Goal: Information Seeking & Learning: Learn about a topic

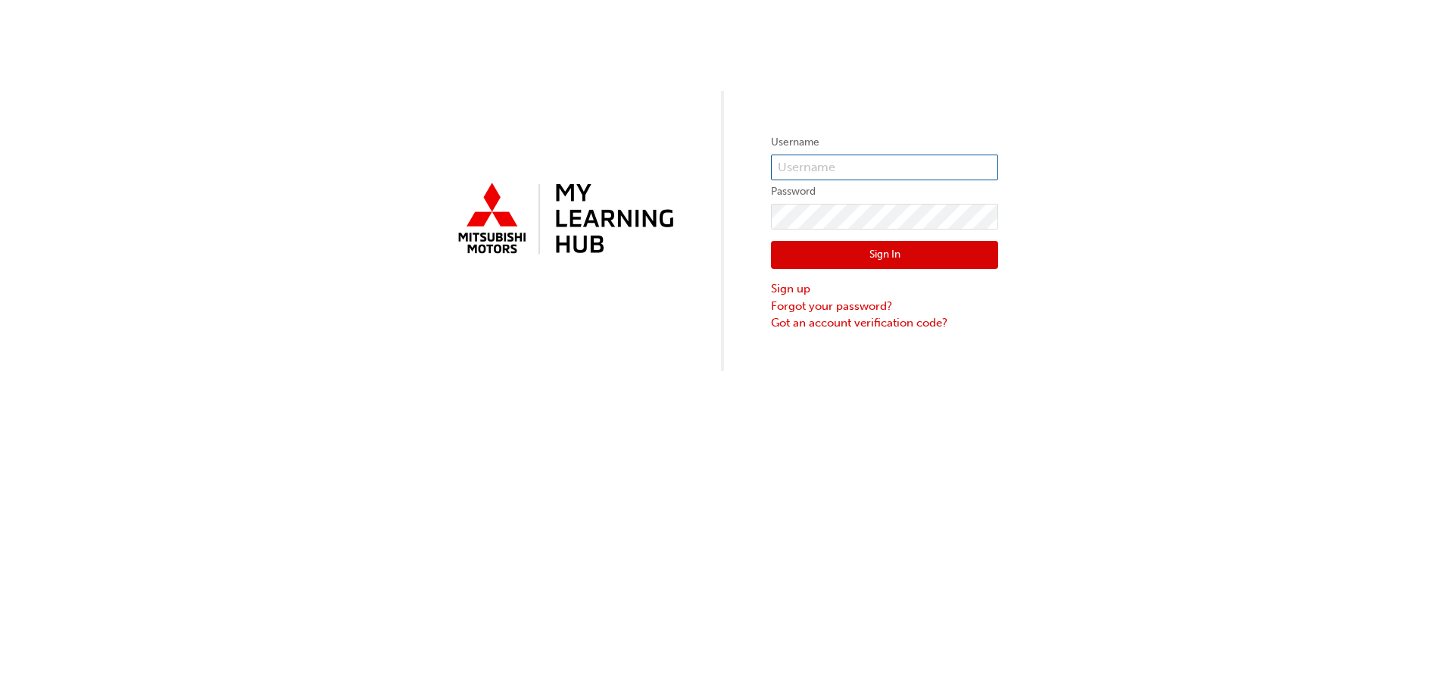
click at [860, 167] on input "text" at bounding box center [884, 168] width 227 height 26
type input "scott.boyall@cricks.com.au"
click at [881, 245] on button "Sign In" at bounding box center [884, 255] width 227 height 29
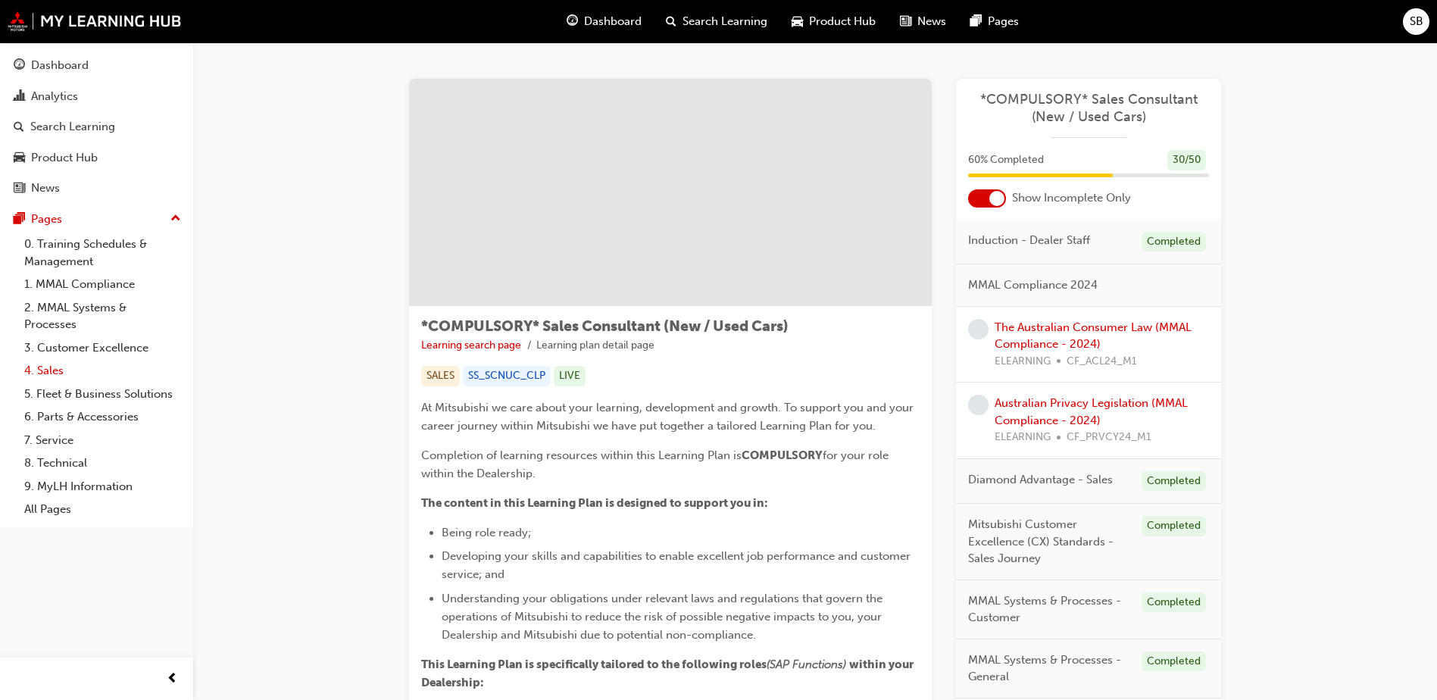
click at [58, 370] on link "4. Sales" at bounding box center [102, 370] width 169 height 23
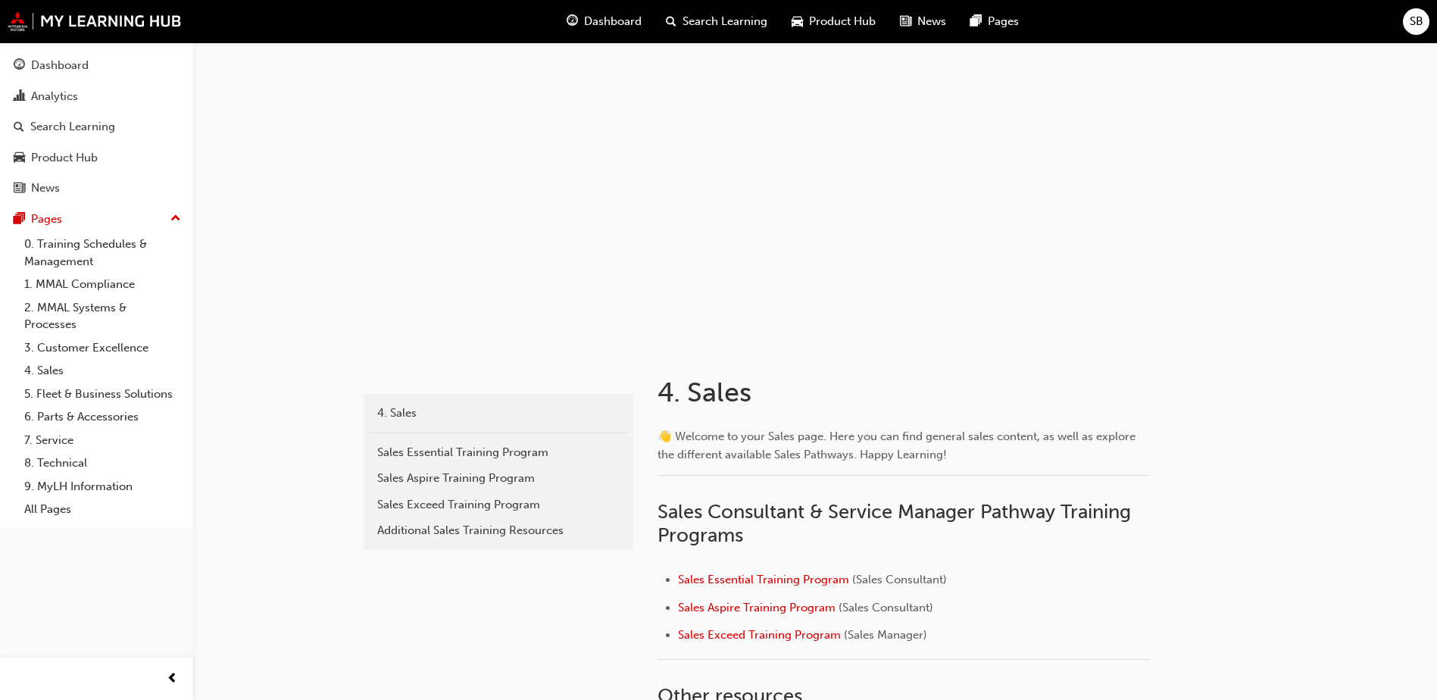
click at [720, 19] on span "Search Learning" at bounding box center [724, 21] width 85 height 17
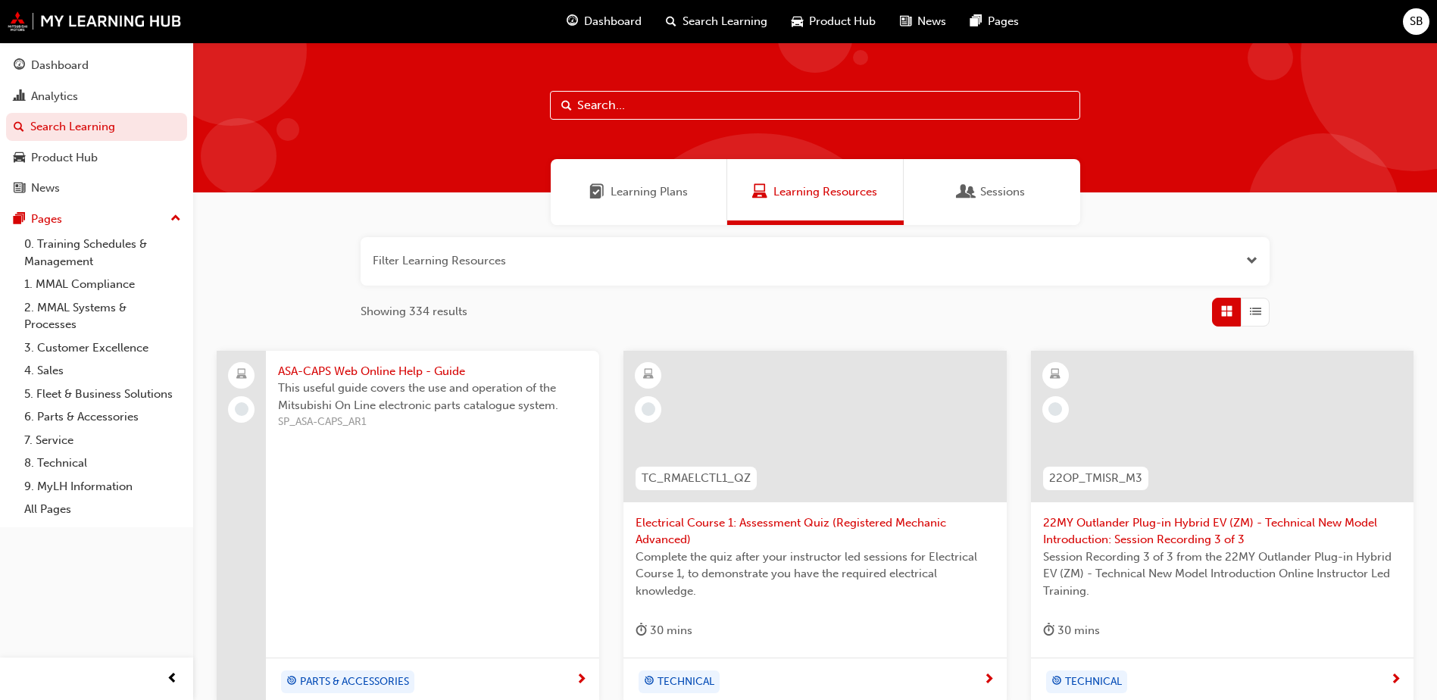
click at [729, 101] on input "text" at bounding box center [815, 105] width 530 height 29
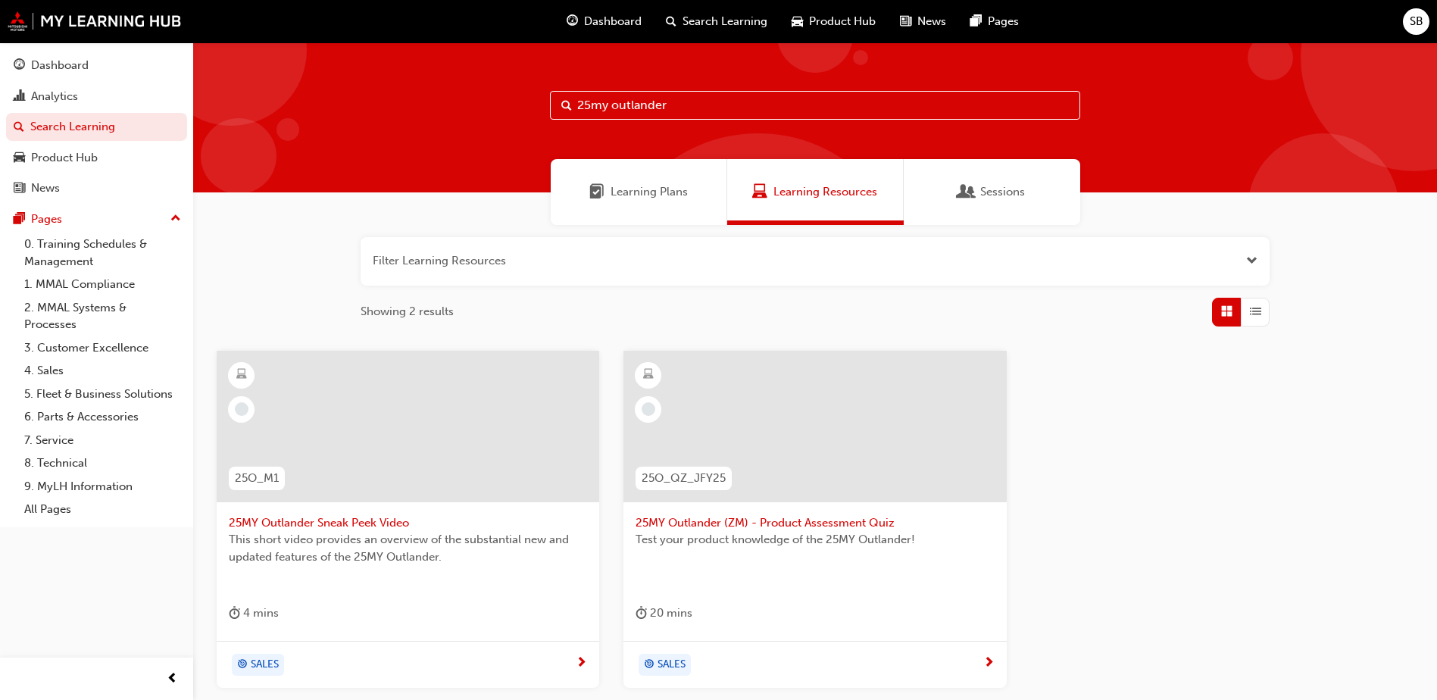
type input "25my outlander"
click at [372, 518] on span "25MY Outlander Sneak Peek Video" at bounding box center [408, 522] width 358 height 17
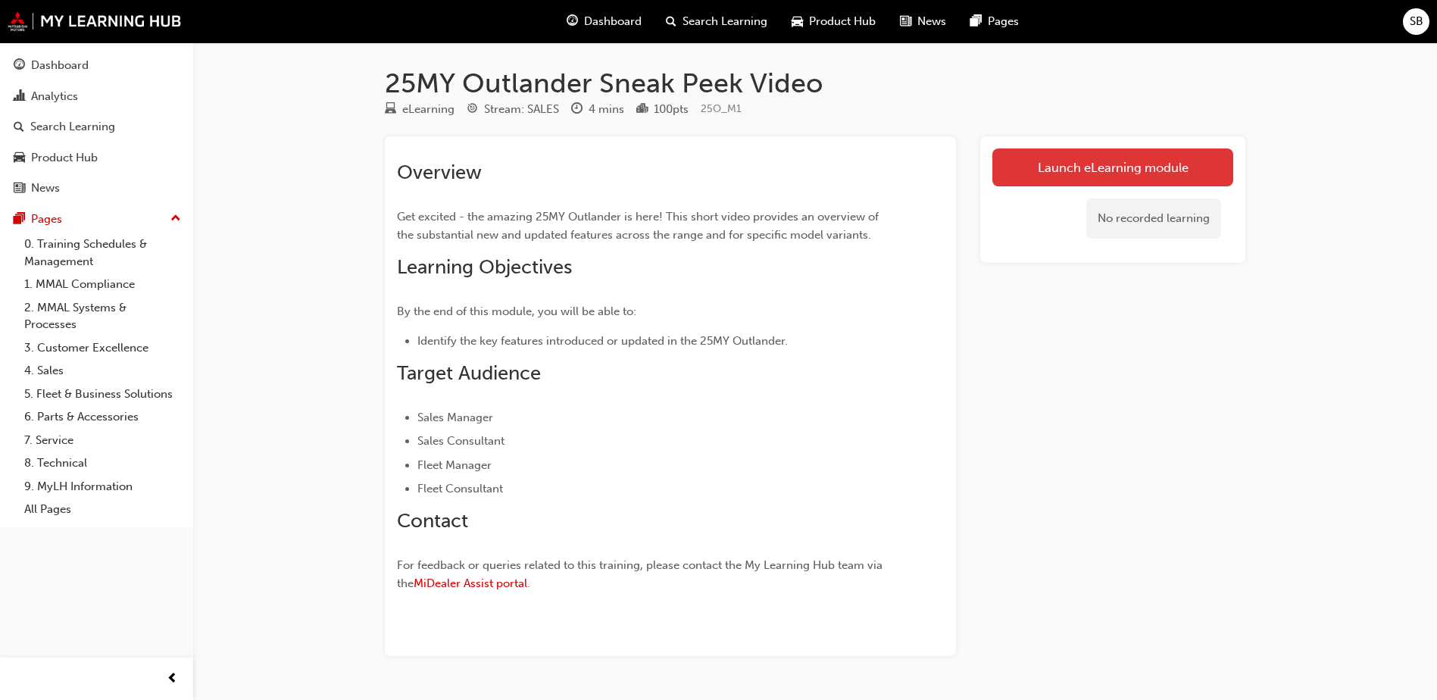
click at [1105, 161] on link "Launch eLearning module" at bounding box center [1112, 167] width 241 height 38
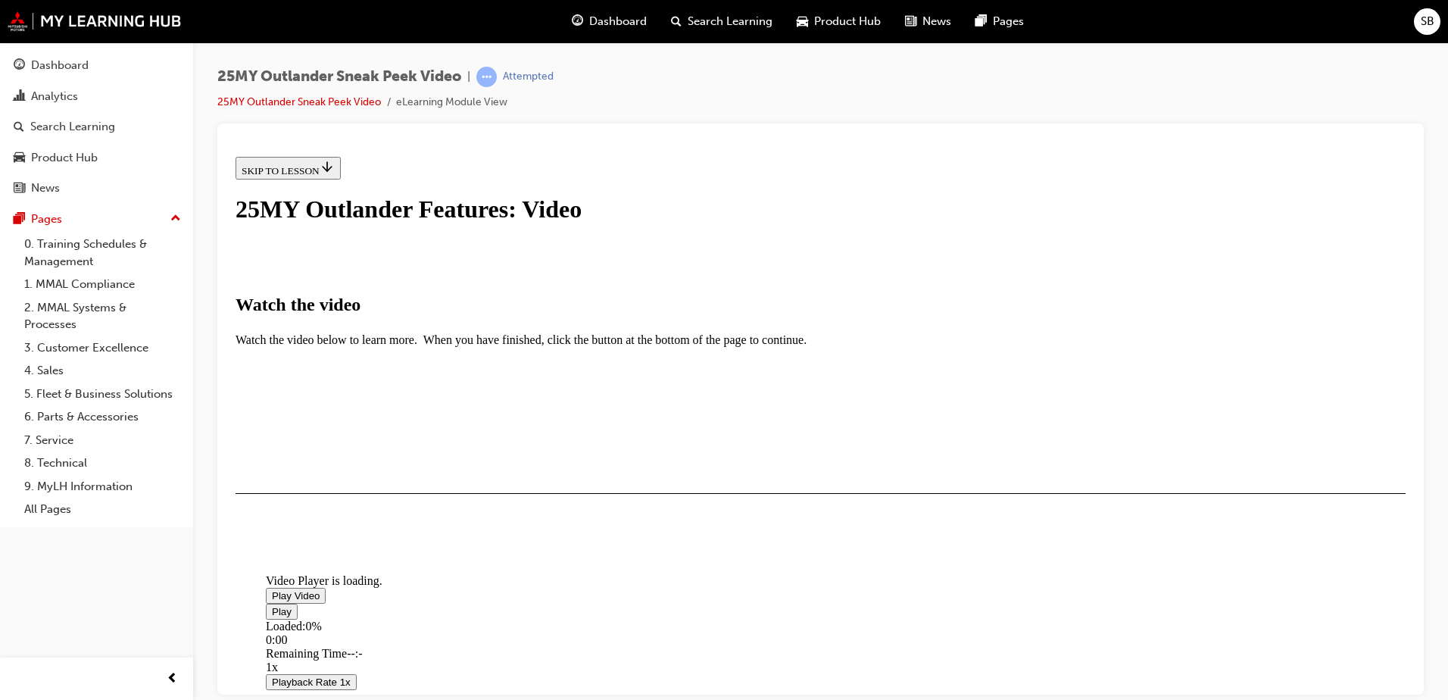
scroll to position [348, 0]
click at [272, 589] on span "Video player" at bounding box center [272, 594] width 0 height 11
click at [389, 545] on button "I HAVE WATCHED THIS VIDEO" at bounding box center [313, 537] width 154 height 17
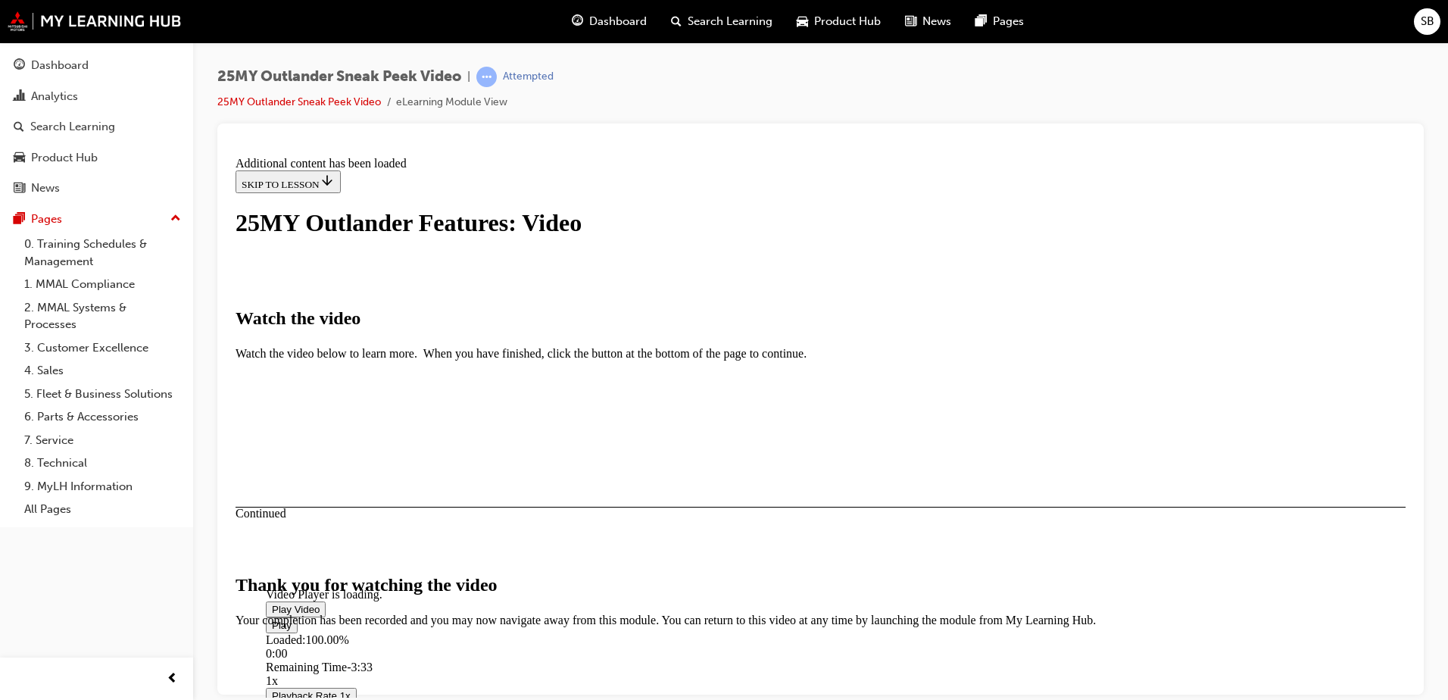
scroll to position [471, 0]
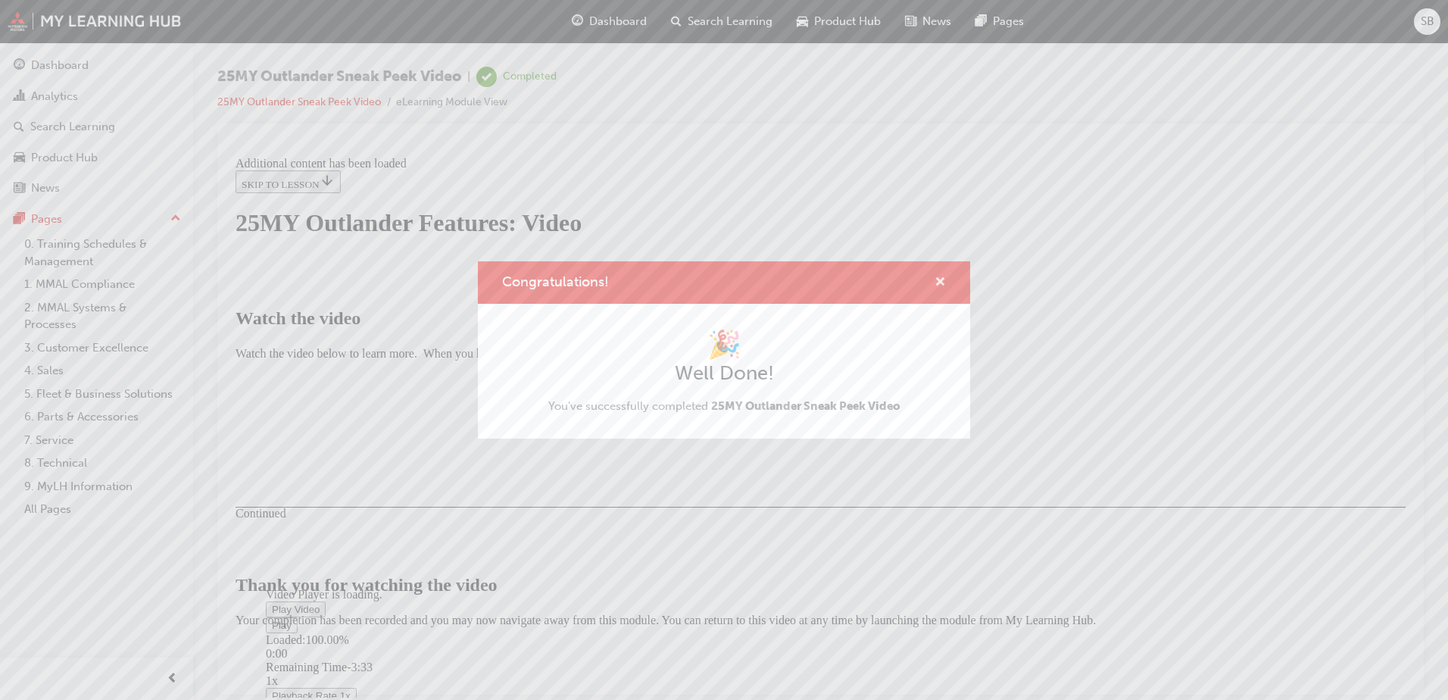
click at [938, 276] on span "cross-icon" at bounding box center [940, 283] width 11 height 14
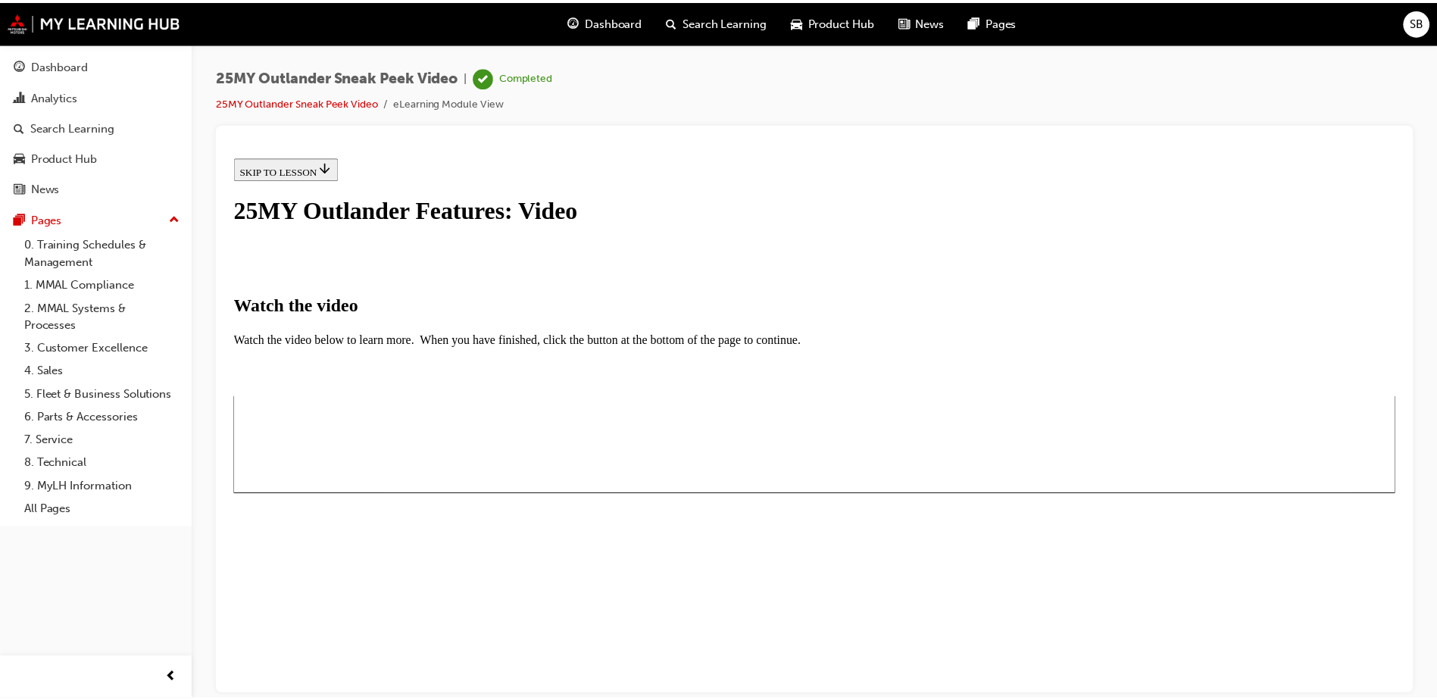
scroll to position [0, 0]
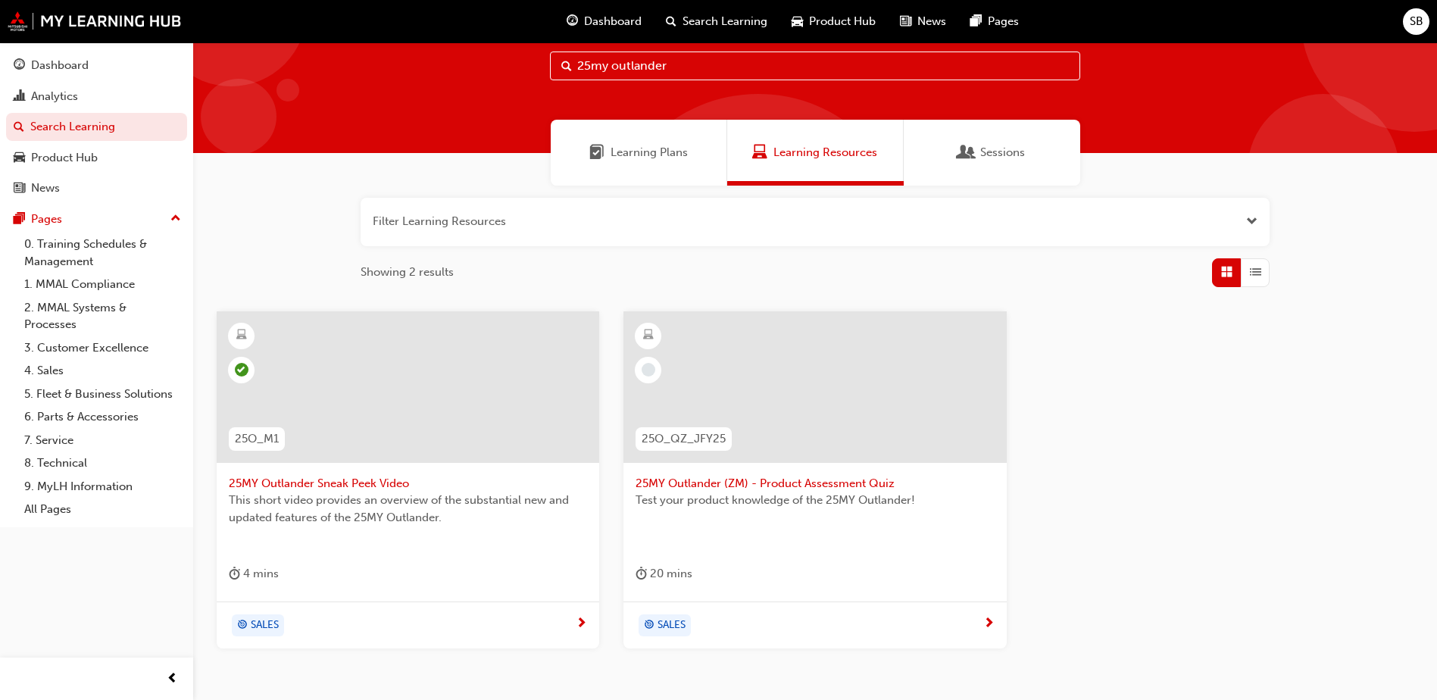
scroll to position [76, 0]
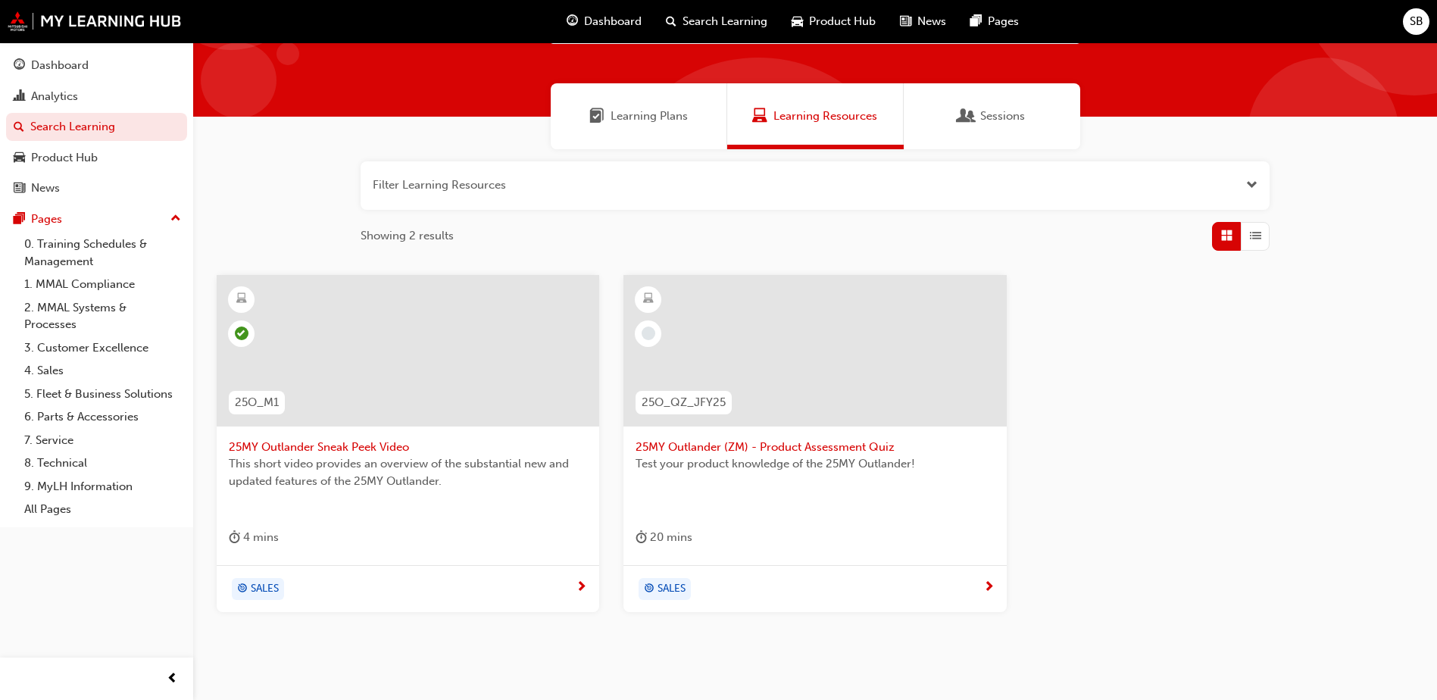
click at [821, 445] on span "25MY Outlander (ZM) - Product Assessment Quiz" at bounding box center [814, 447] width 358 height 17
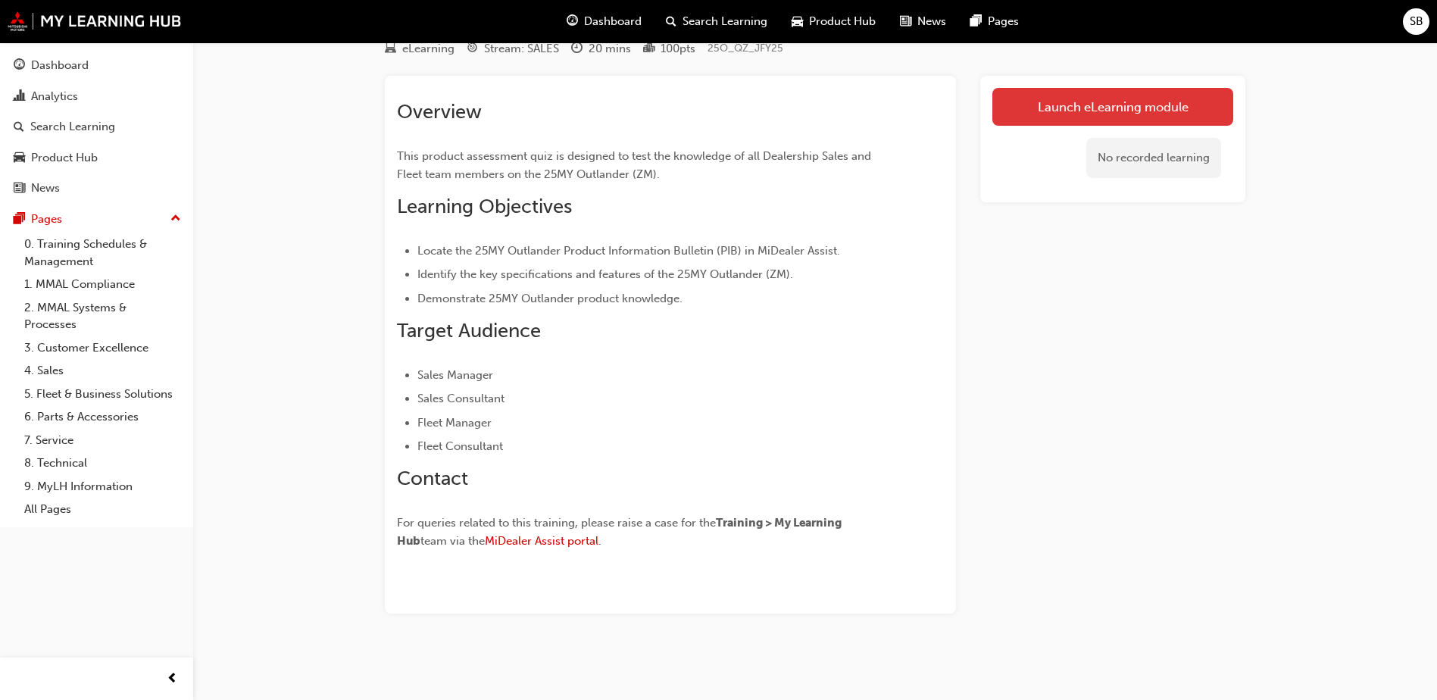
click at [1115, 111] on link "Launch eLearning module" at bounding box center [1112, 107] width 241 height 38
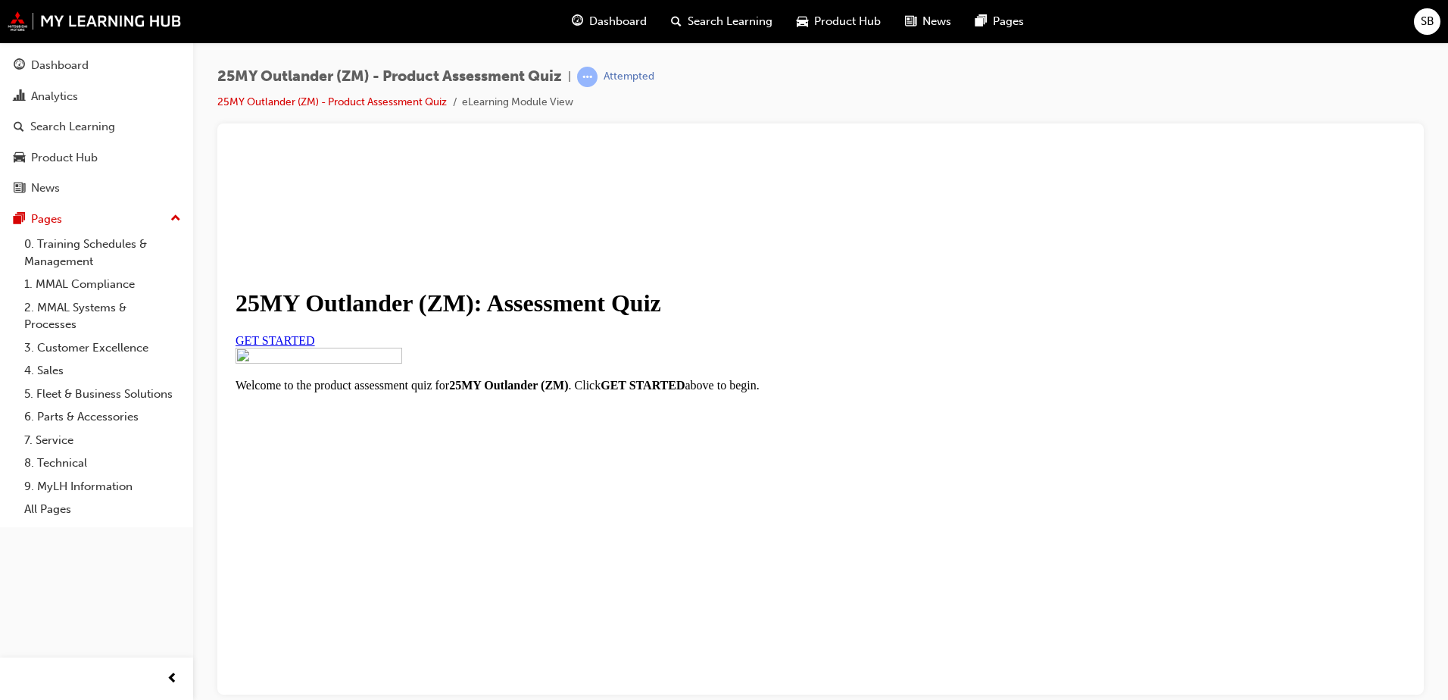
click at [315, 346] on span "GET STARTED" at bounding box center [276, 339] width 80 height 13
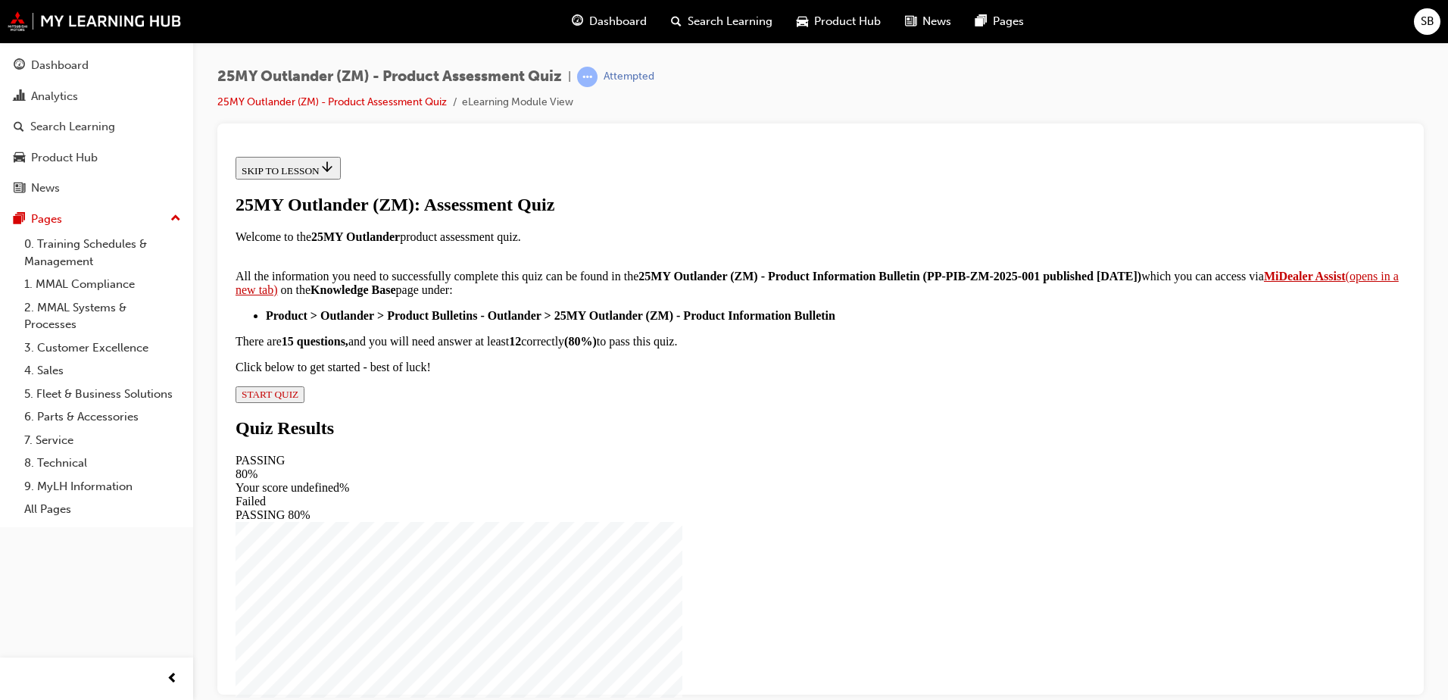
scroll to position [242, 0]
click at [607, 402] on div "25MY Outlander (ZM): Assessment Quiz Welcome to the 25MY Outlander product asse…" at bounding box center [821, 298] width 1170 height 208
click at [298, 399] on span "START QUIZ" at bounding box center [270, 393] width 57 height 11
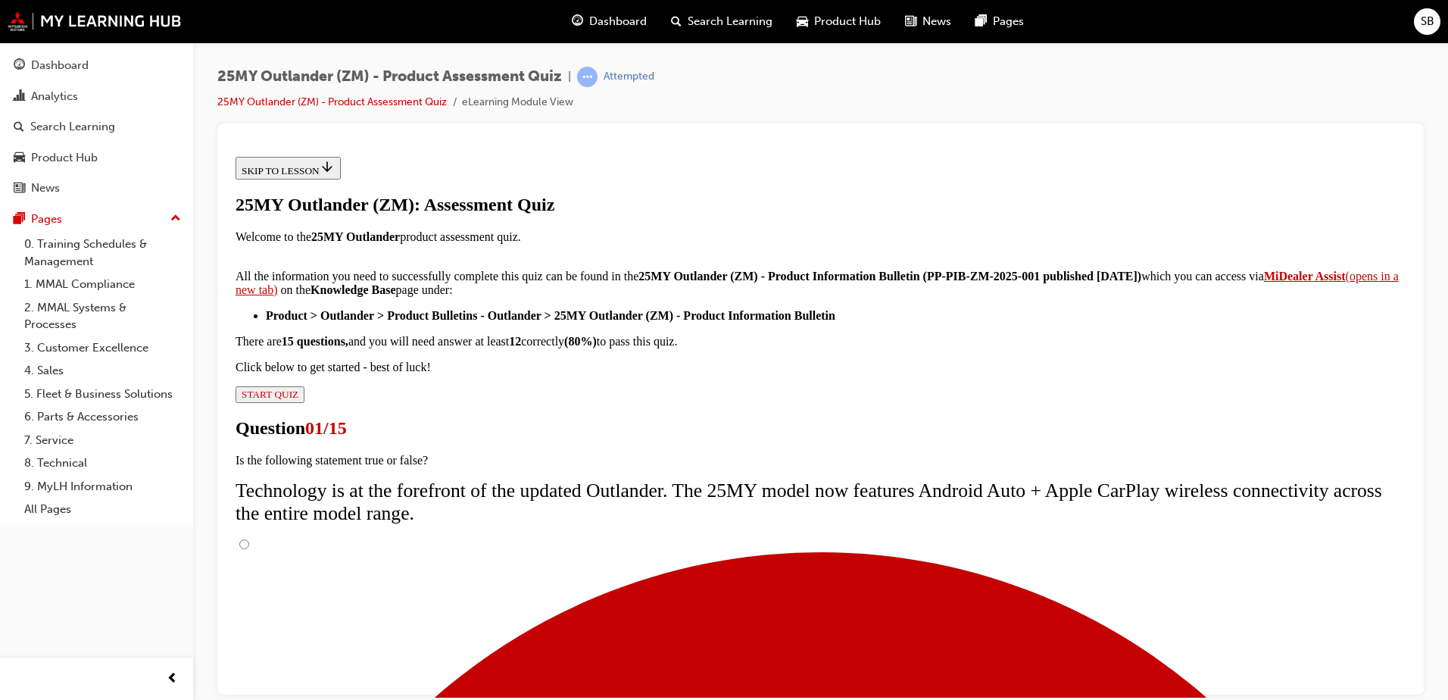
click at [249, 539] on input "True" at bounding box center [244, 544] width 10 height 10
radio input "true"
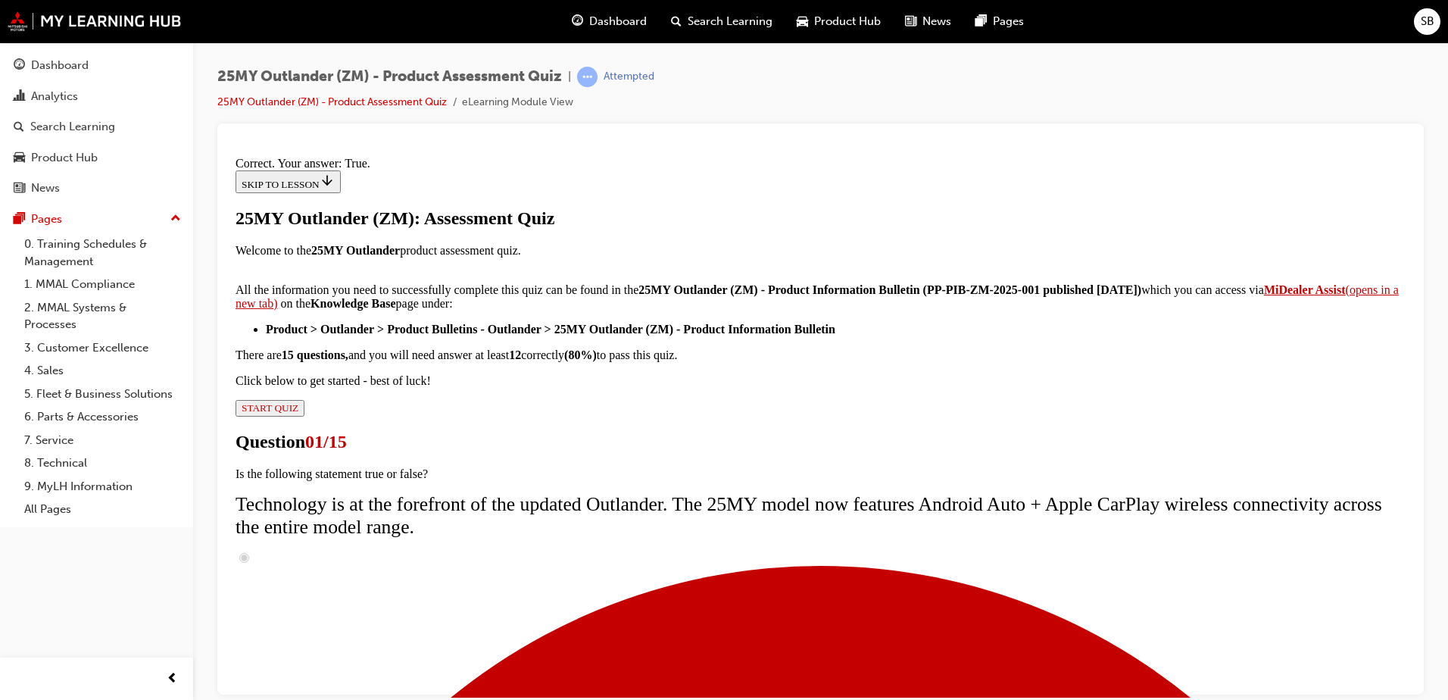
scroll to position [173, 0]
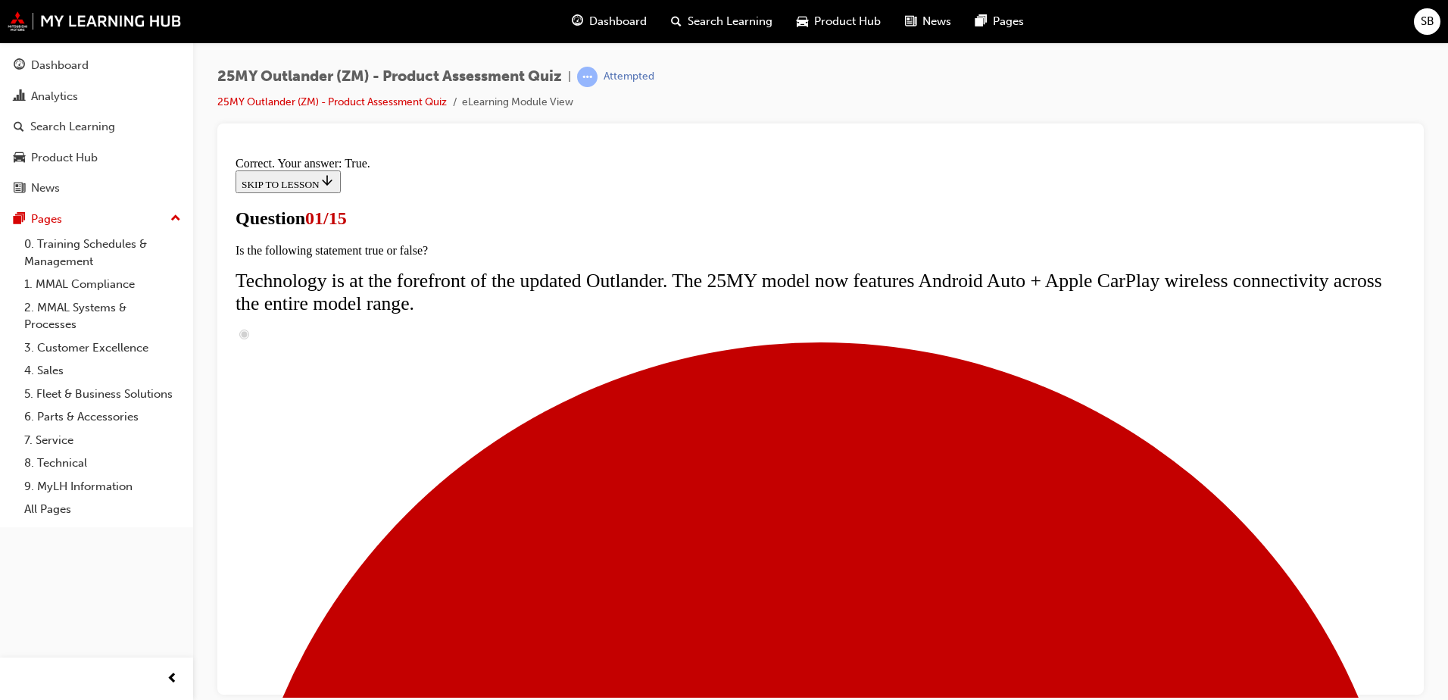
drag, startPoint x: 585, startPoint y: 642, endPoint x: 597, endPoint y: 645, distance: 12.5
radio input "true"
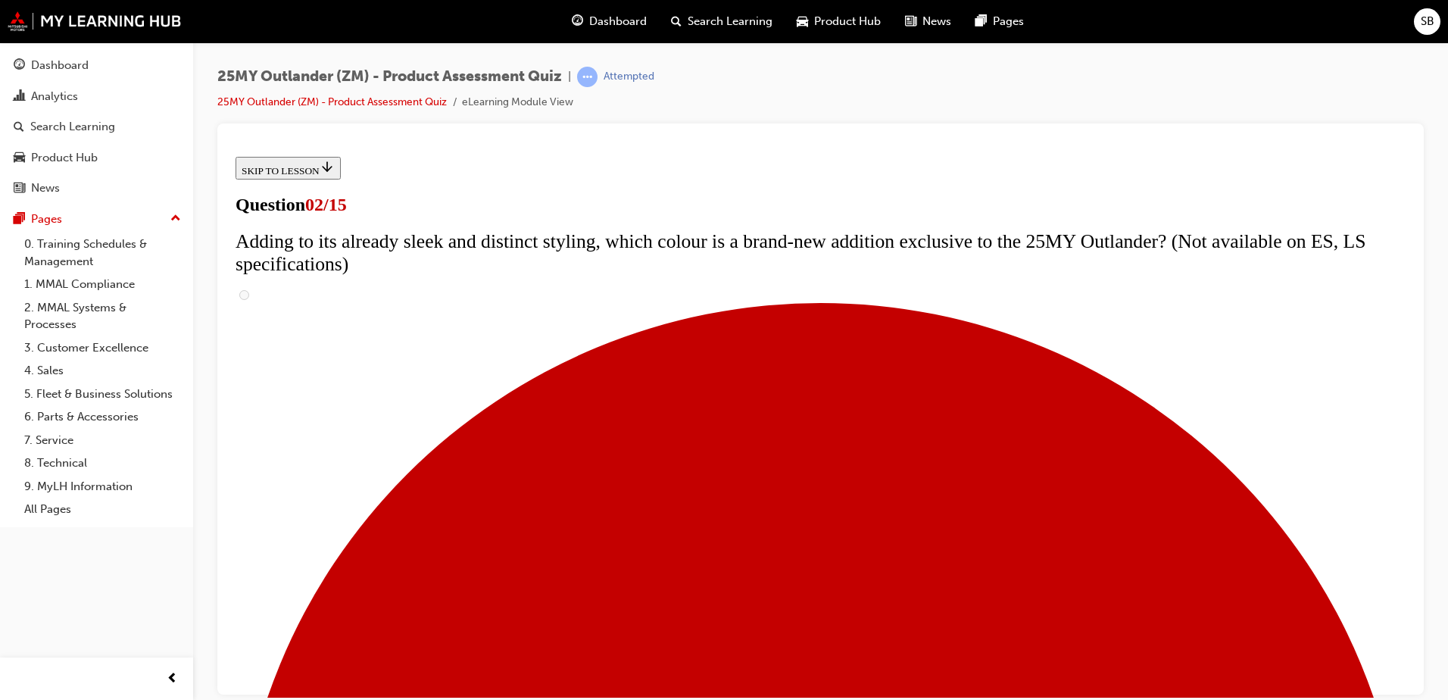
scroll to position [151, 0]
checkbox input "true"
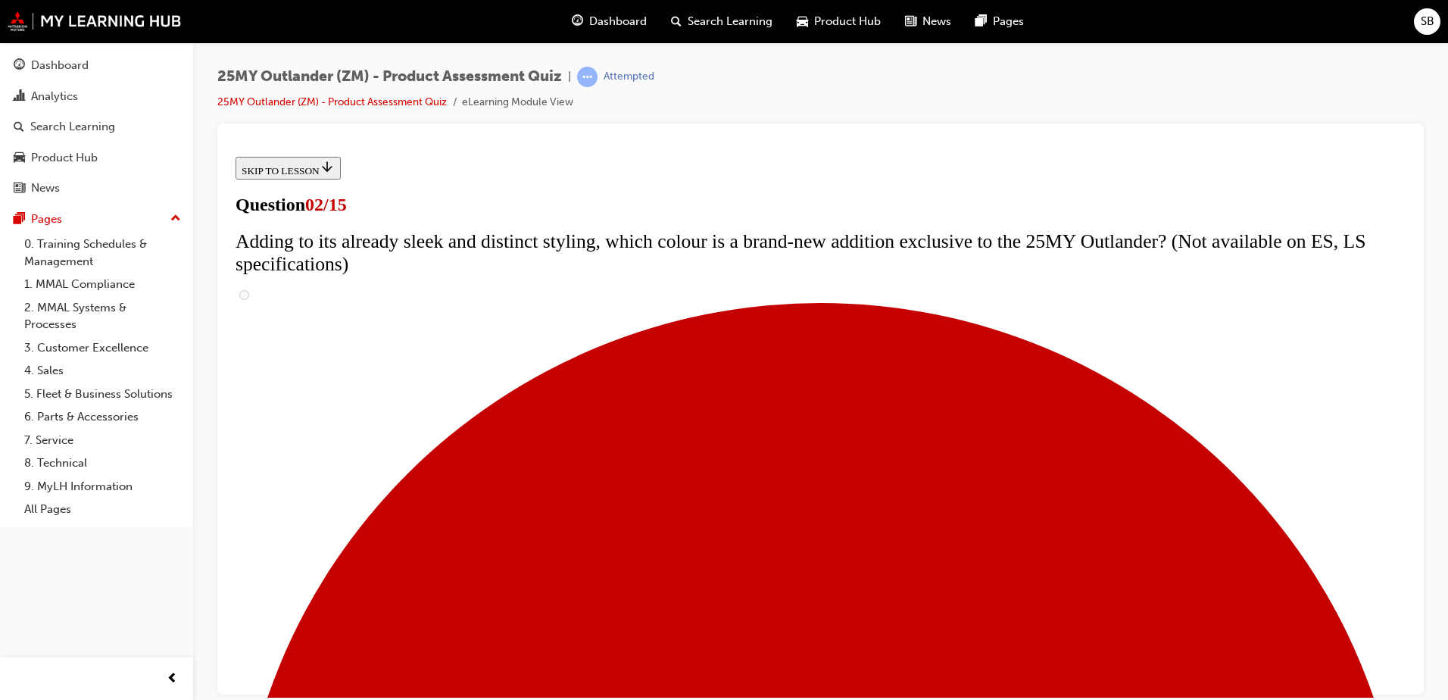
checkbox input "true"
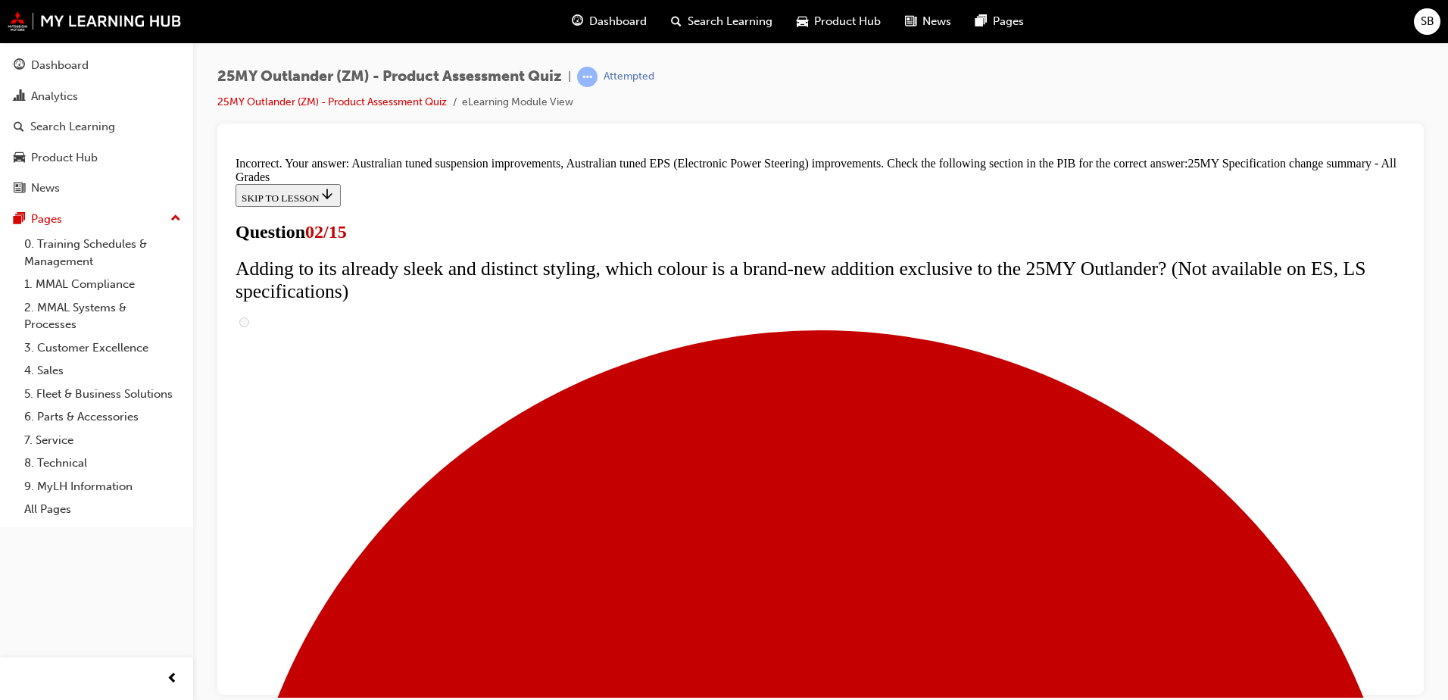
scroll to position [509, 0]
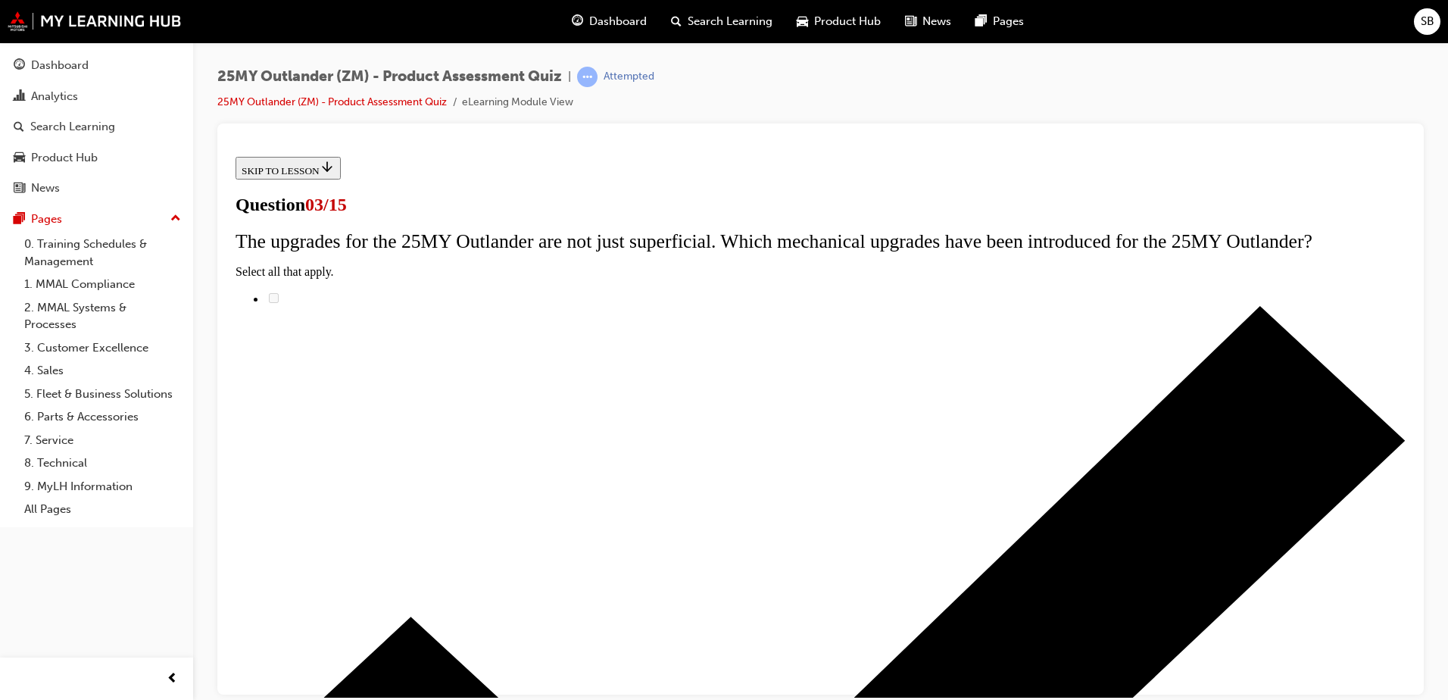
scroll to position [151, 0]
radio input "true"
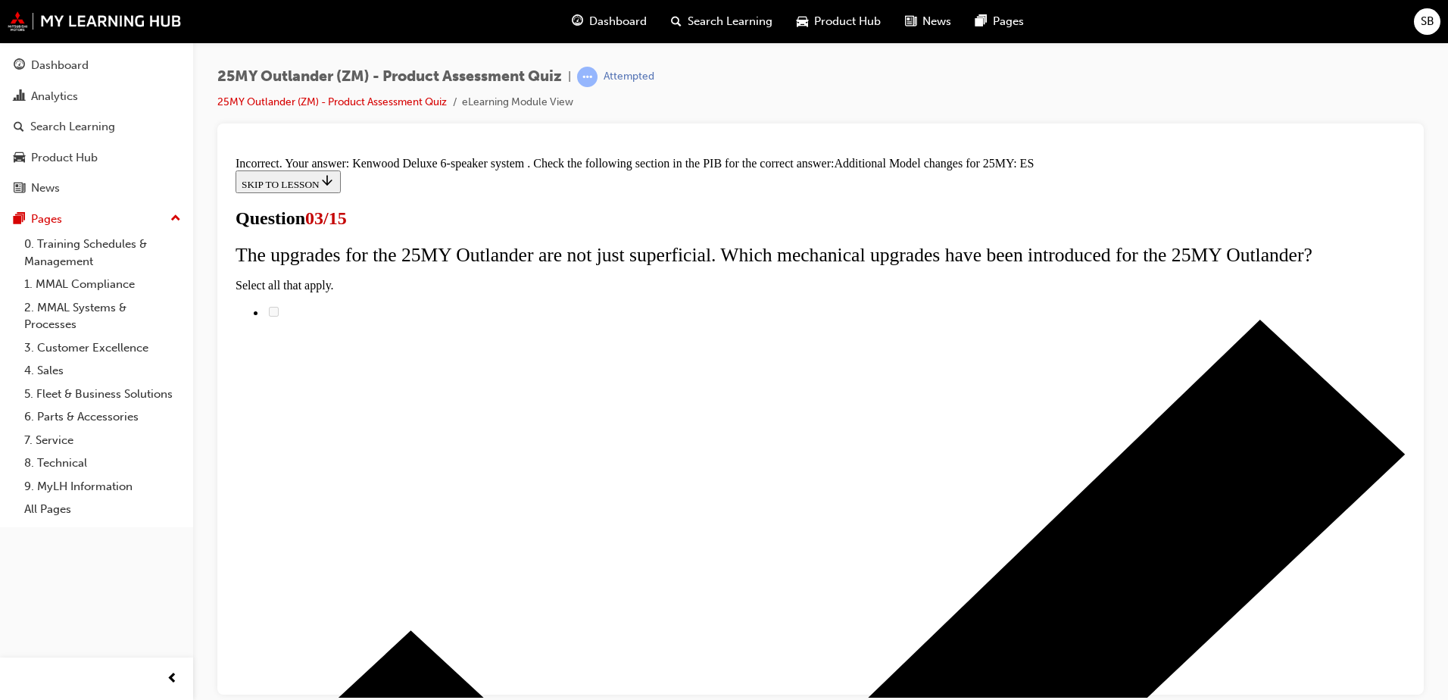
scroll to position [336, 0]
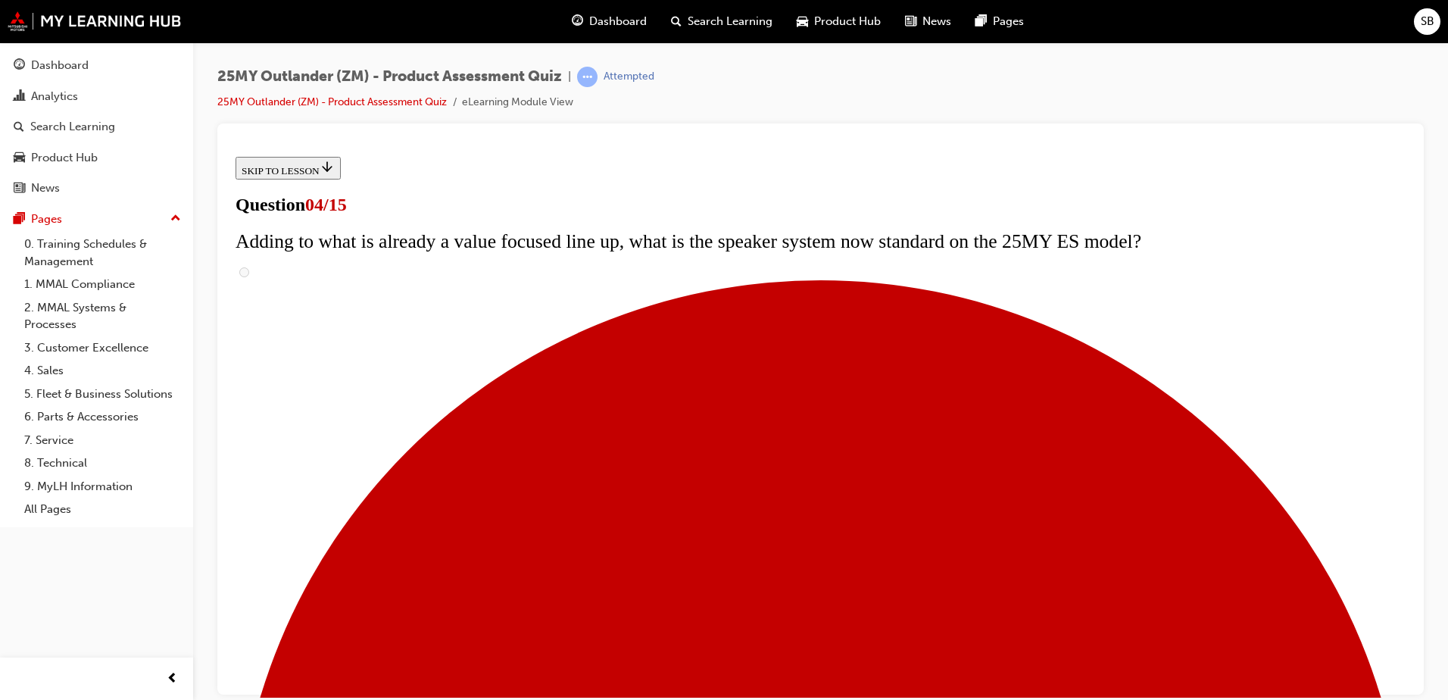
scroll to position [151, 0]
drag, startPoint x: 580, startPoint y: 361, endPoint x: 599, endPoint y: 372, distance: 22.1
checkbox input "true"
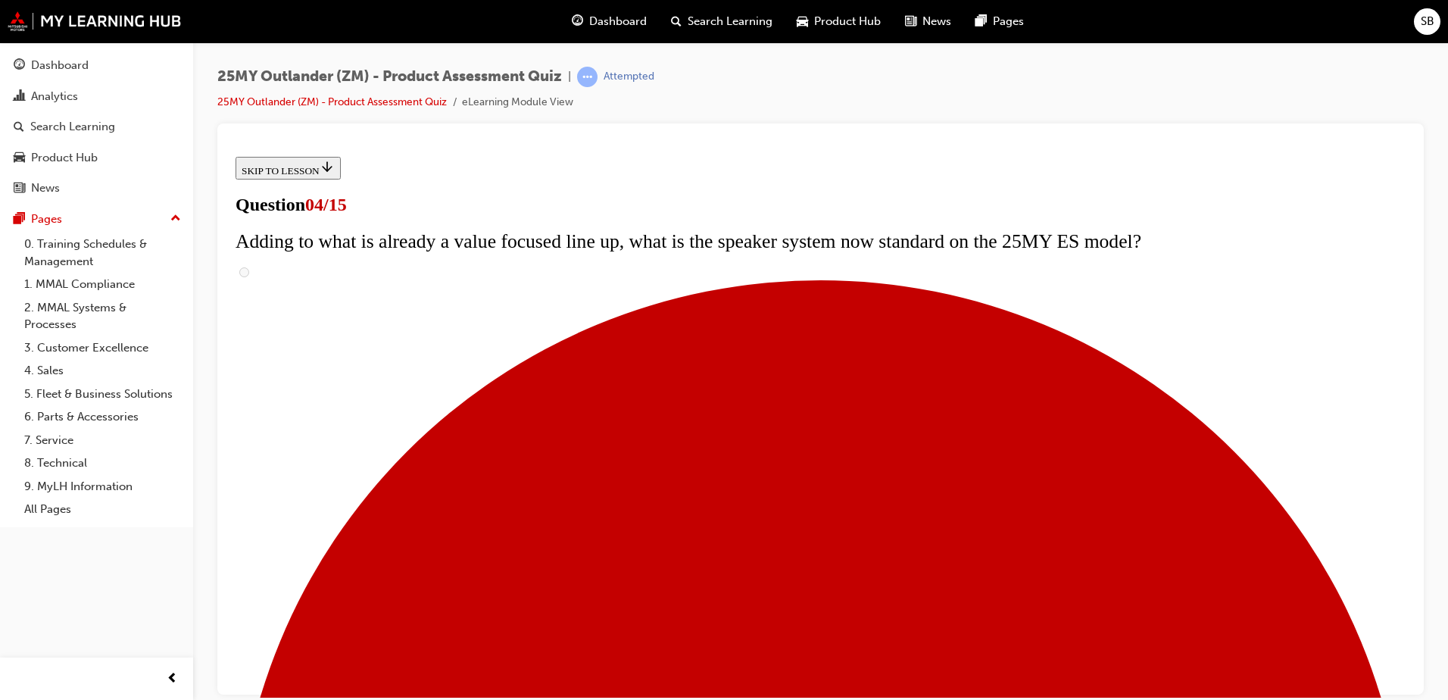
scroll to position [303, 0]
checkbox input "true"
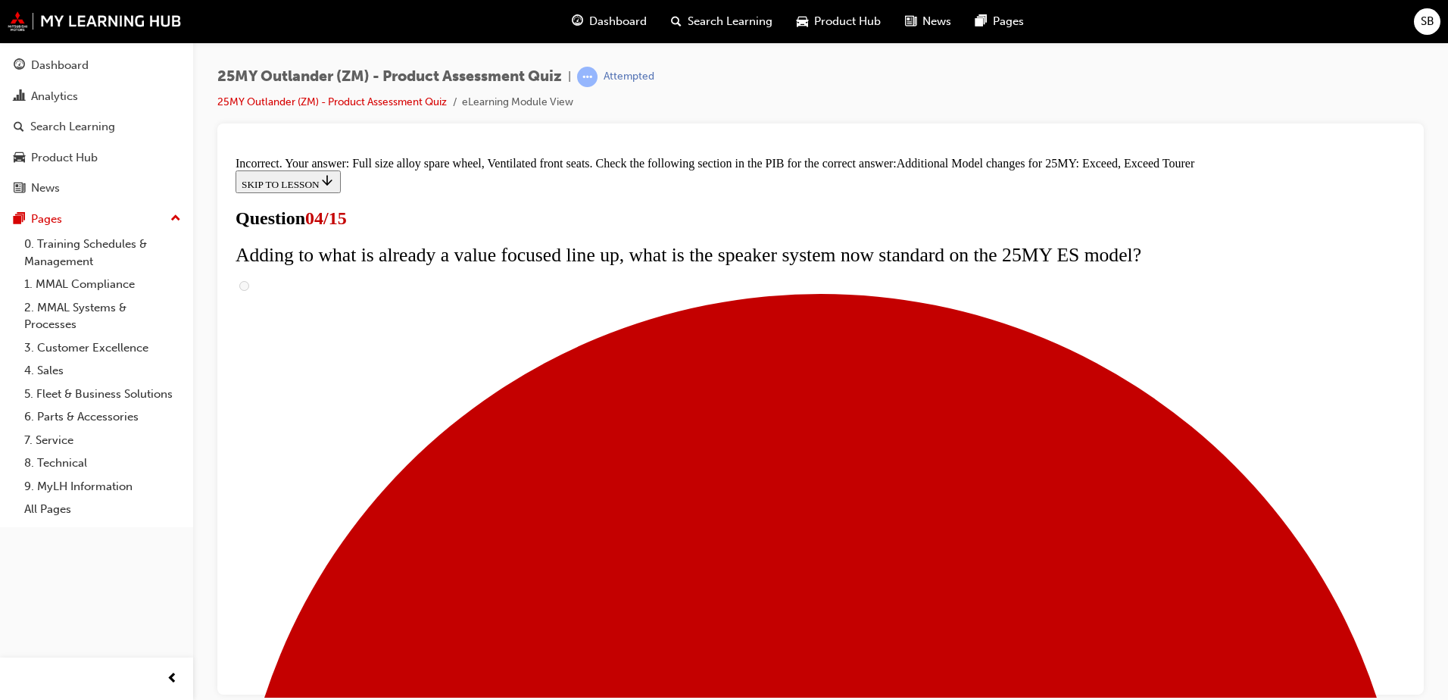
scroll to position [570, 0]
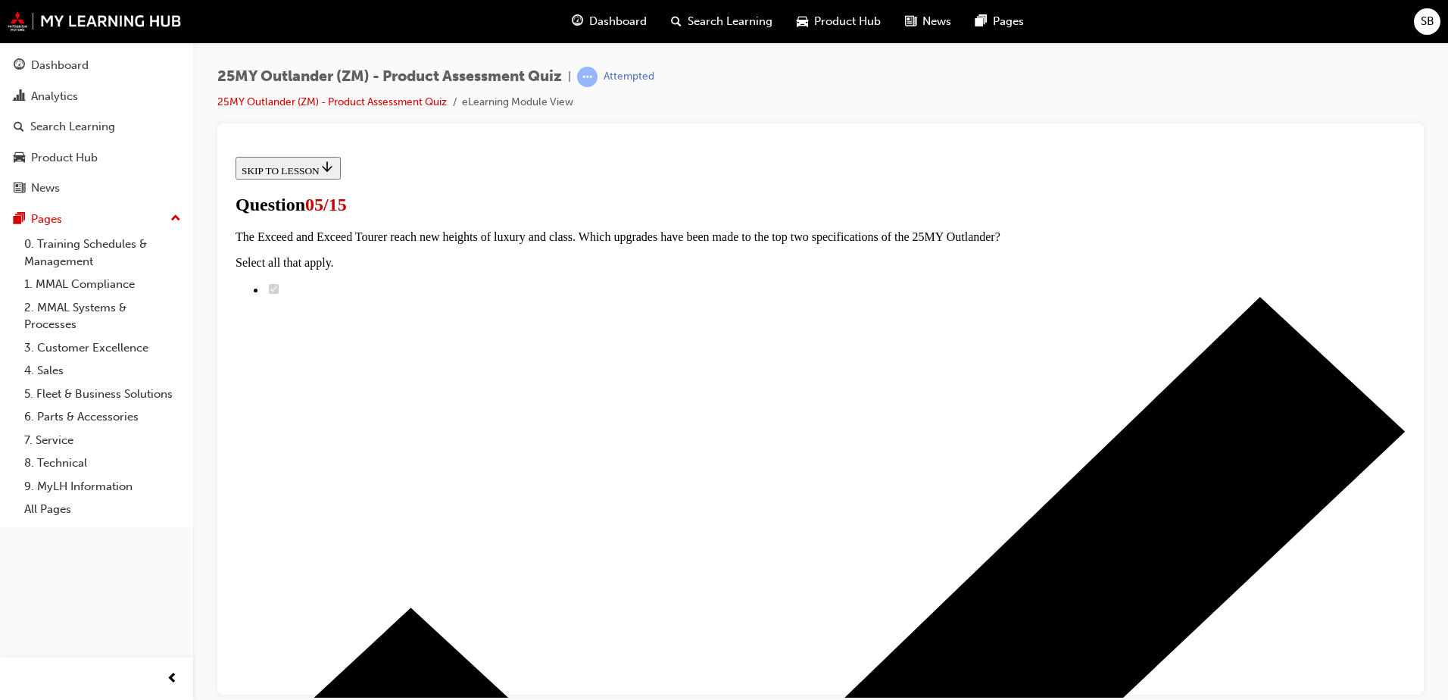
scroll to position [227, 0]
radio input "true"
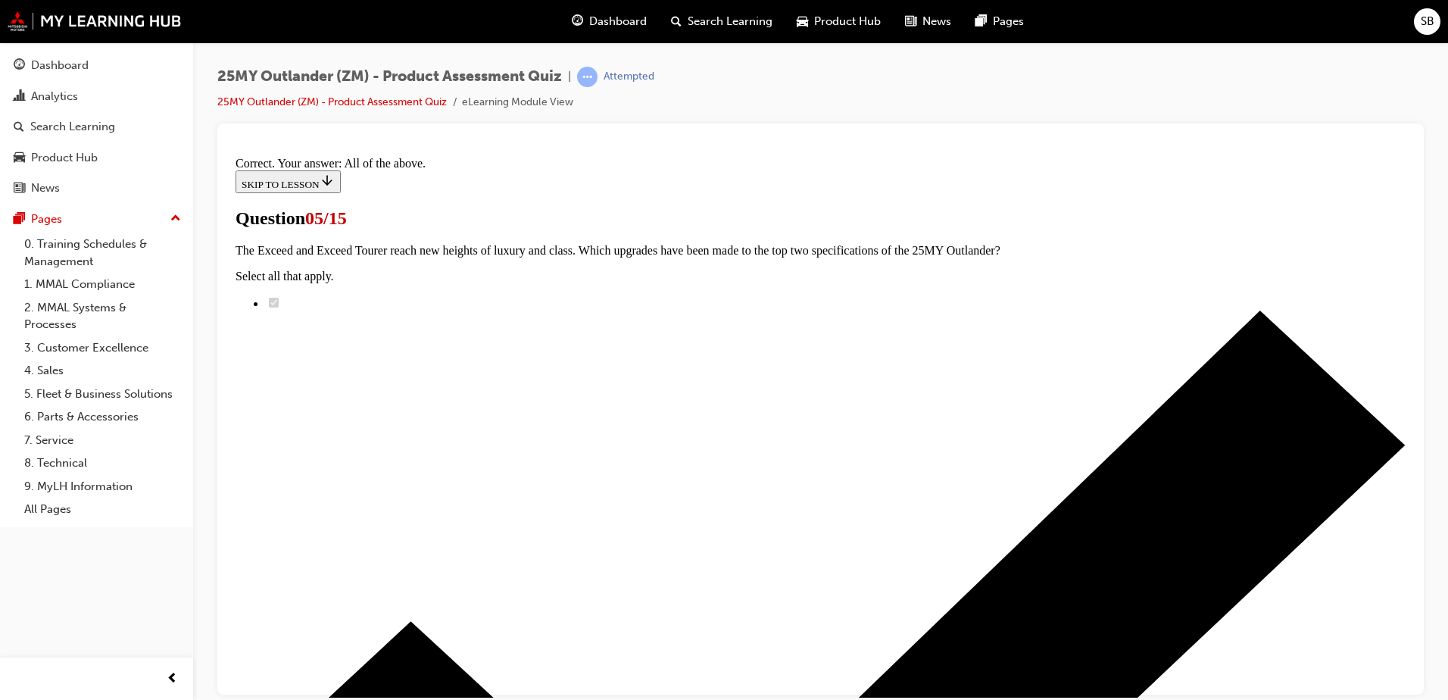
scroll to position [364, 0]
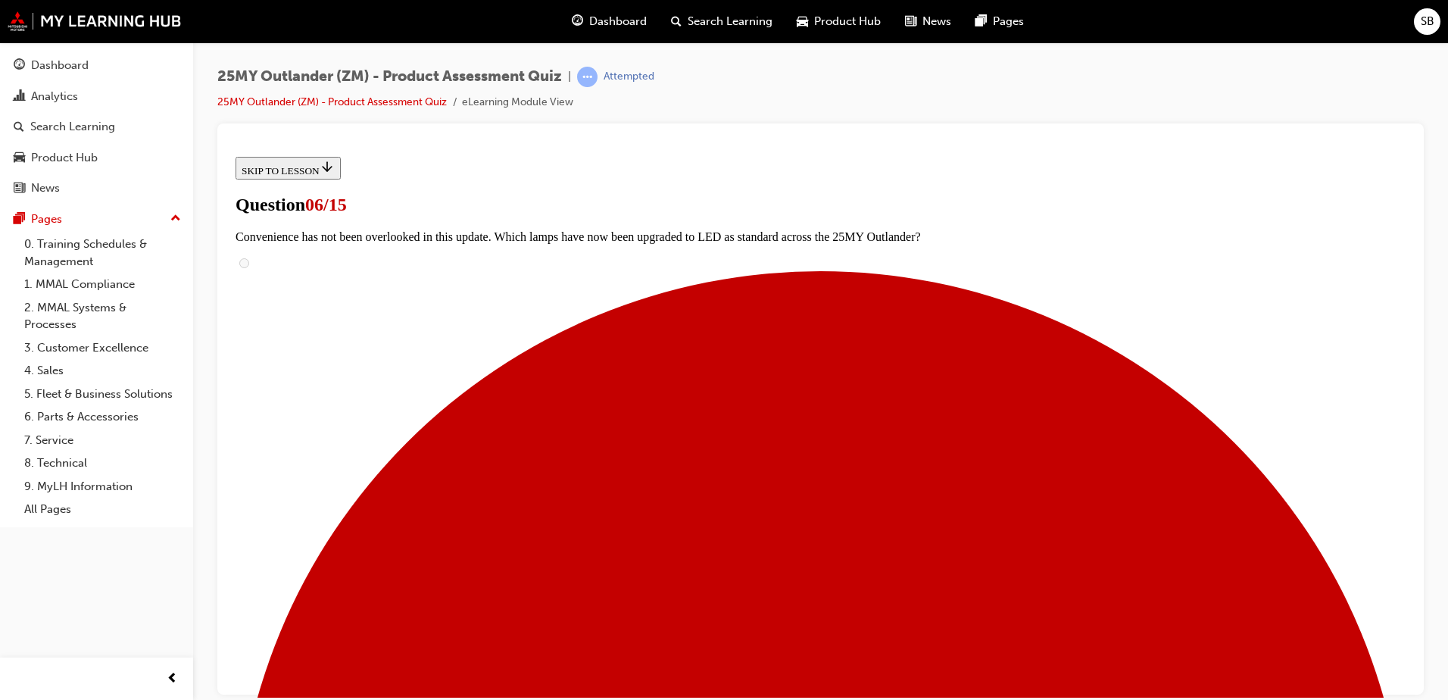
scroll to position [460, 0]
radio input "true"
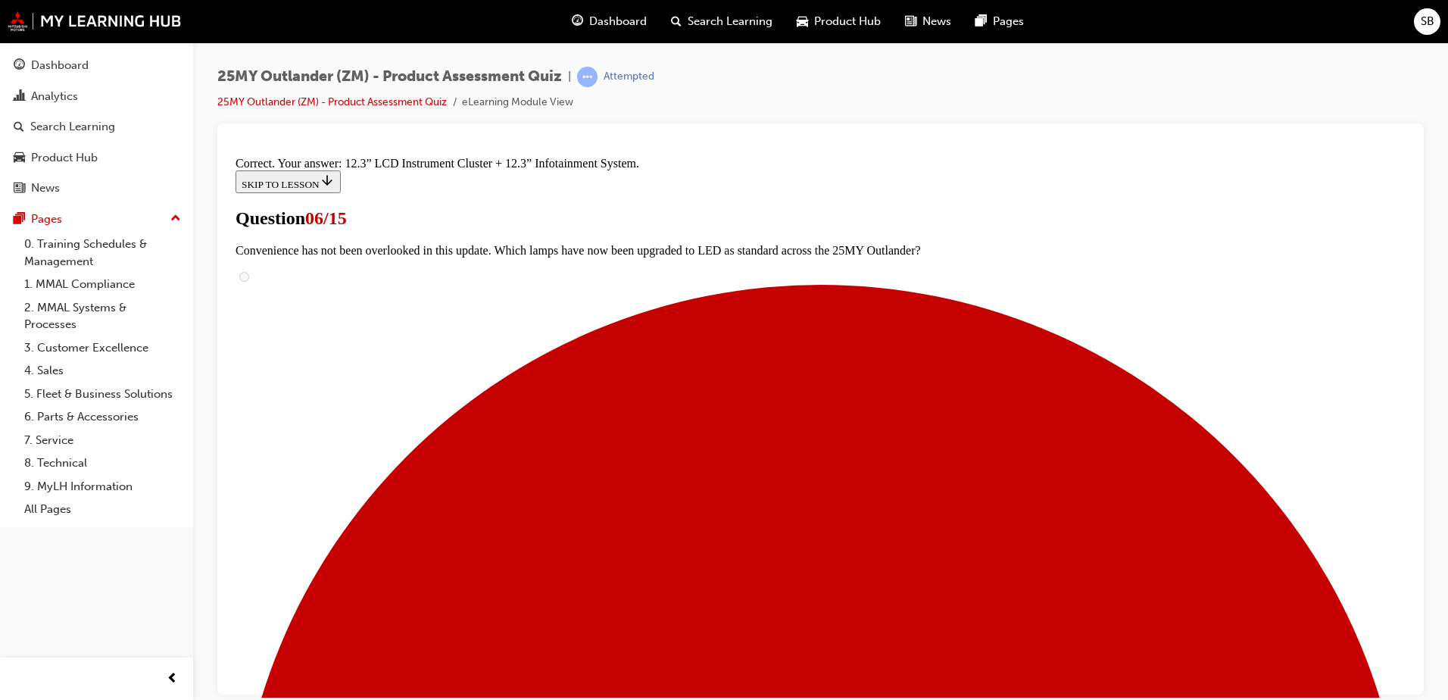
scroll to position [507, 0]
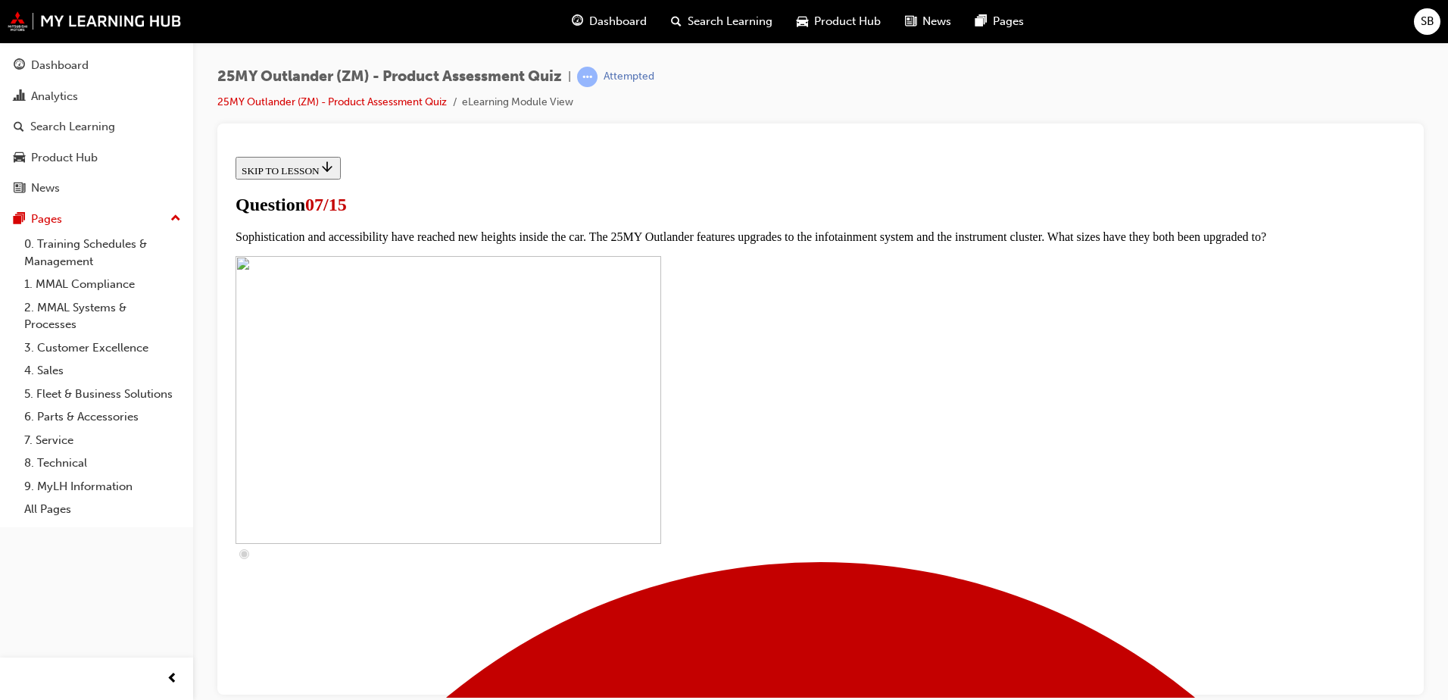
scroll to position [530, 0]
checkbox input "true"
drag, startPoint x: 576, startPoint y: 361, endPoint x: 584, endPoint y: 386, distance: 27.1
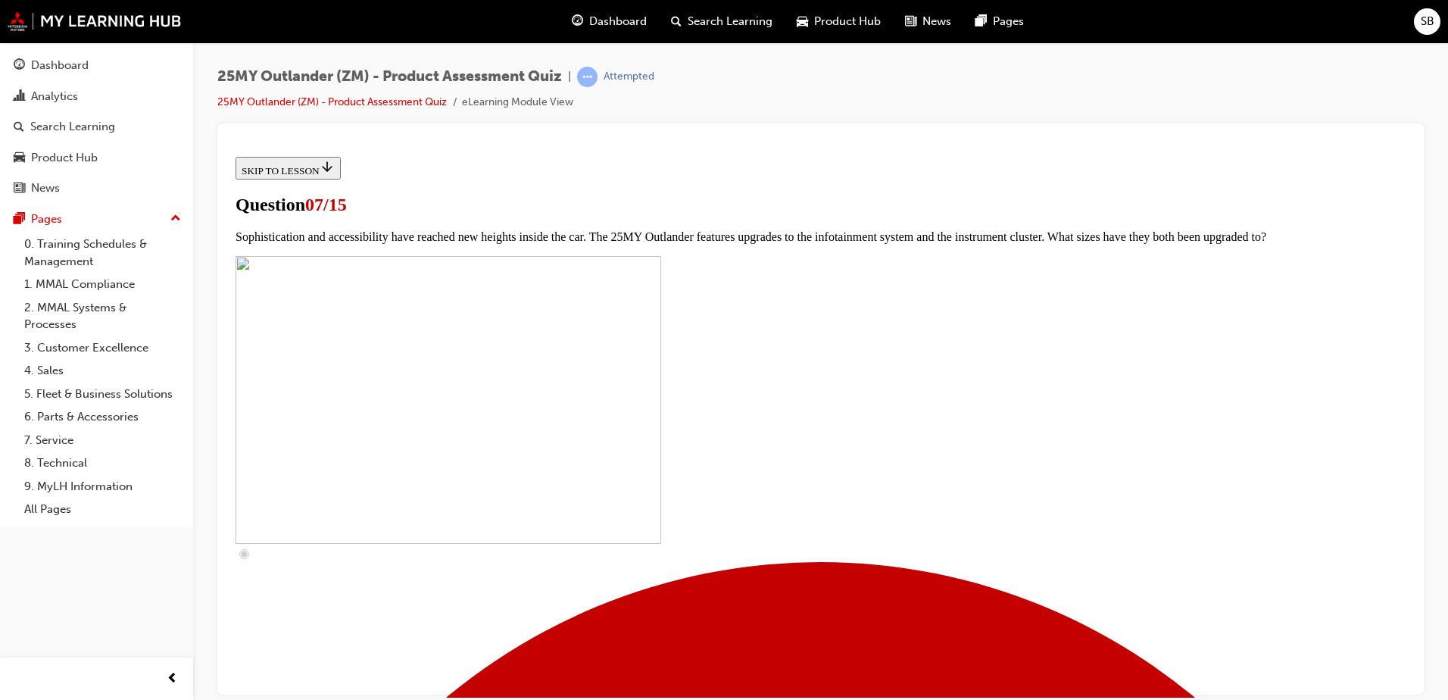
checkbox input "true"
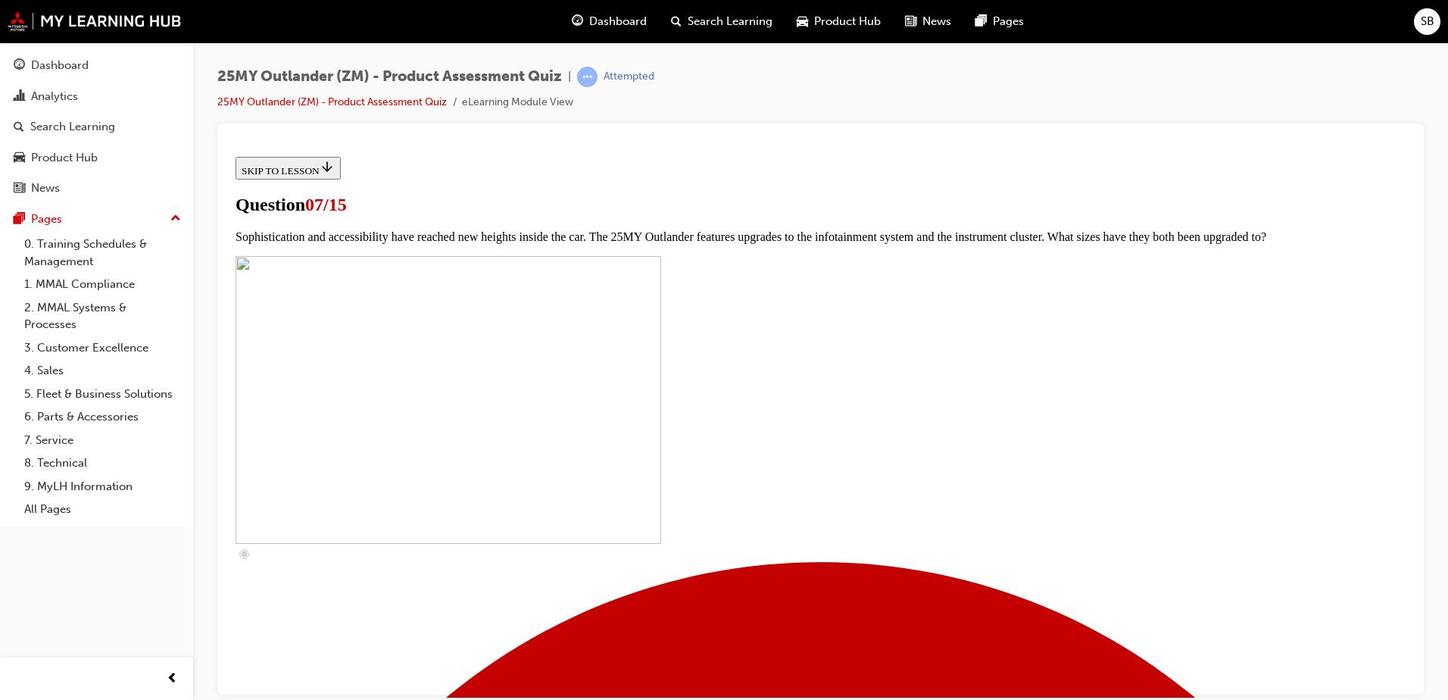
checkbox input "true"
drag, startPoint x: 581, startPoint y: 552, endPoint x: 604, endPoint y: 567, distance: 27.3
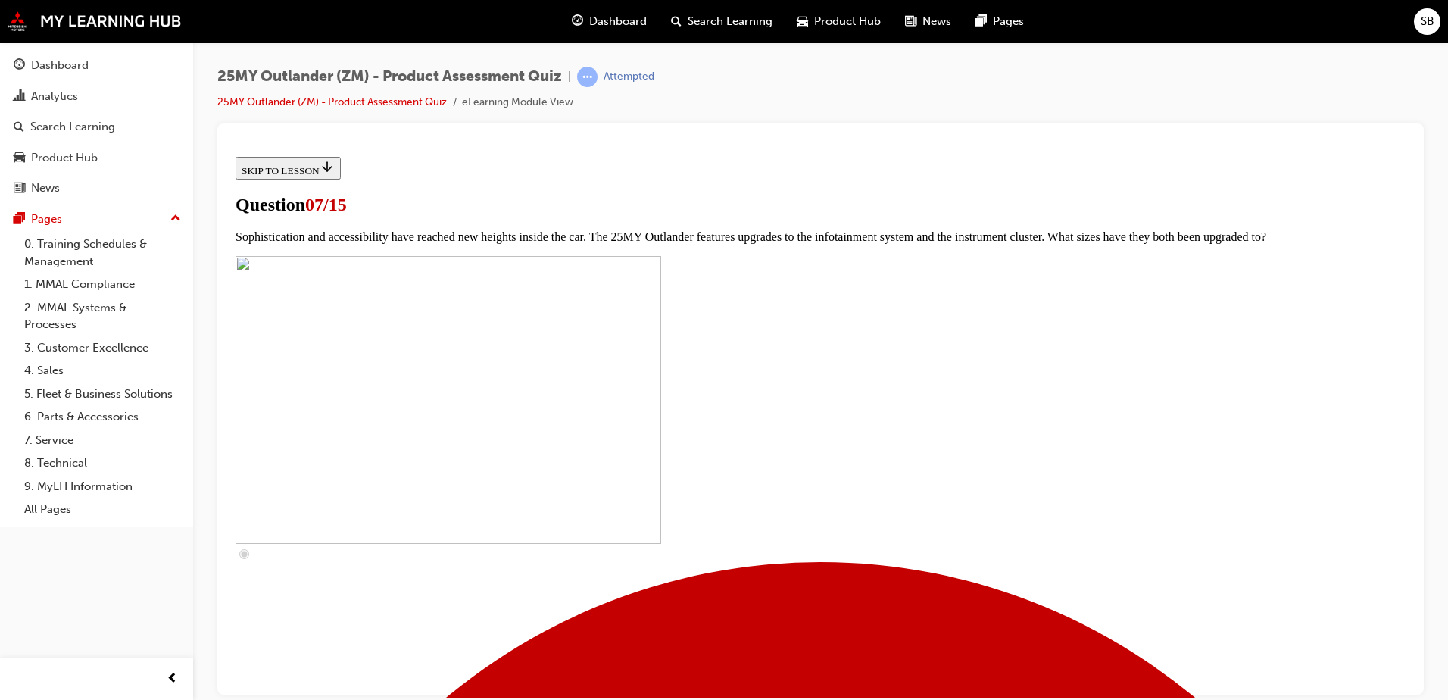
checkbox input "true"
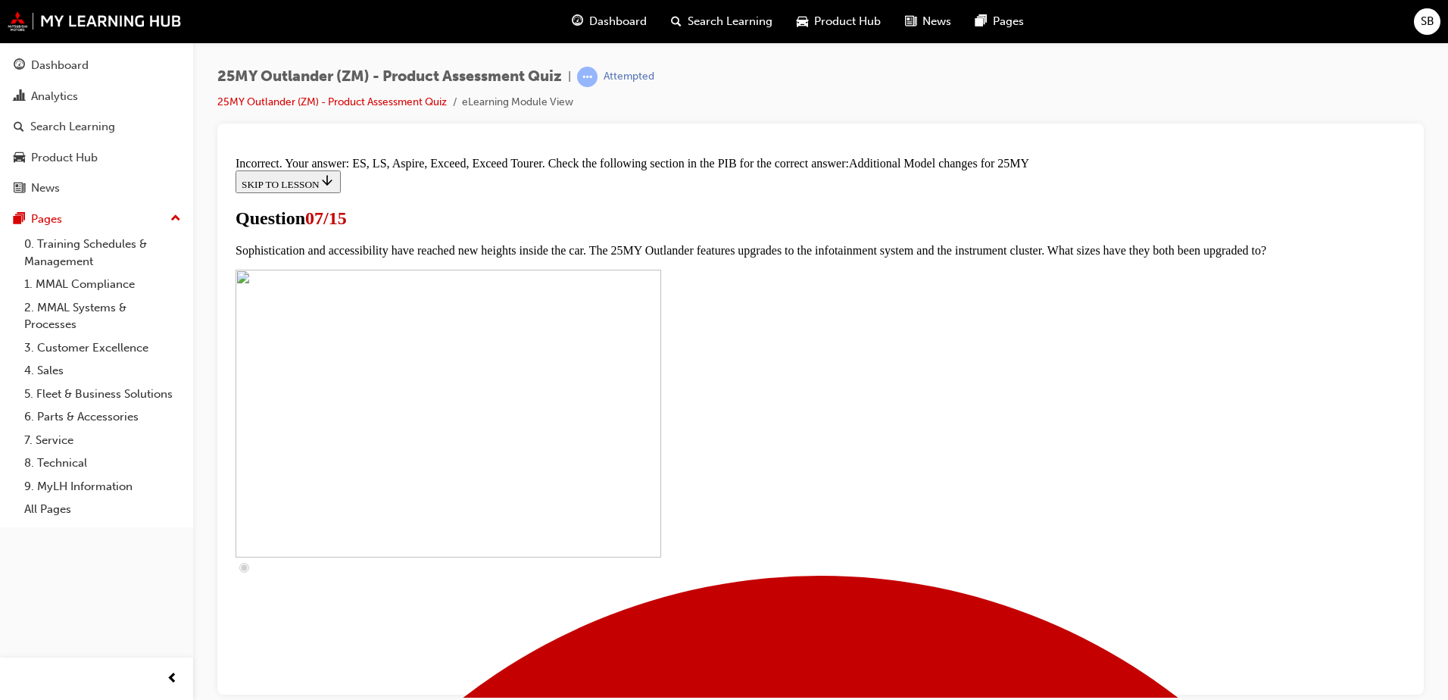
scroll to position [773, 0]
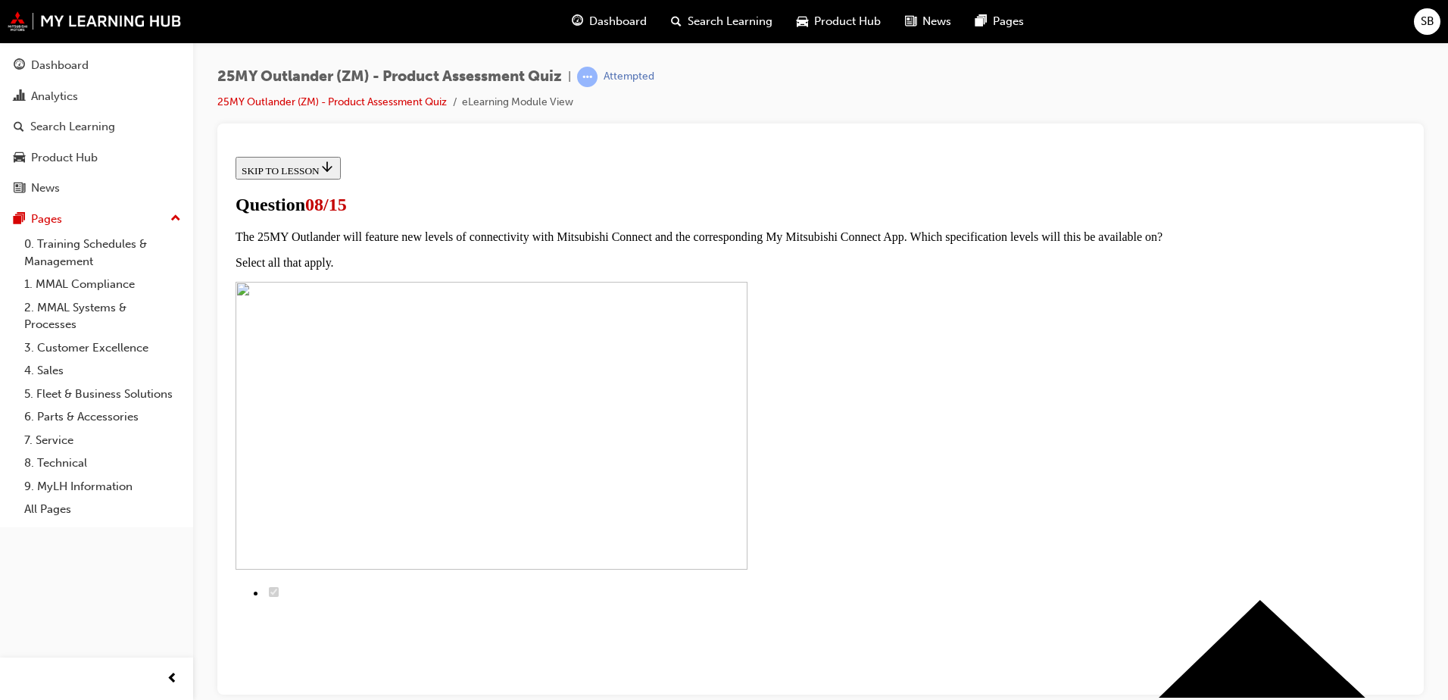
scroll to position [0, 0]
radio input "true"
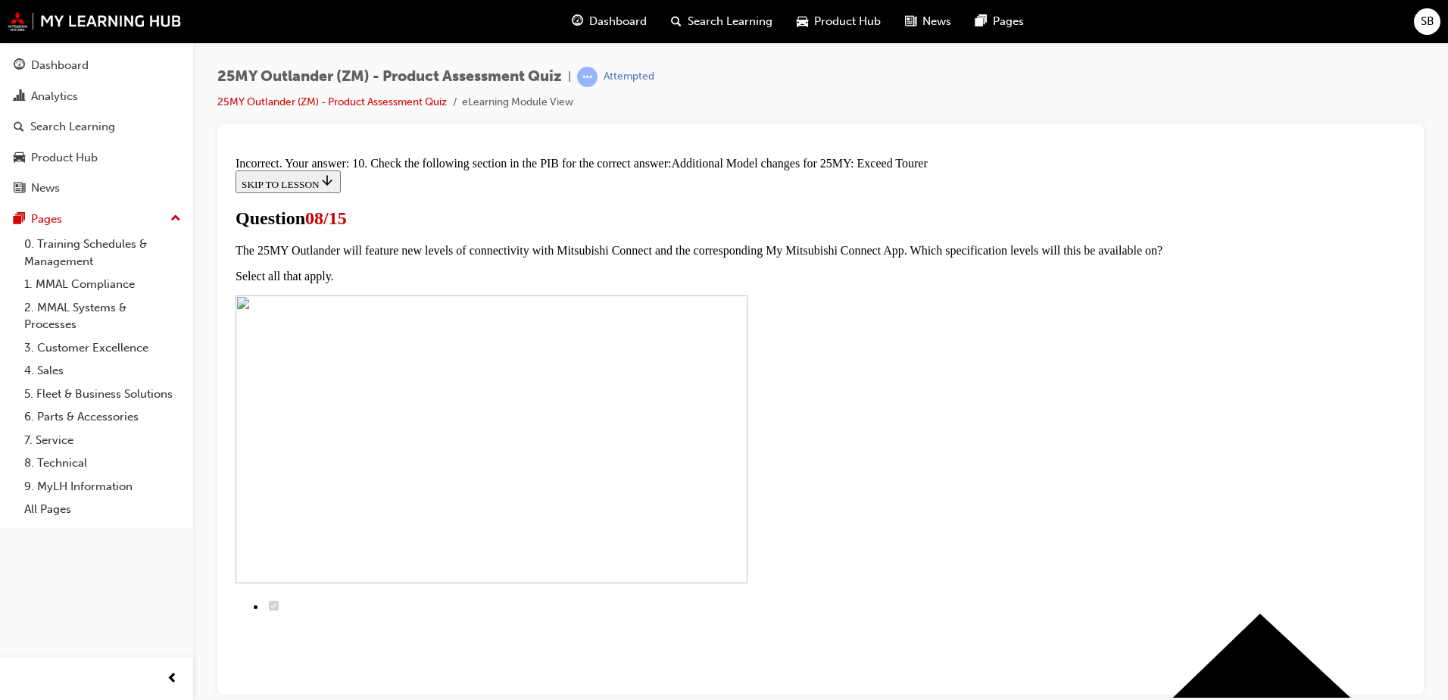
scroll to position [336, 0]
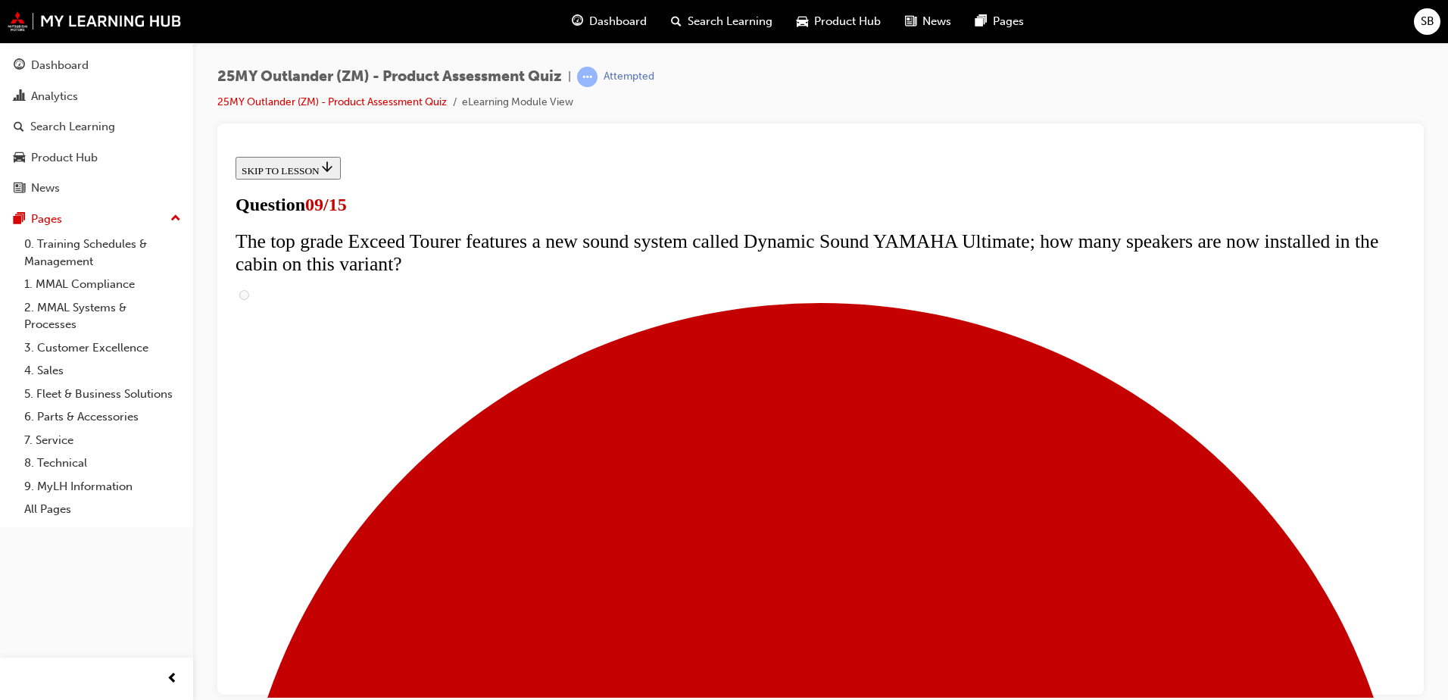
scroll to position [606, 0]
drag, startPoint x: 577, startPoint y: 579, endPoint x: 585, endPoint y: 589, distance: 12.9
radio input "true"
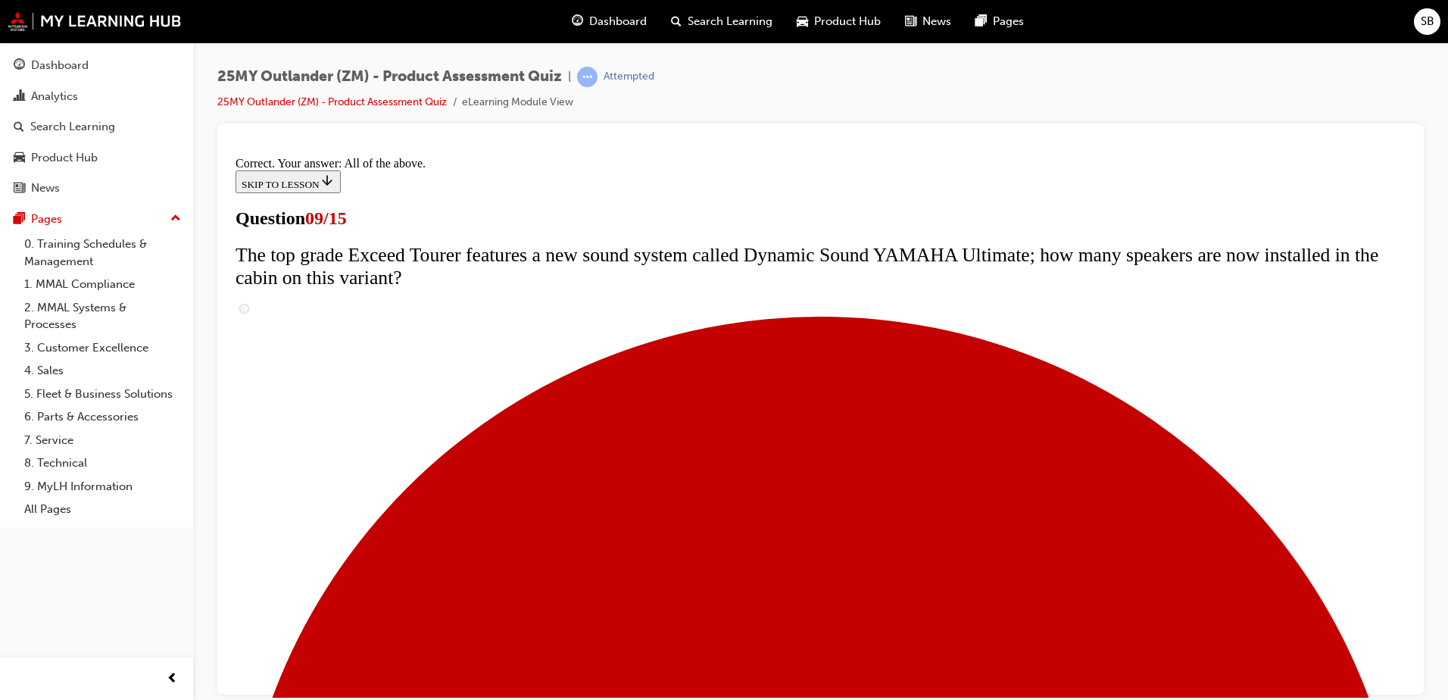
scroll to position [785, 0]
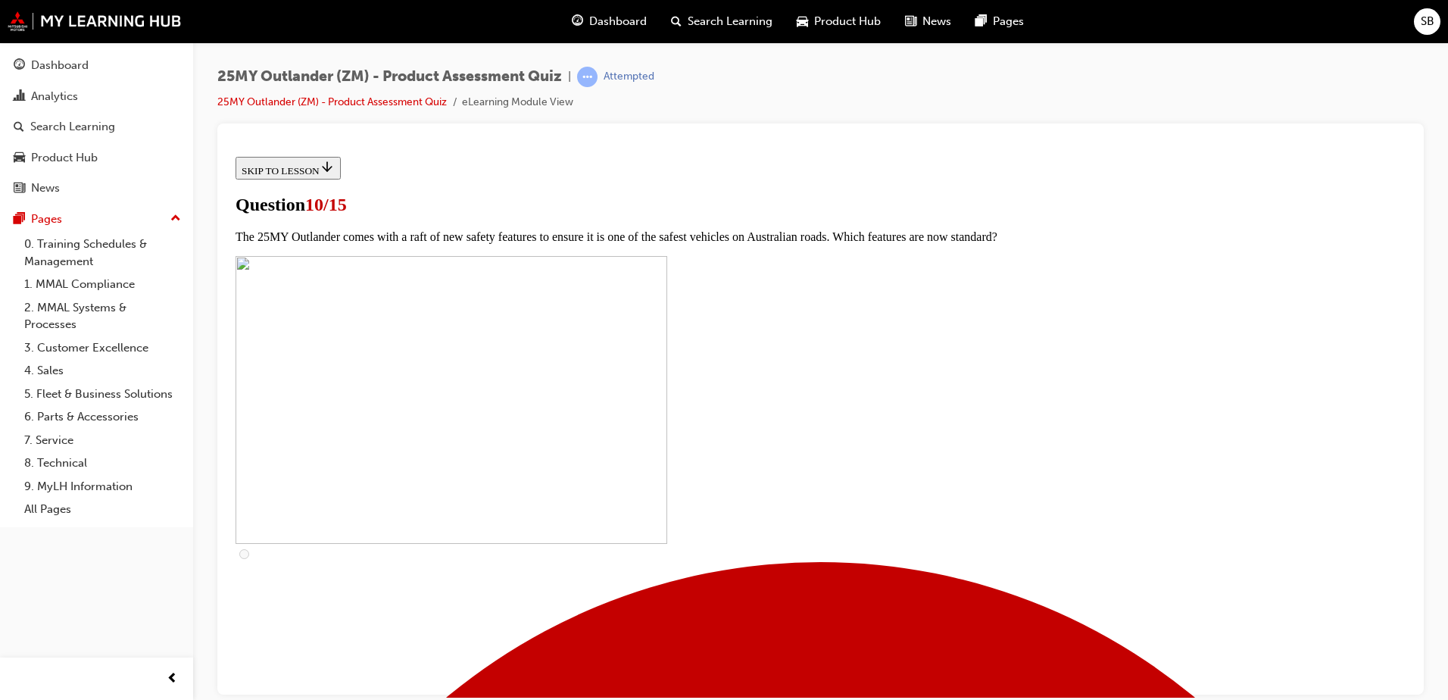
scroll to position [379, 0]
checkbox input "true"
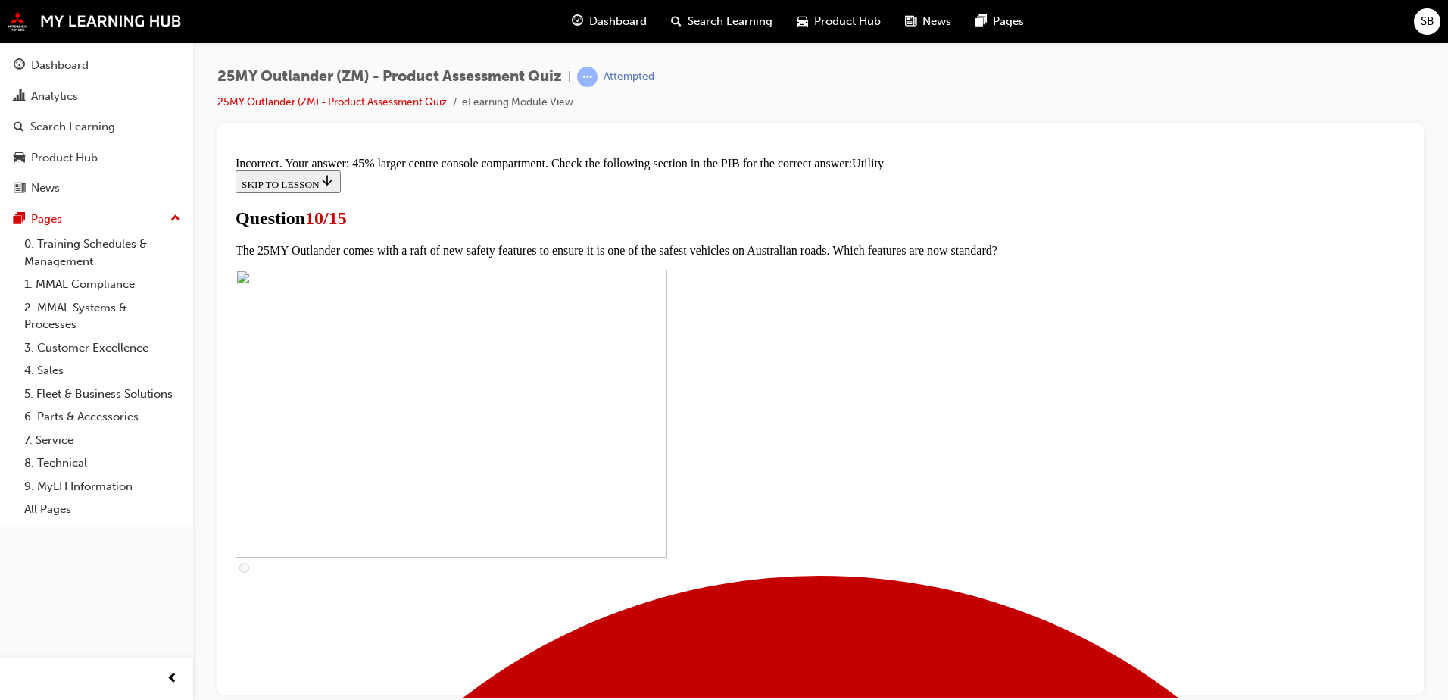
scroll to position [736, 0]
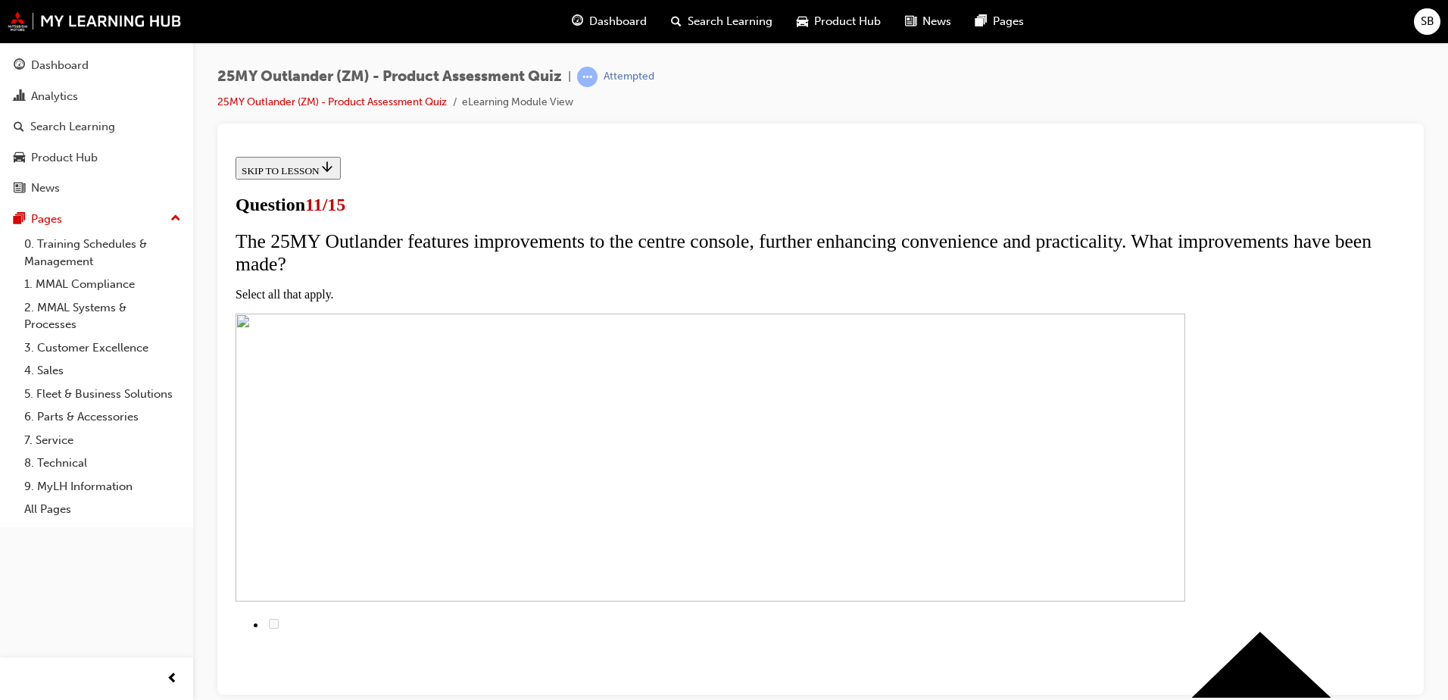
scroll to position [151, 0]
checkbox input "true"
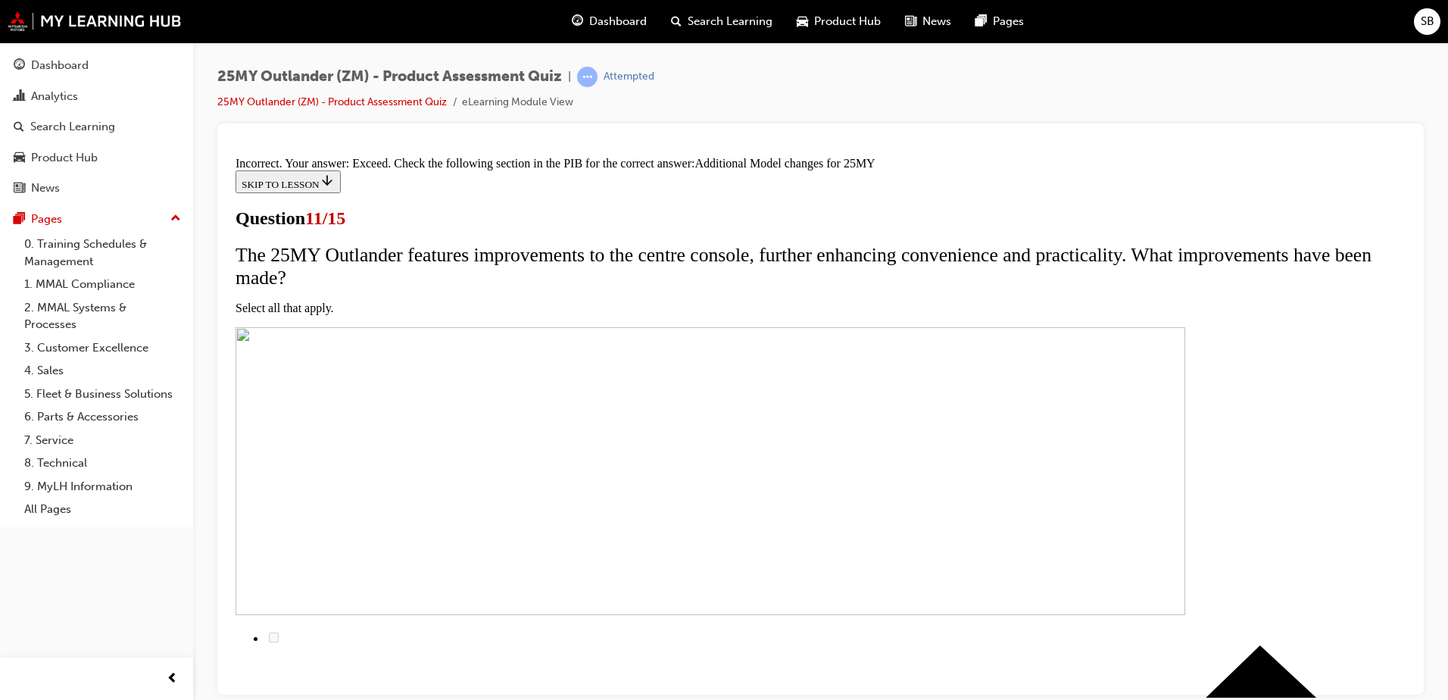
scroll to position [145, 0]
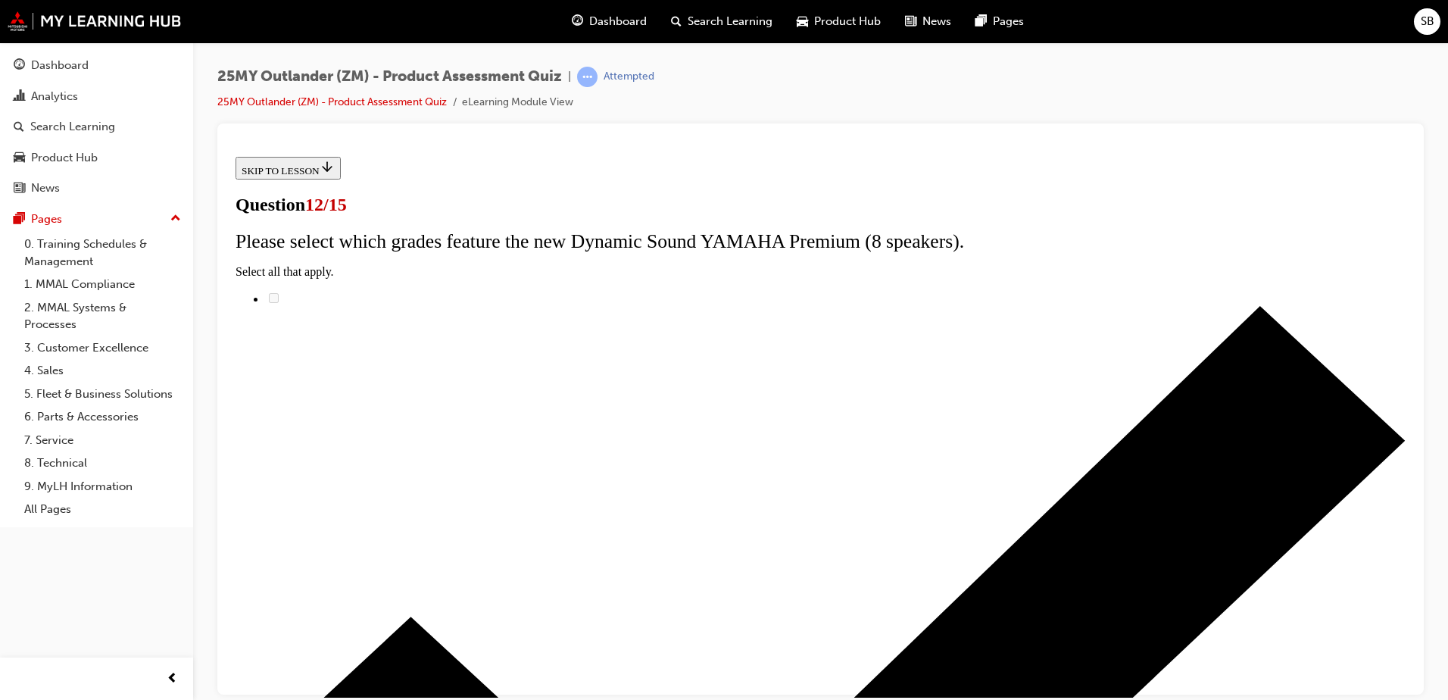
scroll to position [120, 0]
radio input "true"
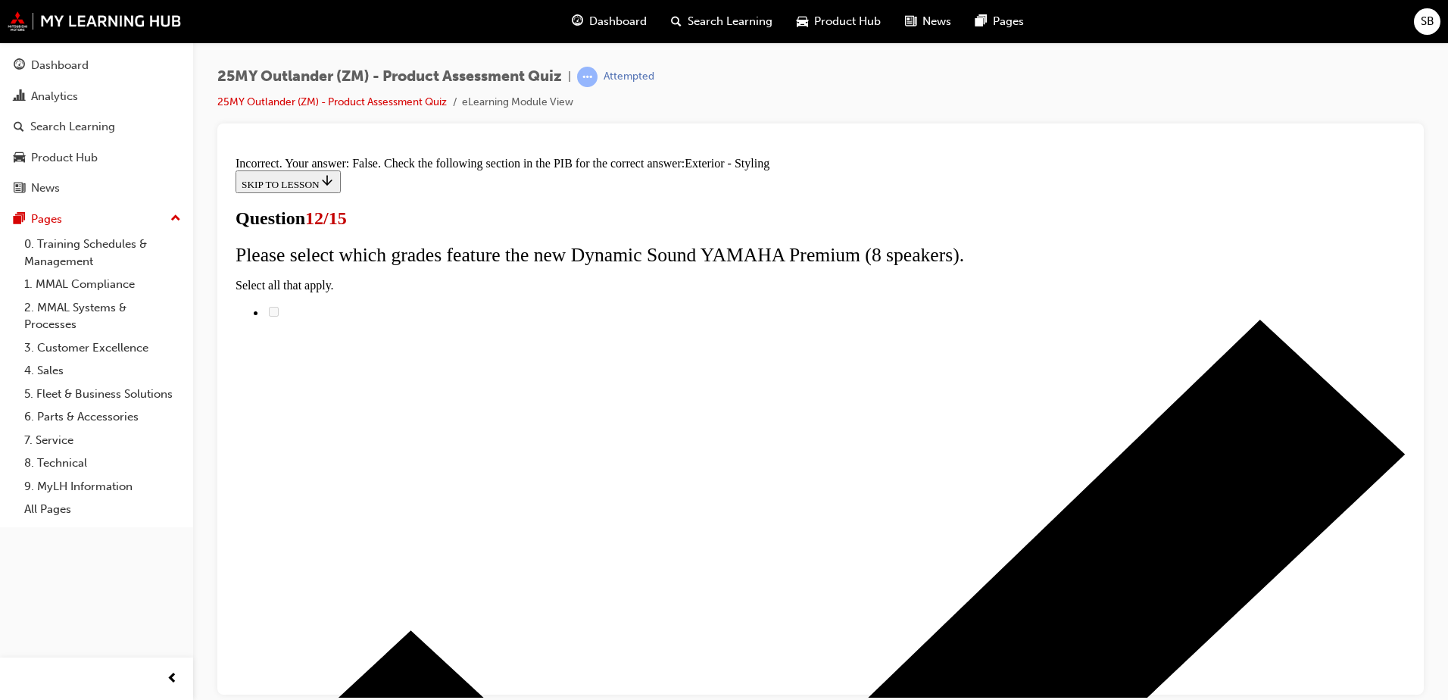
scroll to position [267, 0]
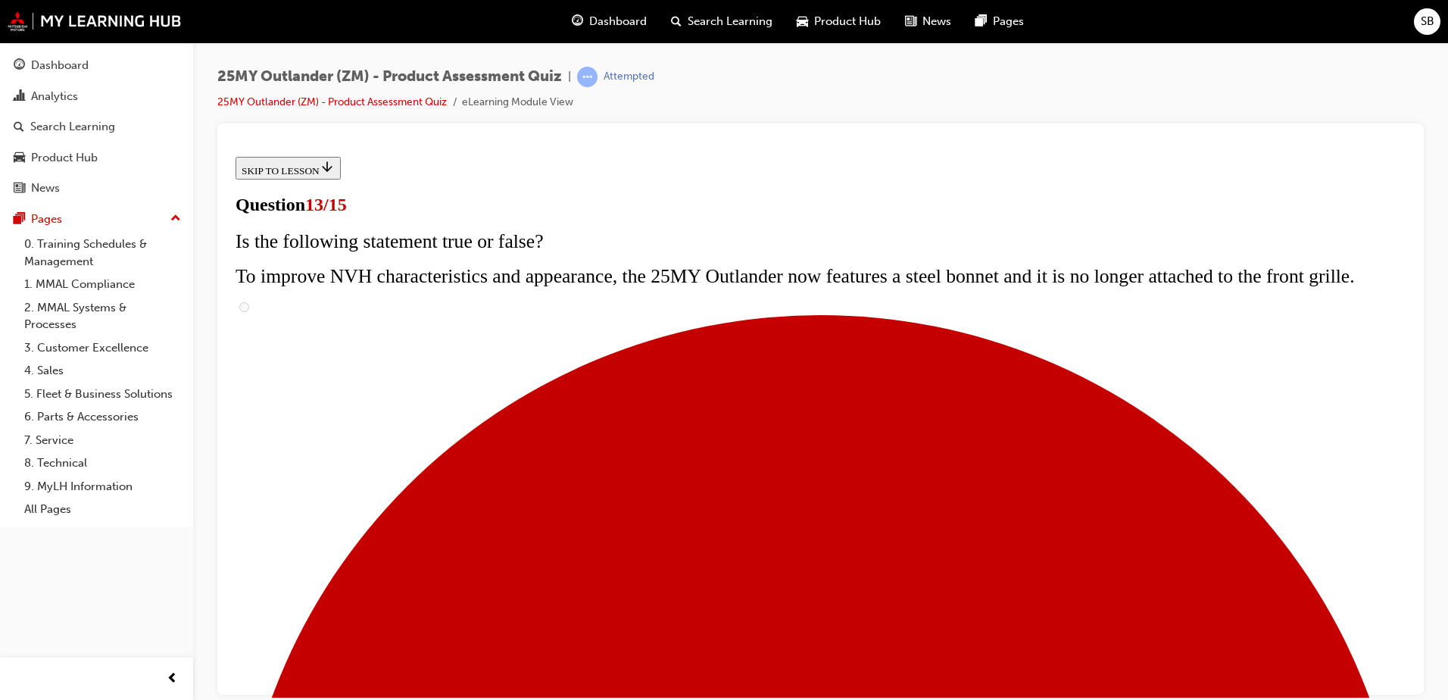
scroll to position [151, 0]
radio input "true"
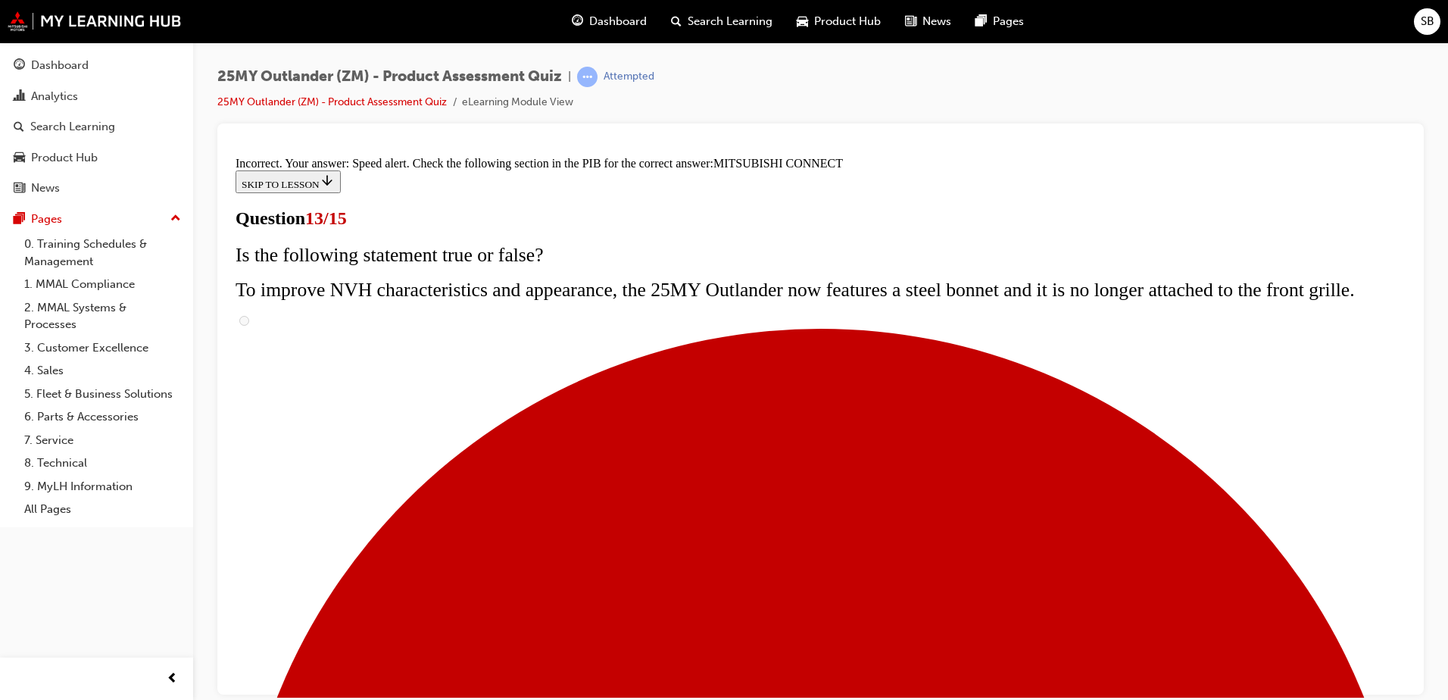
scroll to position [483, 0]
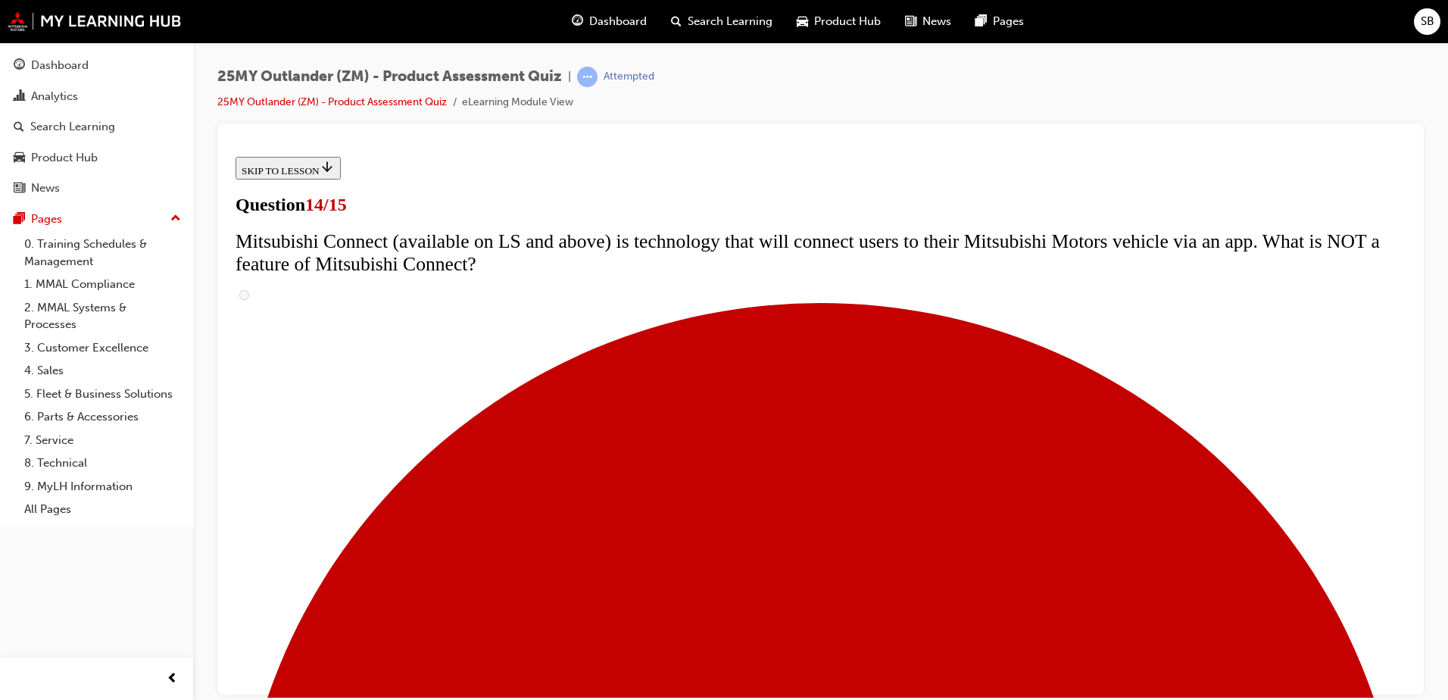
scroll to position [454, 0]
radio input "true"
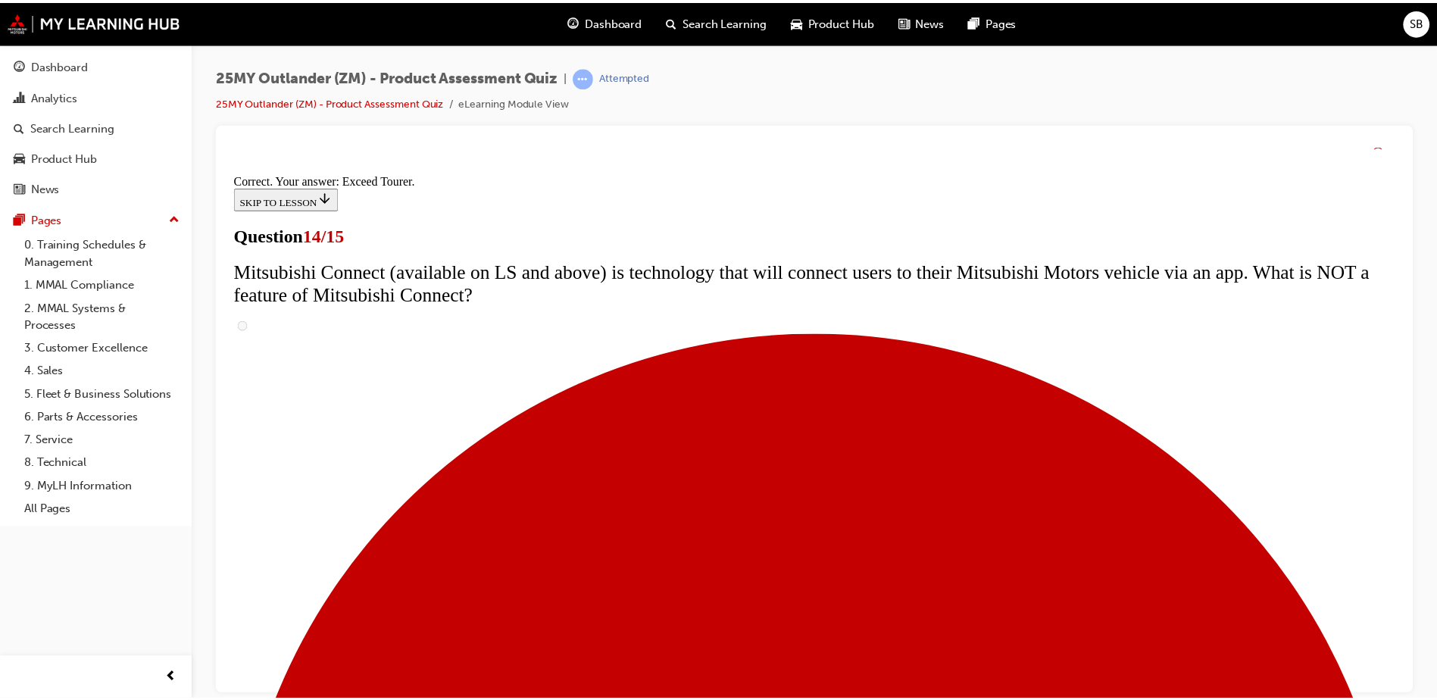
scroll to position [629, 0]
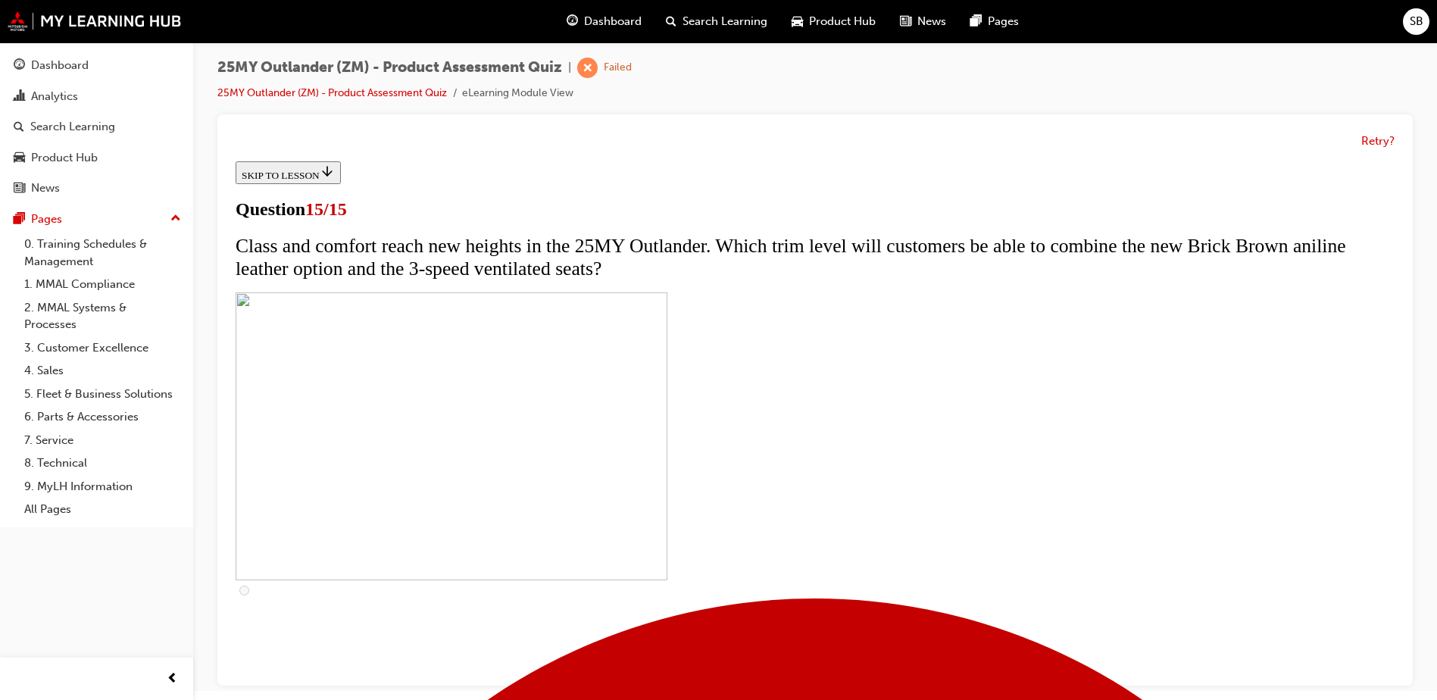
scroll to position [11, 0]
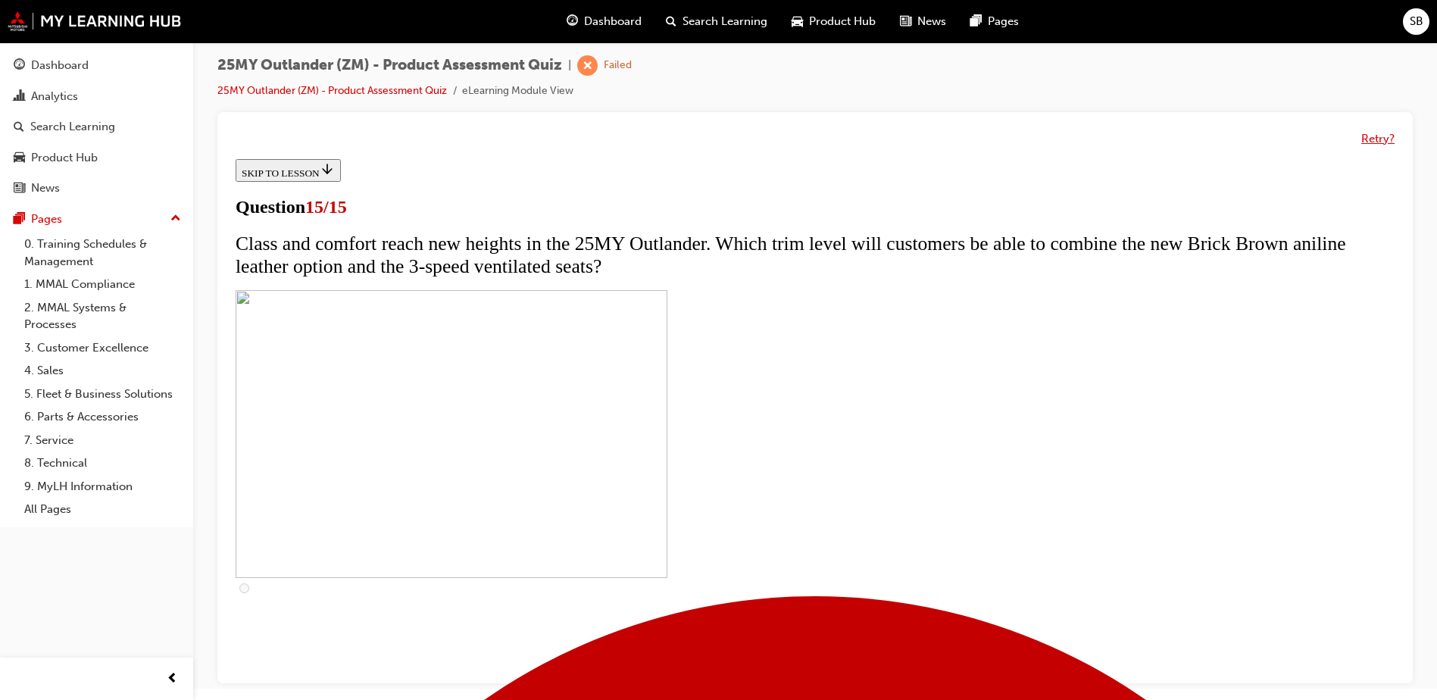
click at [1385, 142] on button "Retry?" at bounding box center [1377, 138] width 33 height 17
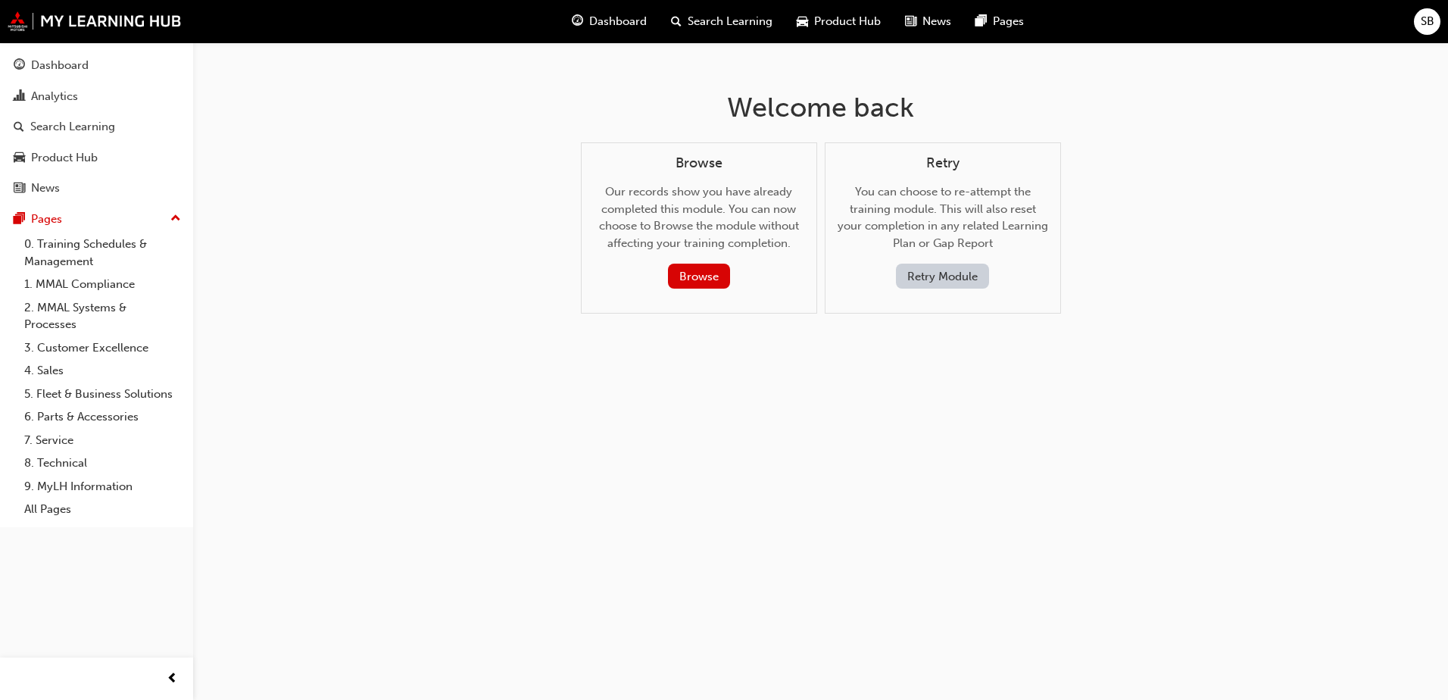
click at [932, 273] on button "Retry Module" at bounding box center [942, 276] width 93 height 25
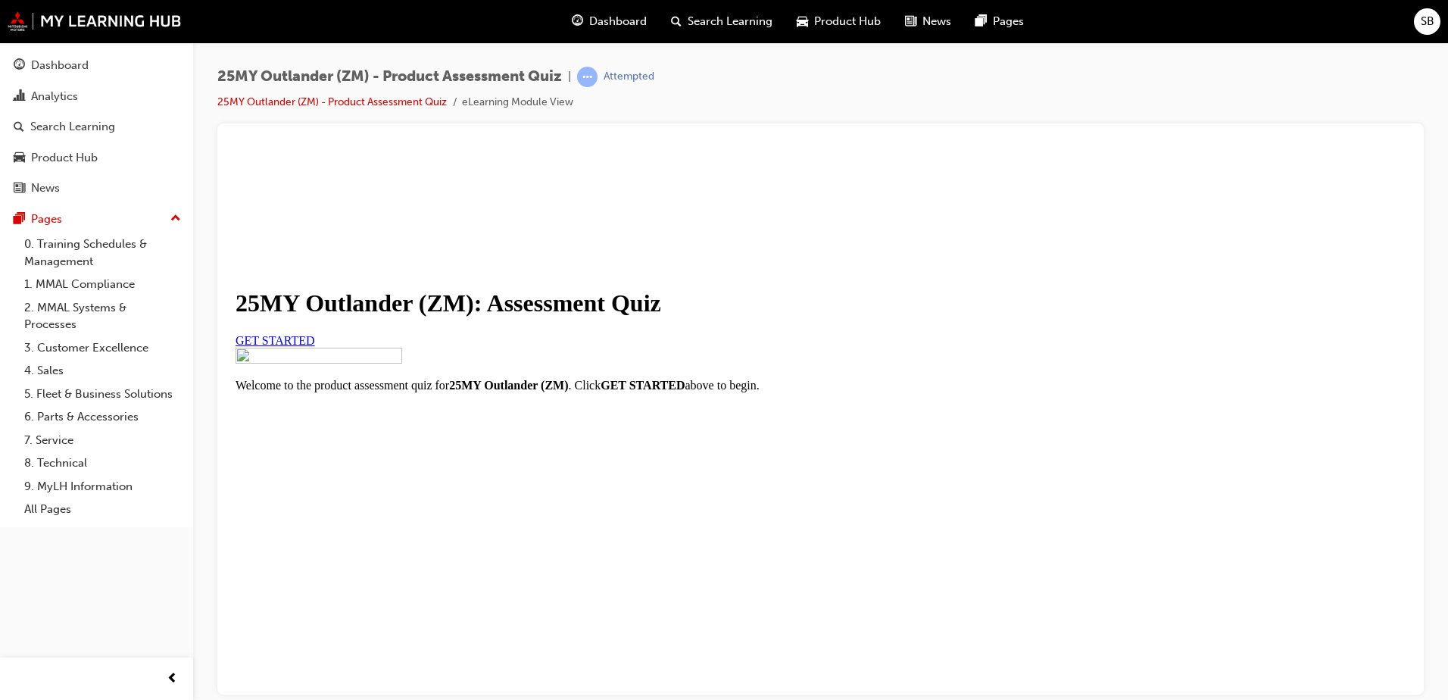
scroll to position [168, 0]
click at [315, 333] on span "GET STARTED" at bounding box center [276, 339] width 80 height 13
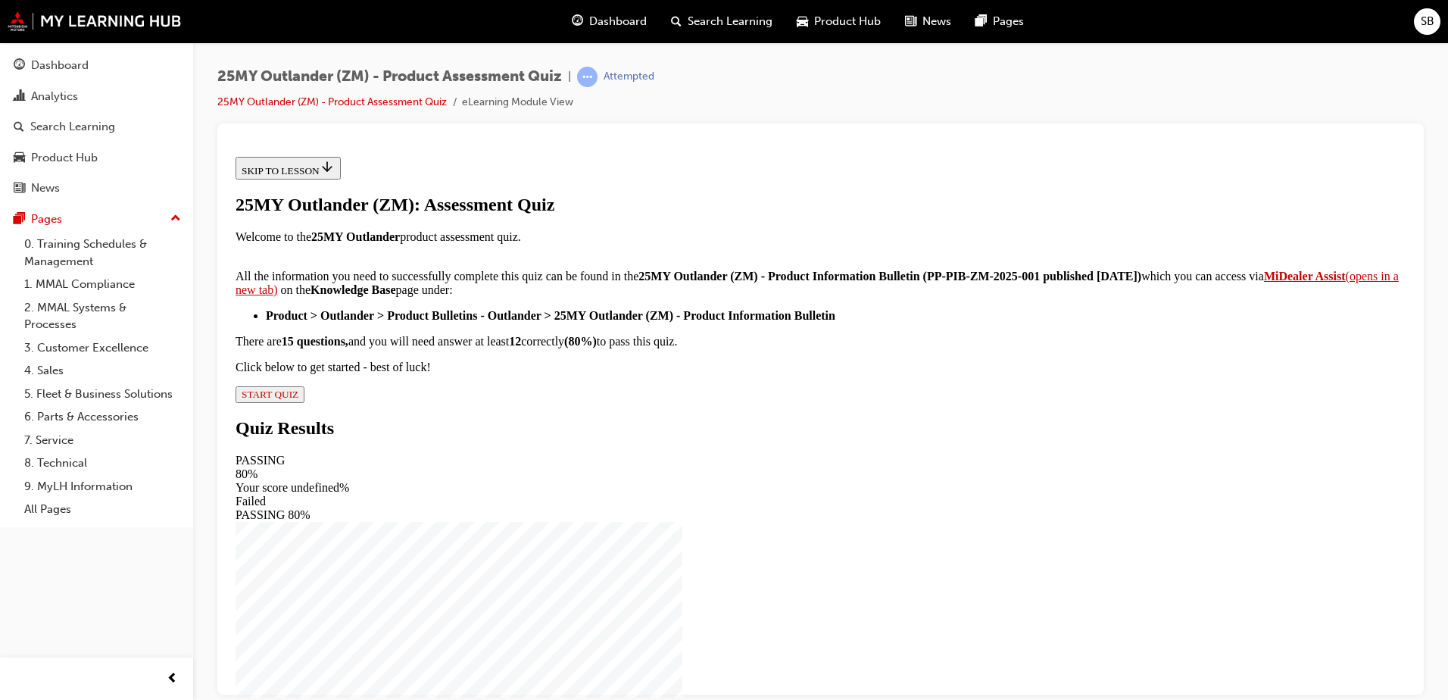
scroll to position [242, 0]
click at [605, 402] on div "25MY Outlander (ZM): Assessment Quiz Welcome to the 25MY Outlander product asse…" at bounding box center [821, 298] width 1170 height 208
click at [298, 399] on span "START QUIZ" at bounding box center [270, 393] width 57 height 11
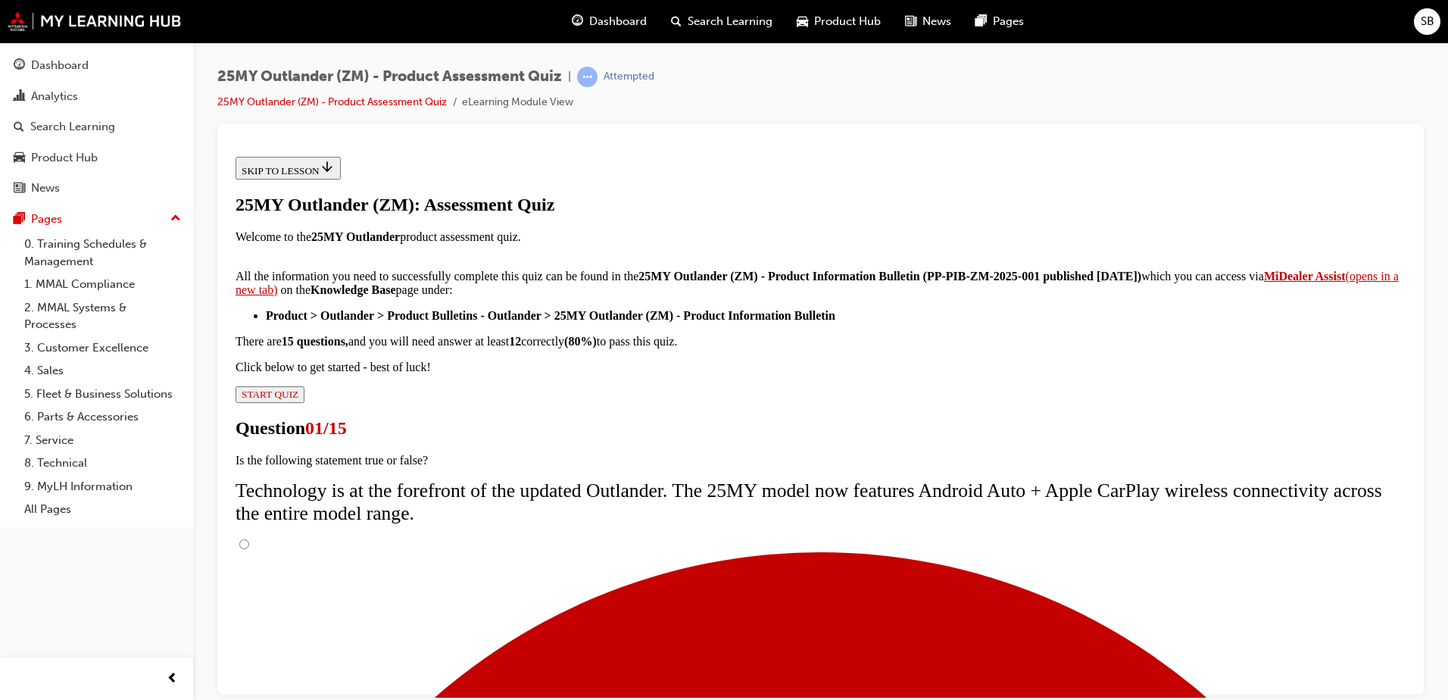
scroll to position [120, 0]
click at [249, 539] on input "True" at bounding box center [244, 544] width 10 height 10
radio input "true"
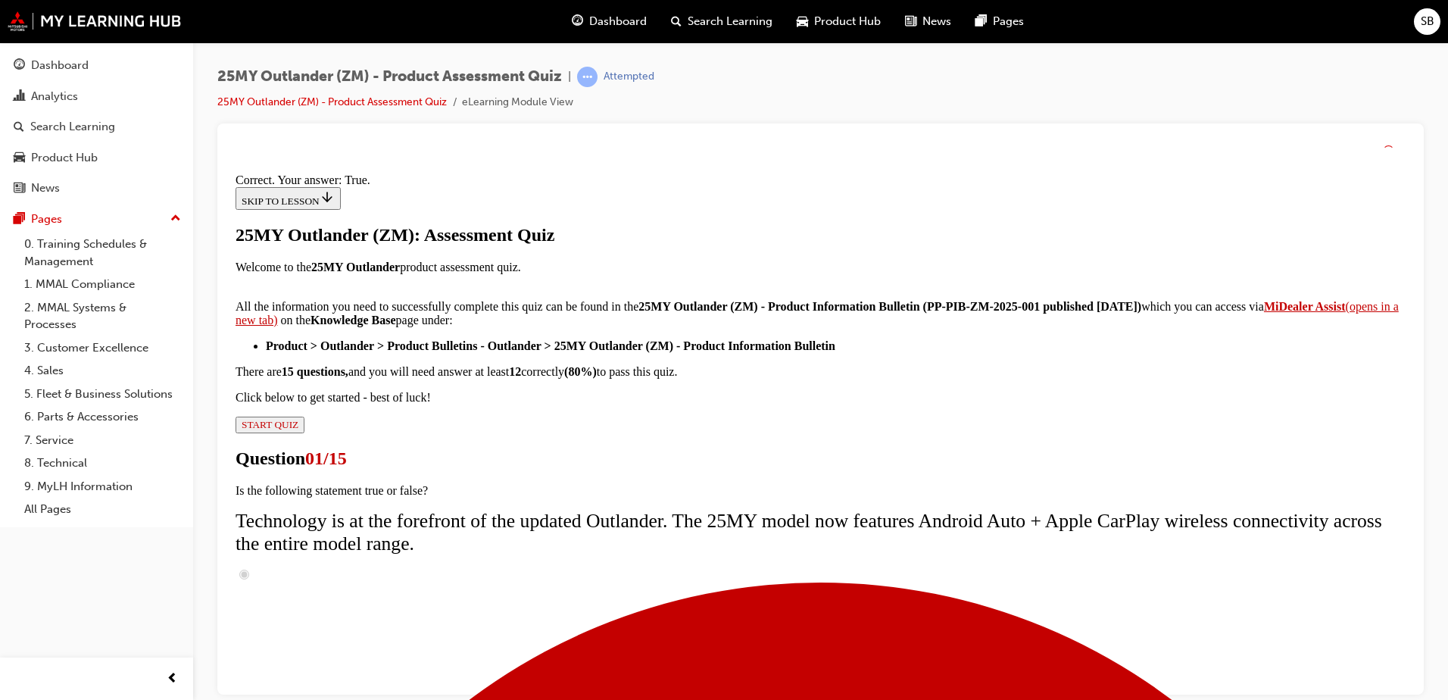
scroll to position [173, 0]
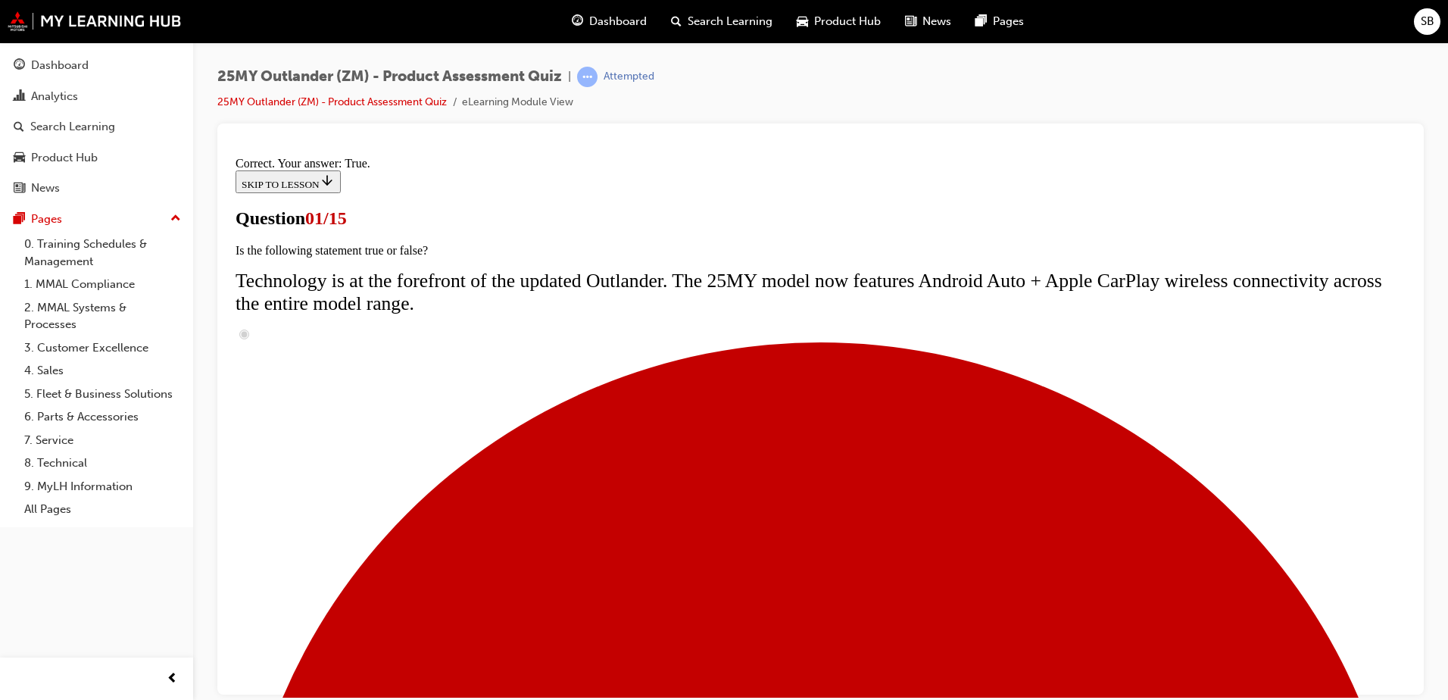
scroll to position [317, 0]
drag, startPoint x: 580, startPoint y: 326, endPoint x: 595, endPoint y: 341, distance: 21.4
radio input "true"
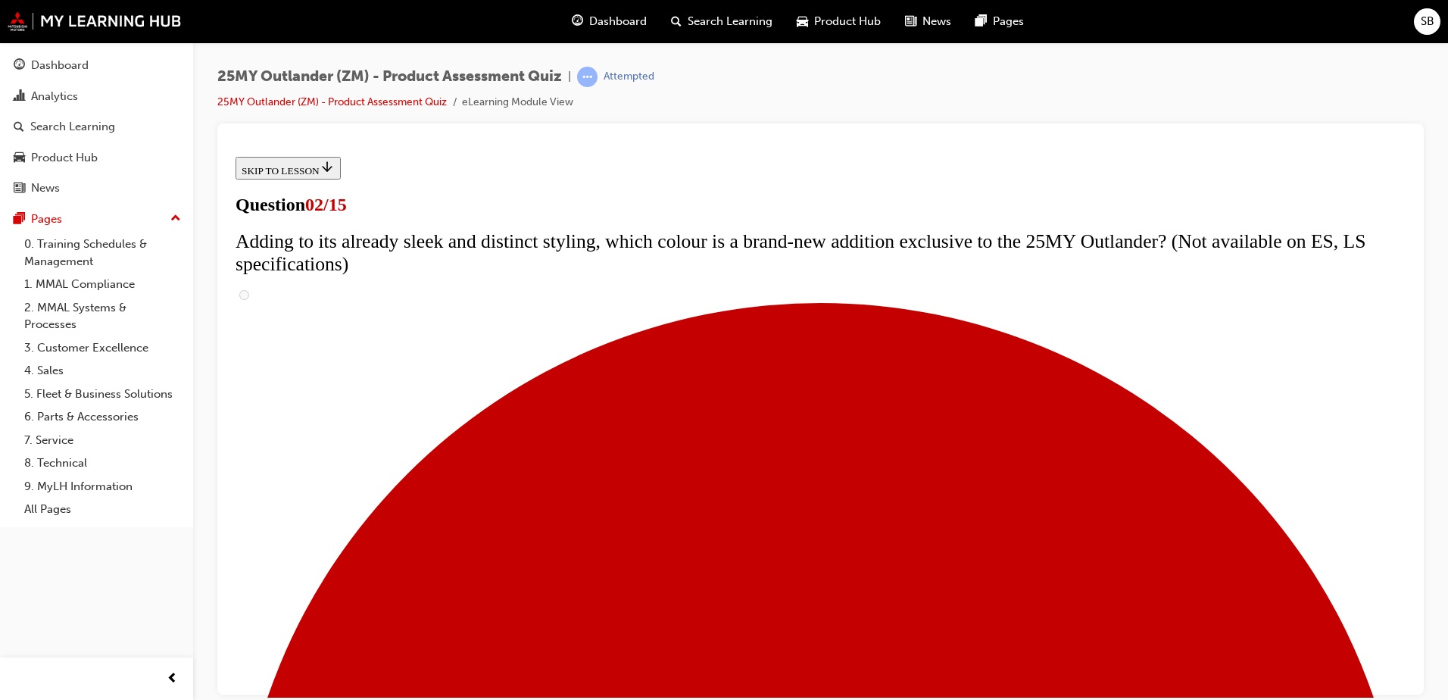
scroll to position [227, 0]
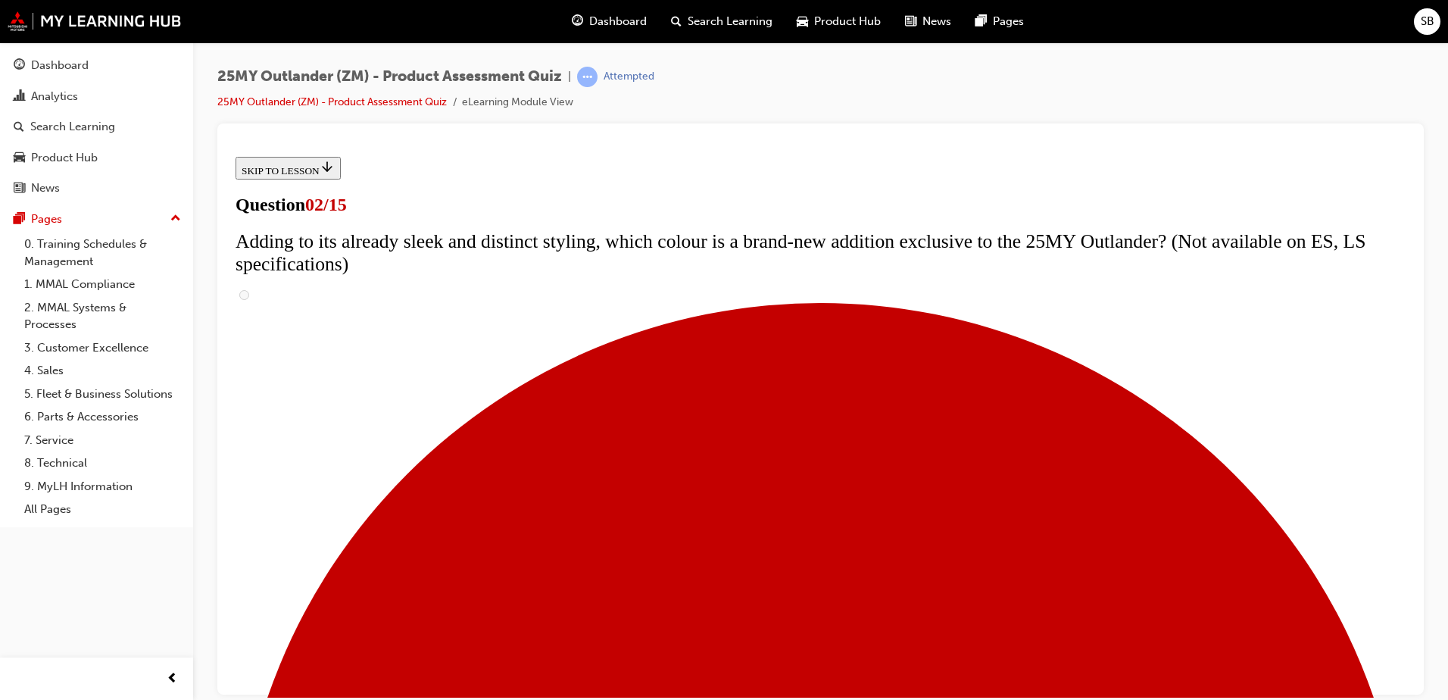
checkbox input "false"
checkbox input "true"
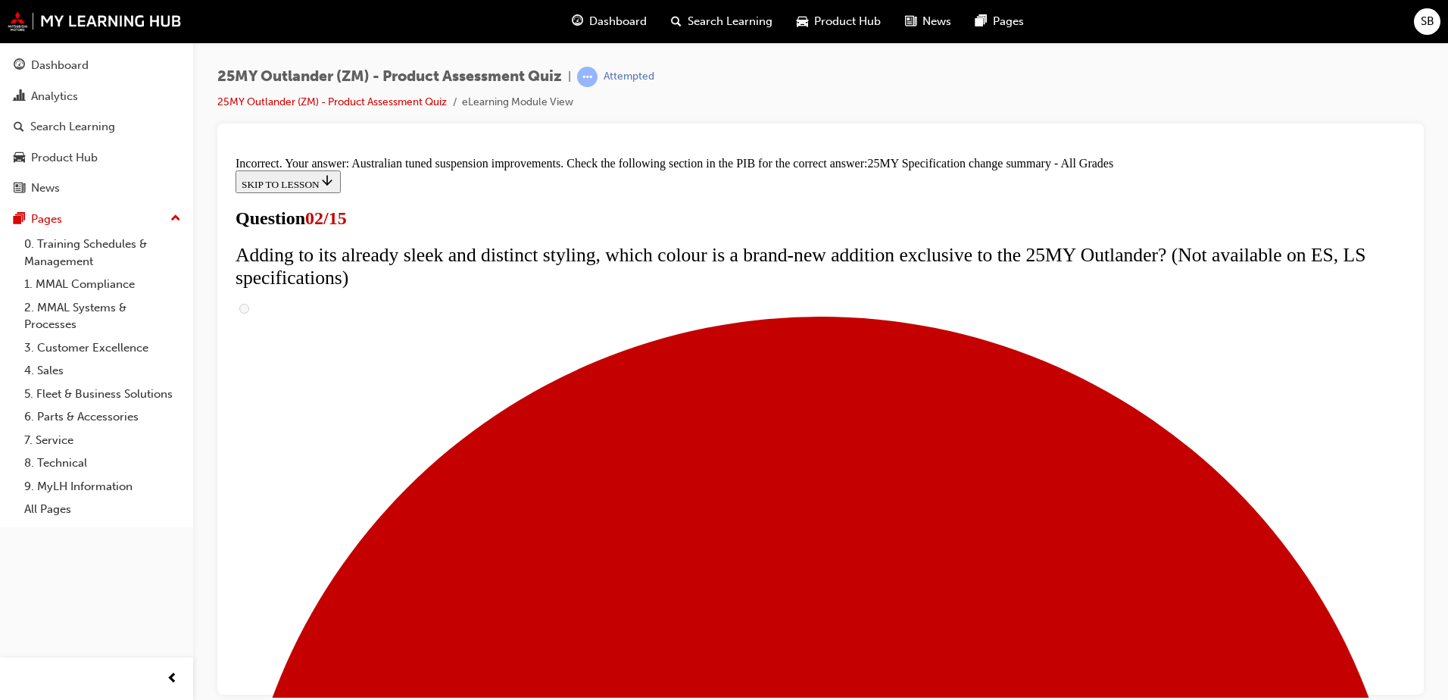
scroll to position [509, 0]
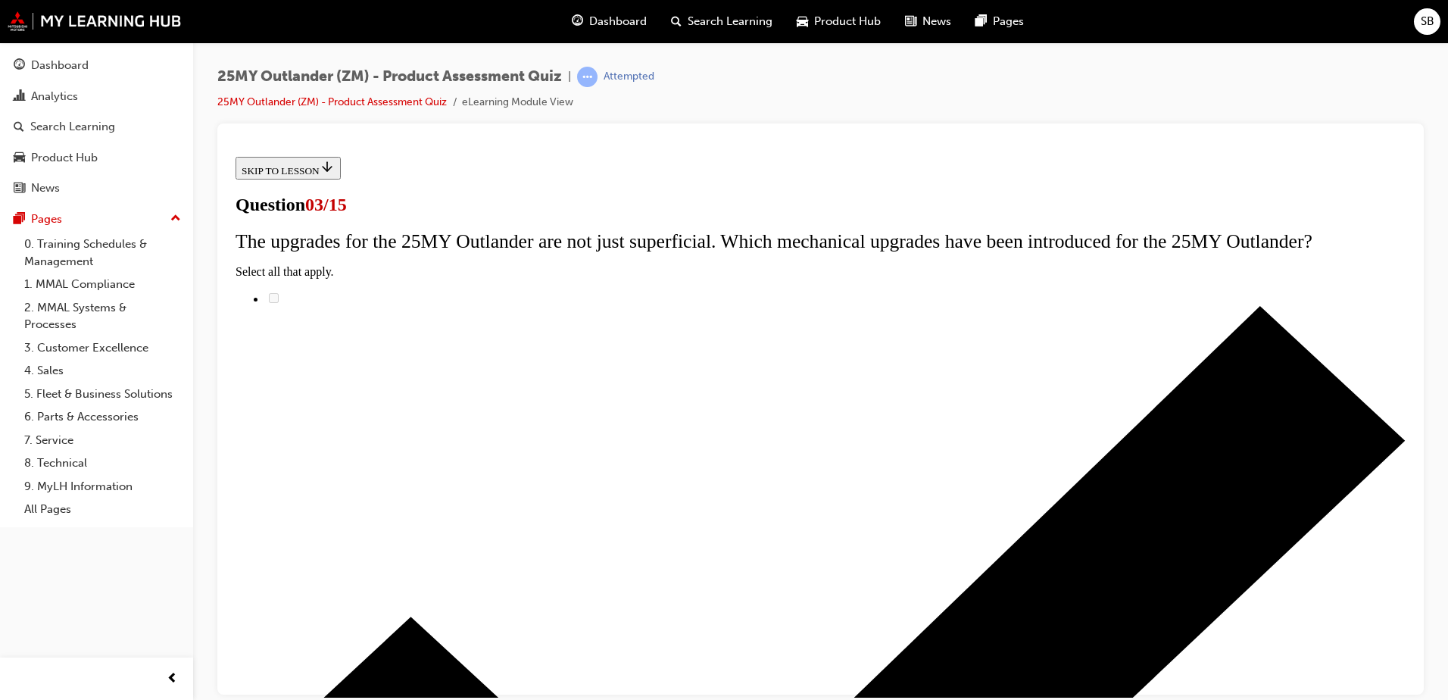
scroll to position [0, 0]
radio input "true"
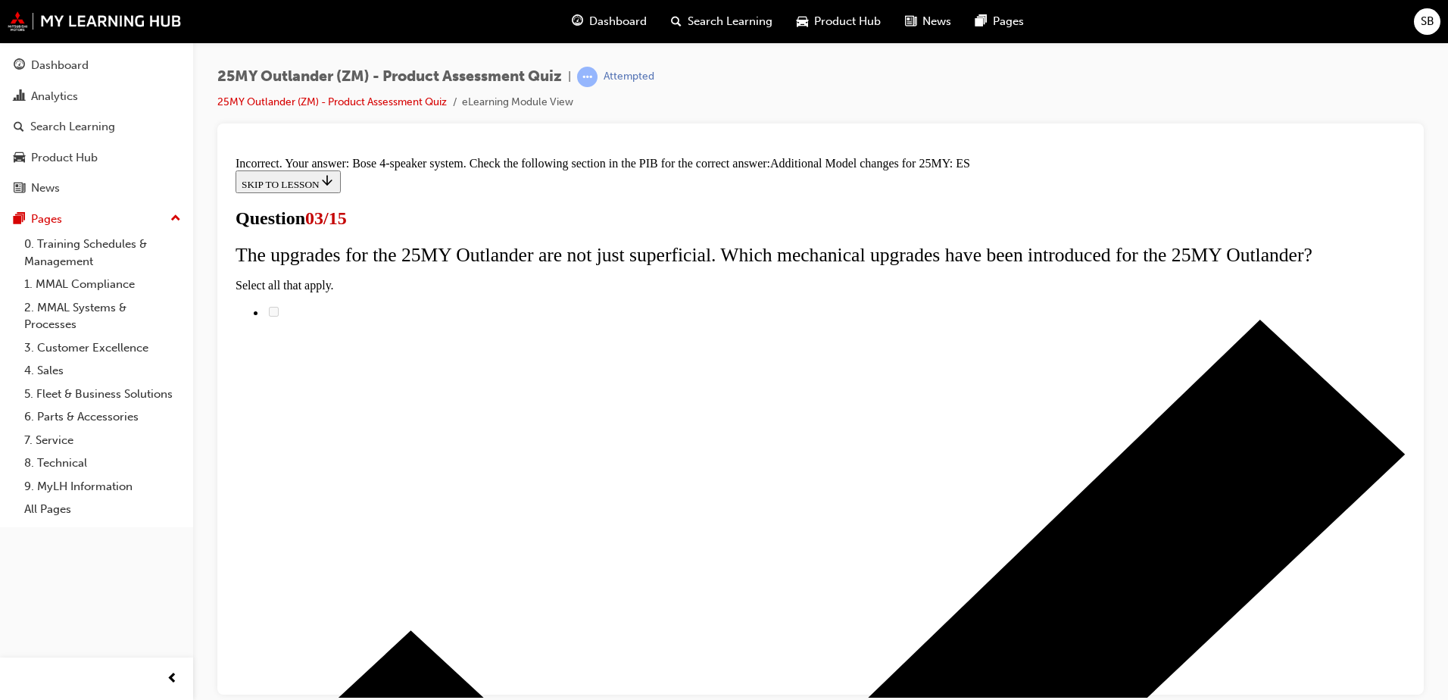
scroll to position [336, 0]
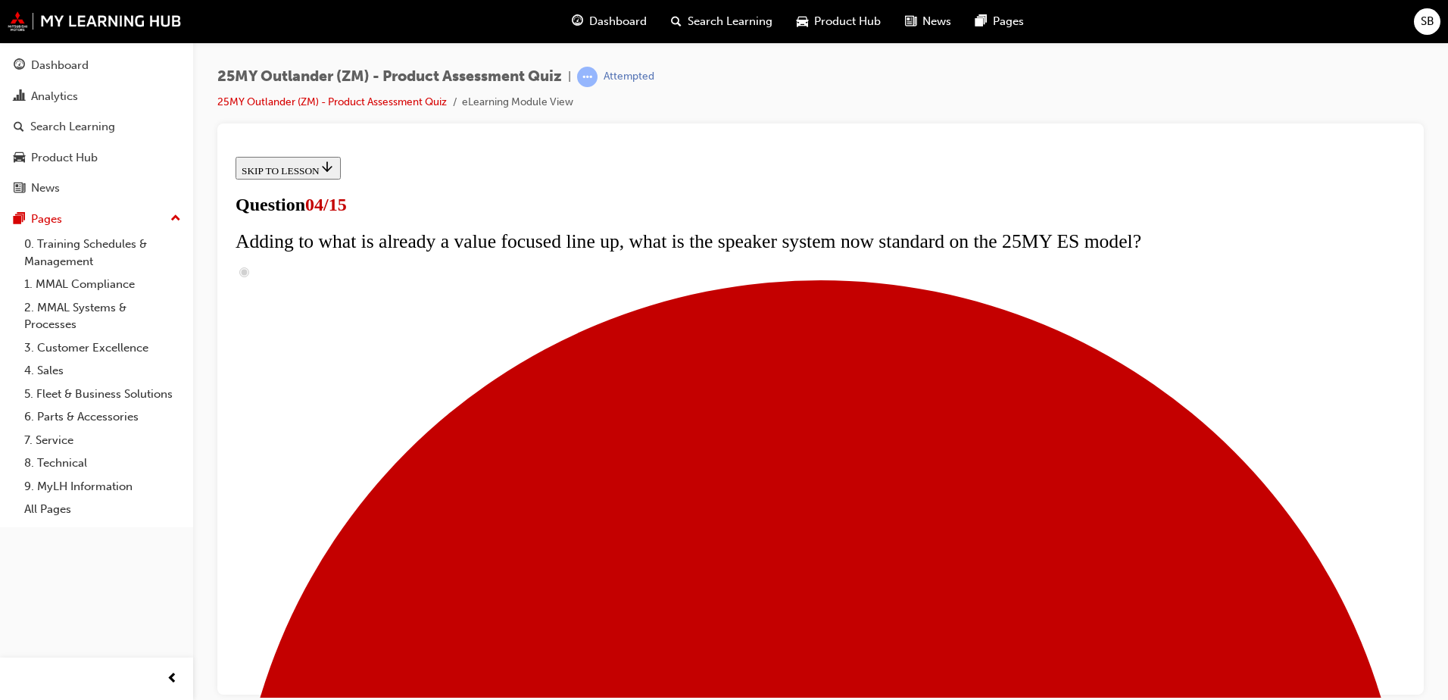
scroll to position [76, 0]
checkbox input "true"
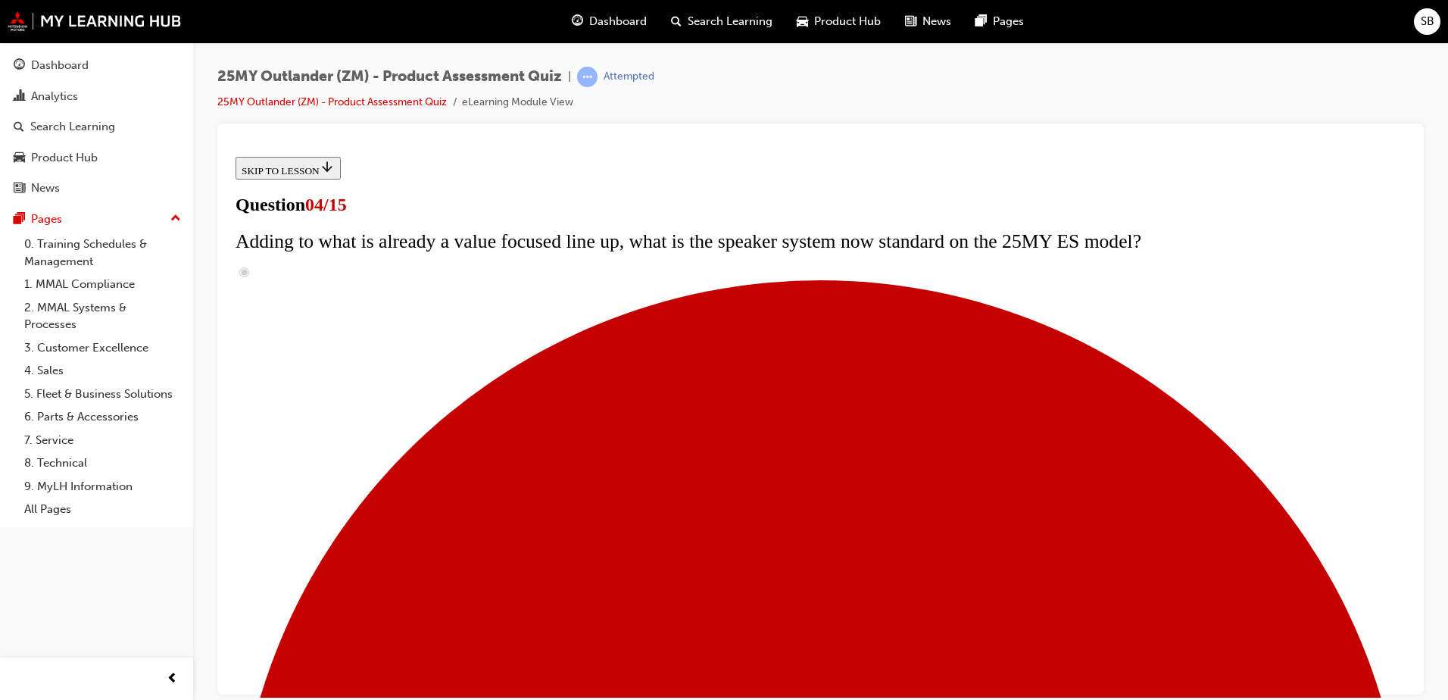
checkbox input "true"
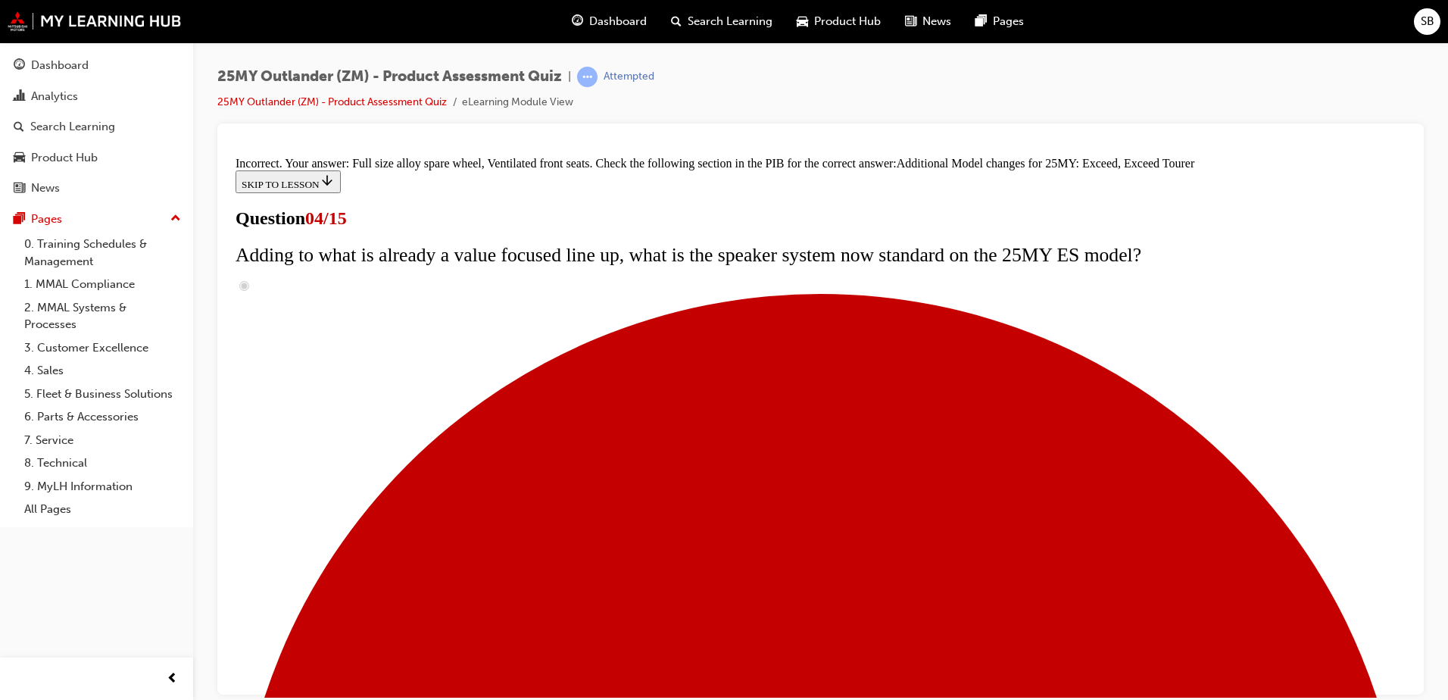
scroll to position [570, 0]
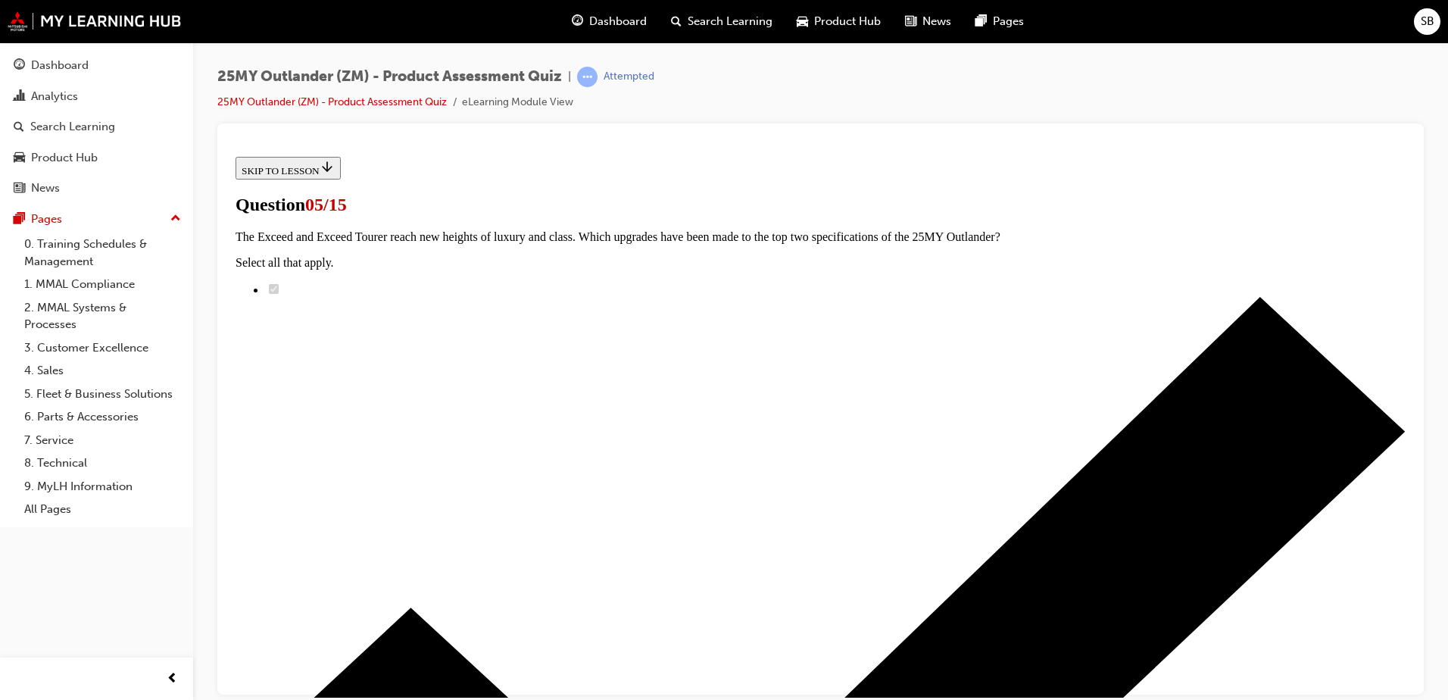
scroll to position [151, 0]
radio input "true"
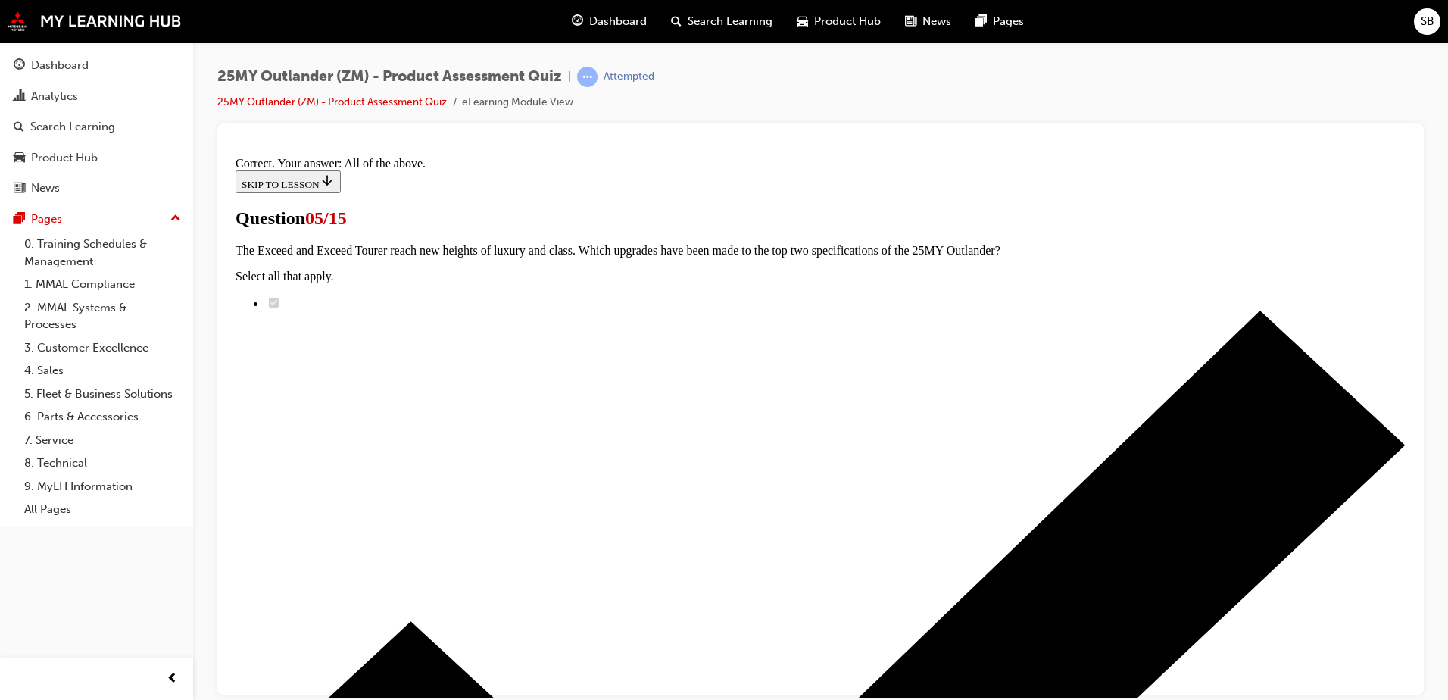
scroll to position [364, 0]
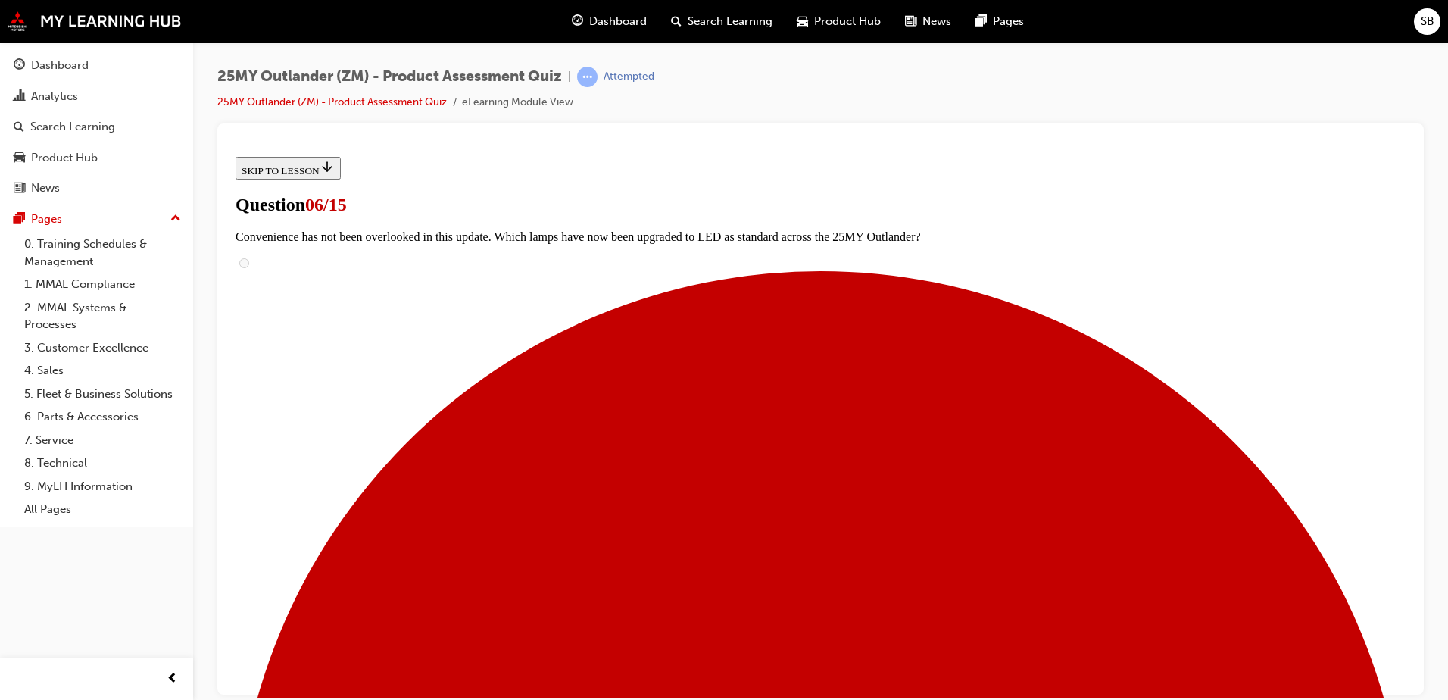
scroll to position [354, 0]
drag, startPoint x: 756, startPoint y: 426, endPoint x: 763, endPoint y: 435, distance: 11.4
radio input "true"
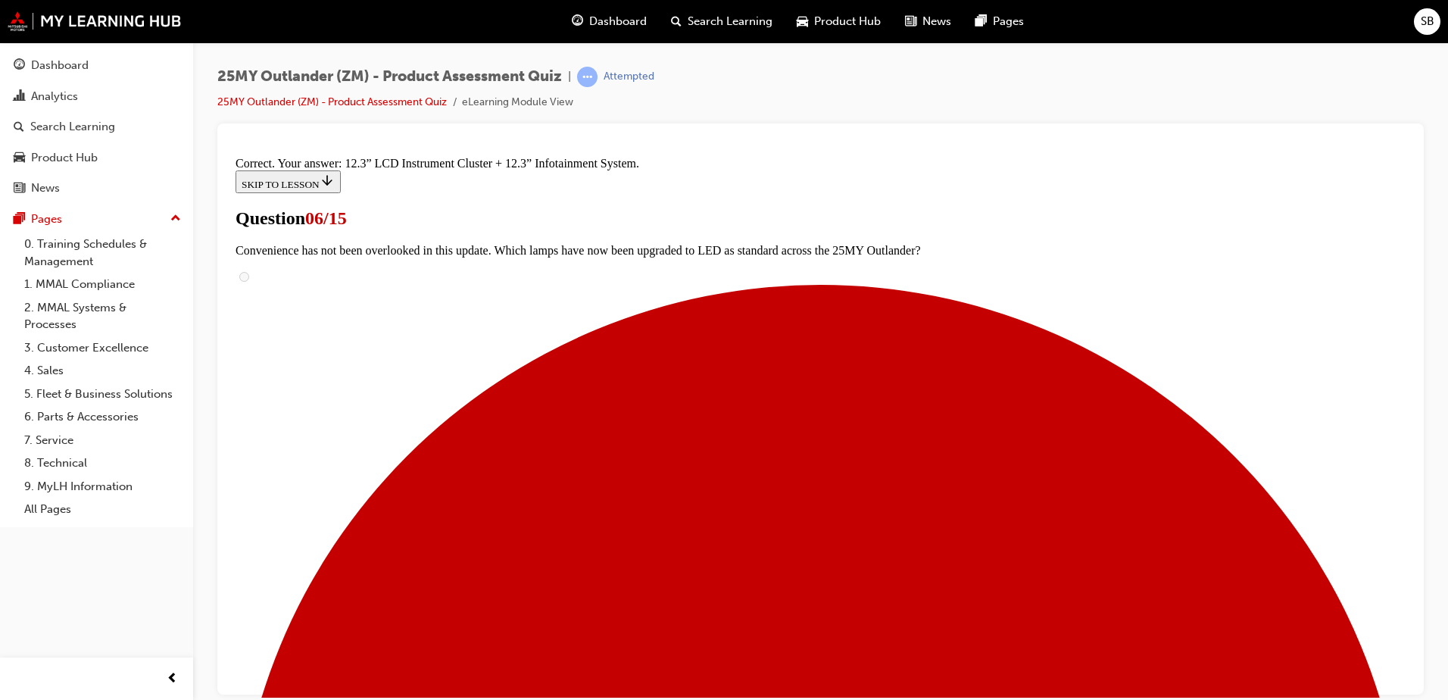
scroll to position [507, 0]
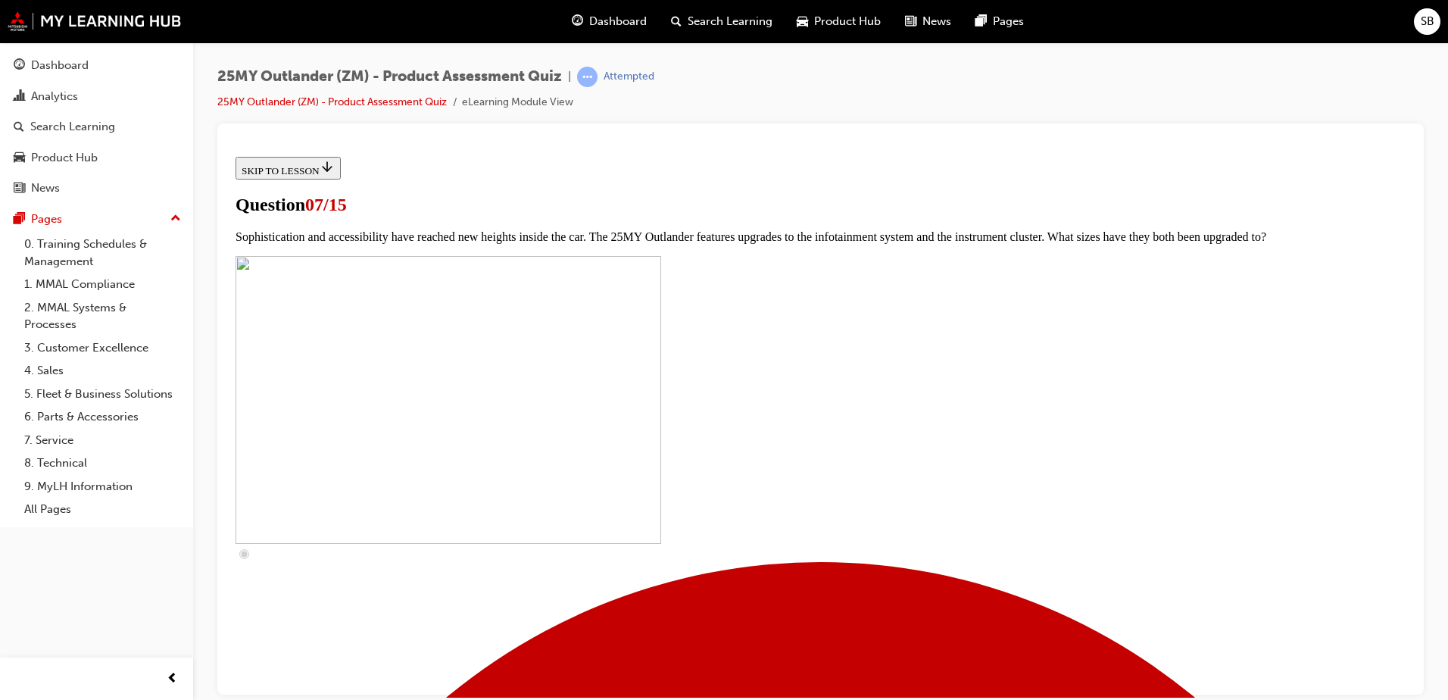
scroll to position [303, 0]
checkbox input "true"
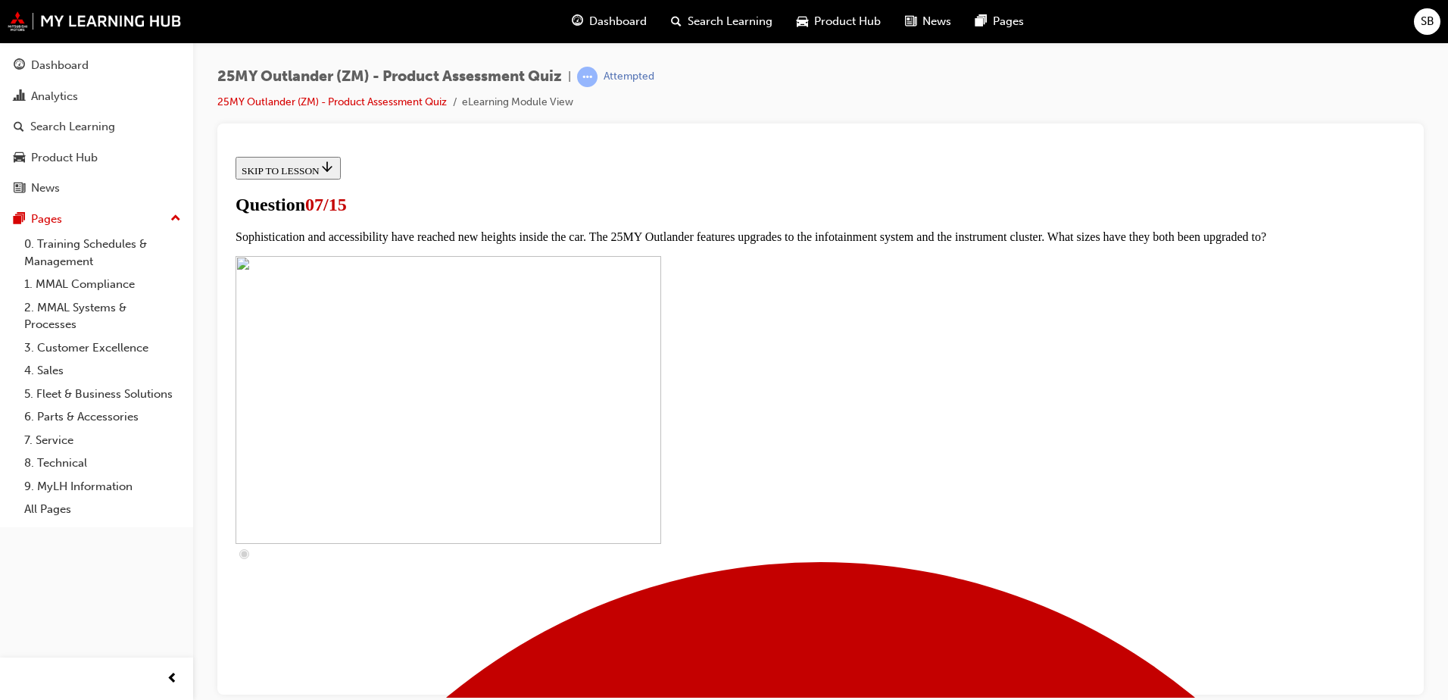
checkbox input "true"
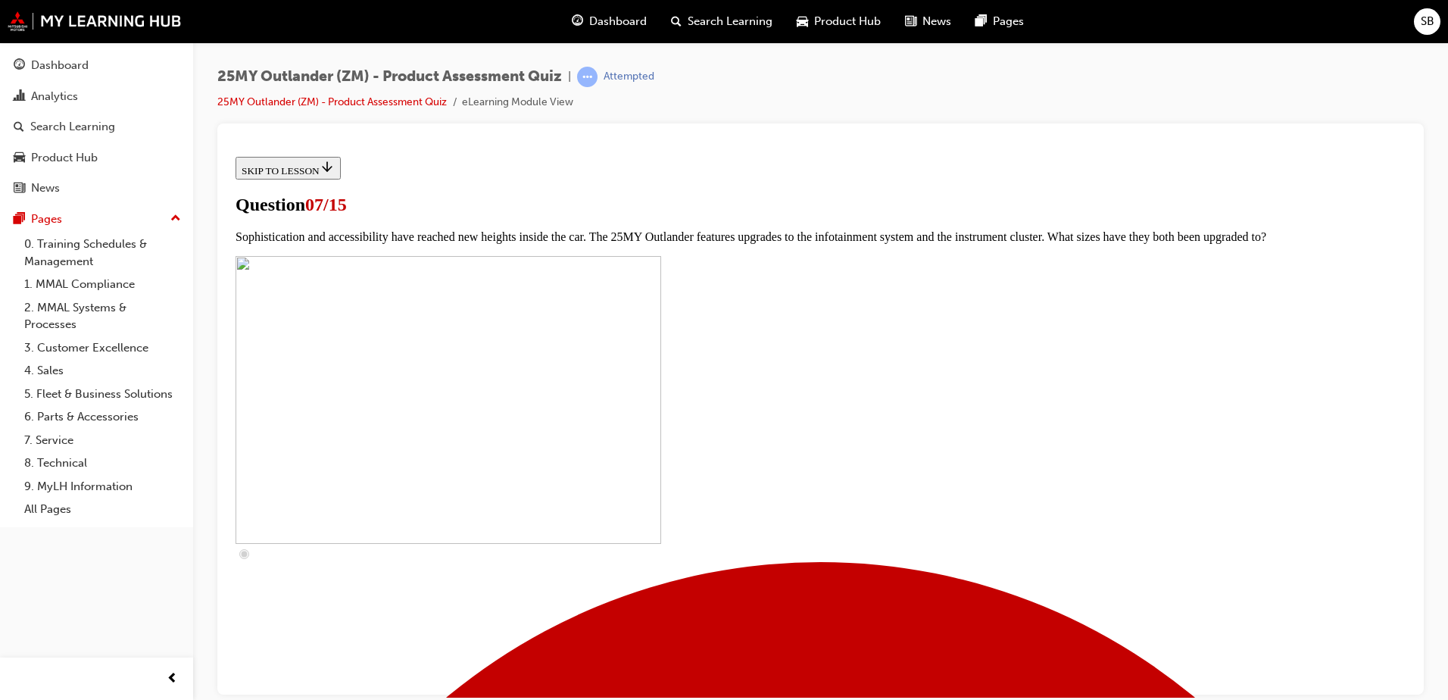
checkbox input "true"
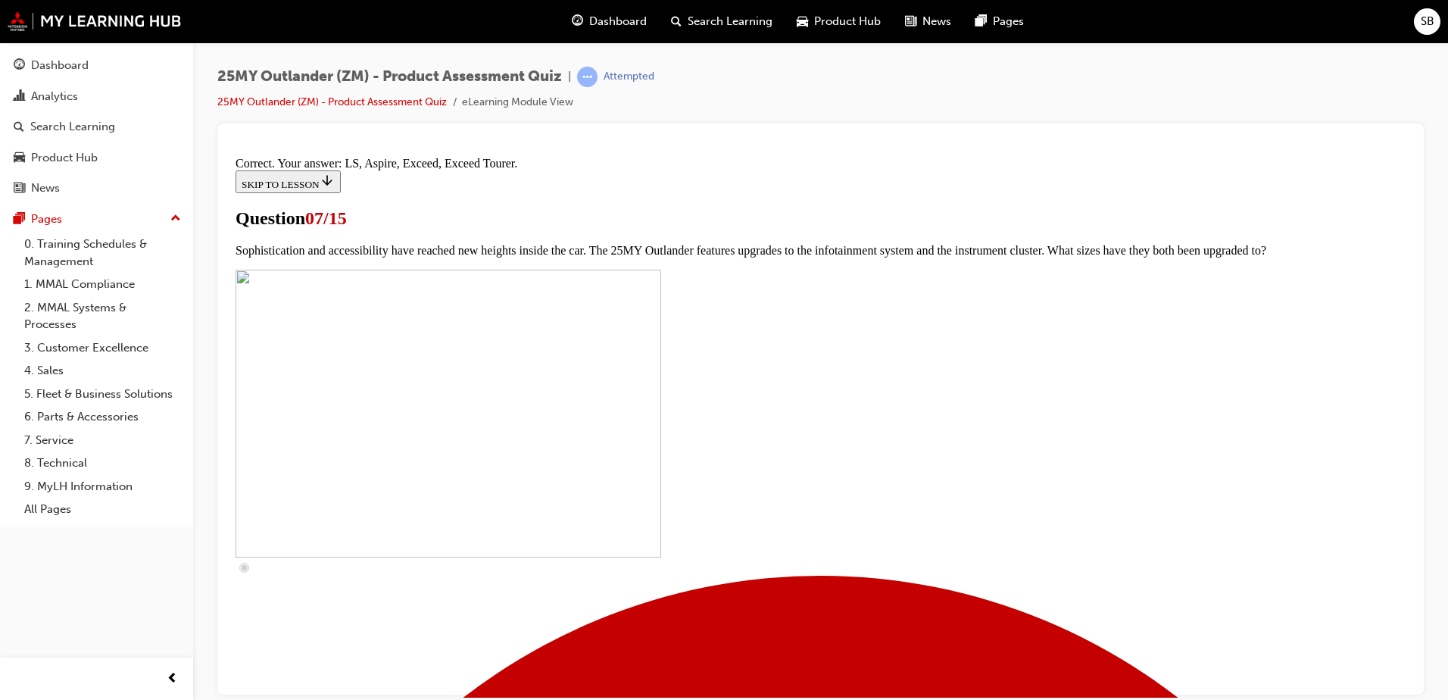
scroll to position [680, 0]
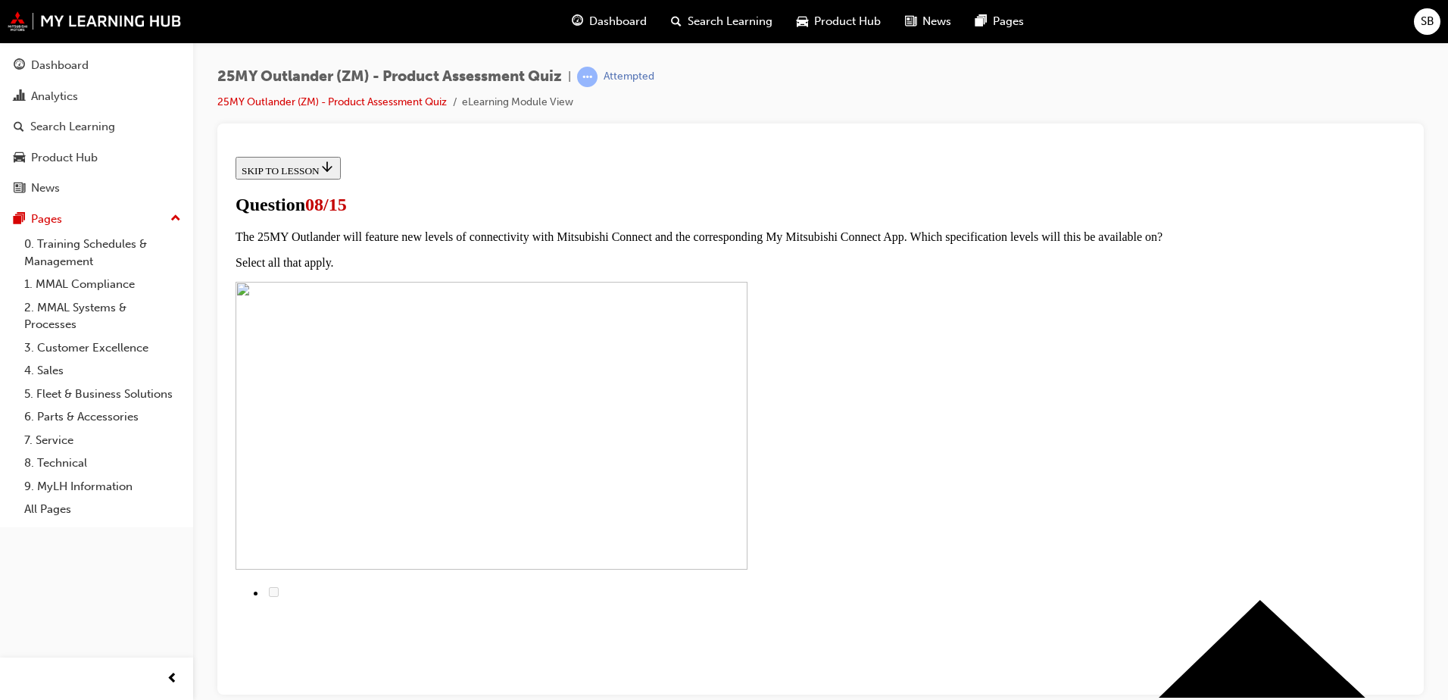
scroll to position [0, 0]
radio input "true"
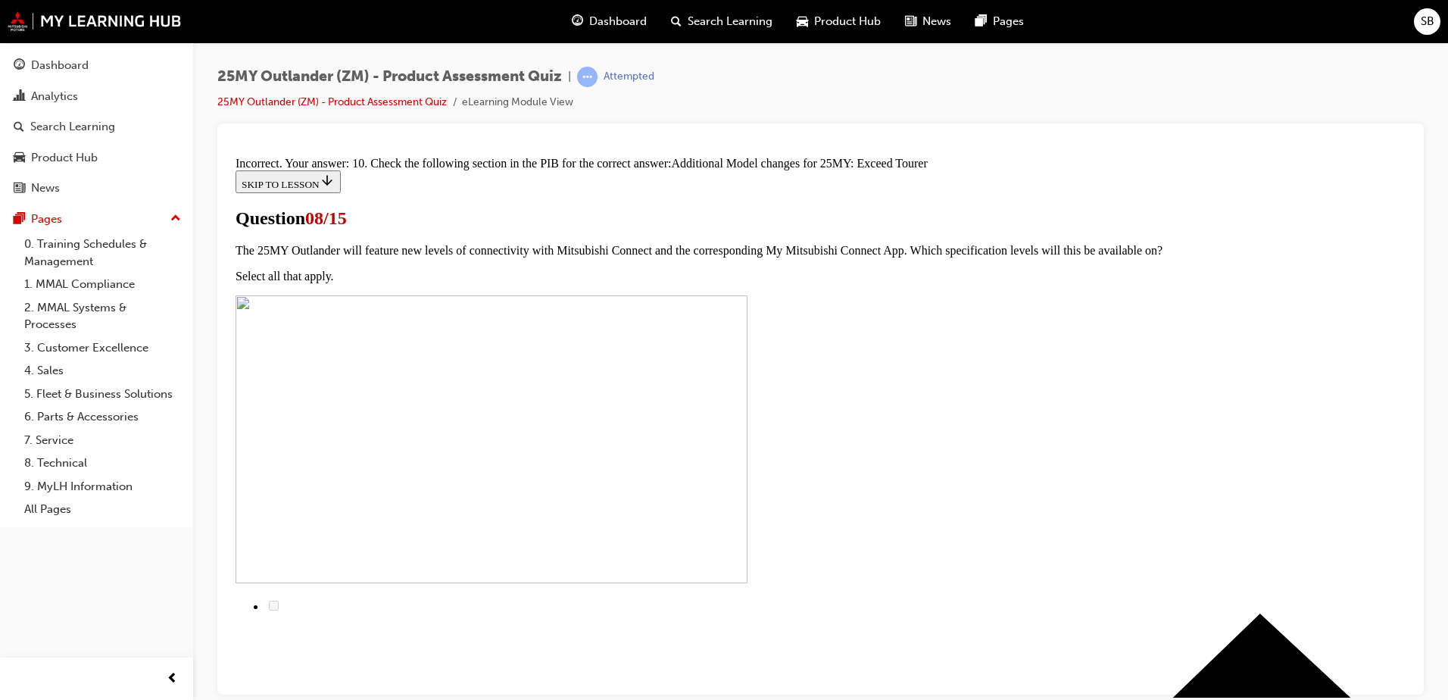
scroll to position [336, 0]
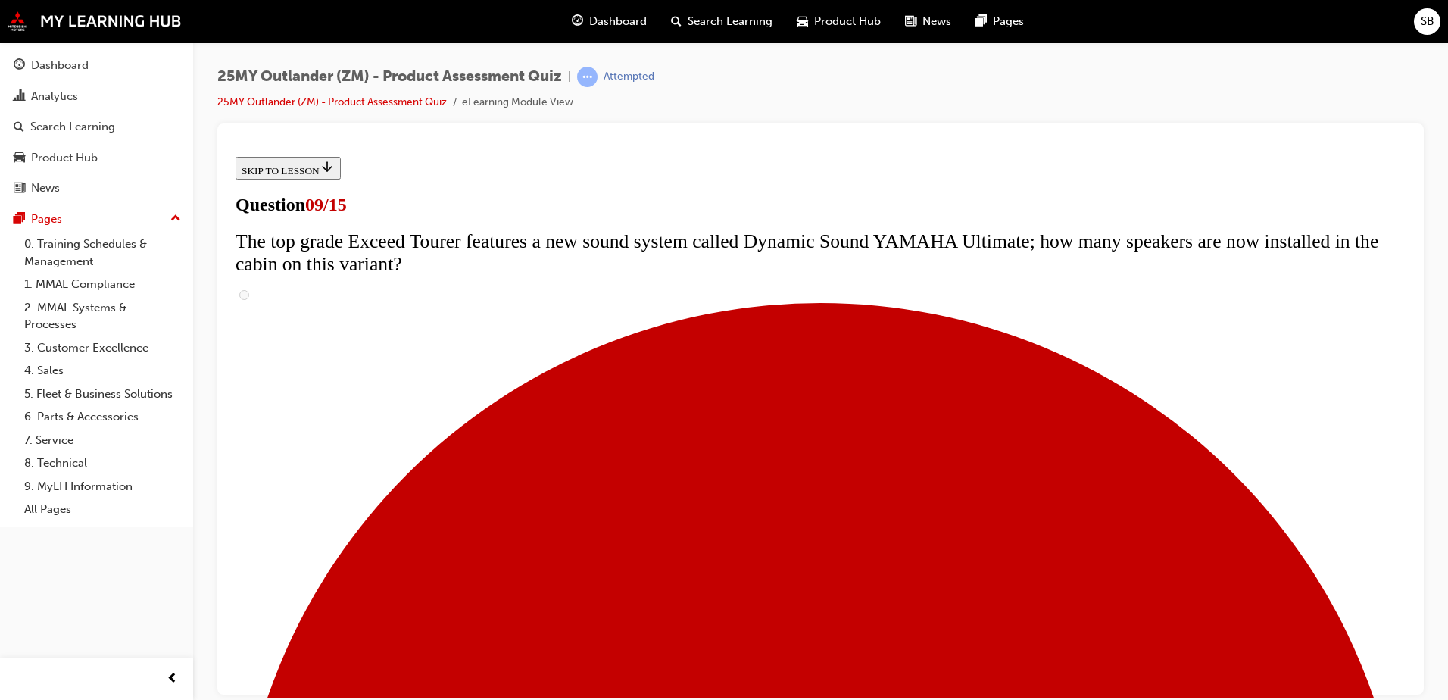
scroll to position [606, 0]
radio input "true"
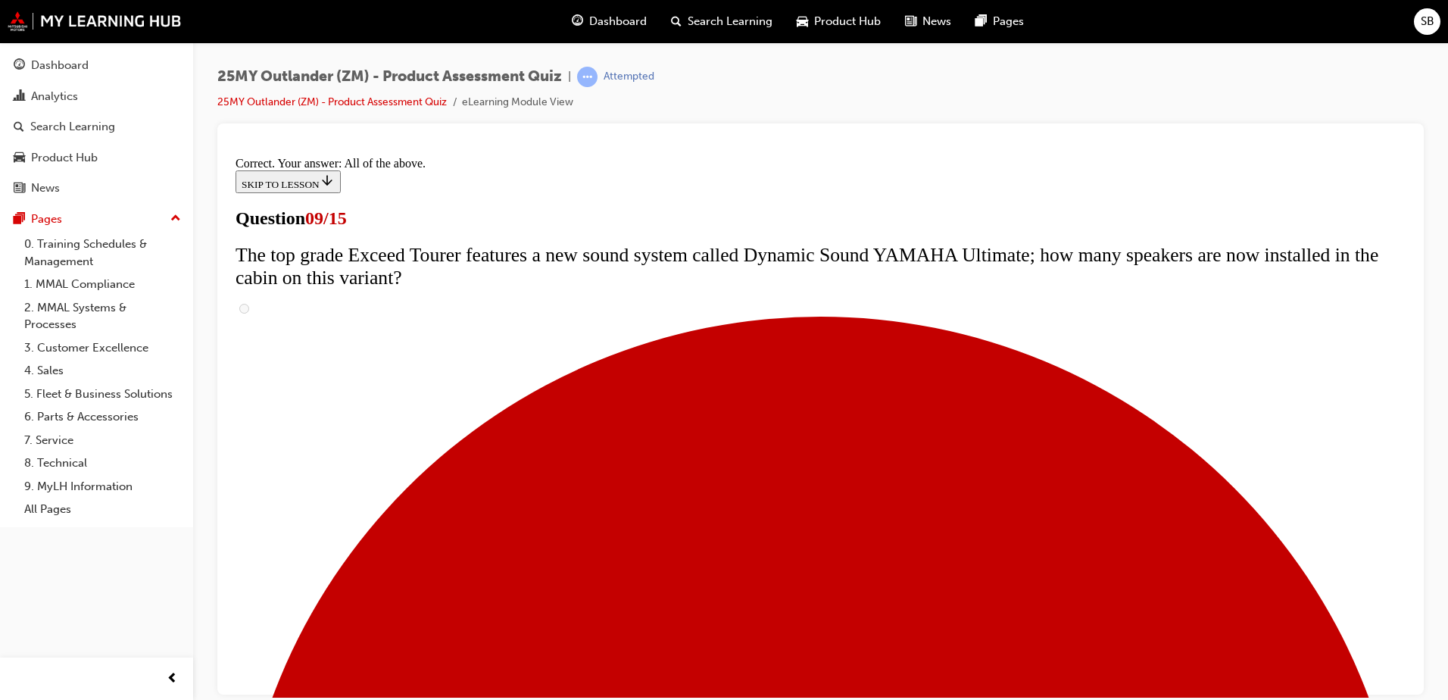
scroll to position [785, 0]
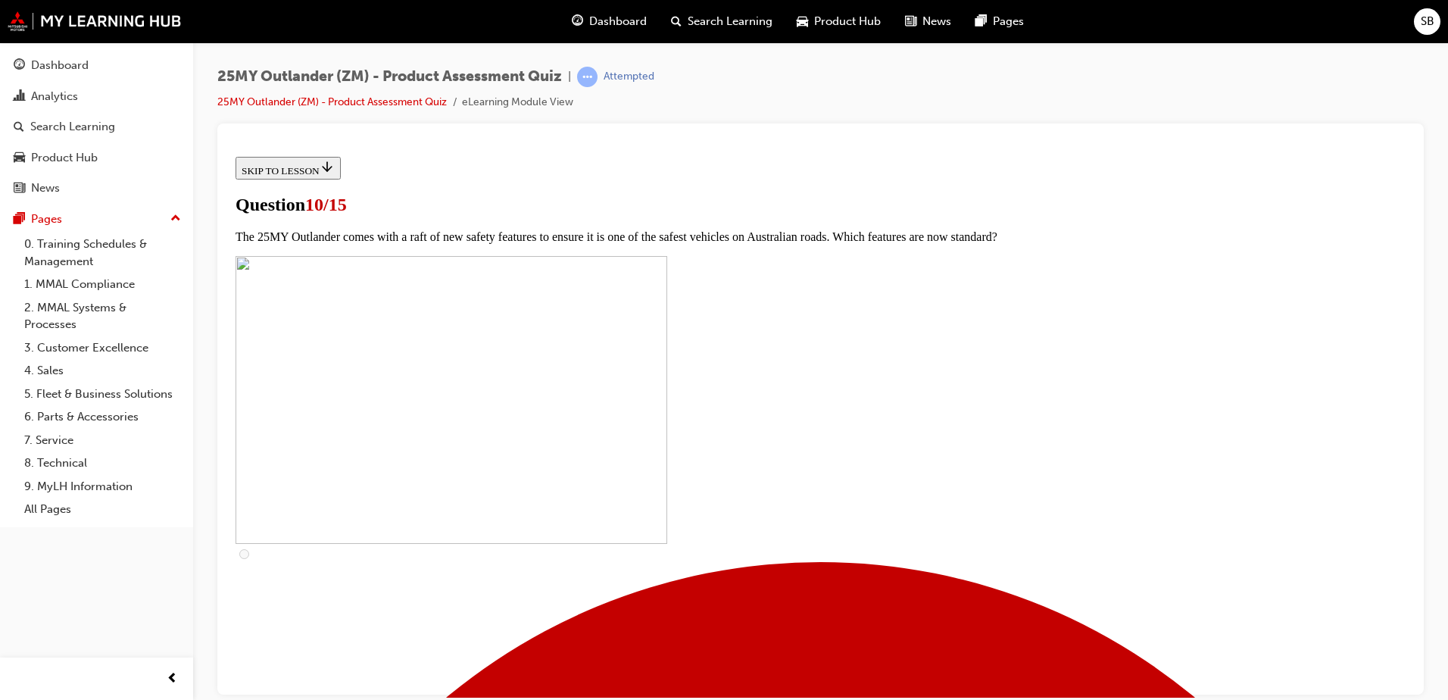
scroll to position [454, 0]
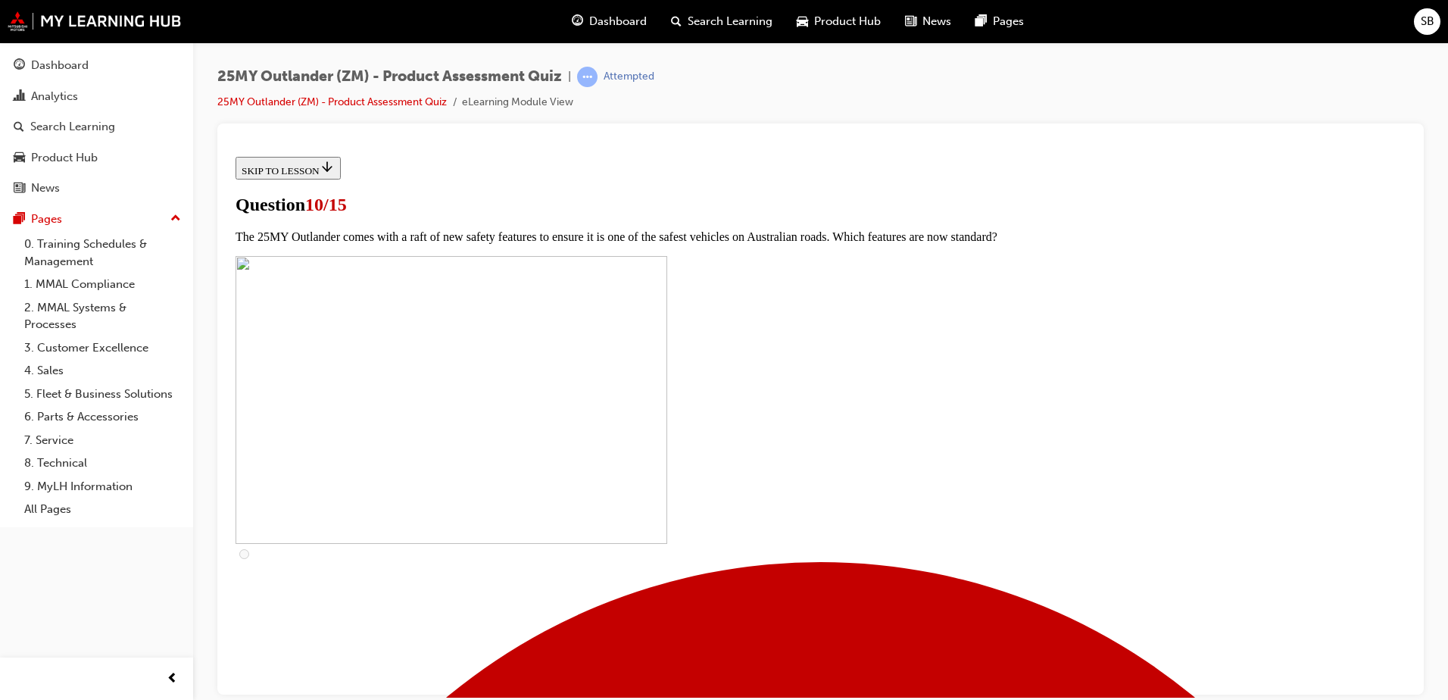
checkbox input "false"
checkbox input "true"
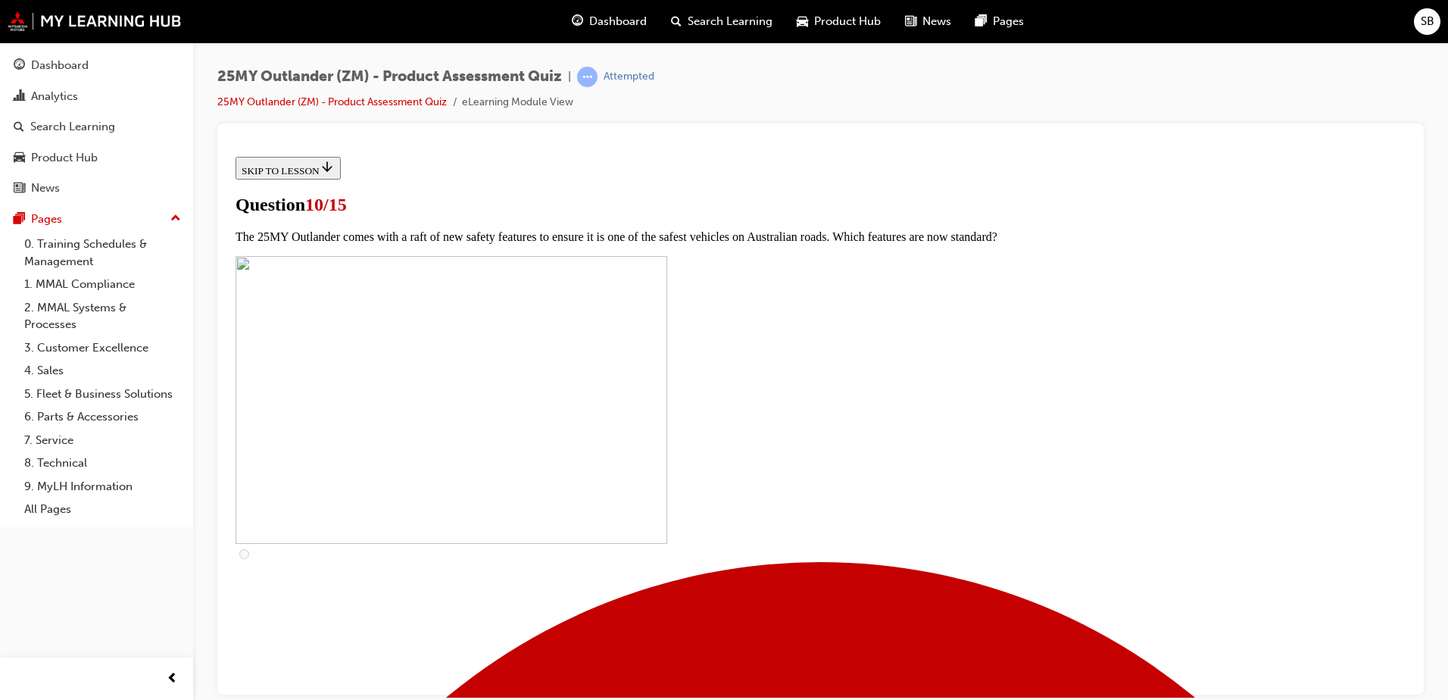
checkbox input "true"
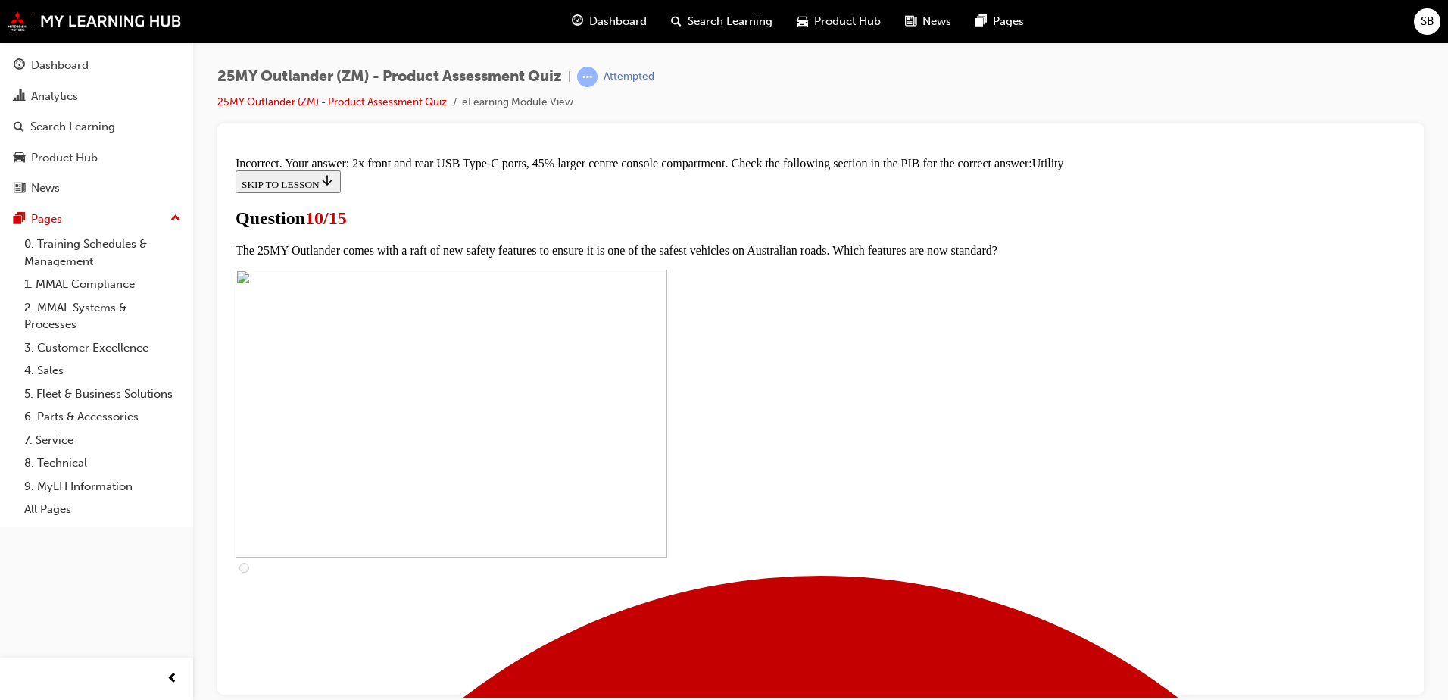
scroll to position [736, 0]
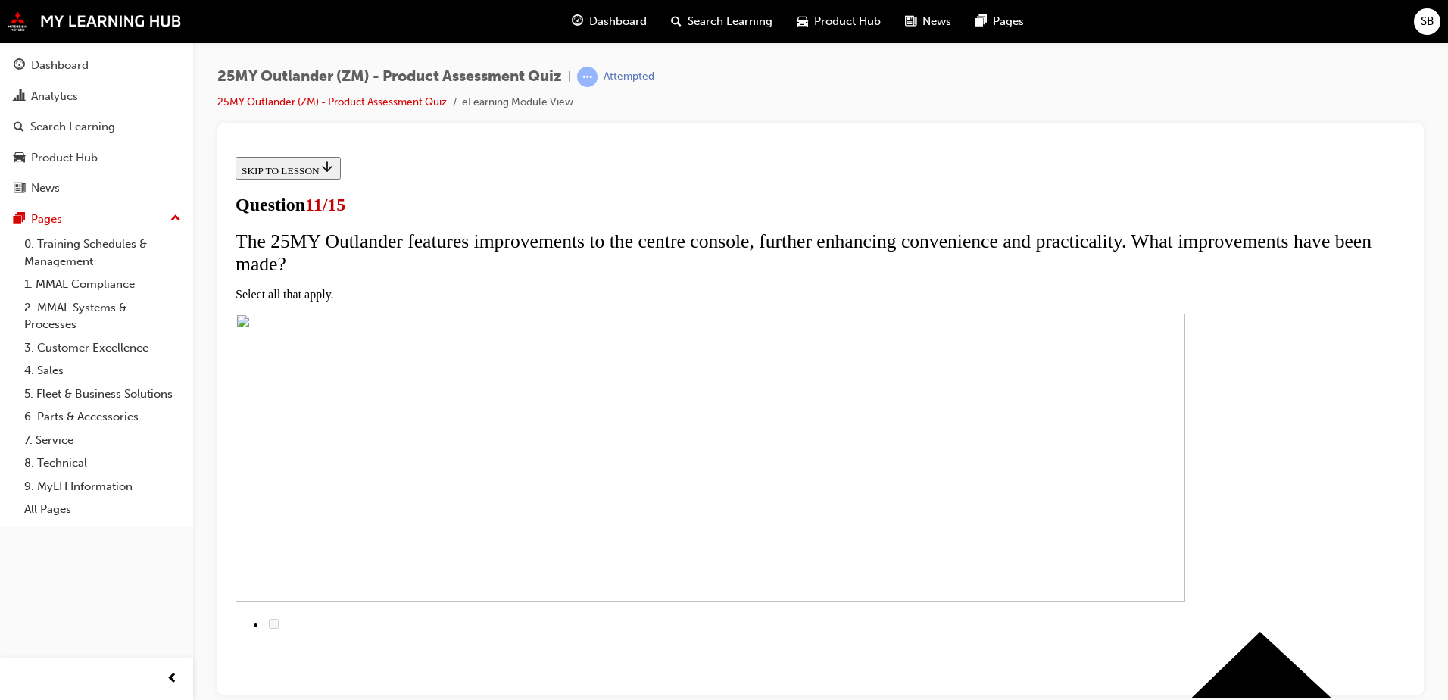
scroll to position [151, 0]
checkbox input "true"
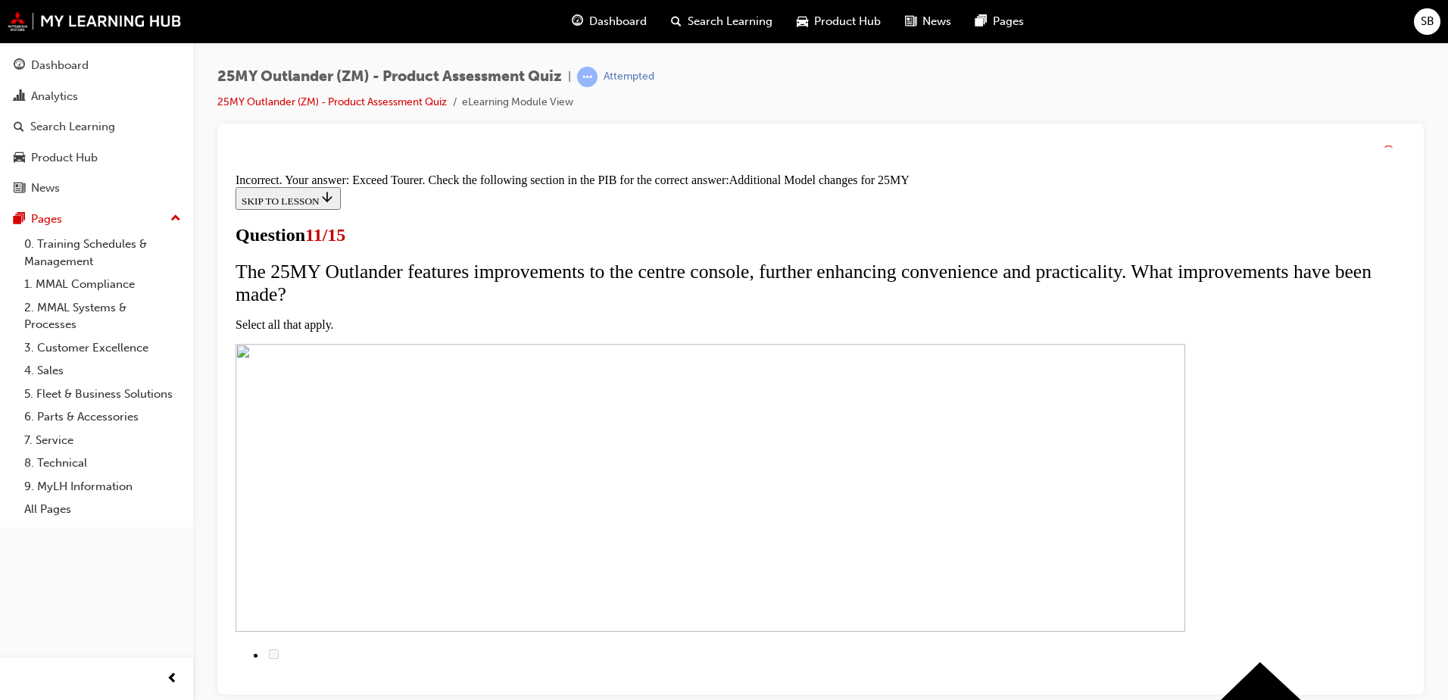
scroll to position [448, 0]
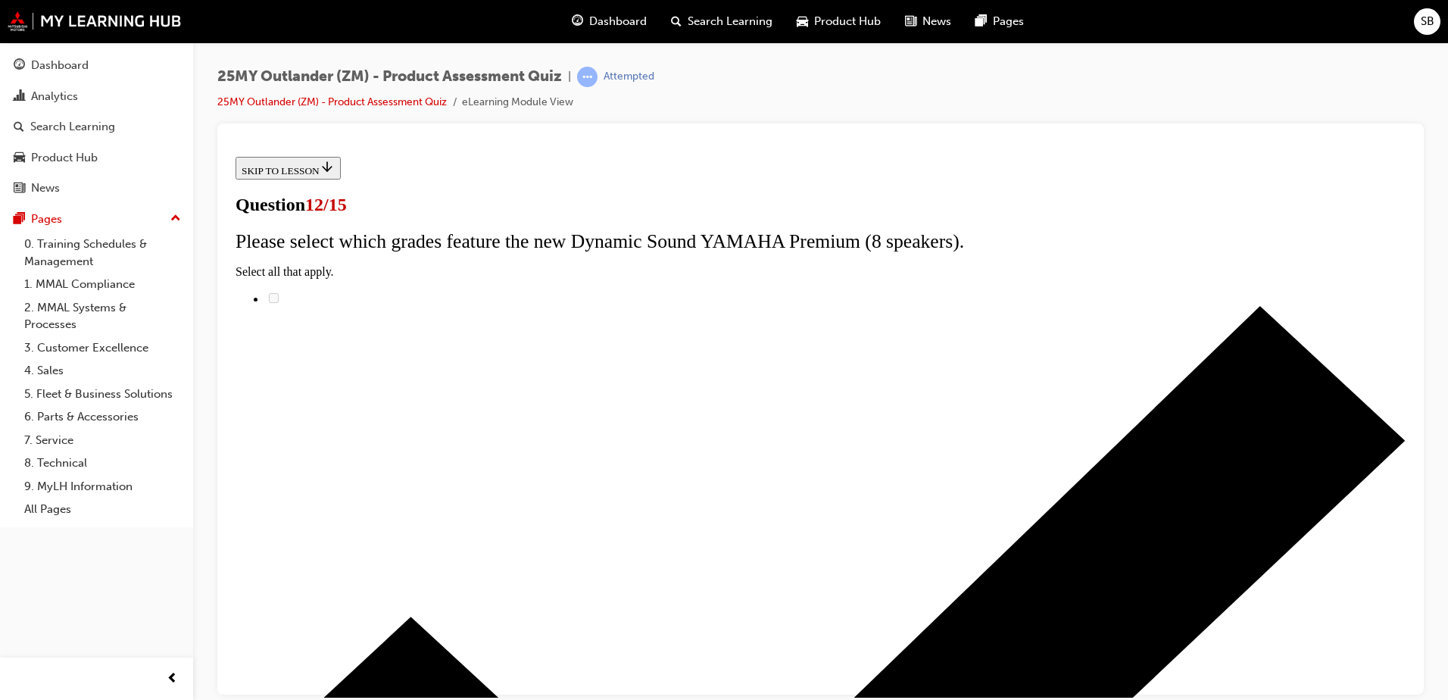
scroll to position [120, 0]
radio input "true"
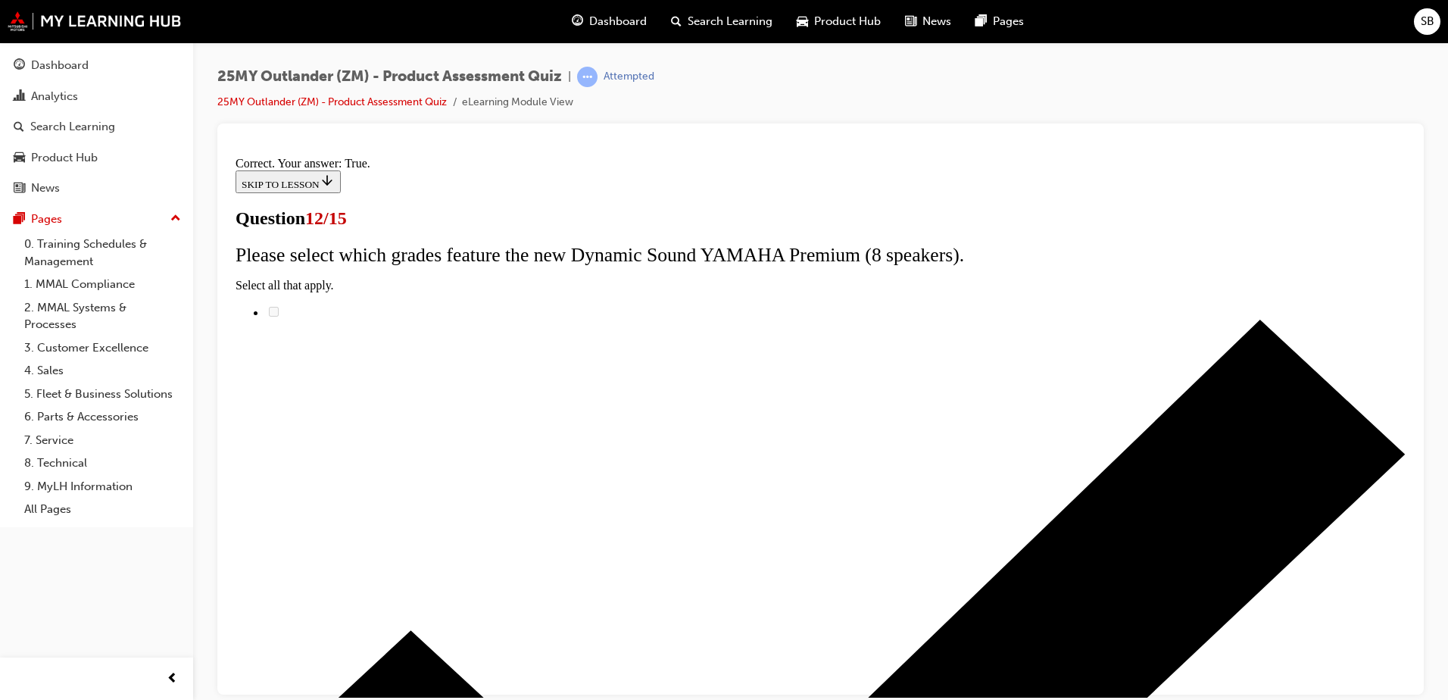
scroll to position [173, 0]
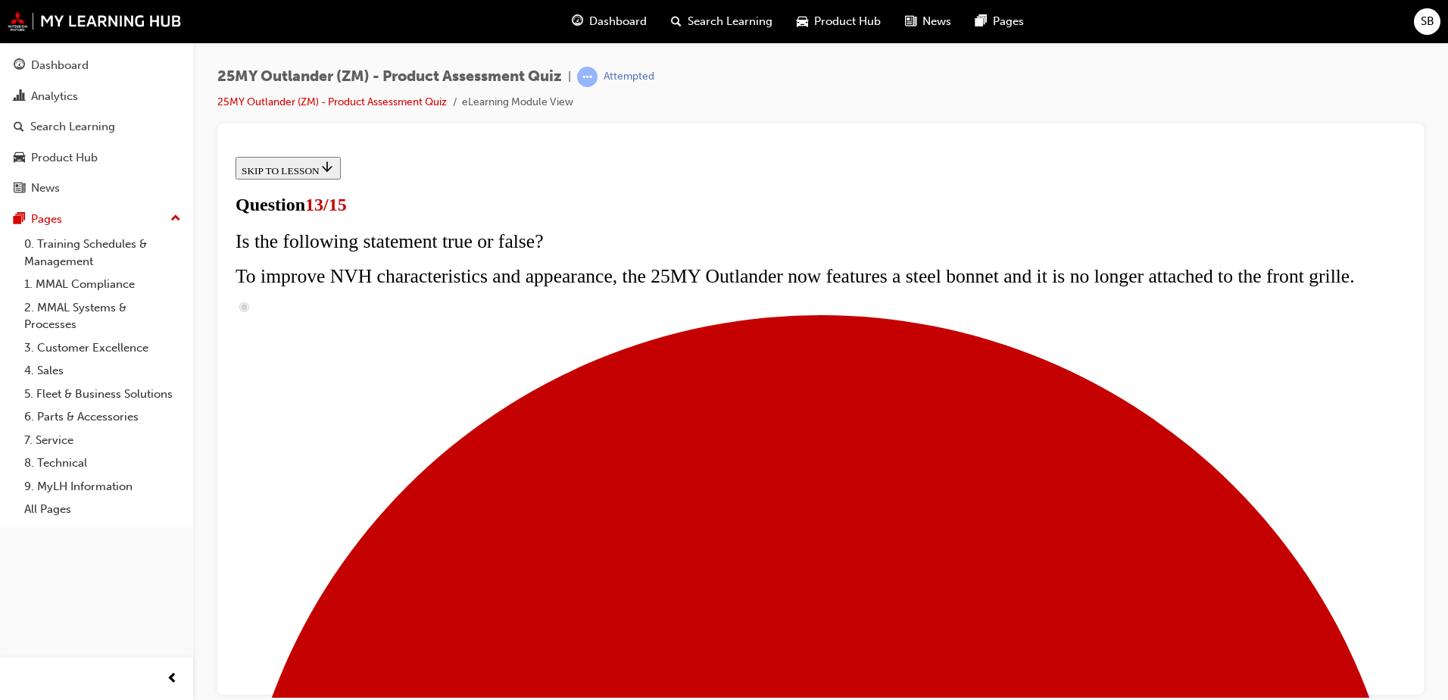
scroll to position [230, 0]
radio input "true"
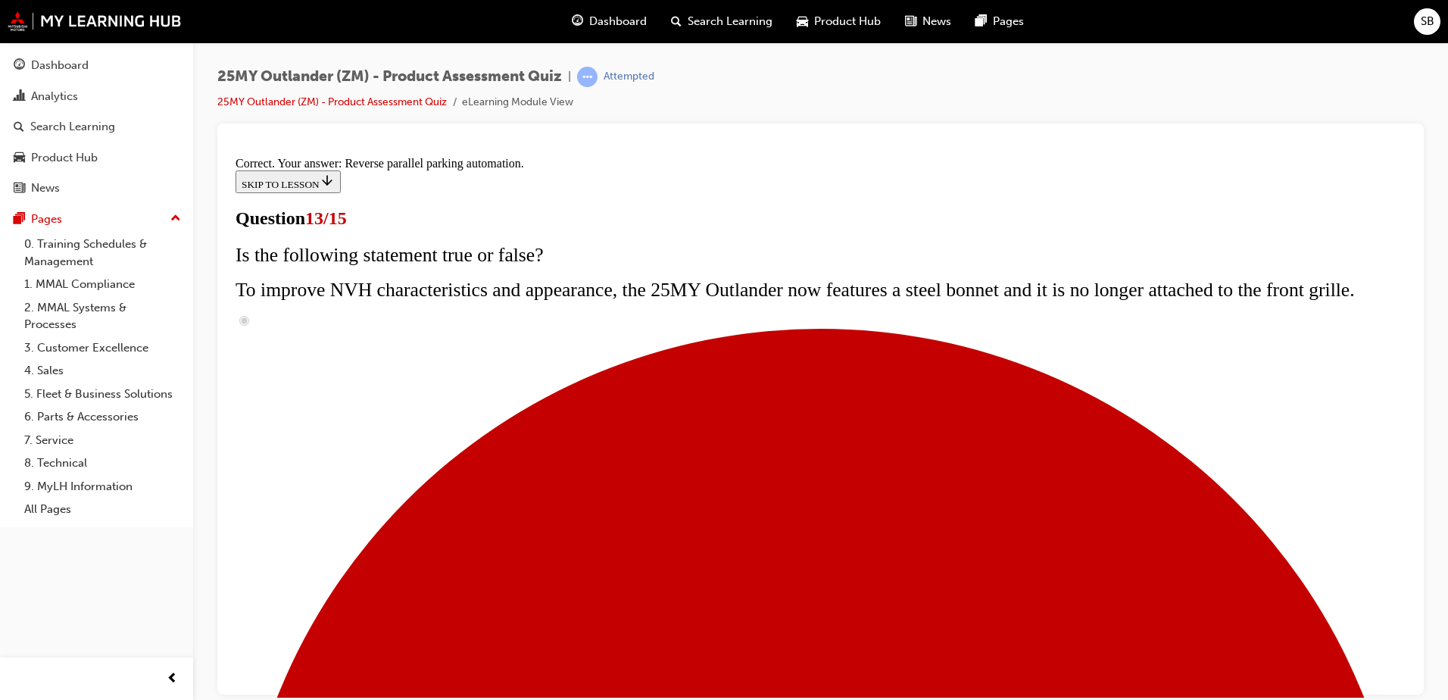
scroll to position [390, 0]
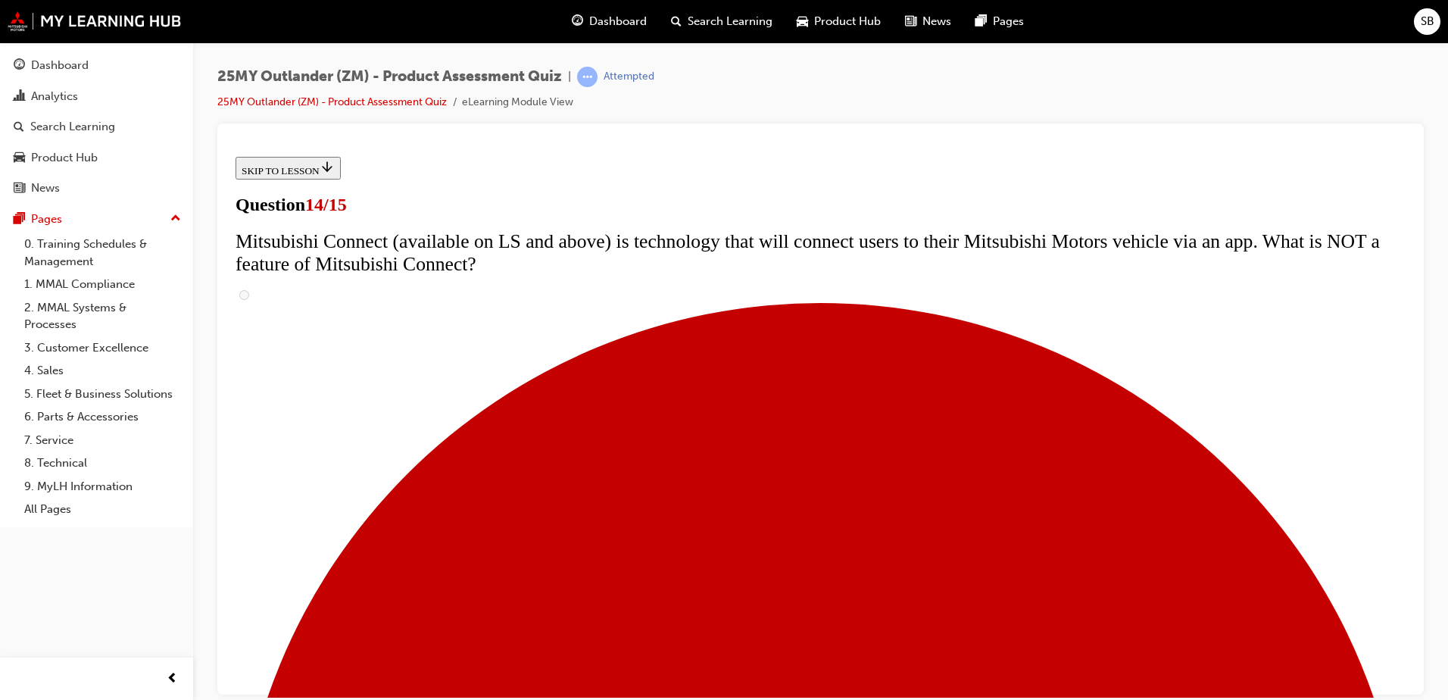
scroll to position [581, 0]
radio input "true"
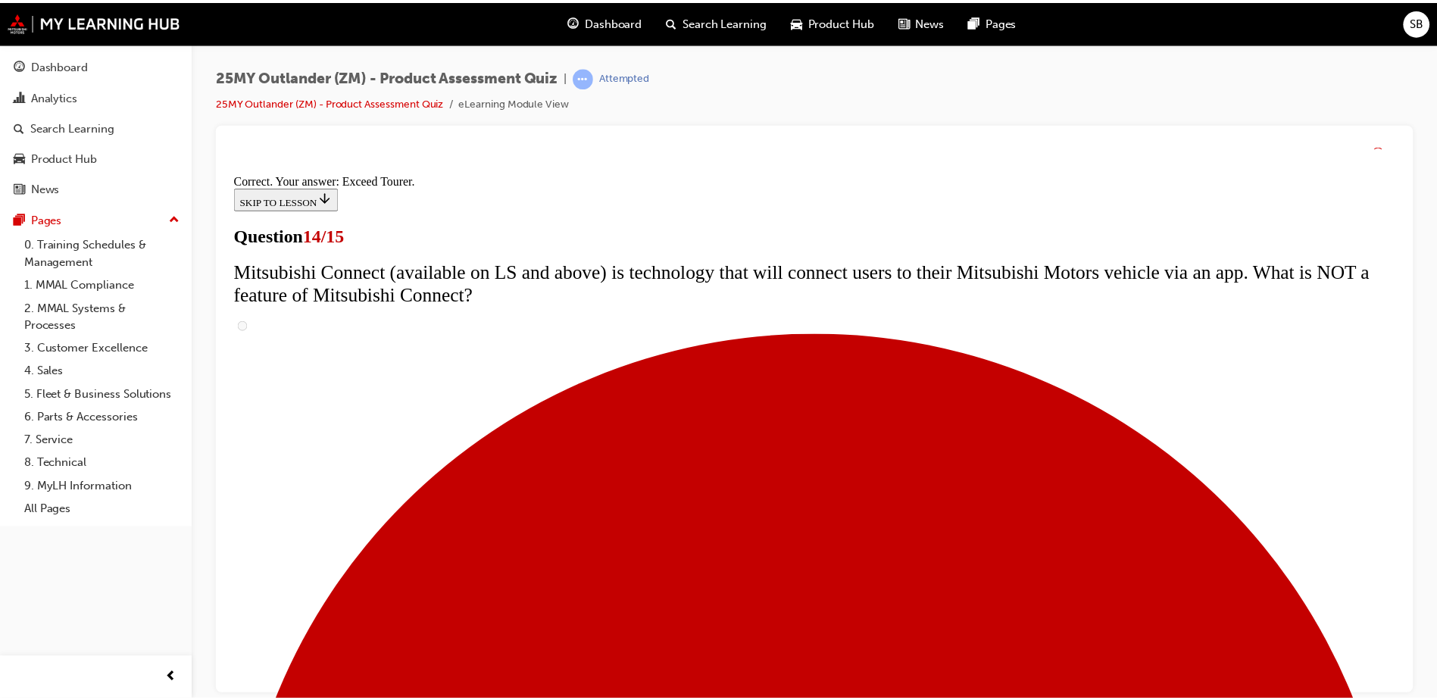
scroll to position [629, 0]
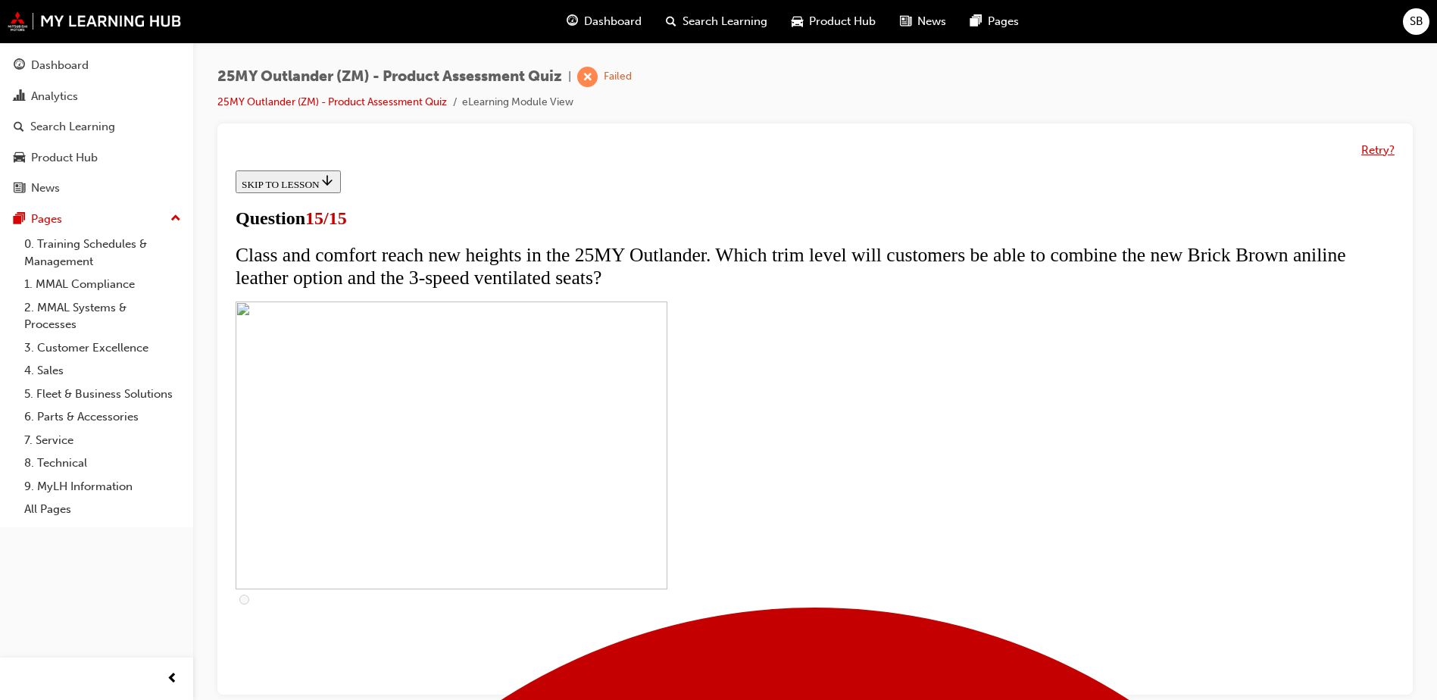
click at [1373, 147] on button "Retry?" at bounding box center [1377, 150] width 33 height 17
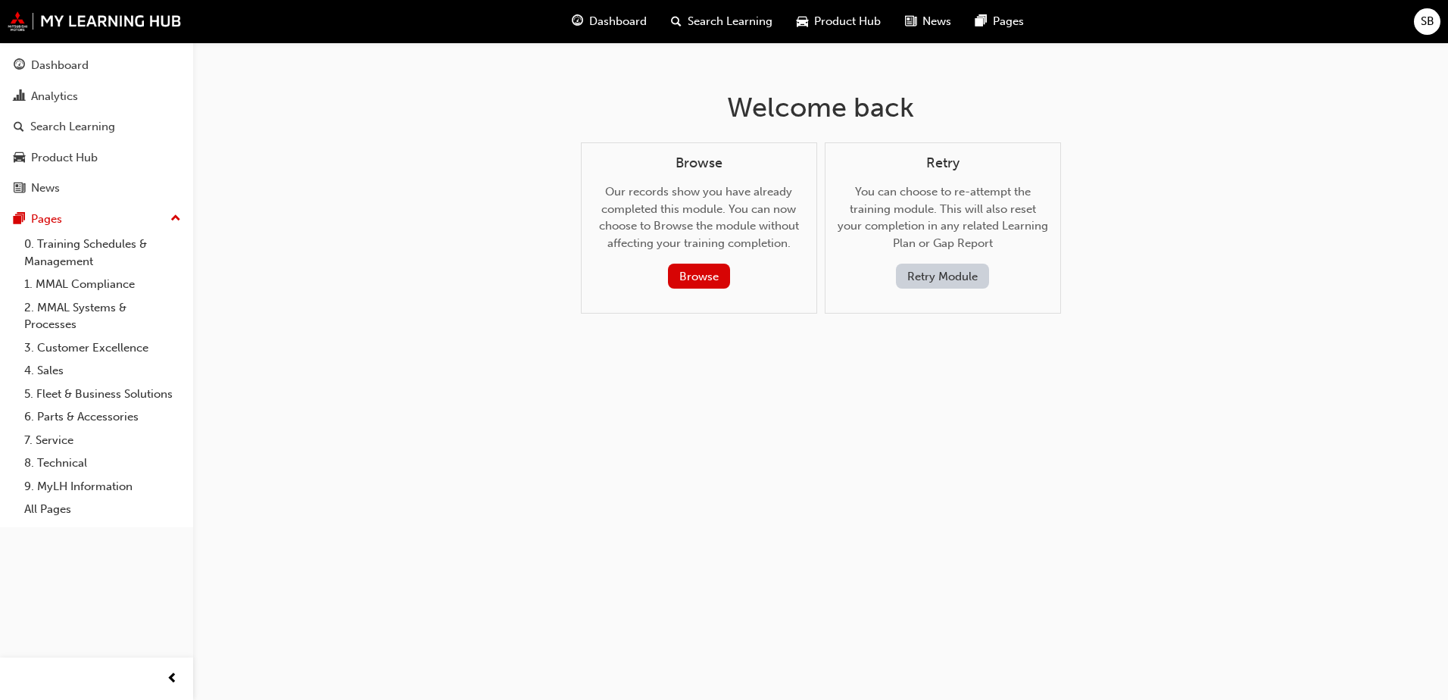
click at [947, 270] on button "Retry Module" at bounding box center [942, 276] width 93 height 25
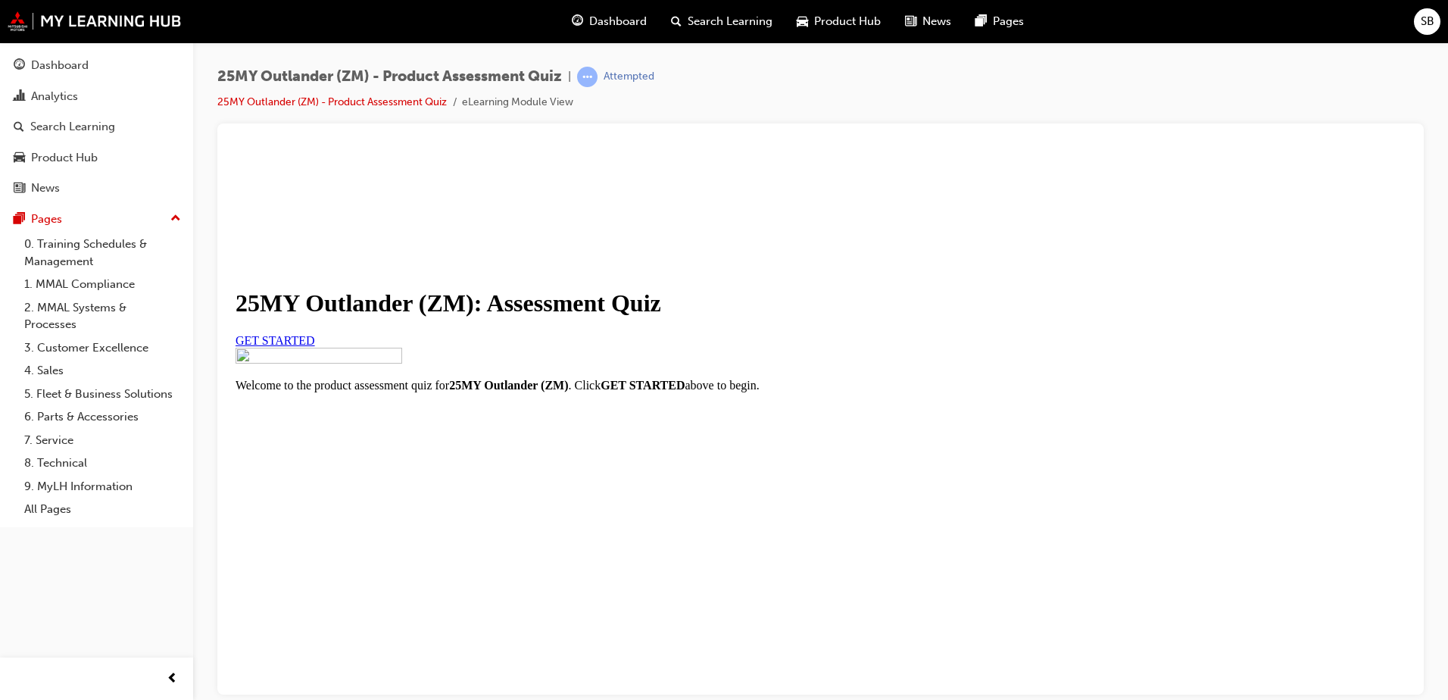
scroll to position [168, 0]
click at [315, 333] on span "GET STARTED" at bounding box center [276, 339] width 80 height 13
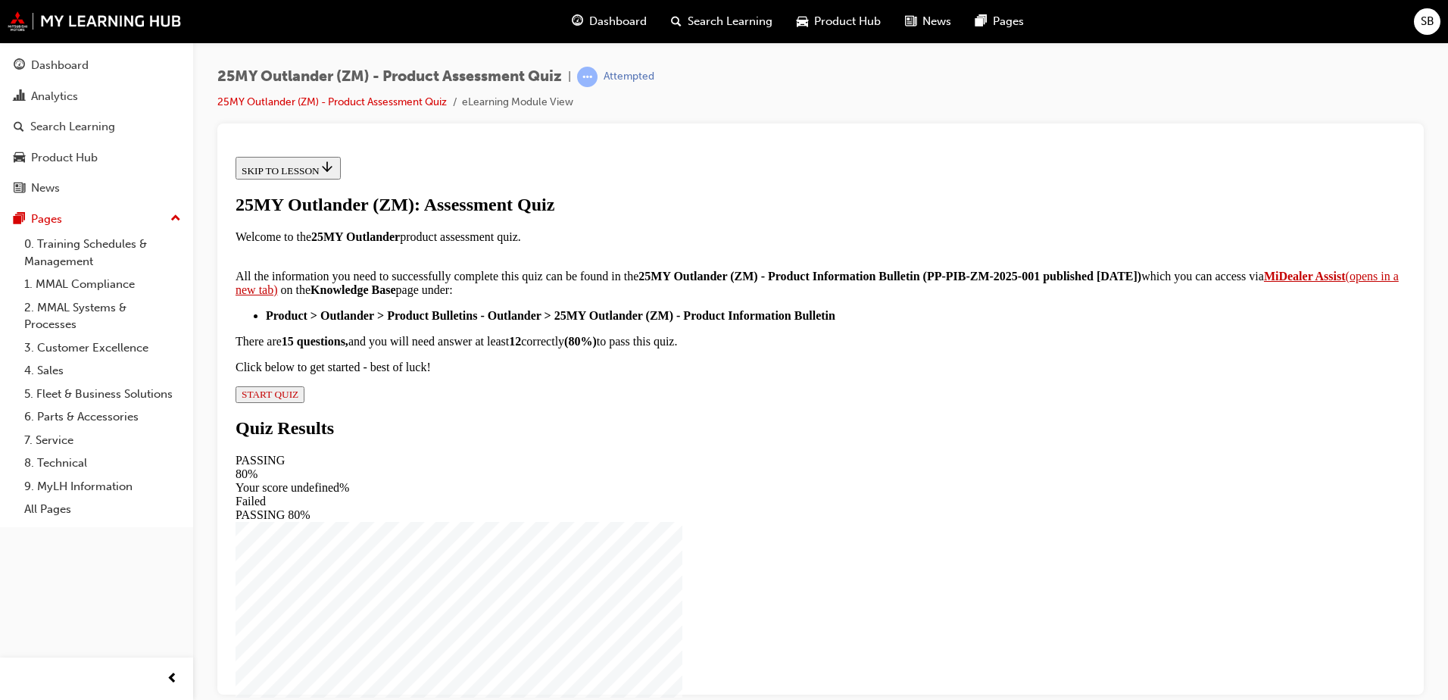
scroll to position [242, 0]
click at [298, 399] on span "START QUIZ" at bounding box center [270, 393] width 57 height 11
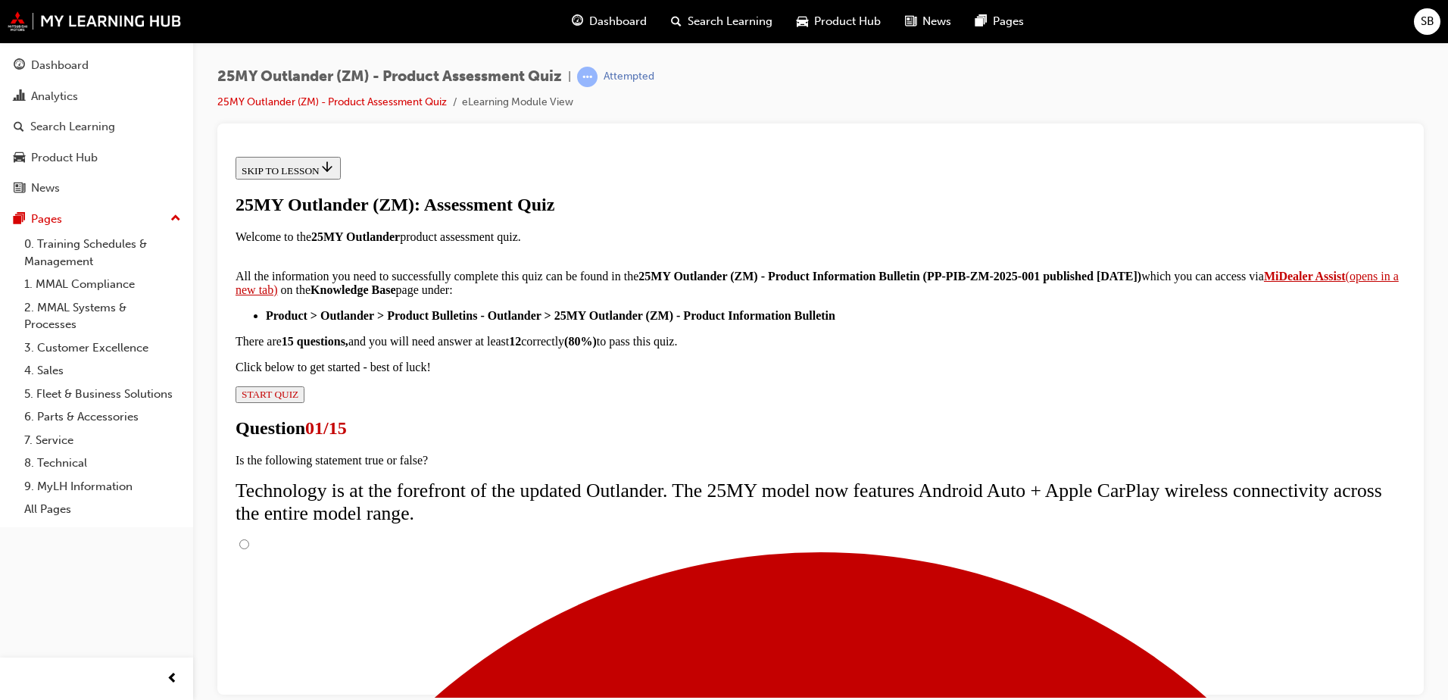
click at [249, 539] on input "True" at bounding box center [244, 544] width 10 height 10
radio input "true"
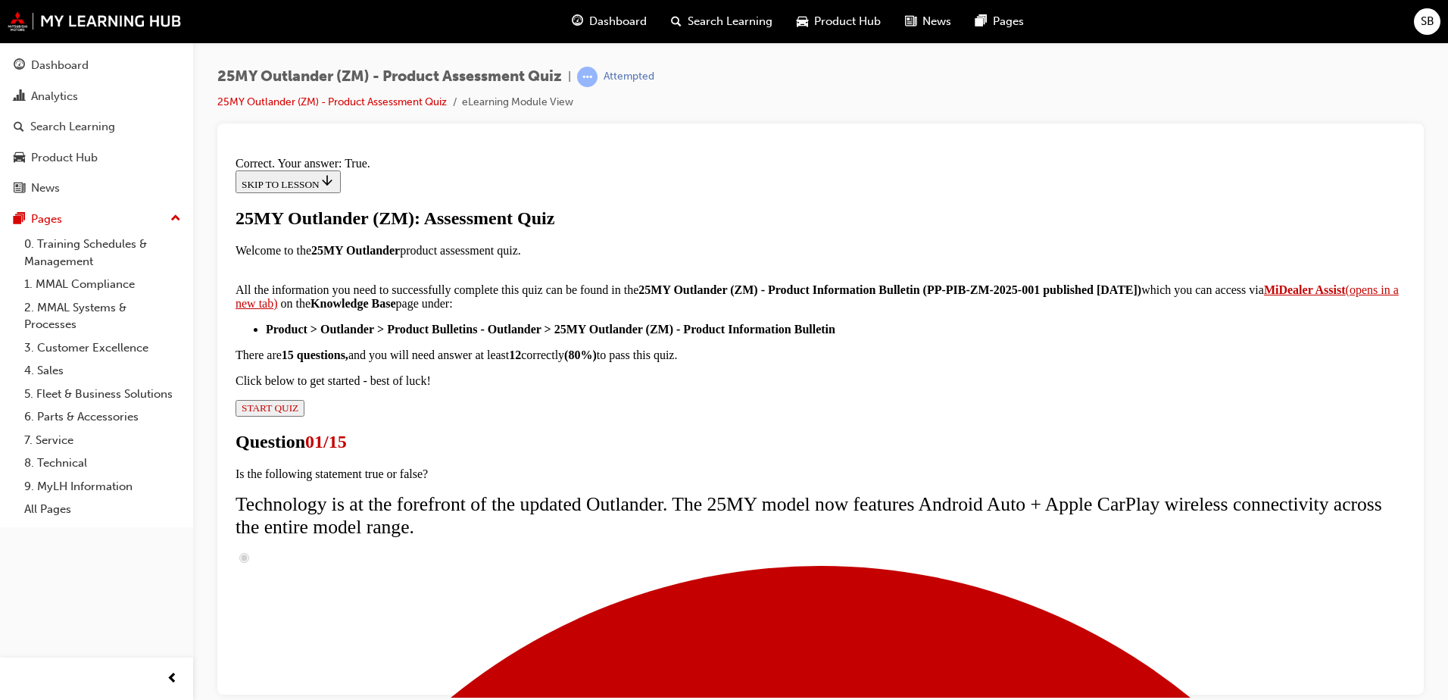
scroll to position [173, 0]
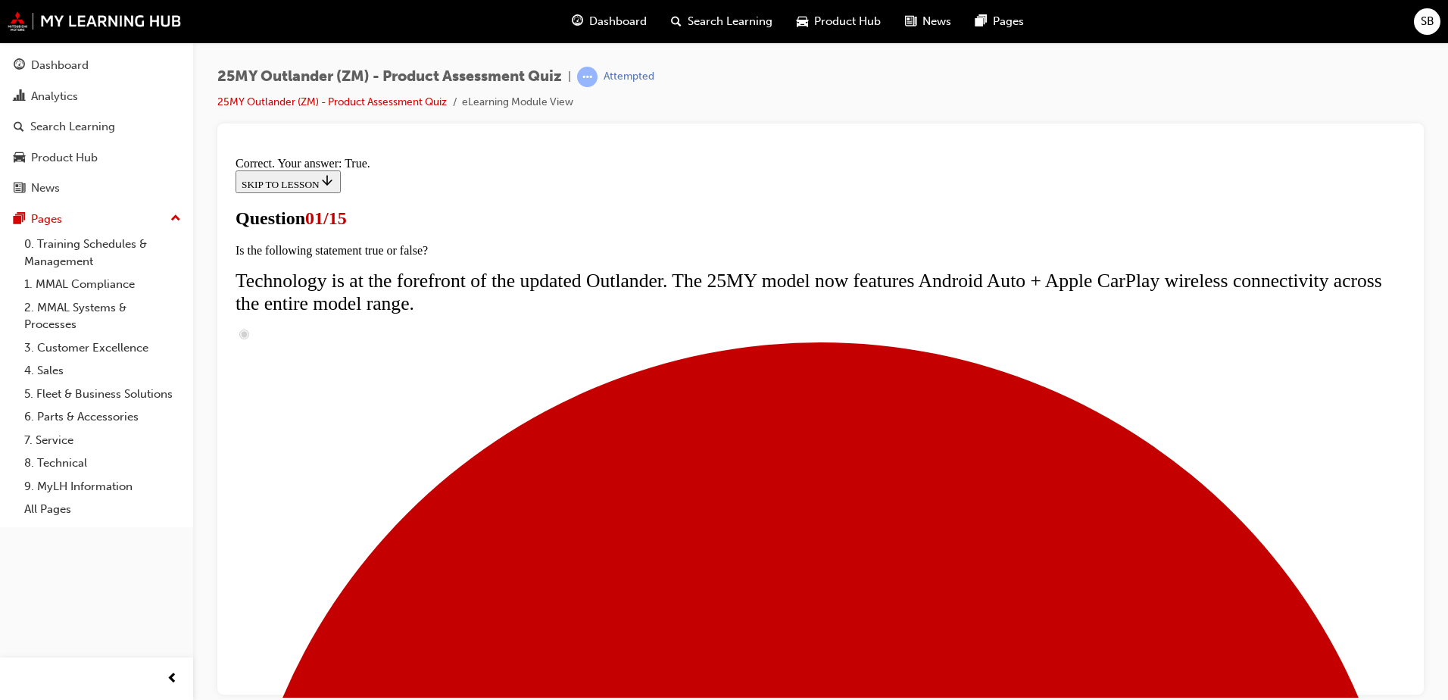
drag, startPoint x: 576, startPoint y: 641, endPoint x: 588, endPoint y: 647, distance: 12.9
radio input "true"
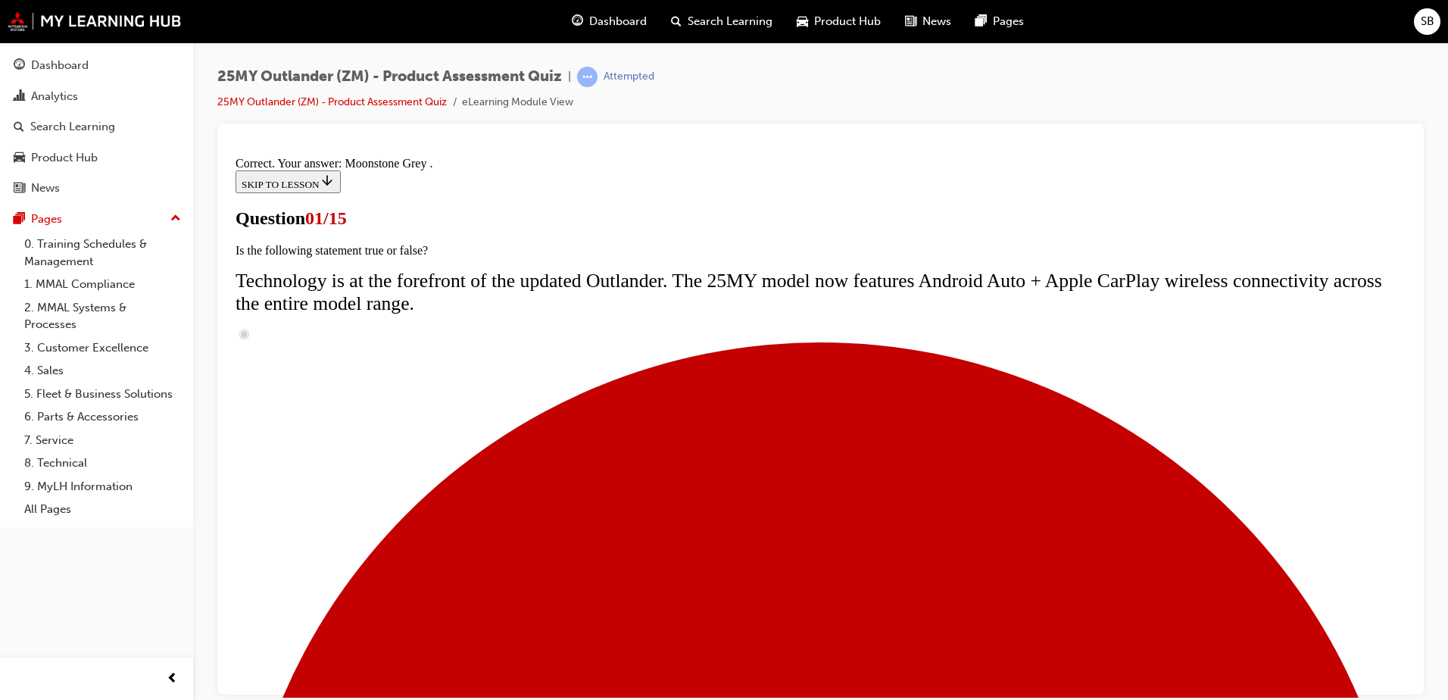
scroll to position [364, 0]
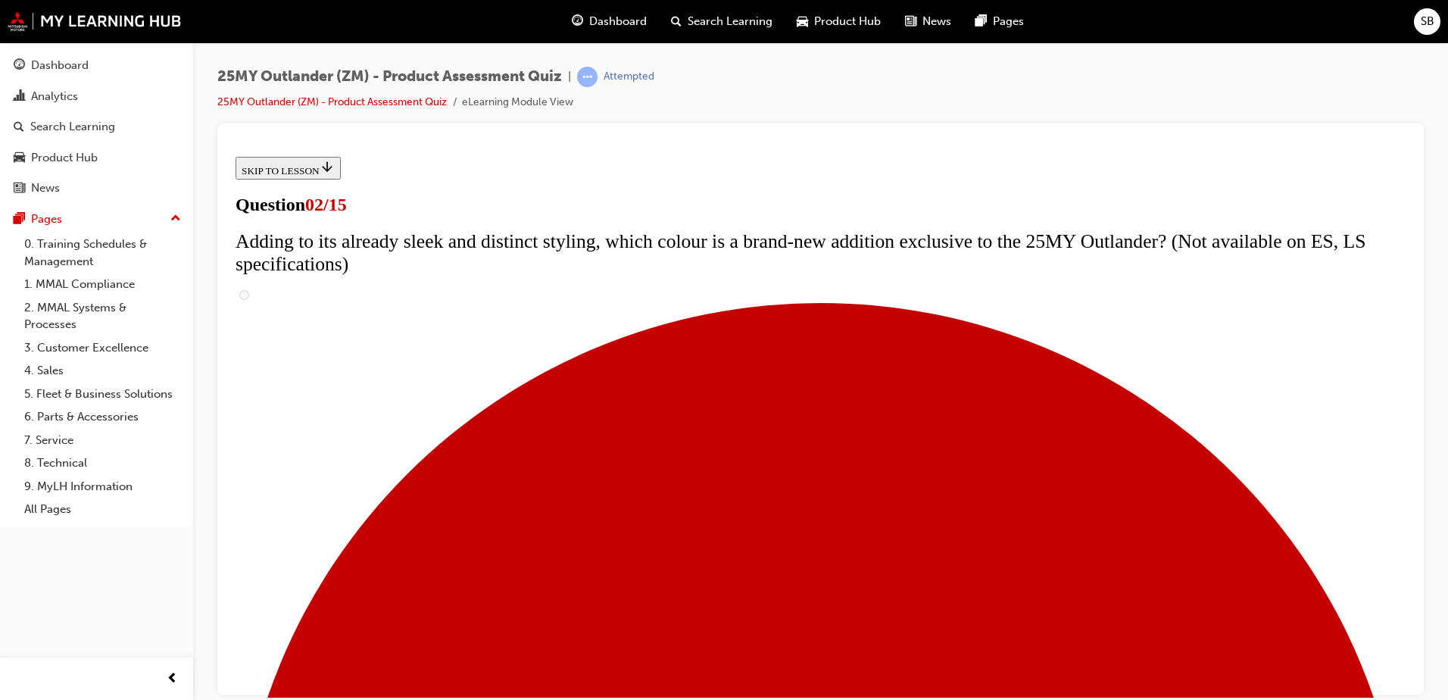
scroll to position [227, 0]
checkbox input "true"
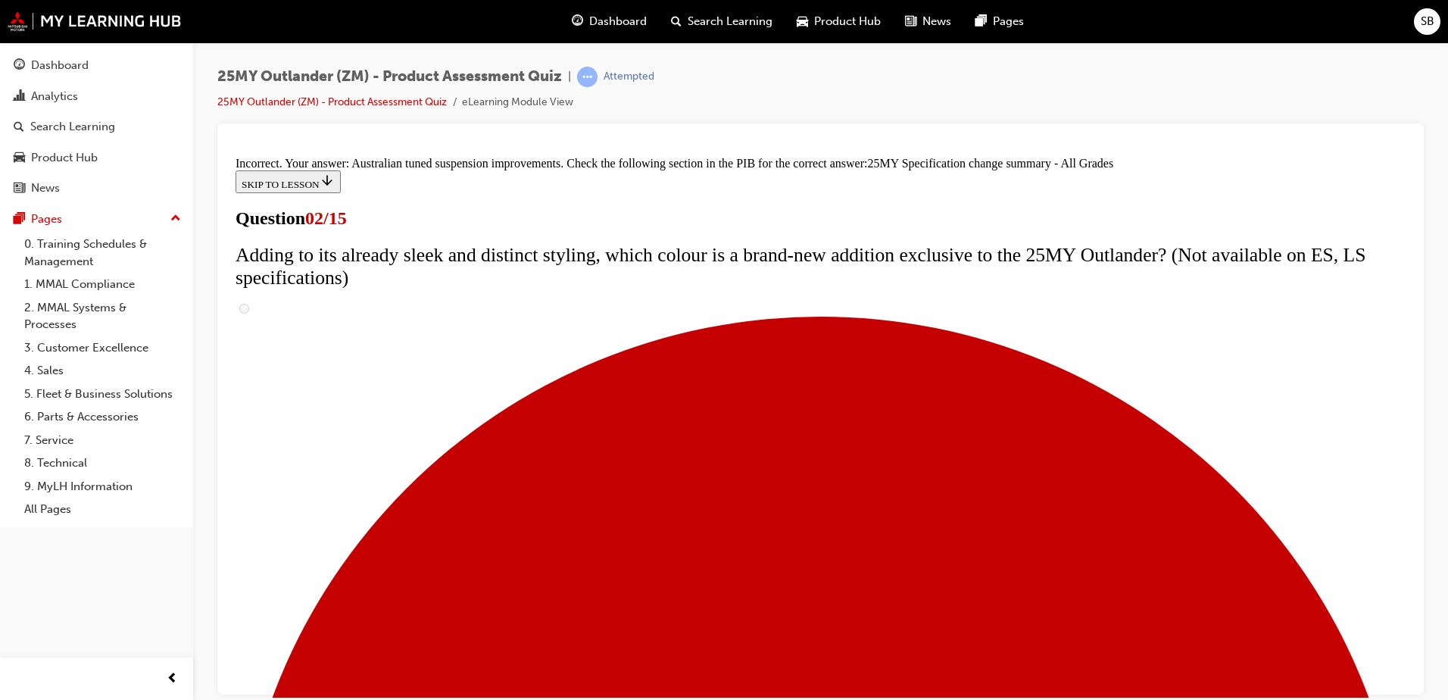
scroll to position [509, 0]
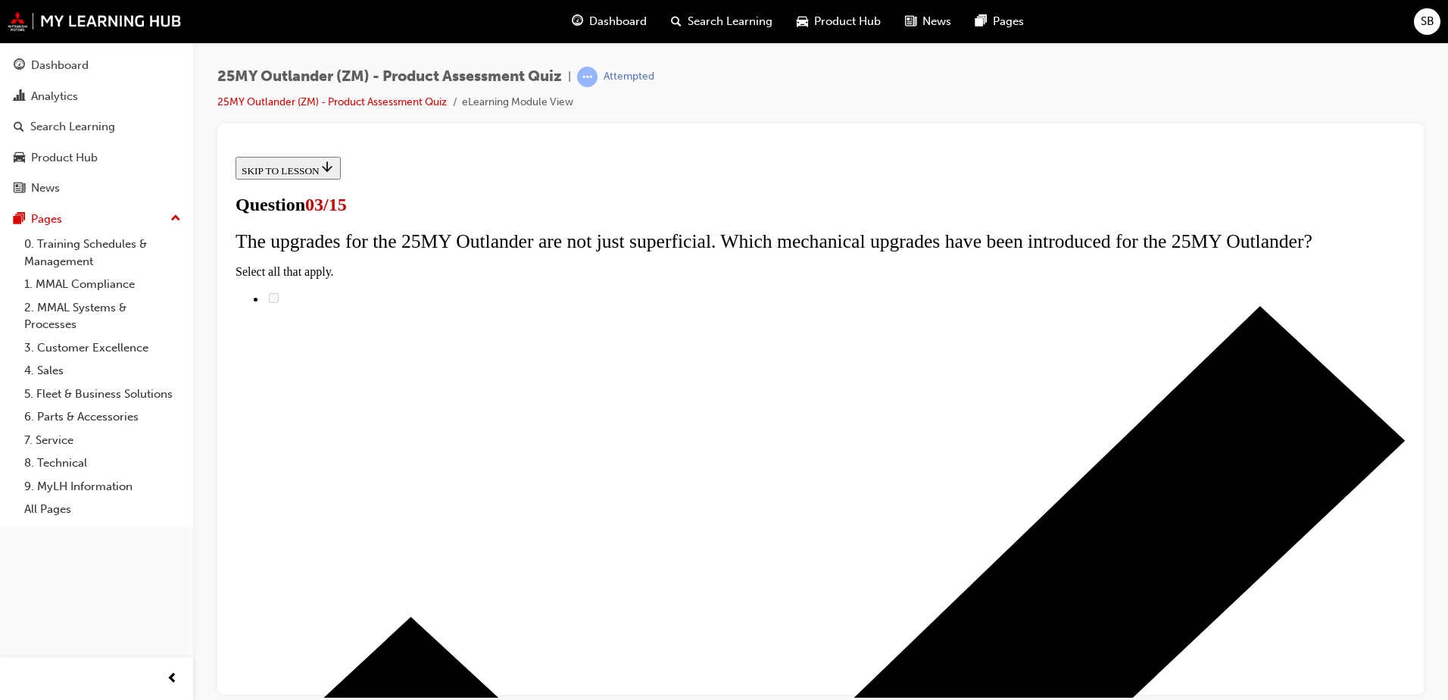
radio input "true"
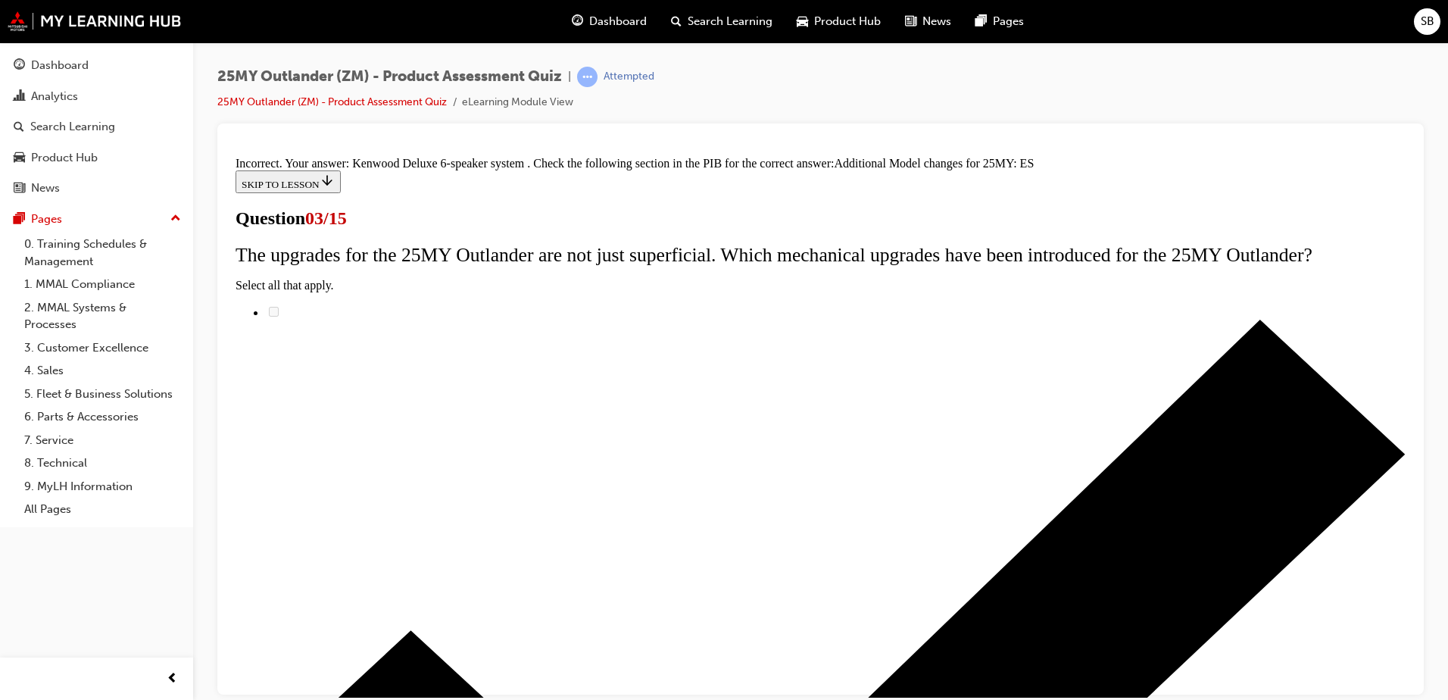
scroll to position [336, 0]
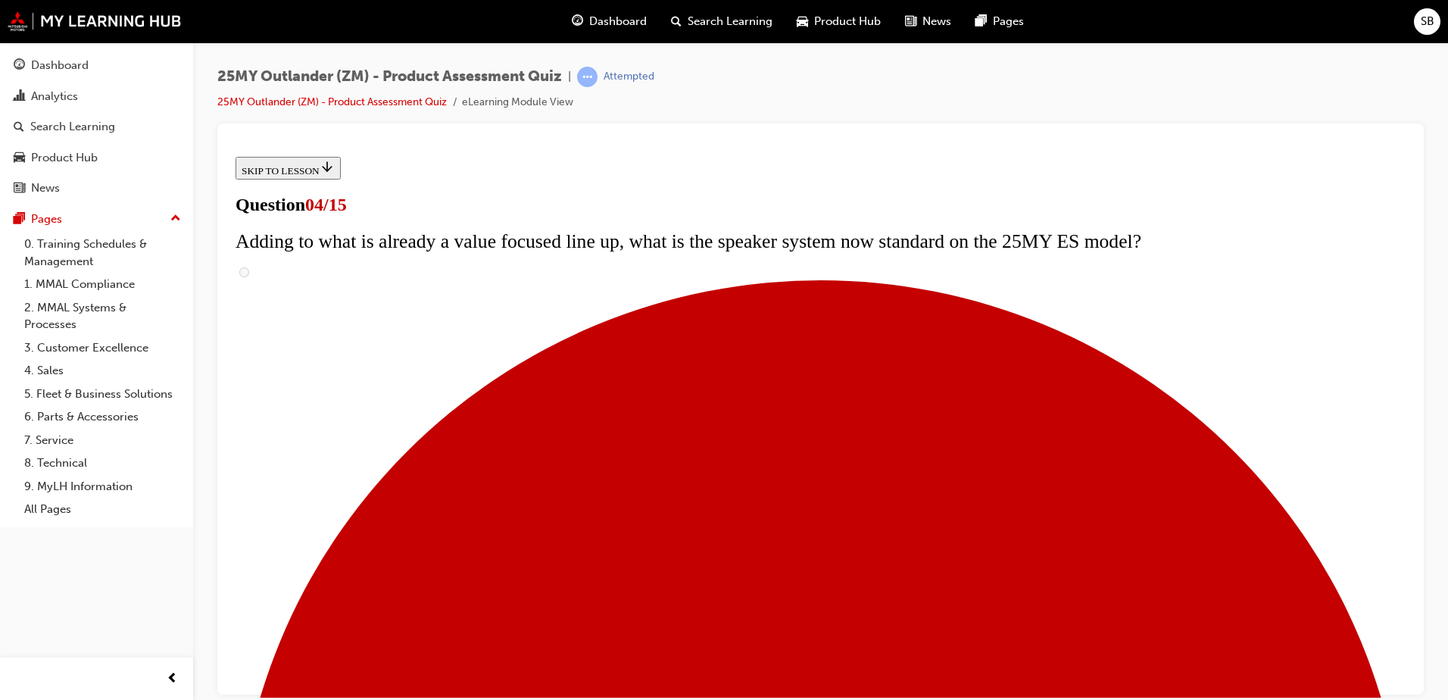
scroll to position [0, 0]
checkbox input "true"
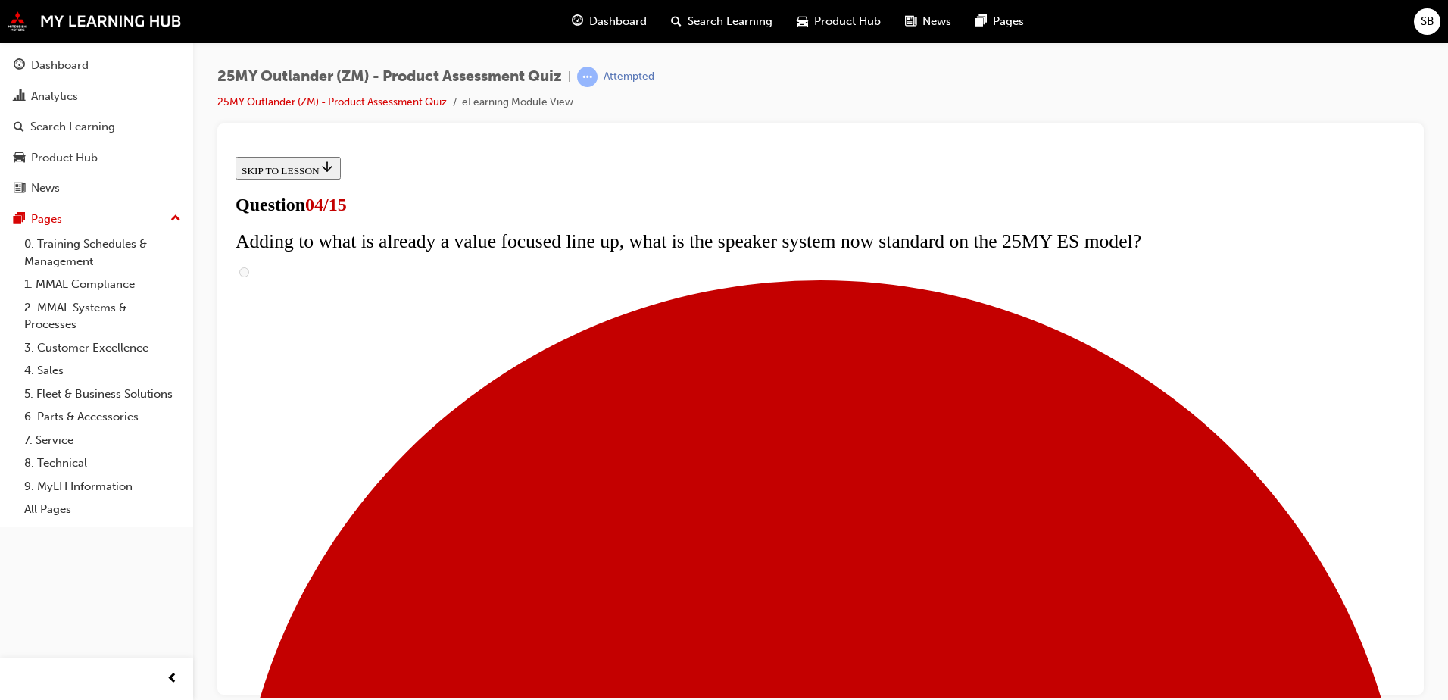
checkbox input "true"
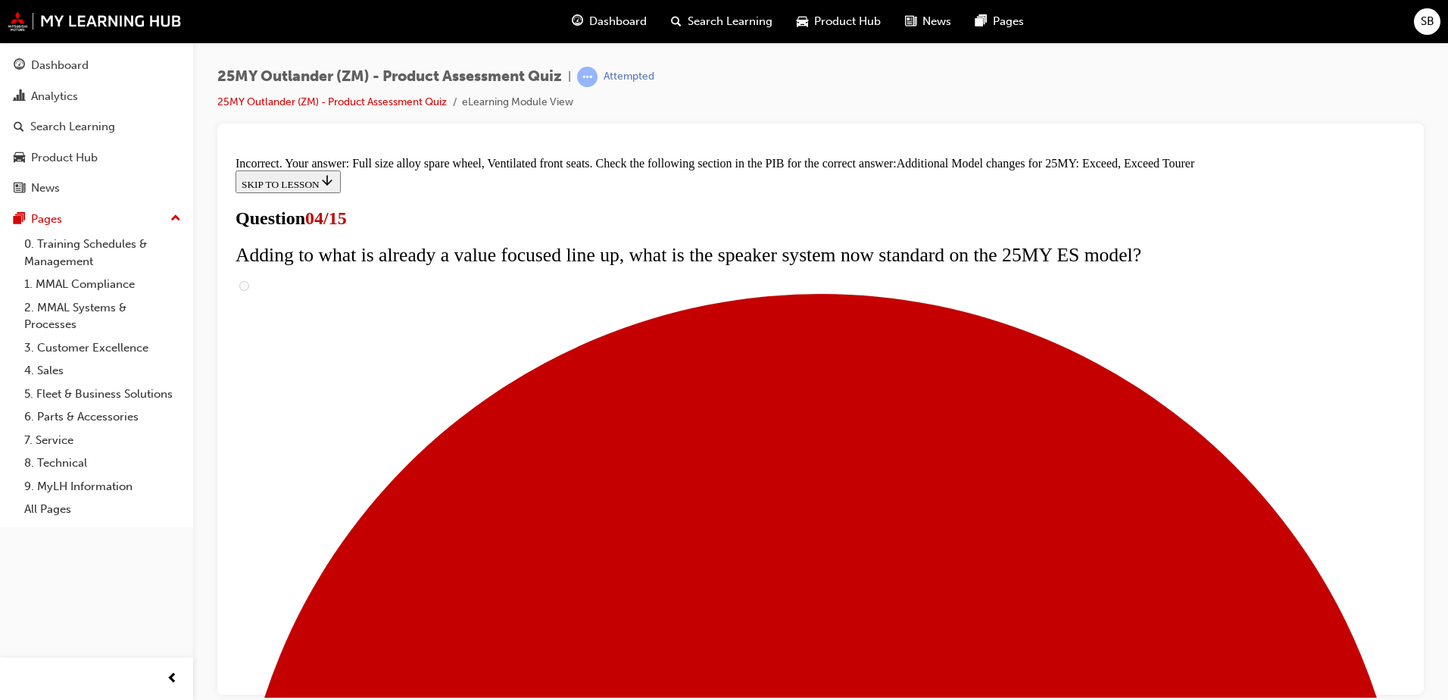
scroll to position [570, 0]
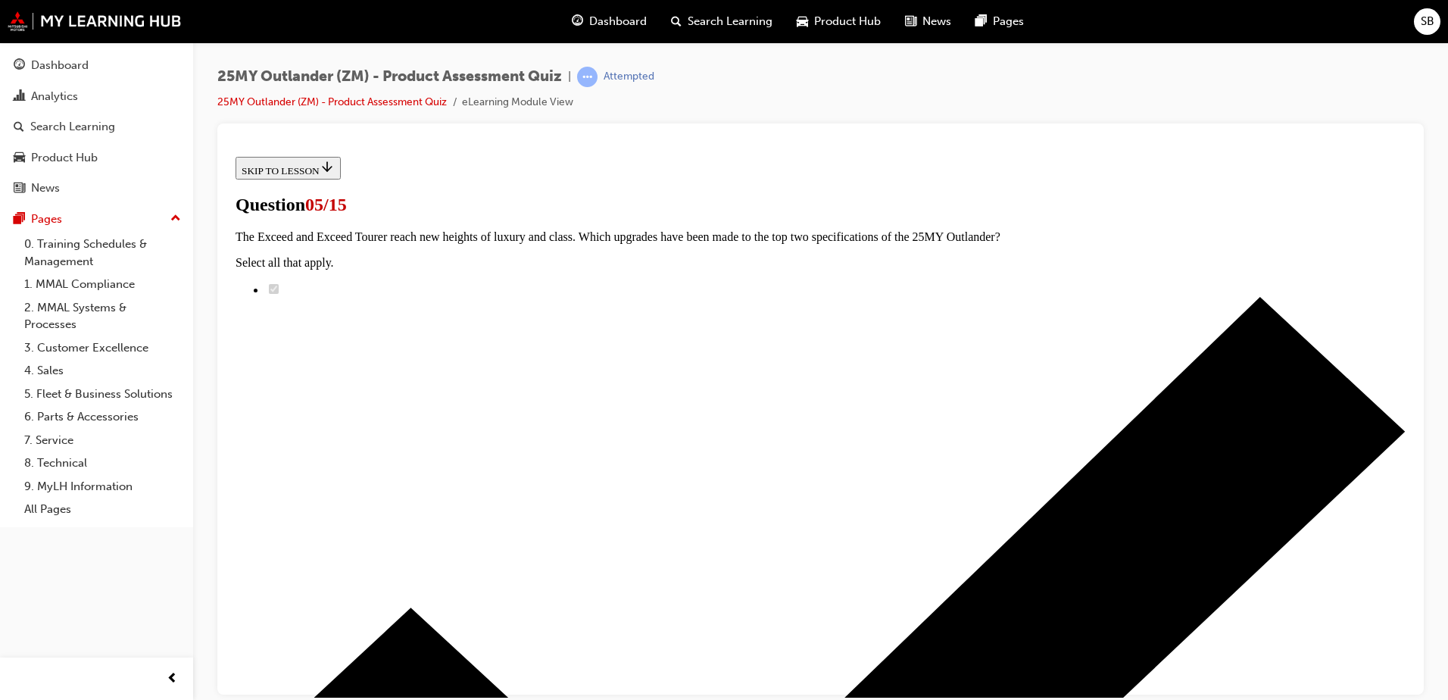
scroll to position [227, 0]
radio input "true"
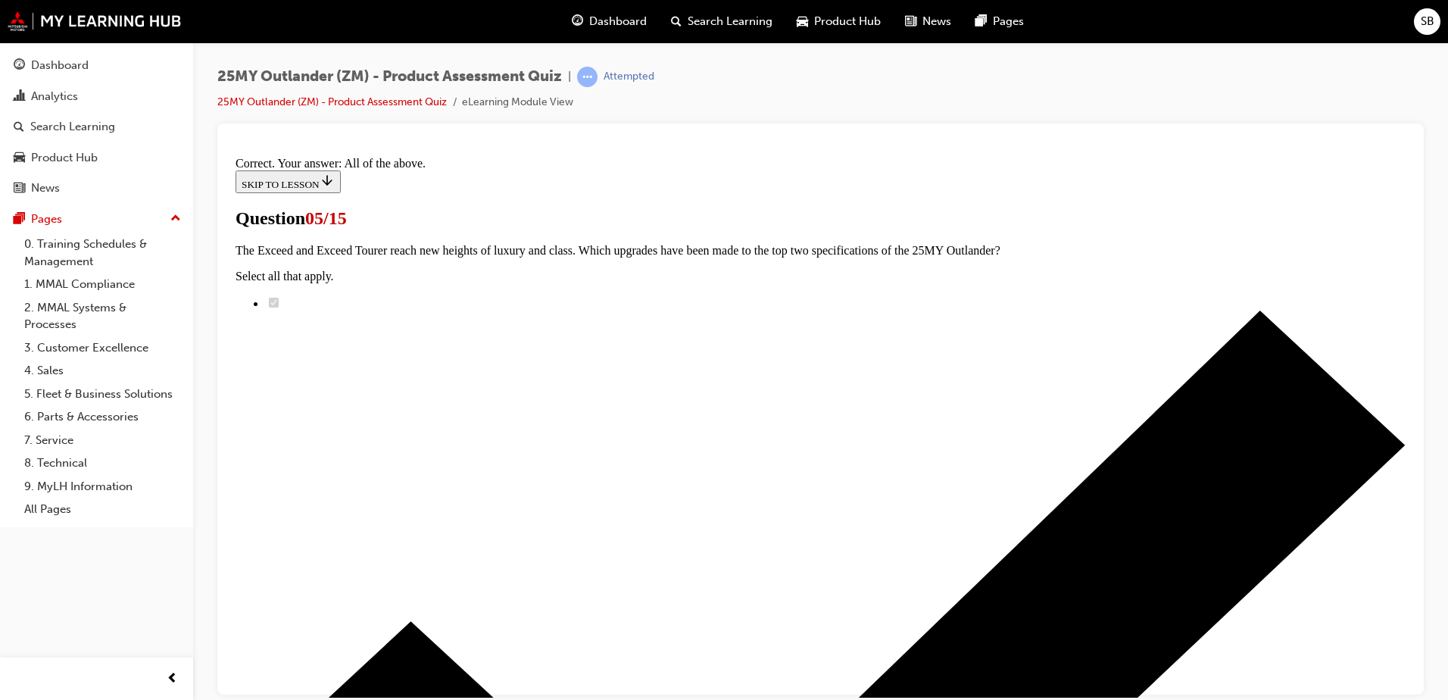
scroll to position [364, 0]
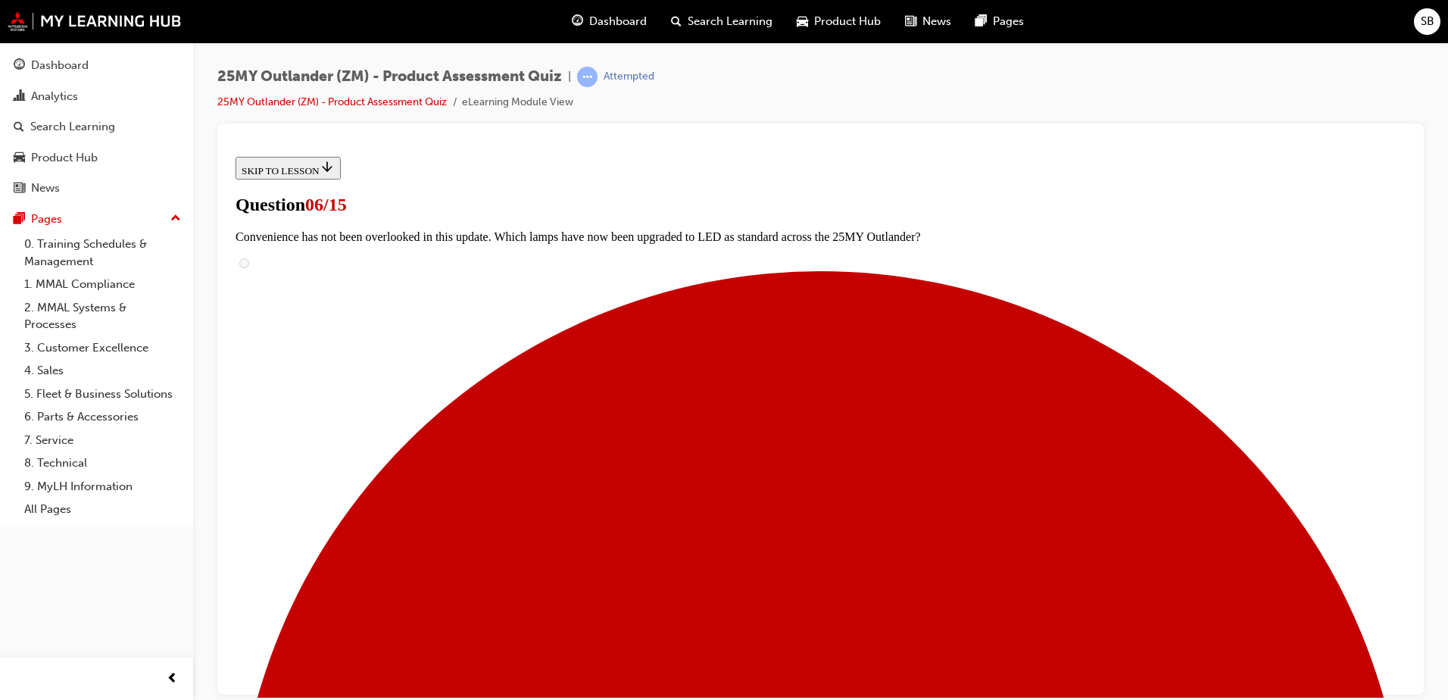
scroll to position [379, 0]
radio input "true"
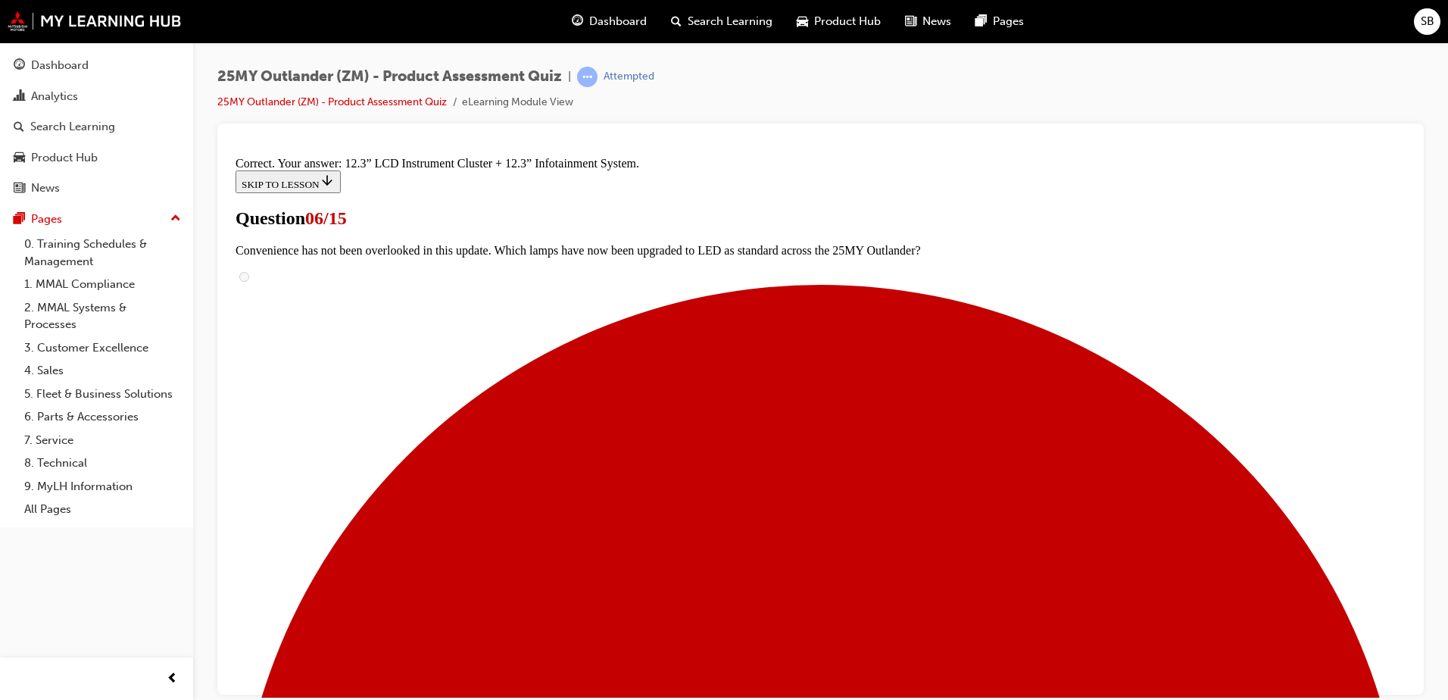
scroll to position [507, 0]
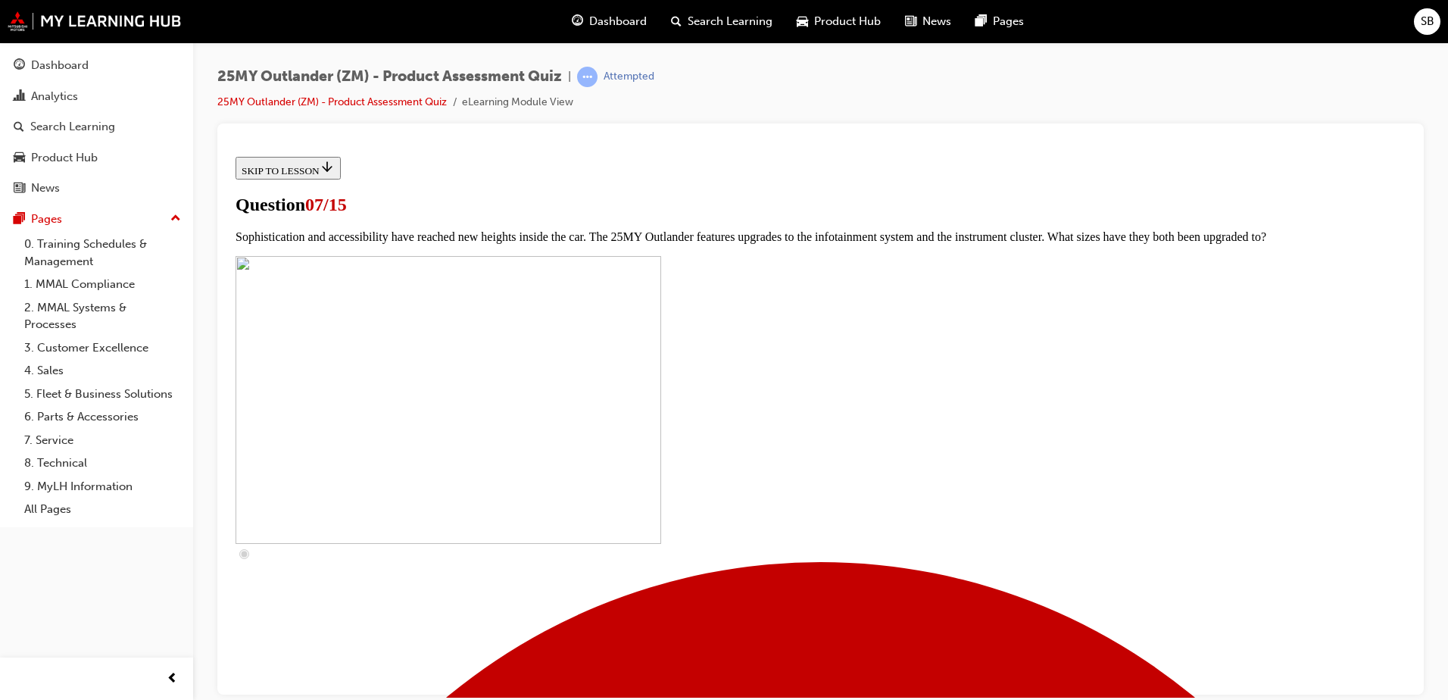
scroll to position [379, 0]
checkbox input "true"
drag, startPoint x: 586, startPoint y: 577, endPoint x: 596, endPoint y: 585, distance: 12.4
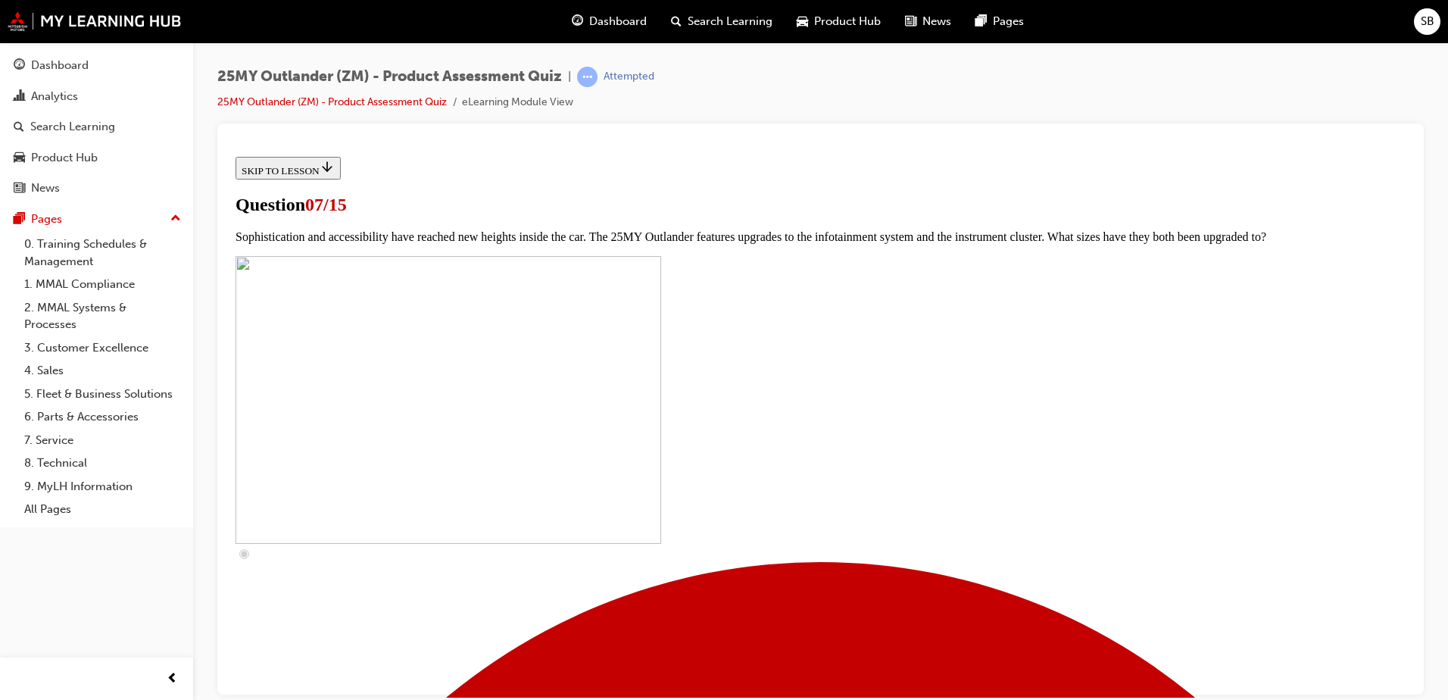
checkbox input "true"
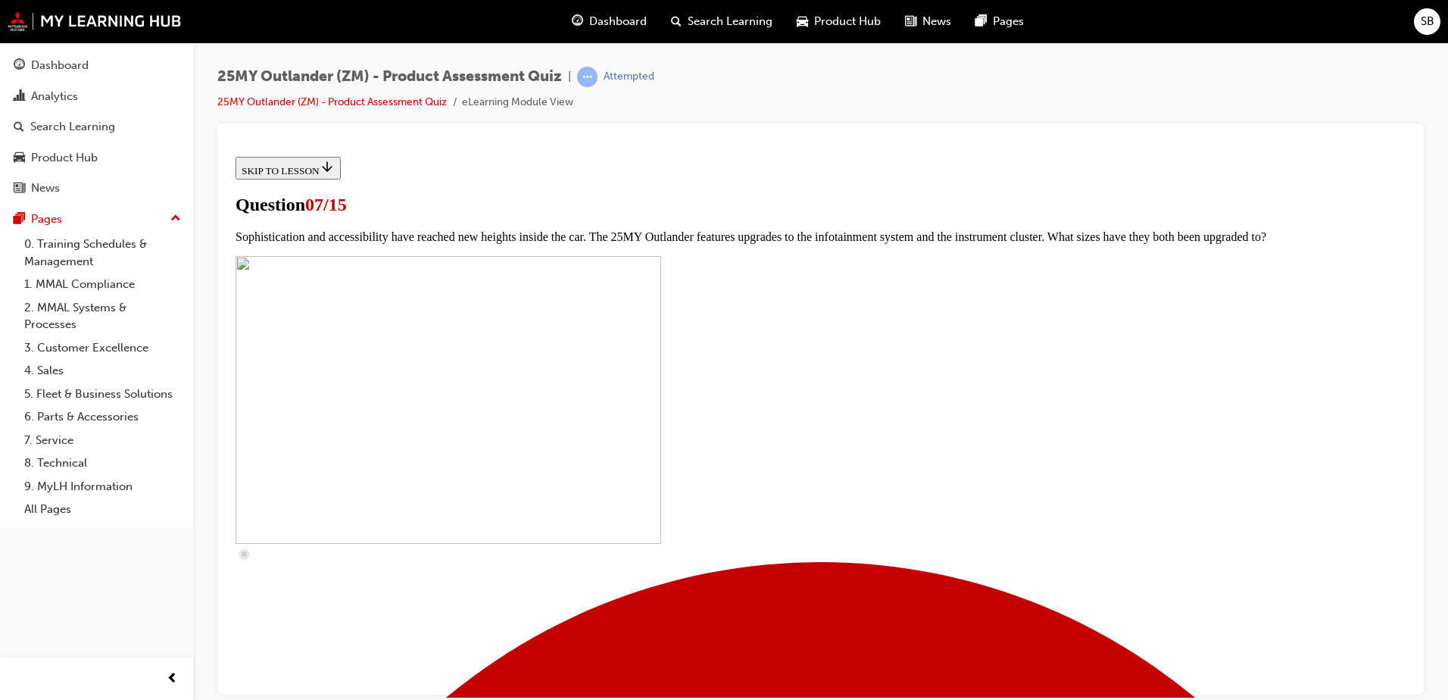
checkbox input "true"
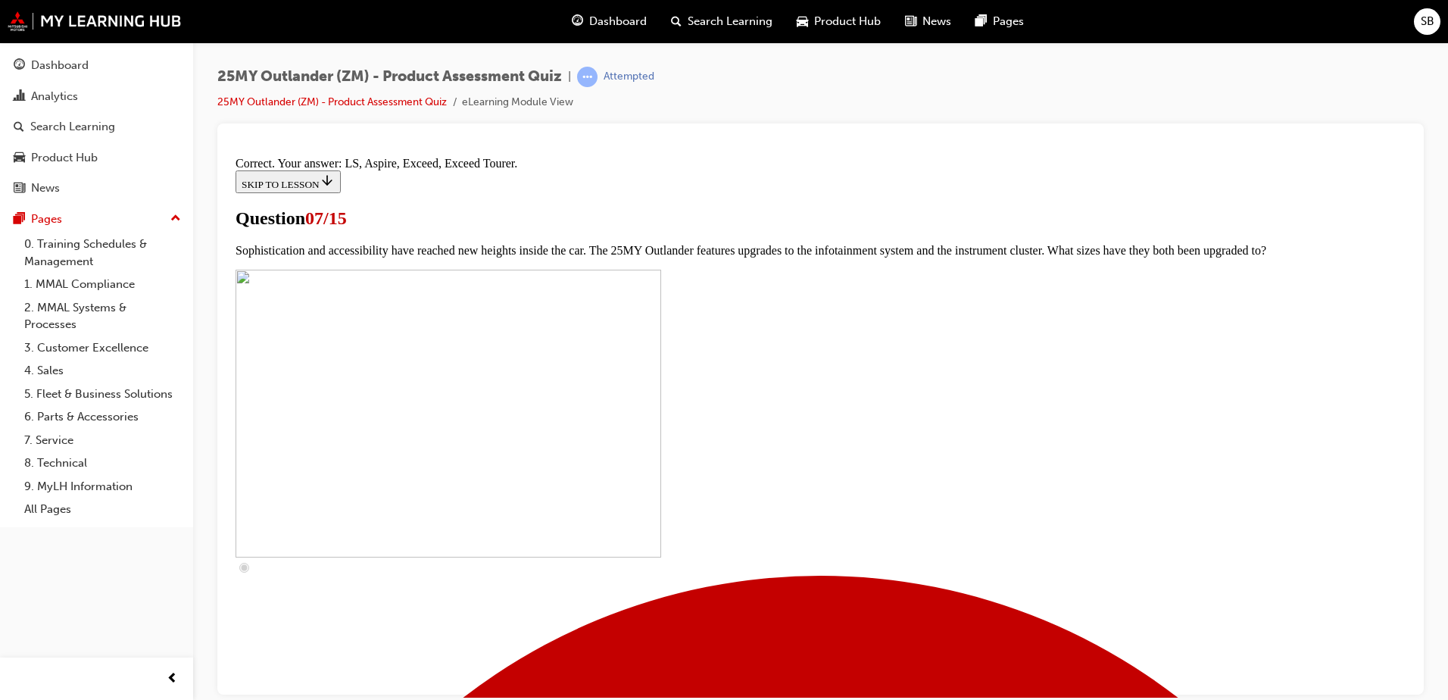
scroll to position [680, 0]
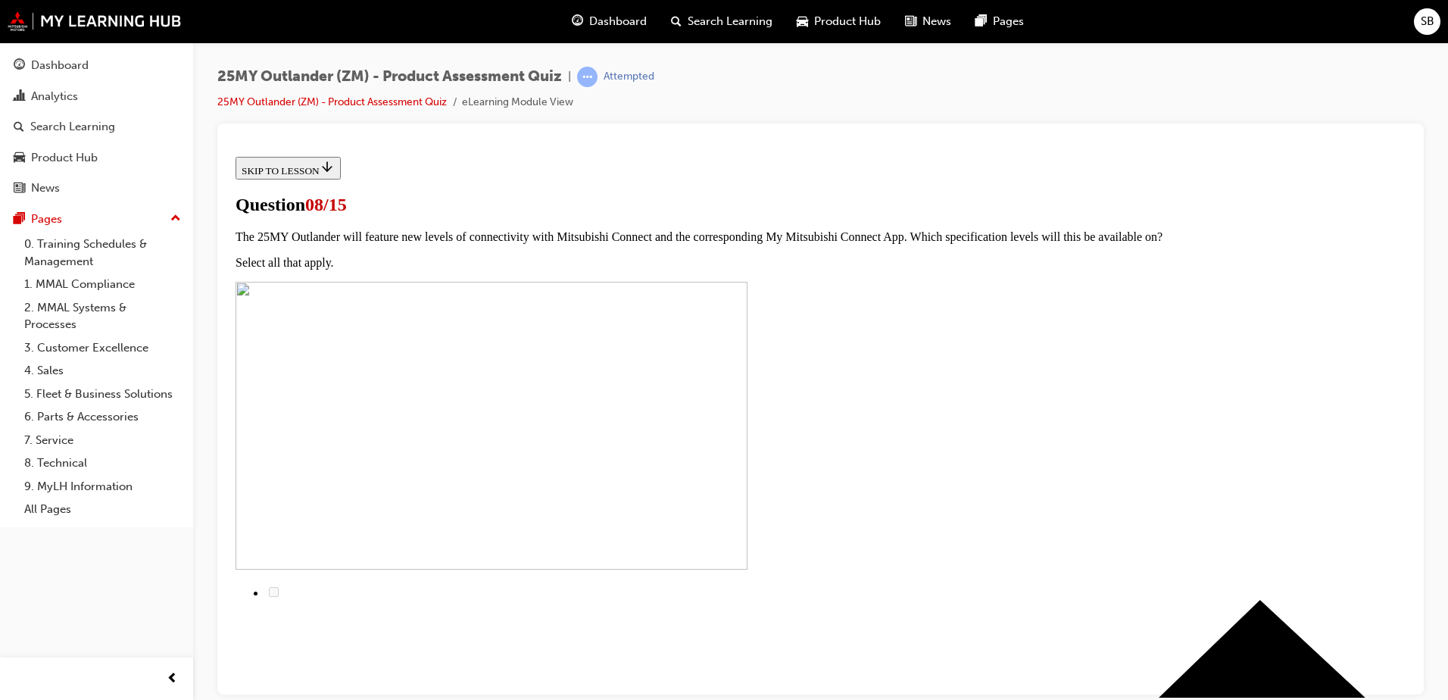
scroll to position [76, 0]
radio input "true"
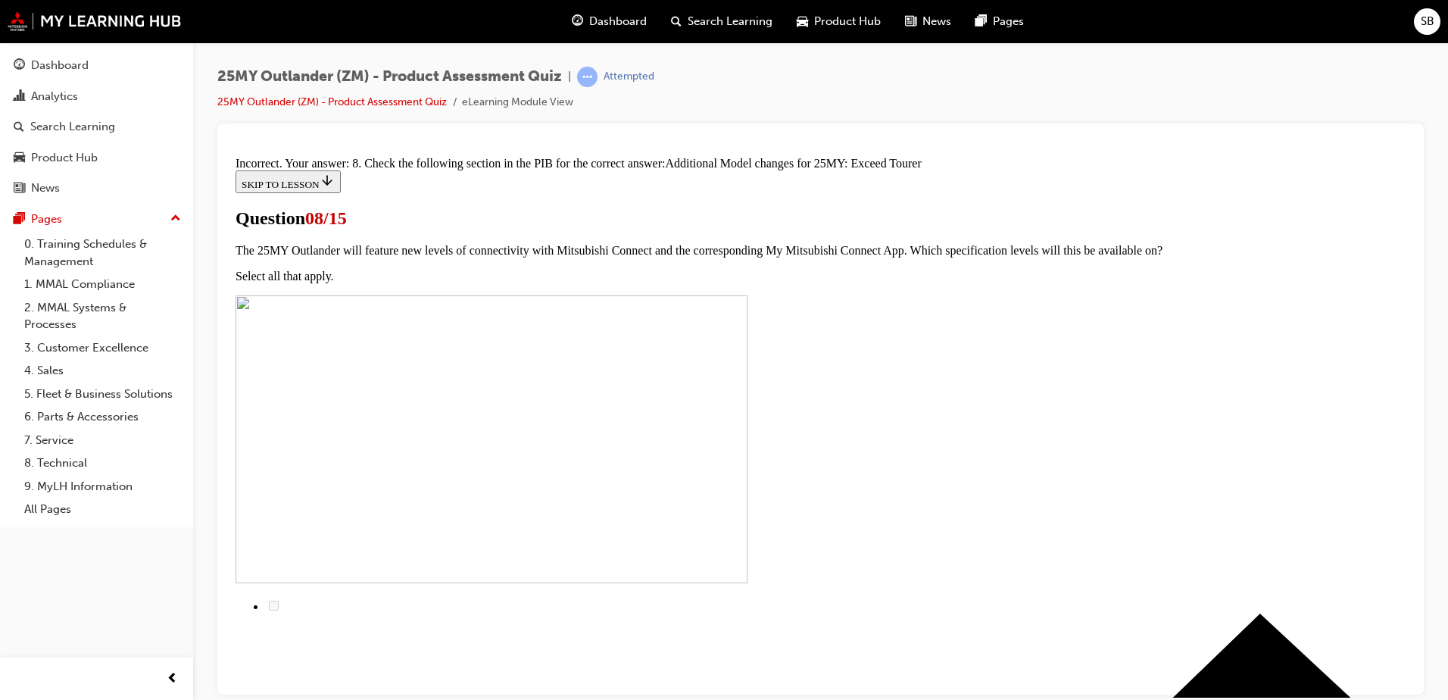
scroll to position [336, 0]
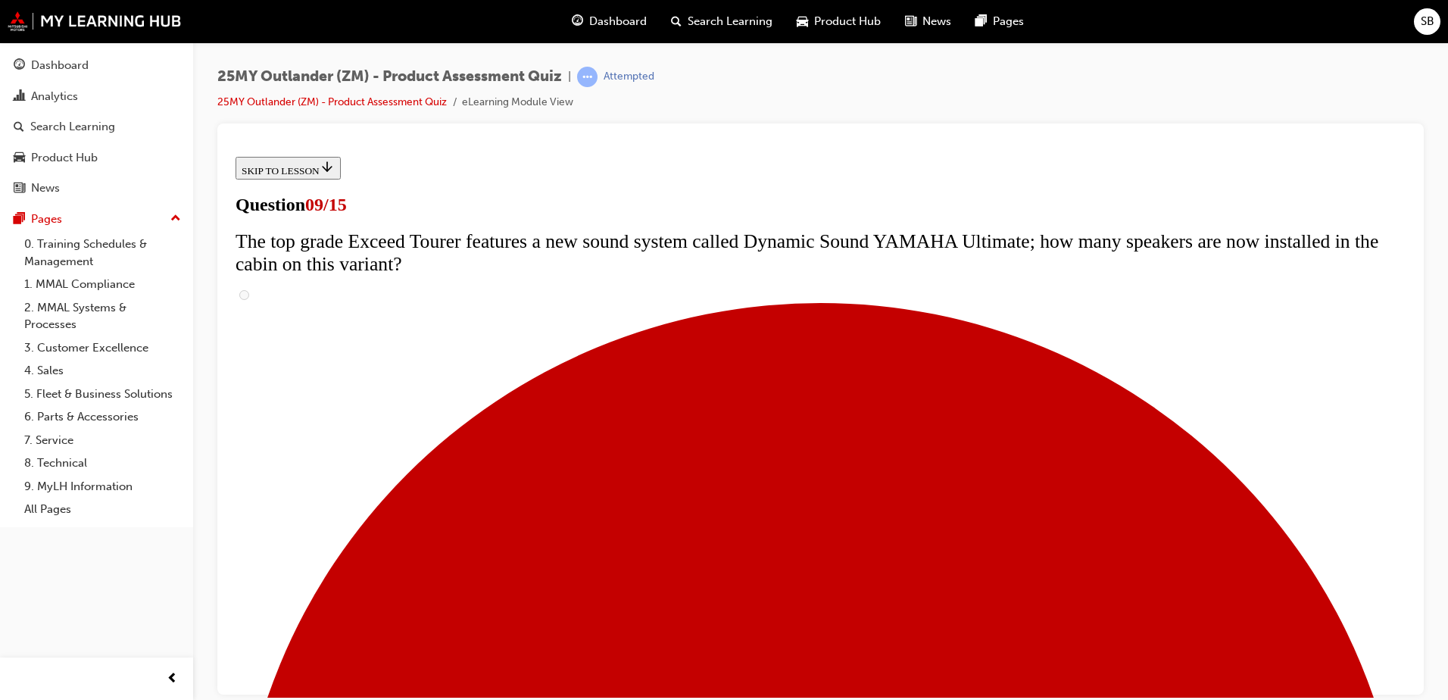
scroll to position [581, 0]
radio input "true"
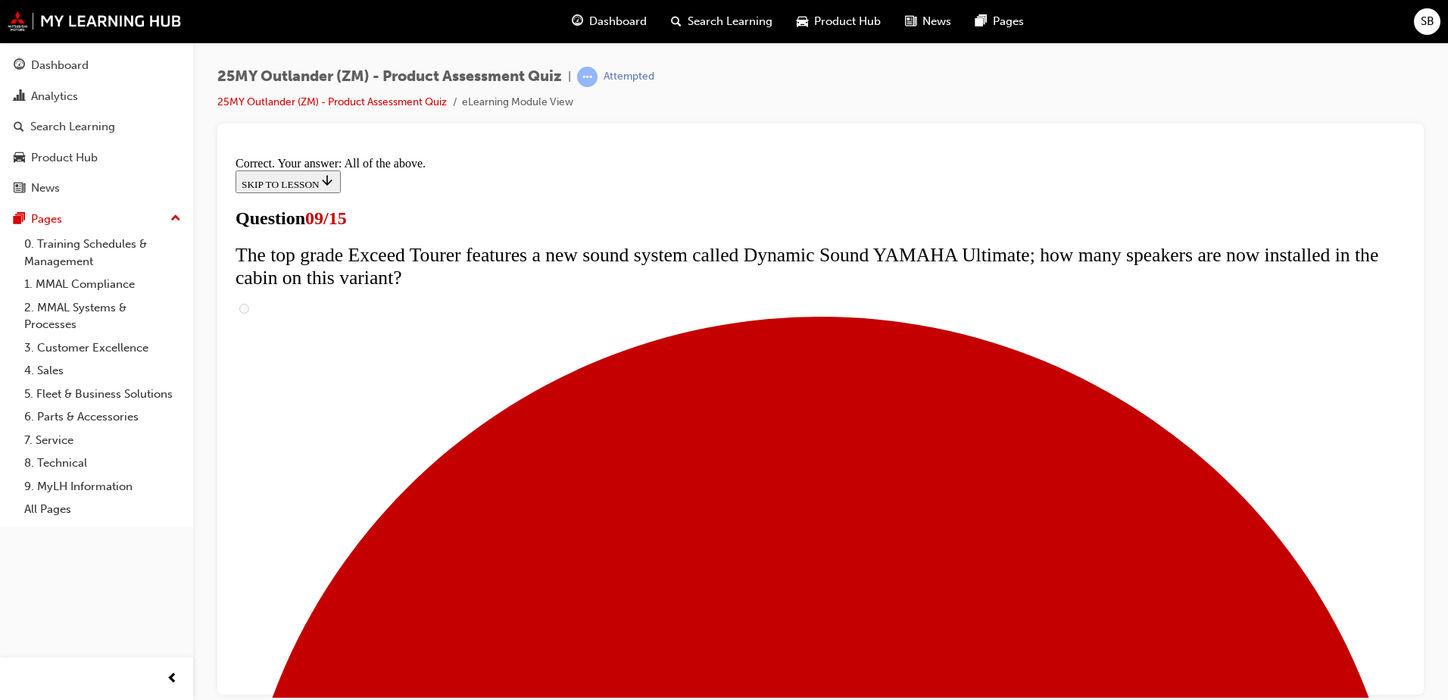
scroll to position [785, 0]
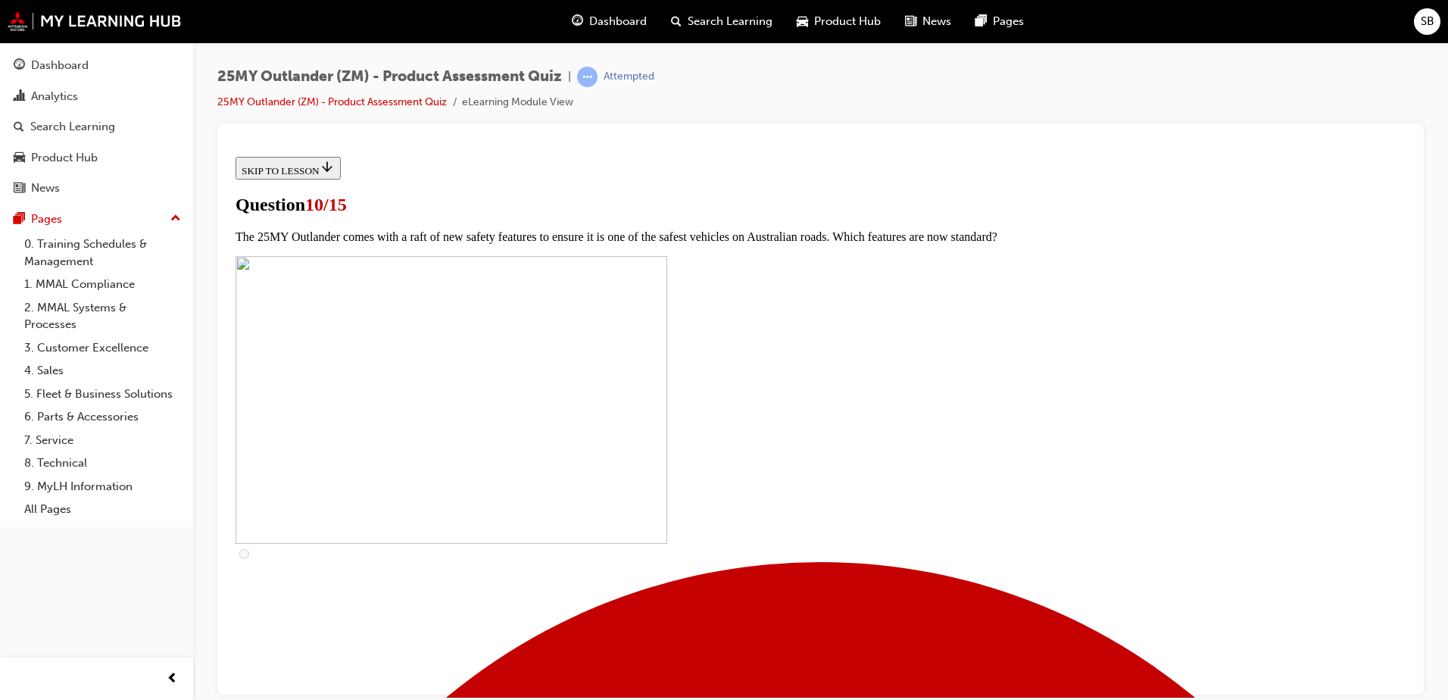
scroll to position [595, 0]
checkbox input "true"
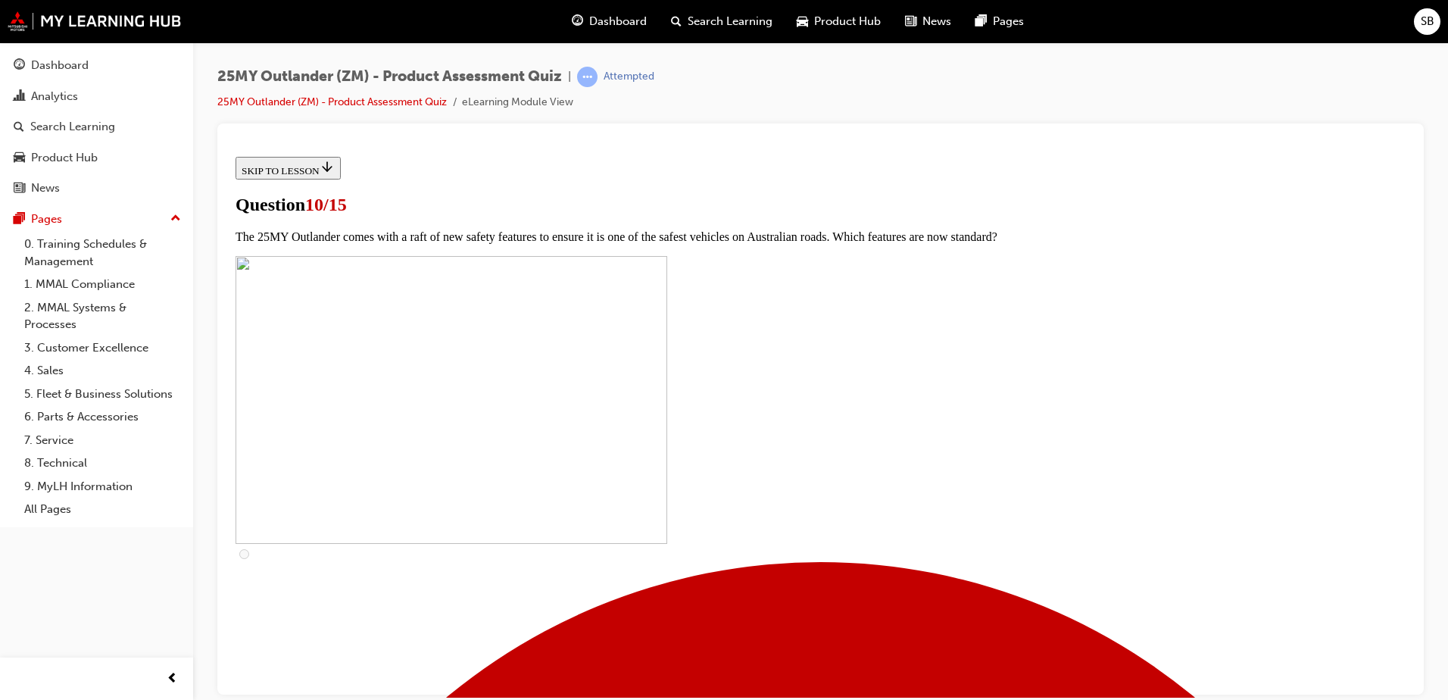
checkbox input "true"
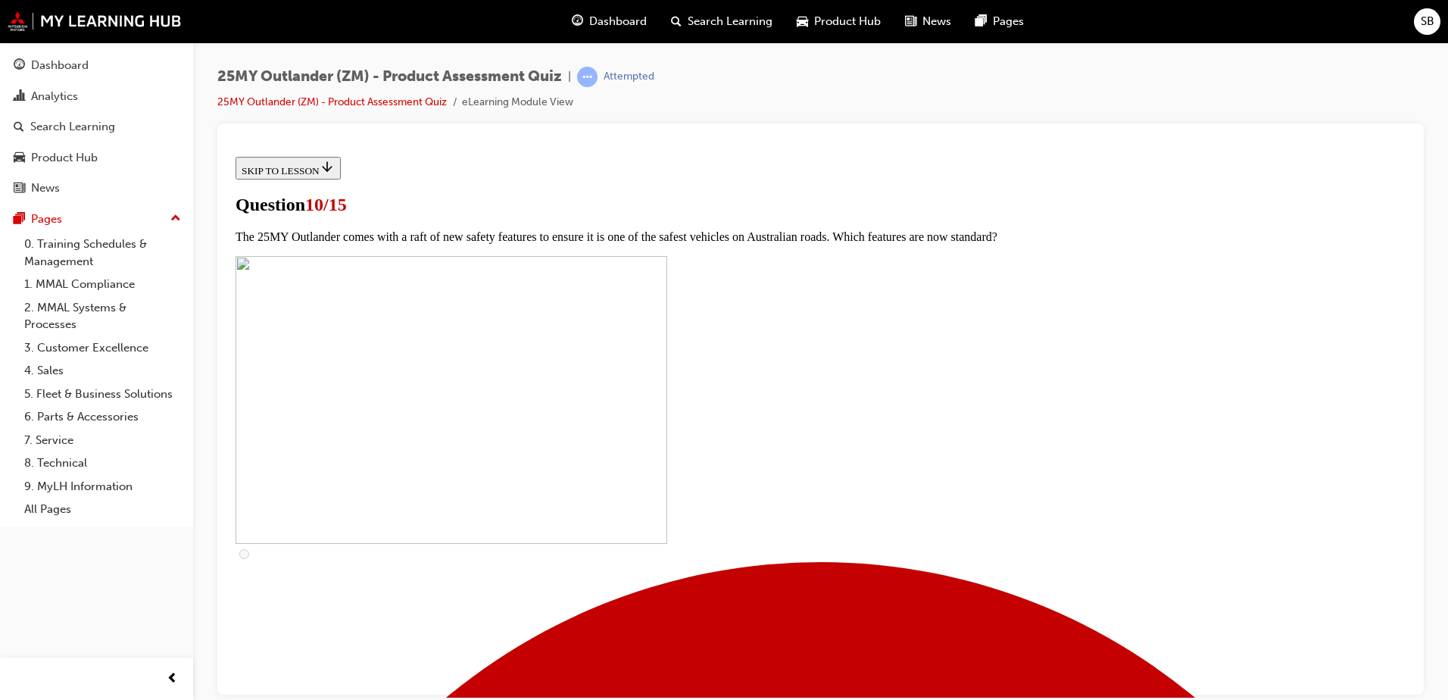
checkbox input "true"
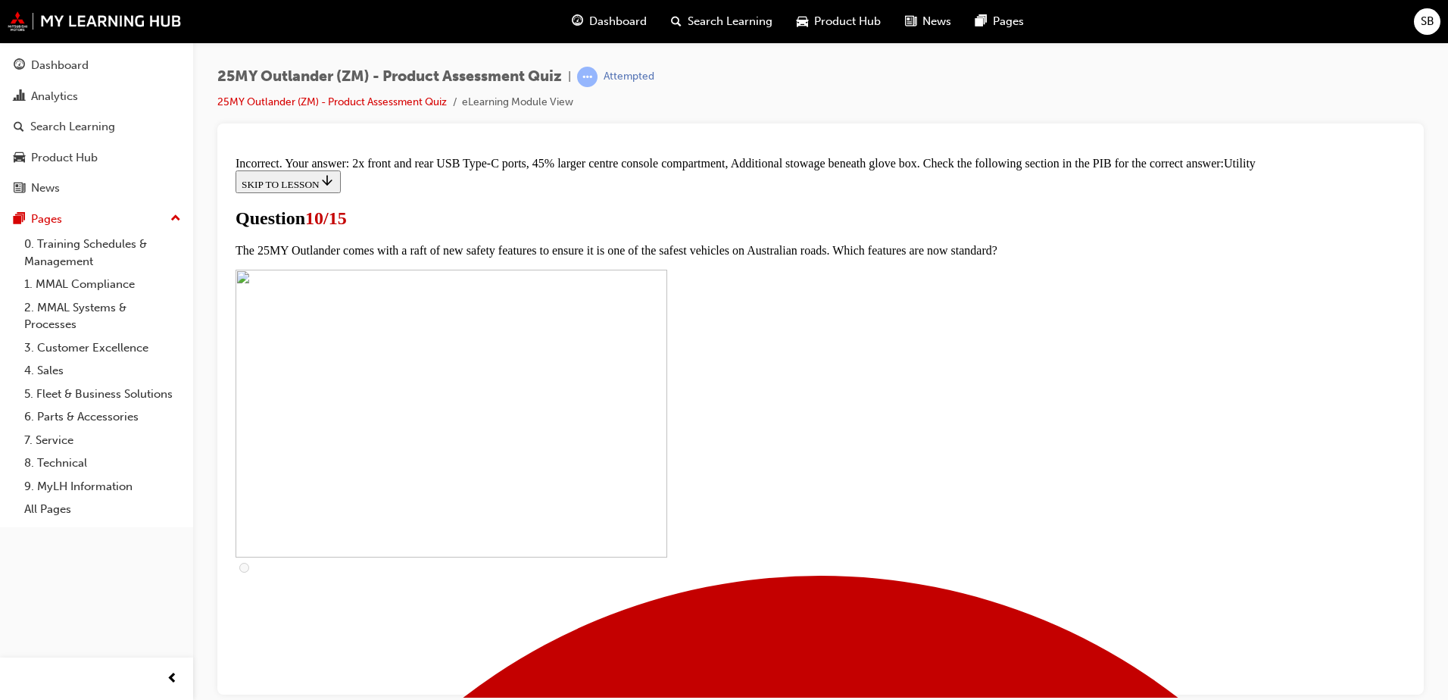
scroll to position [736, 0]
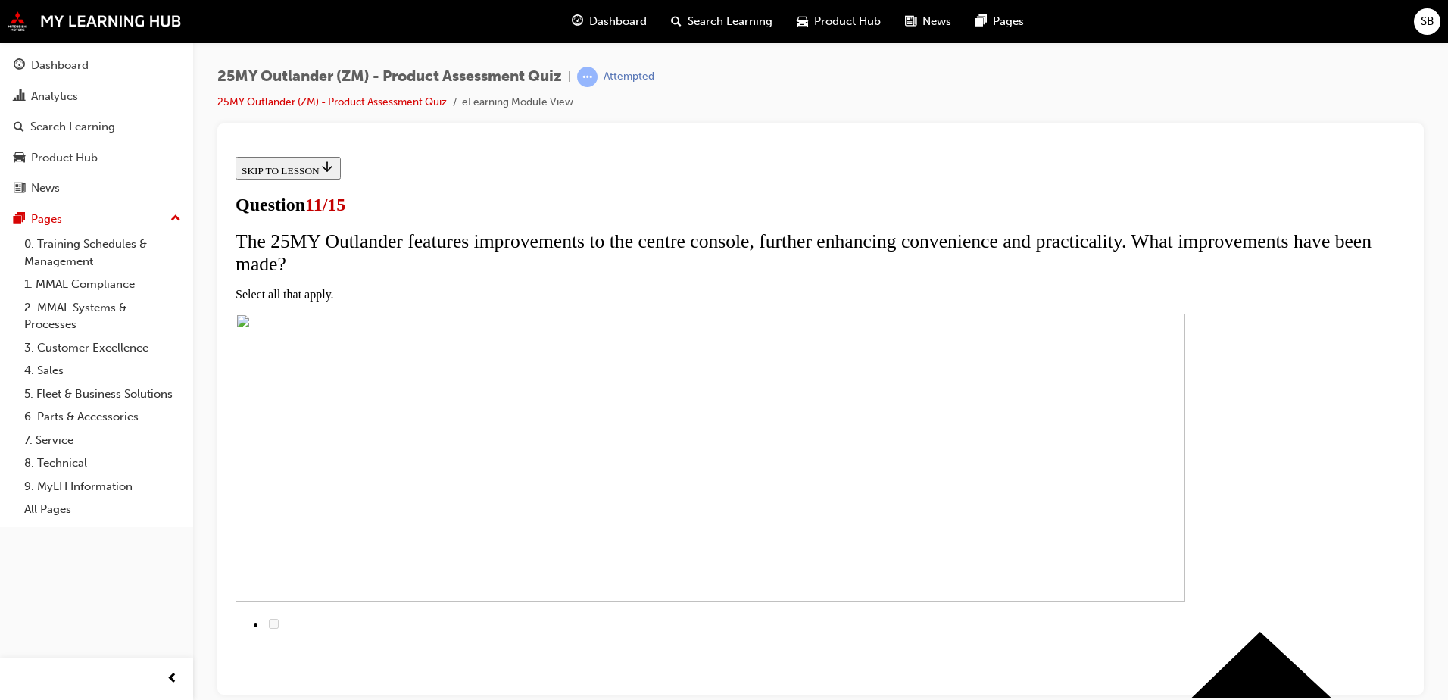
scroll to position [151, 0]
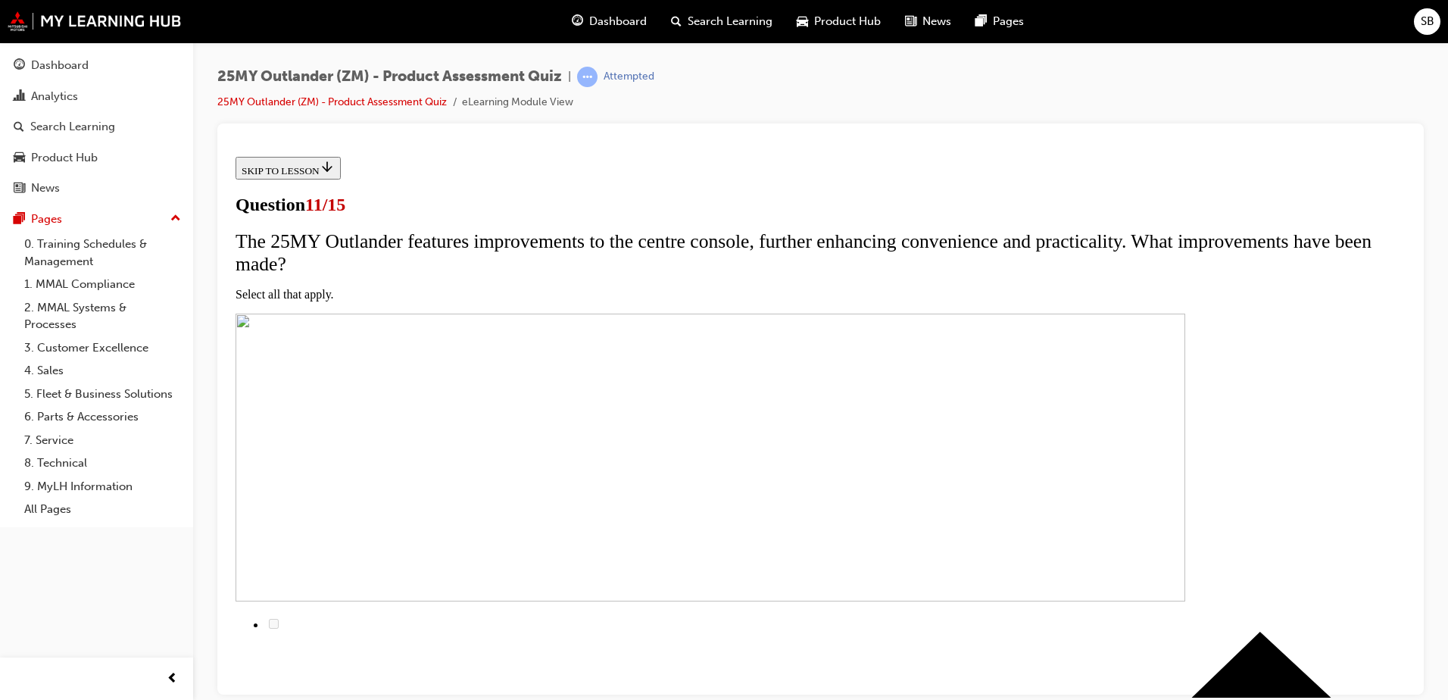
checkbox input "false"
checkbox input "true"
drag, startPoint x: 583, startPoint y: 606, endPoint x: 670, endPoint y: 610, distance: 86.5
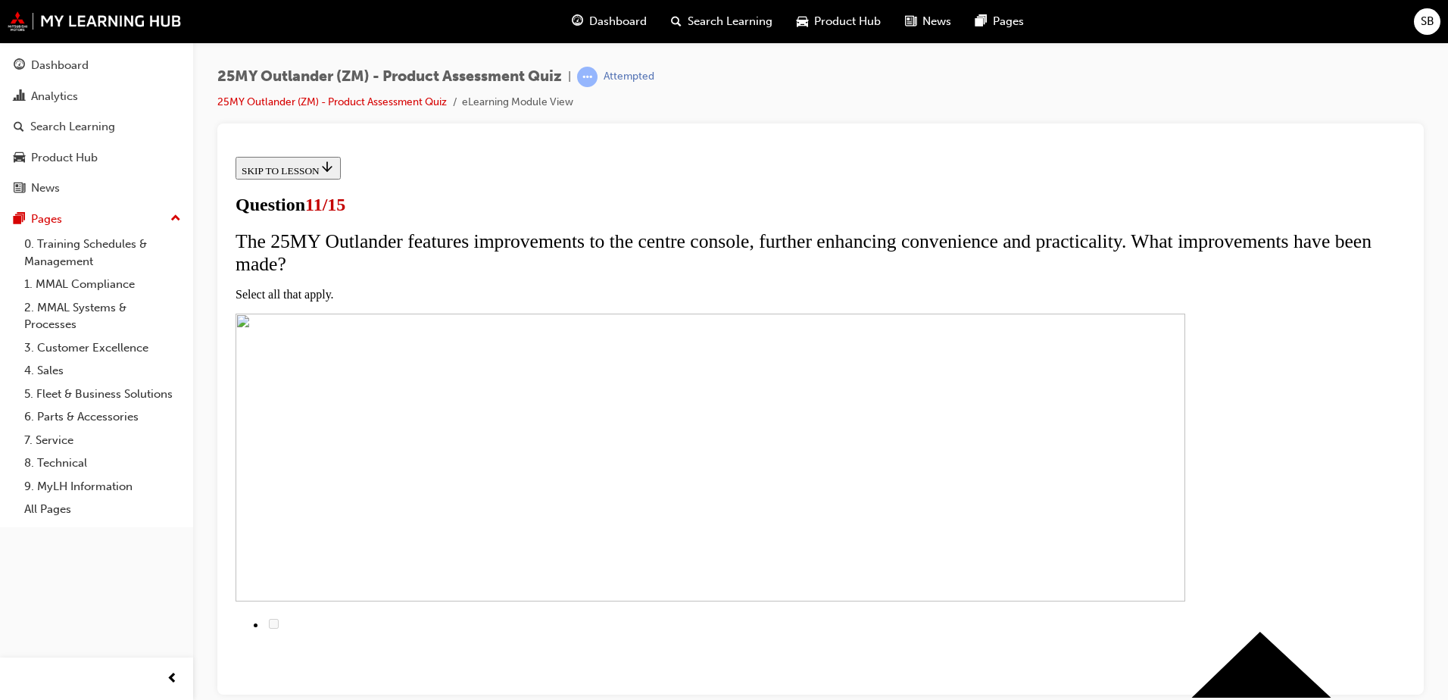
checkbox input "true"
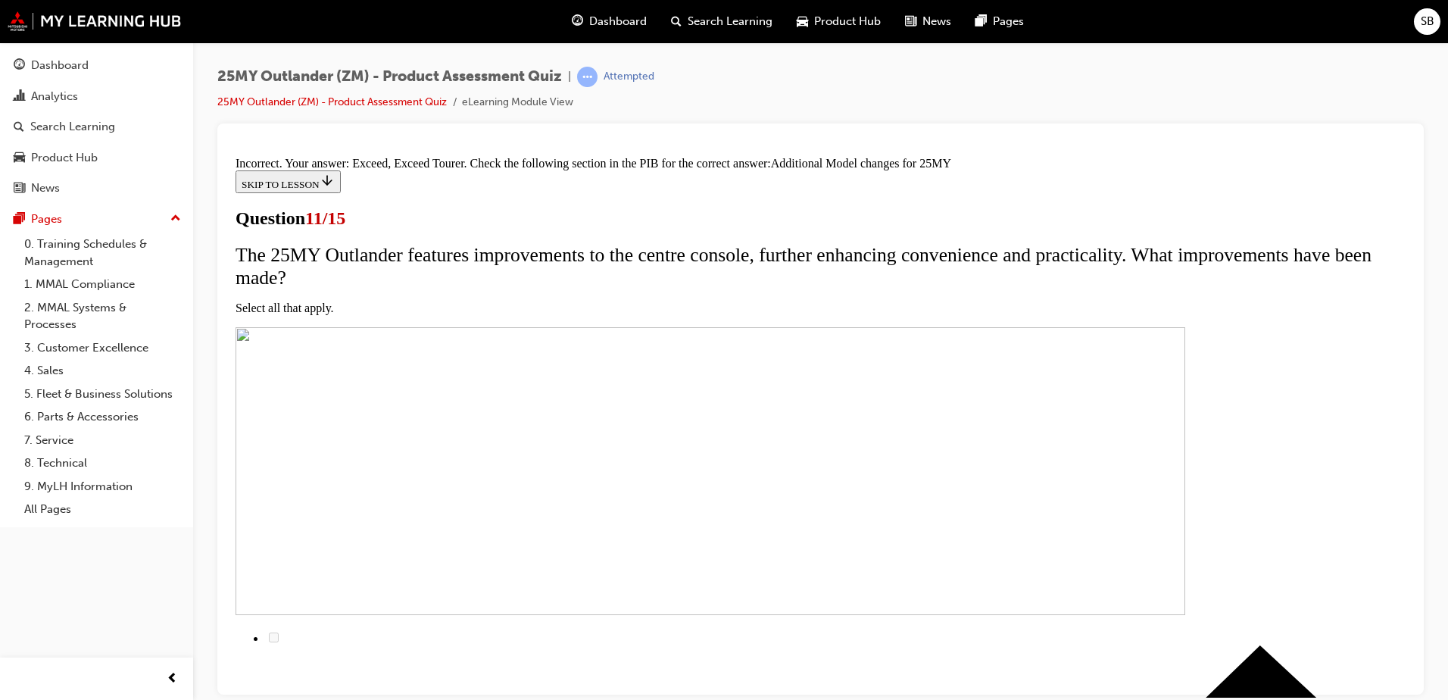
scroll to position [0, 0]
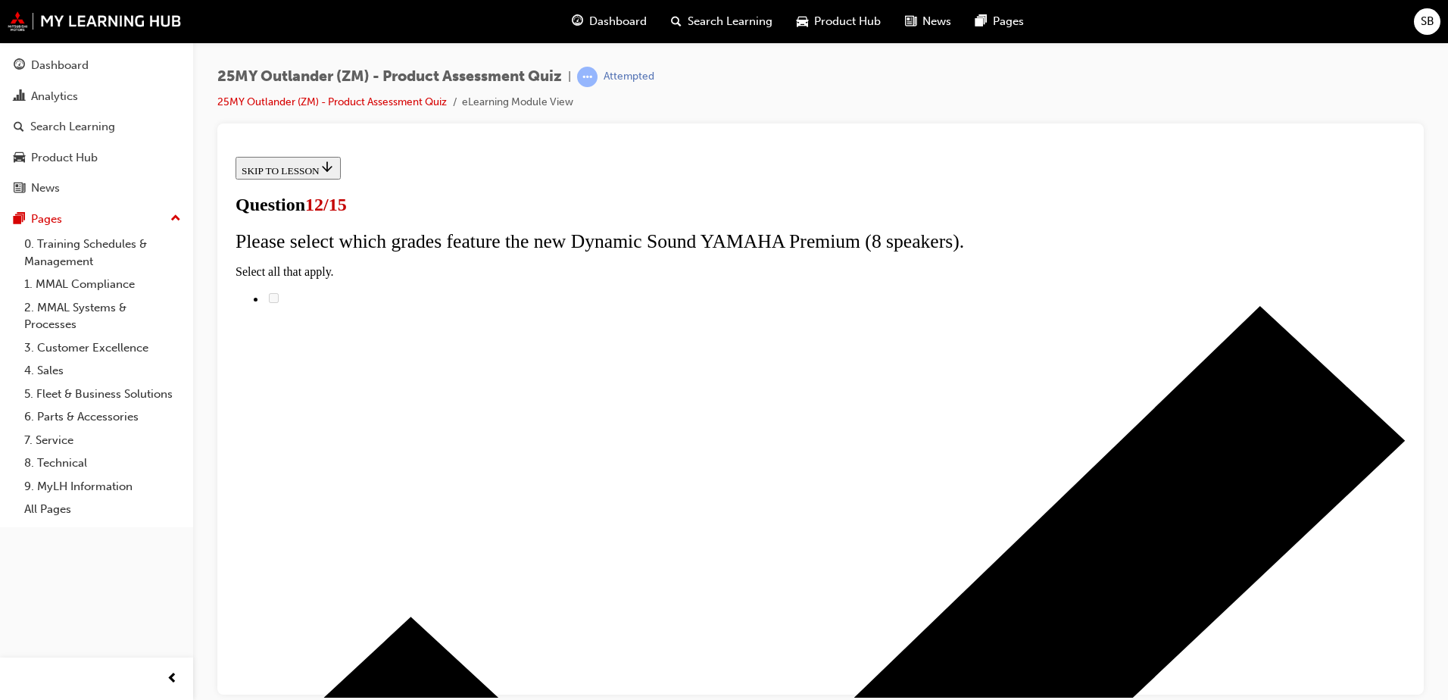
radio input "true"
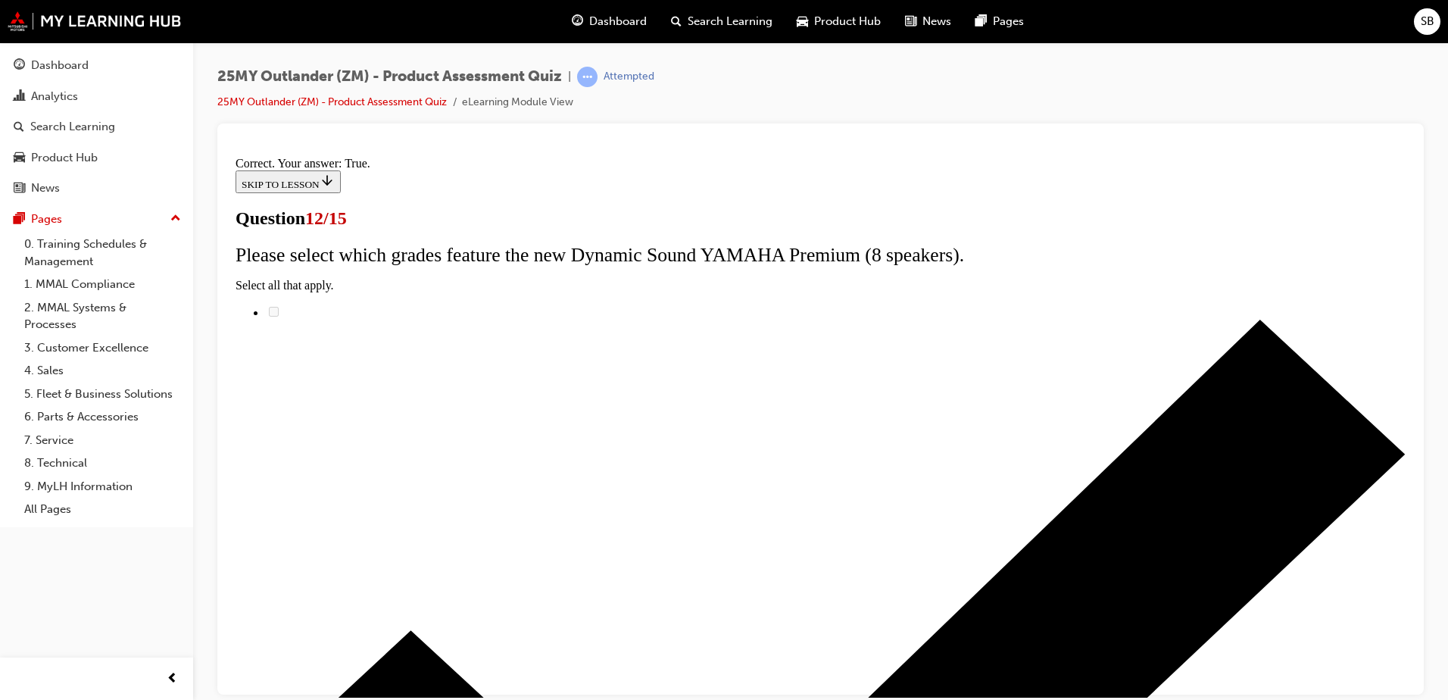
scroll to position [173, 0]
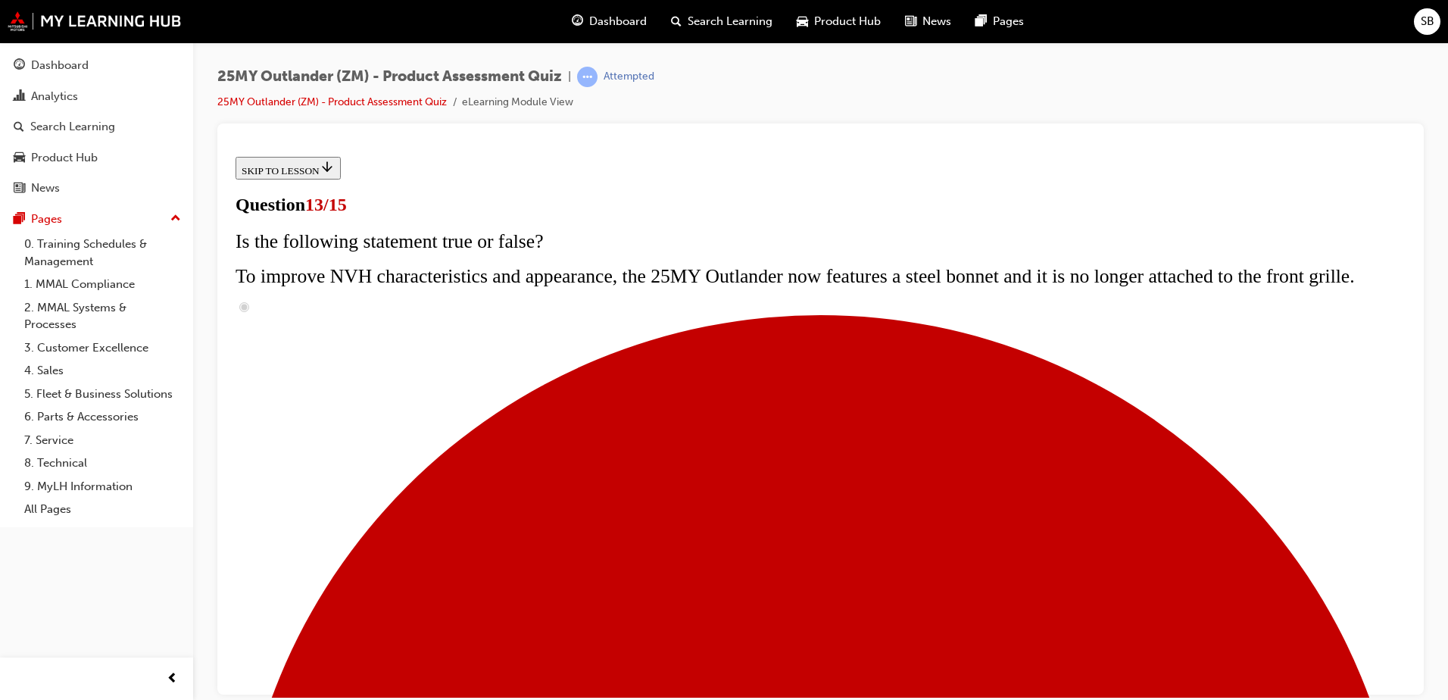
scroll to position [227, 0]
radio input "true"
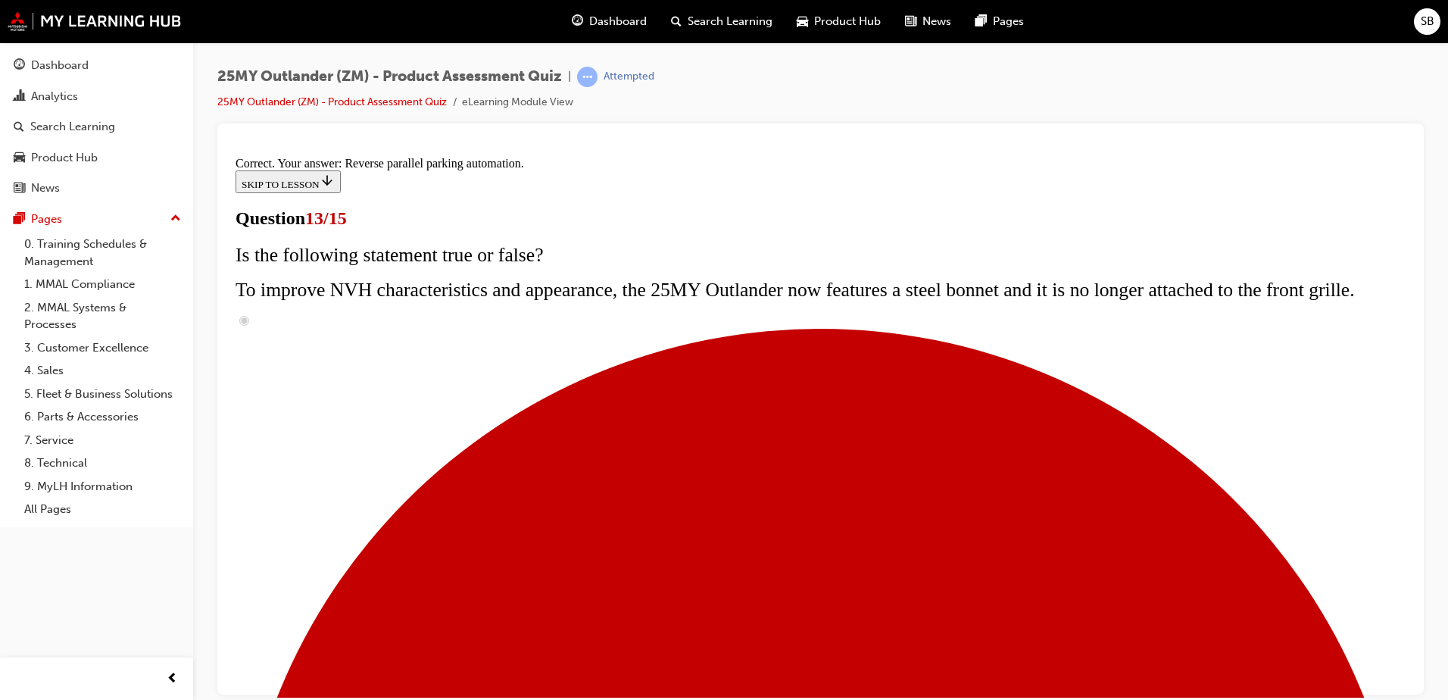
scroll to position [390, 0]
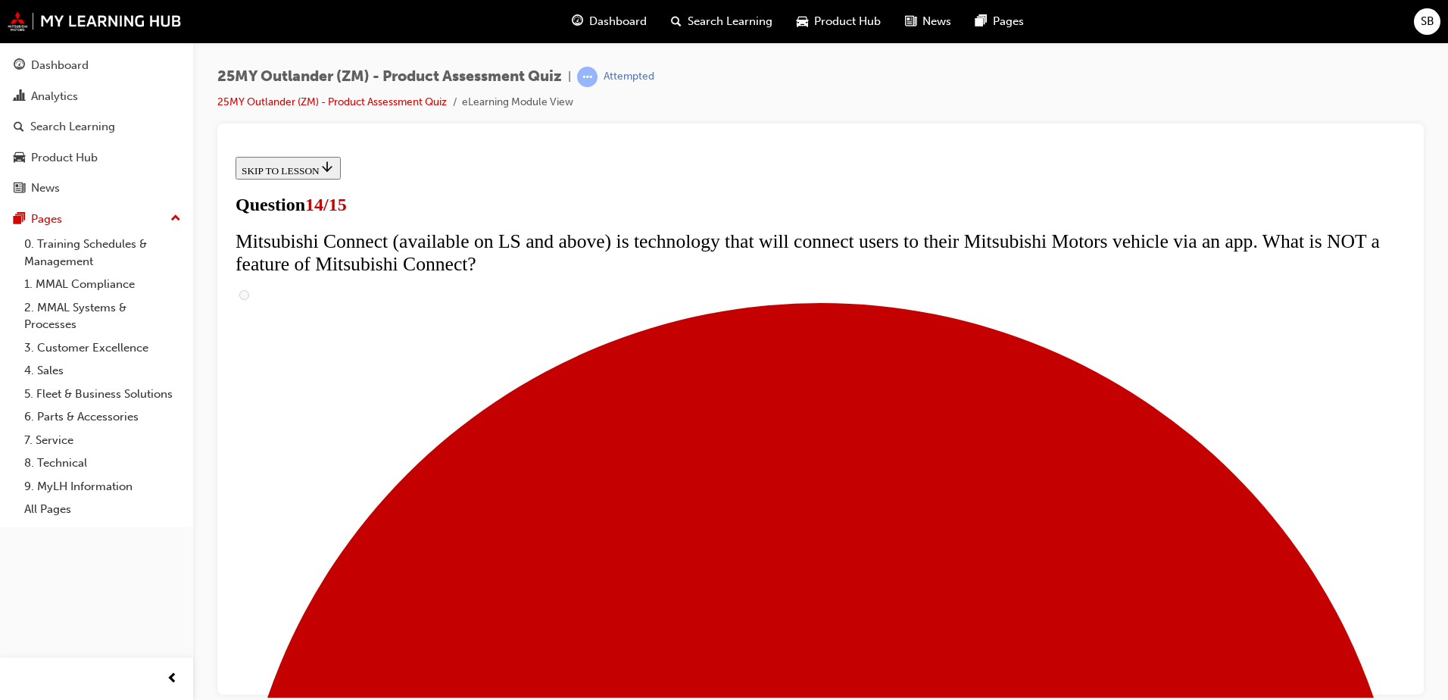
scroll to position [530, 0]
radio input "true"
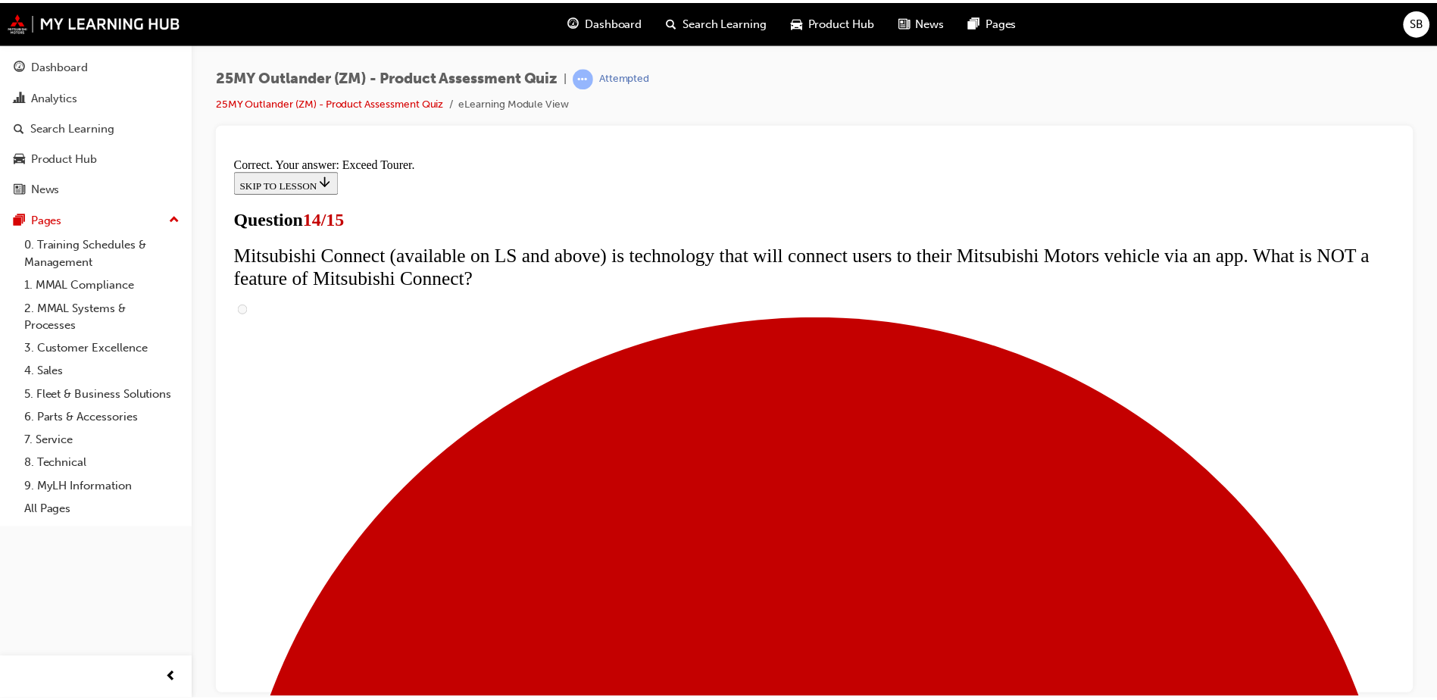
scroll to position [629, 0]
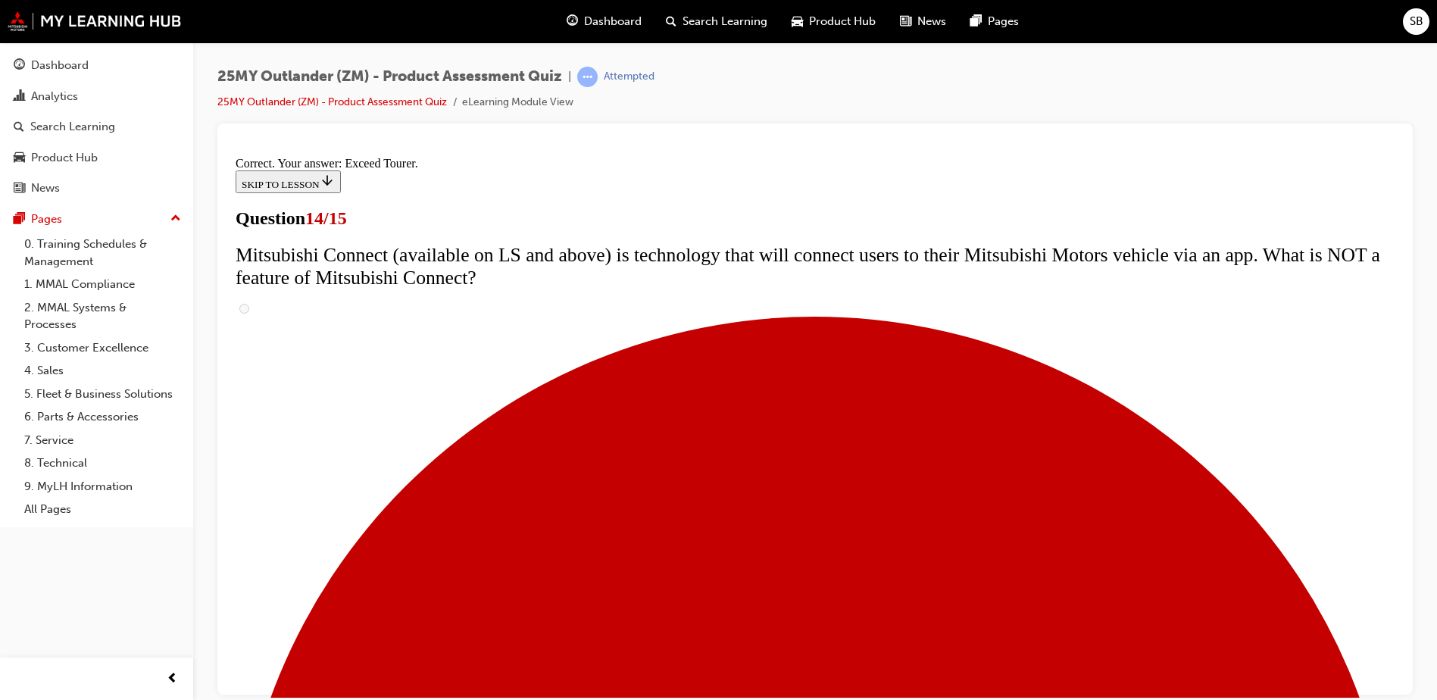
scroll to position [0, 0]
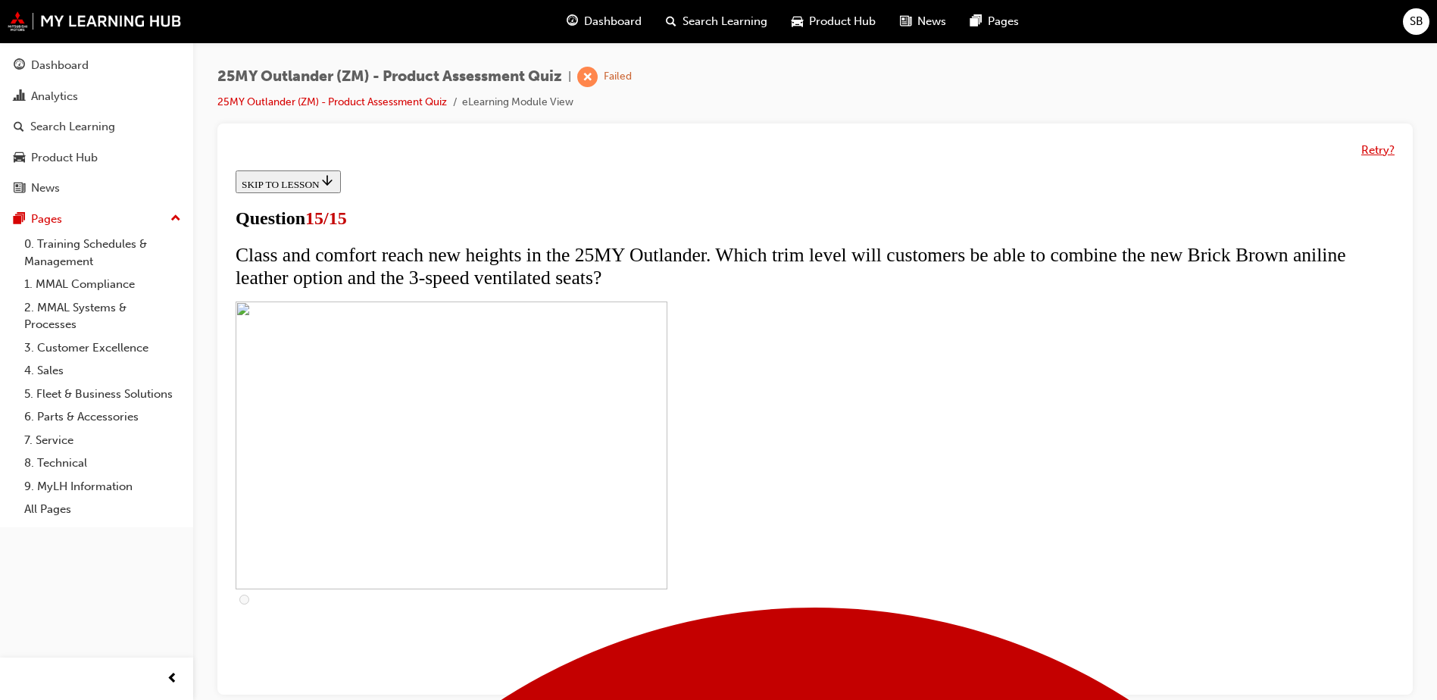
click at [1374, 153] on button "Retry?" at bounding box center [1377, 150] width 33 height 17
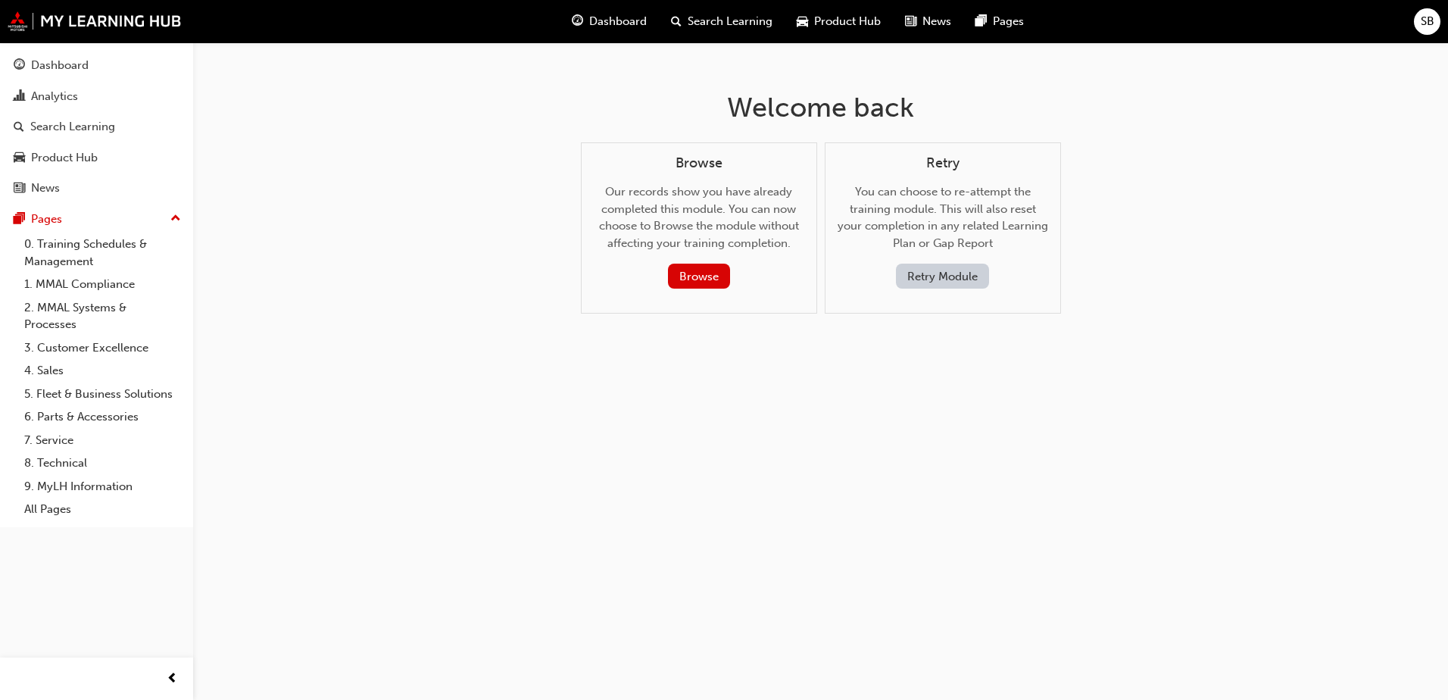
click at [948, 273] on button "Retry Module" at bounding box center [942, 276] width 93 height 25
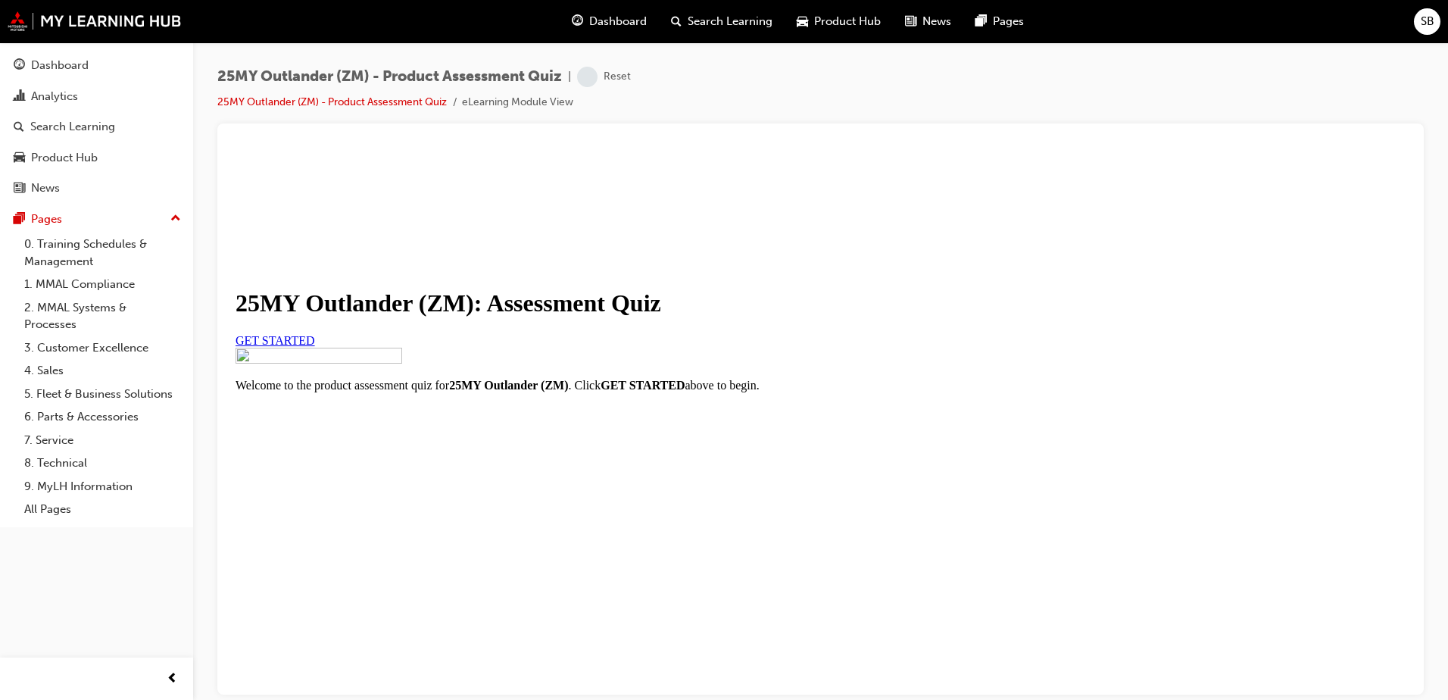
scroll to position [168, 0]
click at [315, 333] on link "GET STARTED" at bounding box center [276, 339] width 80 height 13
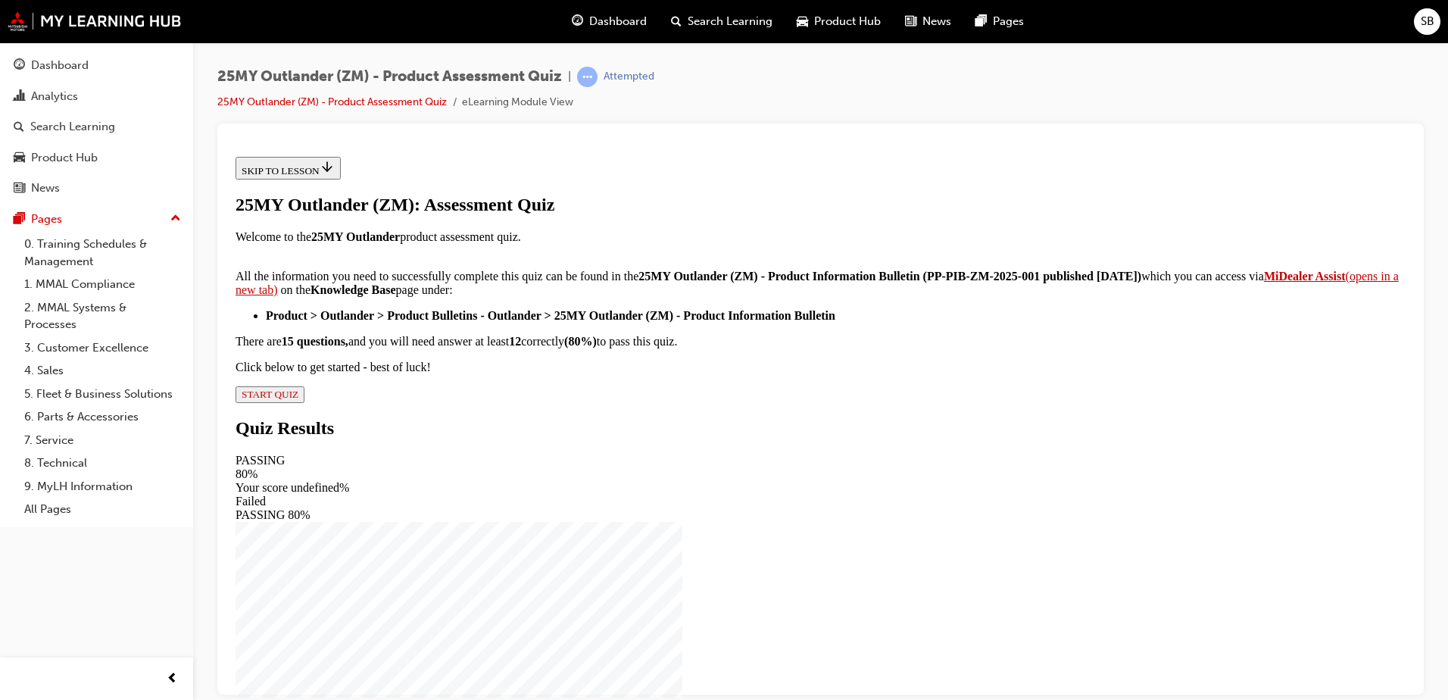
click at [1264, 282] on strong "MiDealer Assist" at bounding box center [1305, 275] width 82 height 13
click at [298, 399] on span "START QUIZ" at bounding box center [270, 393] width 57 height 11
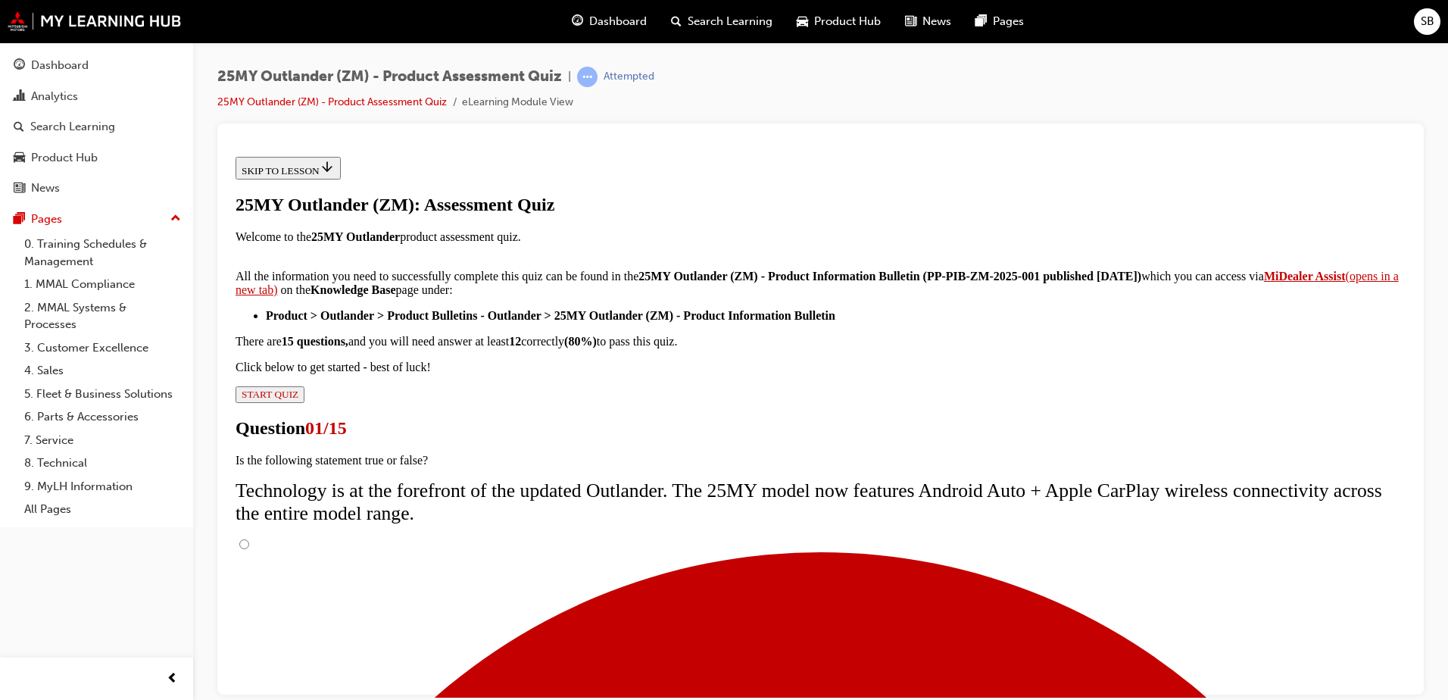
drag, startPoint x: 588, startPoint y: 392, endPoint x: 611, endPoint y: 415, distance: 32.7
click at [249, 539] on input "True" at bounding box center [244, 544] width 10 height 10
radio input "true"
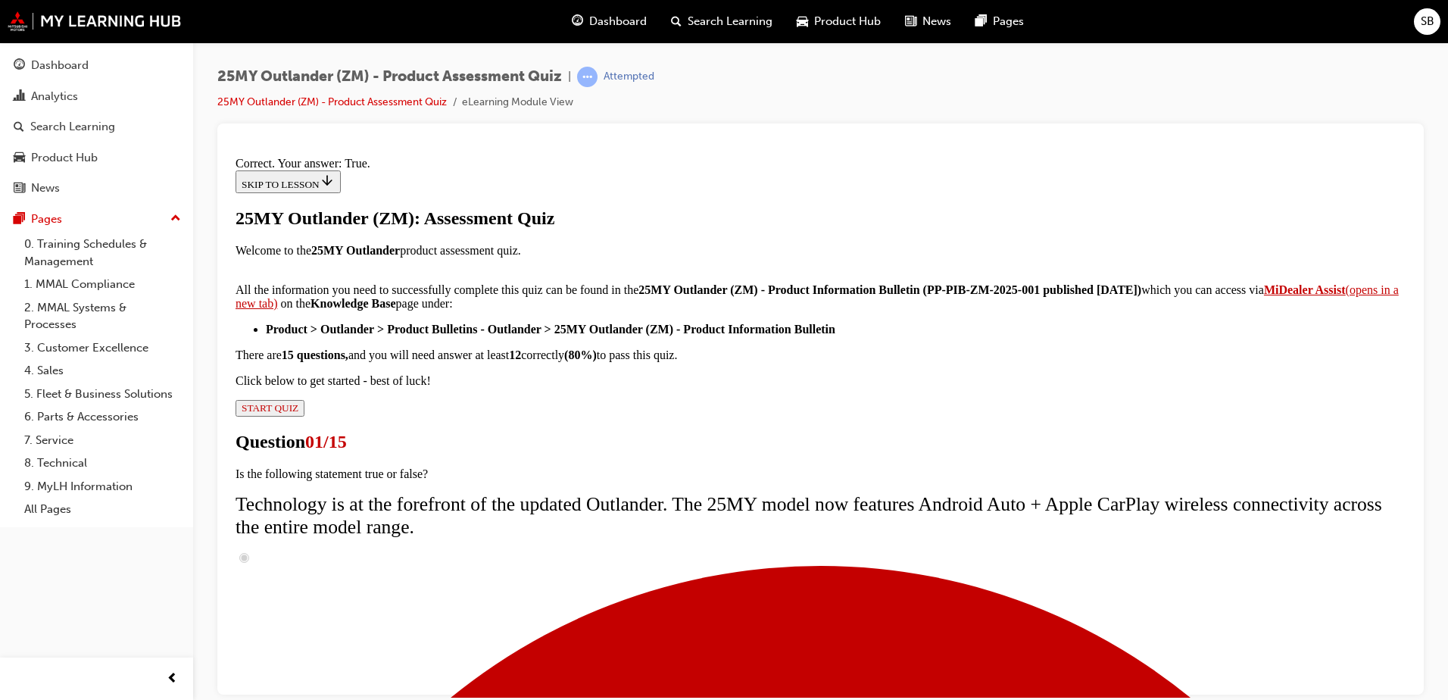
scroll to position [173, 0]
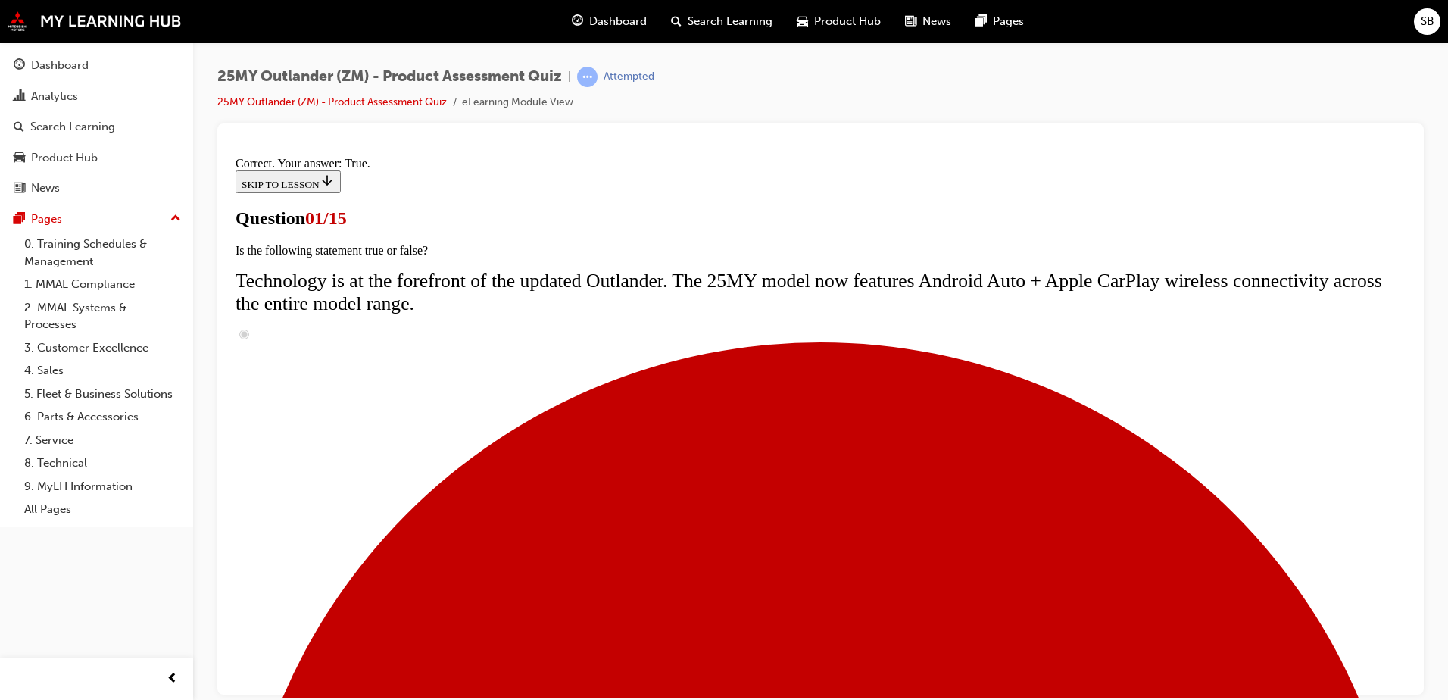
scroll to position [76, 0]
radio input "true"
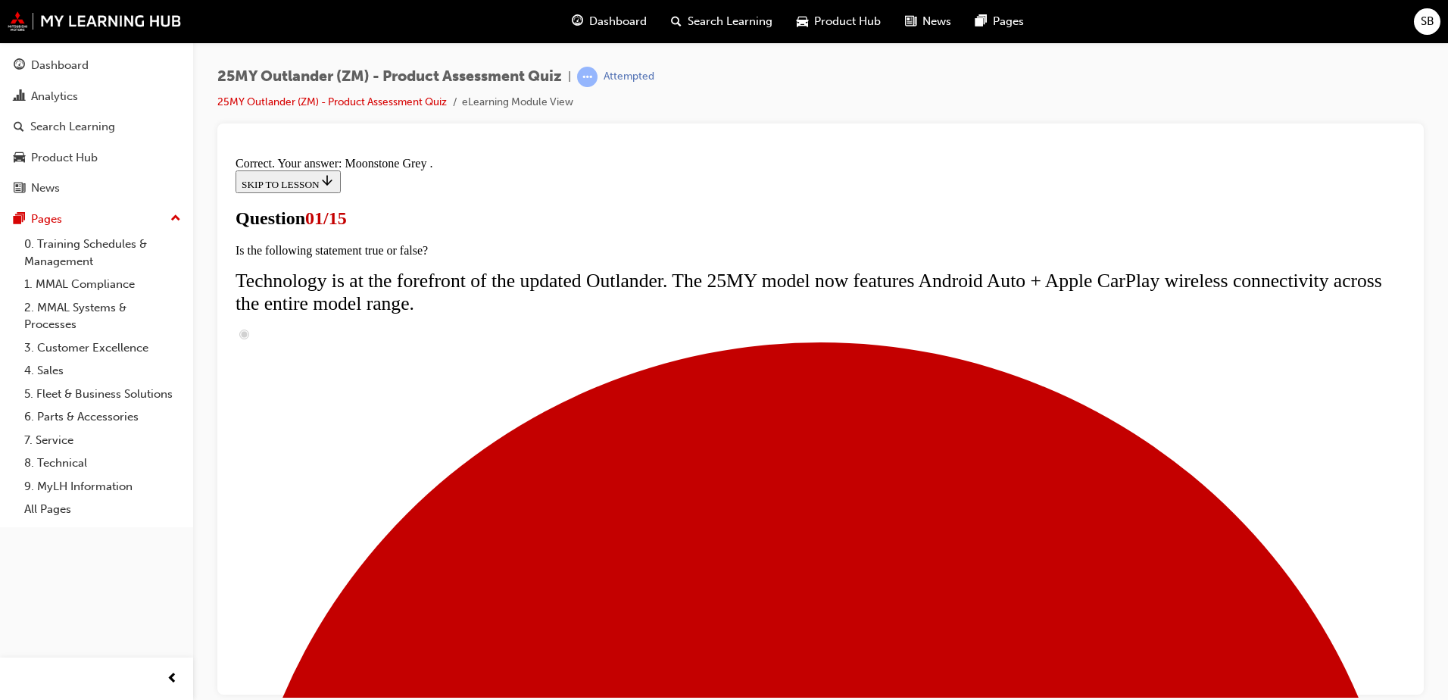
scroll to position [364, 0]
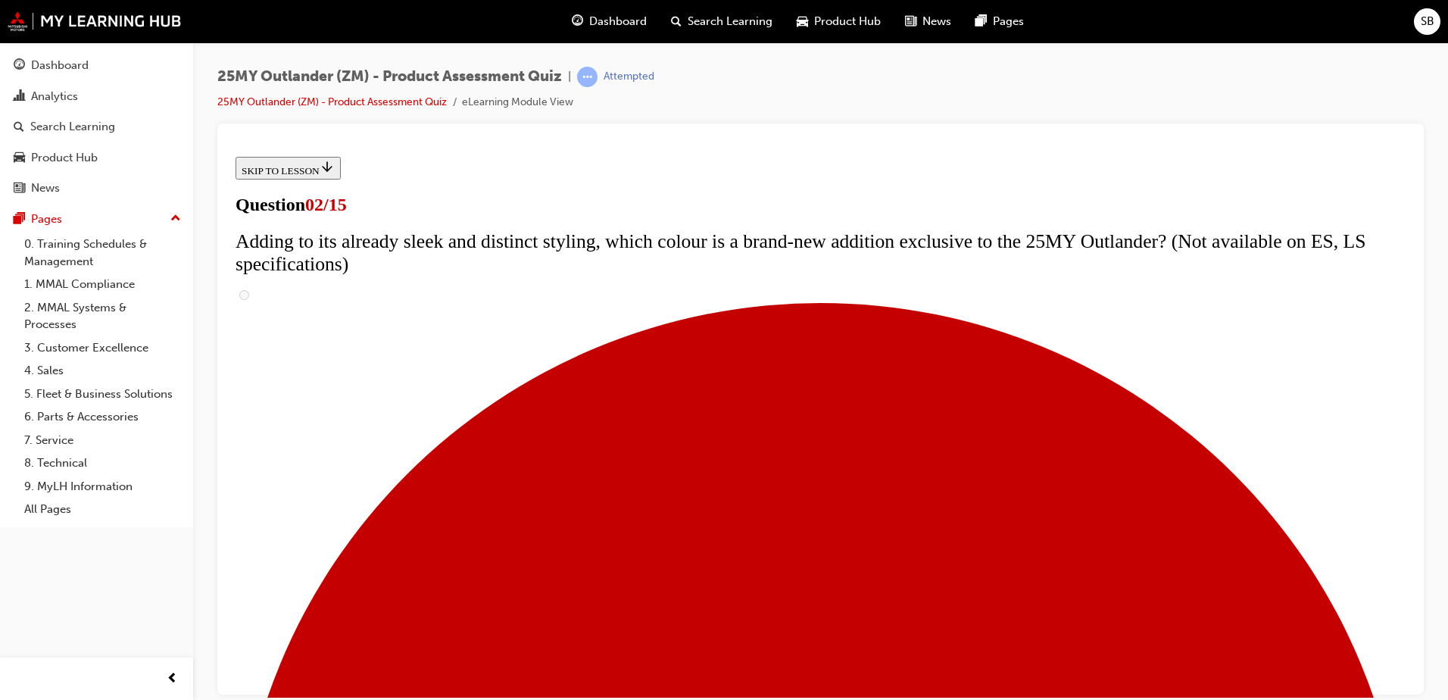
scroll to position [151, 0]
checkbox input "true"
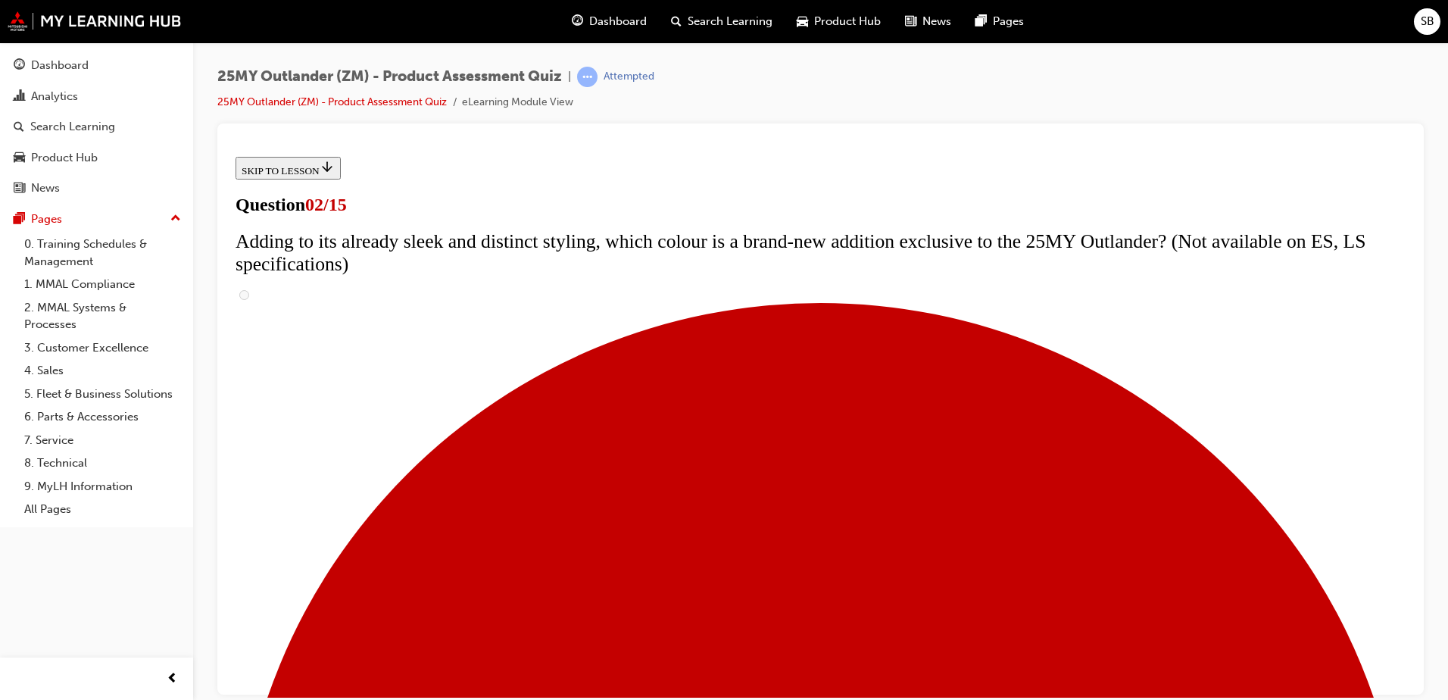
checkbox input "true"
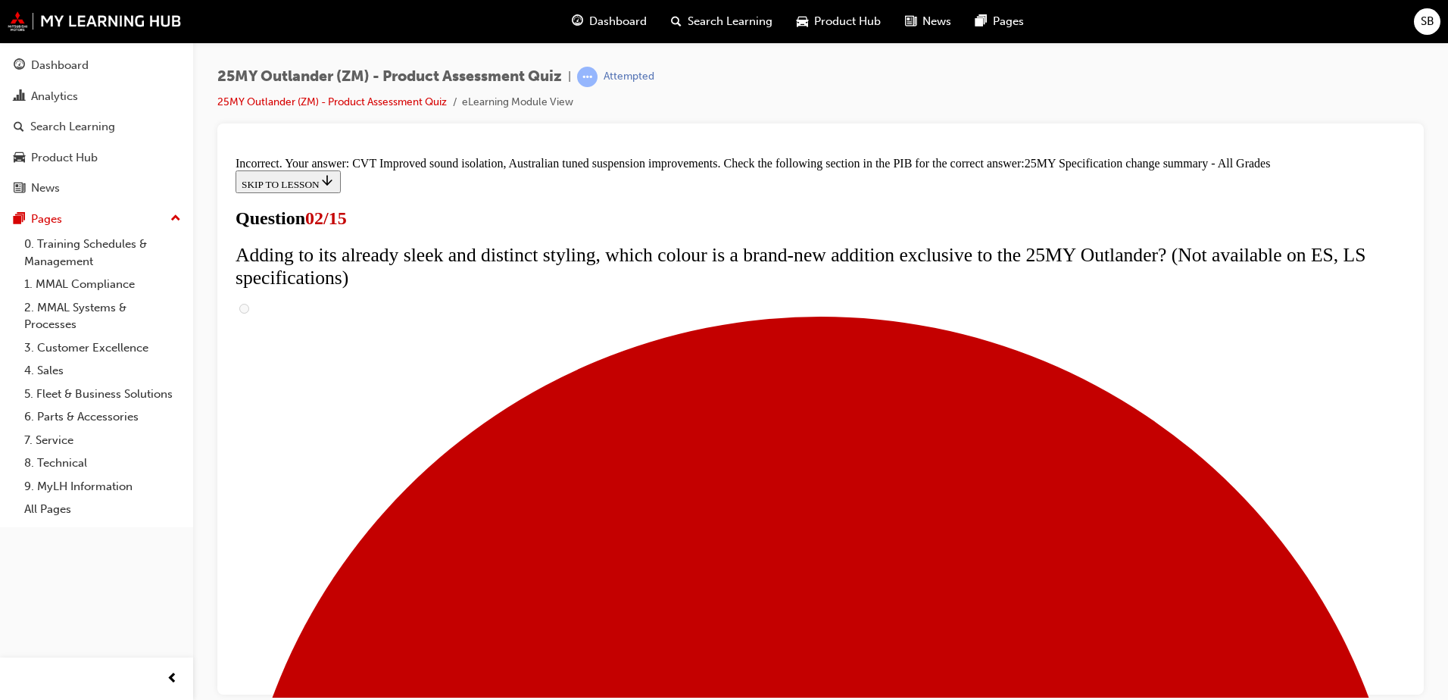
scroll to position [509, 0]
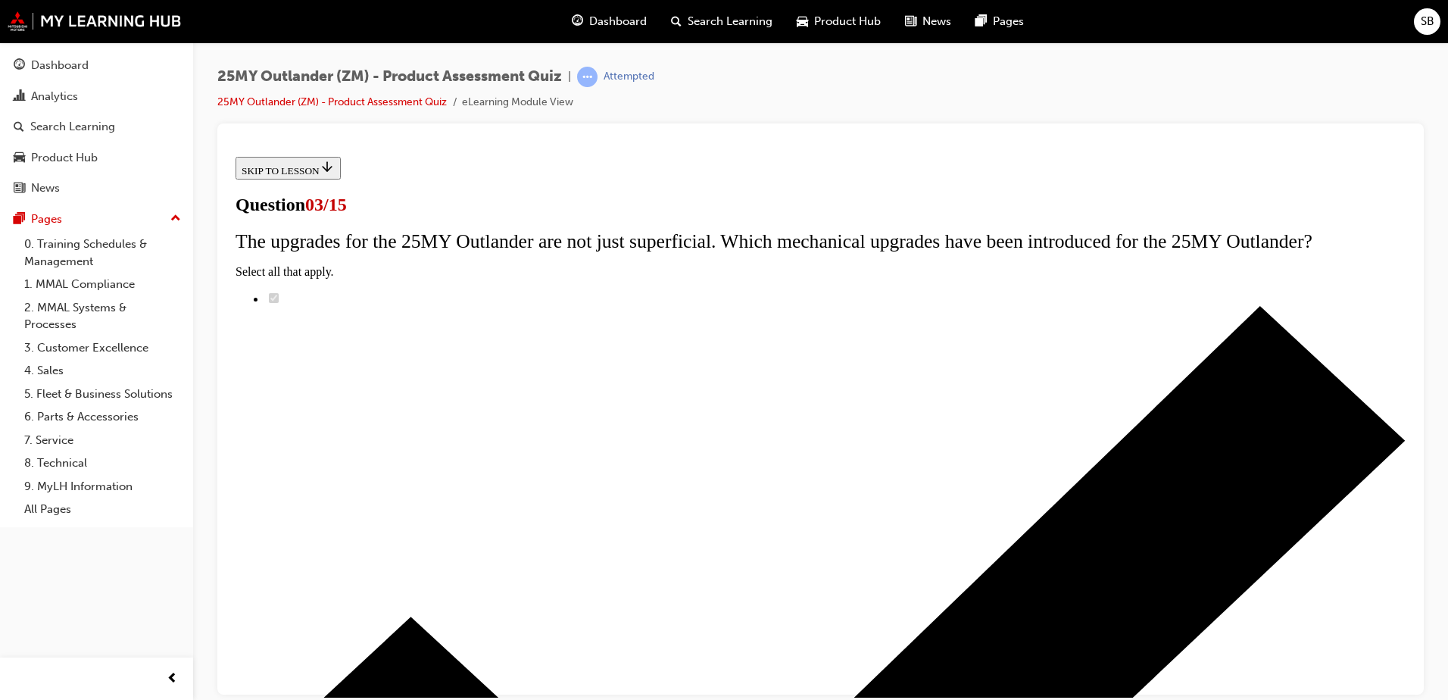
scroll to position [195, 0]
radio input "true"
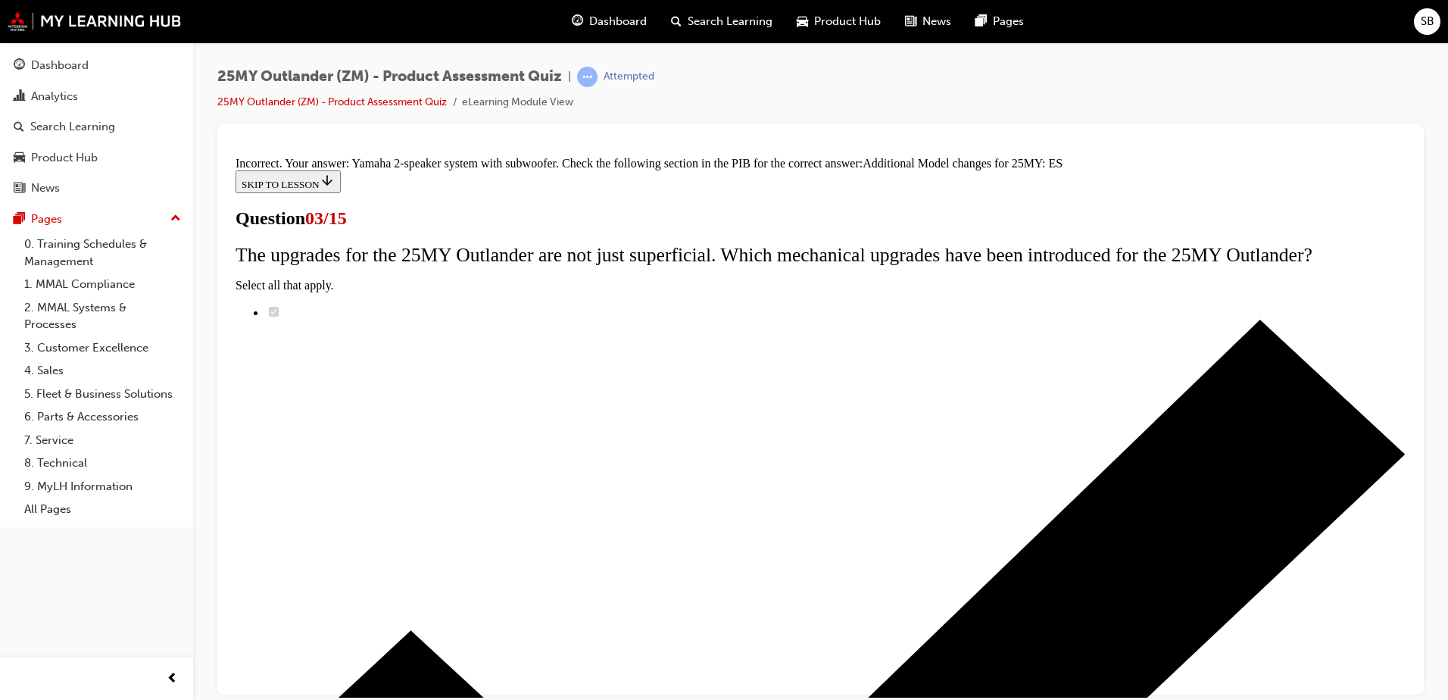
scroll to position [336, 0]
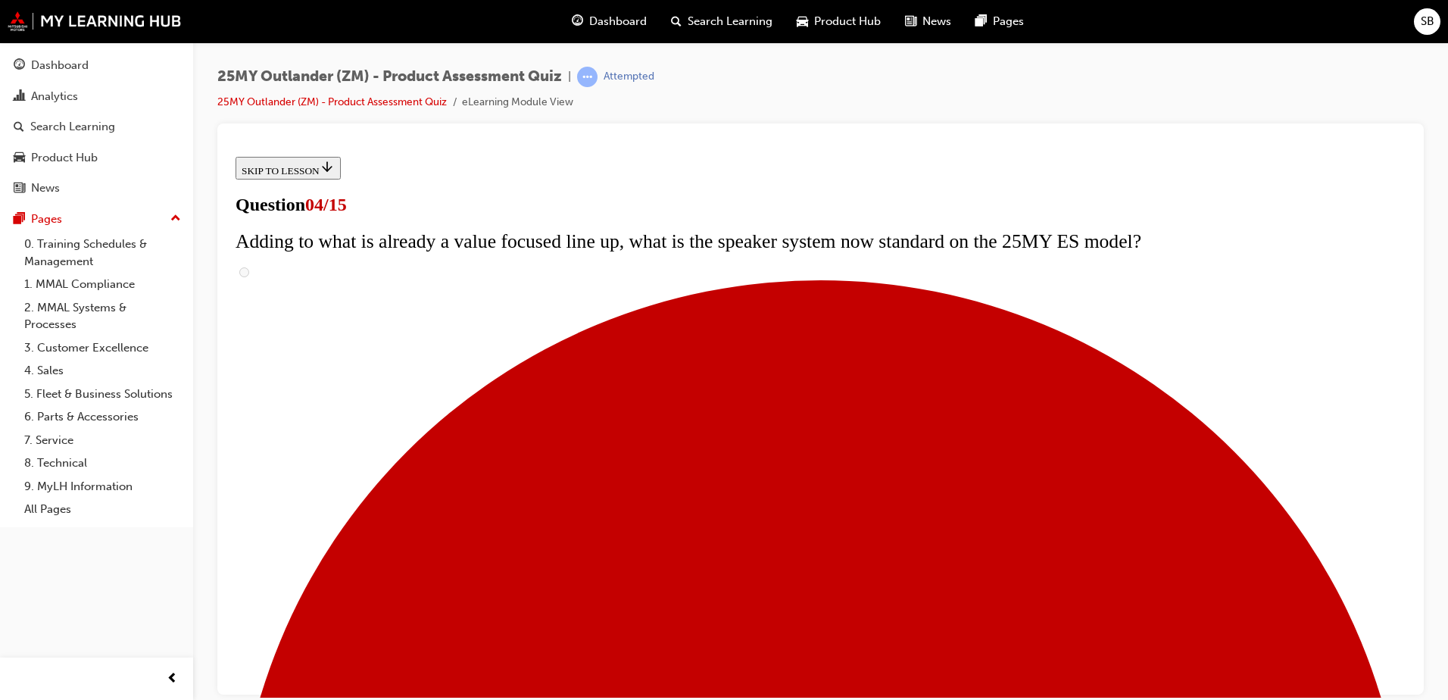
scroll to position [201, 0]
drag, startPoint x: 584, startPoint y: 314, endPoint x: 584, endPoint y: 328, distance: 13.6
checkbox input "true"
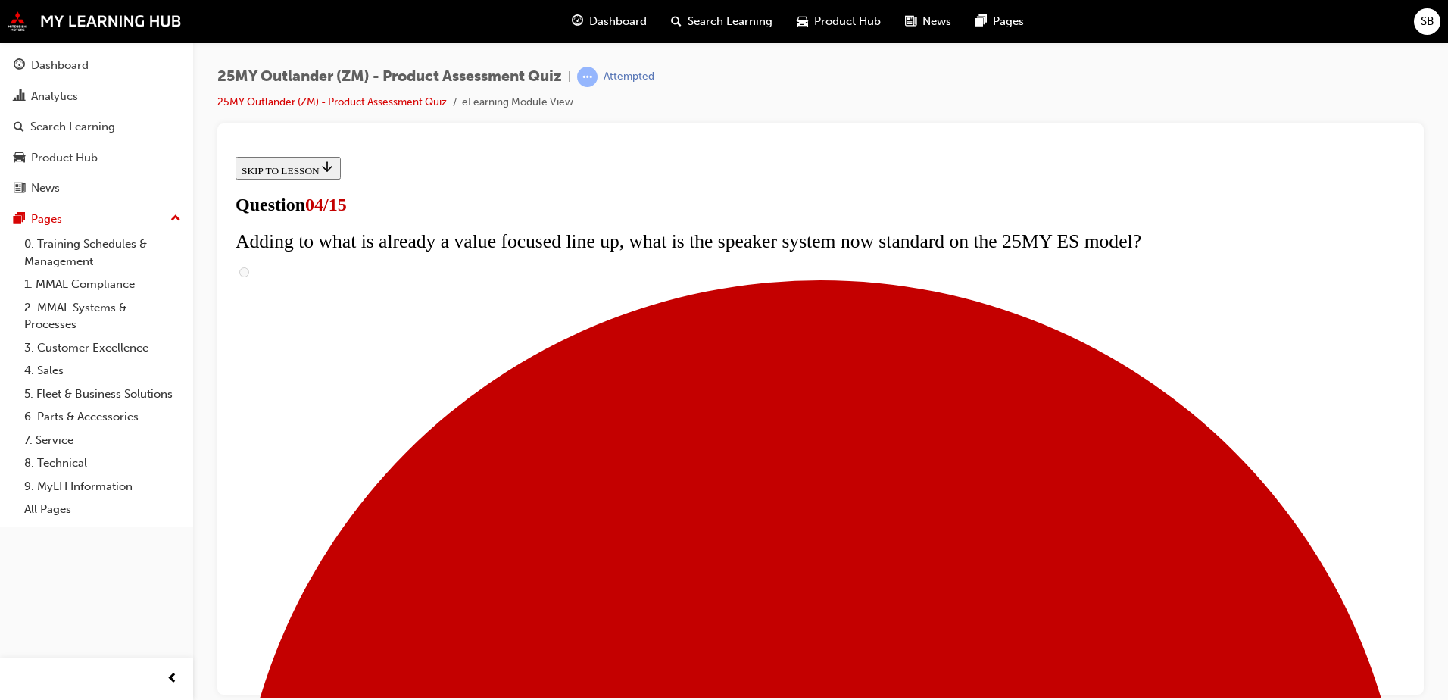
checkbox input "true"
drag, startPoint x: 585, startPoint y: 433, endPoint x: 590, endPoint y: 470, distance: 36.7
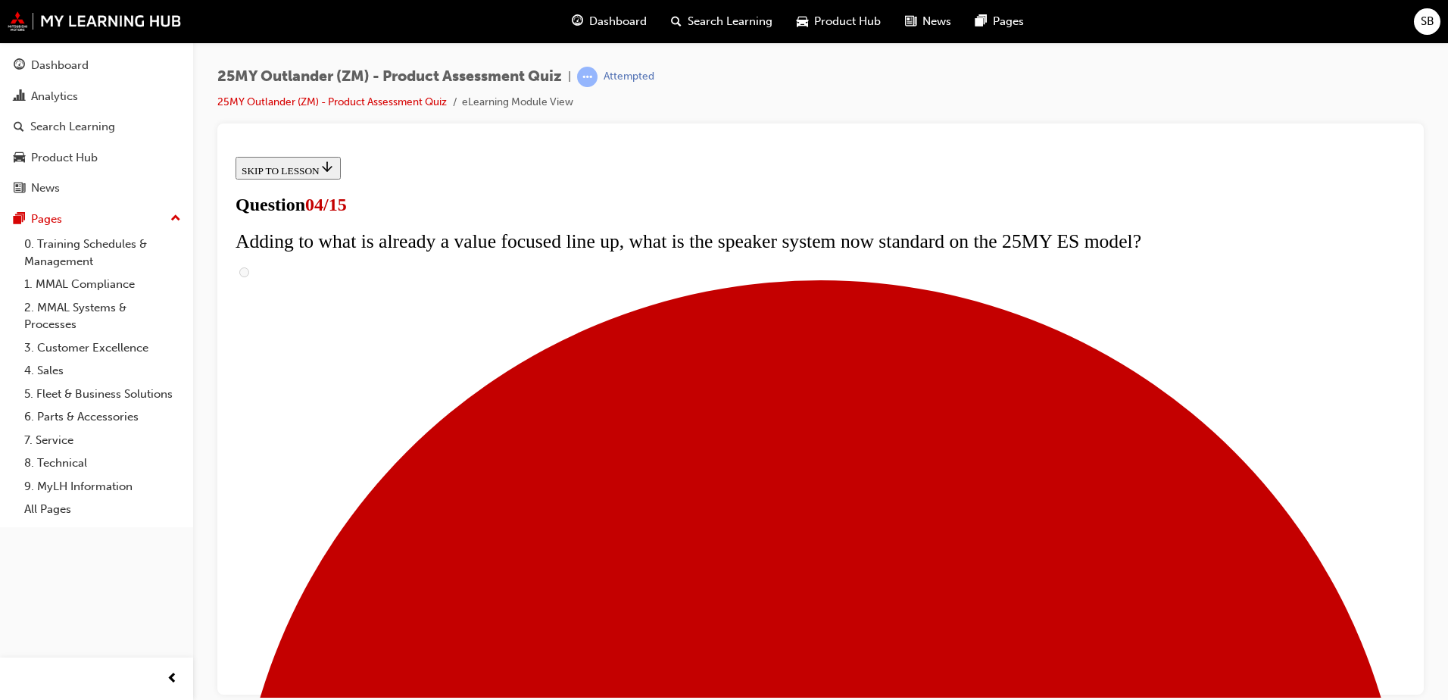
checkbox input "true"
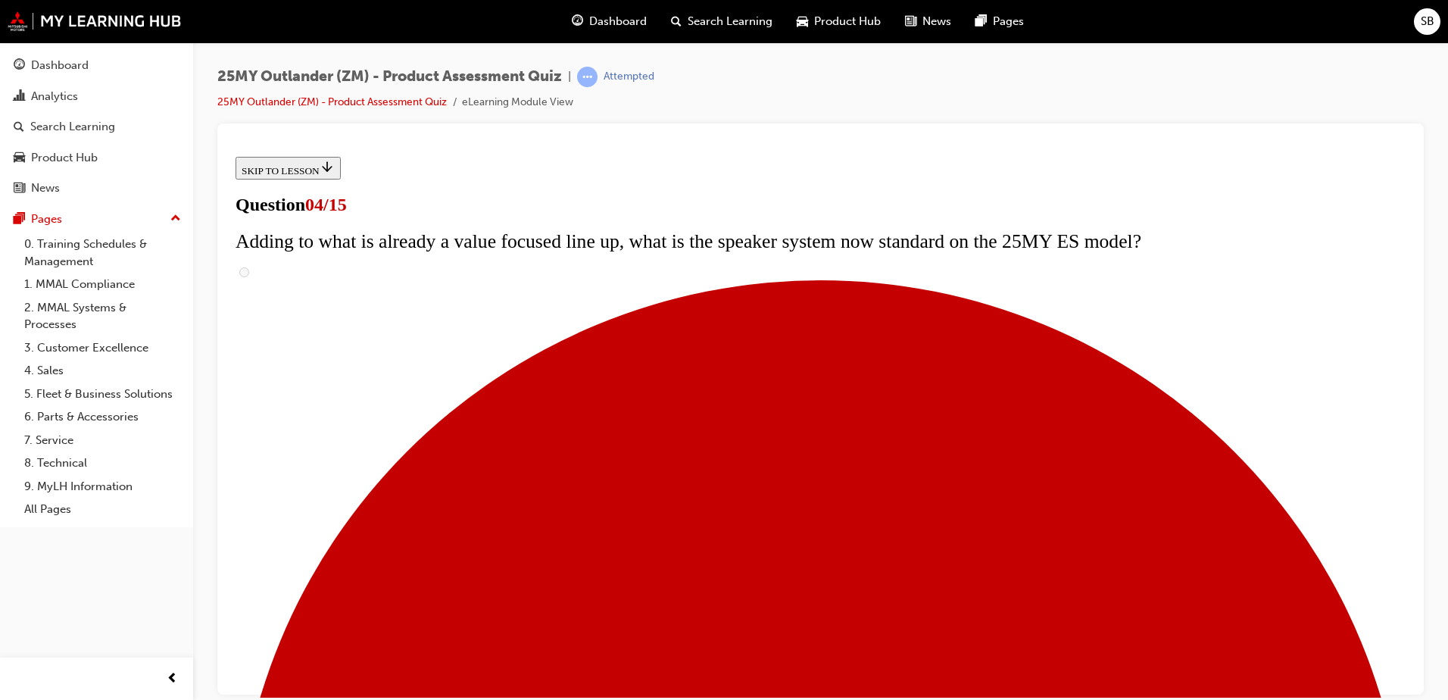
drag, startPoint x: 584, startPoint y: 557, endPoint x: 588, endPoint y: 598, distance: 41.1
checkbox input "true"
drag, startPoint x: 585, startPoint y: 619, endPoint x: 584, endPoint y: 632, distance: 13.0
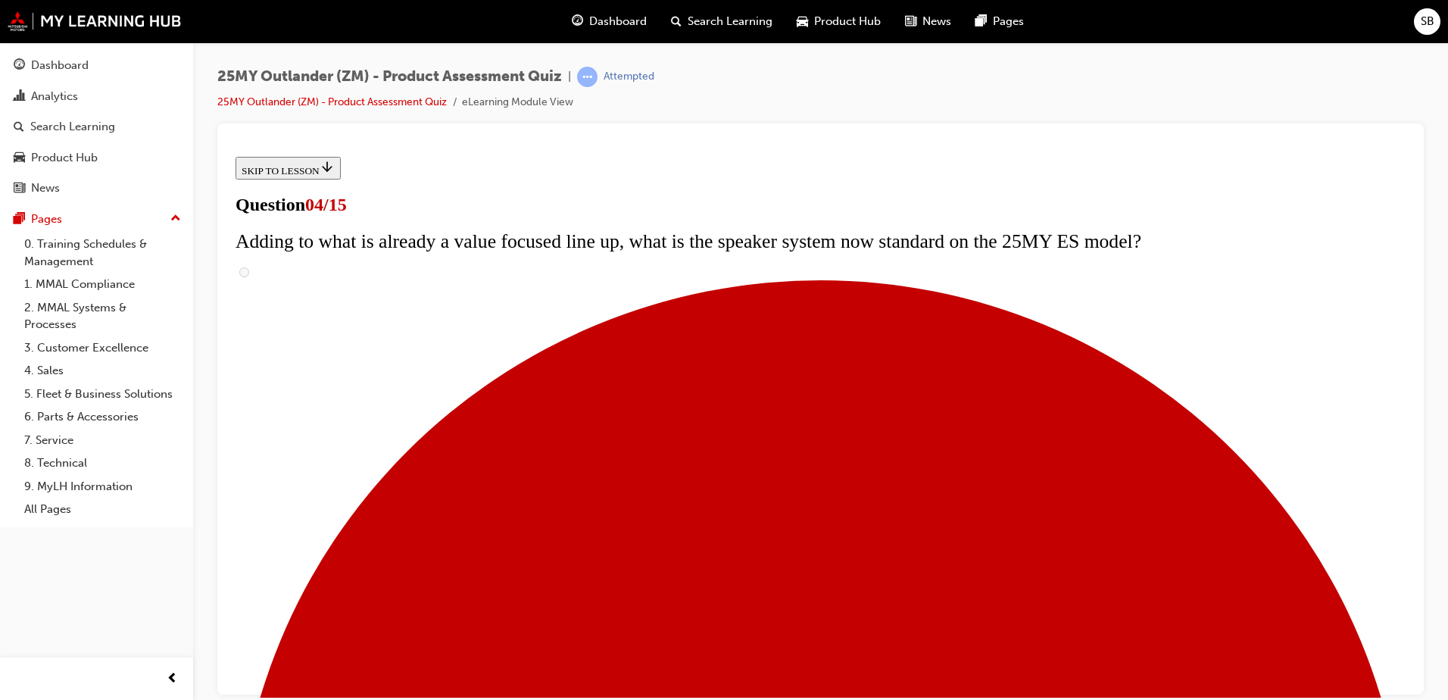
checkbox input "true"
drag, startPoint x: 580, startPoint y: 674, endPoint x: 663, endPoint y: 639, distance: 89.9
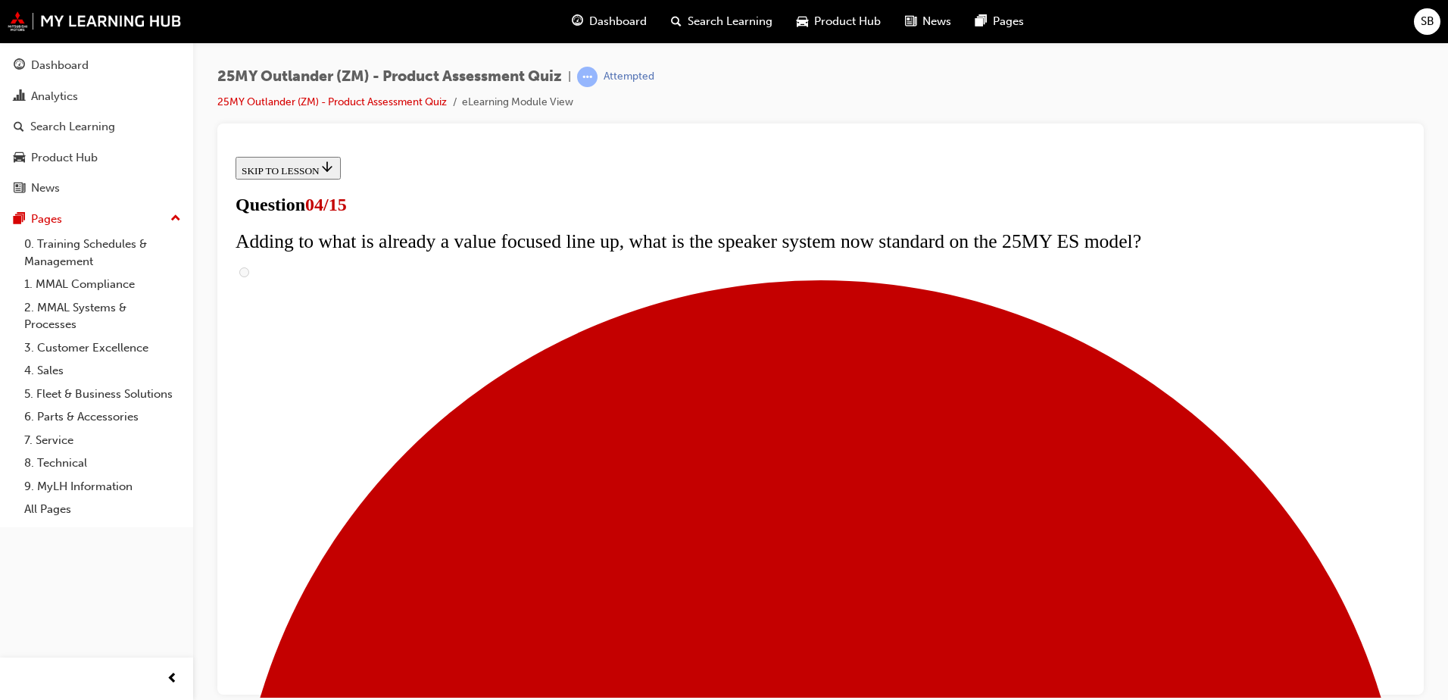
checkbox input "true"
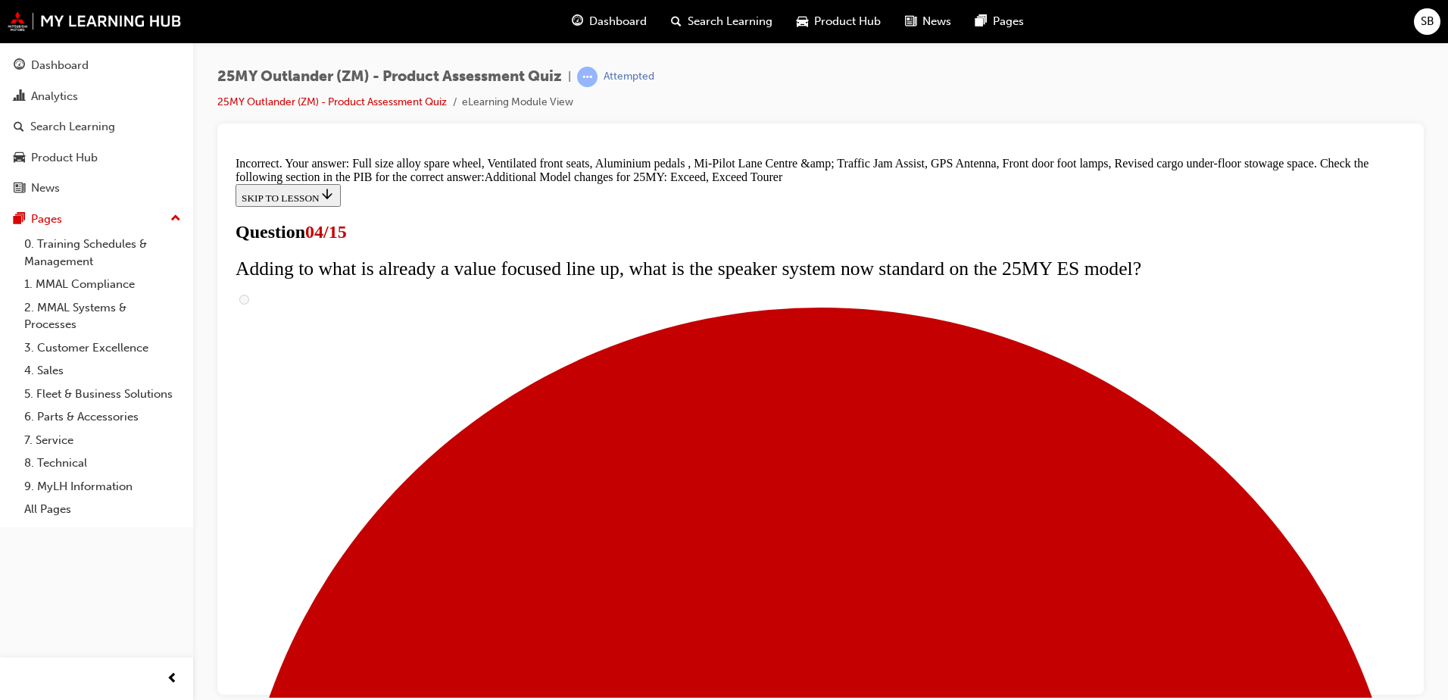
scroll to position [570, 0]
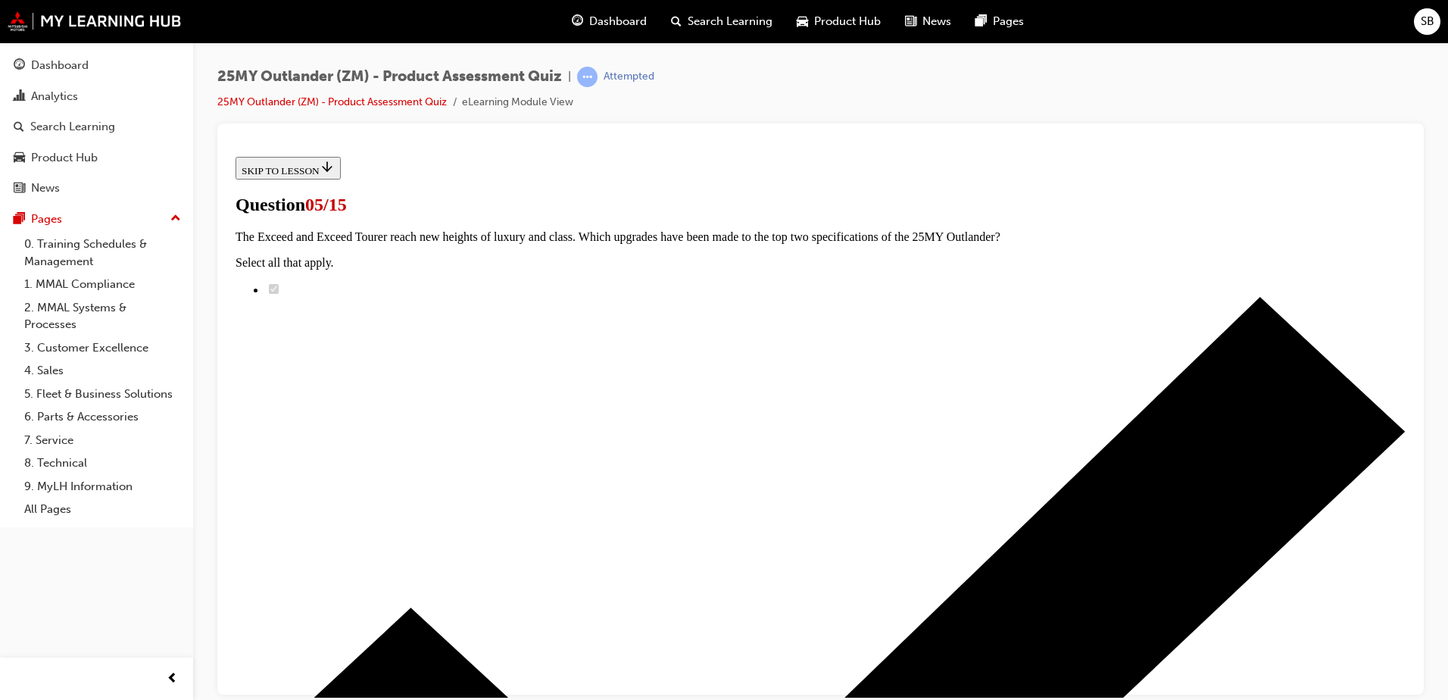
scroll to position [151, 0]
radio input "true"
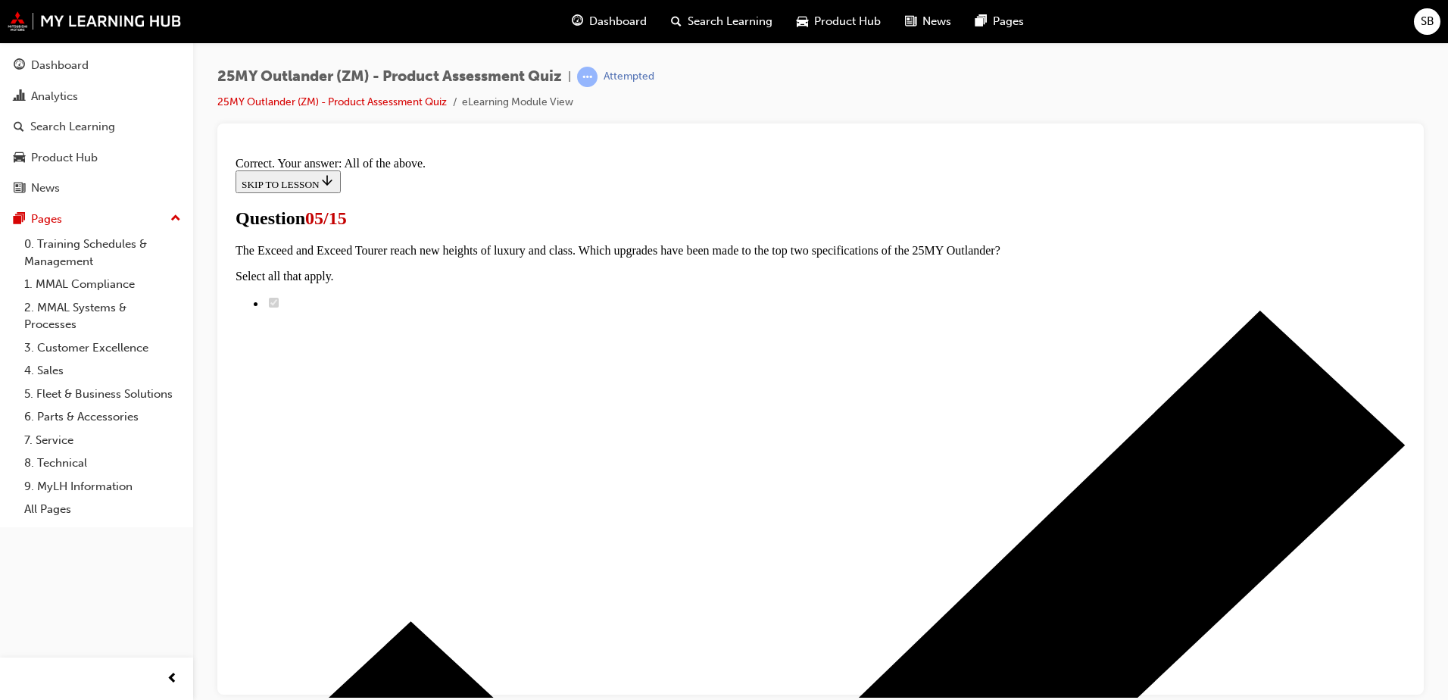
scroll to position [364, 0]
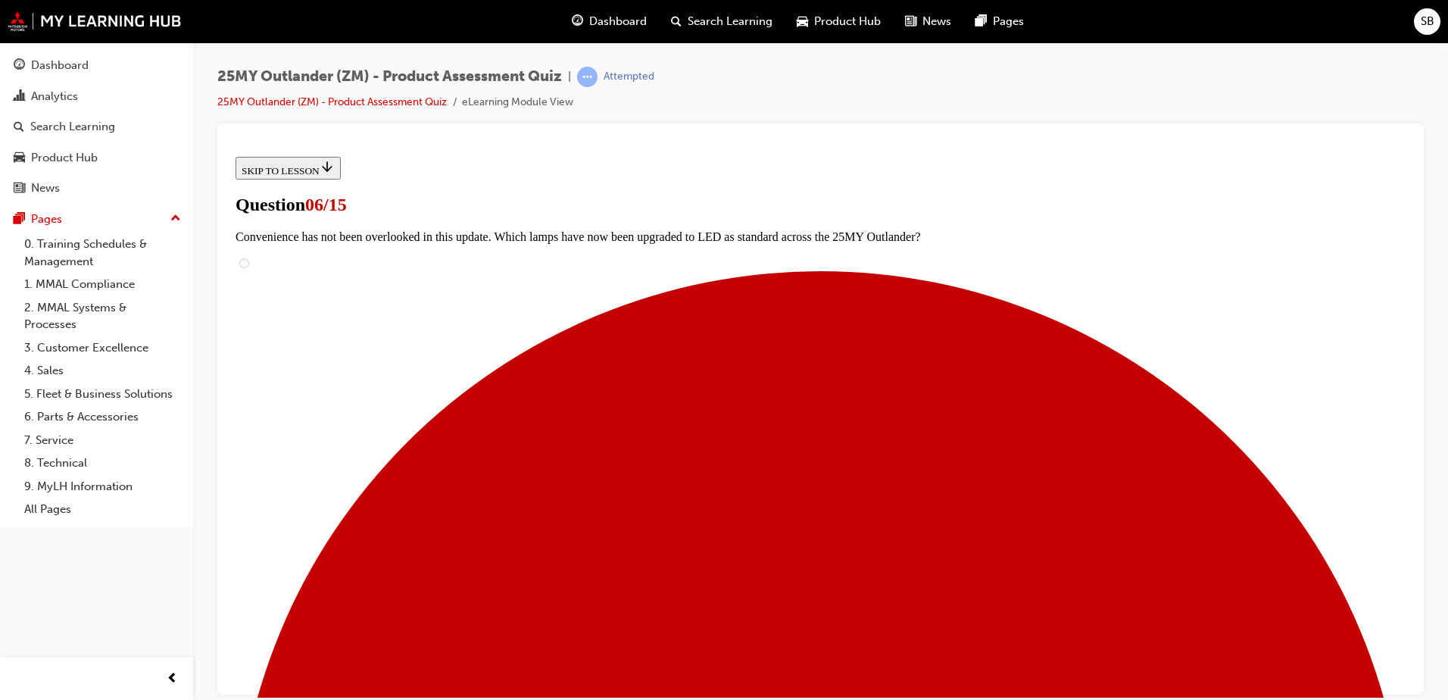
scroll to position [227, 0]
radio input "true"
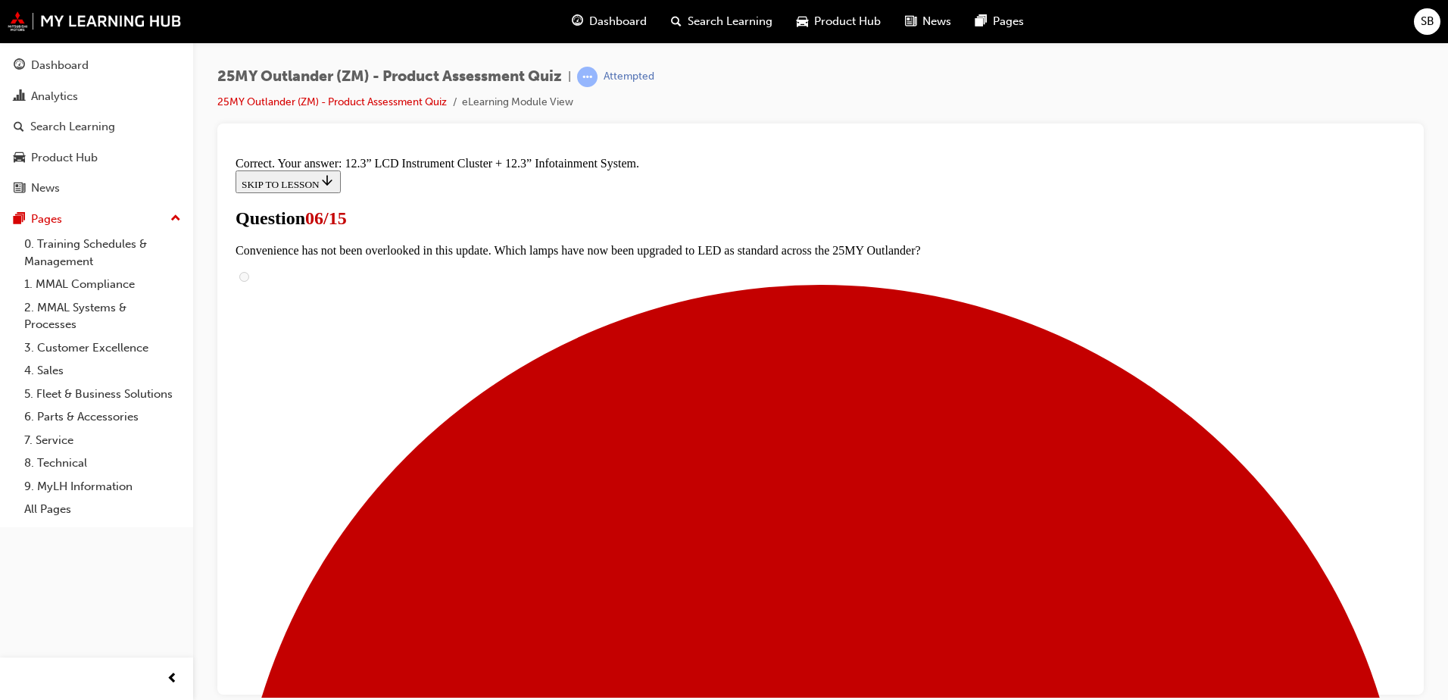
scroll to position [507, 0]
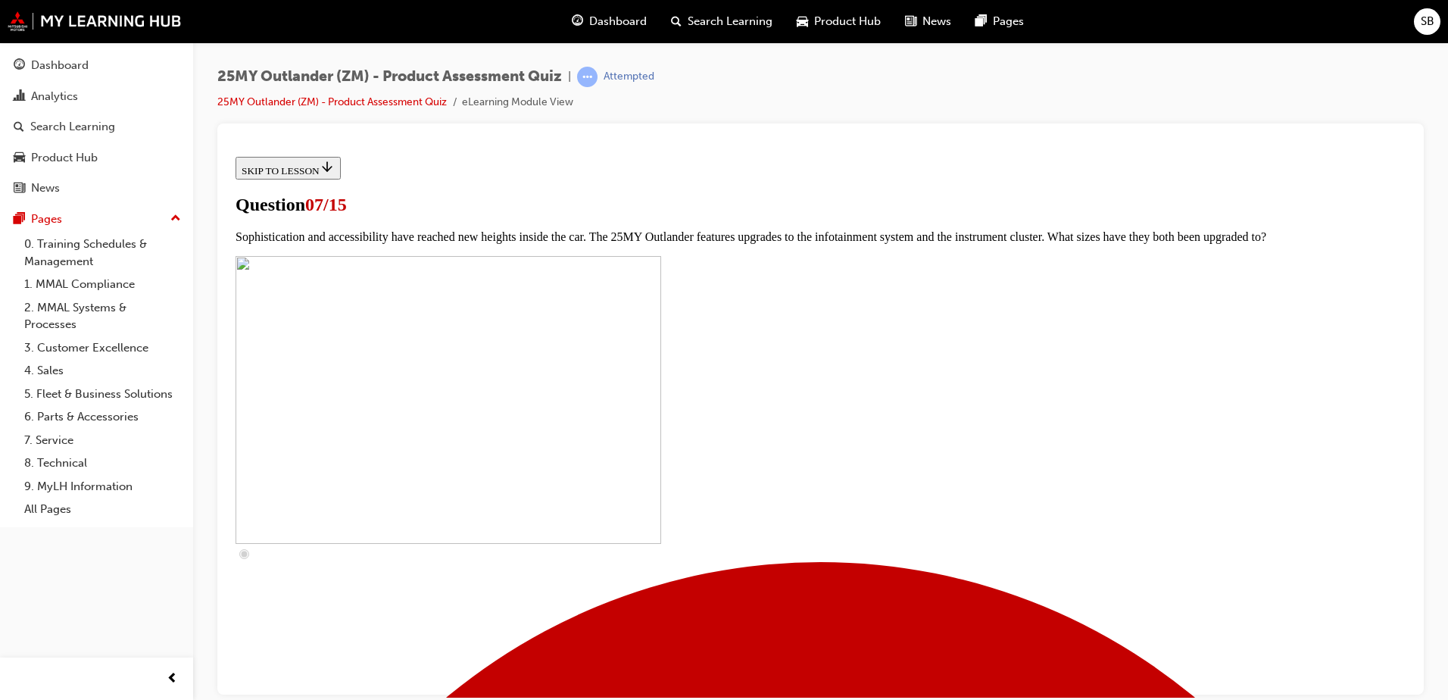
scroll to position [530, 0]
checkbox input "true"
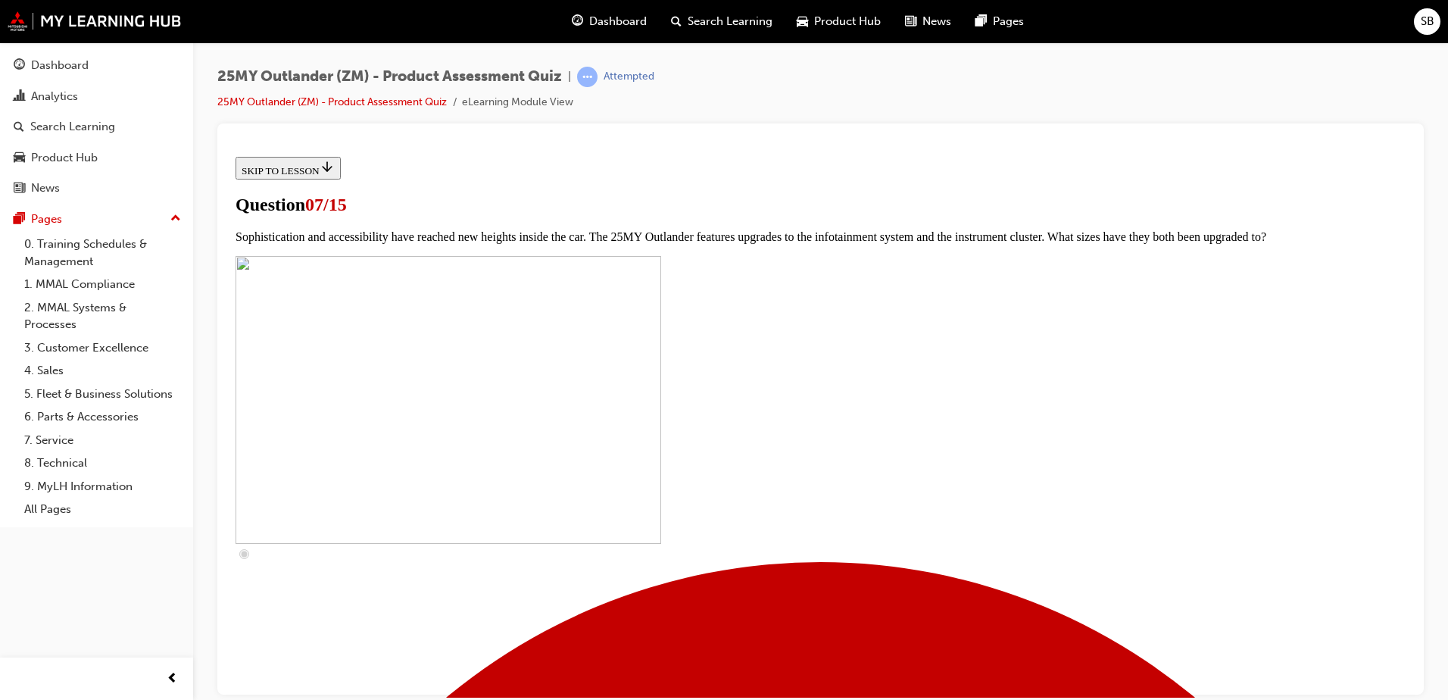
checkbox input "true"
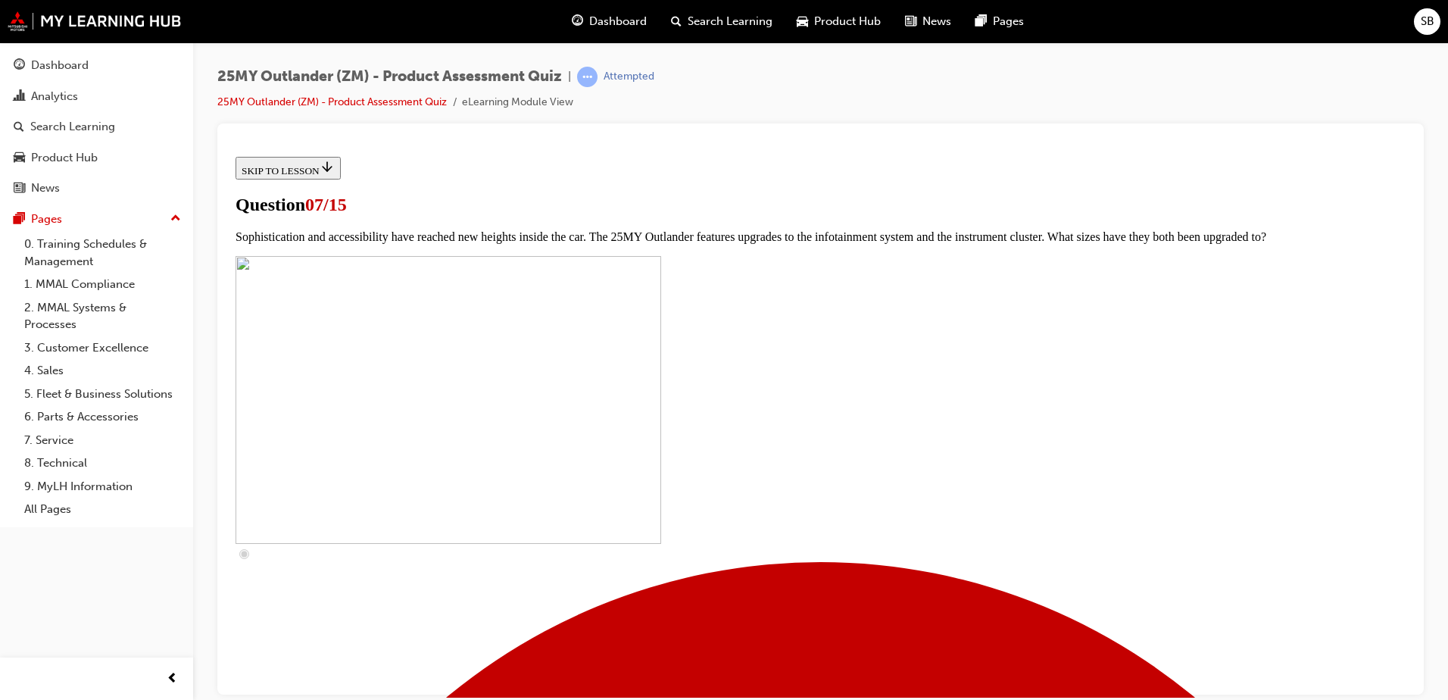
drag, startPoint x: 585, startPoint y: 553, endPoint x: 607, endPoint y: 557, distance: 21.7
checkbox input "true"
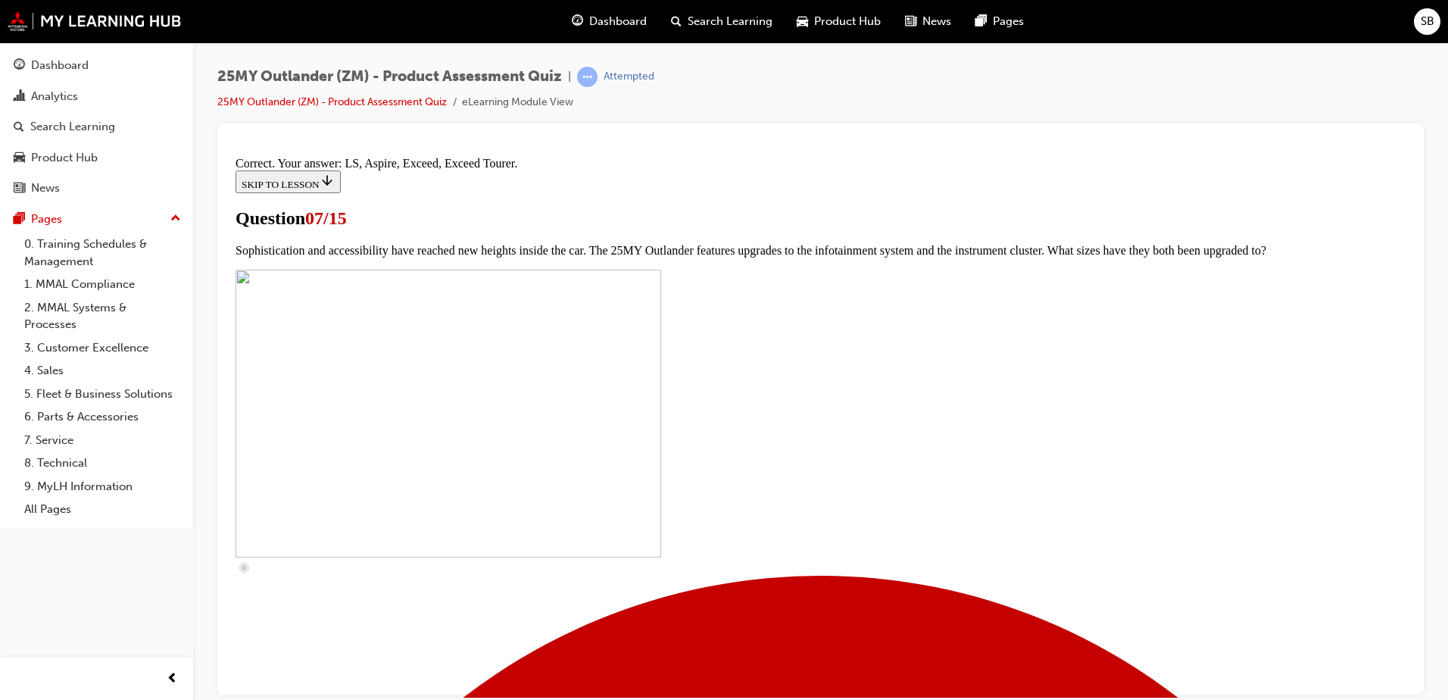
scroll to position [680, 0]
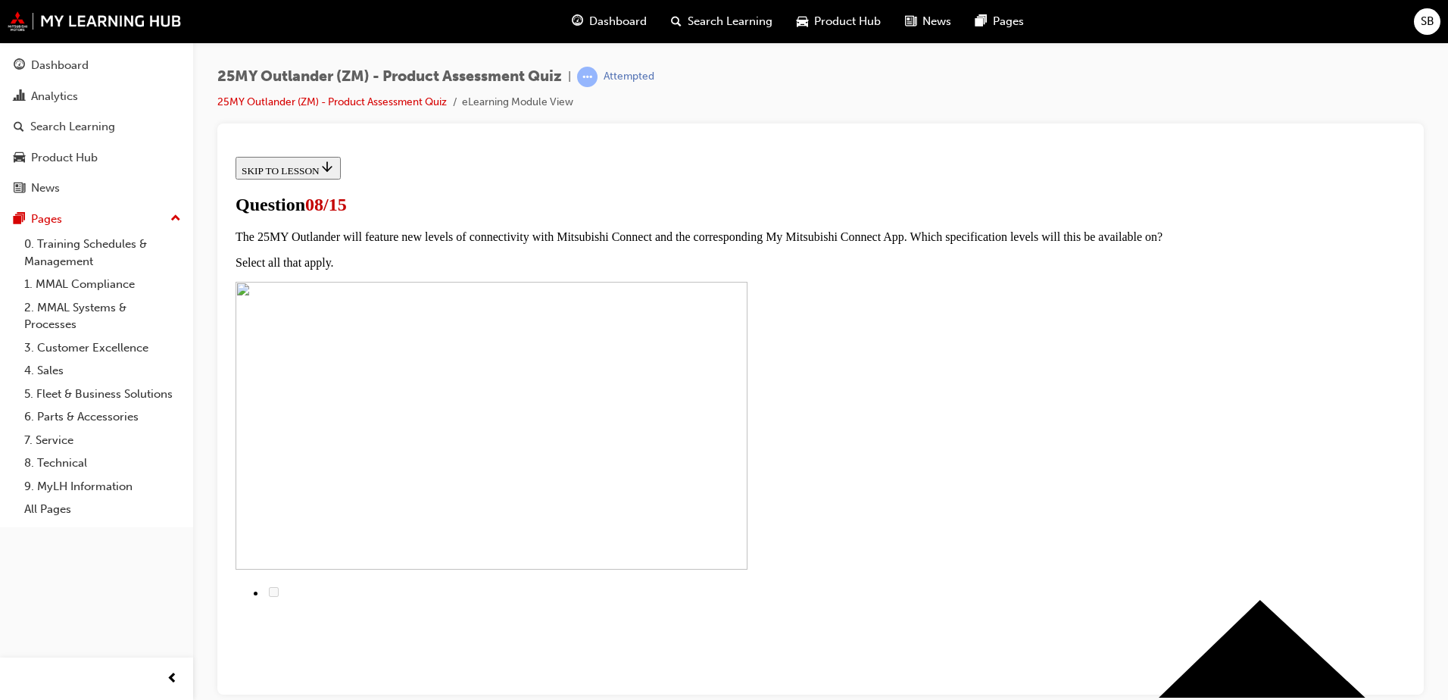
scroll to position [0, 0]
radio input "true"
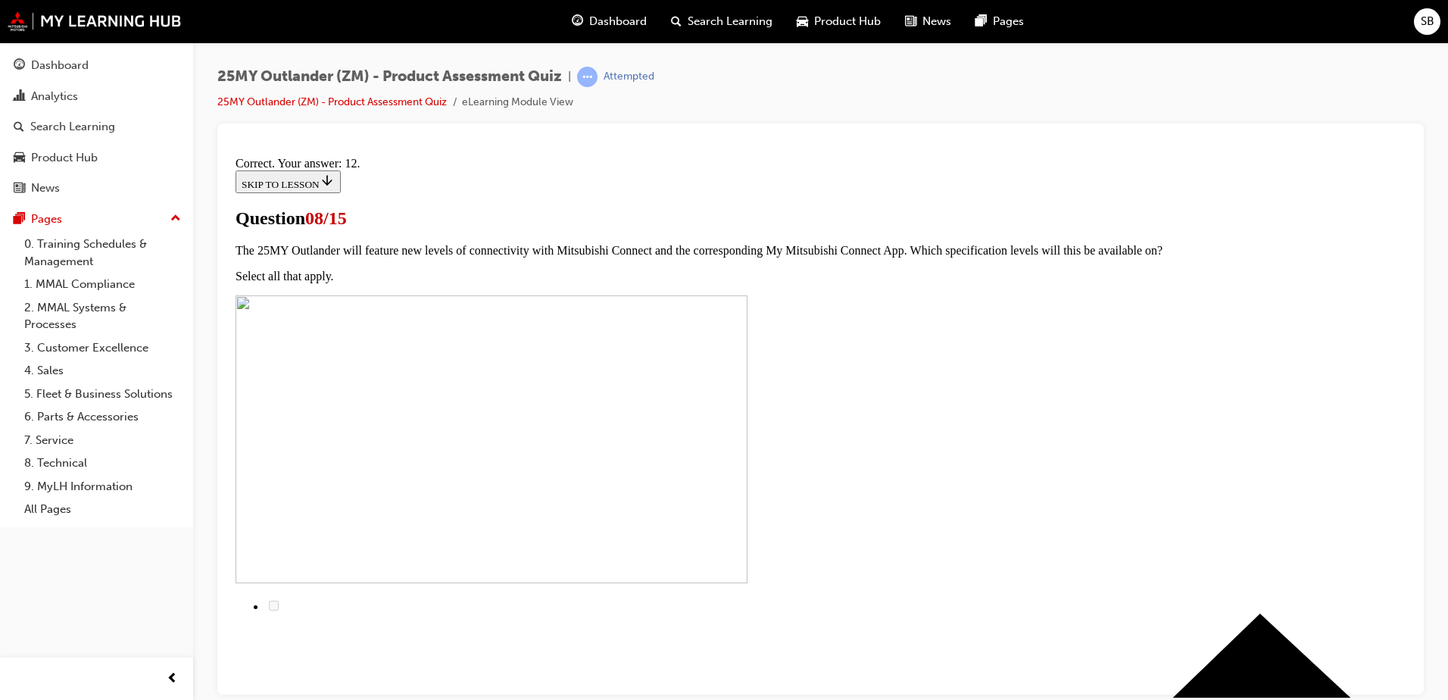
scroll to position [243, 0]
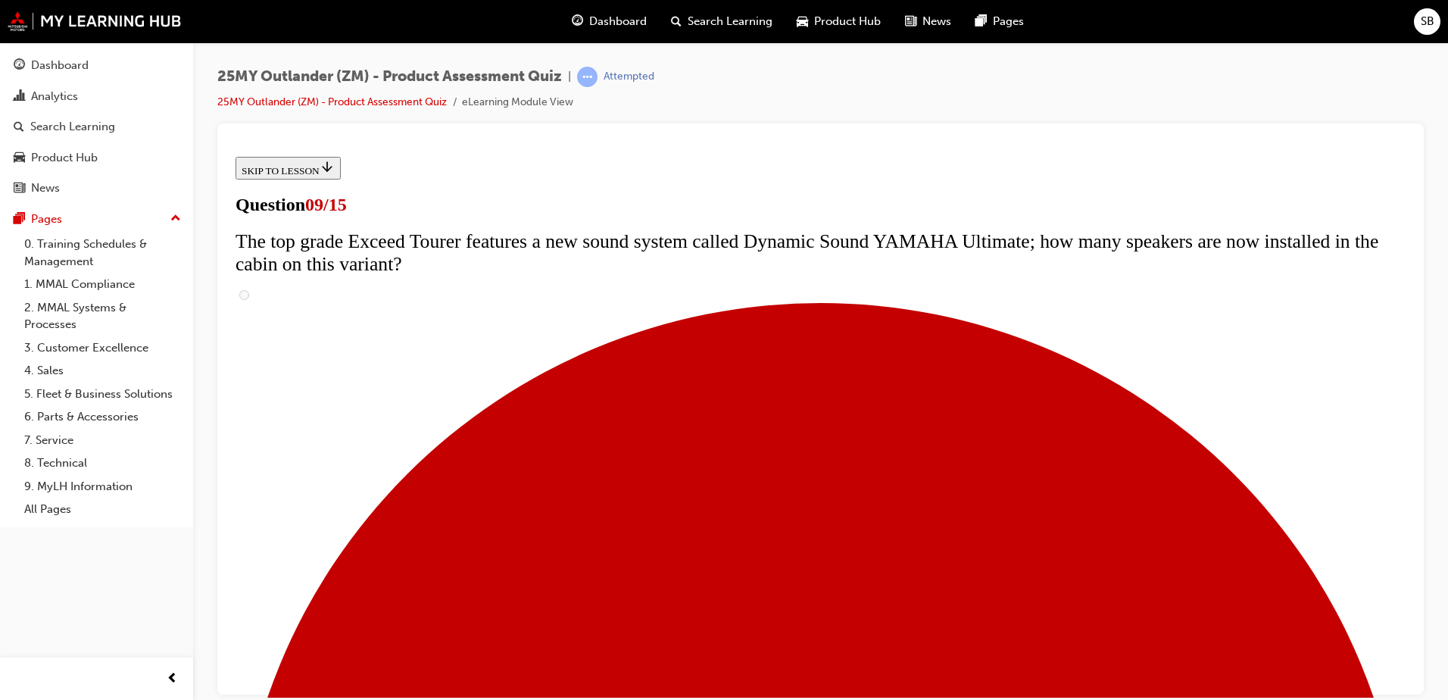
scroll to position [737, 0]
drag, startPoint x: 651, startPoint y: 451, endPoint x: 594, endPoint y: 457, distance: 57.9
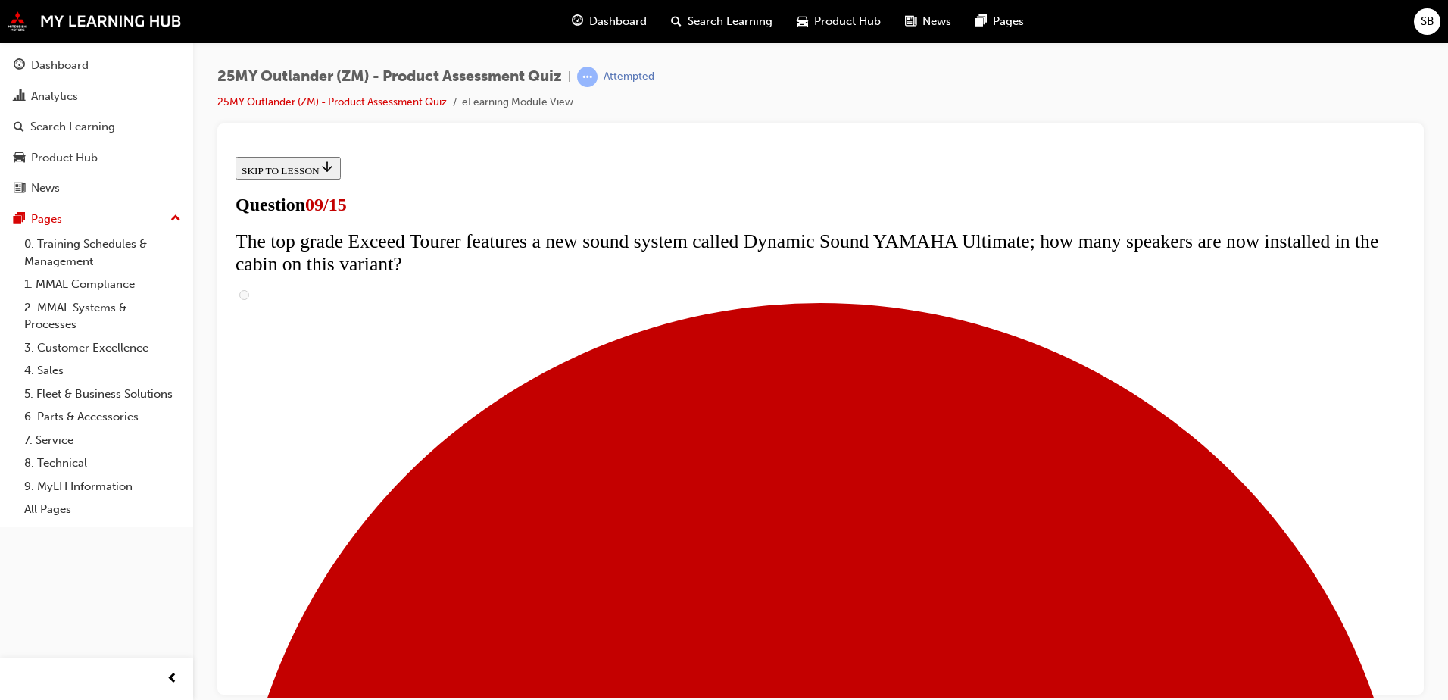
radio input "true"
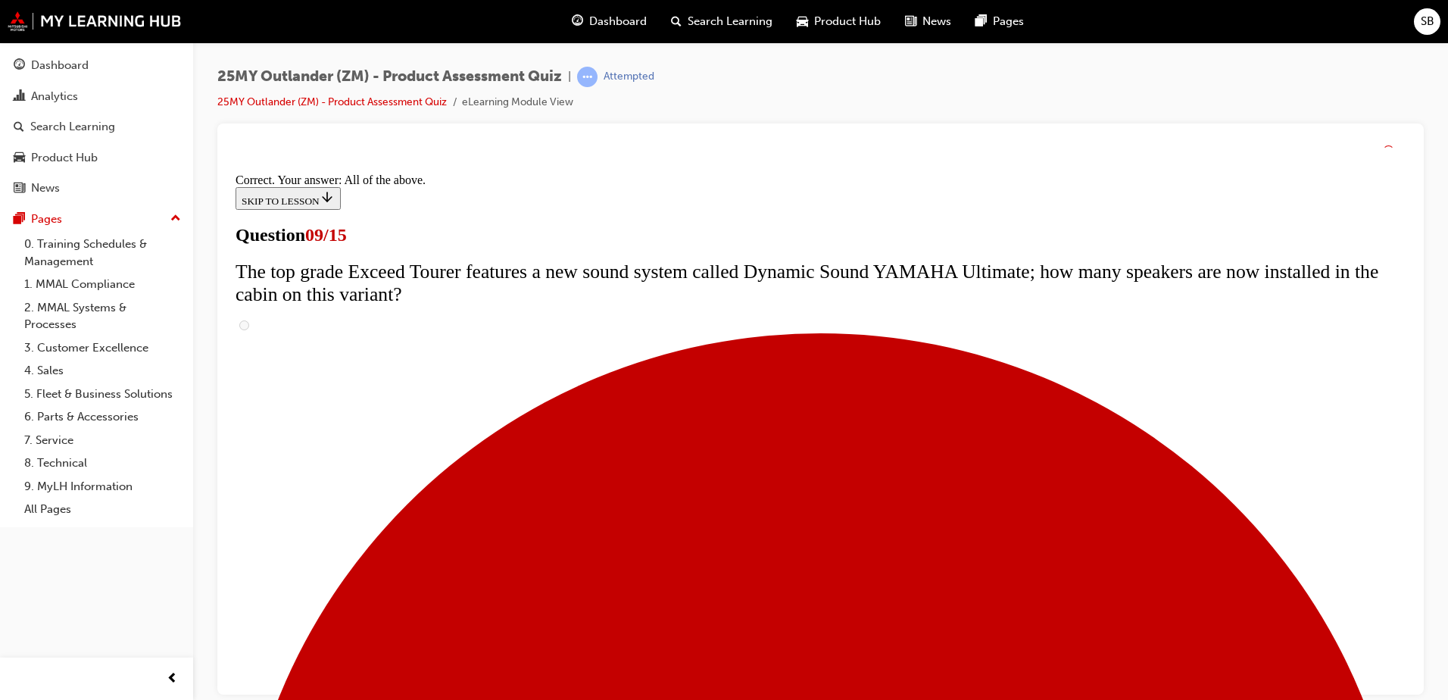
scroll to position [785, 0]
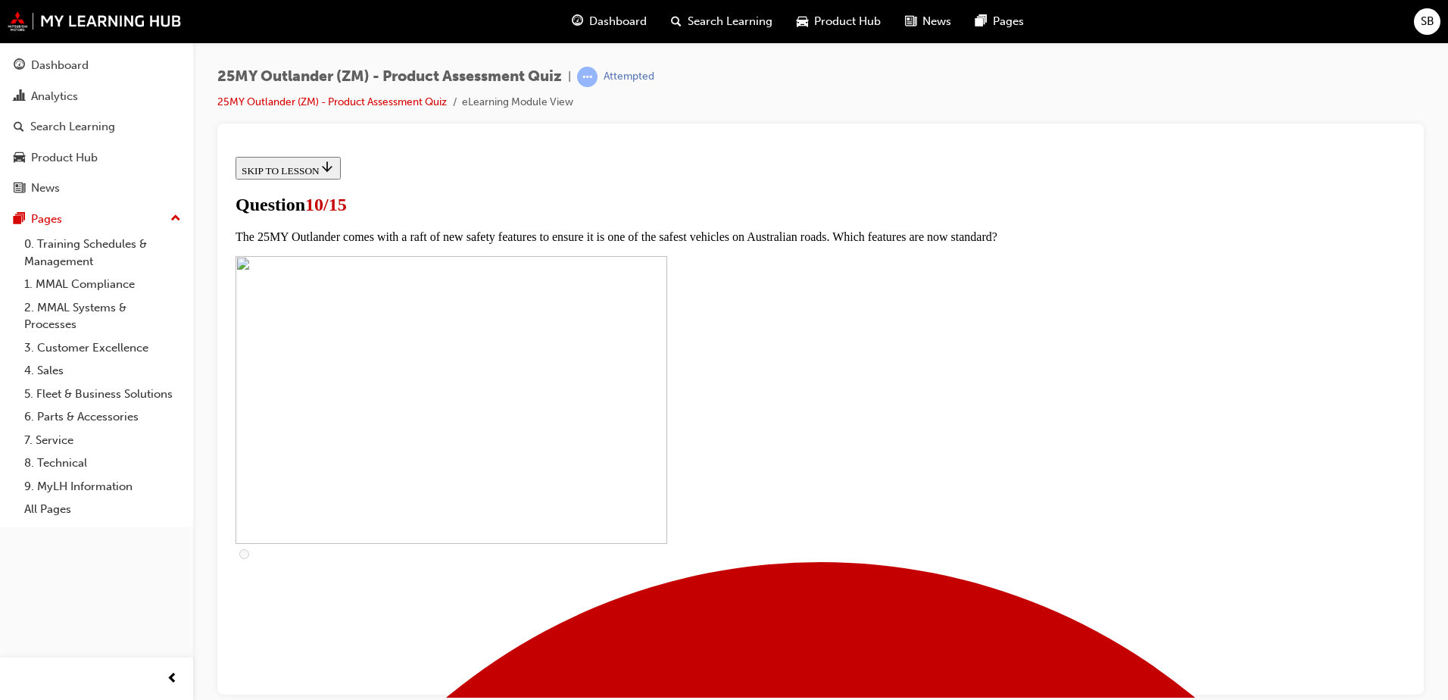
scroll to position [303, 0]
checkbox input "true"
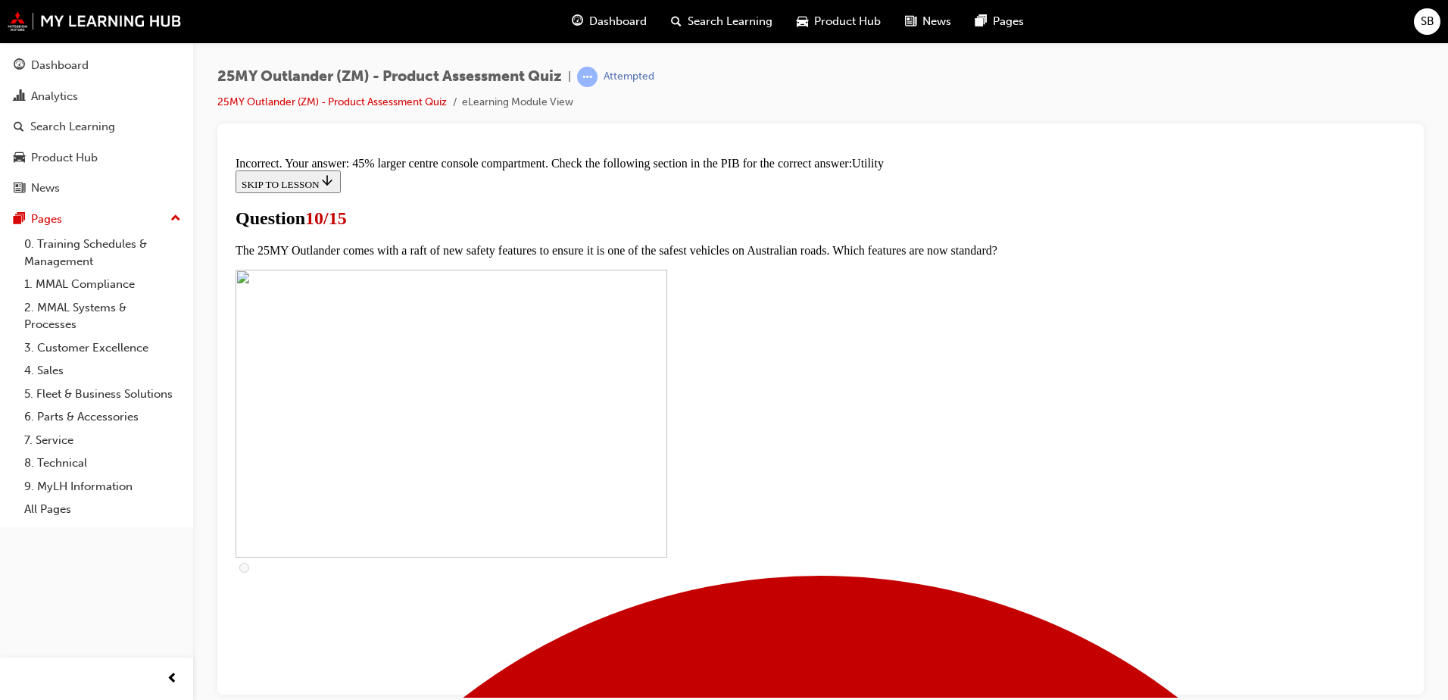
scroll to position [736, 0]
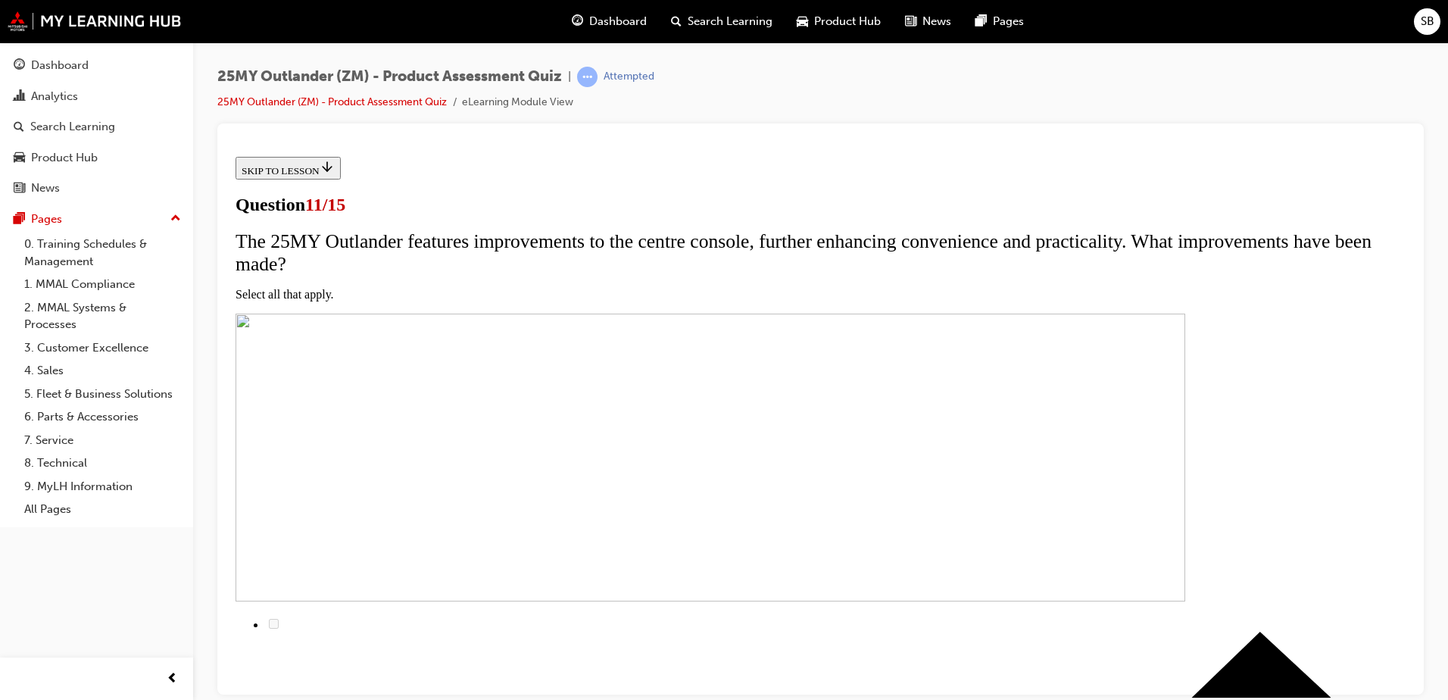
scroll to position [76, 0]
checkbox input "true"
drag, startPoint x: 582, startPoint y: 680, endPoint x: 601, endPoint y: 680, distance: 18.9
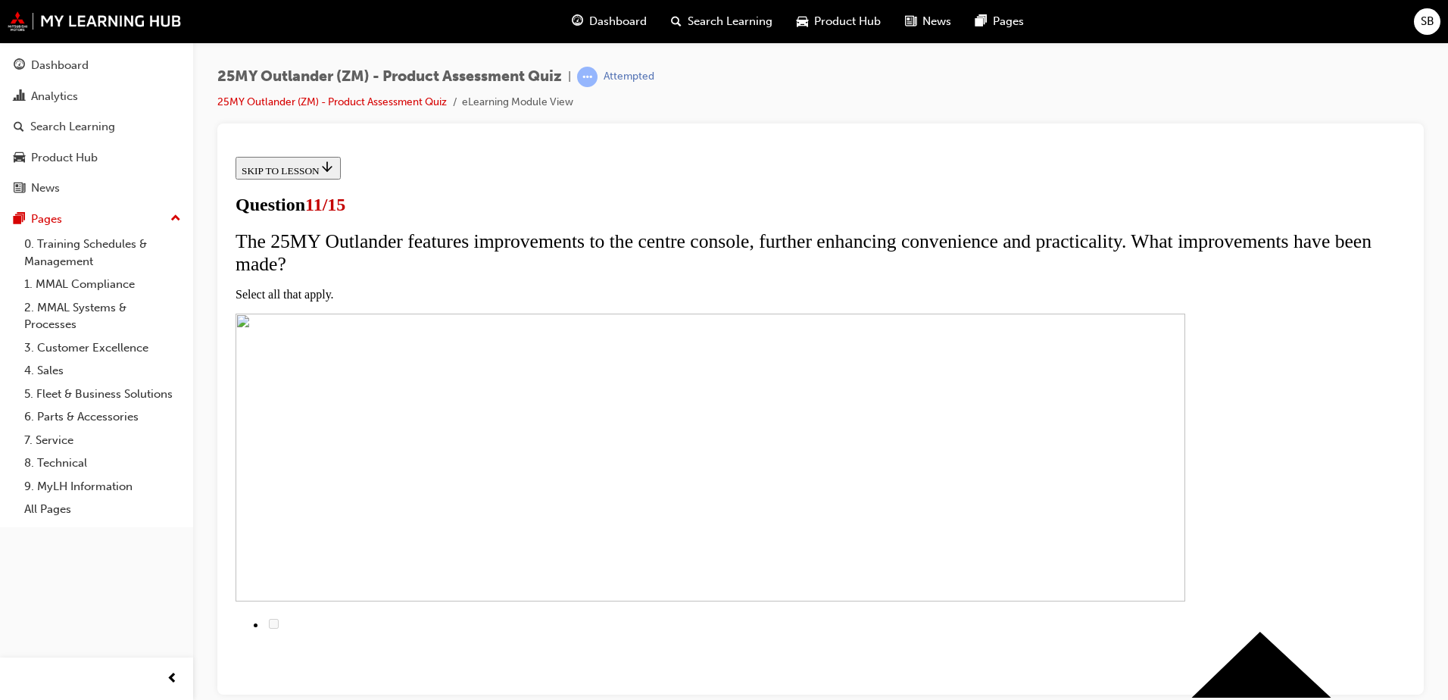
checkbox input "true"
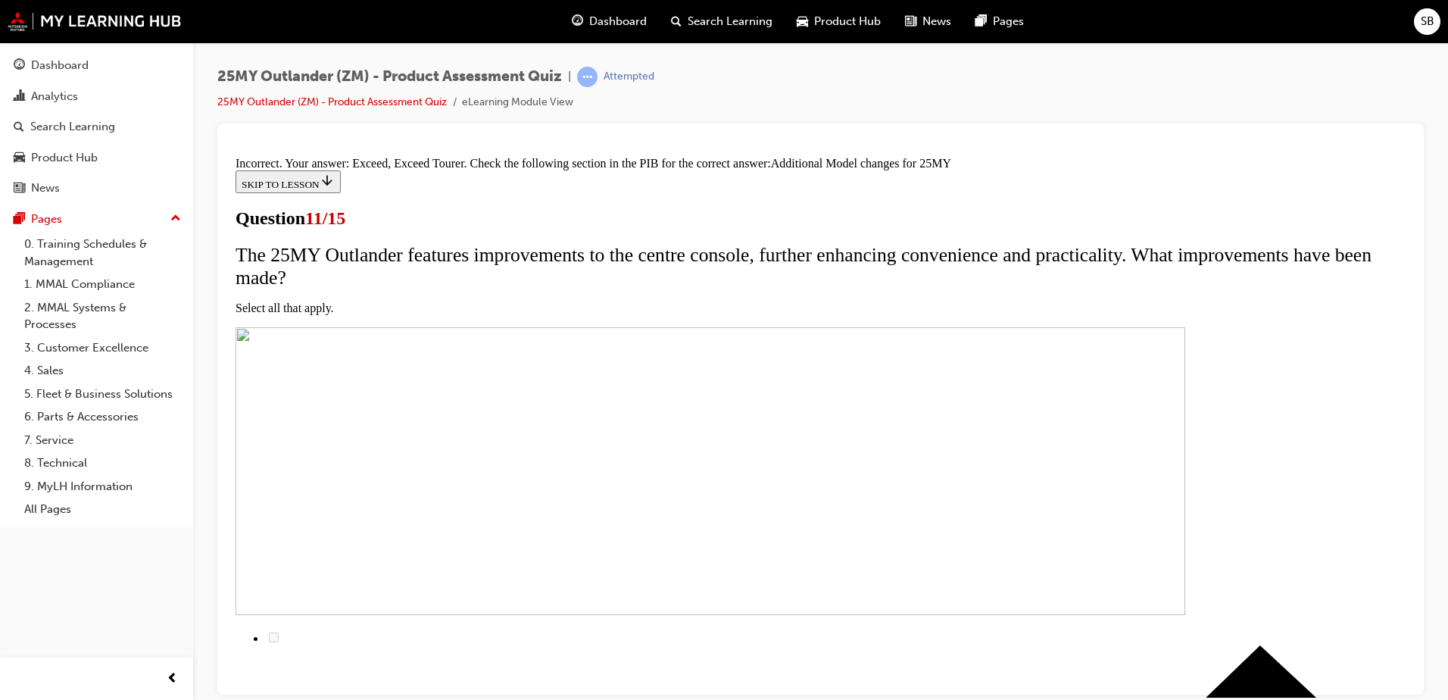
scroll to position [448, 0]
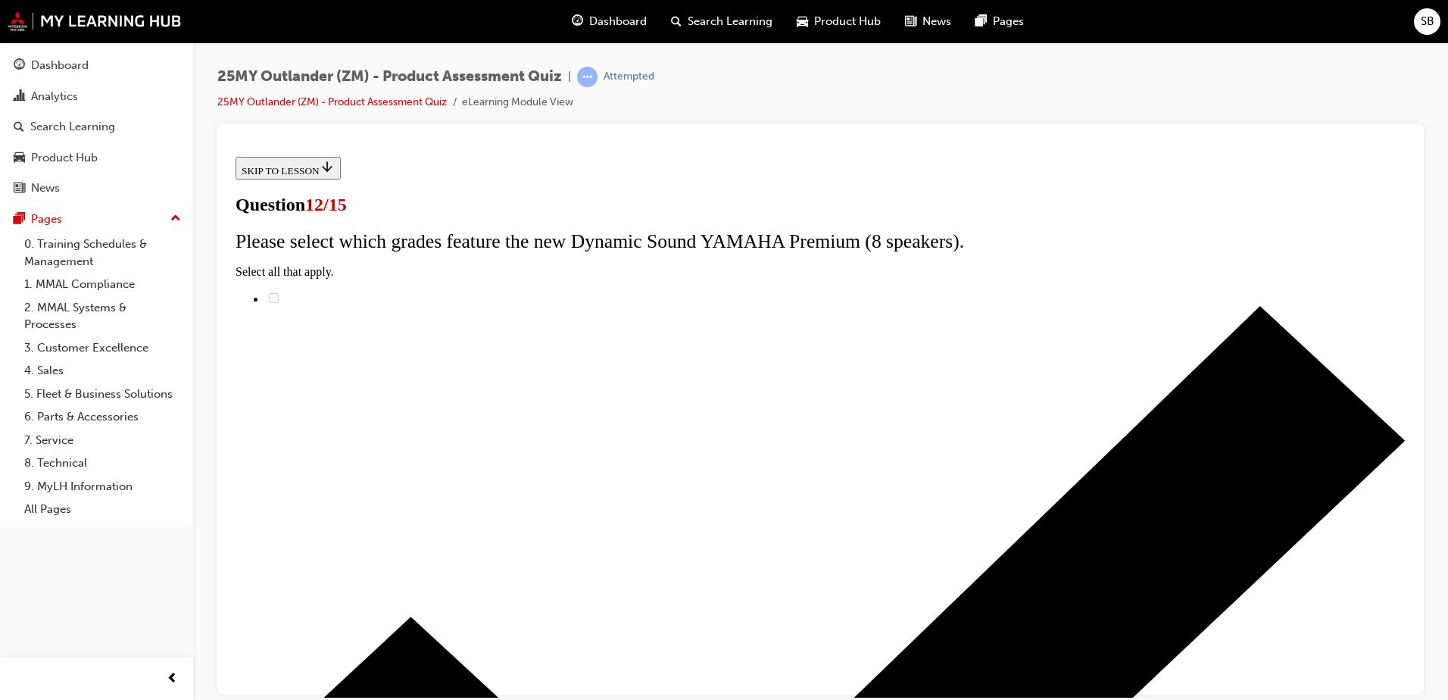
scroll to position [120, 0]
radio input "true"
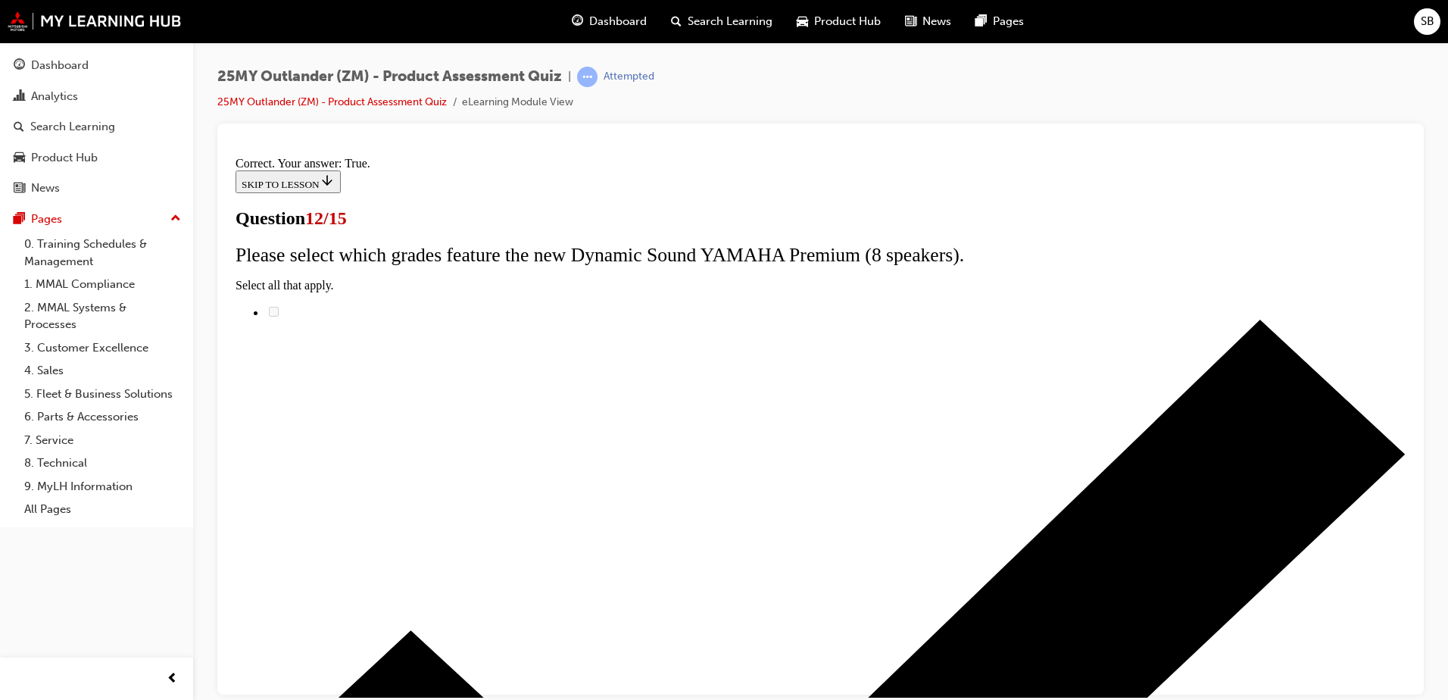
scroll to position [173, 0]
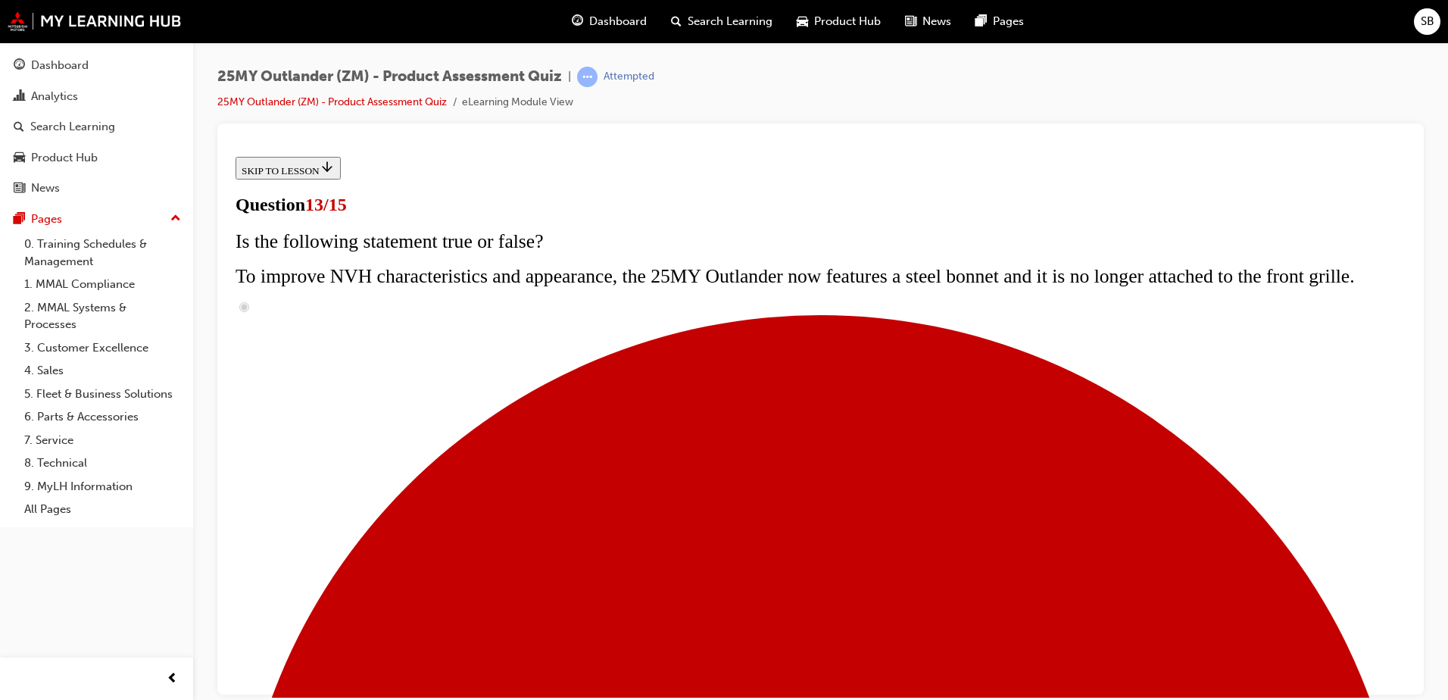
scroll to position [215, 0]
radio input "true"
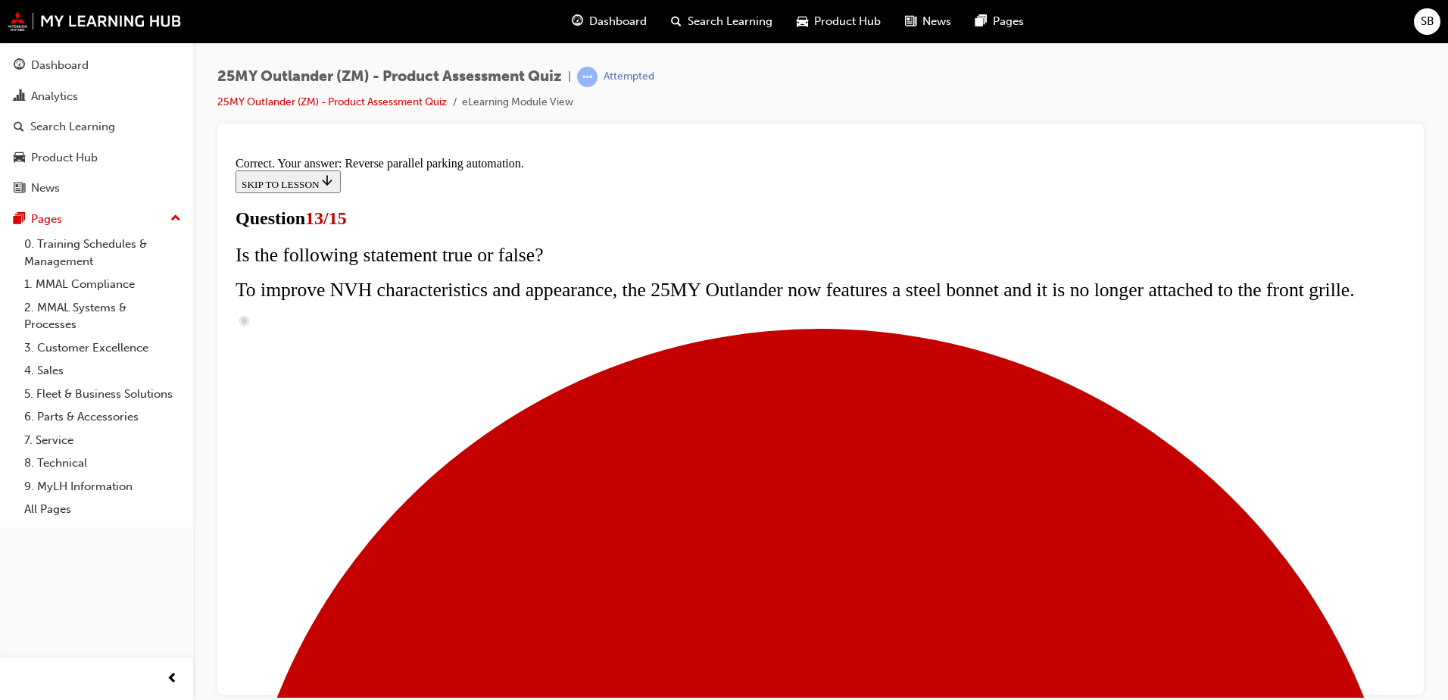
scroll to position [390, 0]
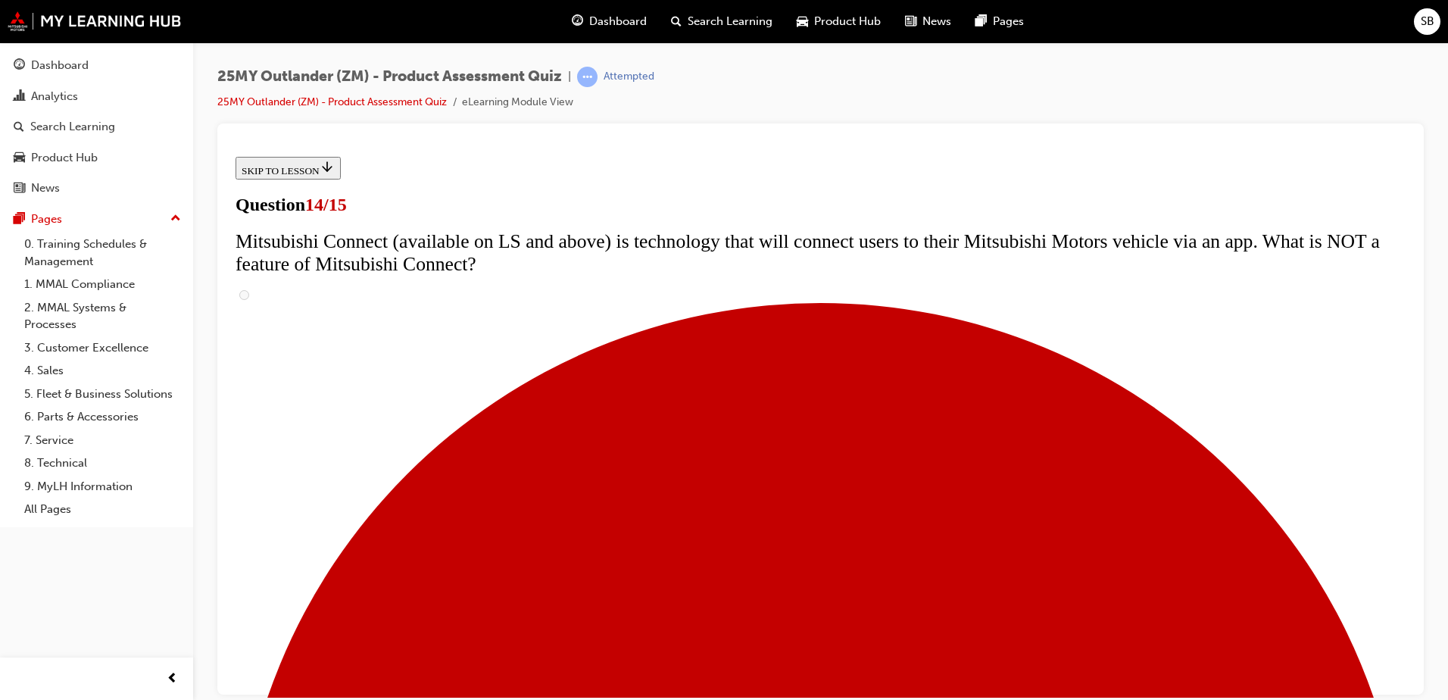
scroll to position [379, 0]
drag, startPoint x: 682, startPoint y: 650, endPoint x: 582, endPoint y: 648, distance: 100.0
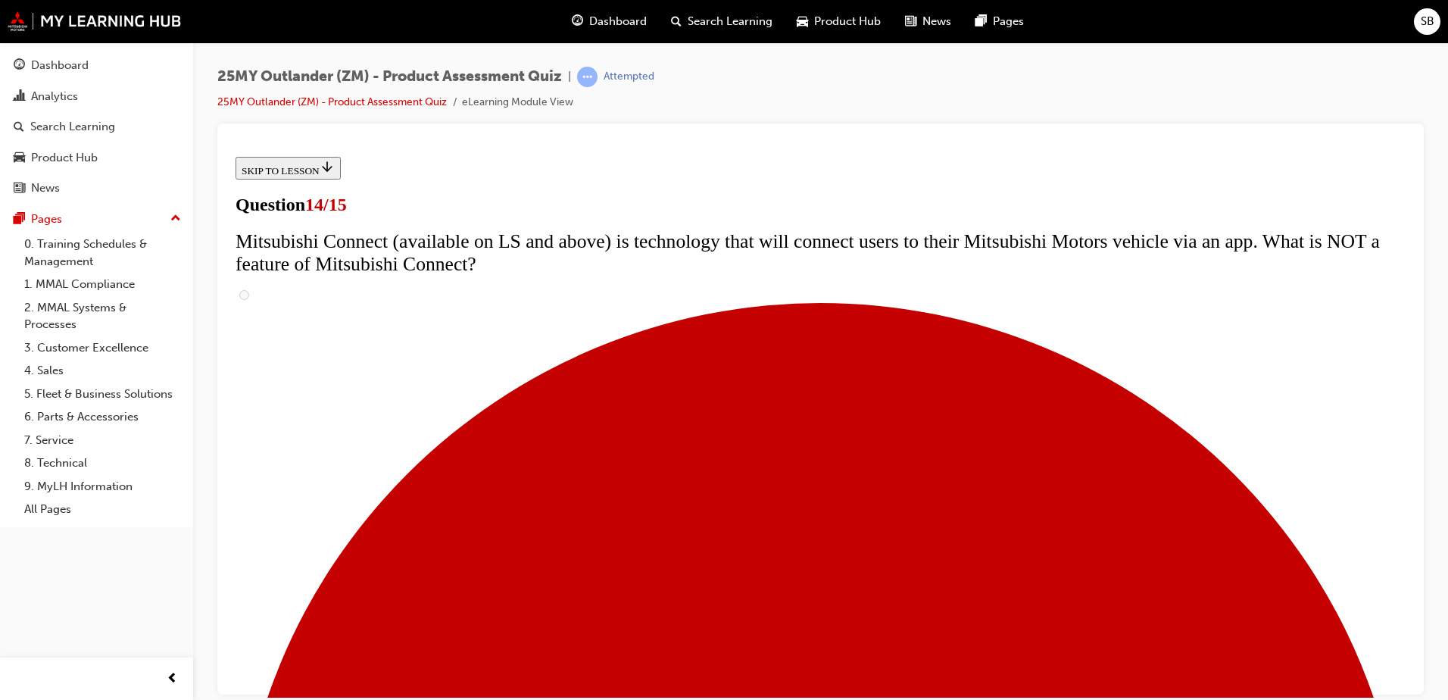
radio input "true"
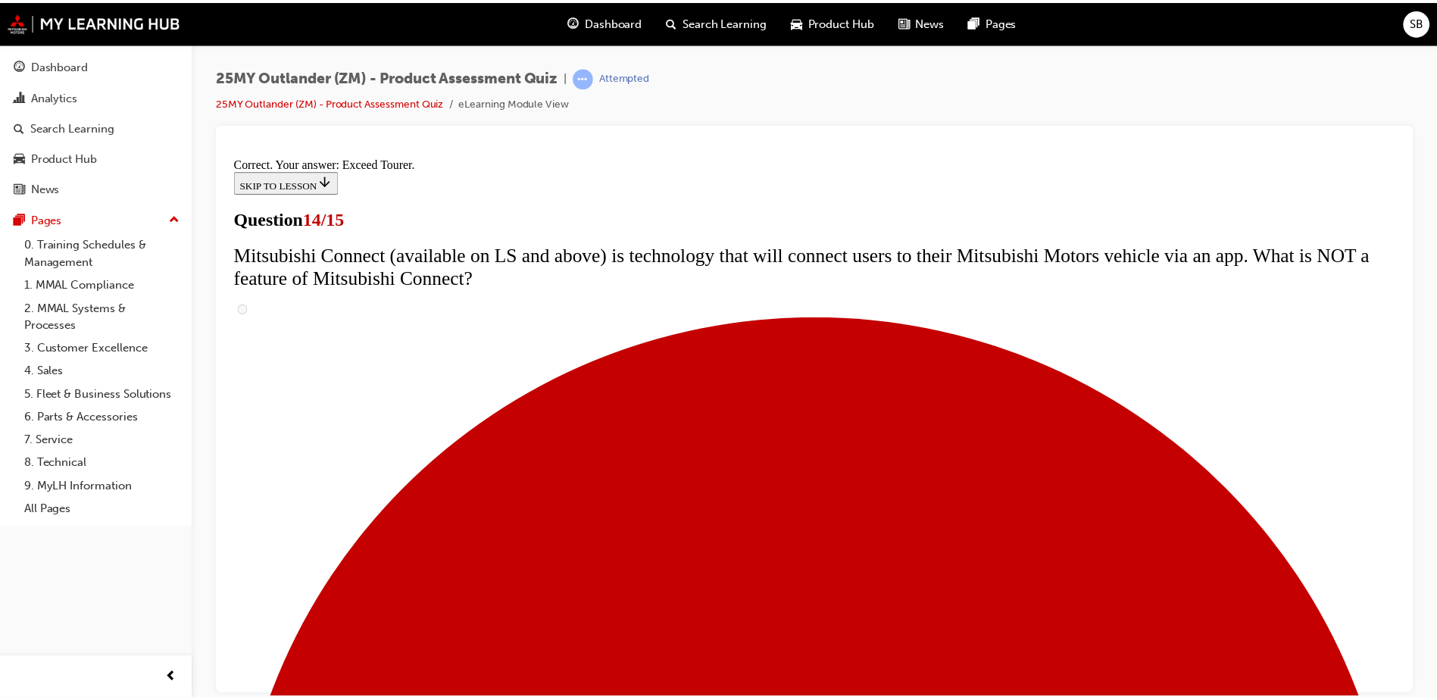
scroll to position [629, 0]
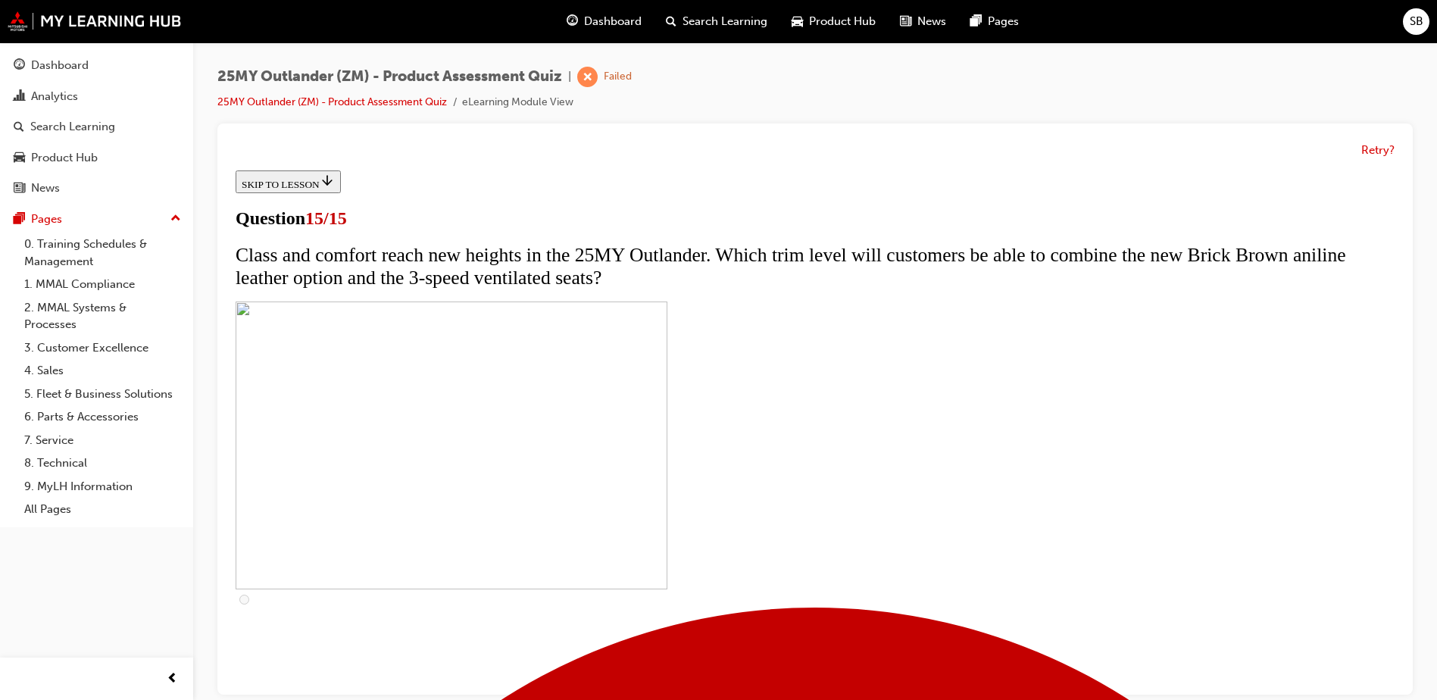
scroll to position [227, 0]
click at [1384, 148] on button "Retry?" at bounding box center [1377, 150] width 33 height 17
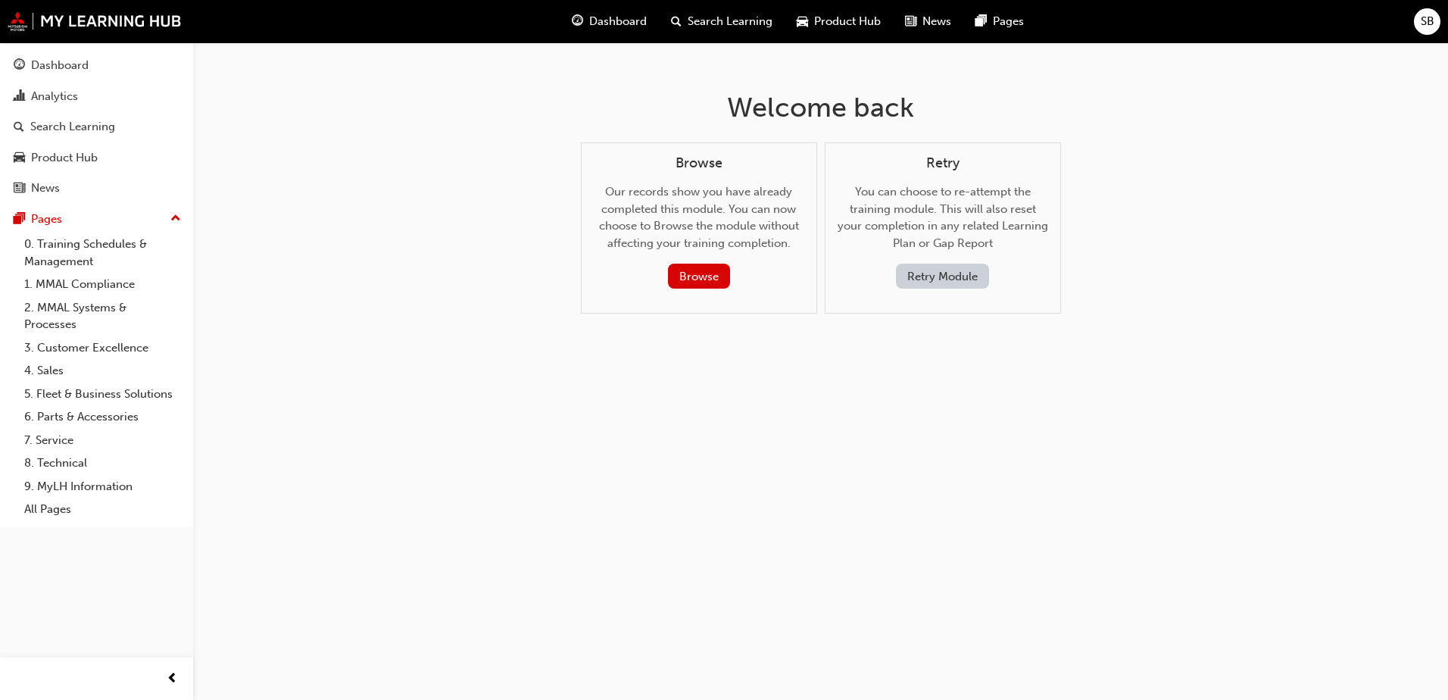
click at [951, 275] on button "Retry Module" at bounding box center [942, 276] width 93 height 25
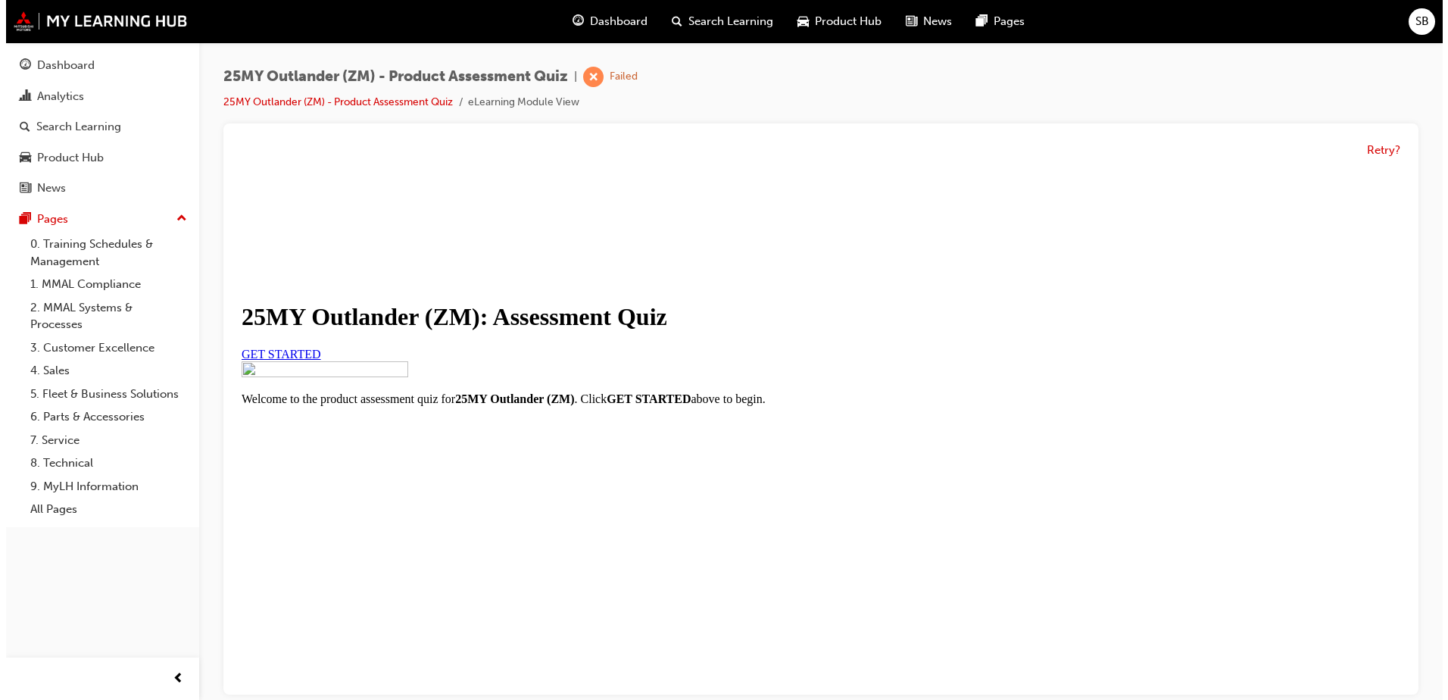
scroll to position [0, 0]
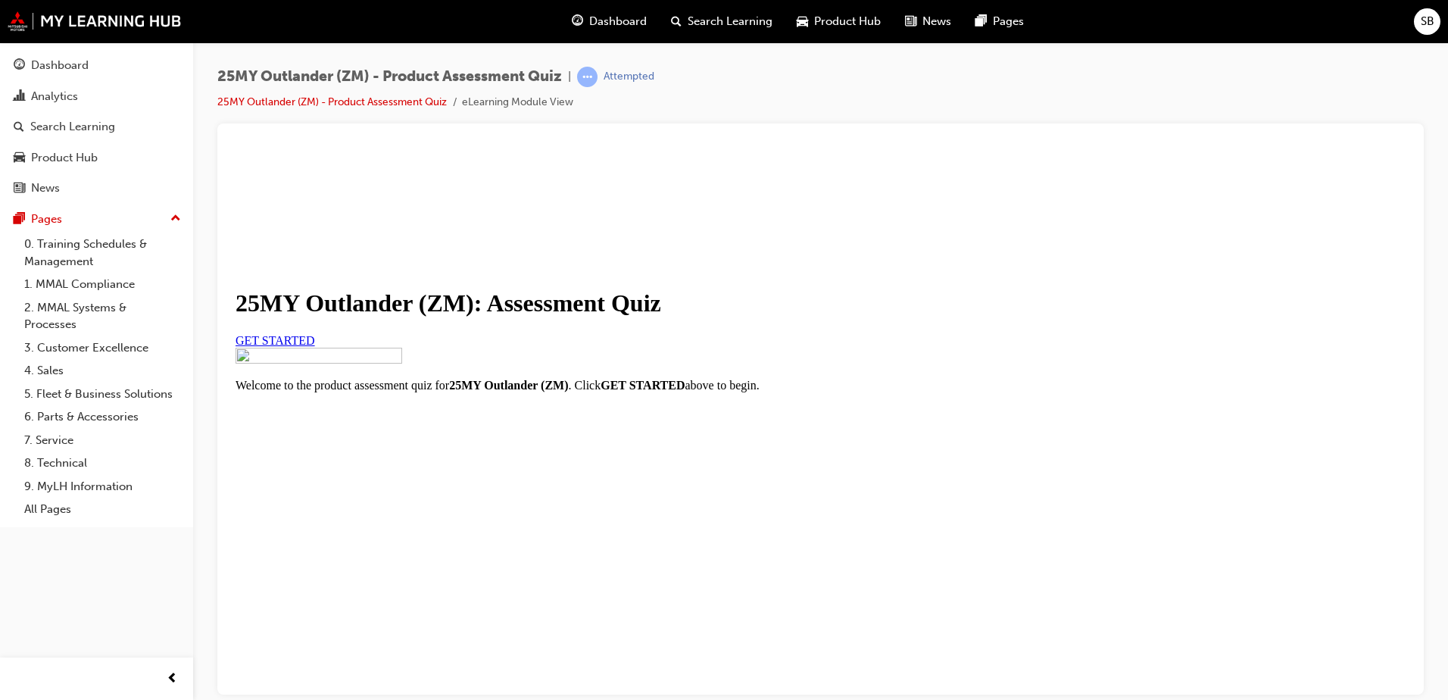
click at [315, 346] on span "GET STARTED" at bounding box center [276, 339] width 80 height 13
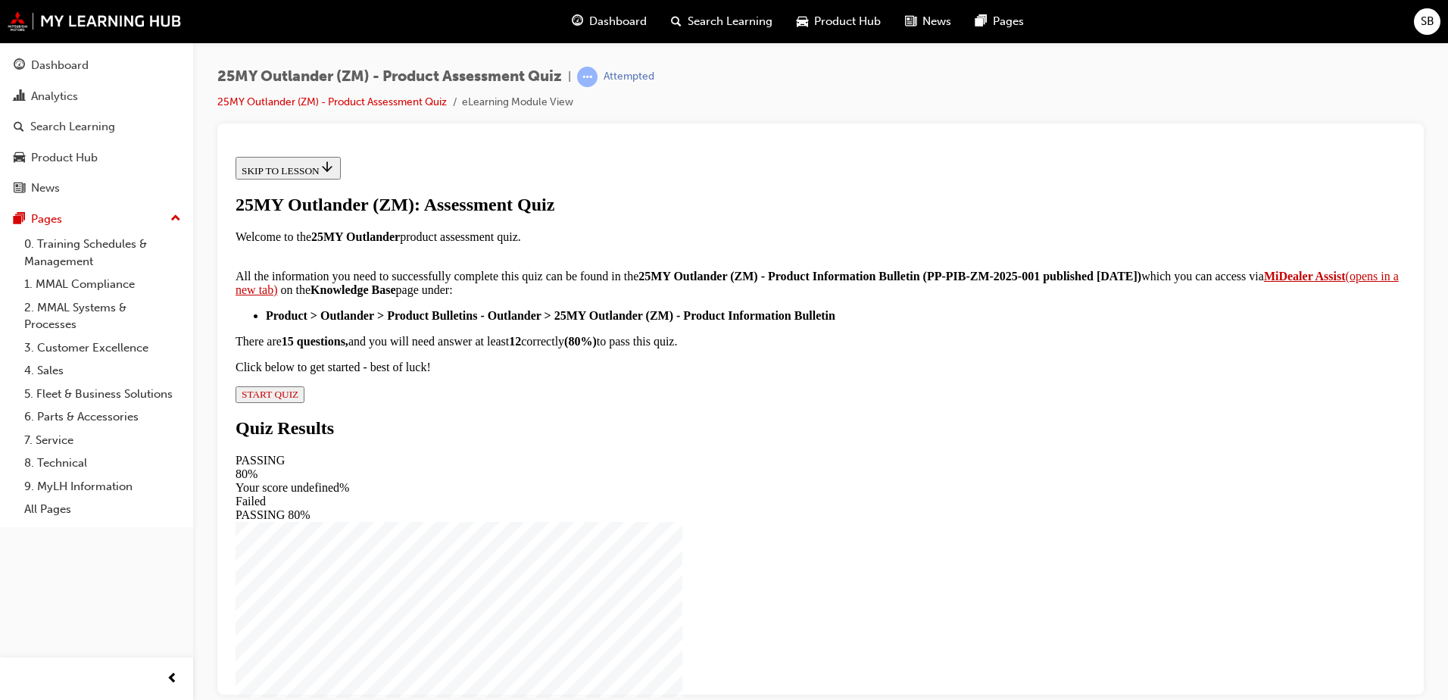
scroll to position [242, 0]
click at [298, 399] on span "START QUIZ" at bounding box center [270, 393] width 57 height 11
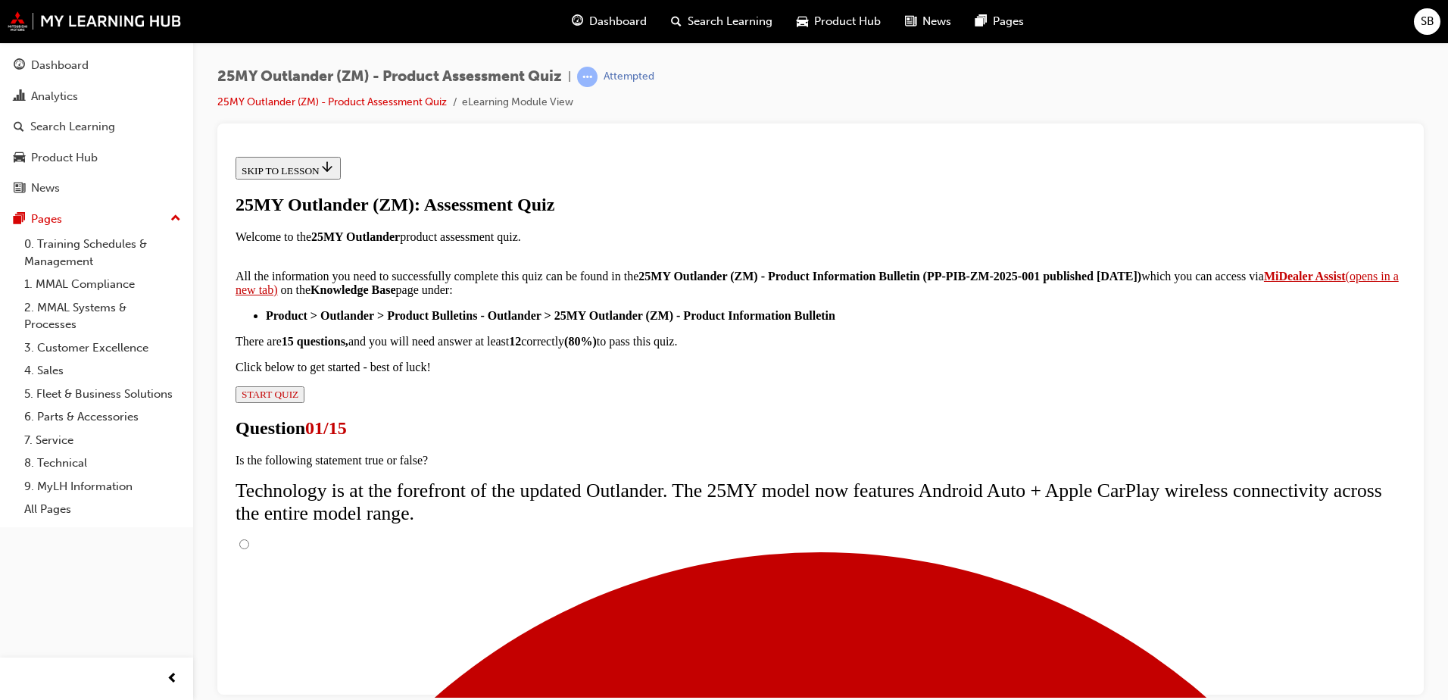
drag, startPoint x: 579, startPoint y: 393, endPoint x: 595, endPoint y: 403, distance: 19.4
click at [249, 539] on input "True" at bounding box center [244, 544] width 10 height 10
radio input "true"
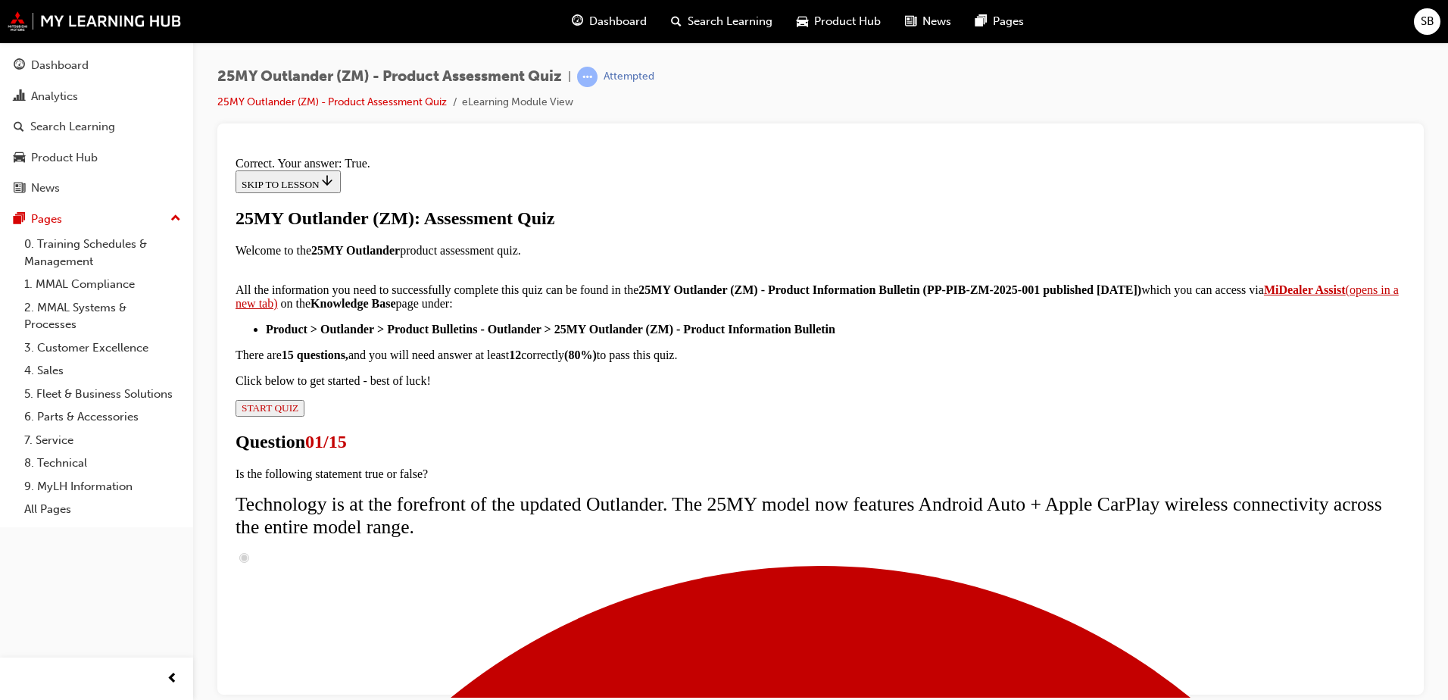
scroll to position [173, 0]
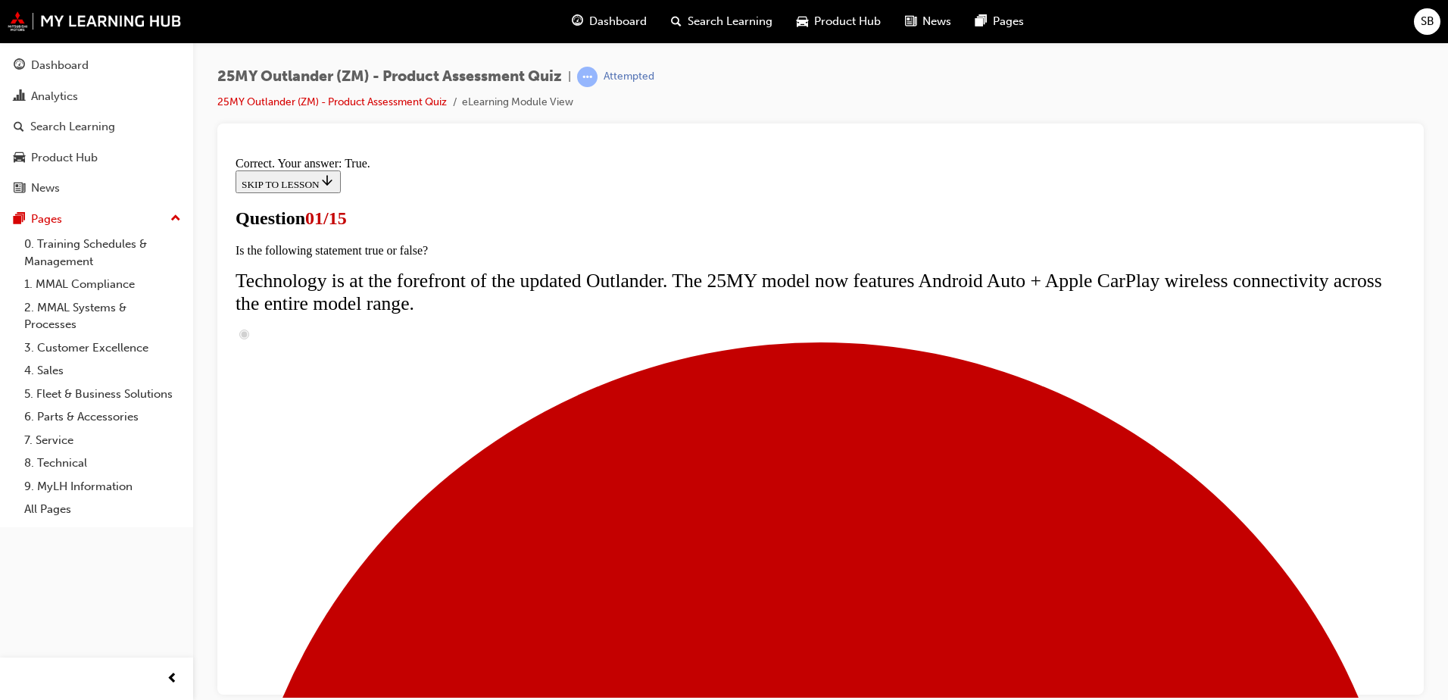
scroll to position [0, 0]
radio input "true"
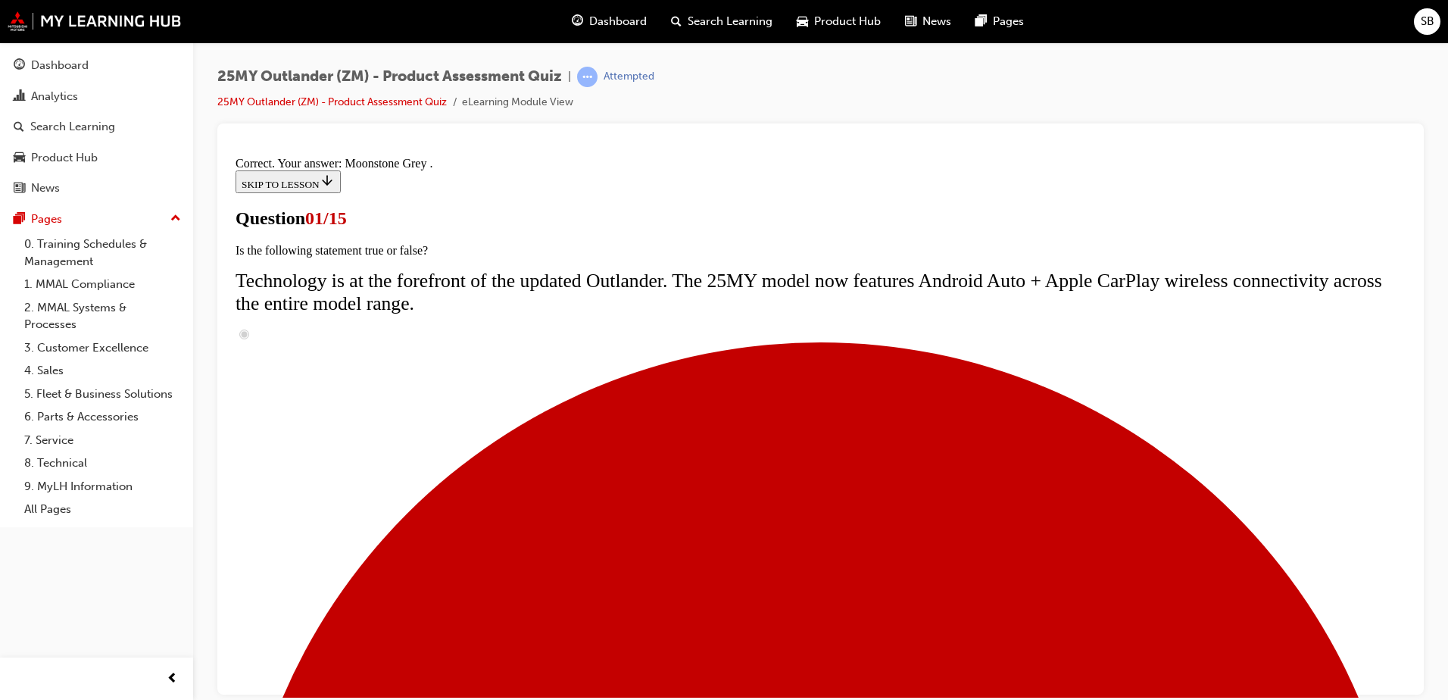
scroll to position [364, 0]
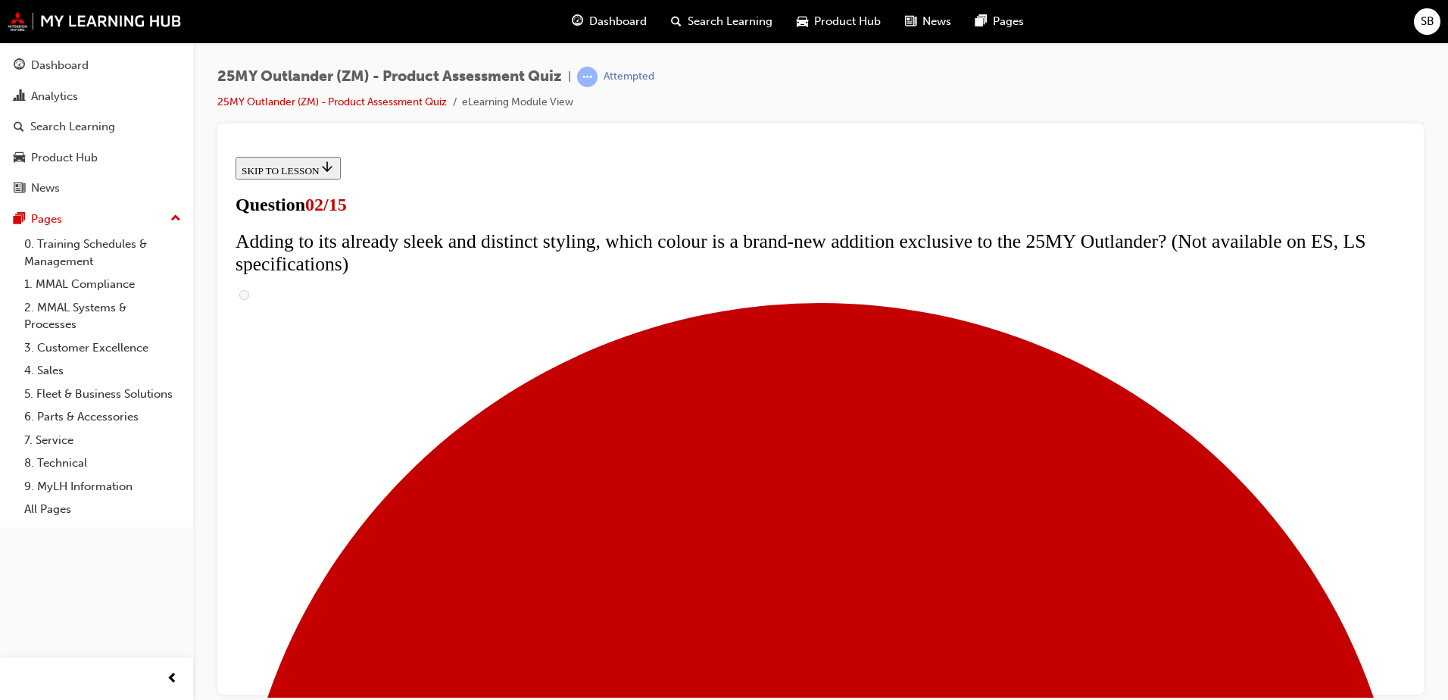
scroll to position [227, 0]
checkbox input "true"
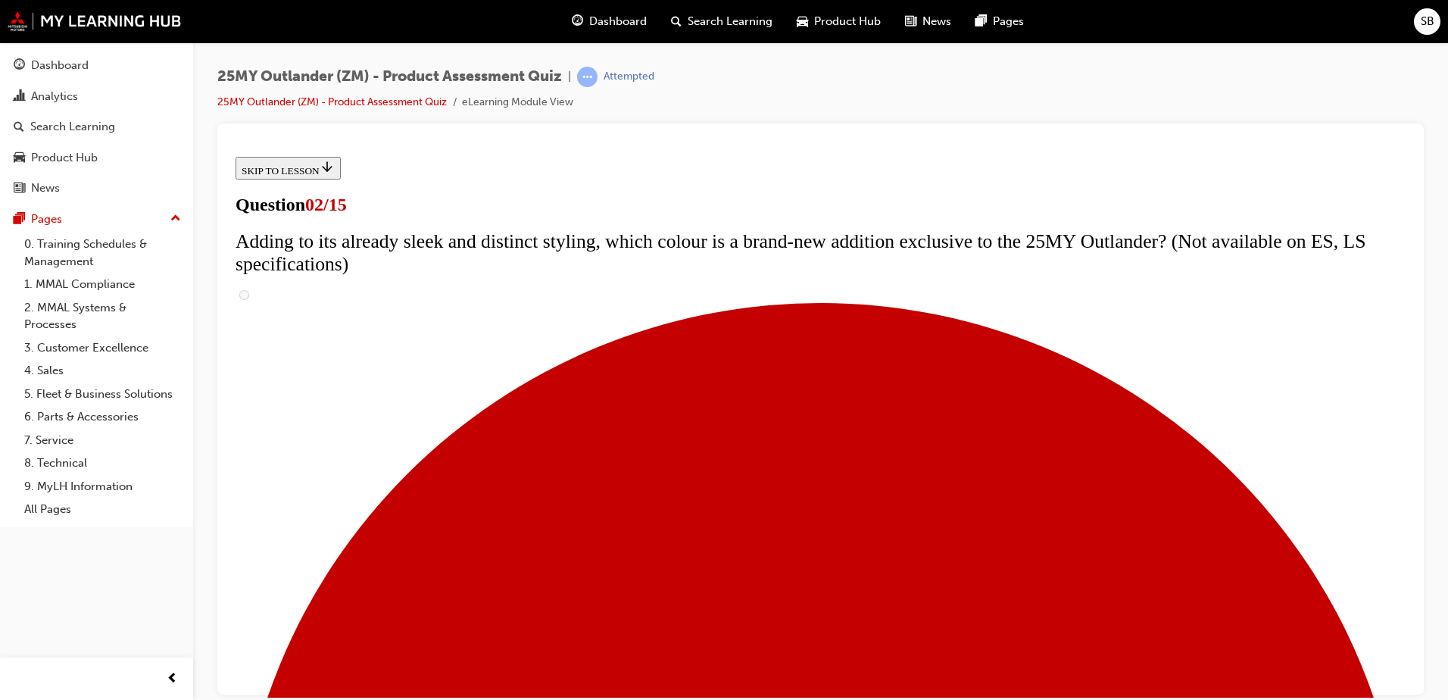
checkbox input "true"
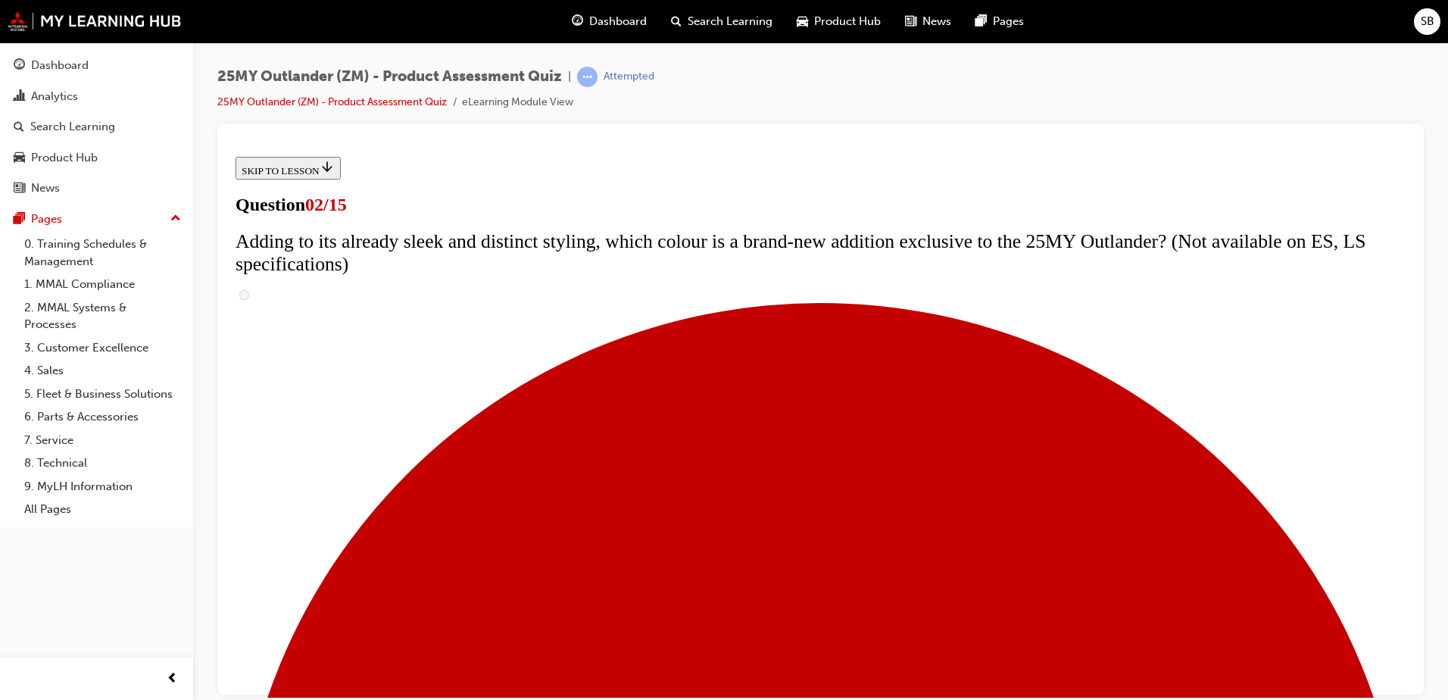
checkbox input "false"
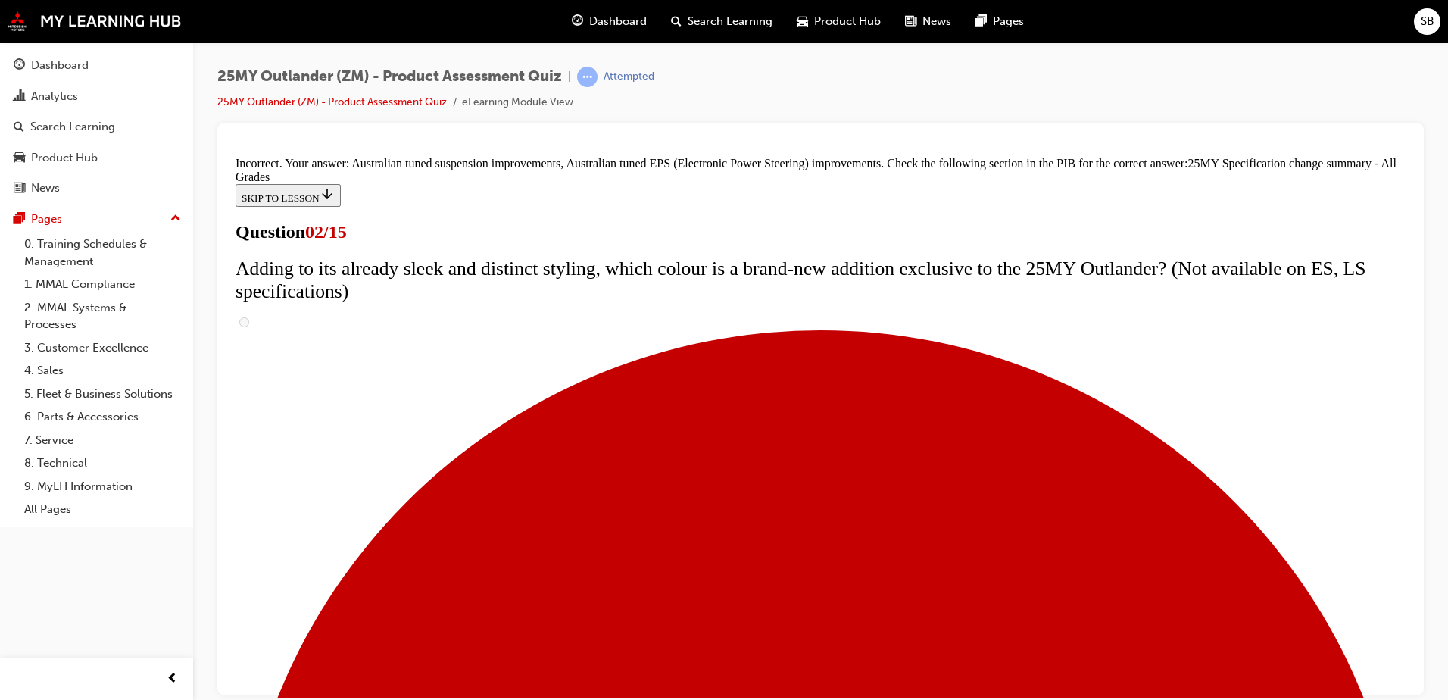
scroll to position [509, 0]
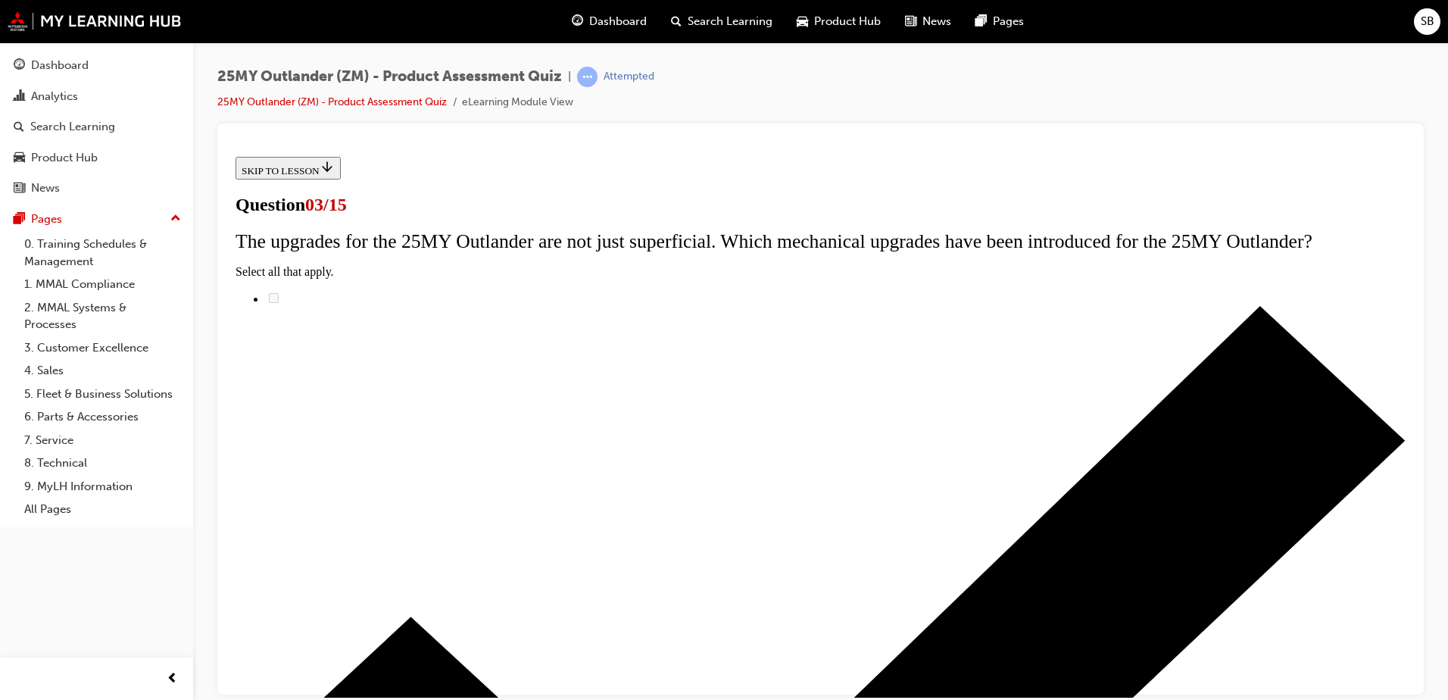
scroll to position [0, 0]
radio input "true"
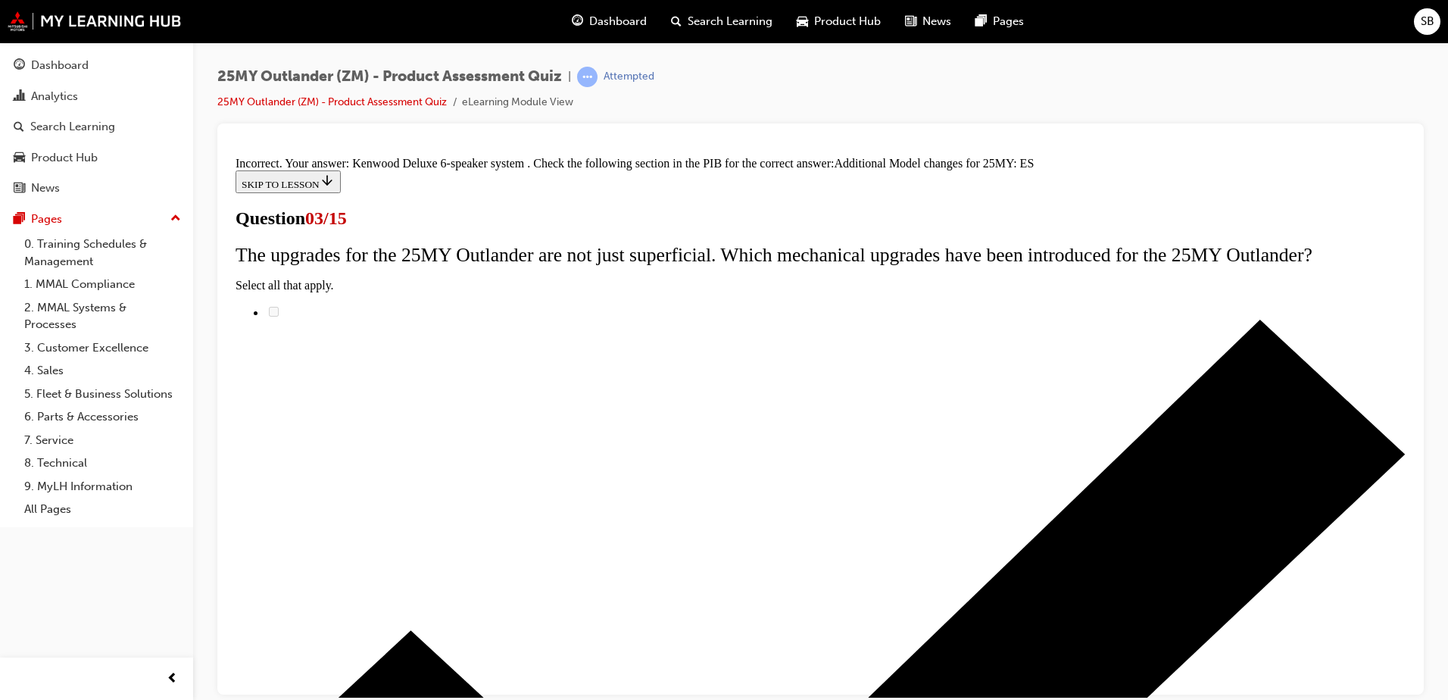
scroll to position [336, 0]
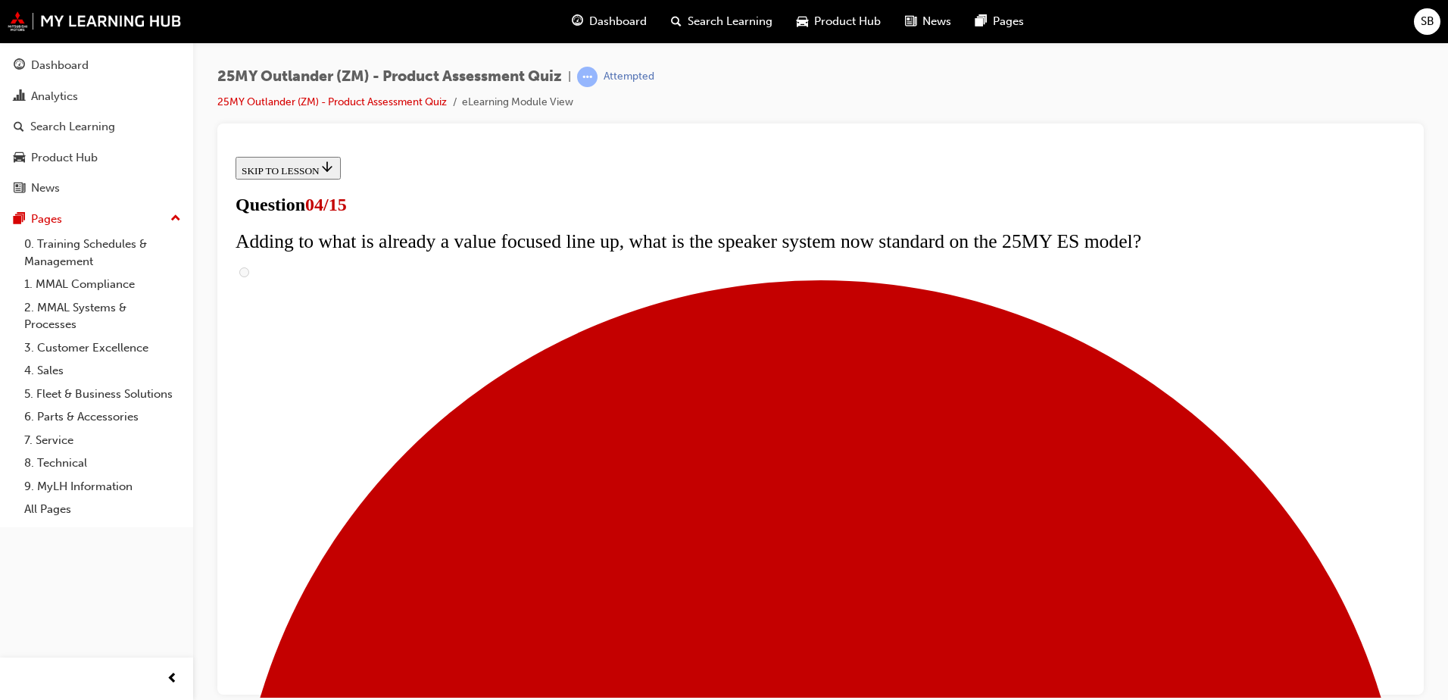
scroll to position [304, 0]
checkbox input "true"
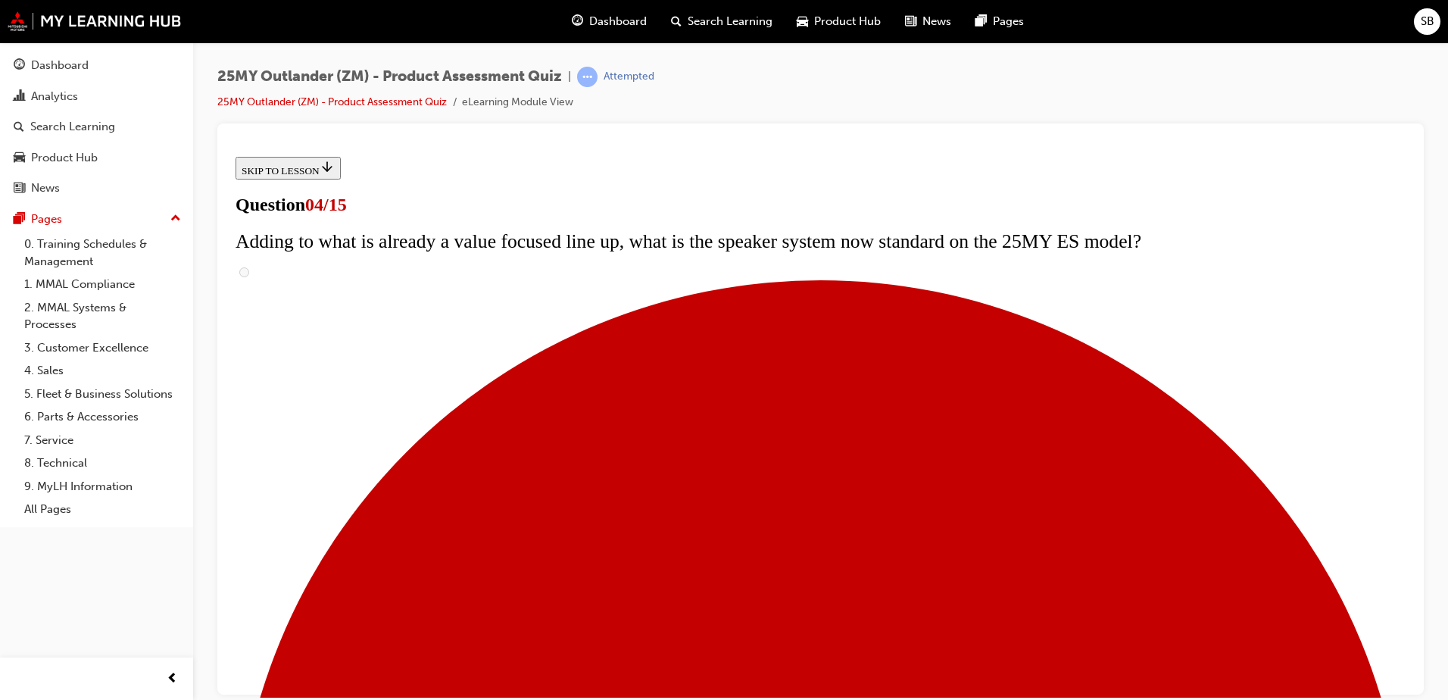
checkbox input "true"
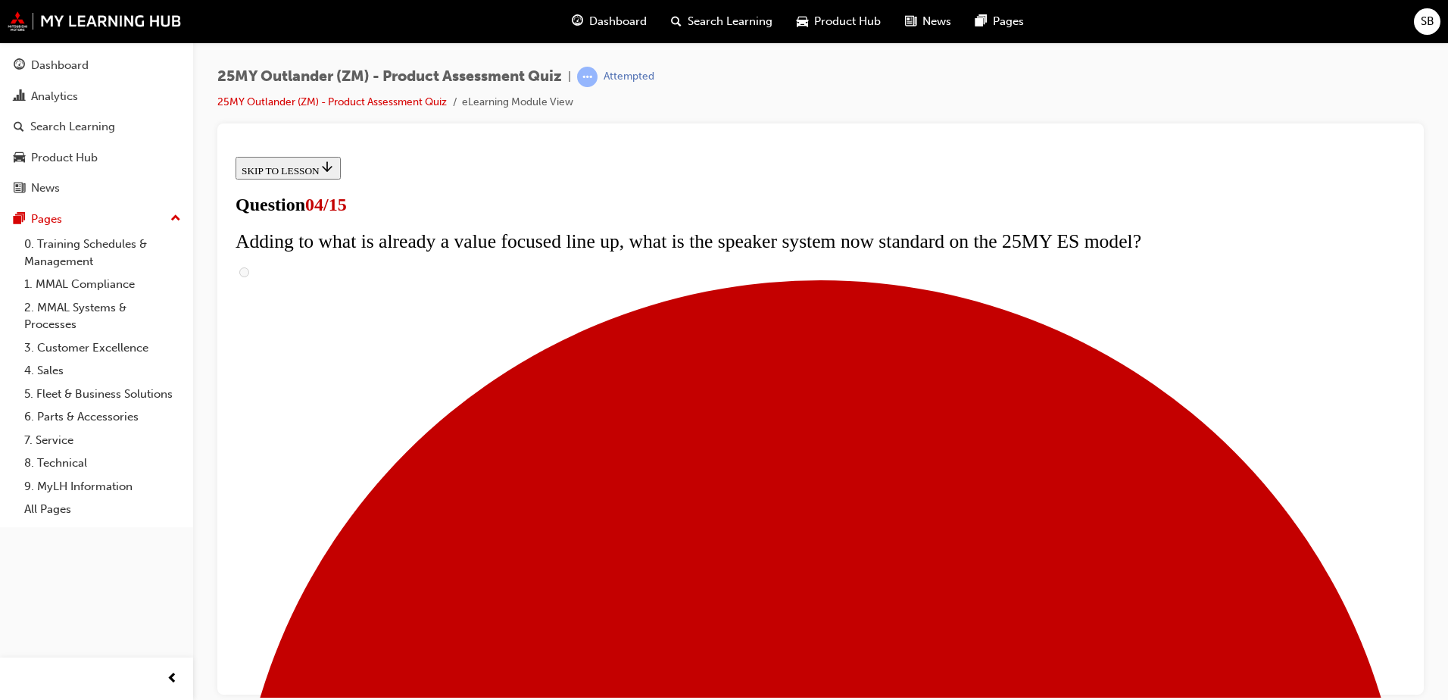
drag, startPoint x: 582, startPoint y: 513, endPoint x: 581, endPoint y: 539, distance: 26.5
checkbox input "true"
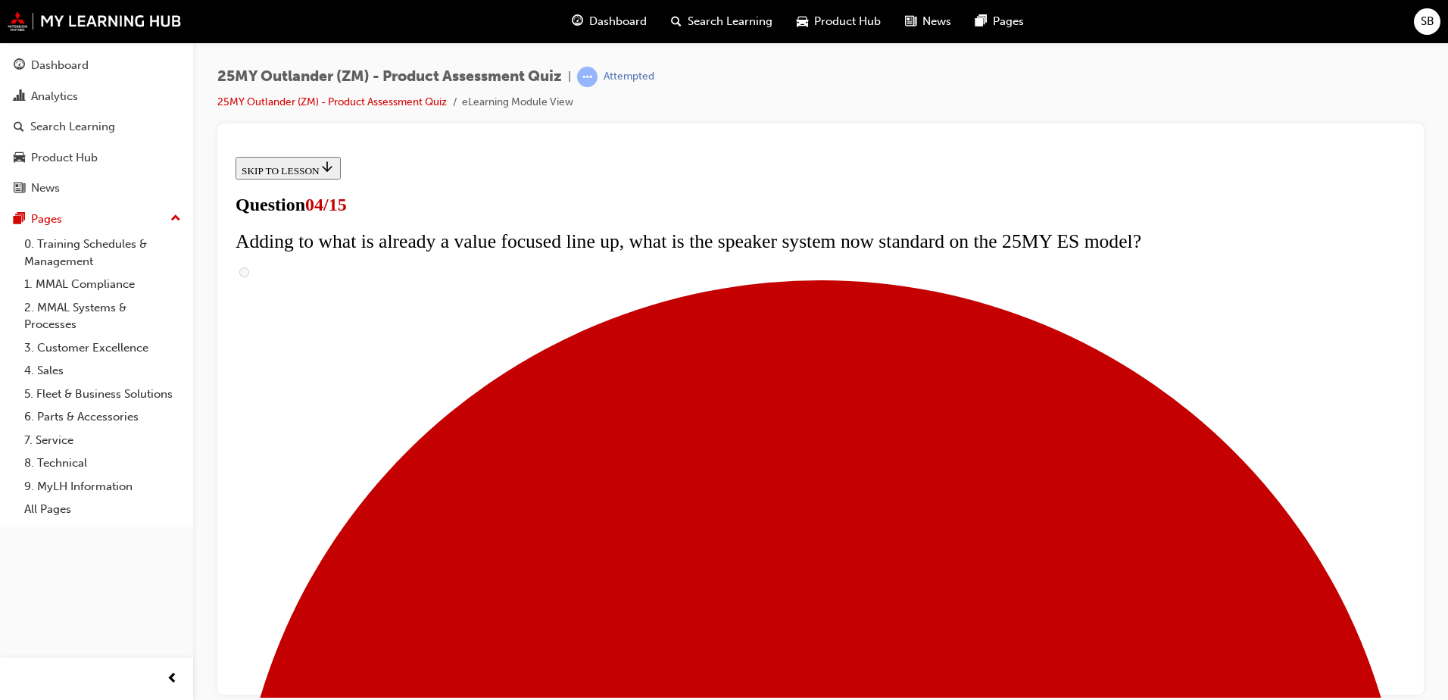
checkbox input "true"
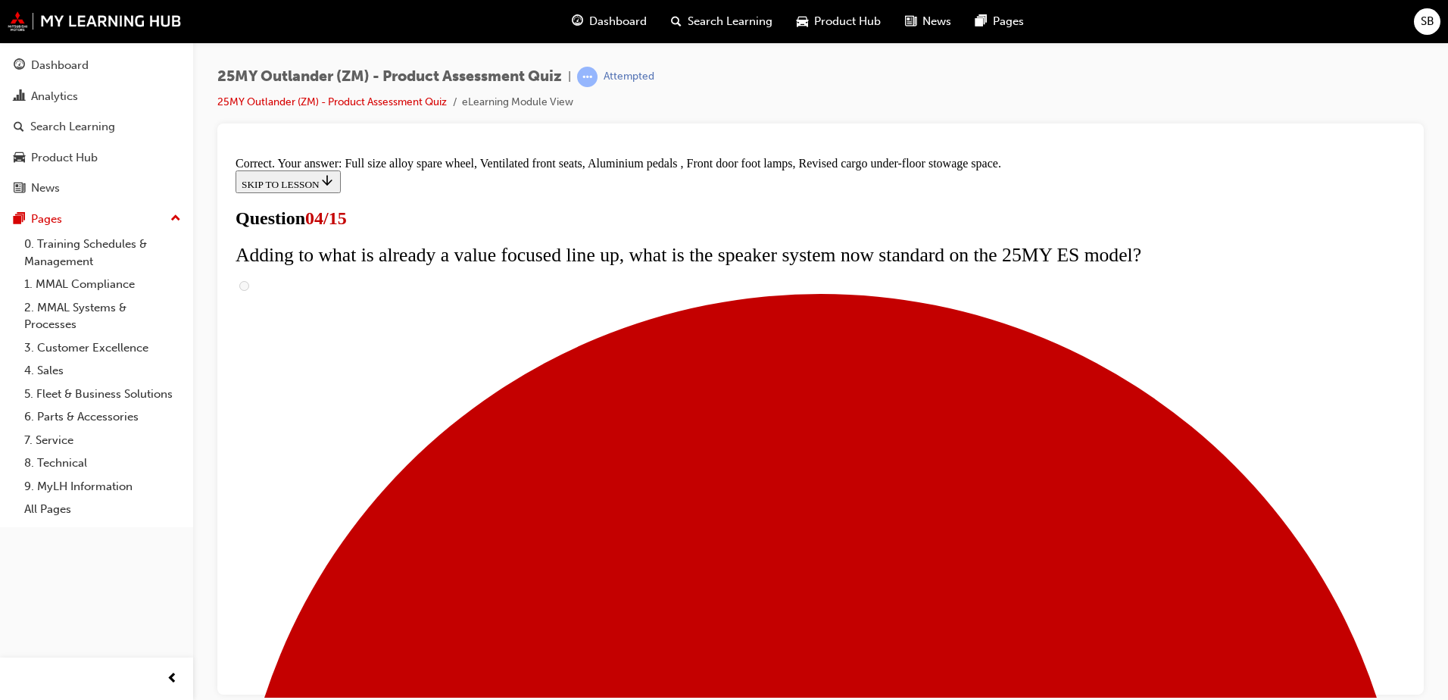
scroll to position [476, 0]
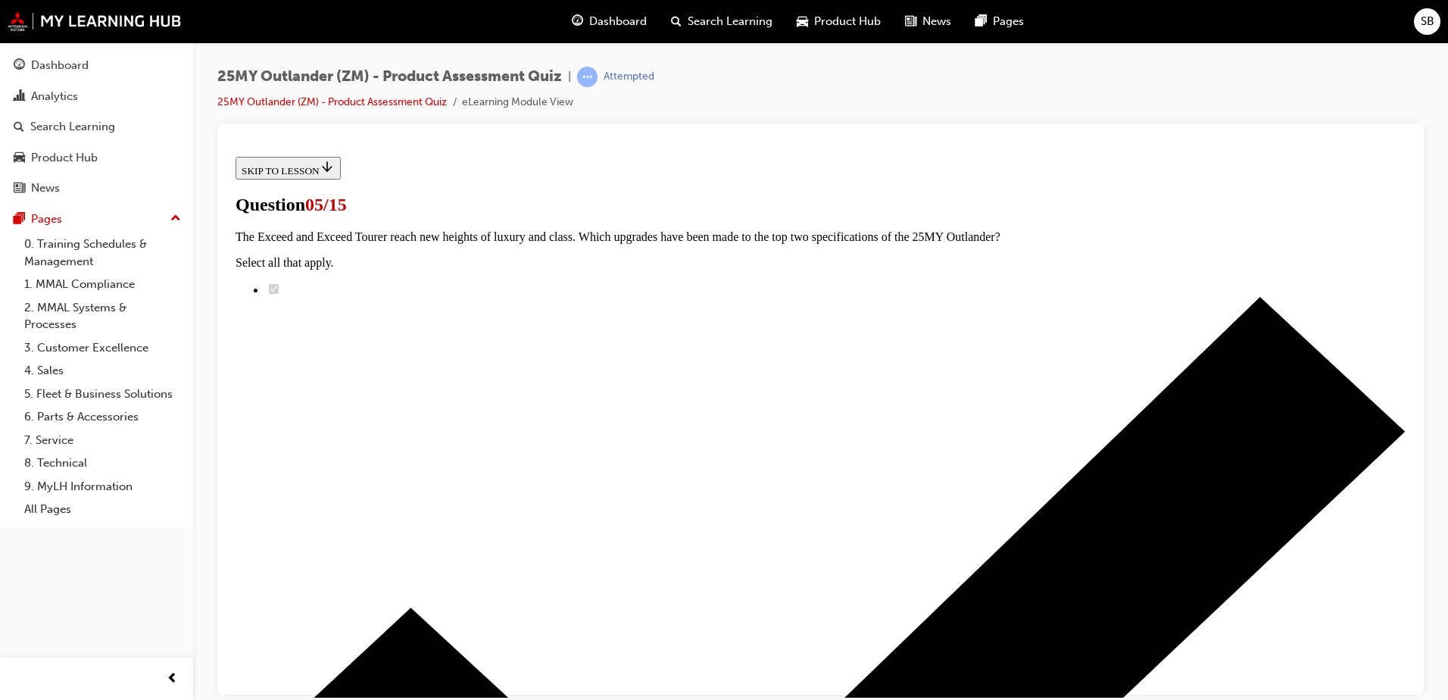
scroll to position [227, 0]
radio input "true"
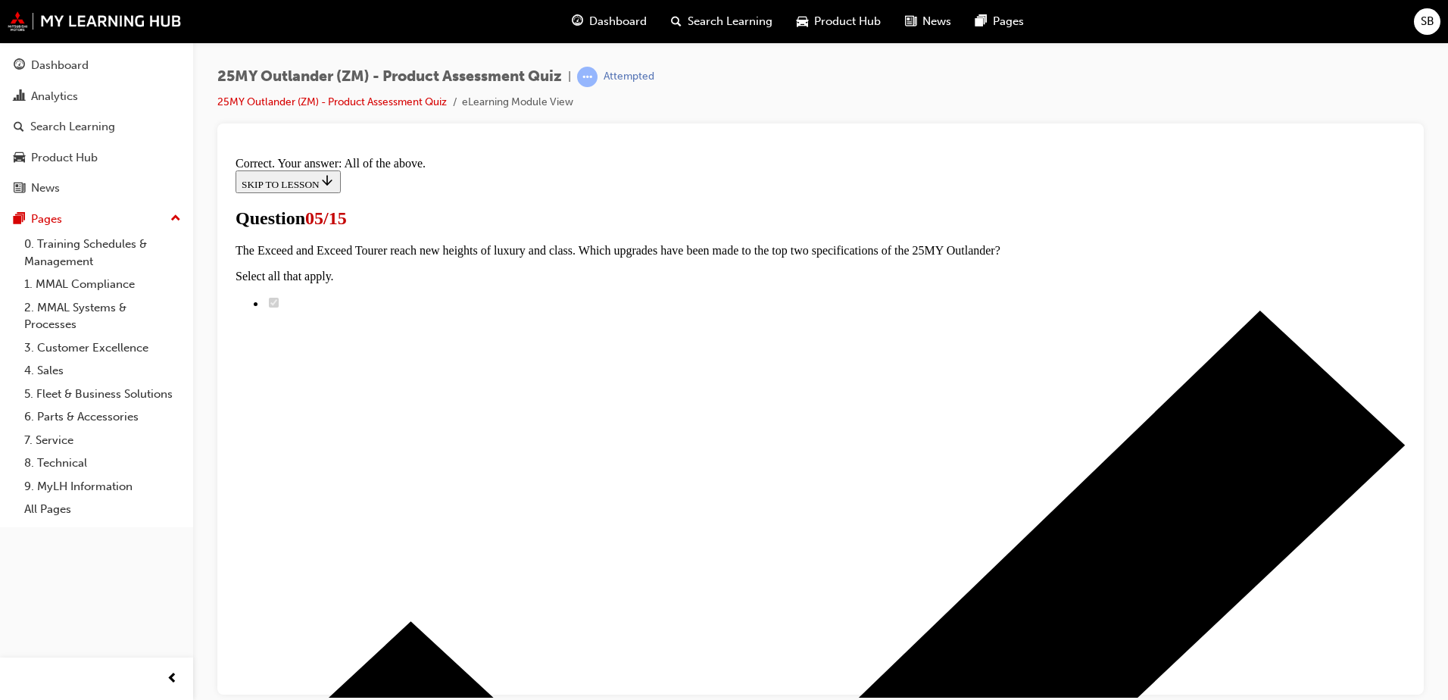
scroll to position [364, 0]
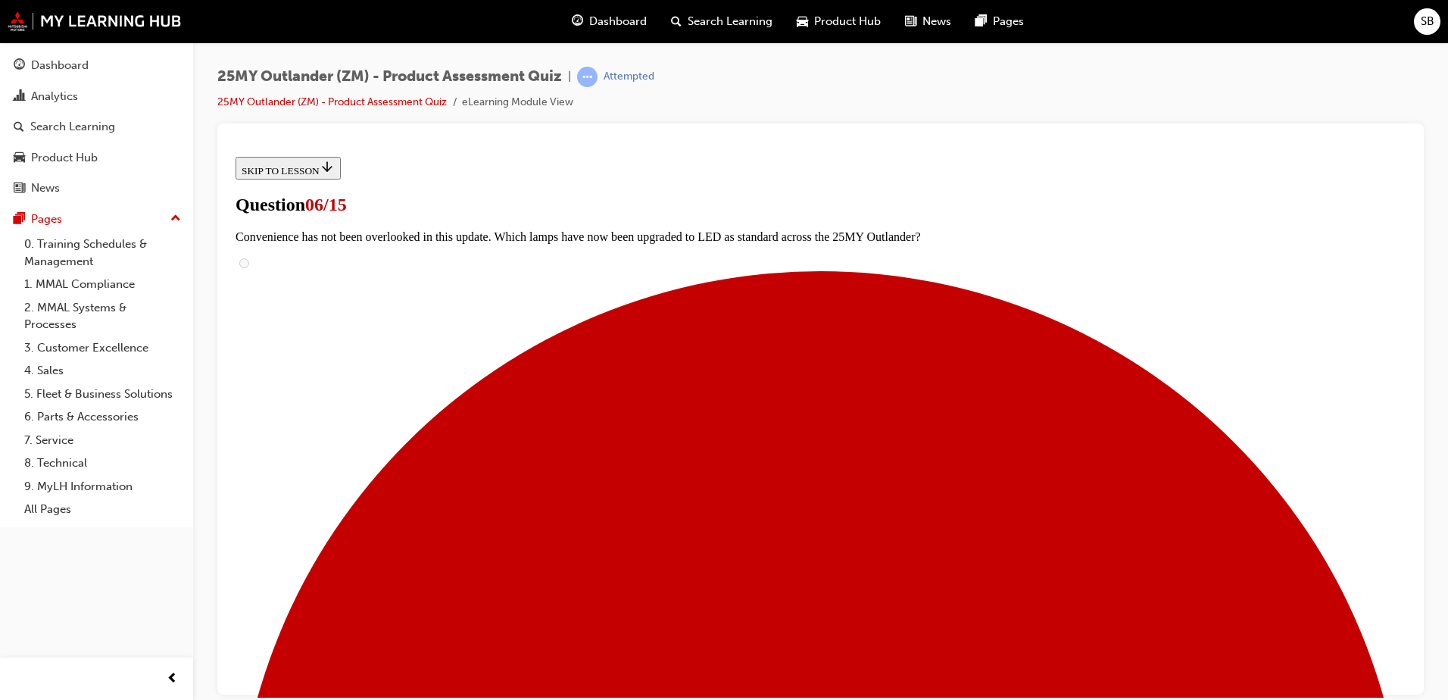
scroll to position [454, 0]
radio input "true"
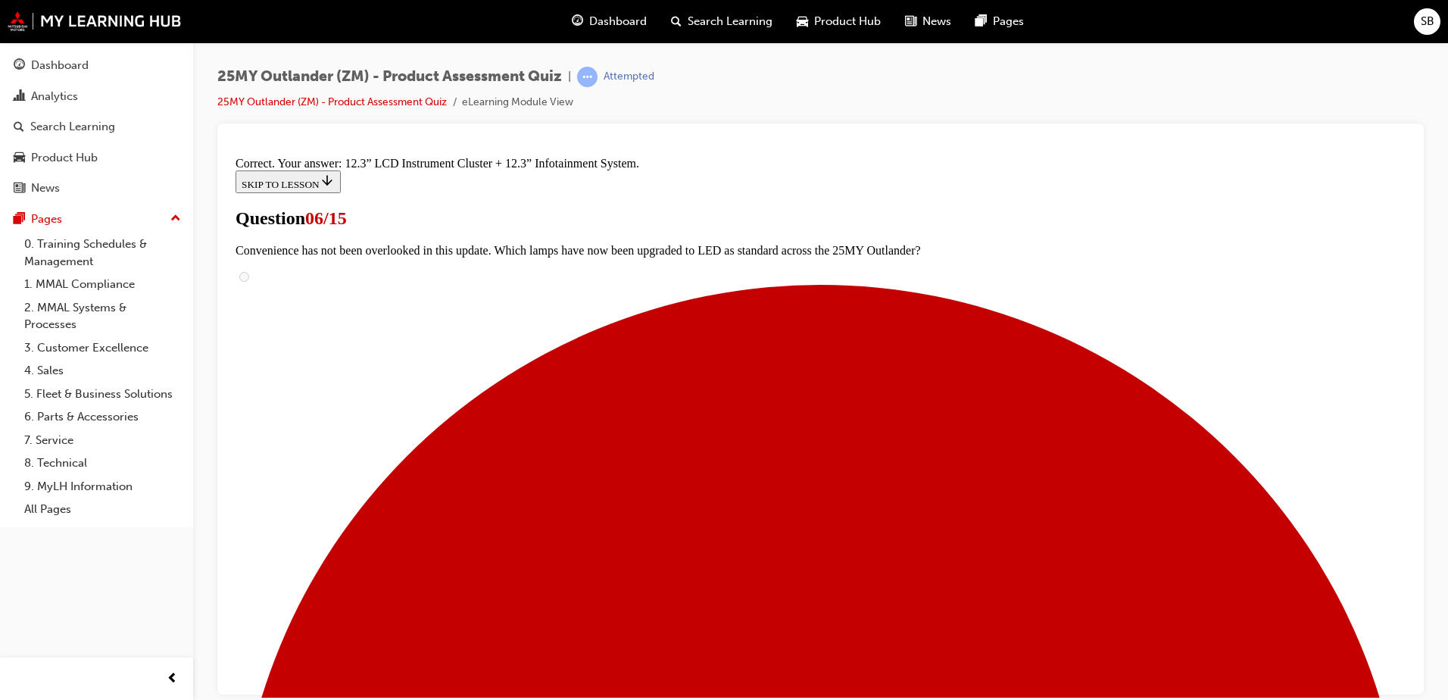
scroll to position [507, 0]
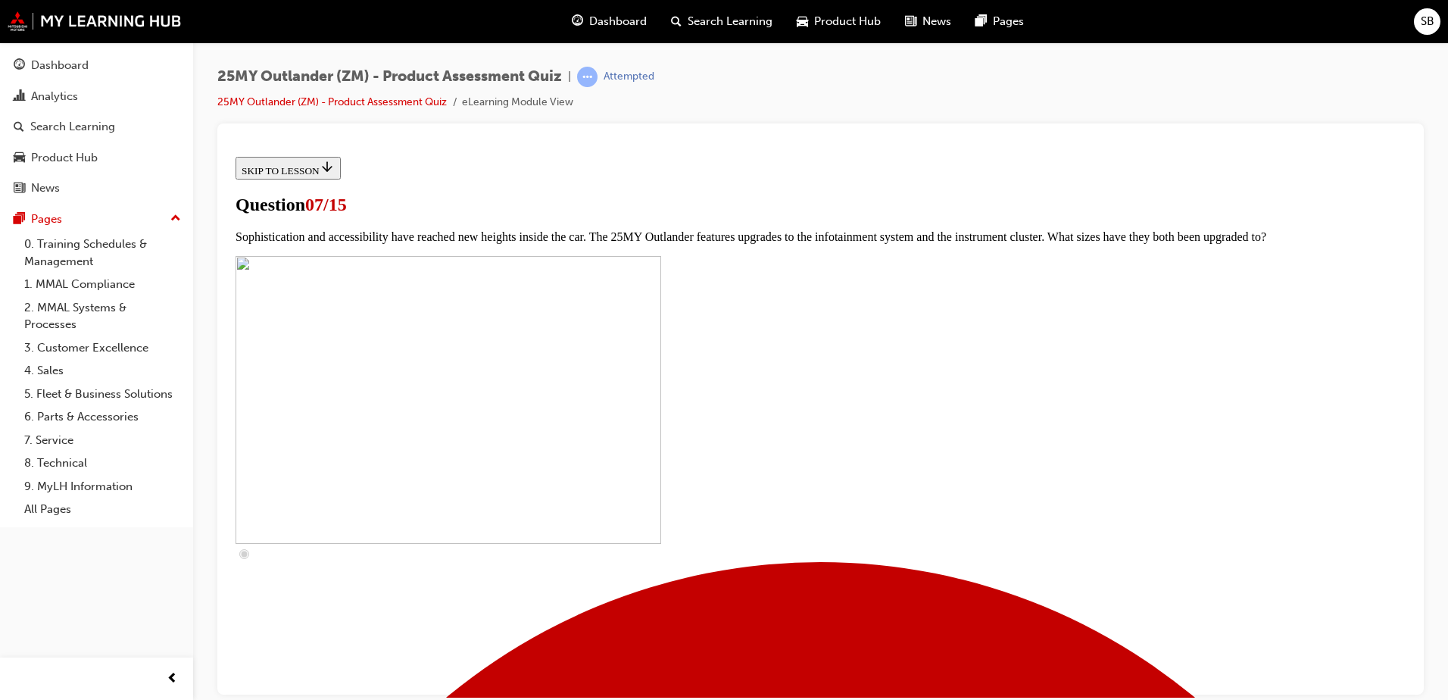
scroll to position [379, 0]
checkbox input "true"
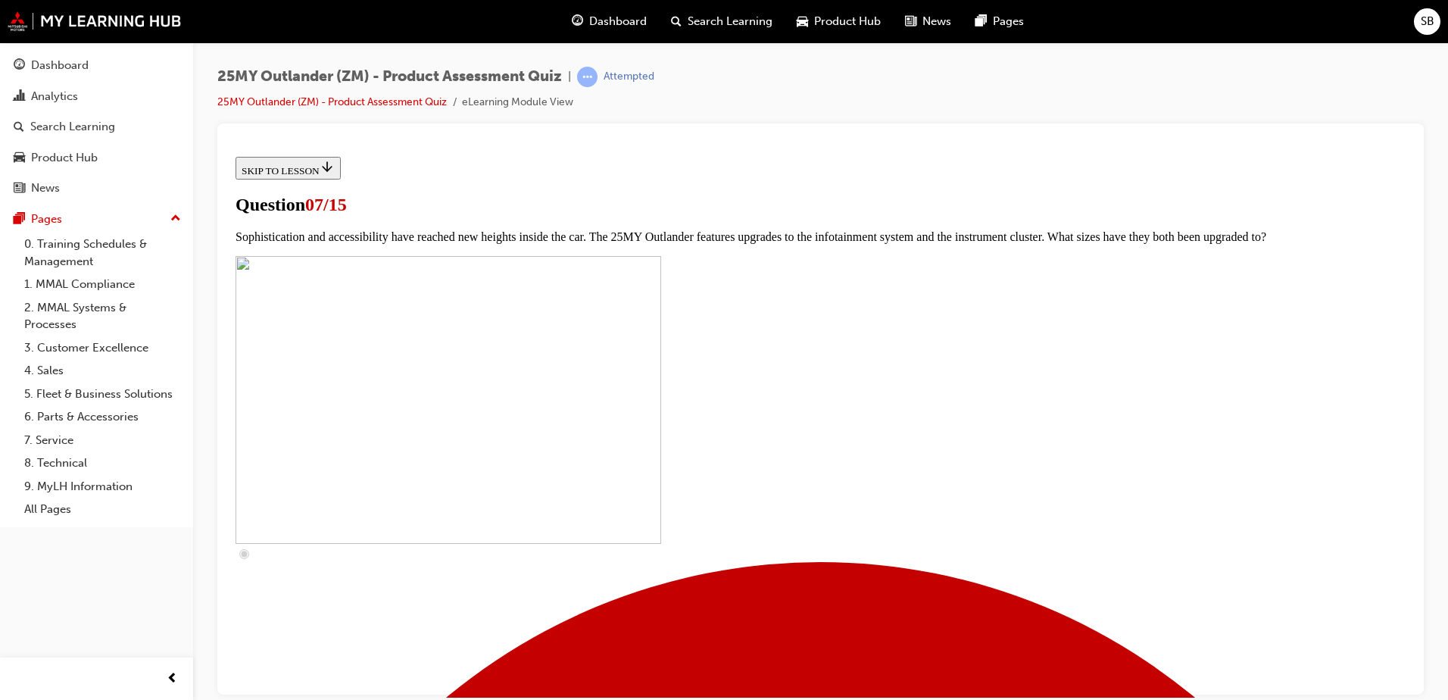
checkbox input "true"
drag, startPoint x: 581, startPoint y: 419, endPoint x: 582, endPoint y: 439, distance: 20.5
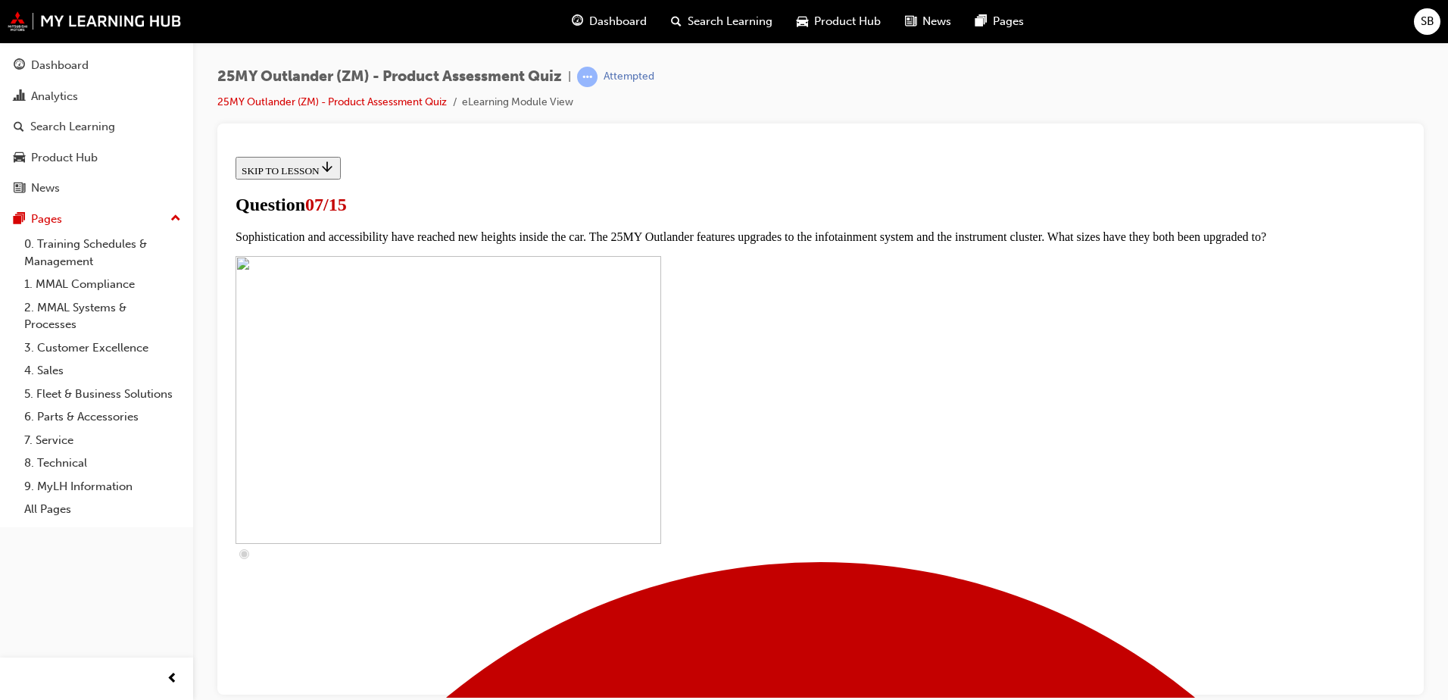
checkbox input "true"
drag, startPoint x: 582, startPoint y: 474, endPoint x: 600, endPoint y: 492, distance: 25.7
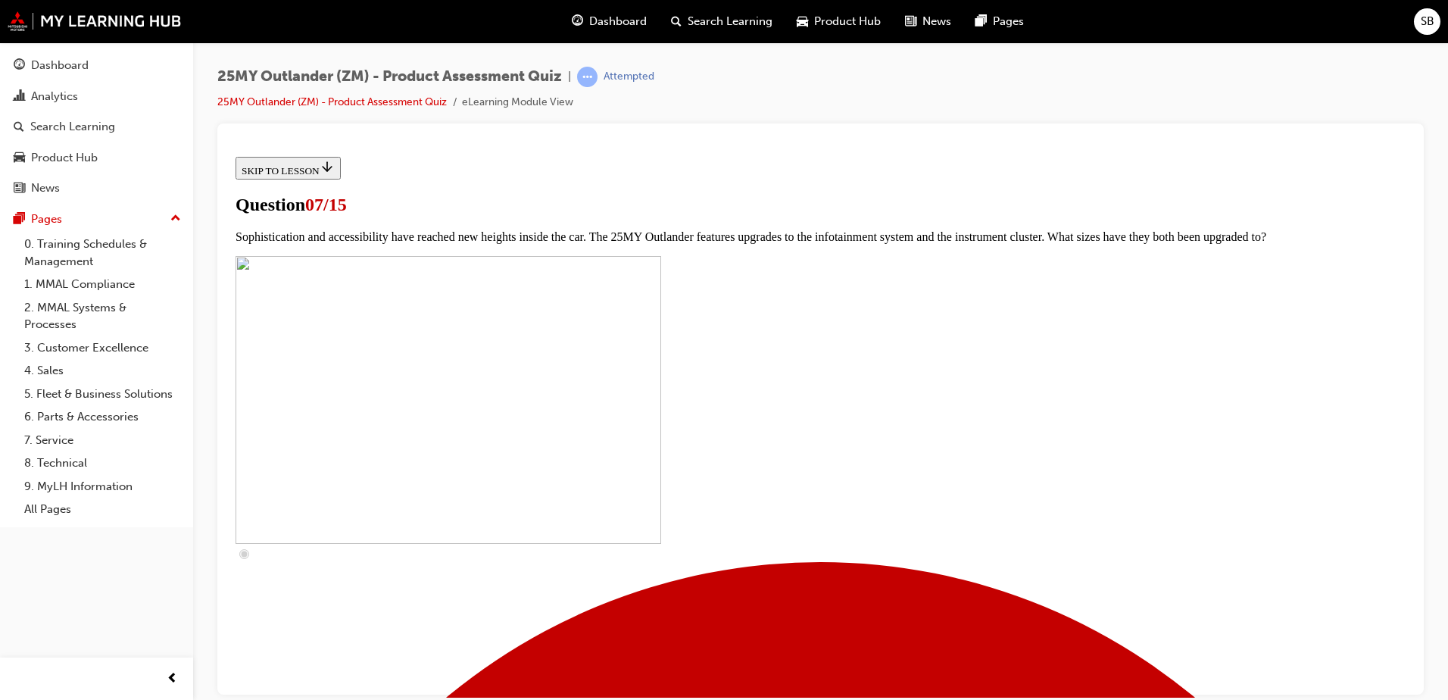
checkbox input "true"
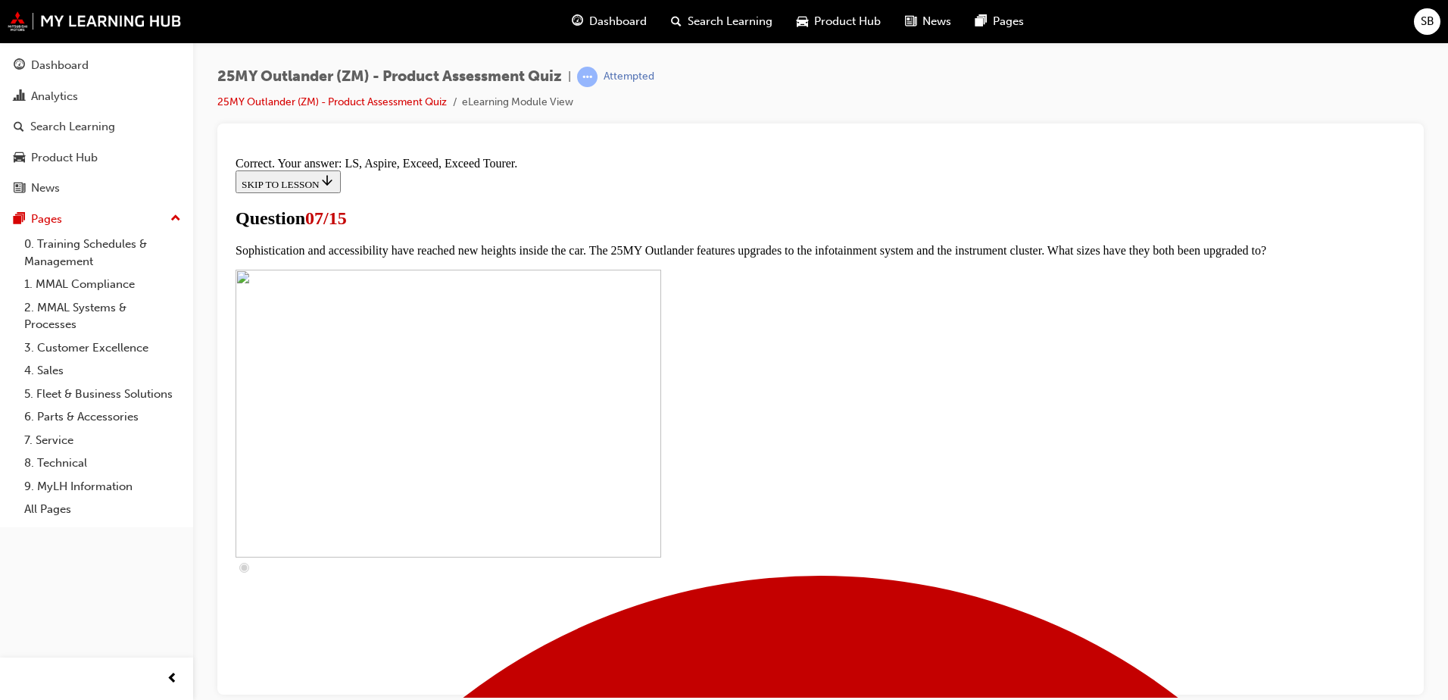
scroll to position [680, 0]
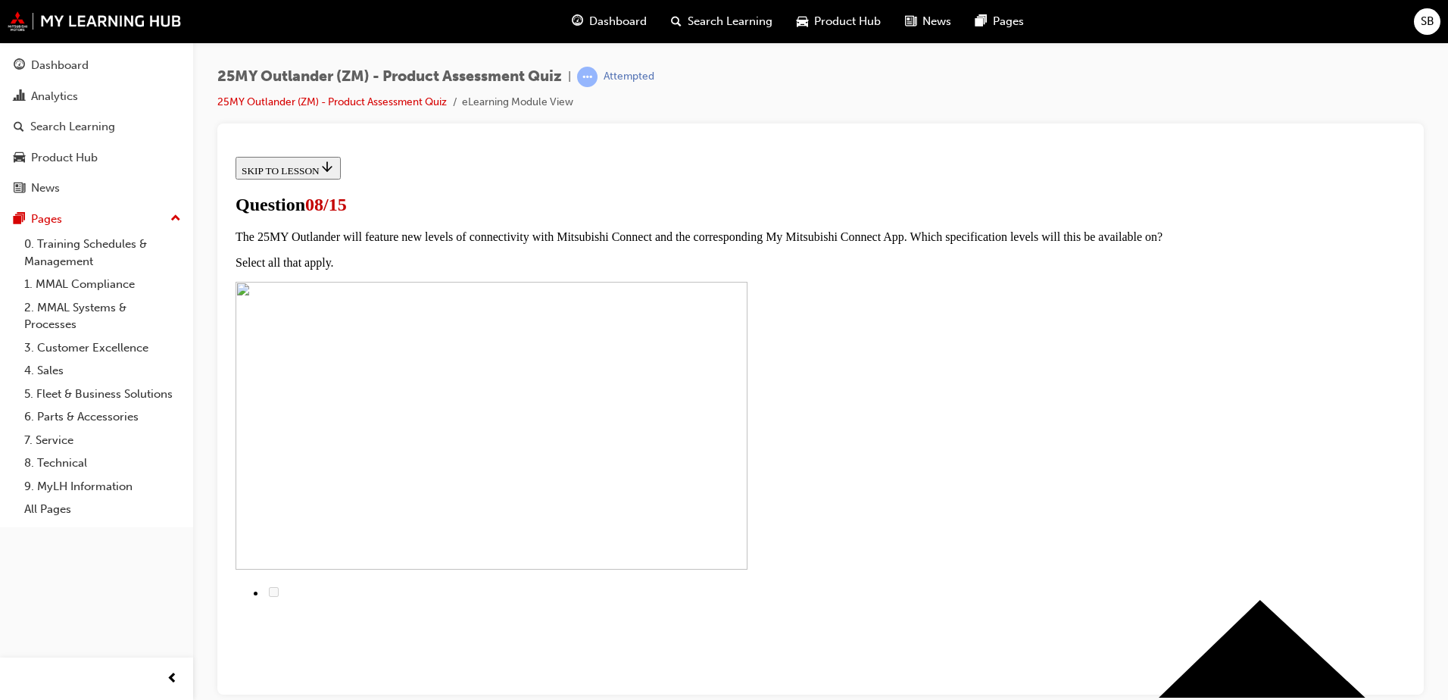
scroll to position [0, 0]
drag, startPoint x: 583, startPoint y: 648, endPoint x: 592, endPoint y: 648, distance: 9.1
radio input "true"
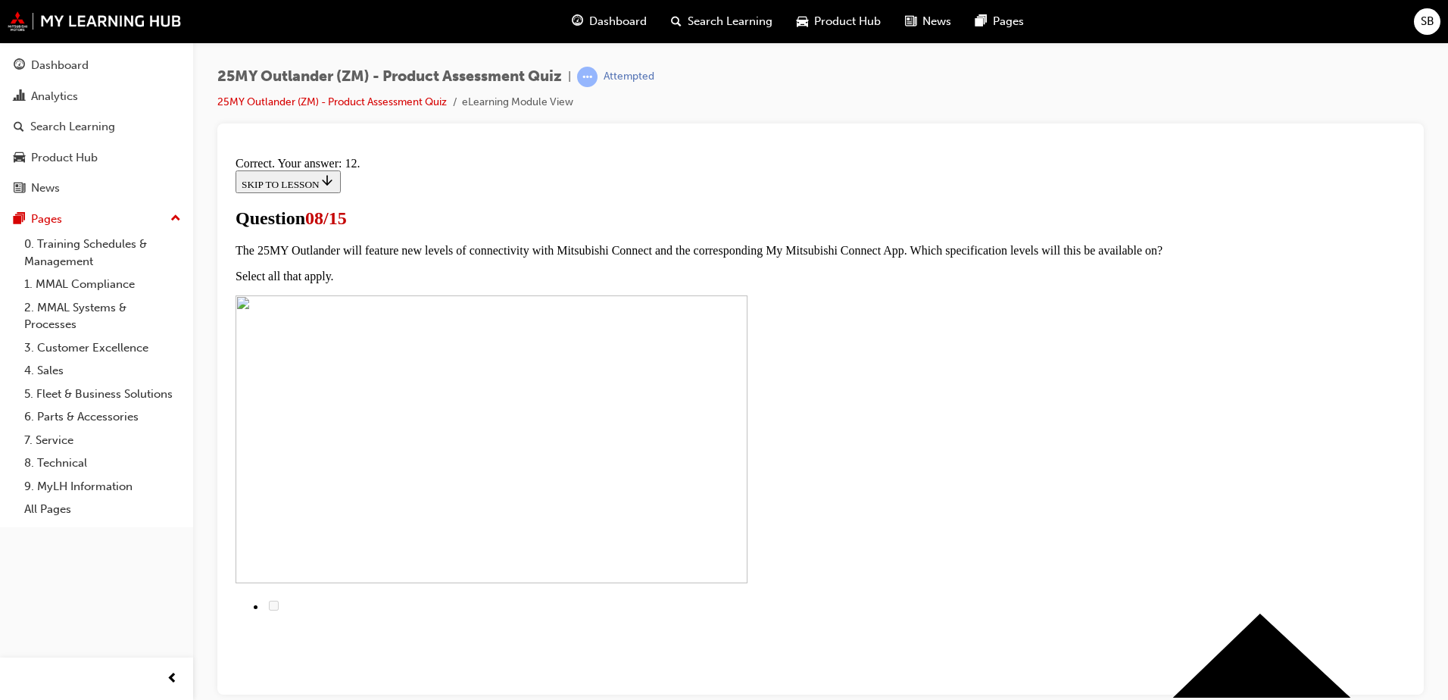
scroll to position [243, 0]
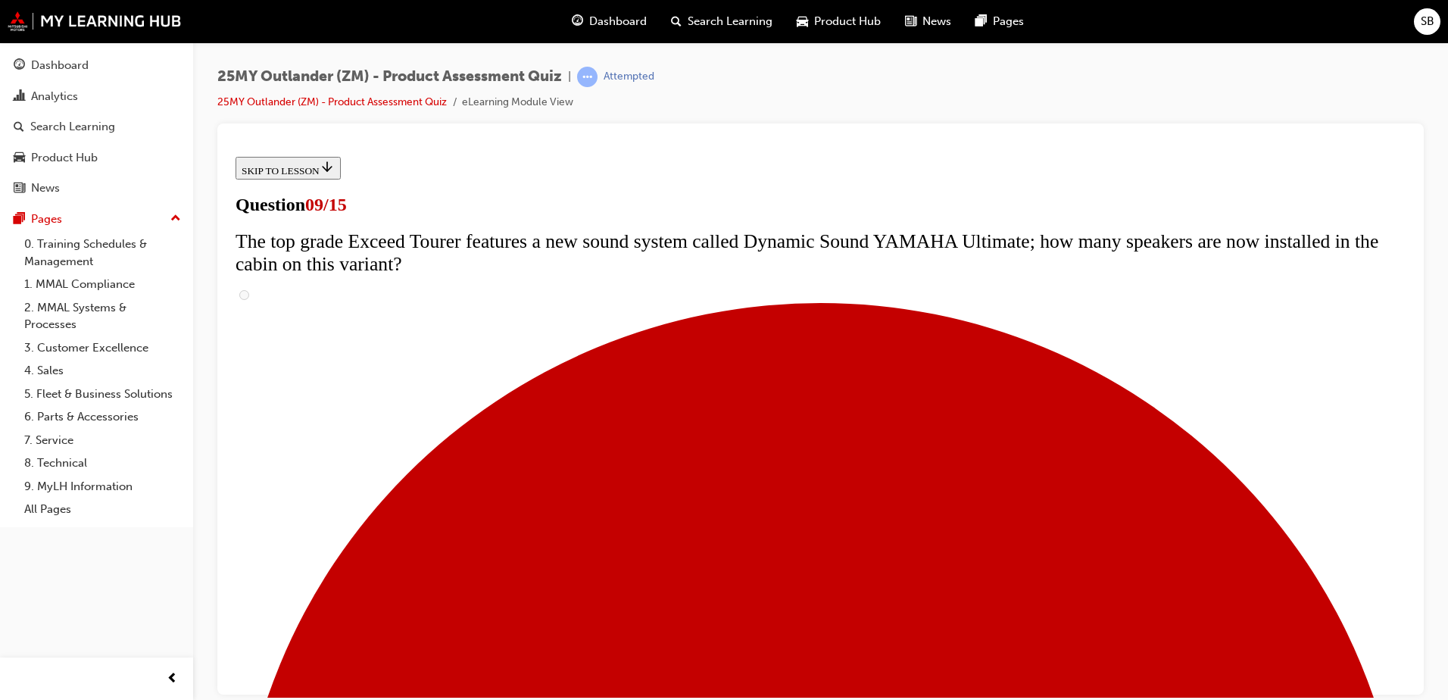
scroll to position [694, 0]
drag, startPoint x: 595, startPoint y: 495, endPoint x: 608, endPoint y: 498, distance: 13.2
radio input "true"
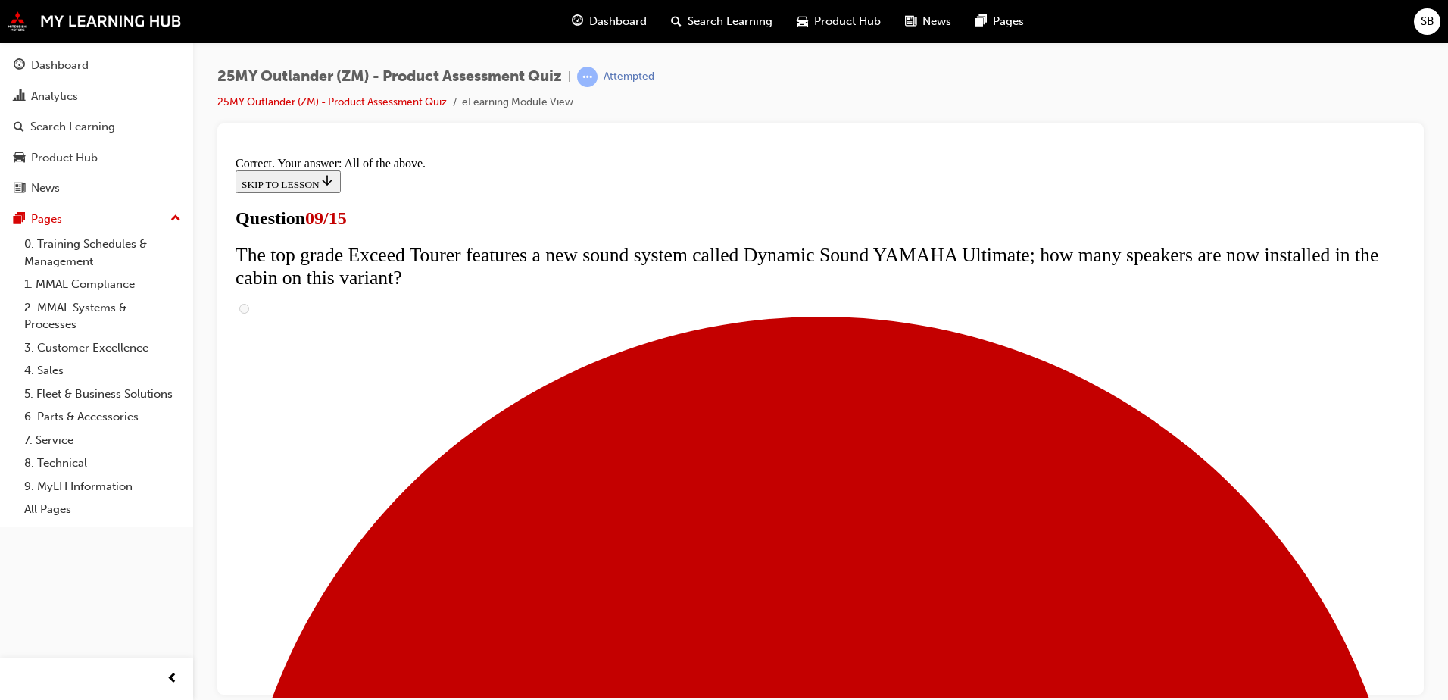
scroll to position [785, 0]
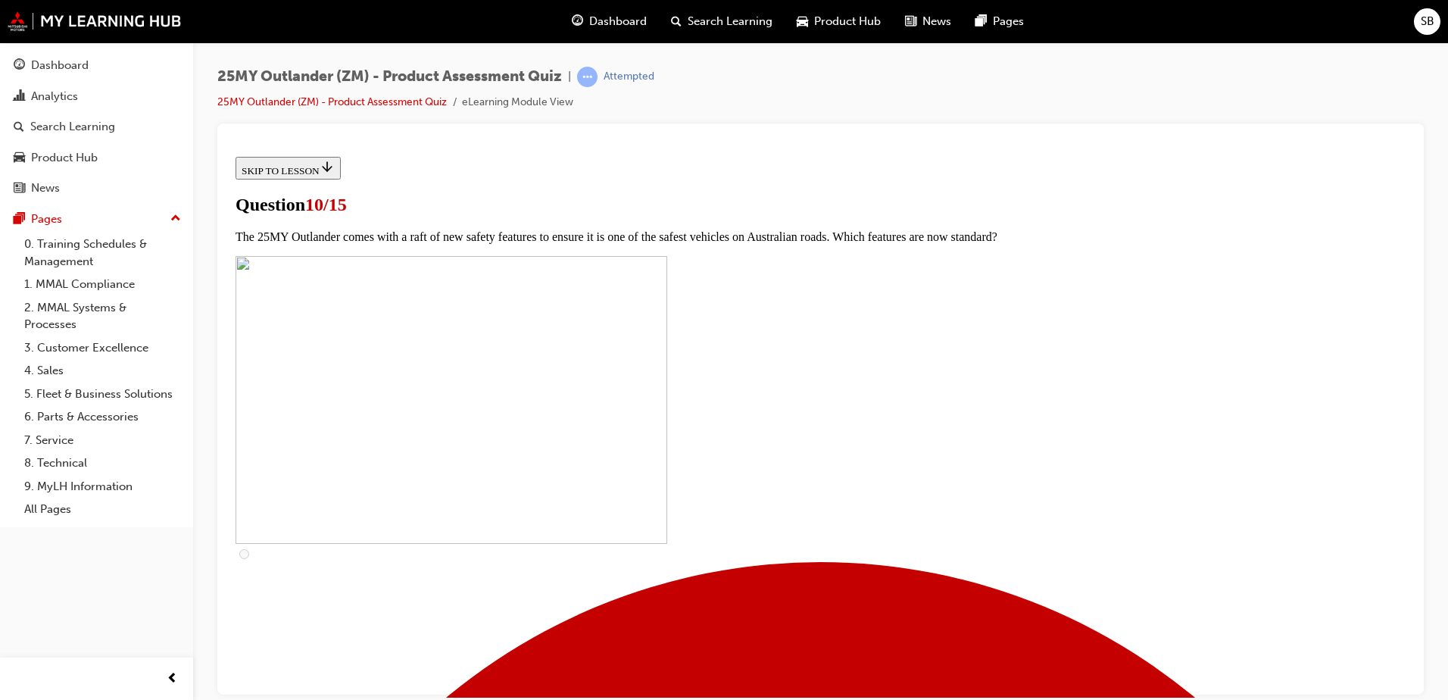
scroll to position [151, 0]
checkbox input "true"
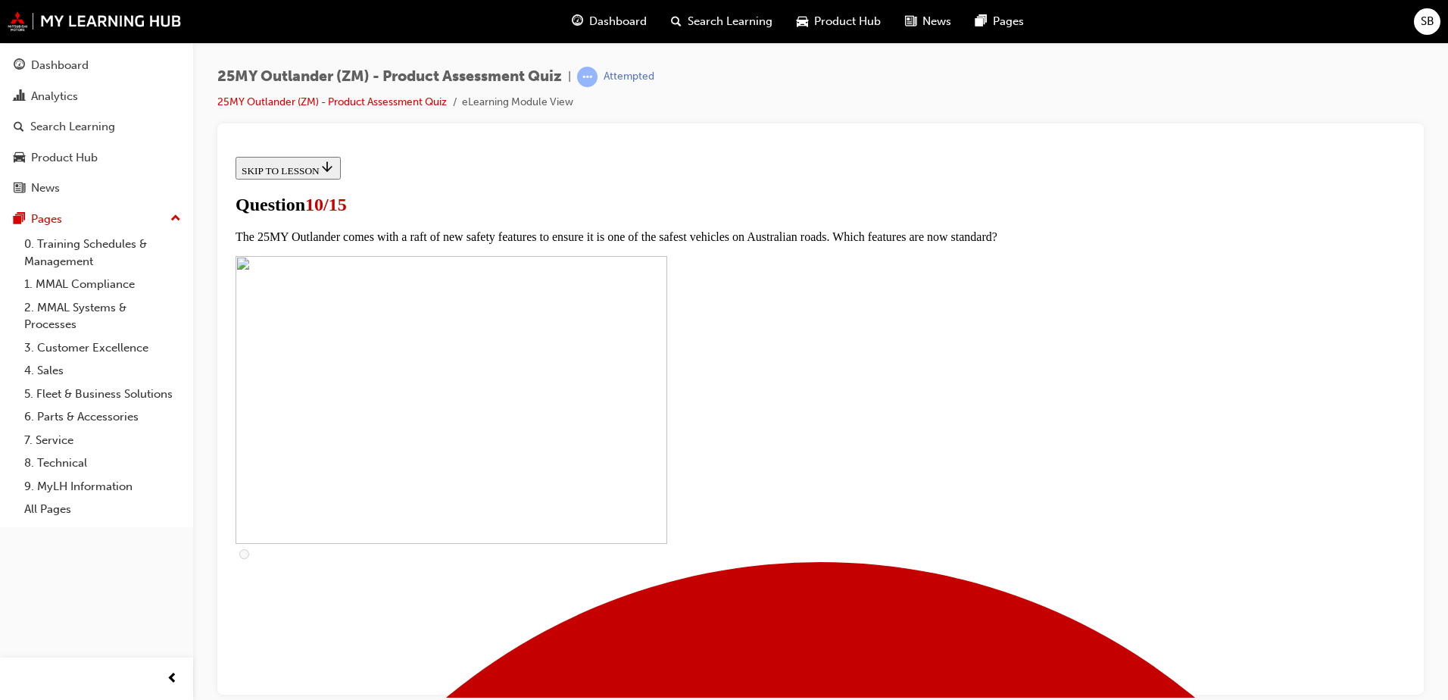
checkbox input "true"
drag, startPoint x: 583, startPoint y: 558, endPoint x: 607, endPoint y: 570, distance: 26.8
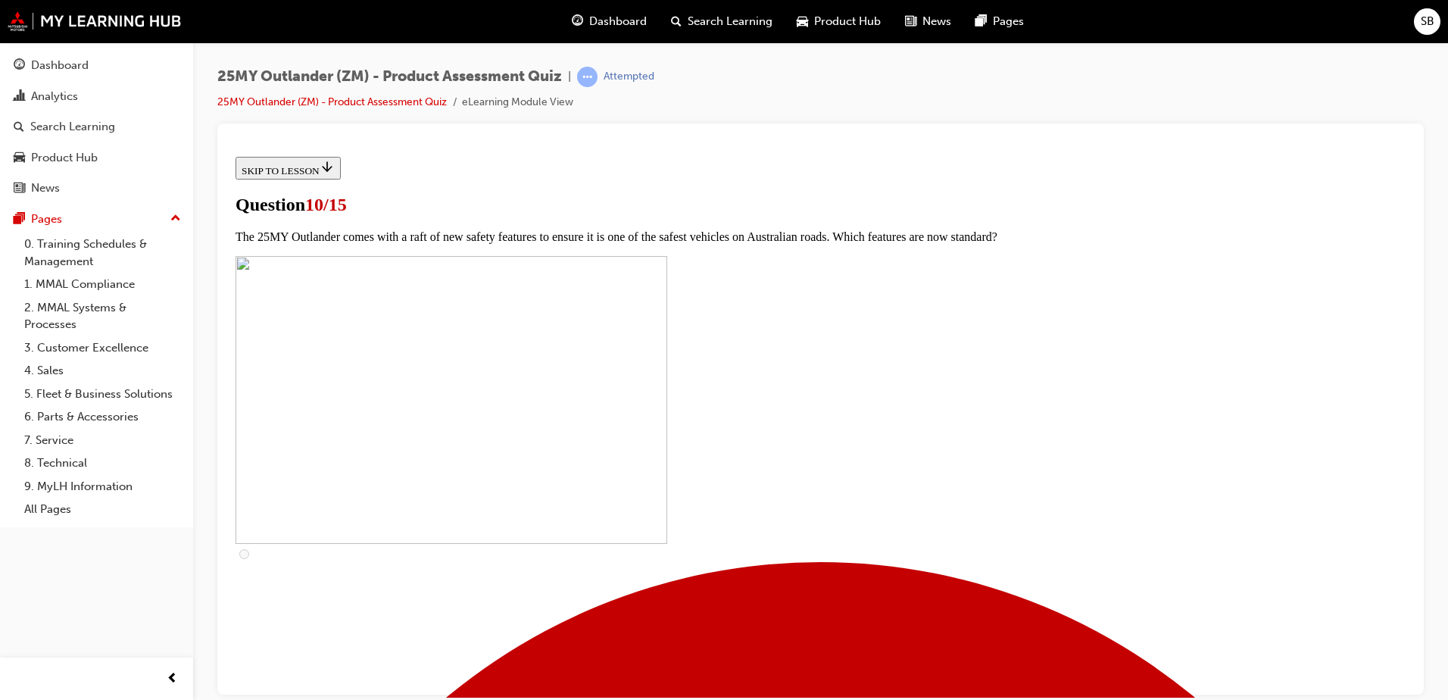
checkbox input "true"
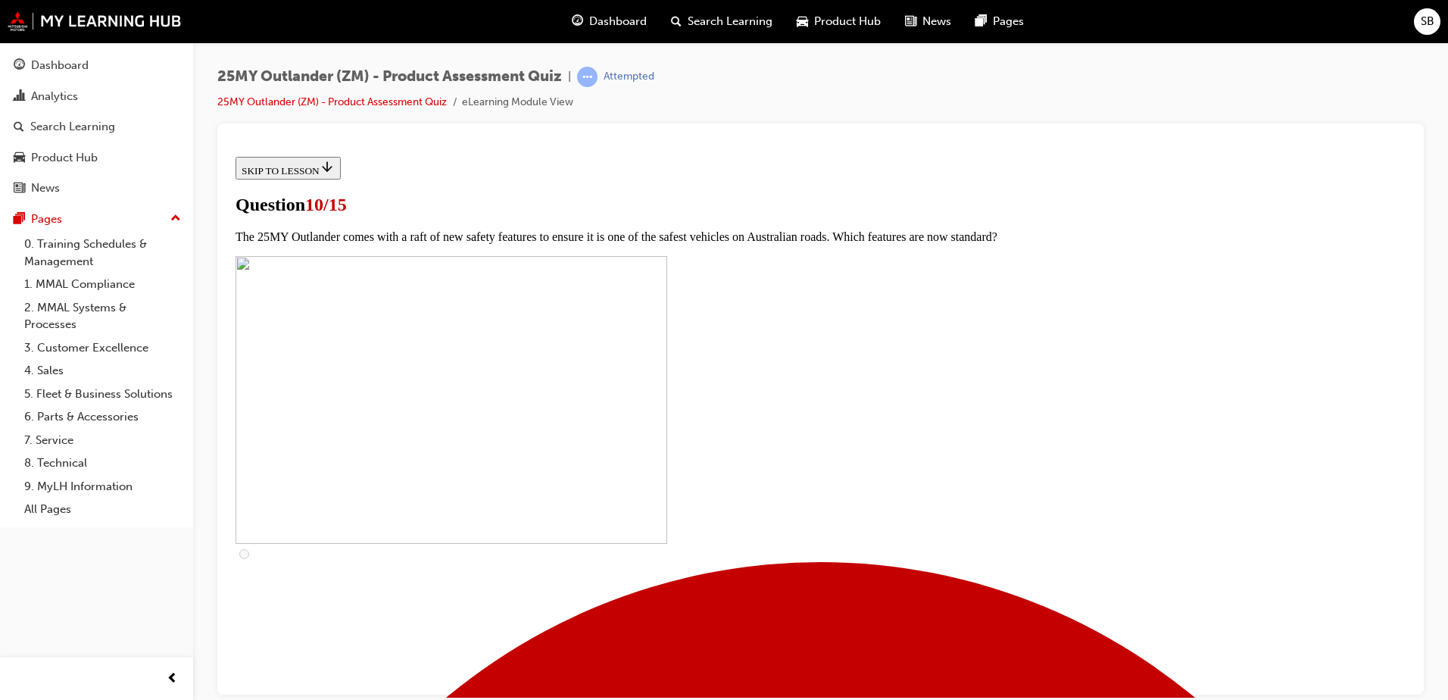
checkbox input "true"
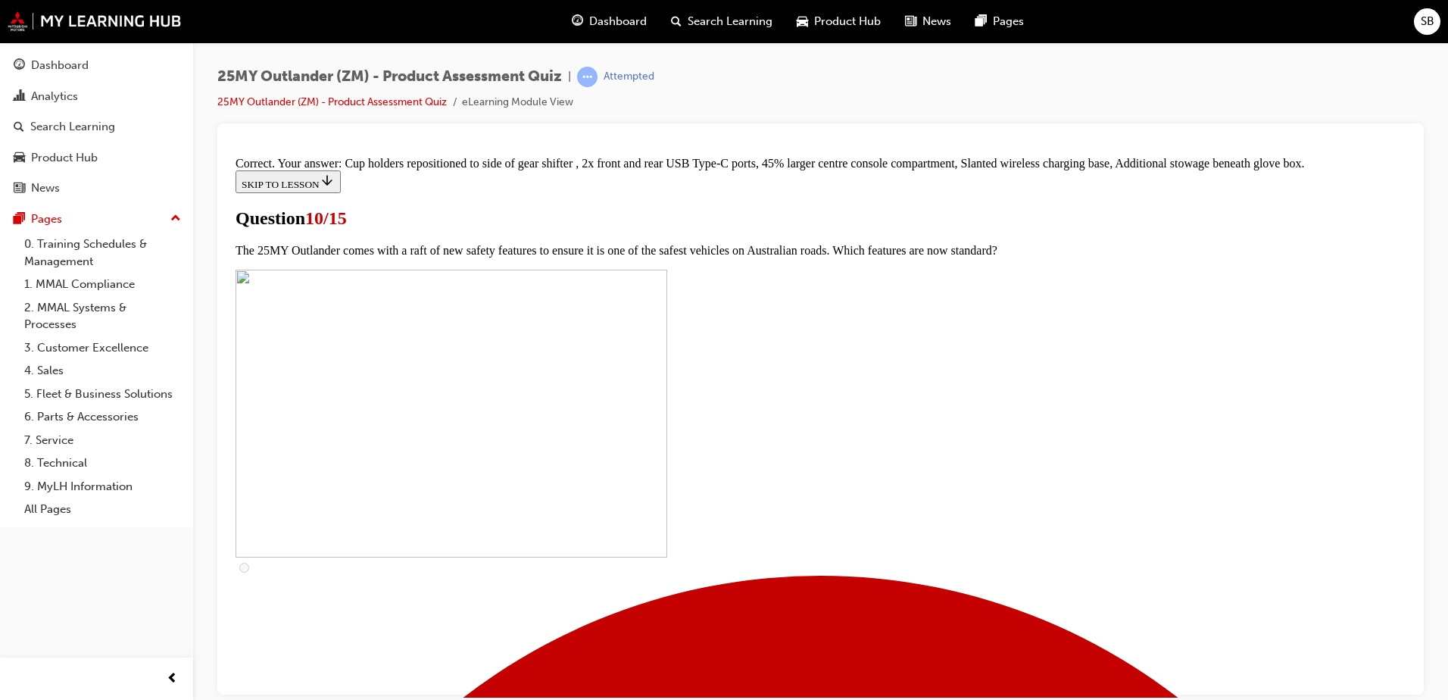
scroll to position [643, 0]
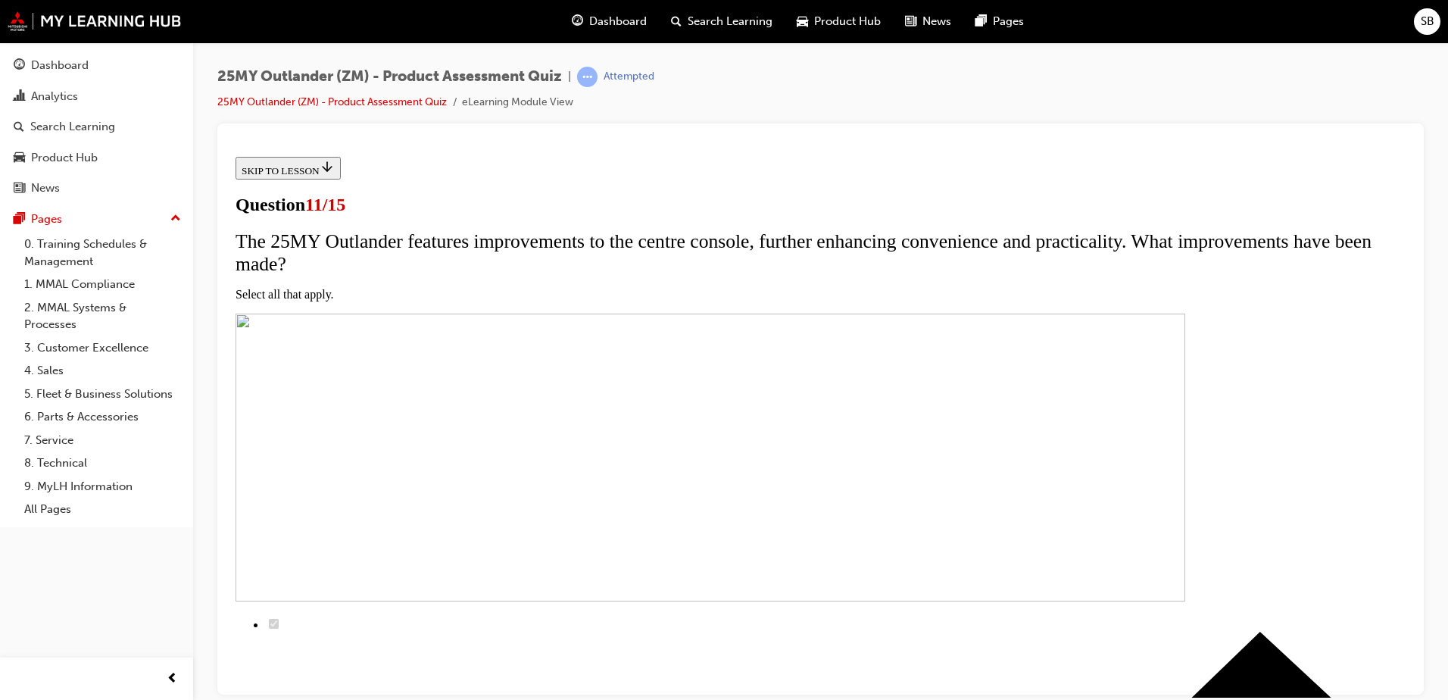
scroll to position [151, 0]
drag, startPoint x: 579, startPoint y: 538, endPoint x: 598, endPoint y: 548, distance: 21.0
checkbox input "true"
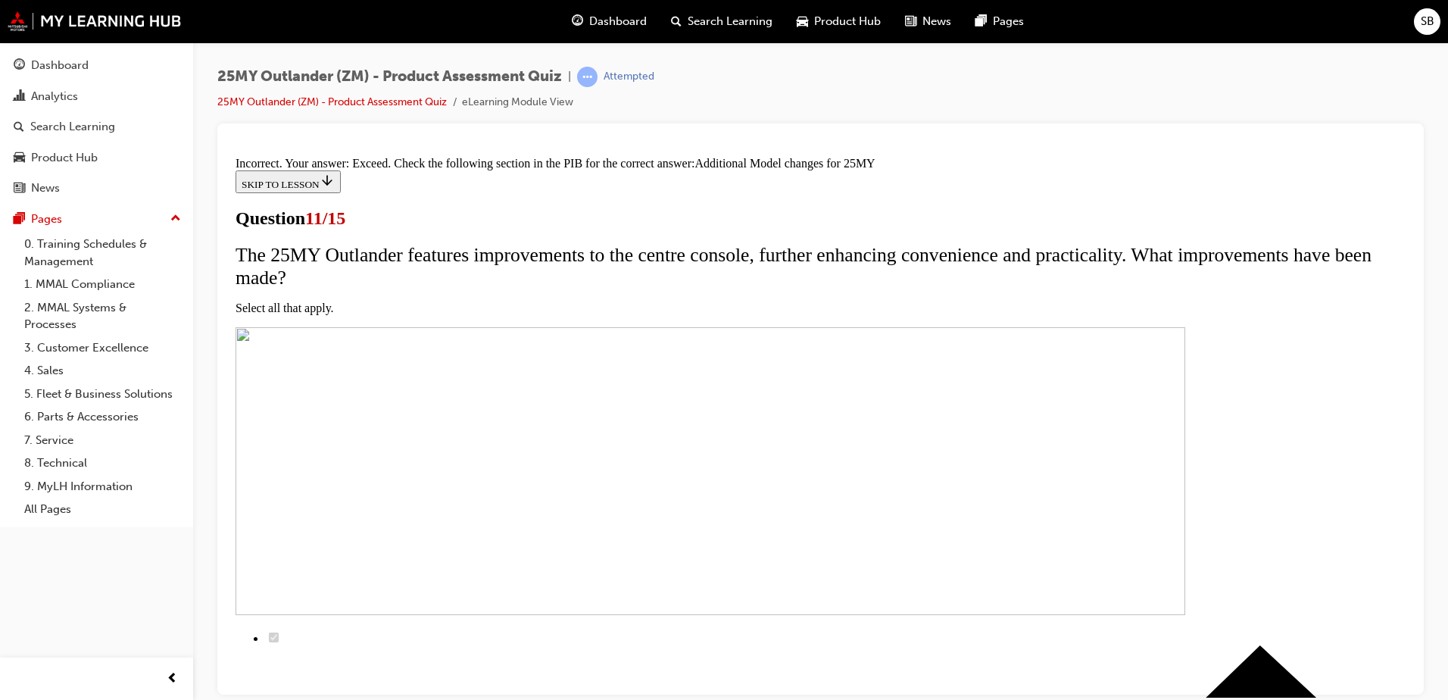
scroll to position [227, 0]
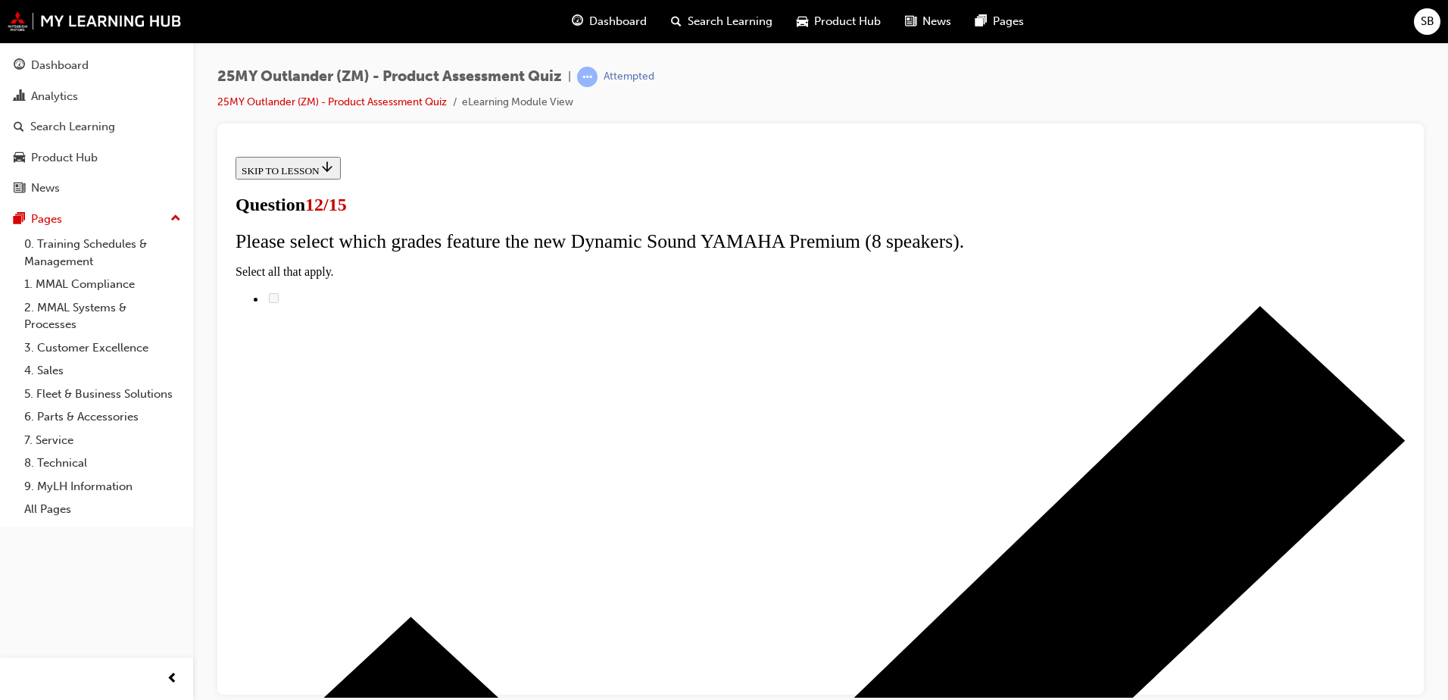
scroll to position [120, 0]
drag, startPoint x: 574, startPoint y: 378, endPoint x: 582, endPoint y: 387, distance: 12.3
radio input "true"
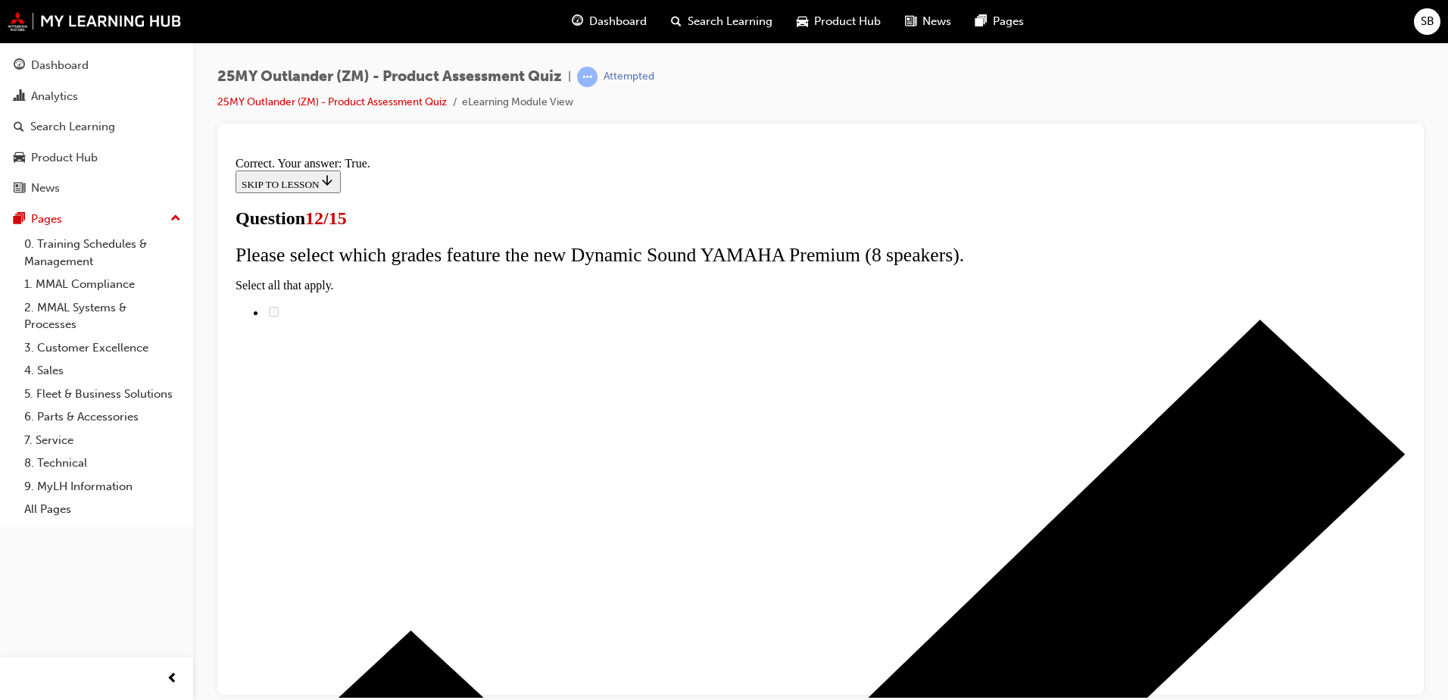
scroll to position [173, 0]
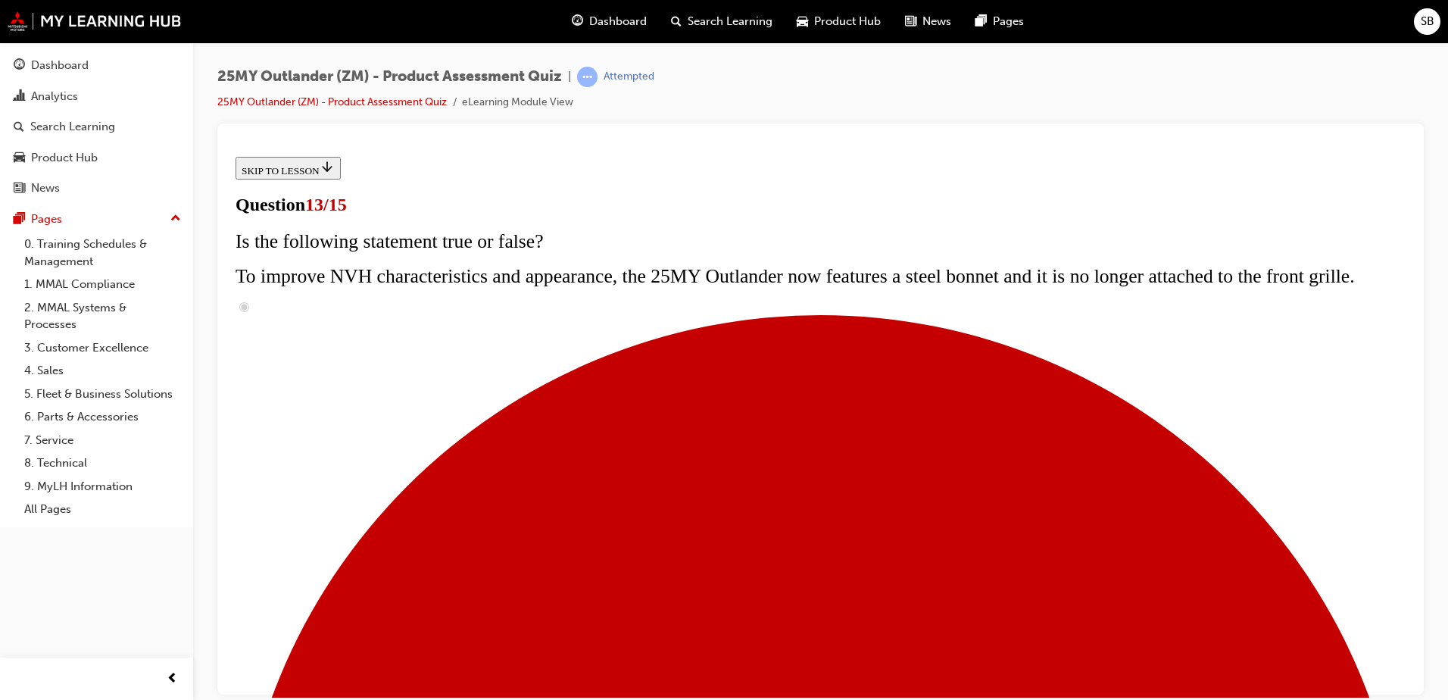
scroll to position [227, 0]
radio input "true"
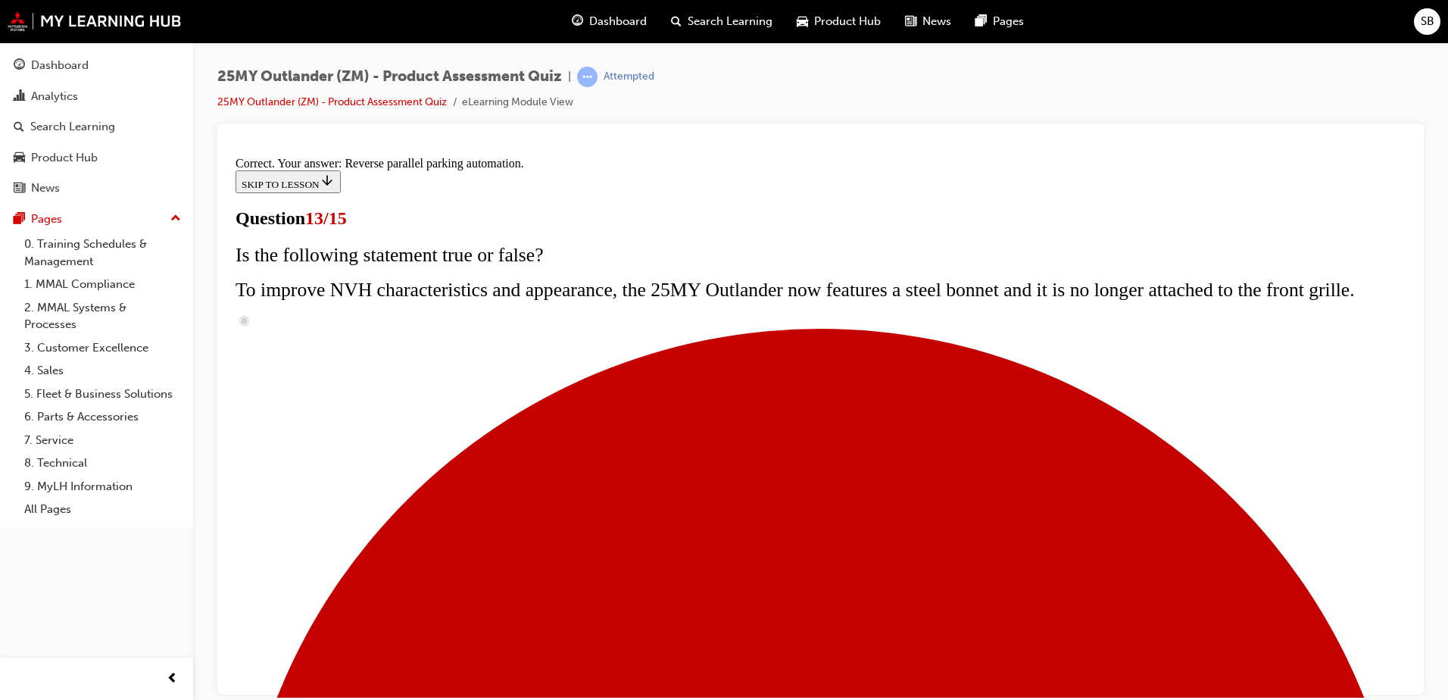
scroll to position [390, 0]
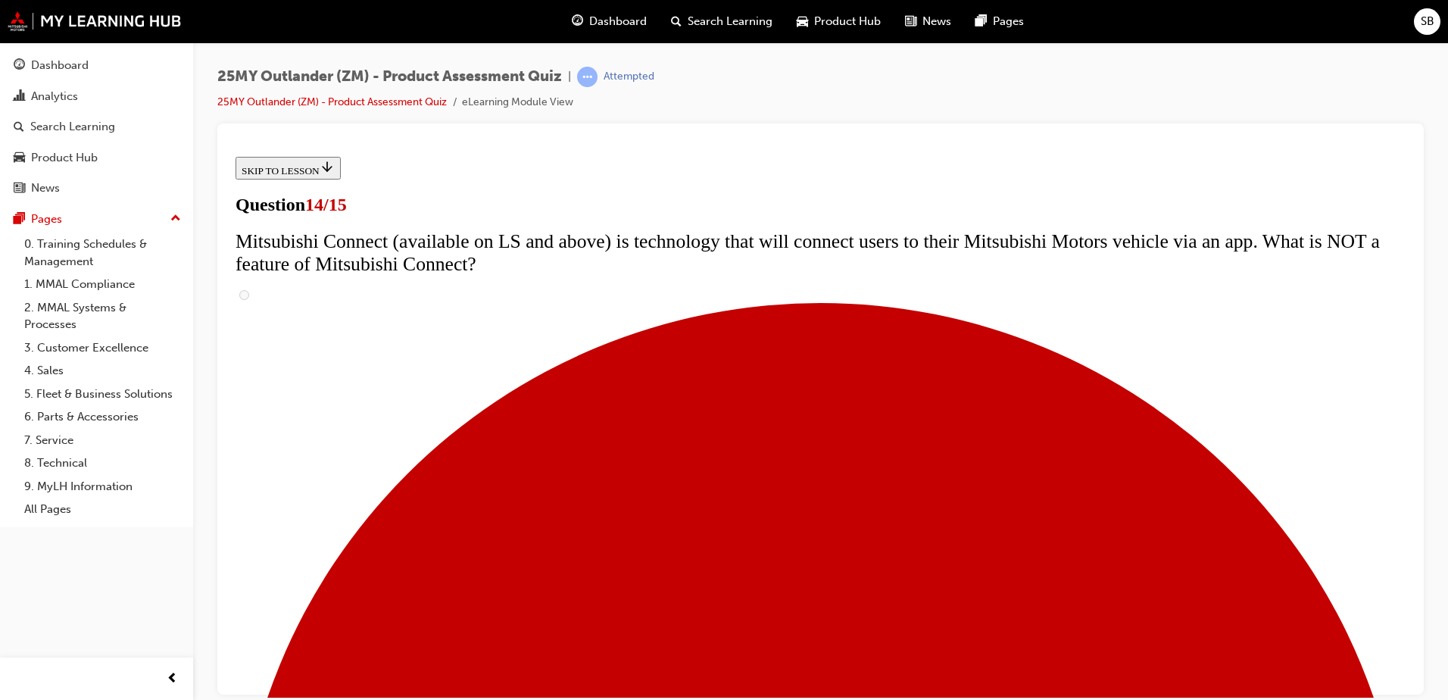
scroll to position [439, 0]
radio input "true"
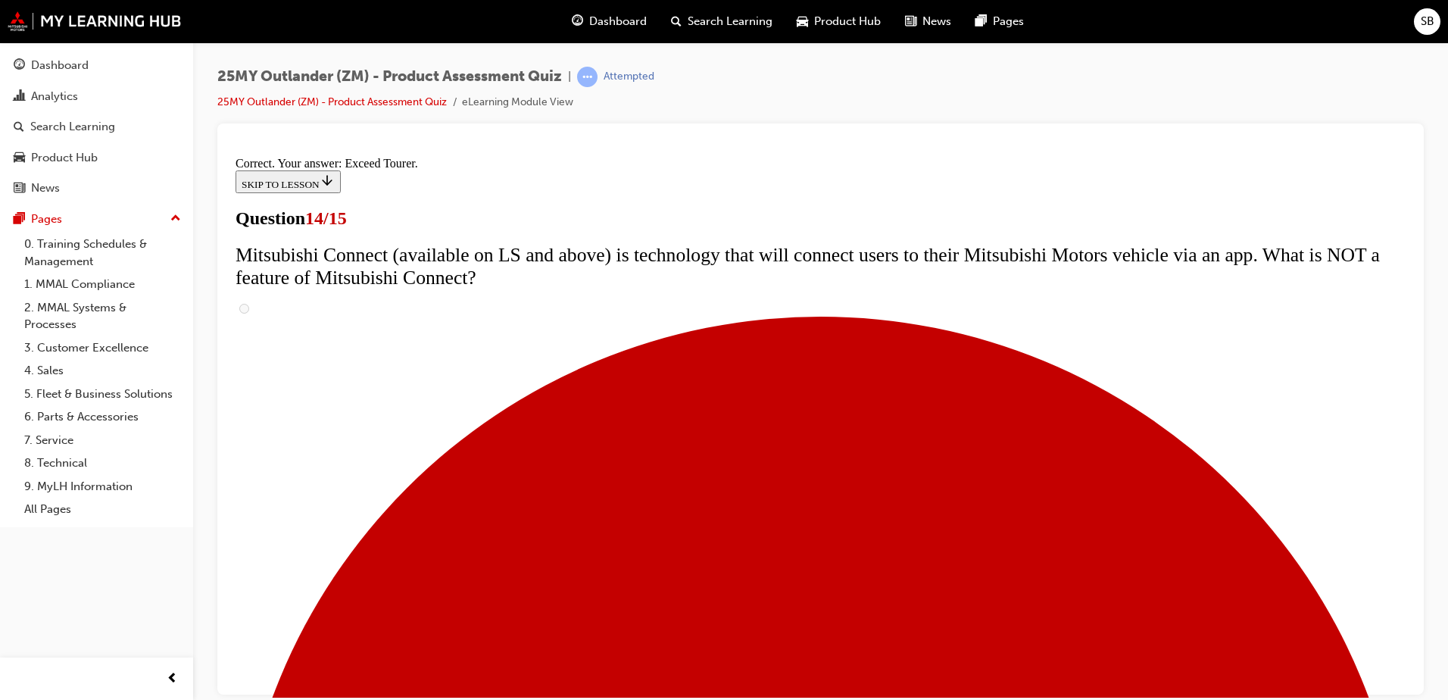
scroll to position [629, 0]
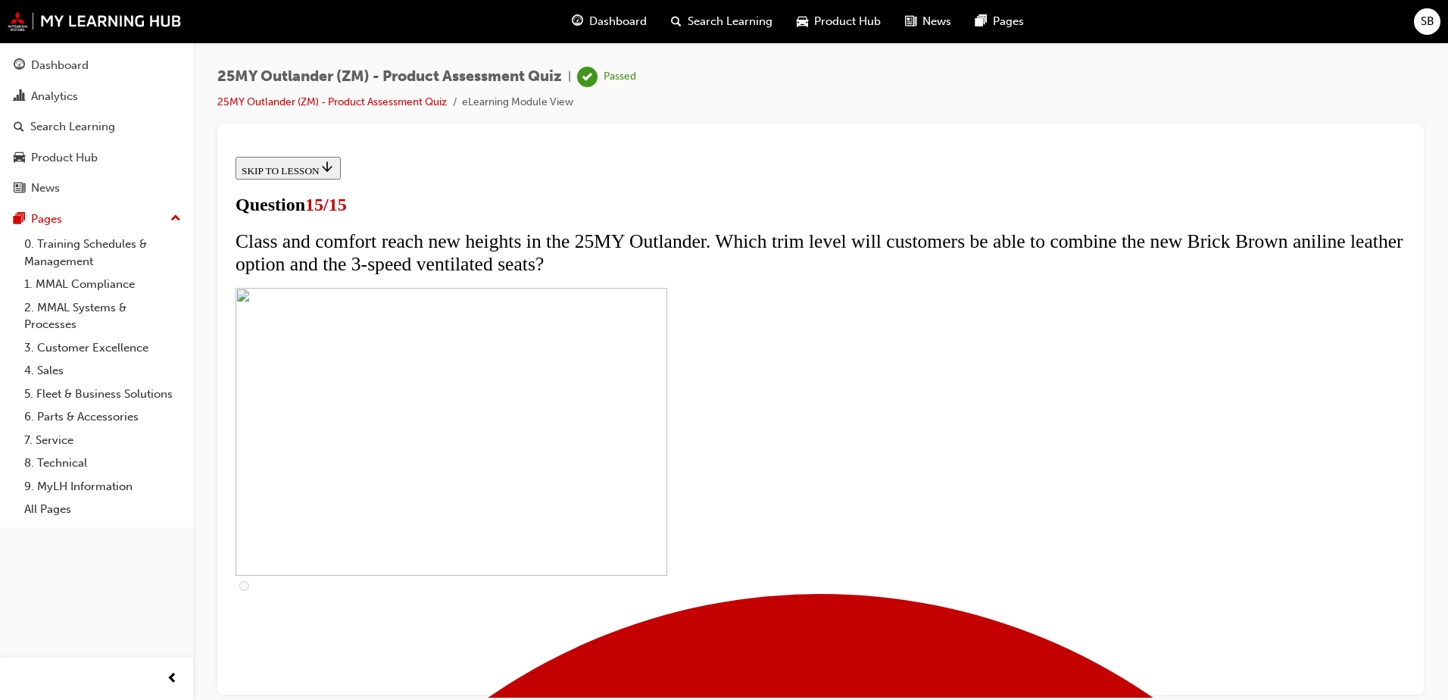
scroll to position [225, 0]
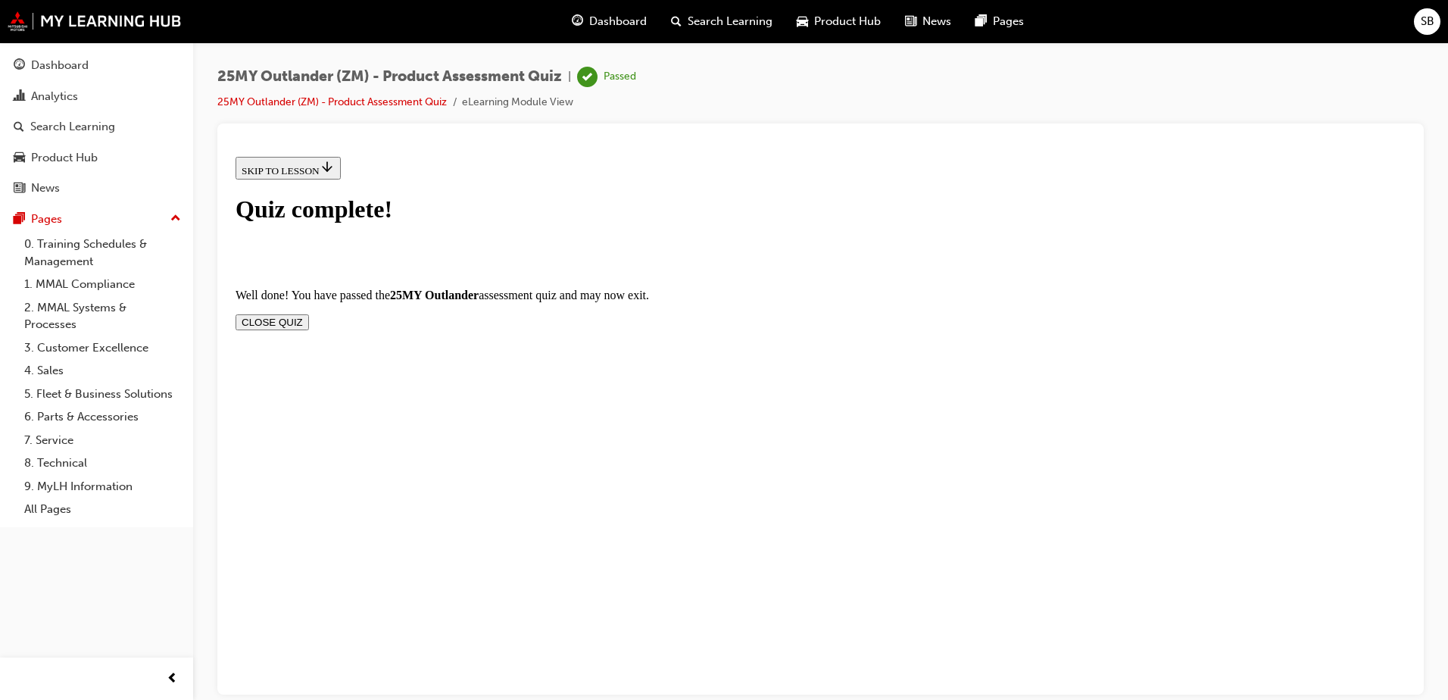
click at [309, 314] on button "CLOSE QUIZ" at bounding box center [272, 322] width 73 height 16
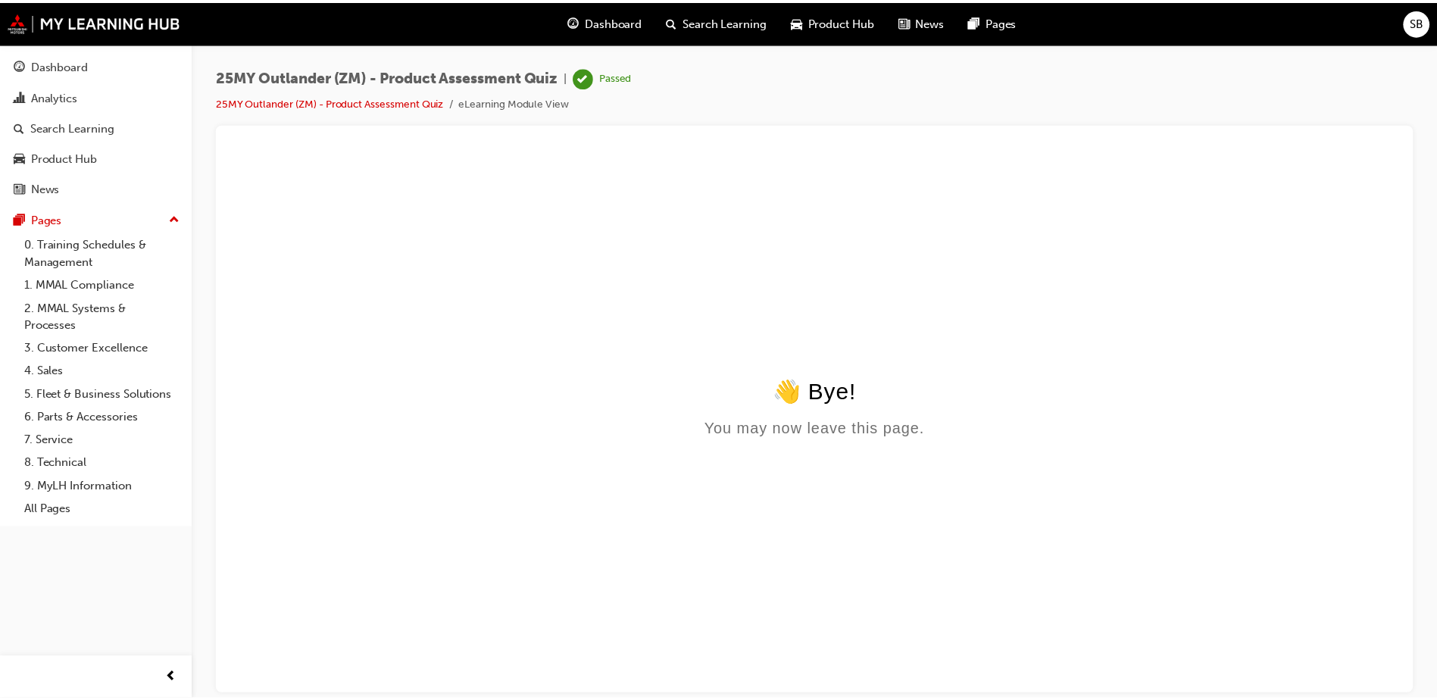
scroll to position [0, 0]
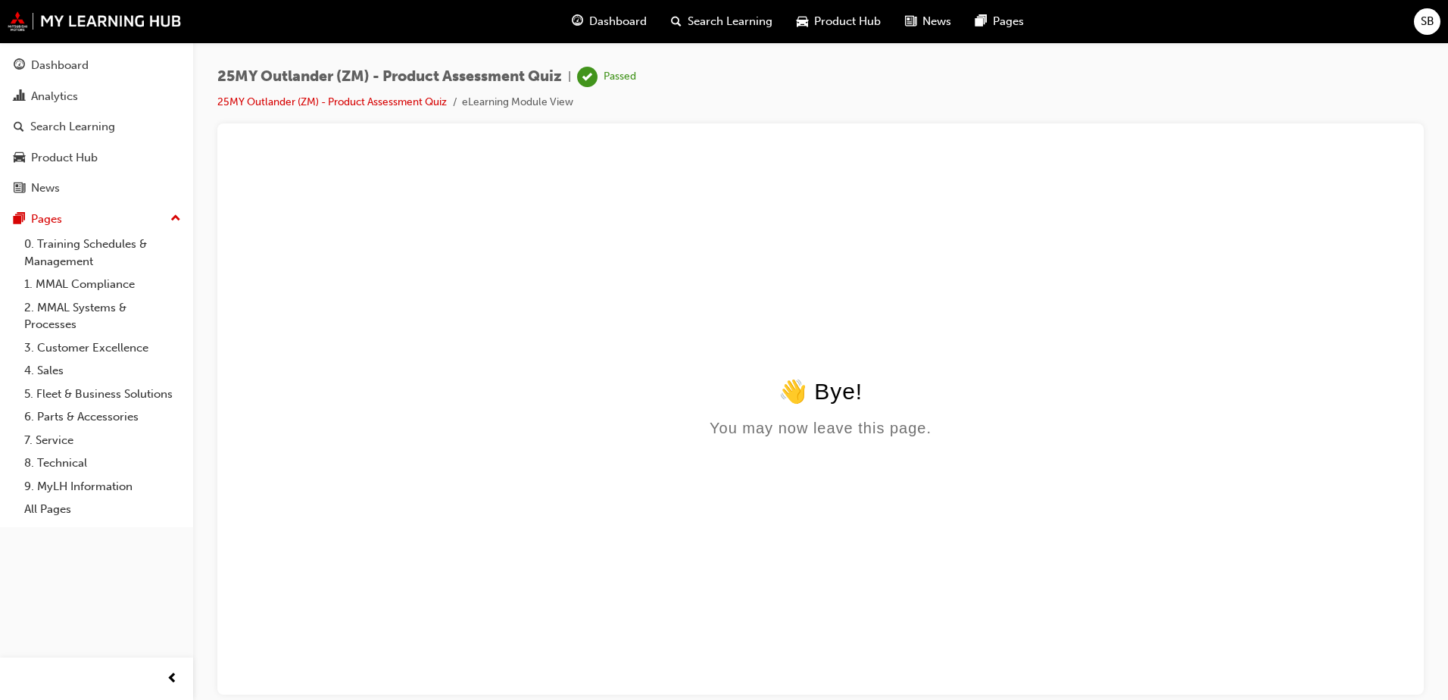
click at [728, 15] on span "Search Learning" at bounding box center [730, 21] width 85 height 17
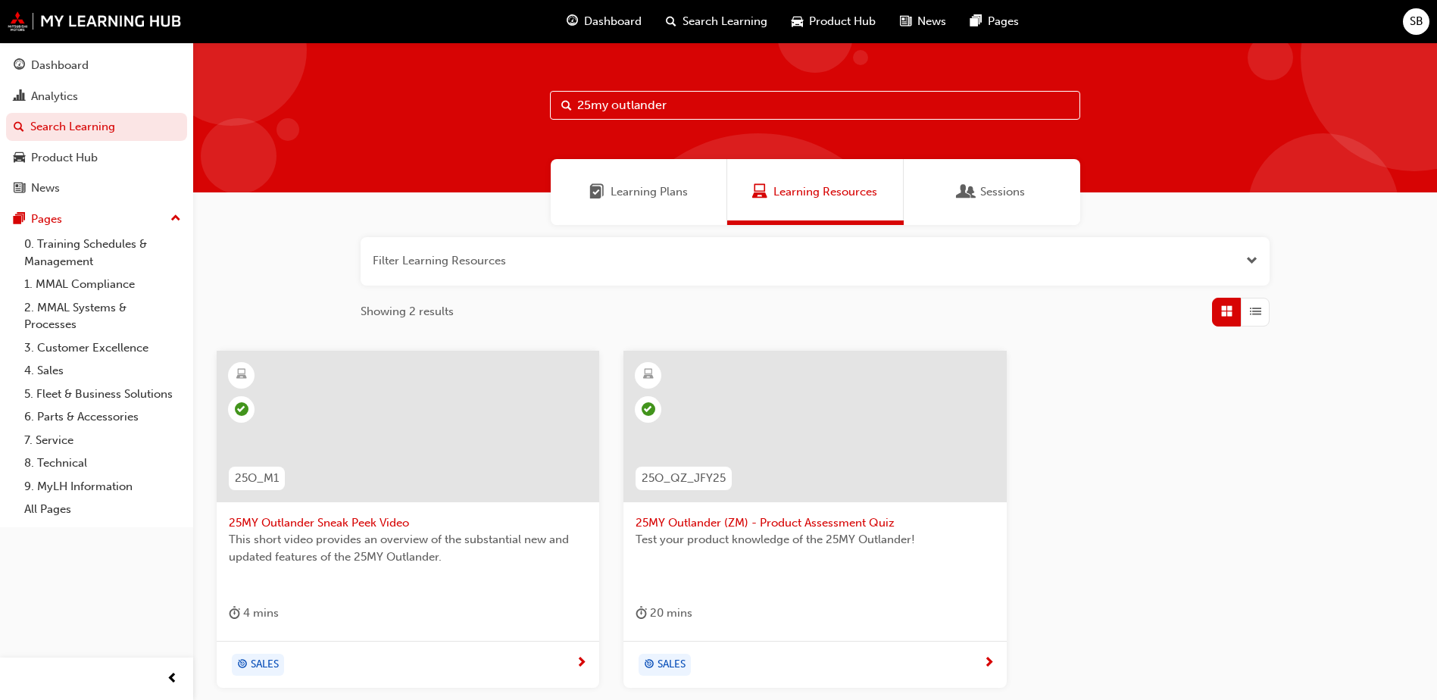
click at [708, 108] on input "25my outlander" at bounding box center [815, 105] width 530 height 29
type input "2"
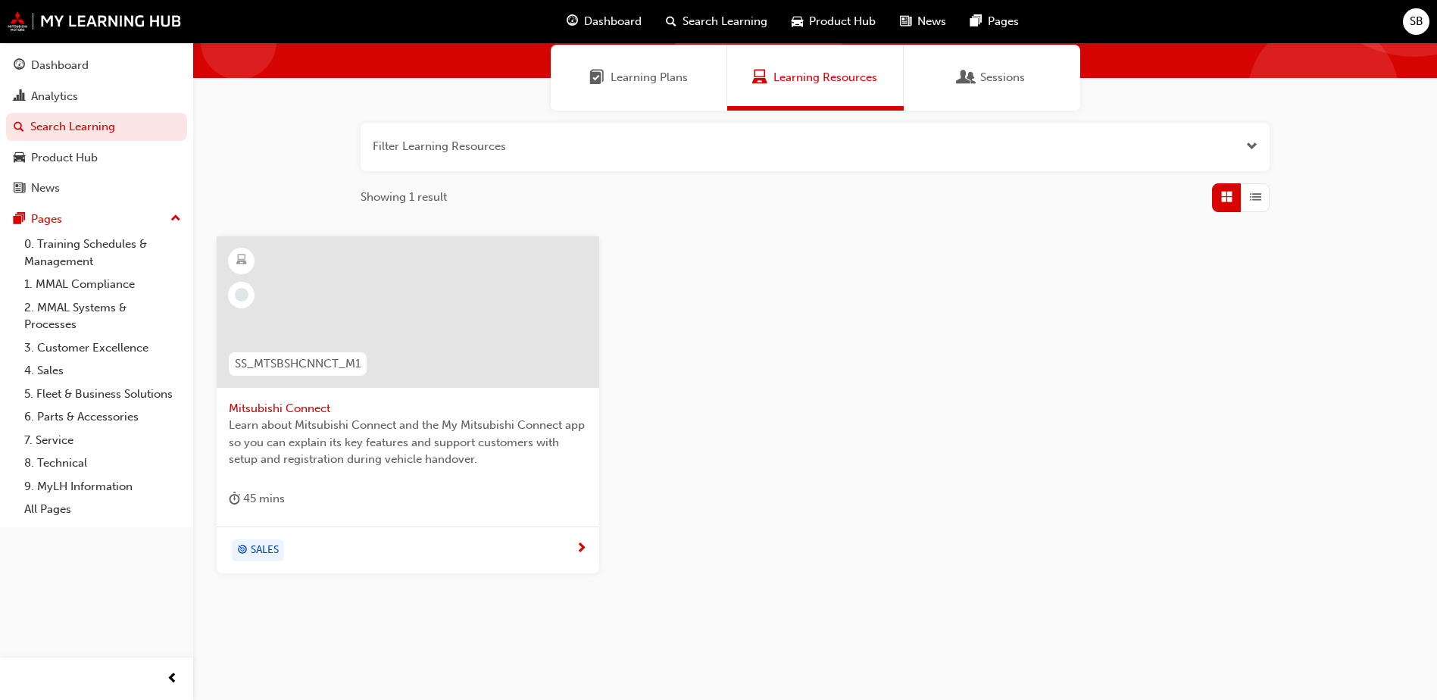
scroll to position [135, 0]
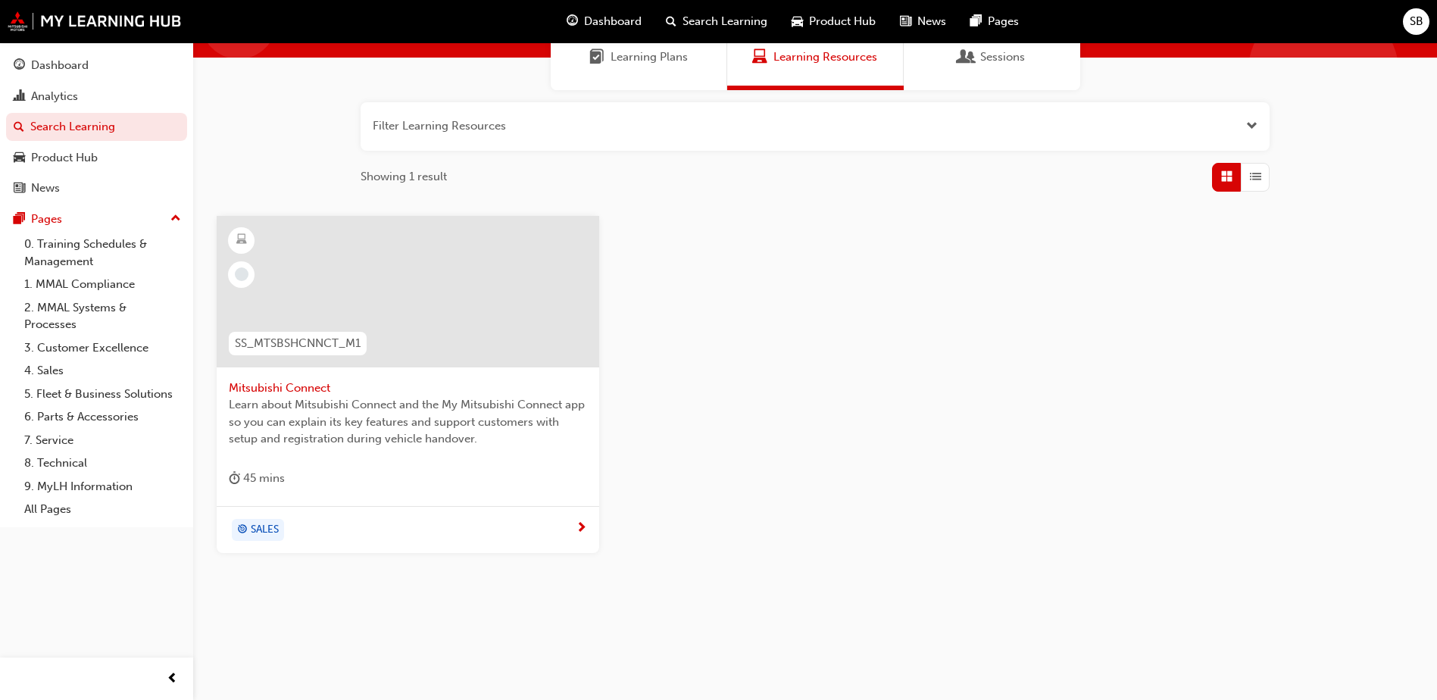
type input "mitsubishi connect"
click at [300, 388] on span "Mitsubishi Connect" at bounding box center [408, 387] width 358 height 17
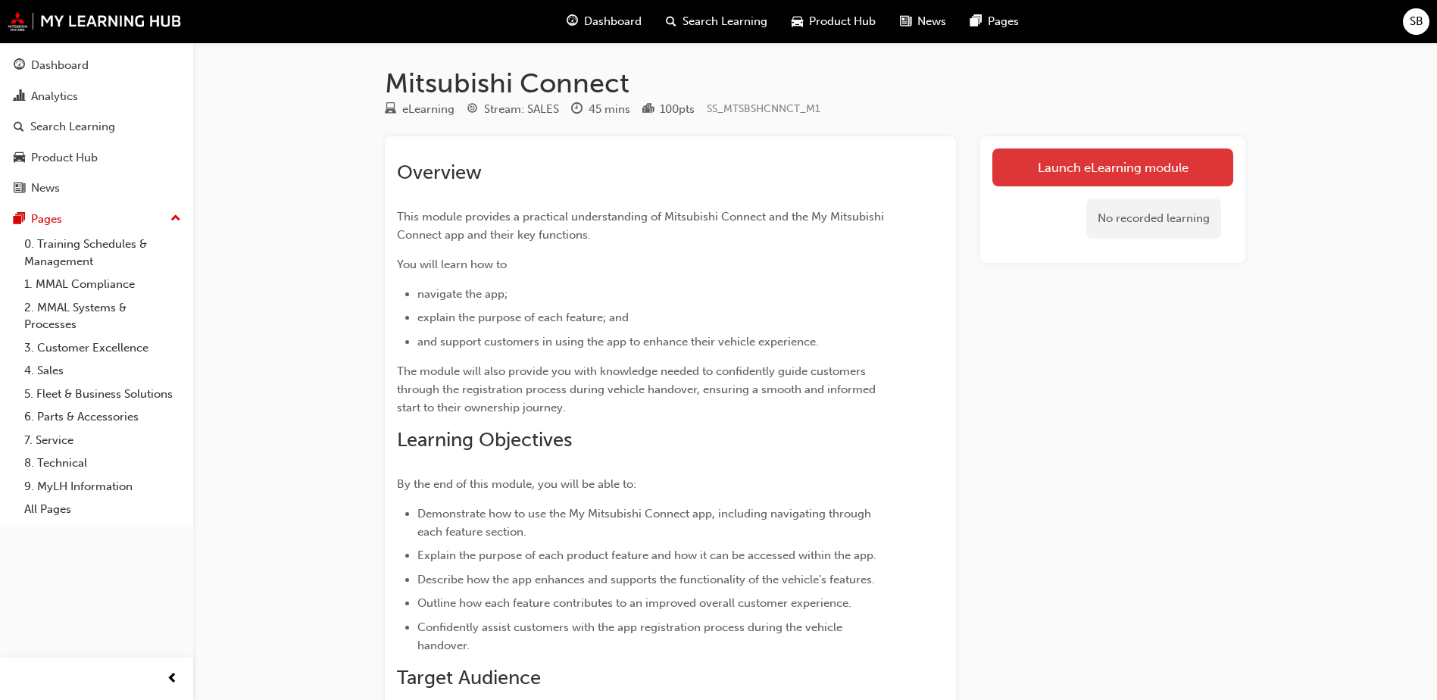
click at [1117, 157] on link "Launch eLearning module" at bounding box center [1112, 167] width 241 height 38
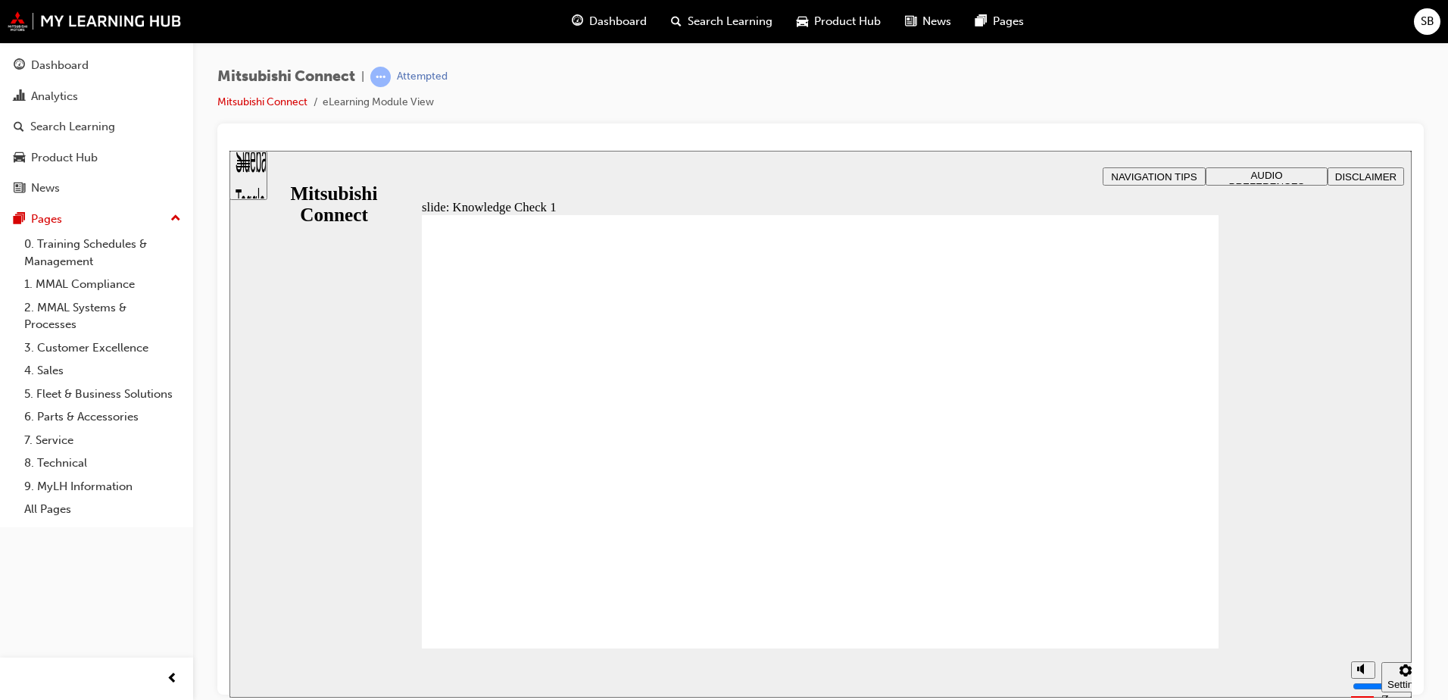
checkbox input "true"
drag, startPoint x: 793, startPoint y: 560, endPoint x: 826, endPoint y: 548, distance: 34.8
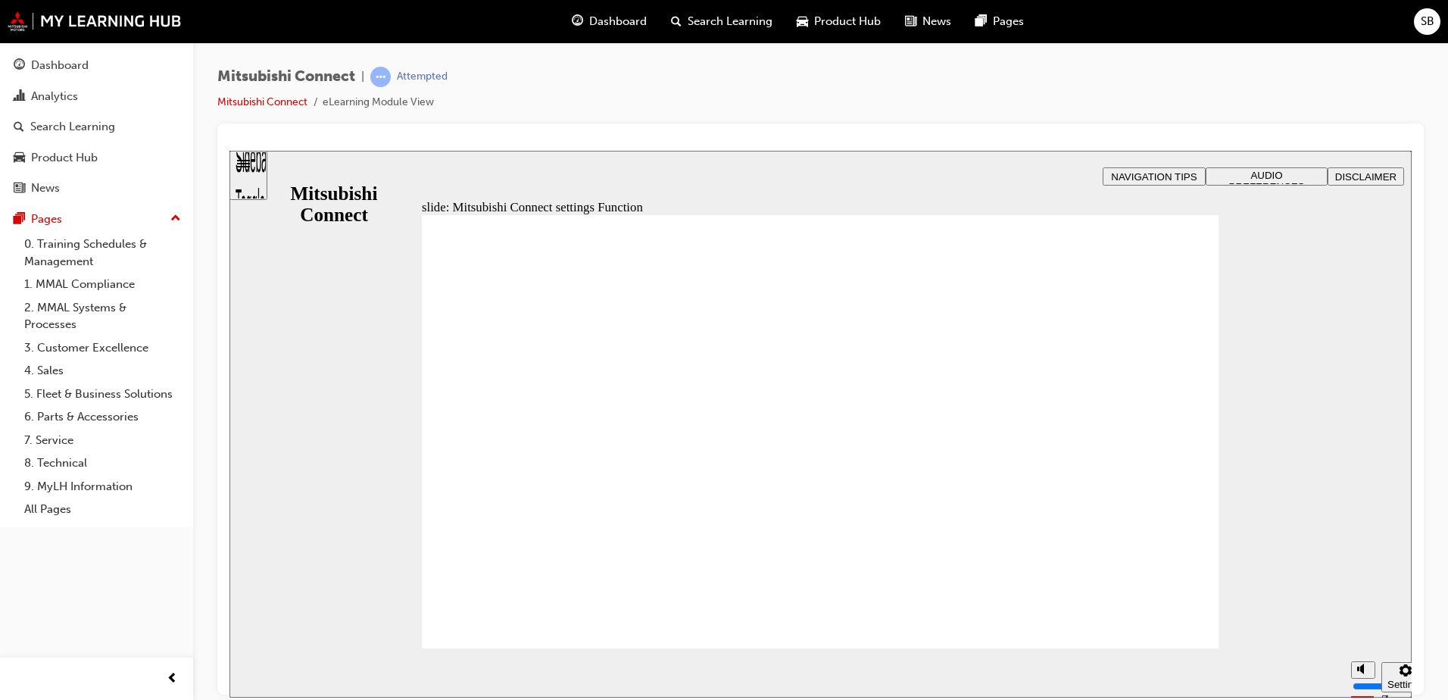
radio input "true"
drag, startPoint x: 846, startPoint y: 534, endPoint x: 832, endPoint y: 539, distance: 15.1
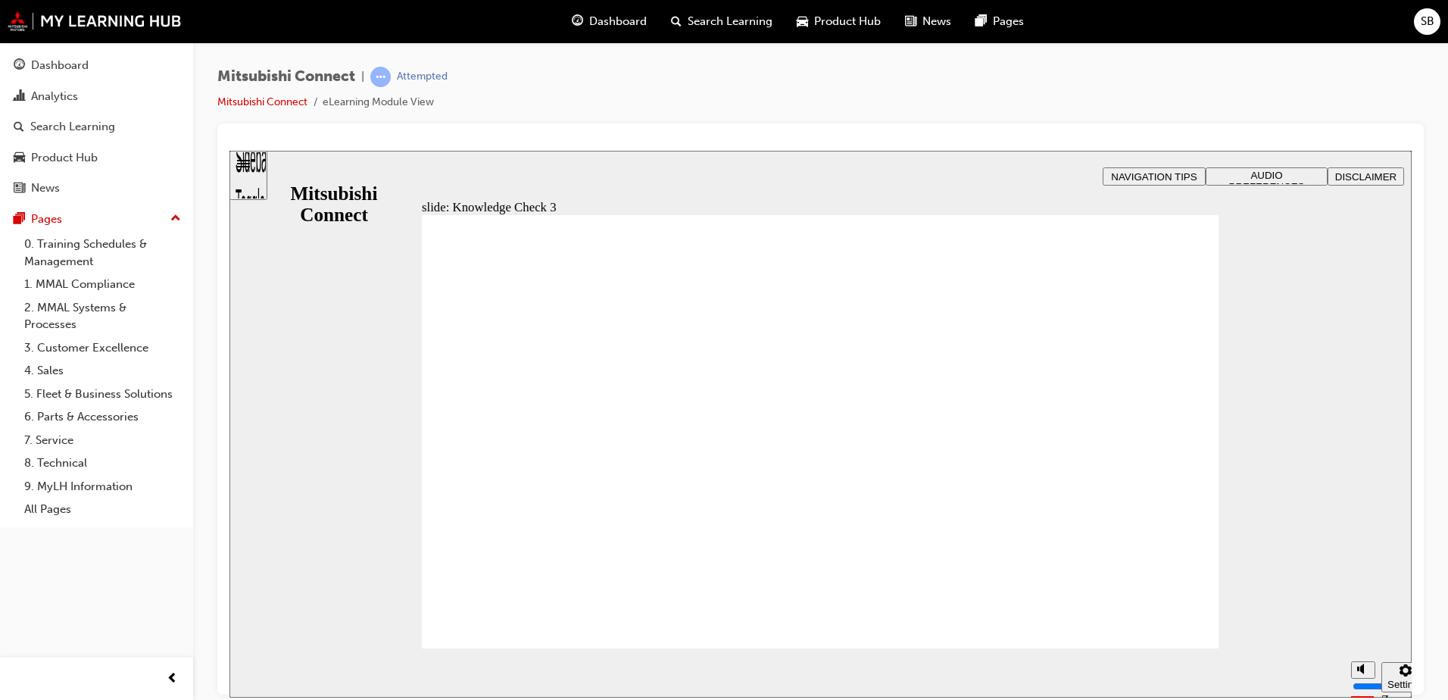
checkbox input "true"
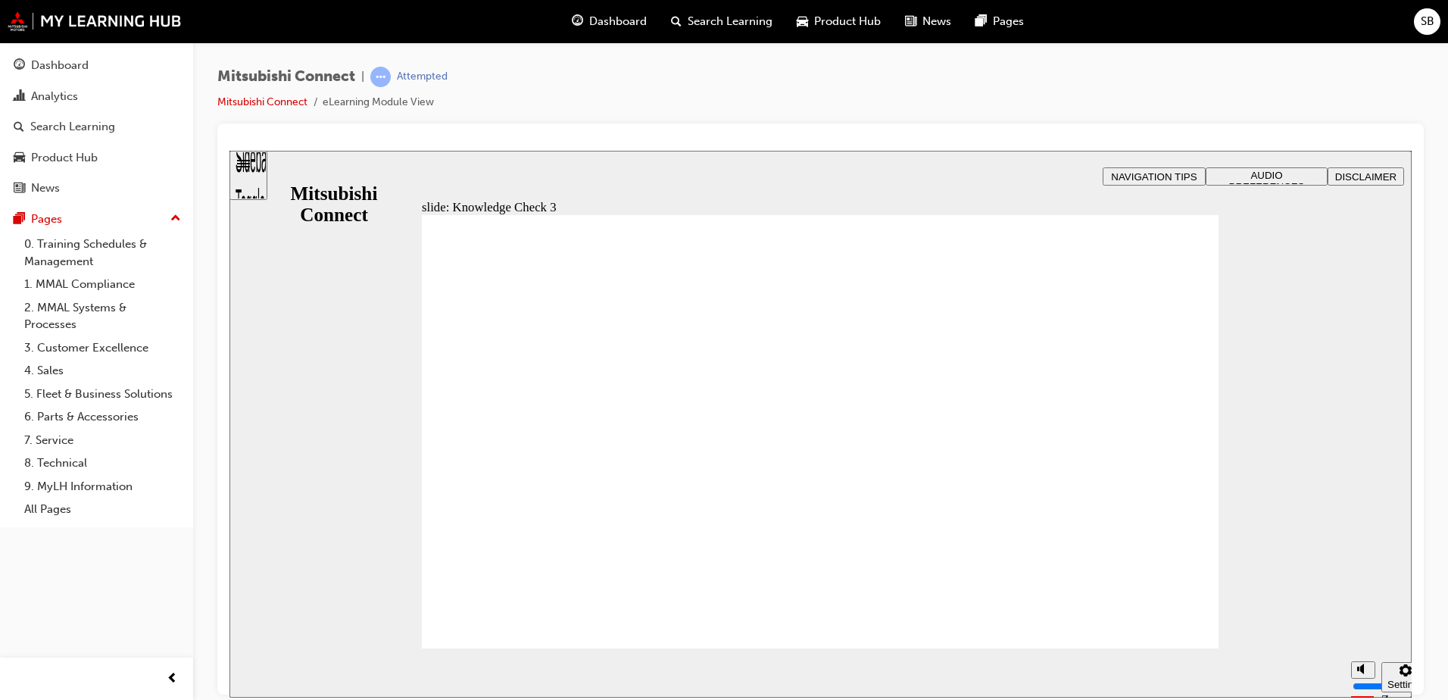
checkbox input "false"
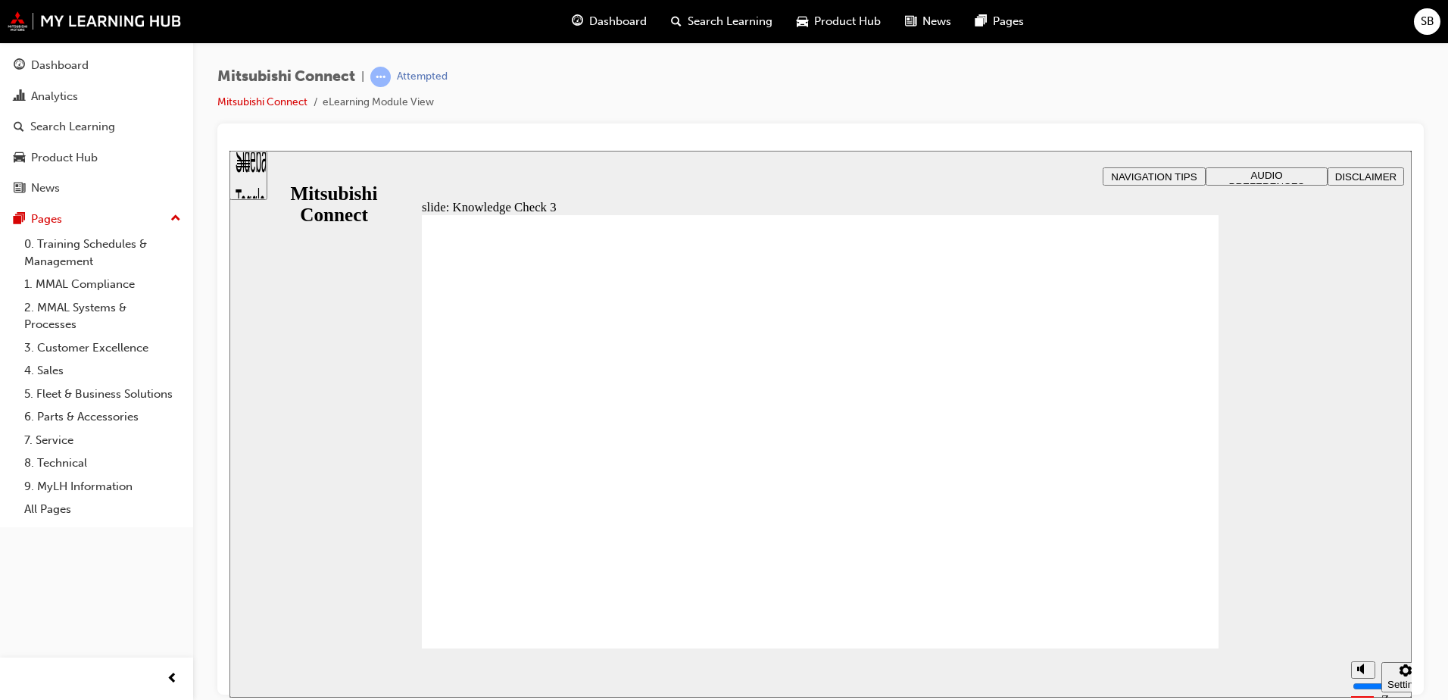
checkbox input "false"
checkbox input "true"
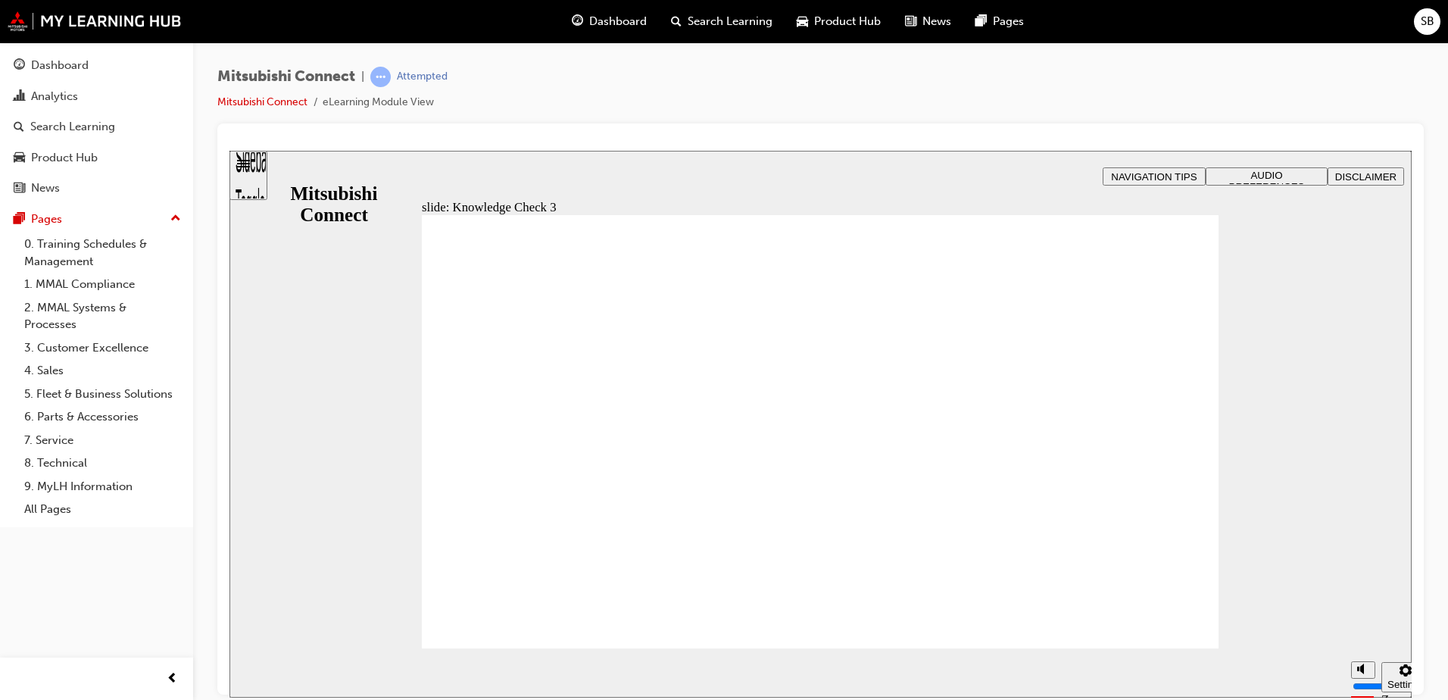
checkbox input "false"
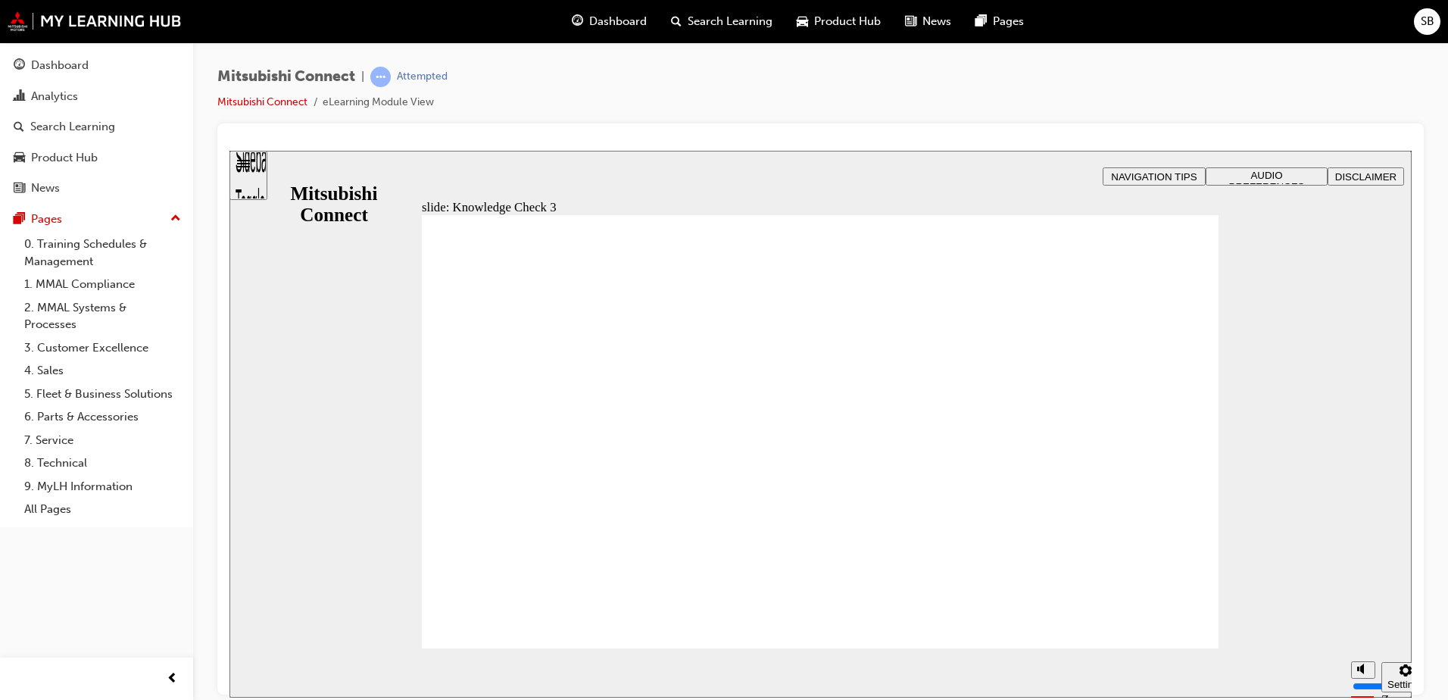
checkbox input "true"
drag, startPoint x: 458, startPoint y: 523, endPoint x: 523, endPoint y: 606, distance: 105.3
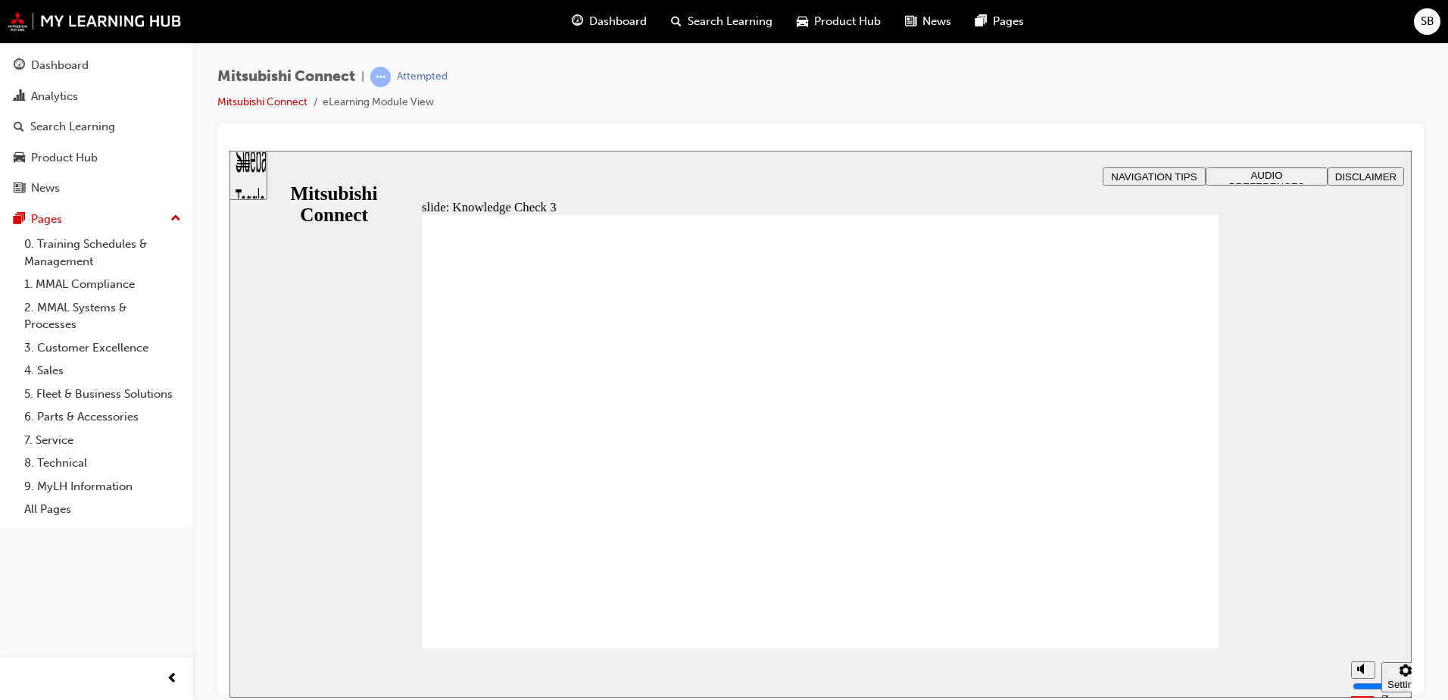
checkbox input "false"
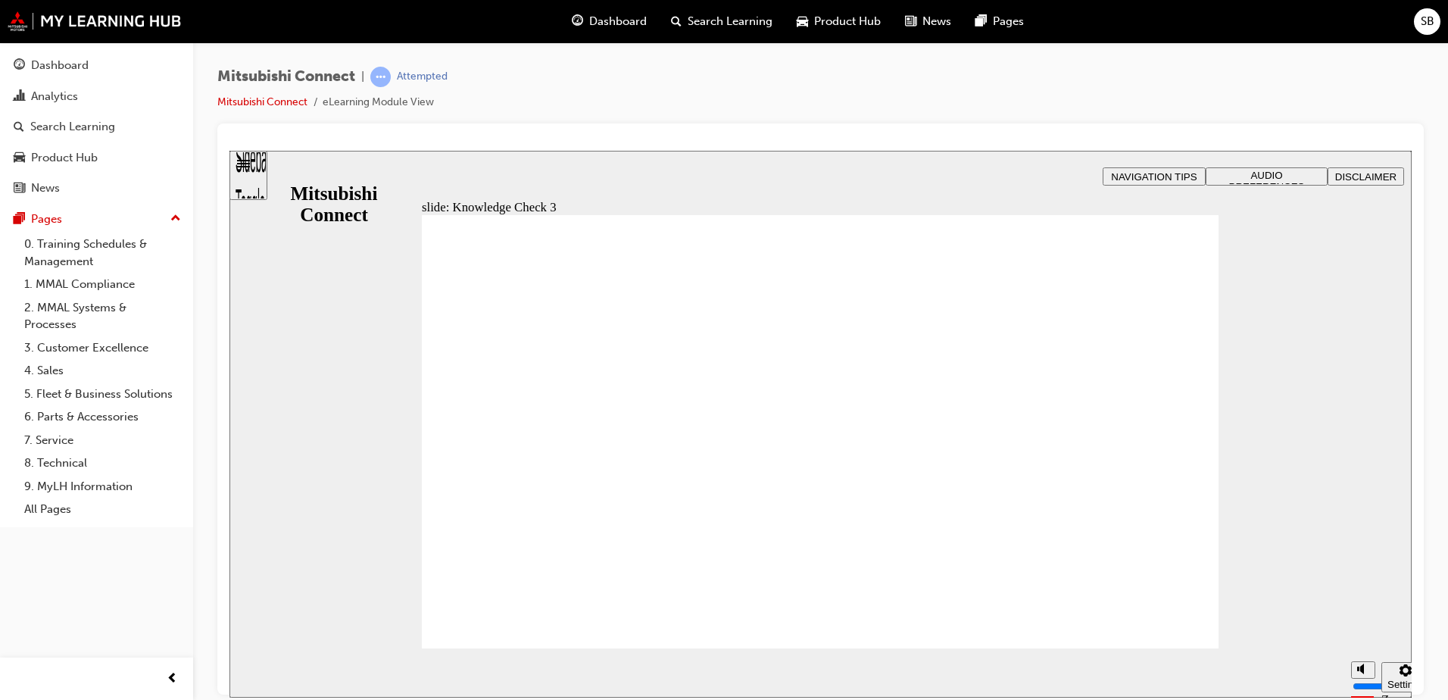
checkbox input "false"
checkbox input "true"
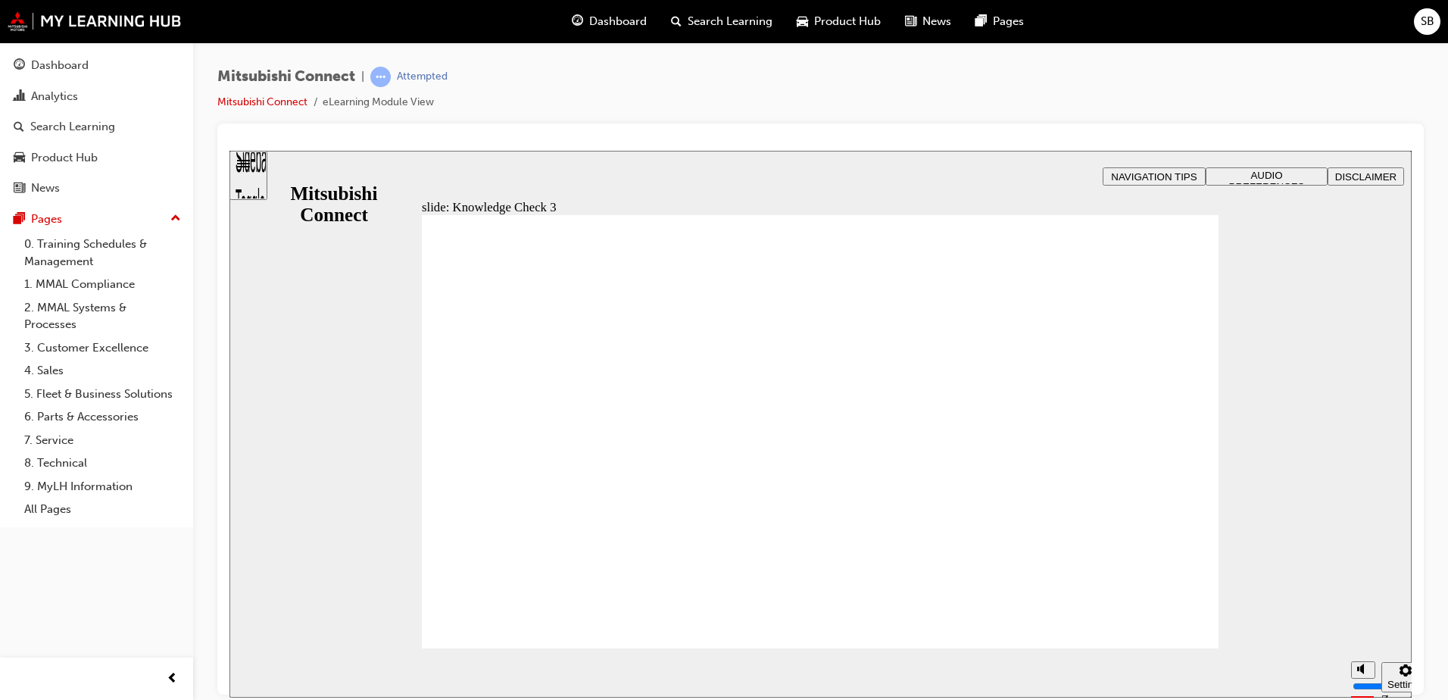
checkbox input "false"
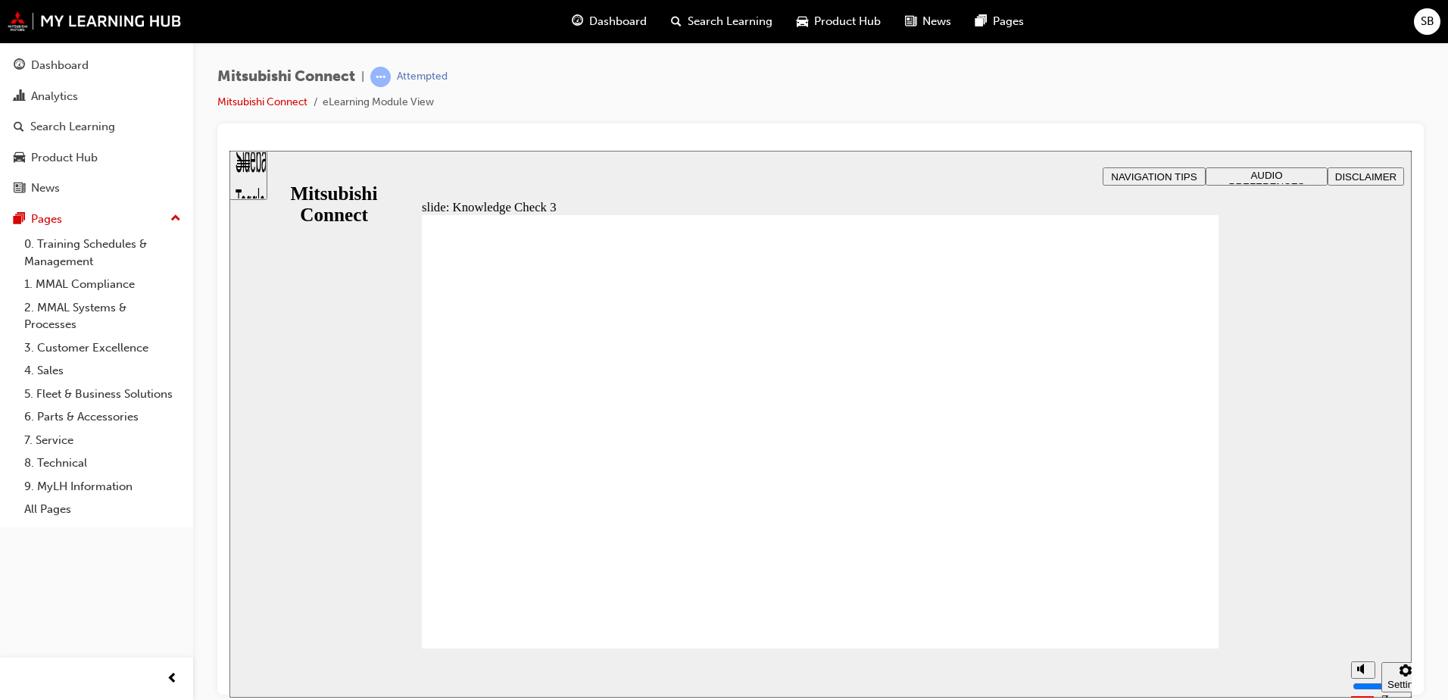
checkbox input "true"
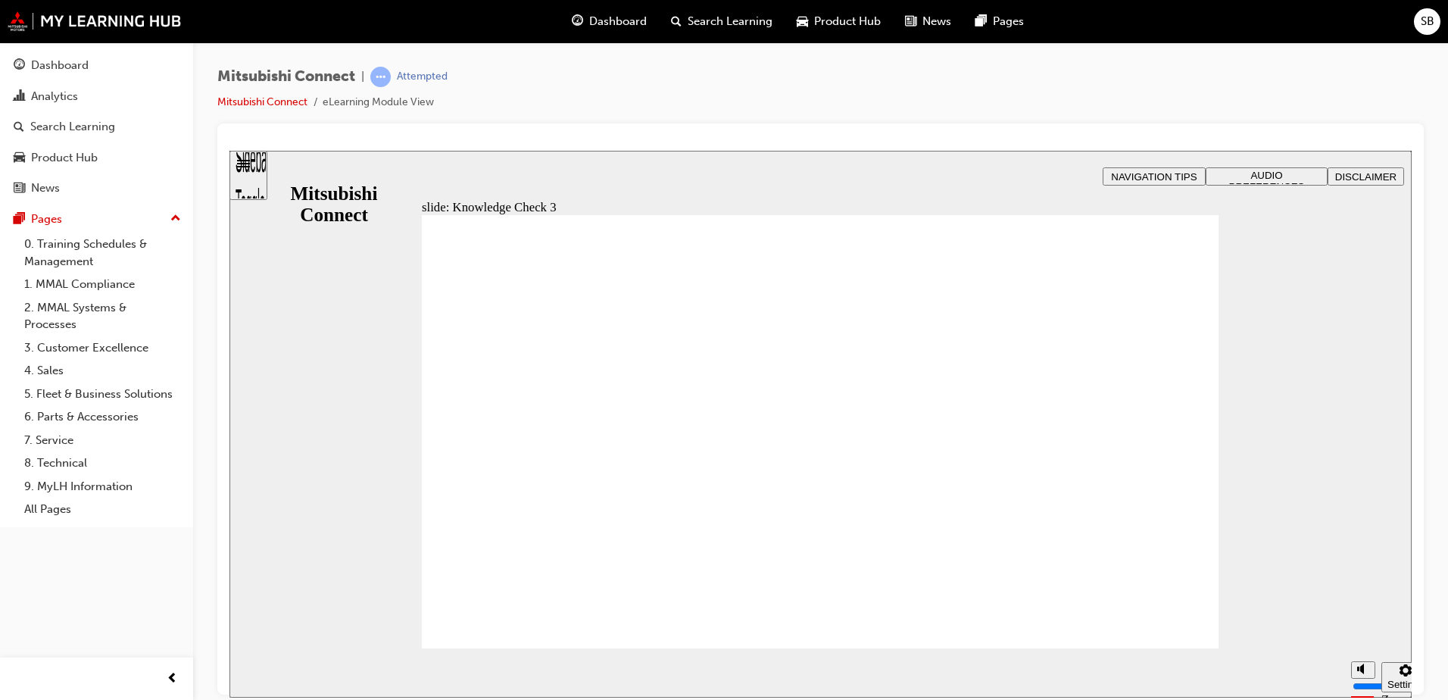
checkbox input "false"
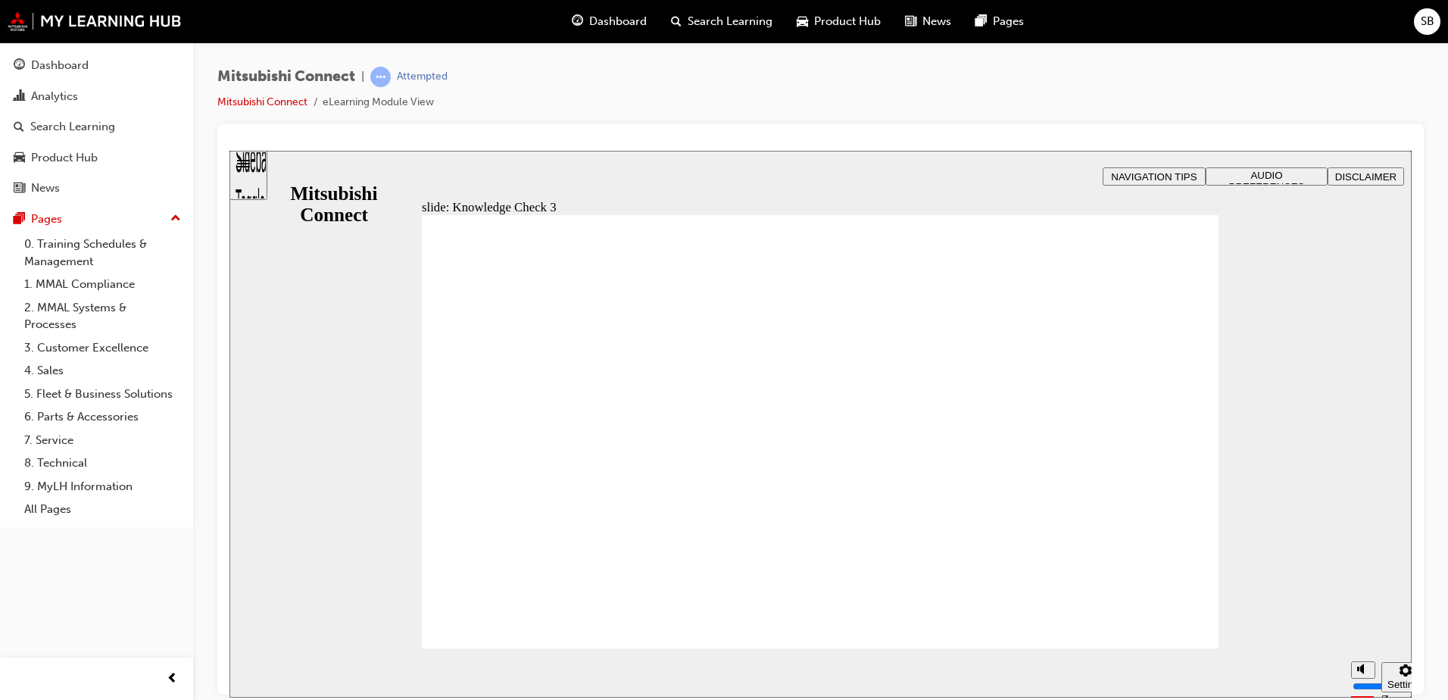
checkbox input "true"
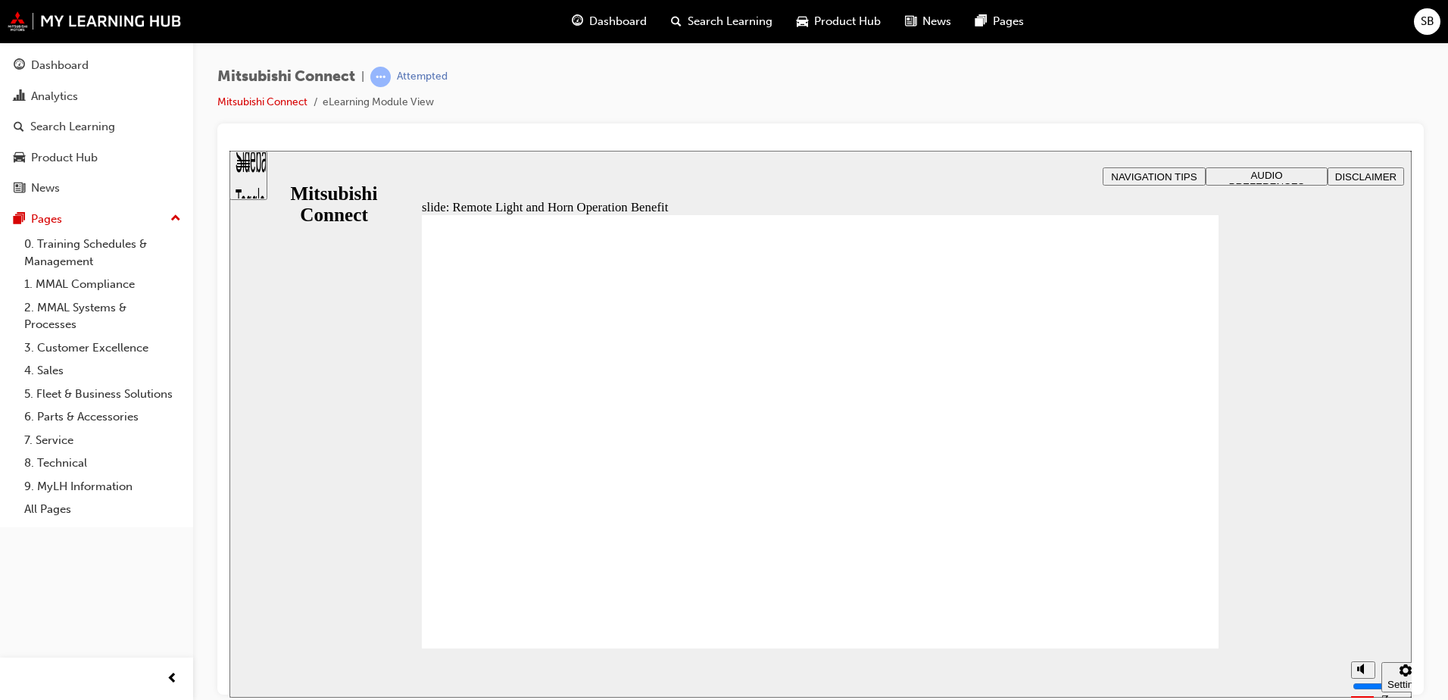
radio input "true"
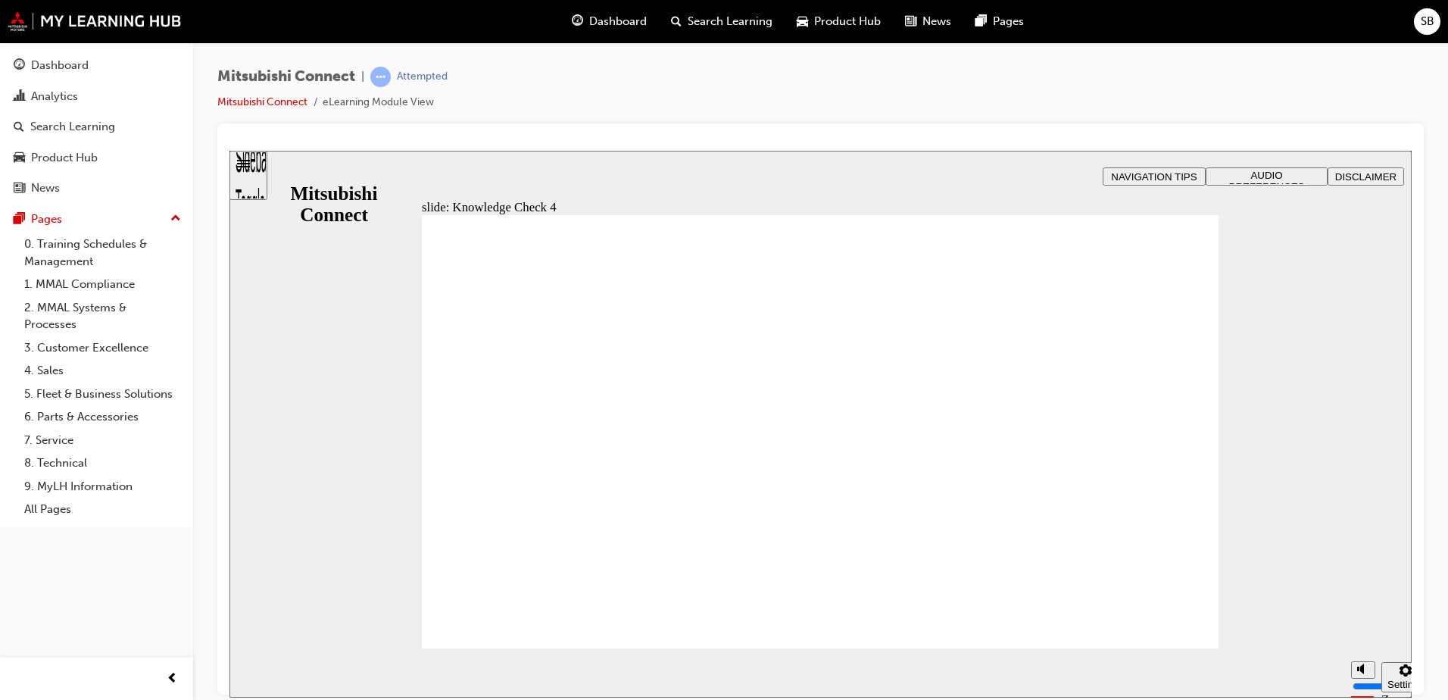
radio input "false"
radio input "true"
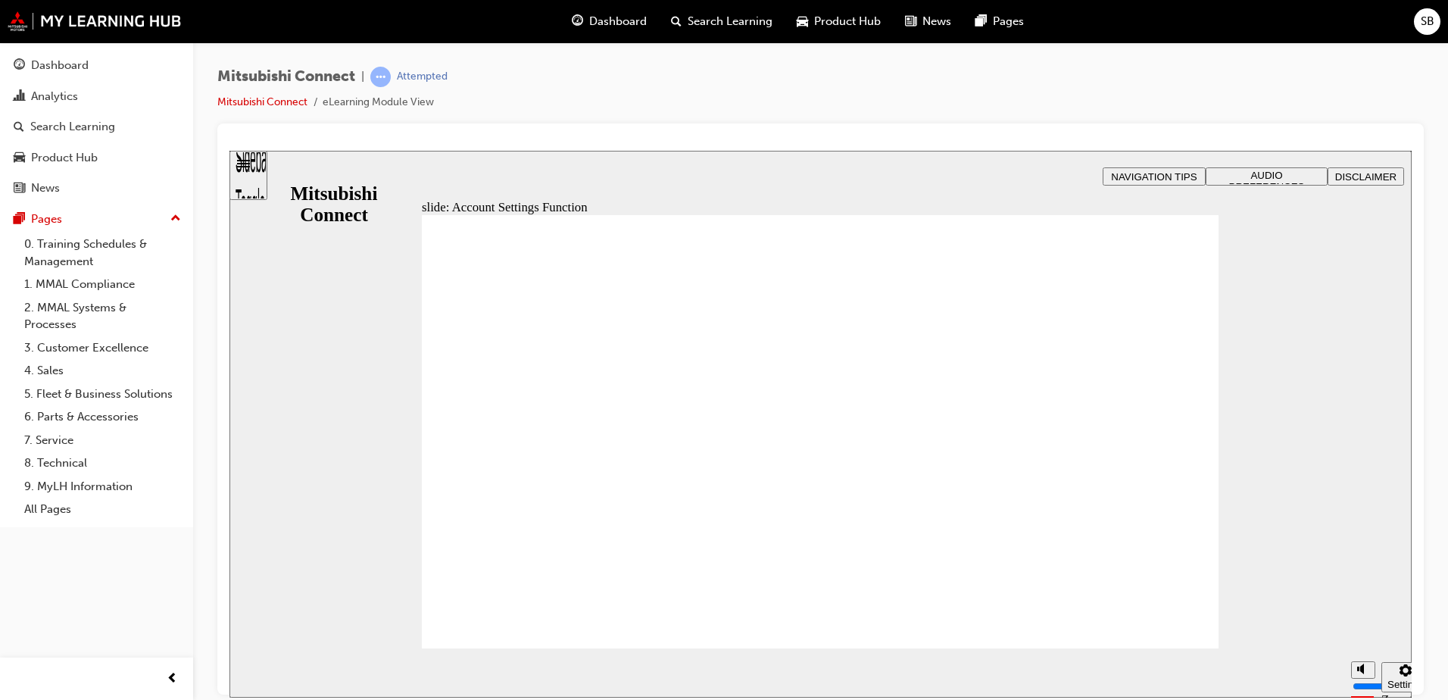
checkbox input "true"
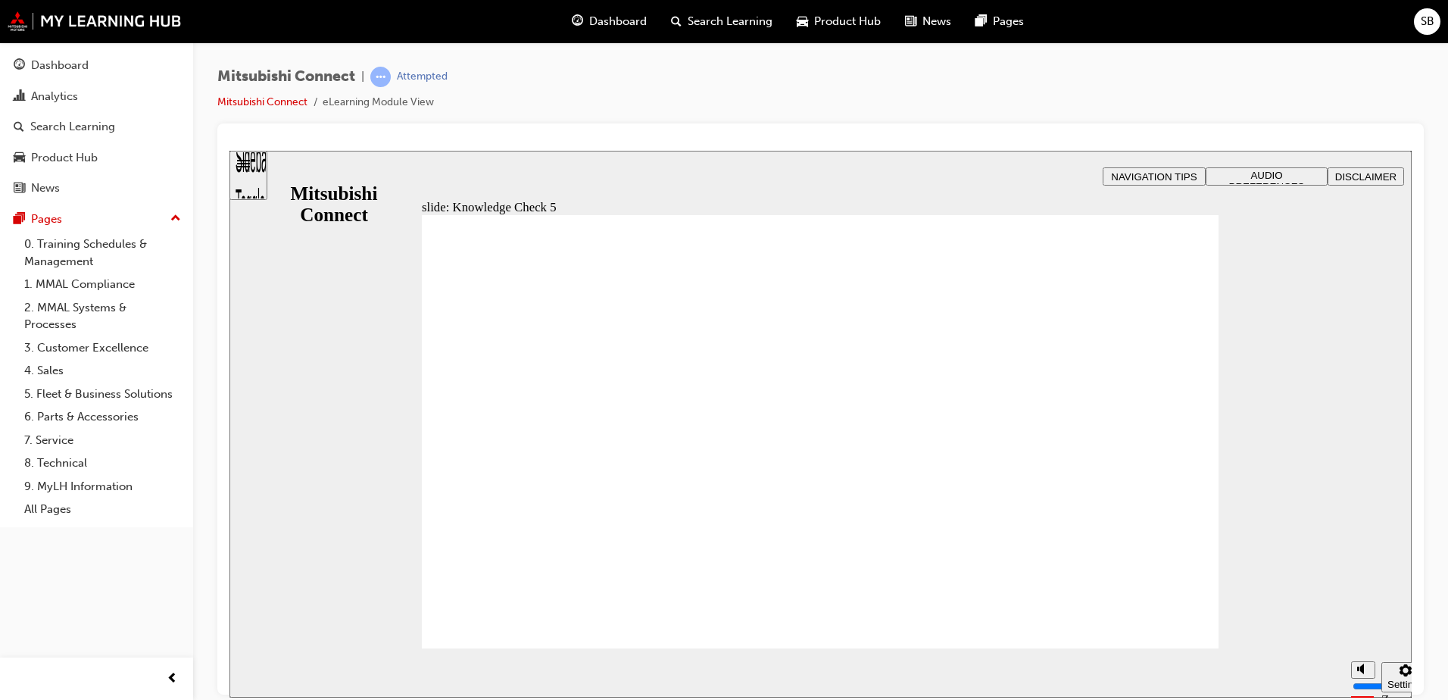
drag, startPoint x: 463, startPoint y: 438, endPoint x: 453, endPoint y: 471, distance: 34.8
checkbox input "true"
drag, startPoint x: 457, startPoint y: 481, endPoint x: 458, endPoint y: 505, distance: 24.3
checkbox input "true"
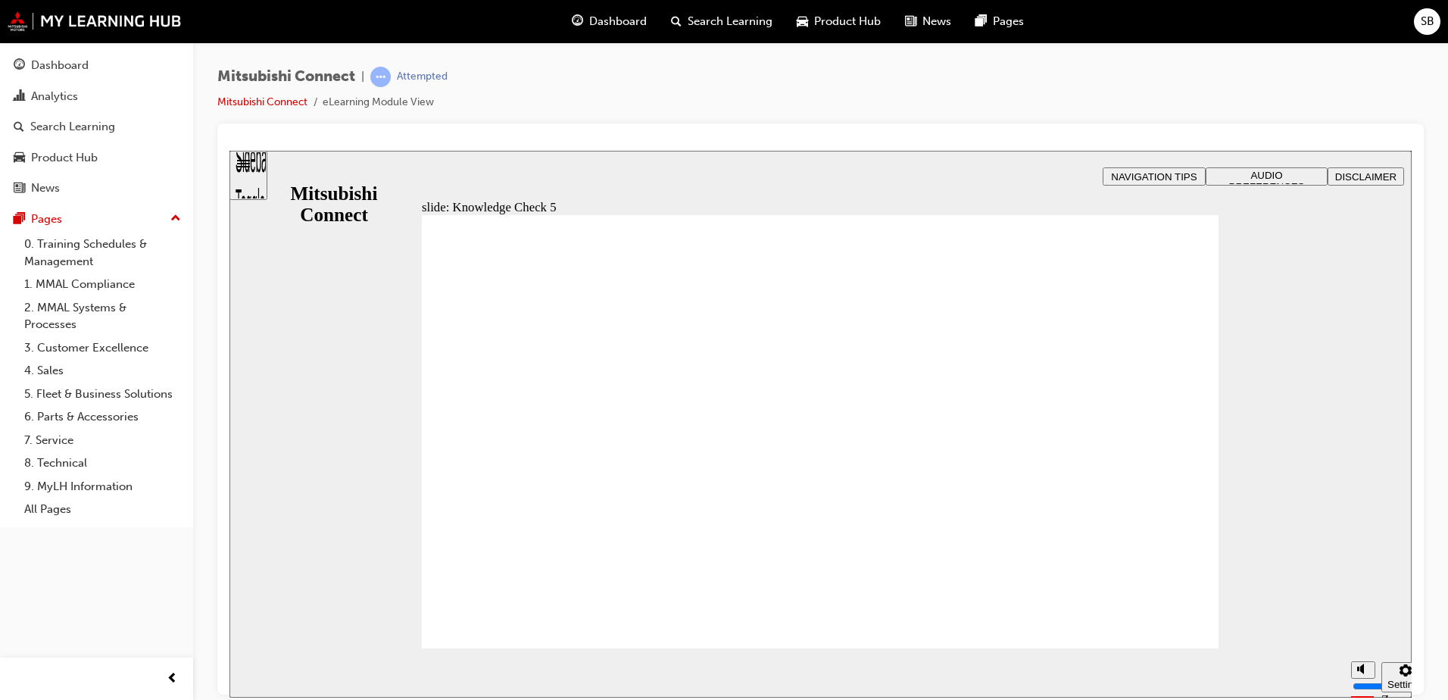
drag, startPoint x: 463, startPoint y: 413, endPoint x: 465, endPoint y: 421, distance: 8.6
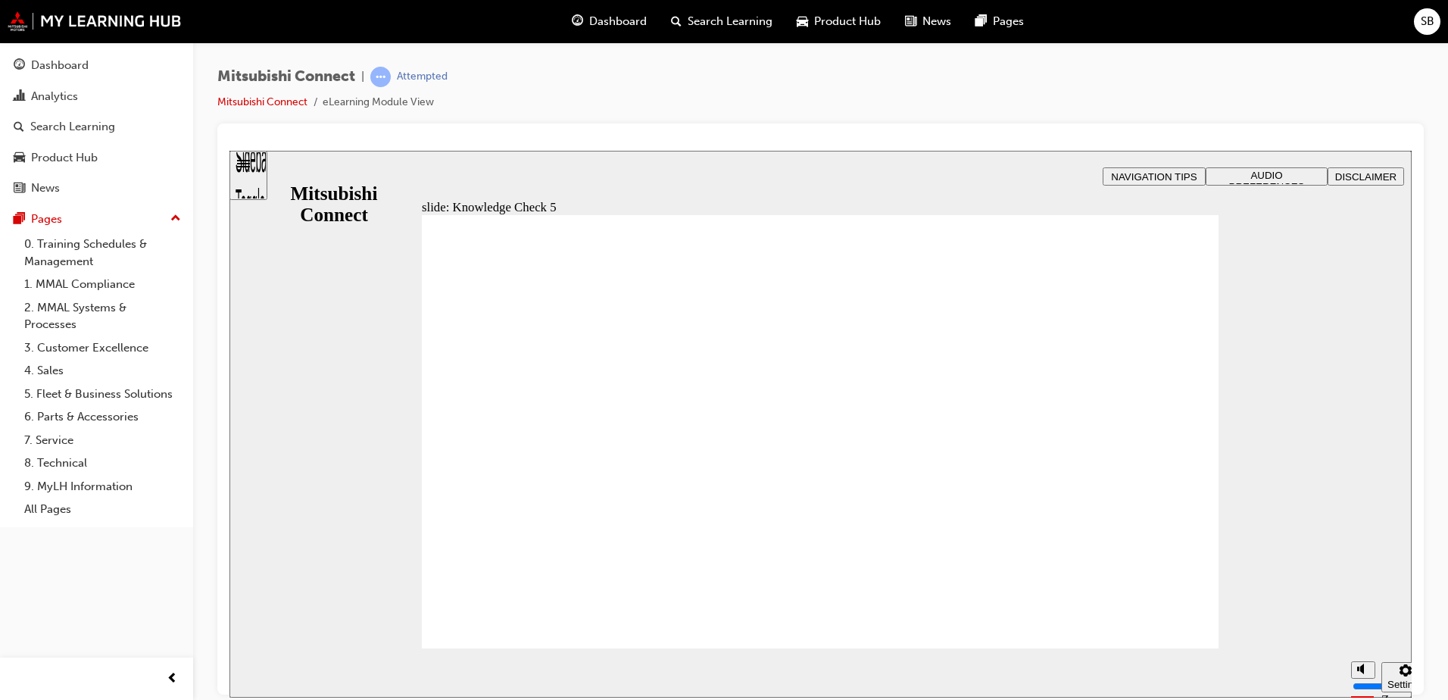
checkbox input "false"
drag, startPoint x: 463, startPoint y: 412, endPoint x: 463, endPoint y: 432, distance: 20.5
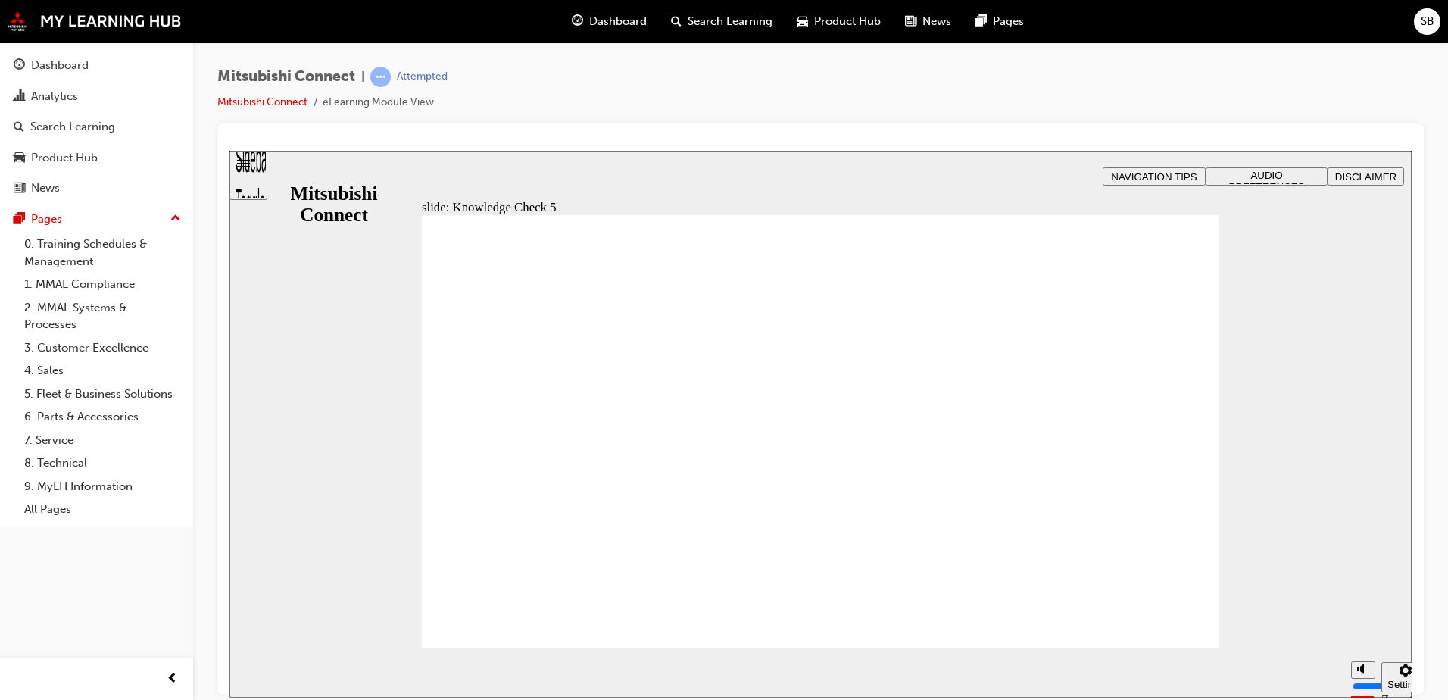
checkbox input "true"
checkbox input "false"
drag, startPoint x: 779, startPoint y: 550, endPoint x: 771, endPoint y: 552, distance: 8.6
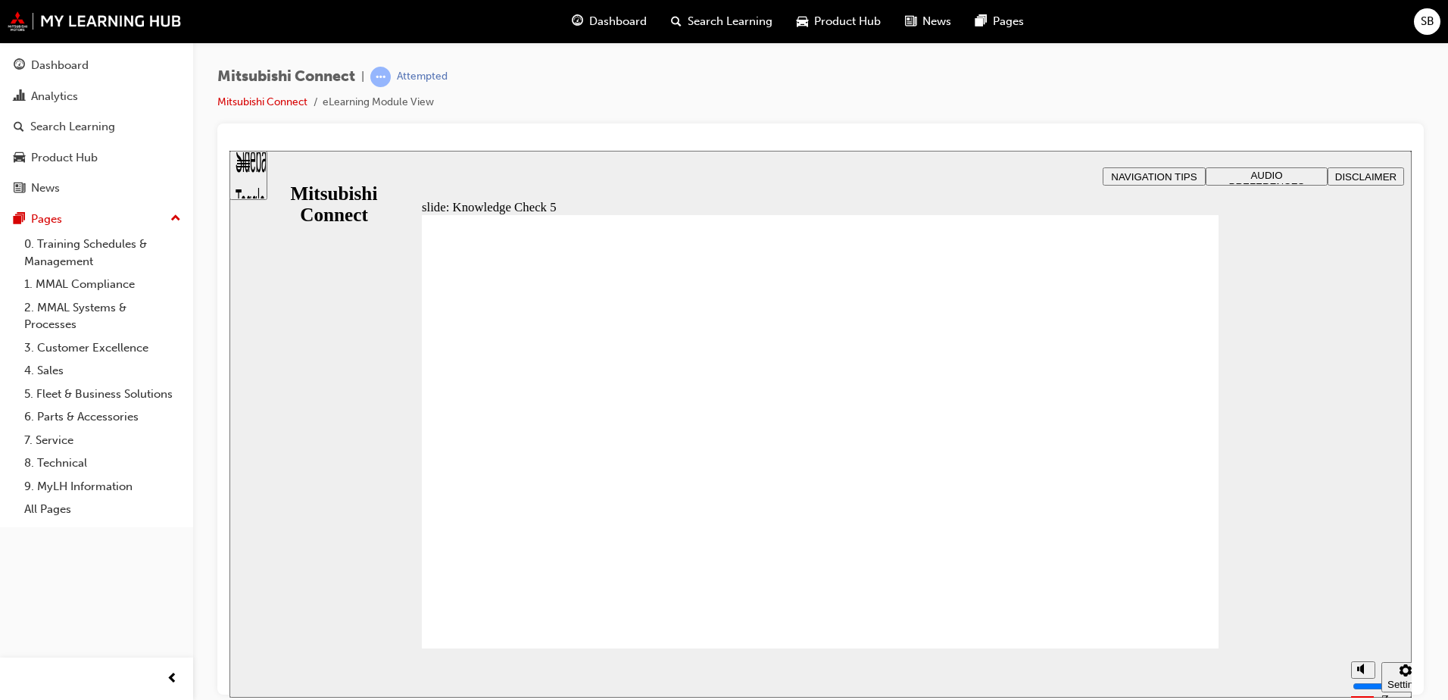
drag, startPoint x: 461, startPoint y: 409, endPoint x: 462, endPoint y: 420, distance: 10.7
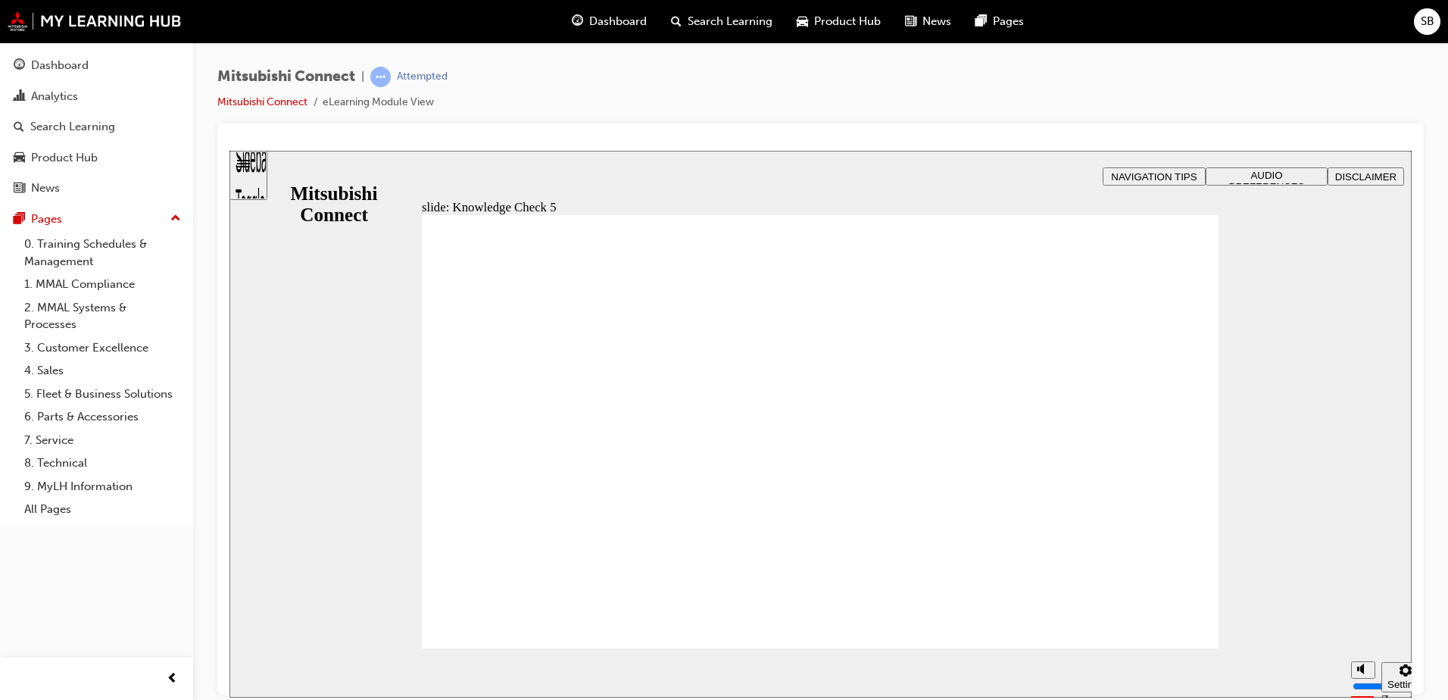
checkbox input "false"
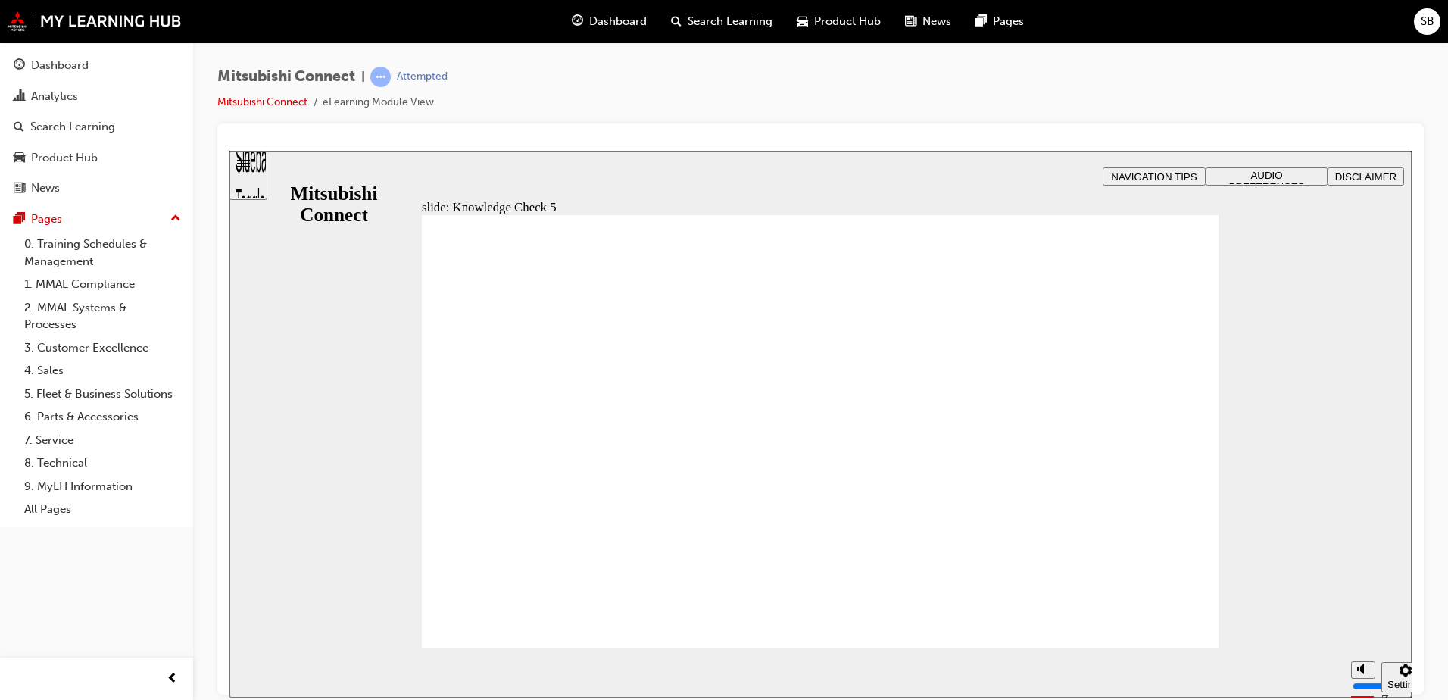
checkbox input "false"
checkbox input "true"
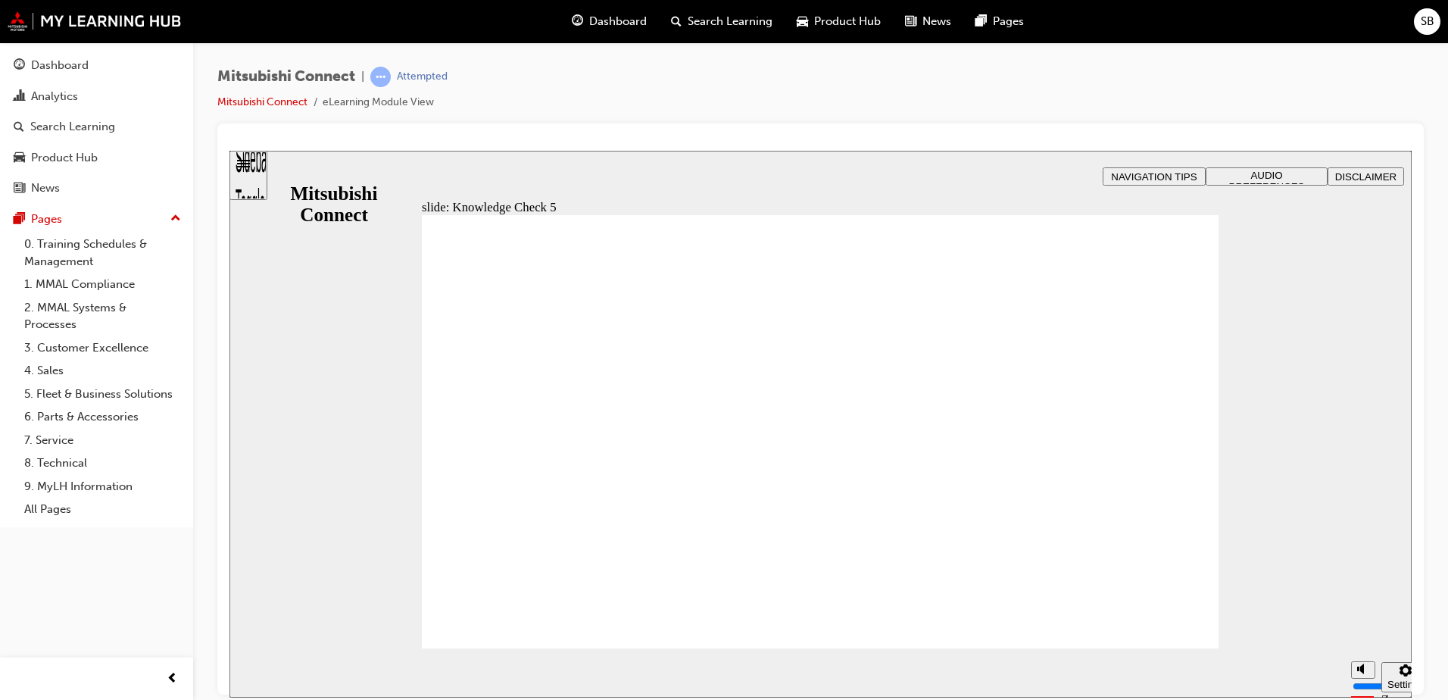
drag, startPoint x: 798, startPoint y: 550, endPoint x: 805, endPoint y: 554, distance: 7.8
checkbox input "false"
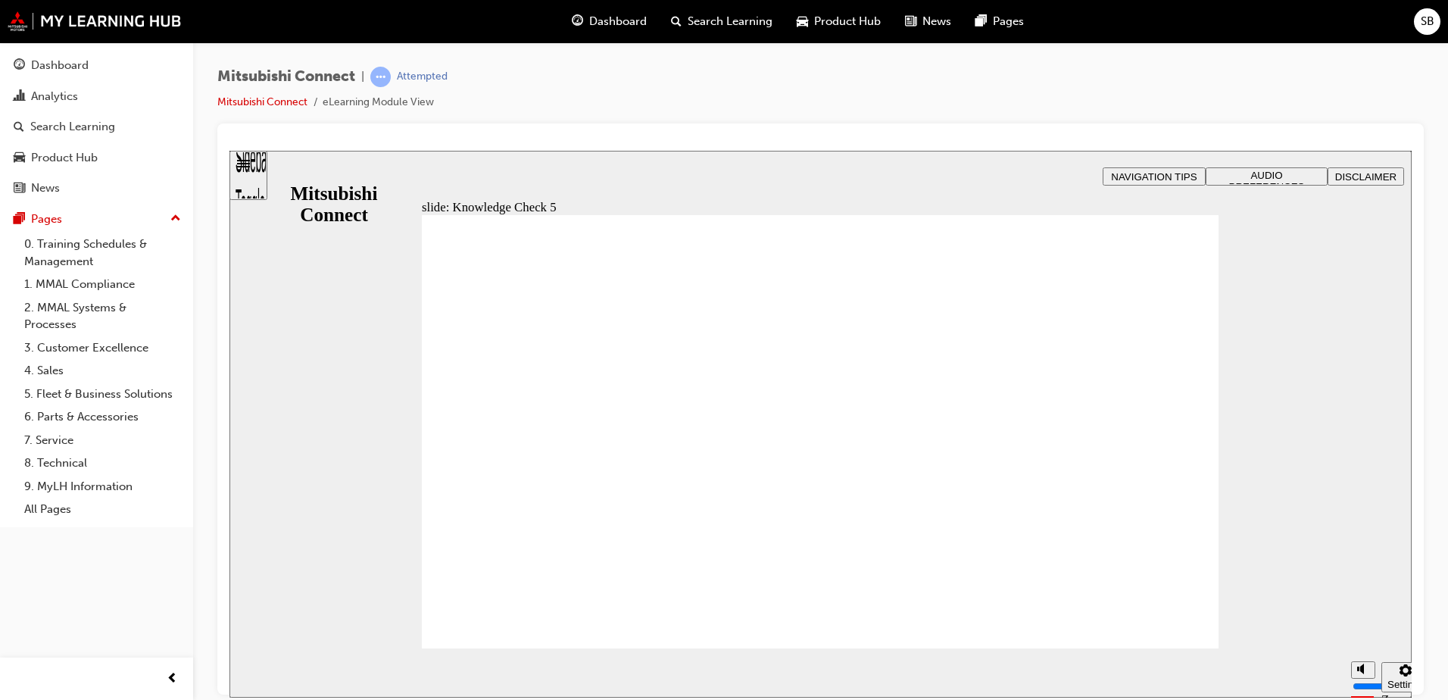
checkbox input "true"
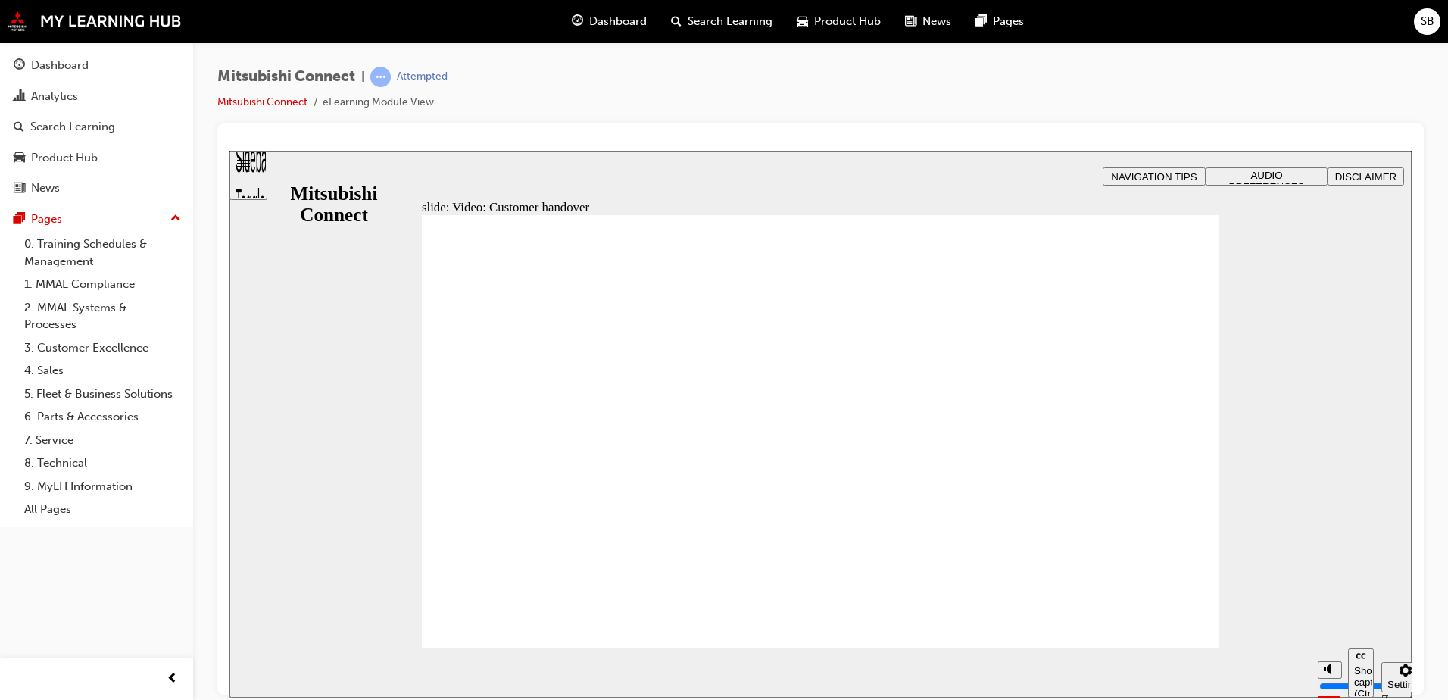
radio input "true"
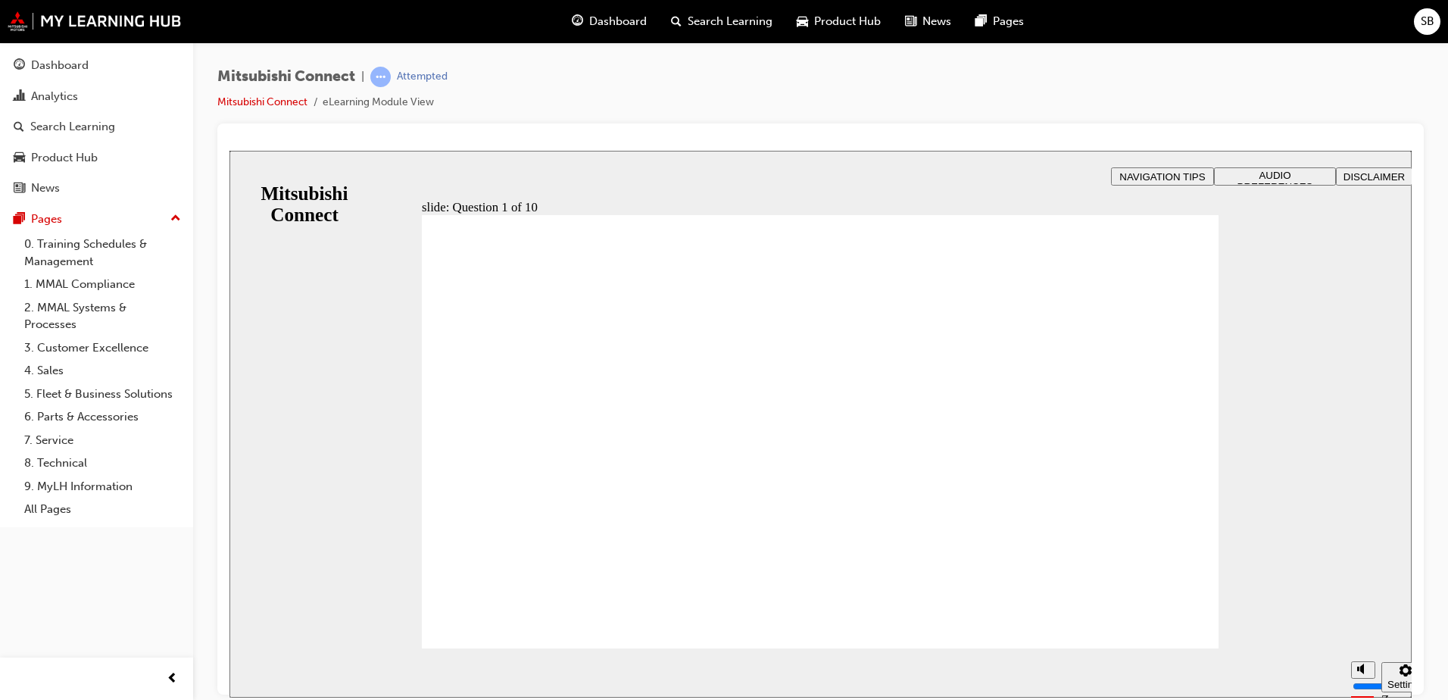
checkbox input "true"
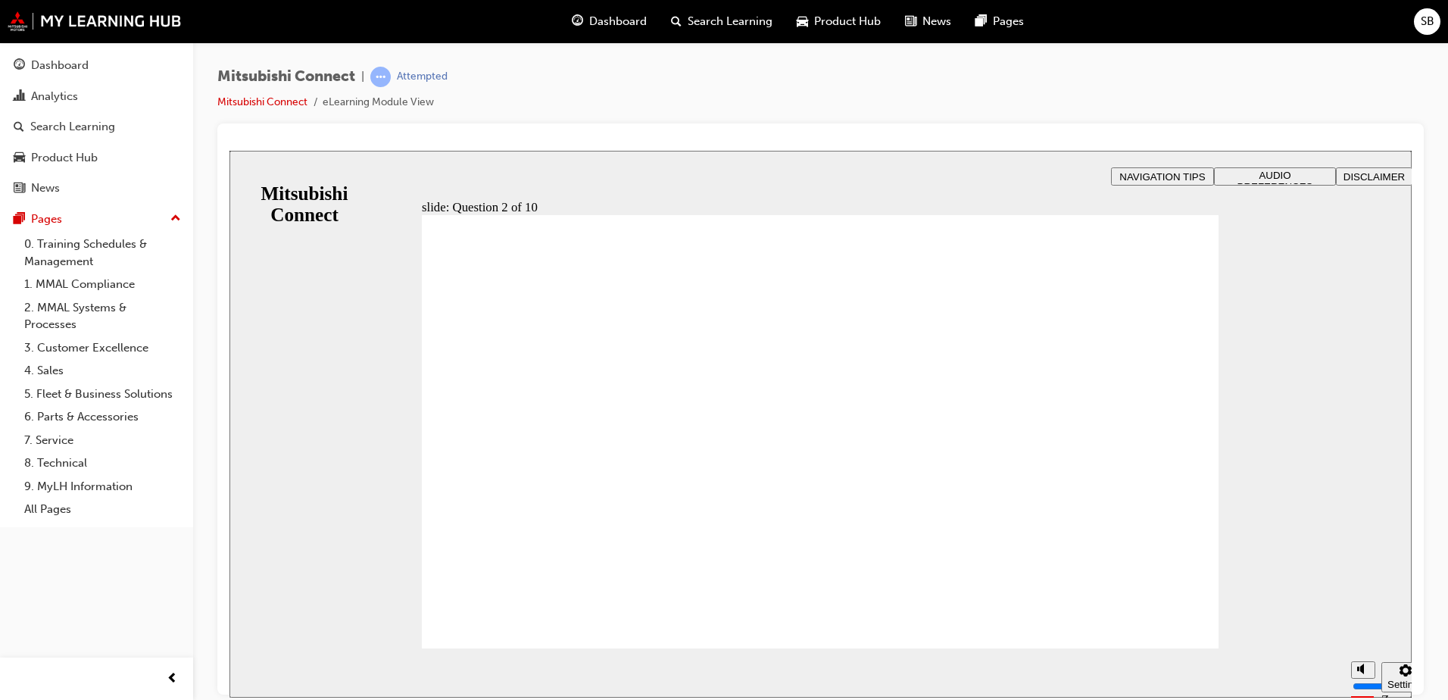
checkbox input "true"
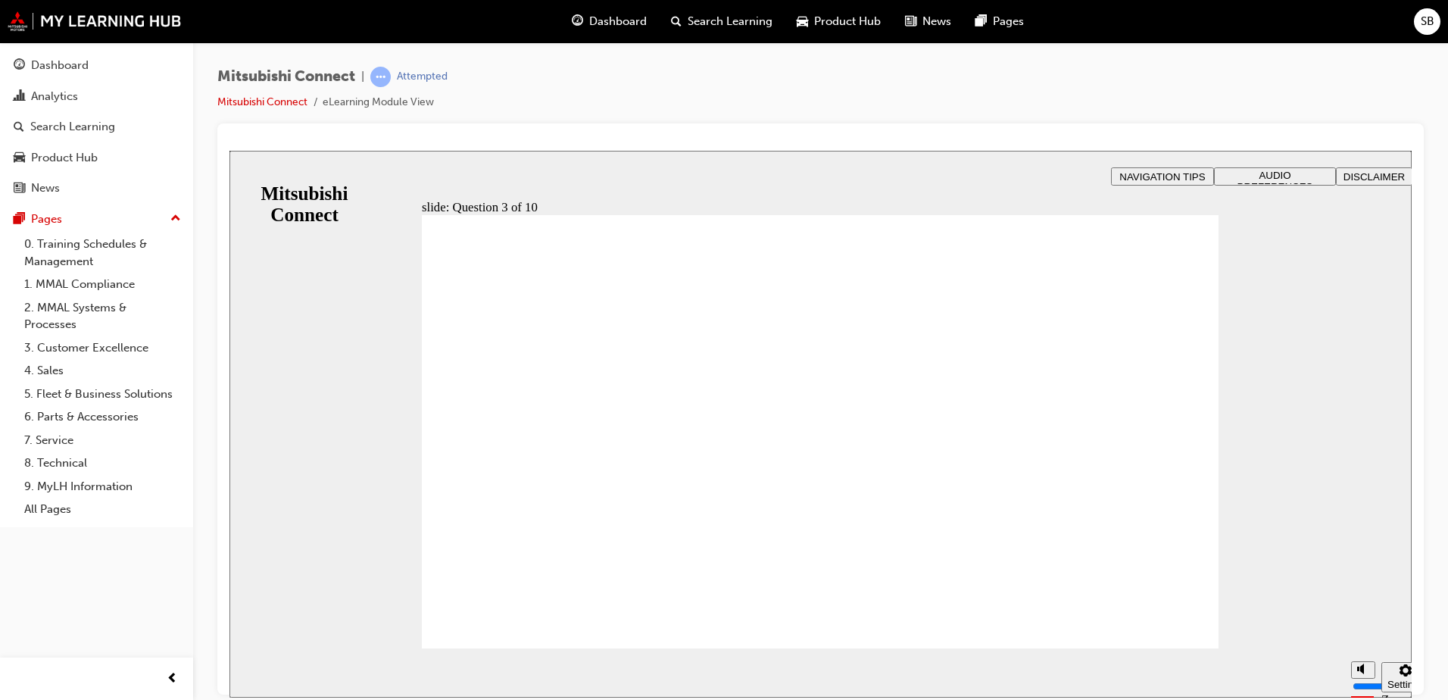
radio input "true"
drag, startPoint x: 557, startPoint y: 610, endPoint x: 528, endPoint y: 615, distance: 29.1
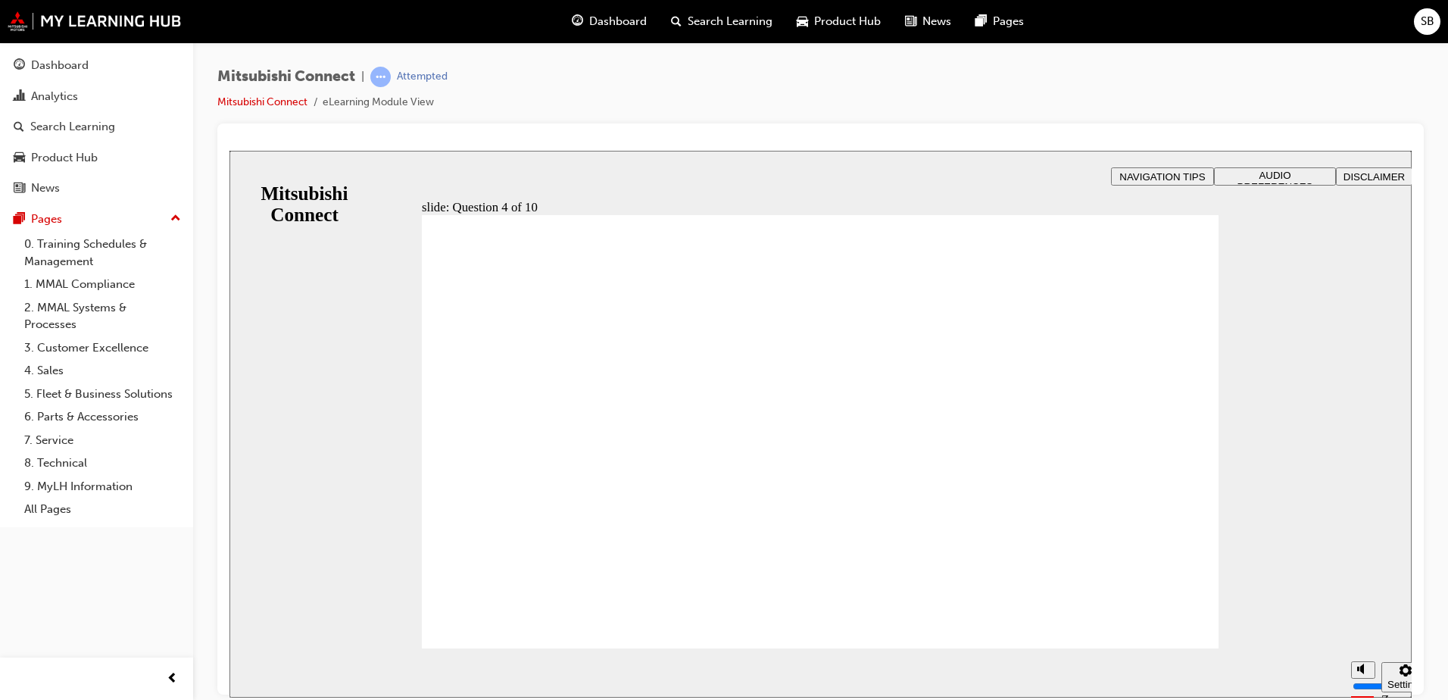
checkbox input "true"
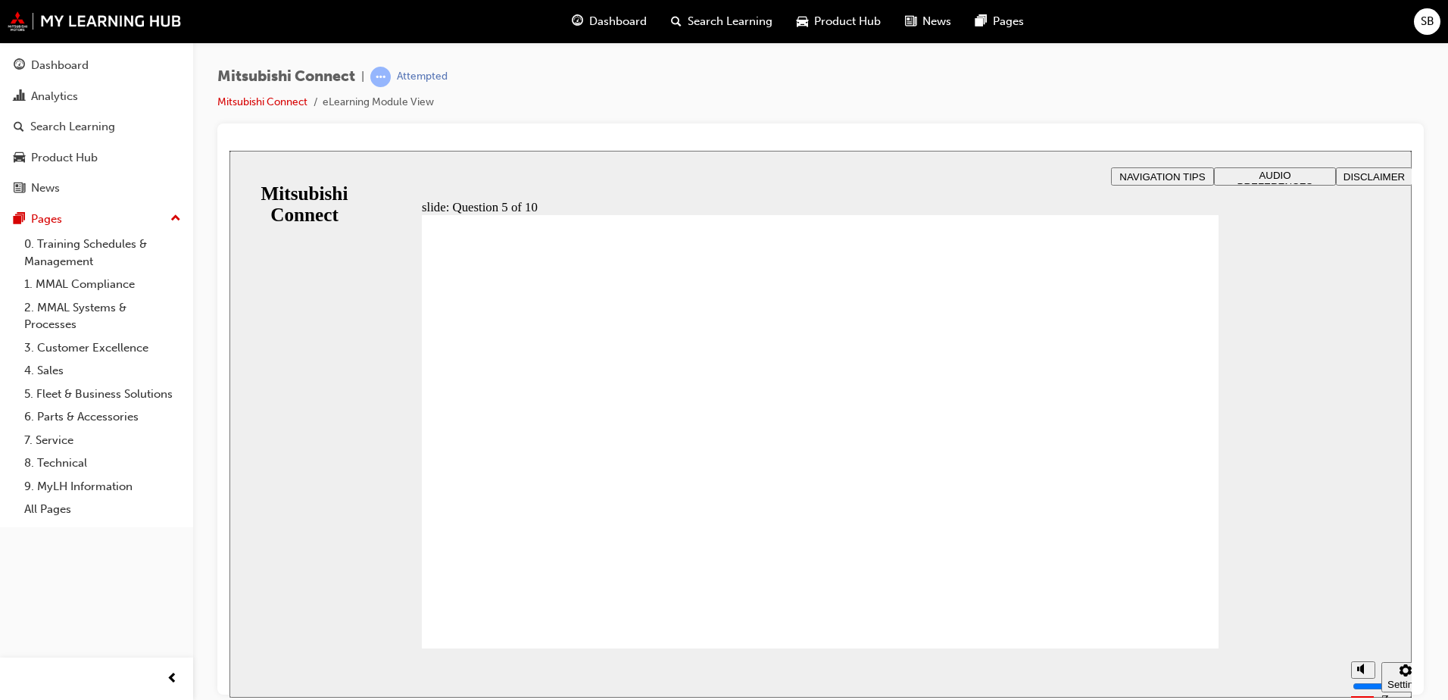
checkbox input "true"
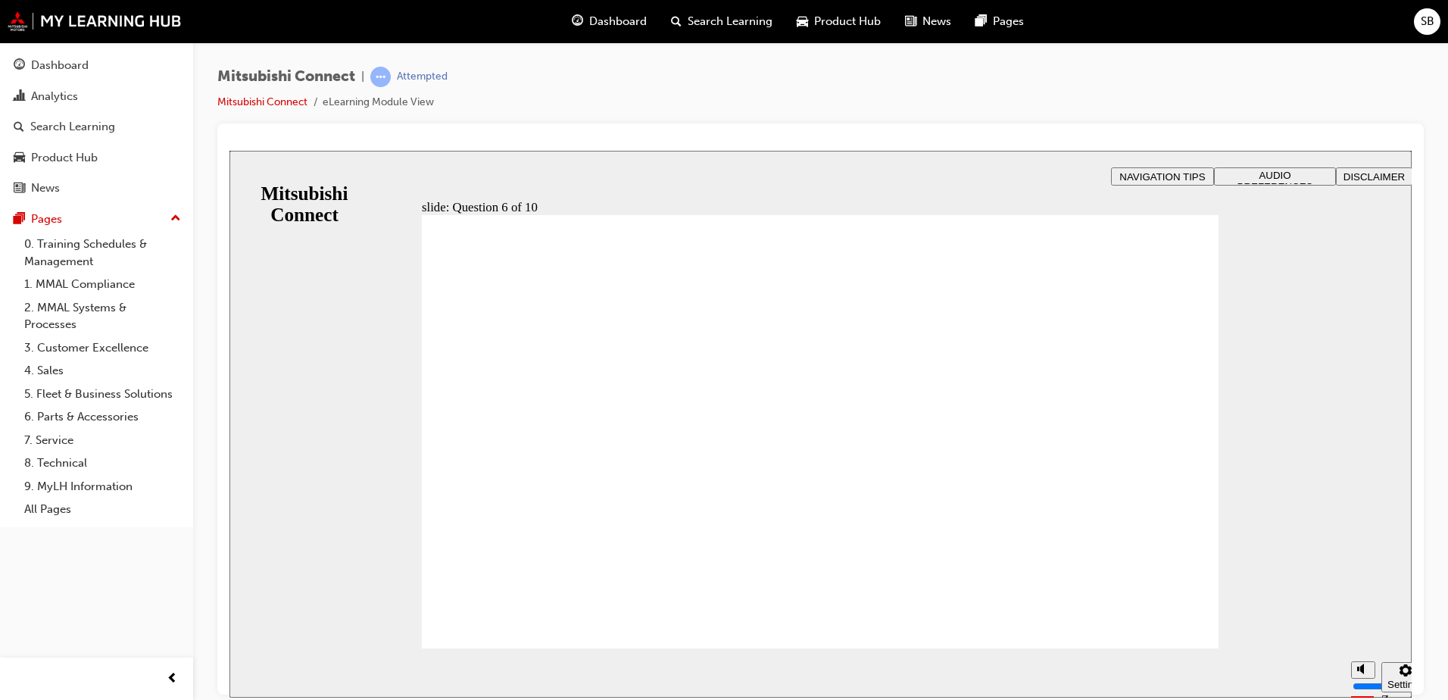
checkbox input "true"
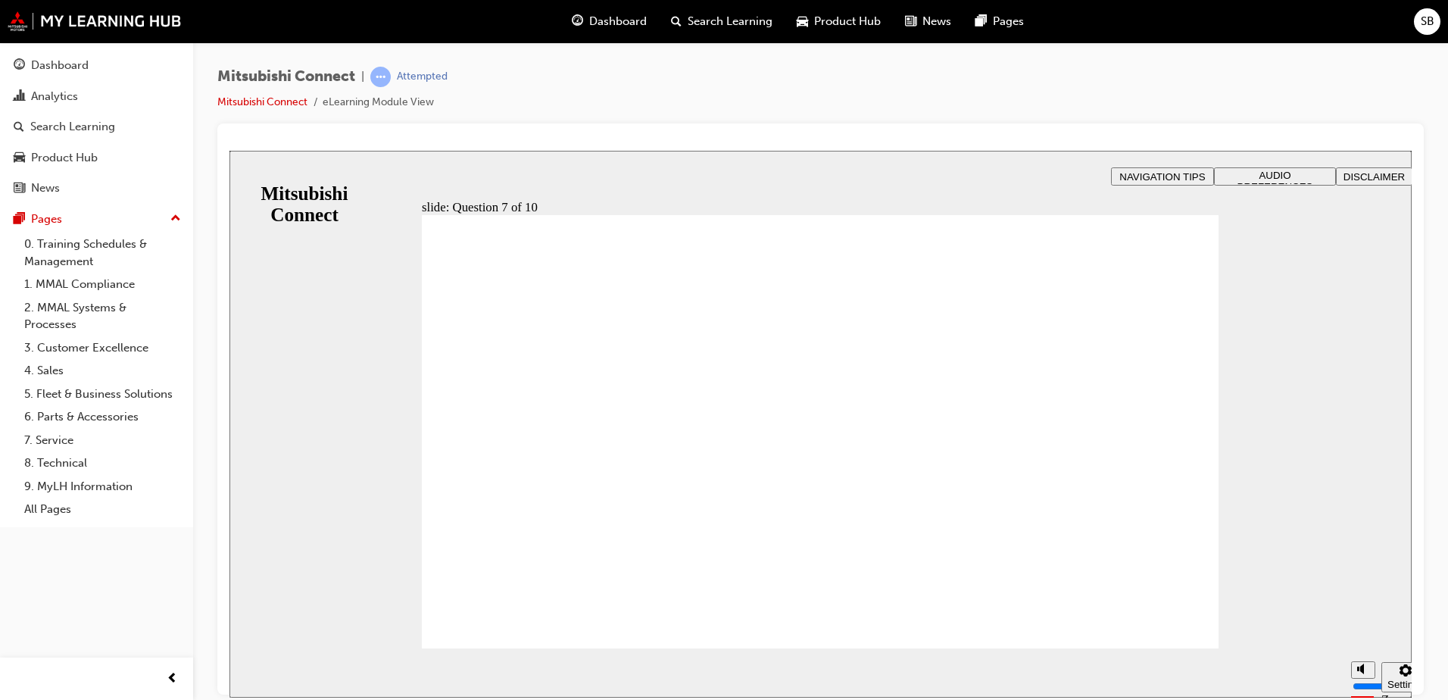
radio input "true"
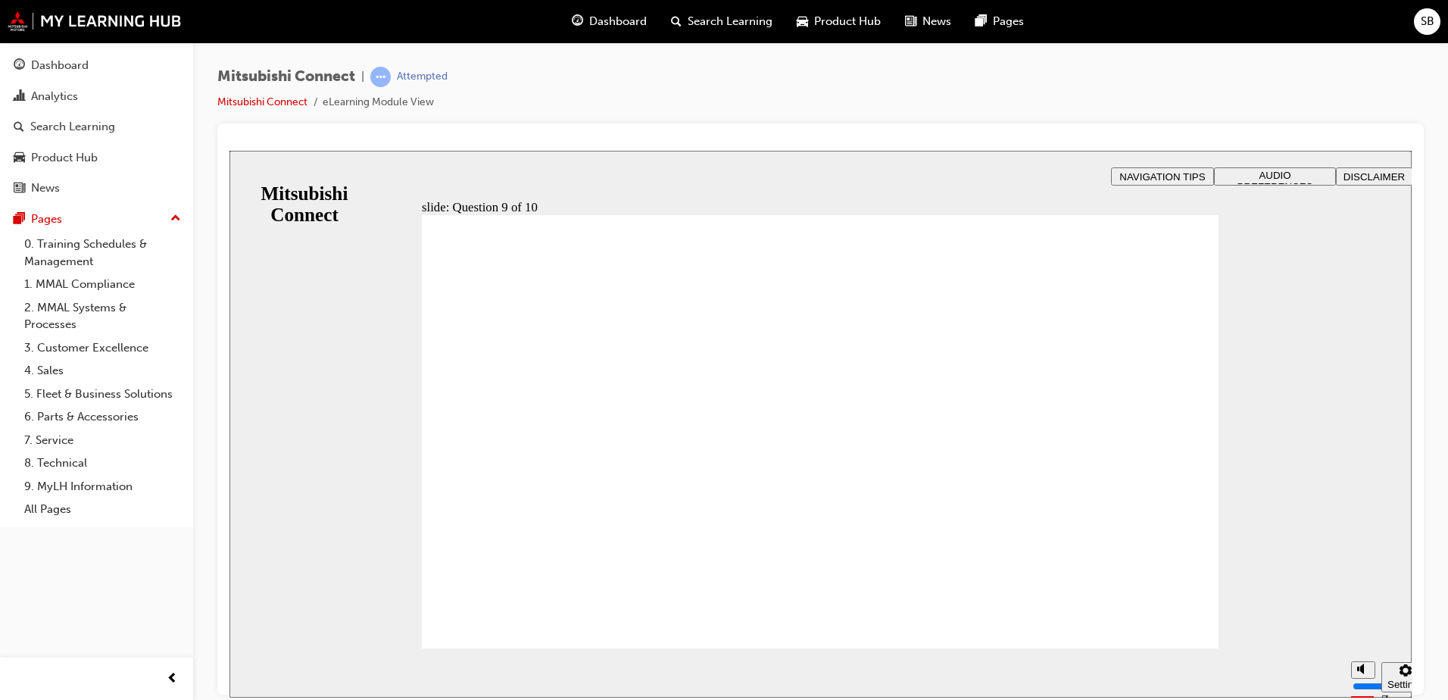
radio input "true"
drag, startPoint x: 460, startPoint y: 426, endPoint x: 538, endPoint y: 609, distance: 198.5
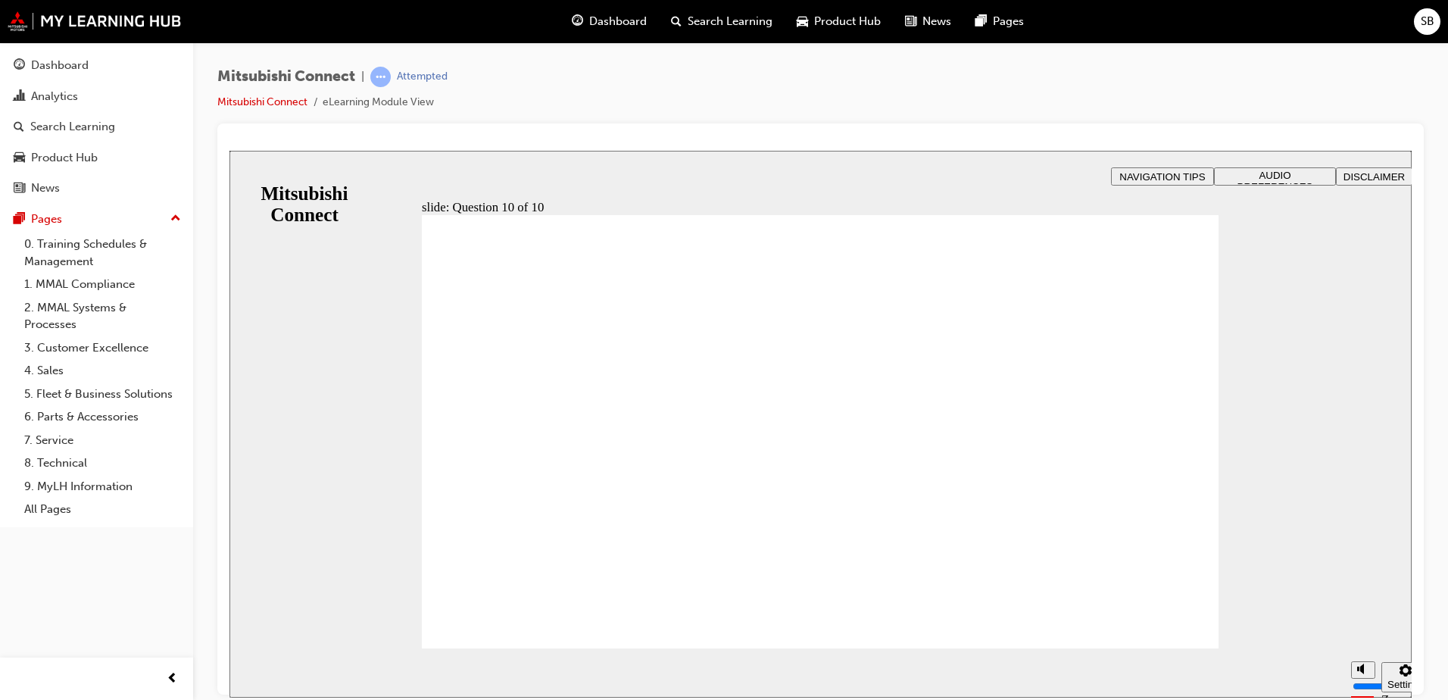
checkbox input "true"
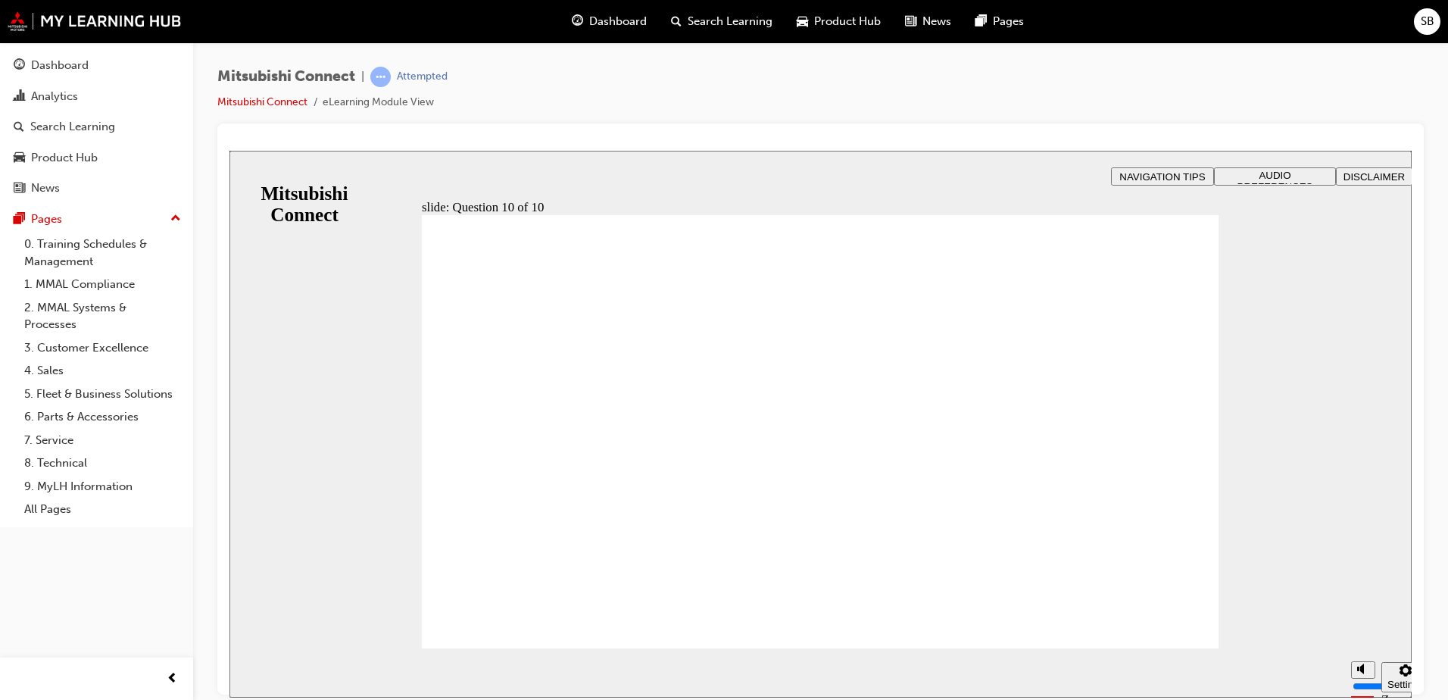
radio input "true"
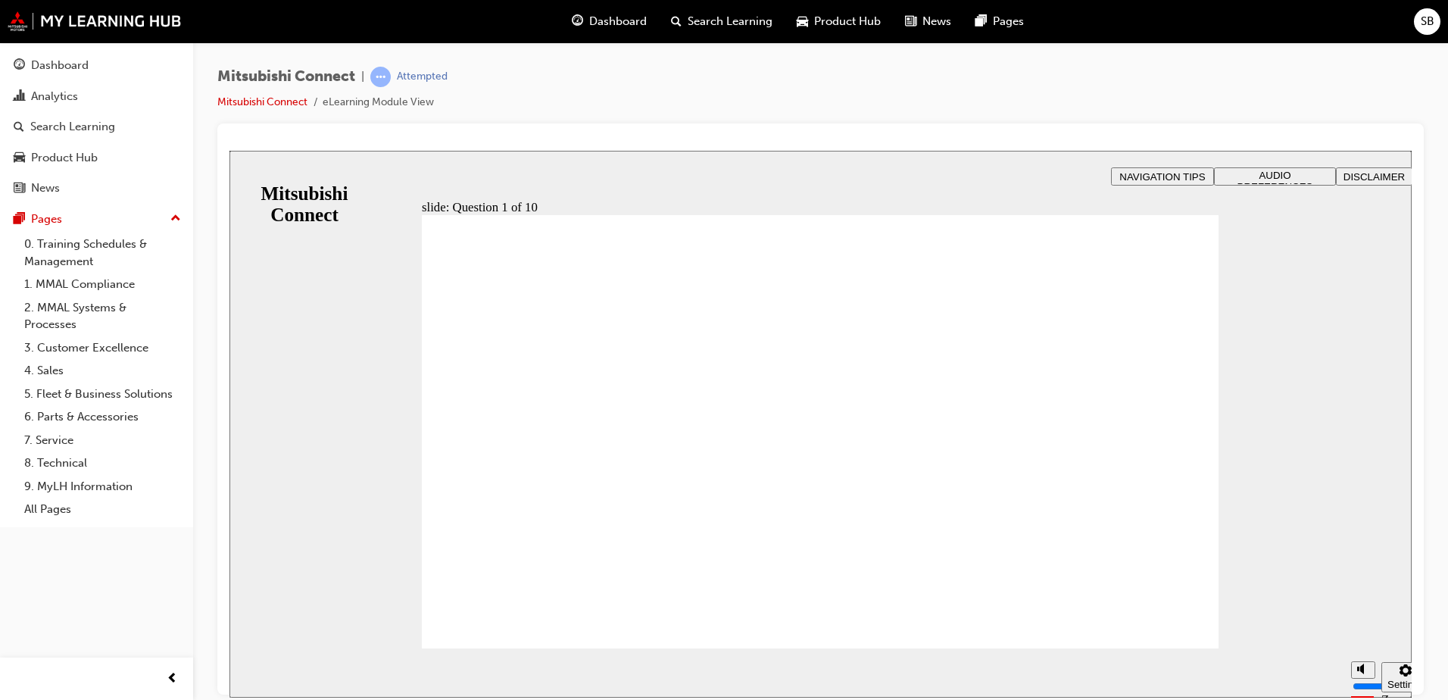
checkbox input "true"
drag, startPoint x: 462, startPoint y: 471, endPoint x: 535, endPoint y: 605, distance: 152.5
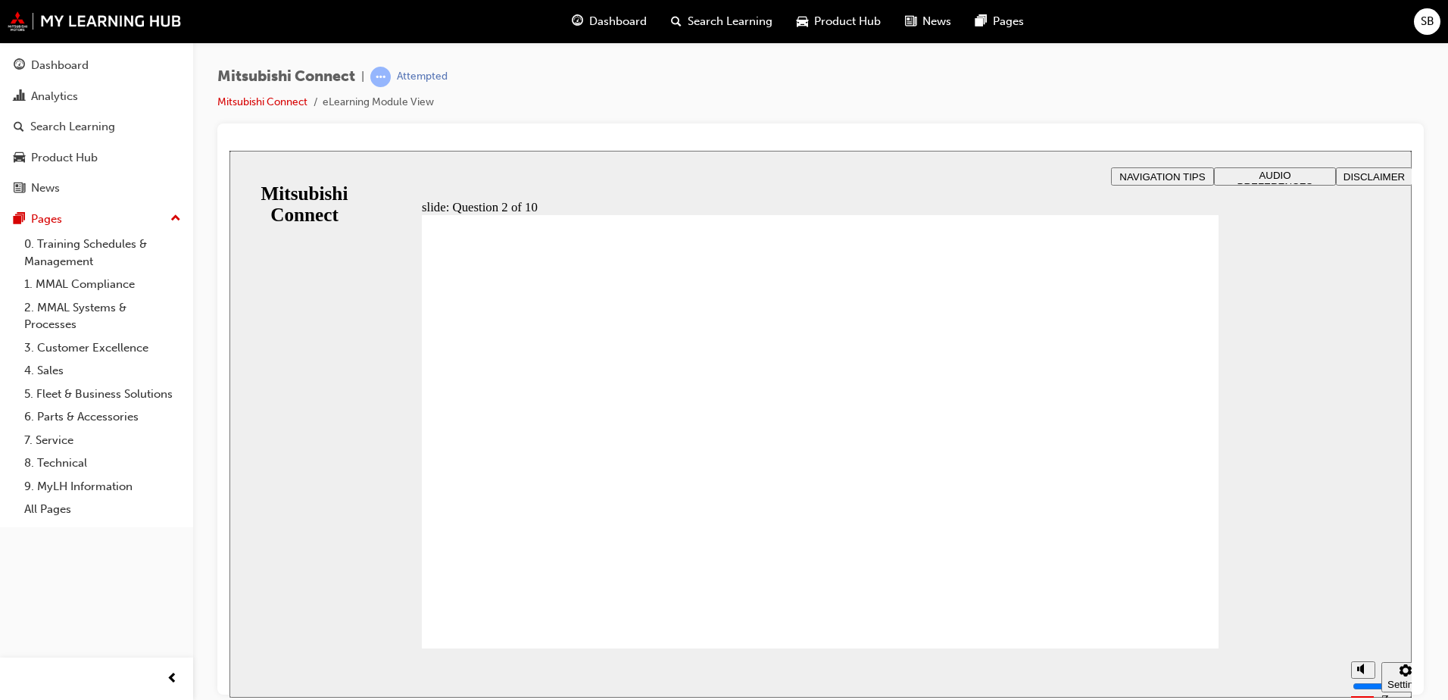
checkbox input "true"
drag, startPoint x: 462, startPoint y: 368, endPoint x: 554, endPoint y: 605, distance: 254.4
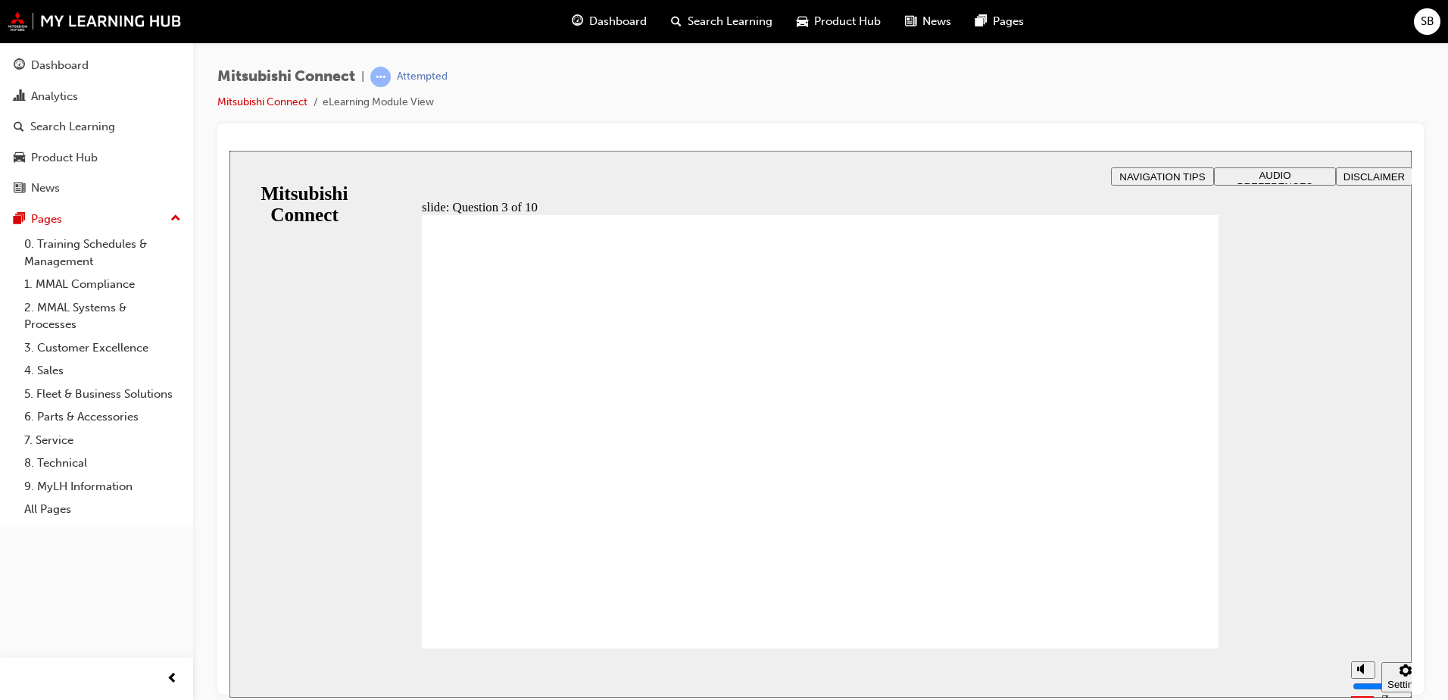
radio input "true"
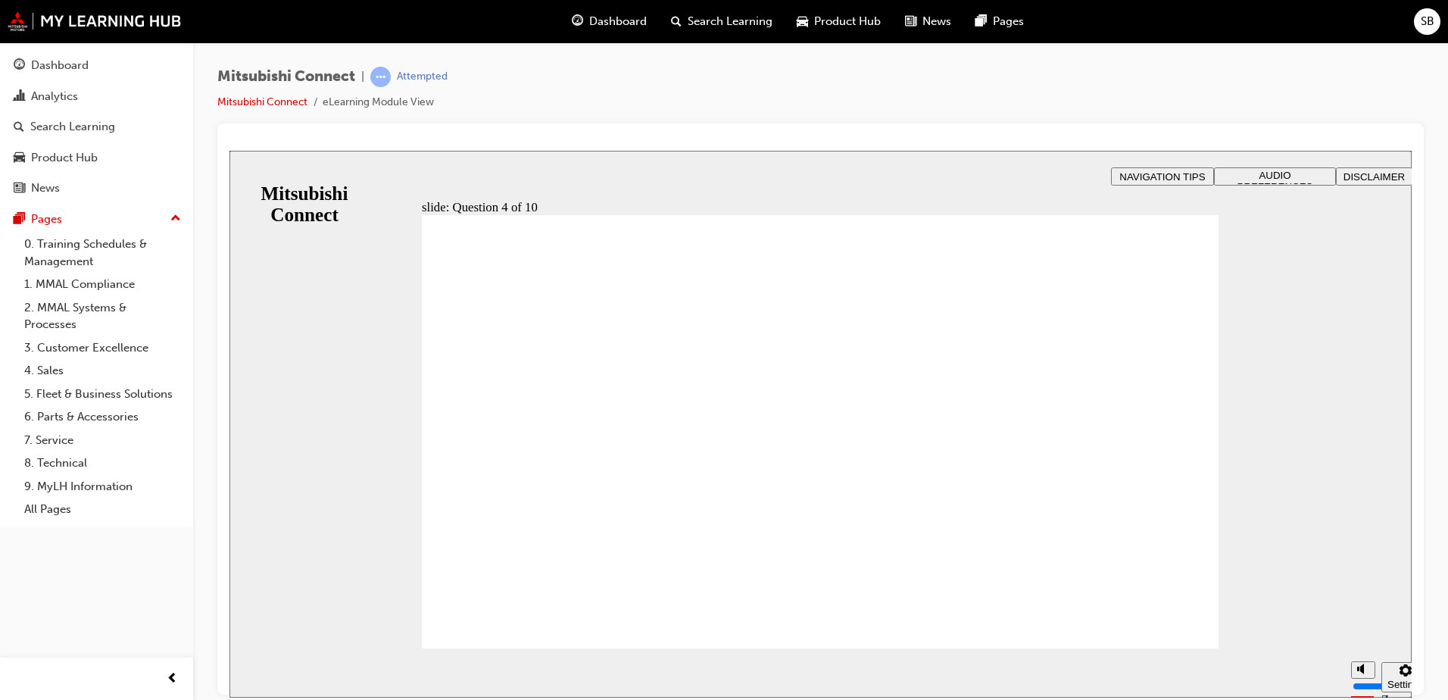
checkbox input "true"
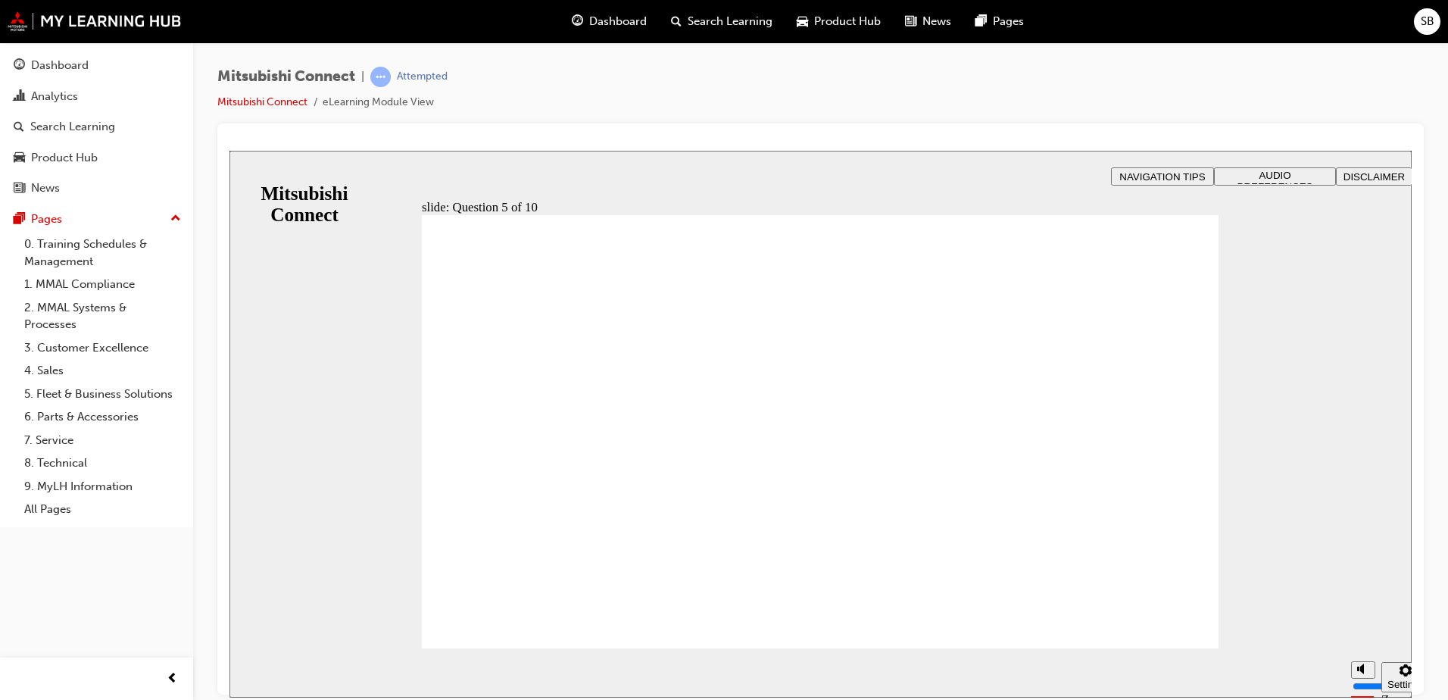
checkbox input "true"
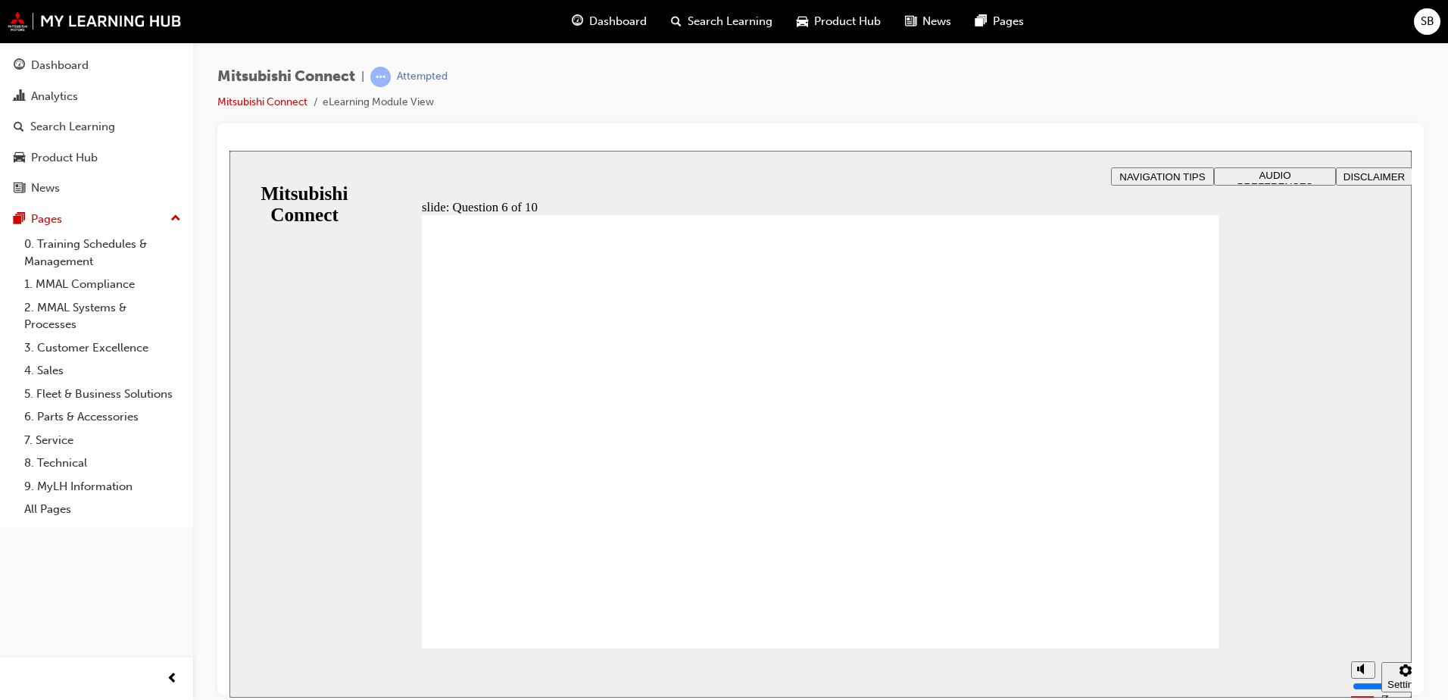
drag, startPoint x: 824, startPoint y: 561, endPoint x: 829, endPoint y: 551, distance: 11.9
checkbox input "true"
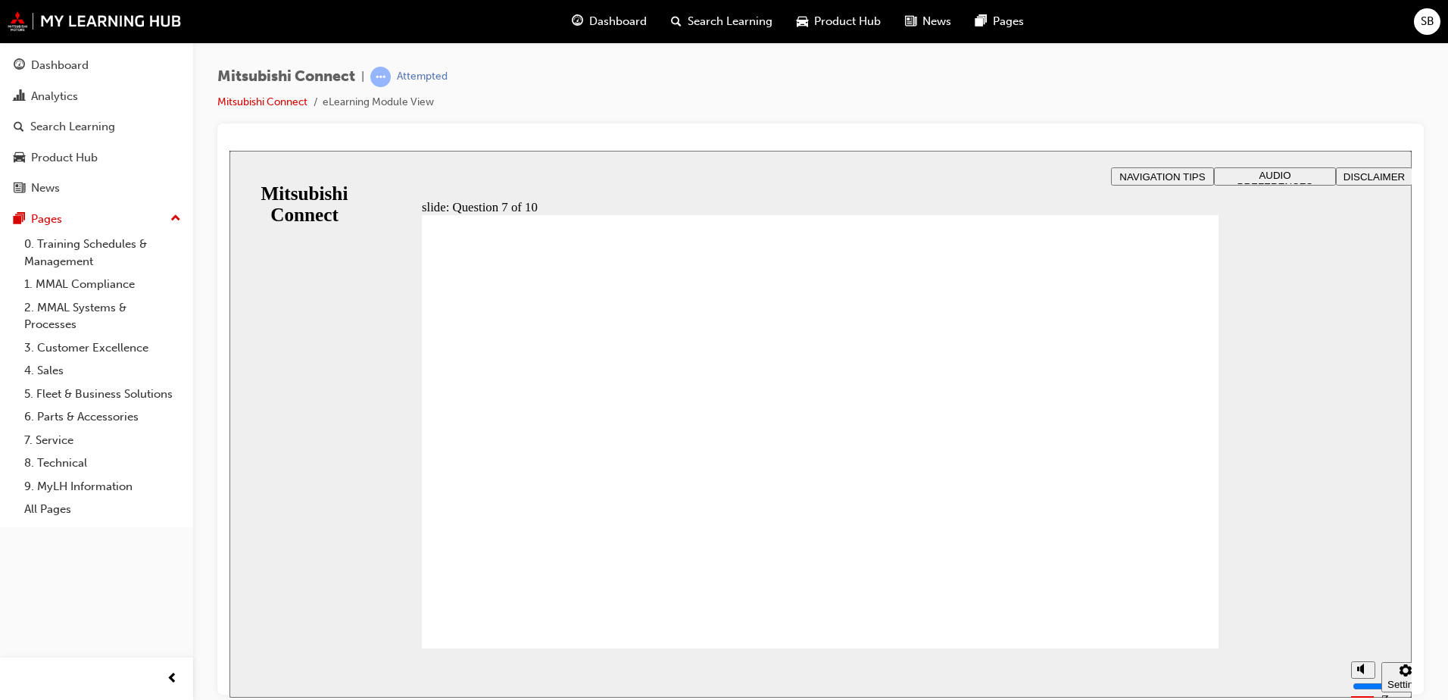
radio input "true"
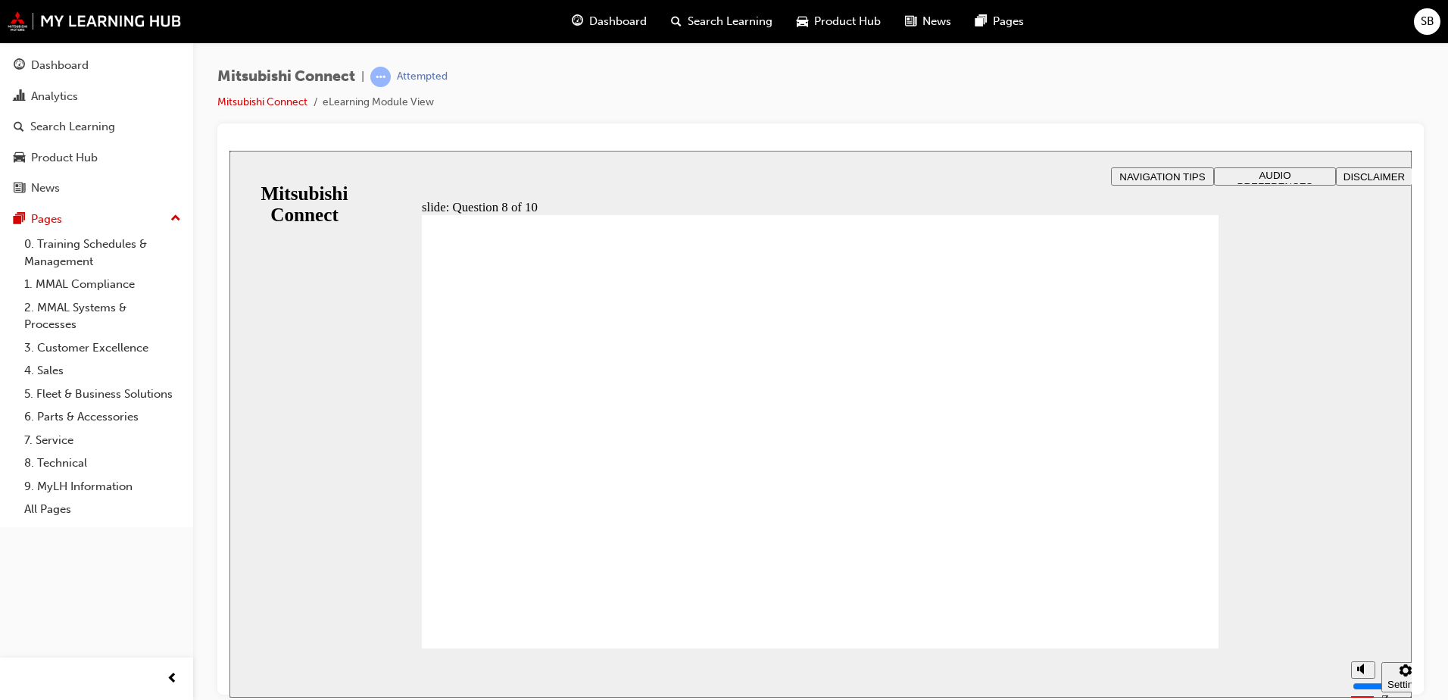
radio input "true"
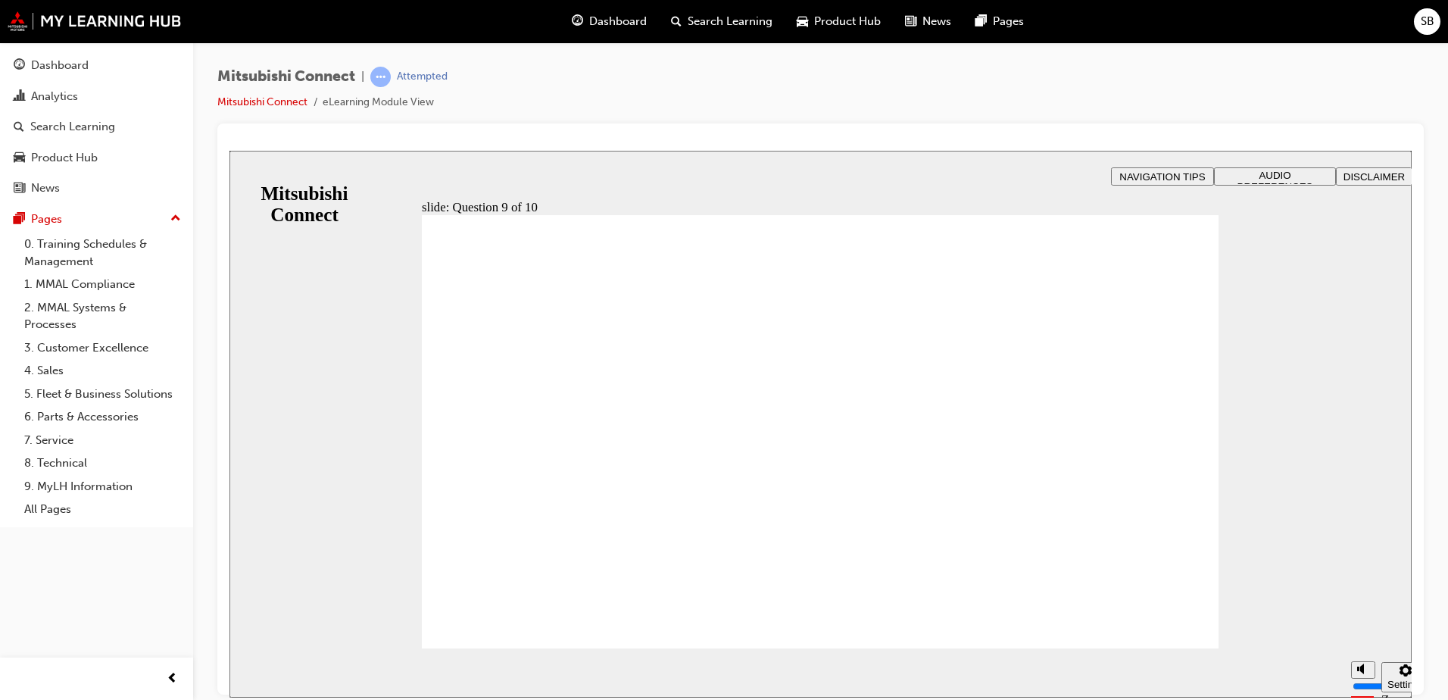
checkbox input "true"
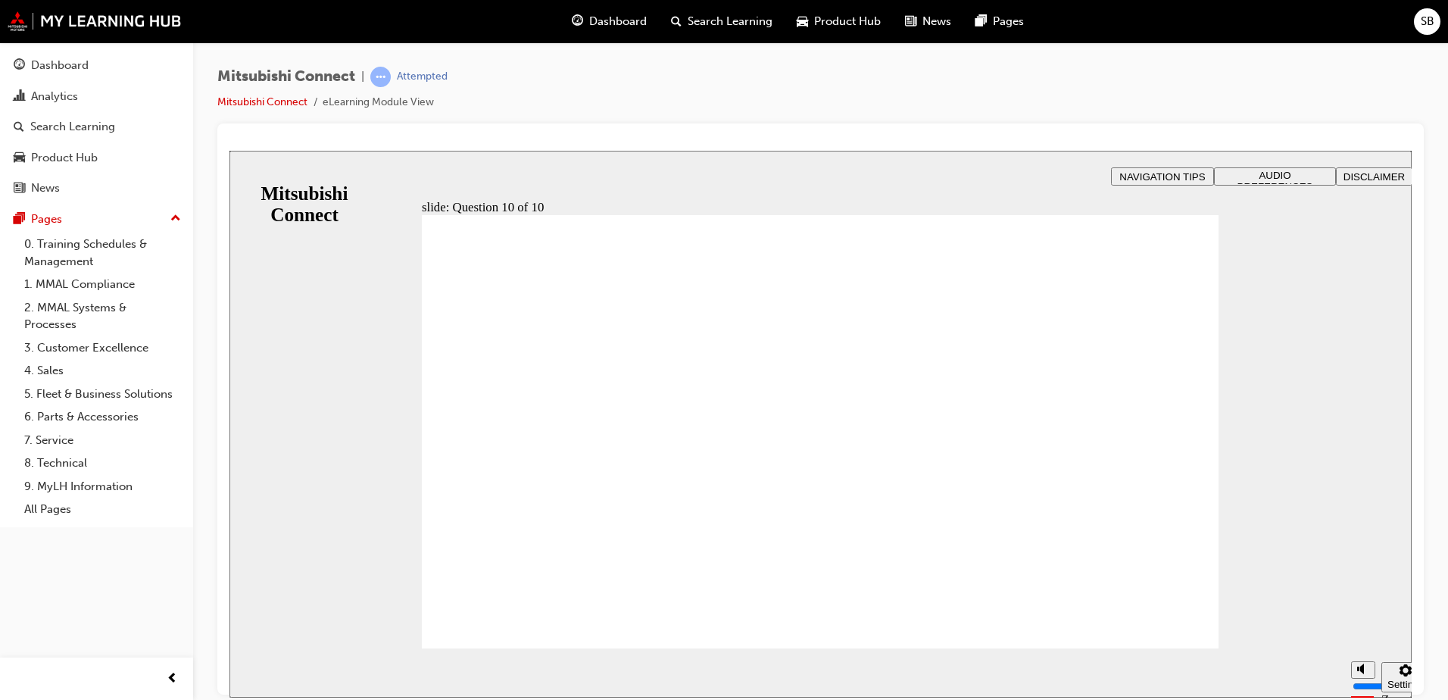
drag, startPoint x: 1172, startPoint y: 639, endPoint x: 1165, endPoint y: 629, distance: 11.8
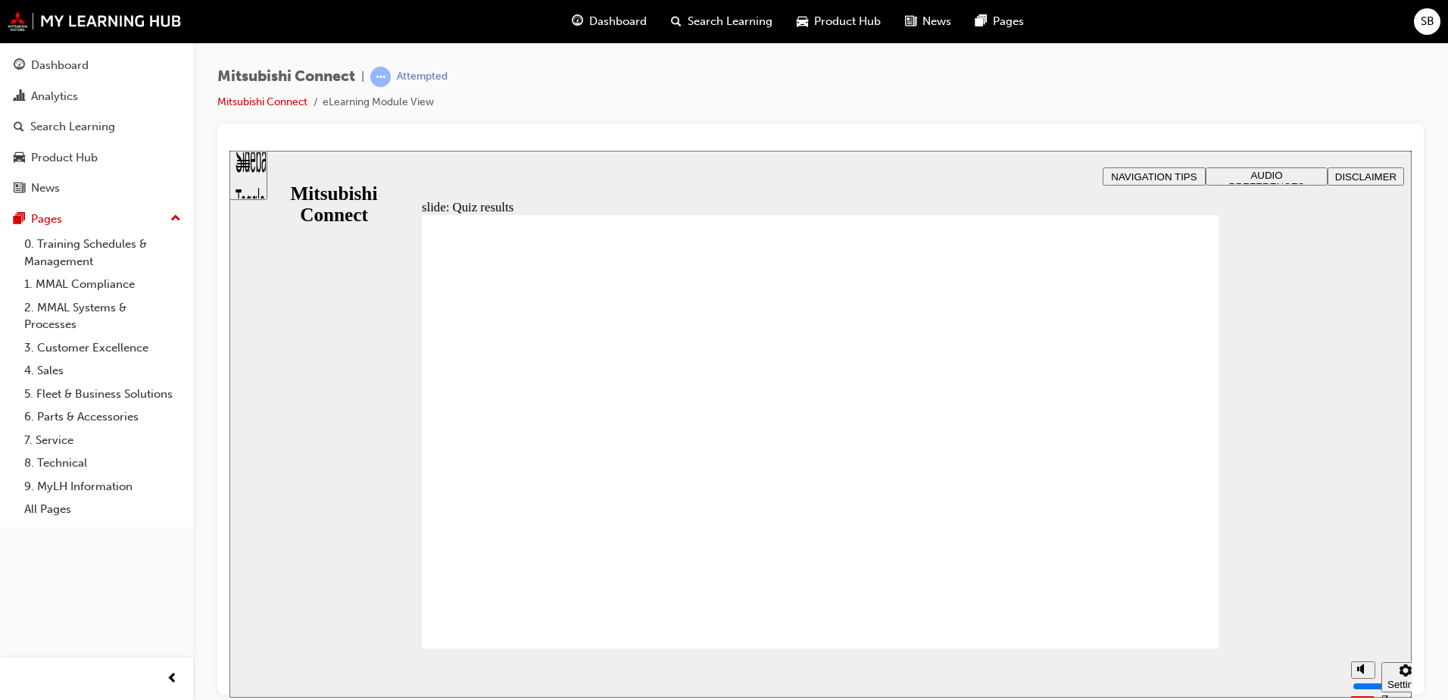
radio input "true"
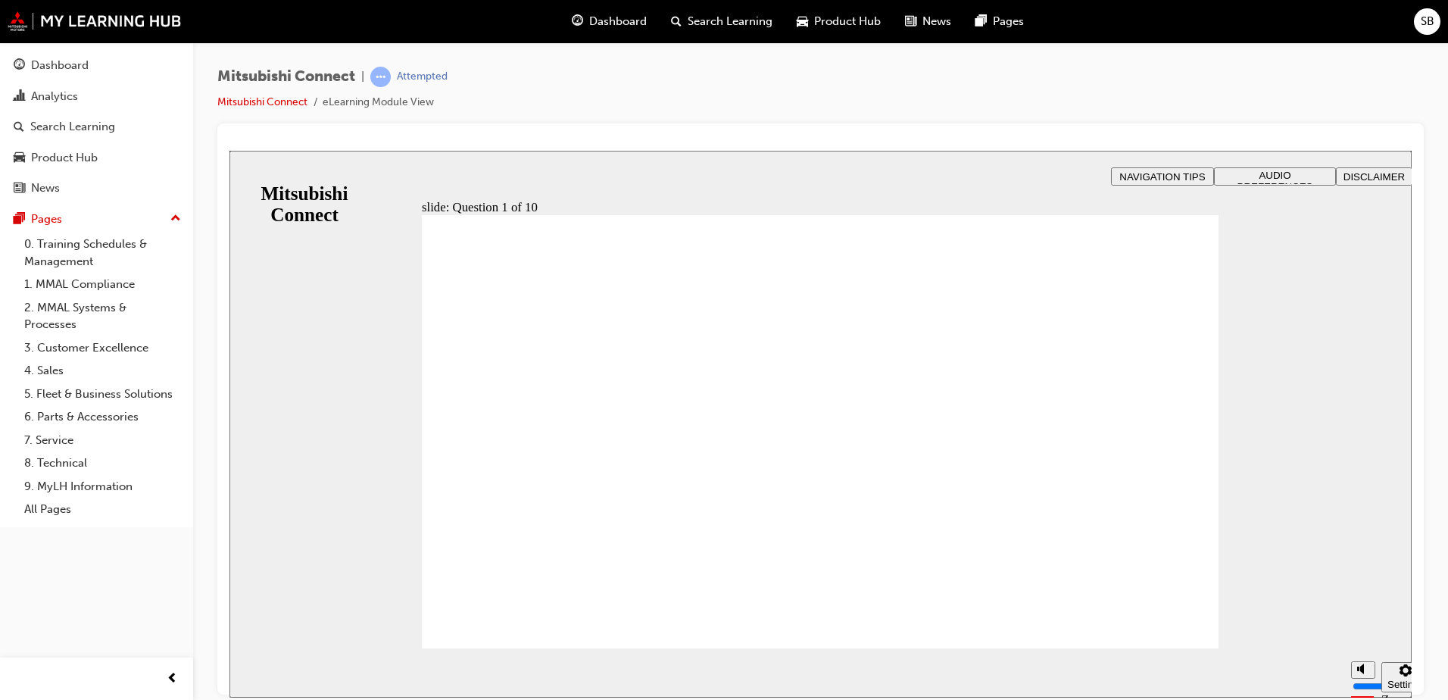
checkbox input "true"
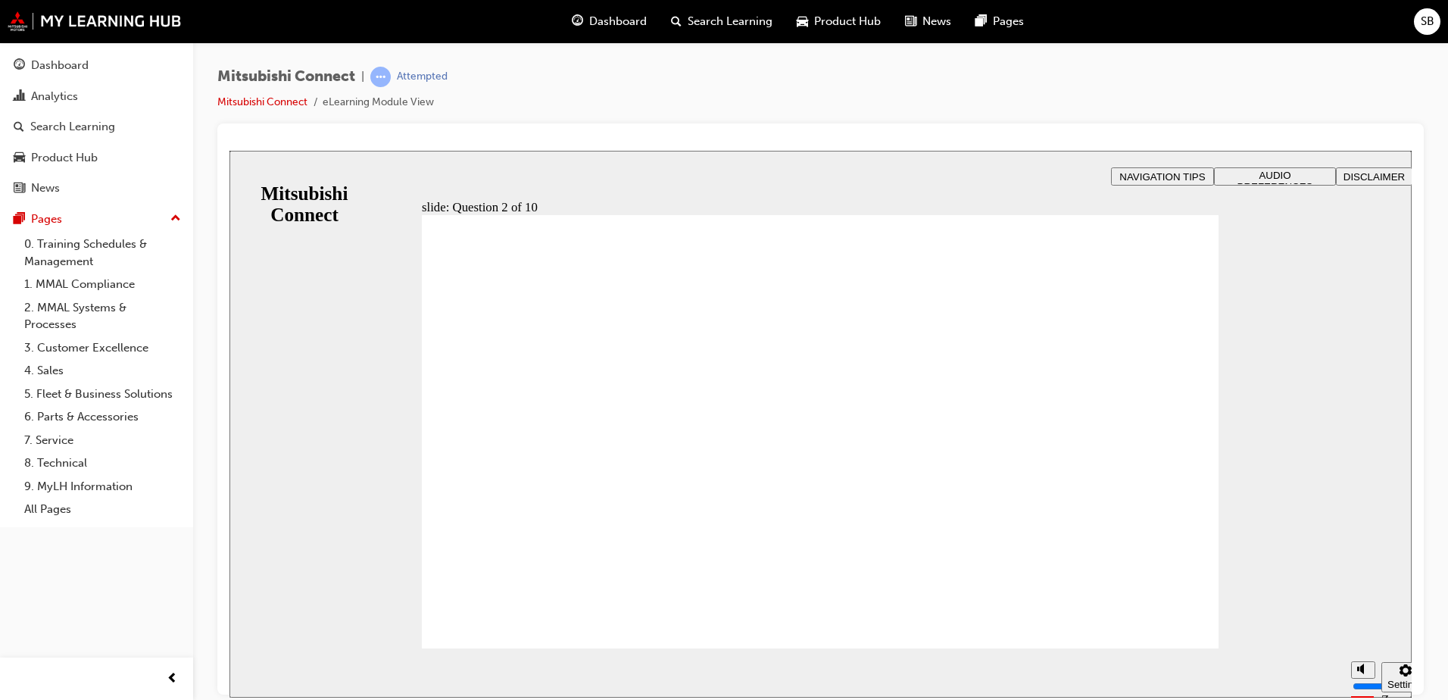
checkbox input "true"
drag, startPoint x: 457, startPoint y: 380, endPoint x: 534, endPoint y: 606, distance: 238.3
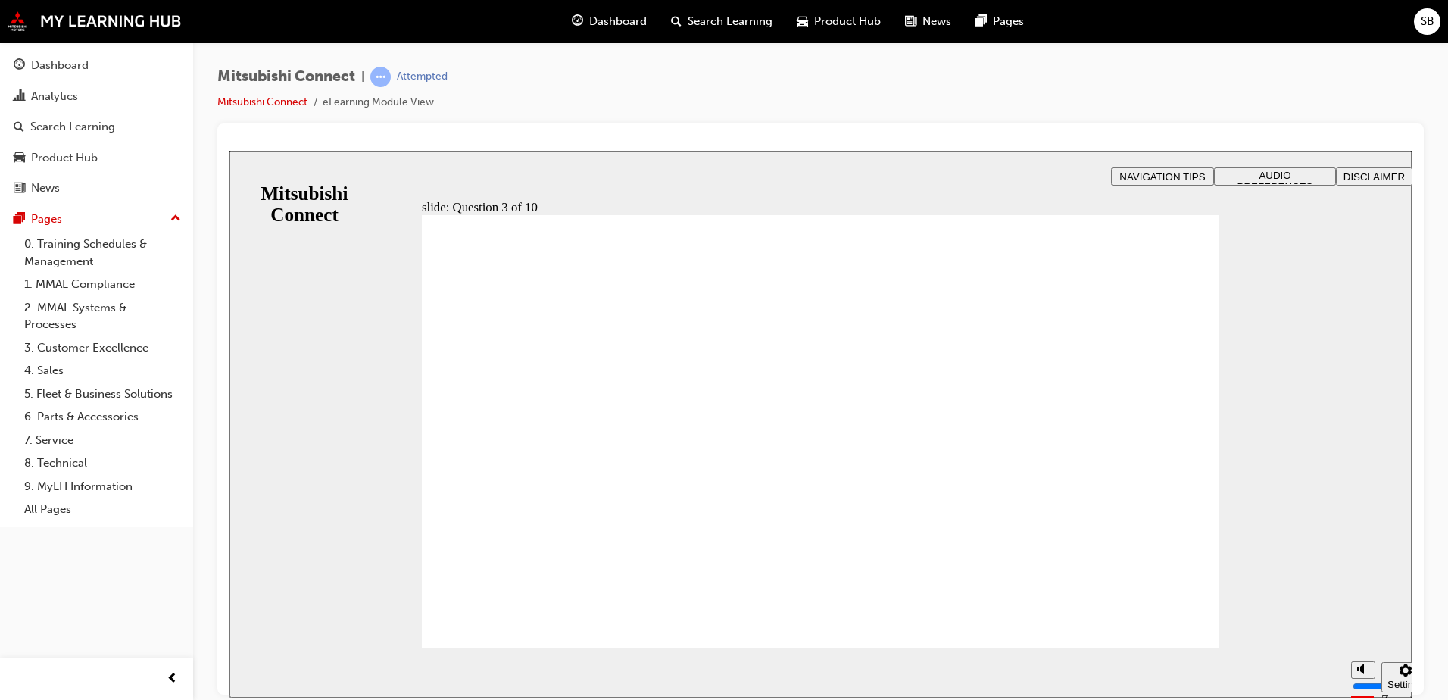
radio input "true"
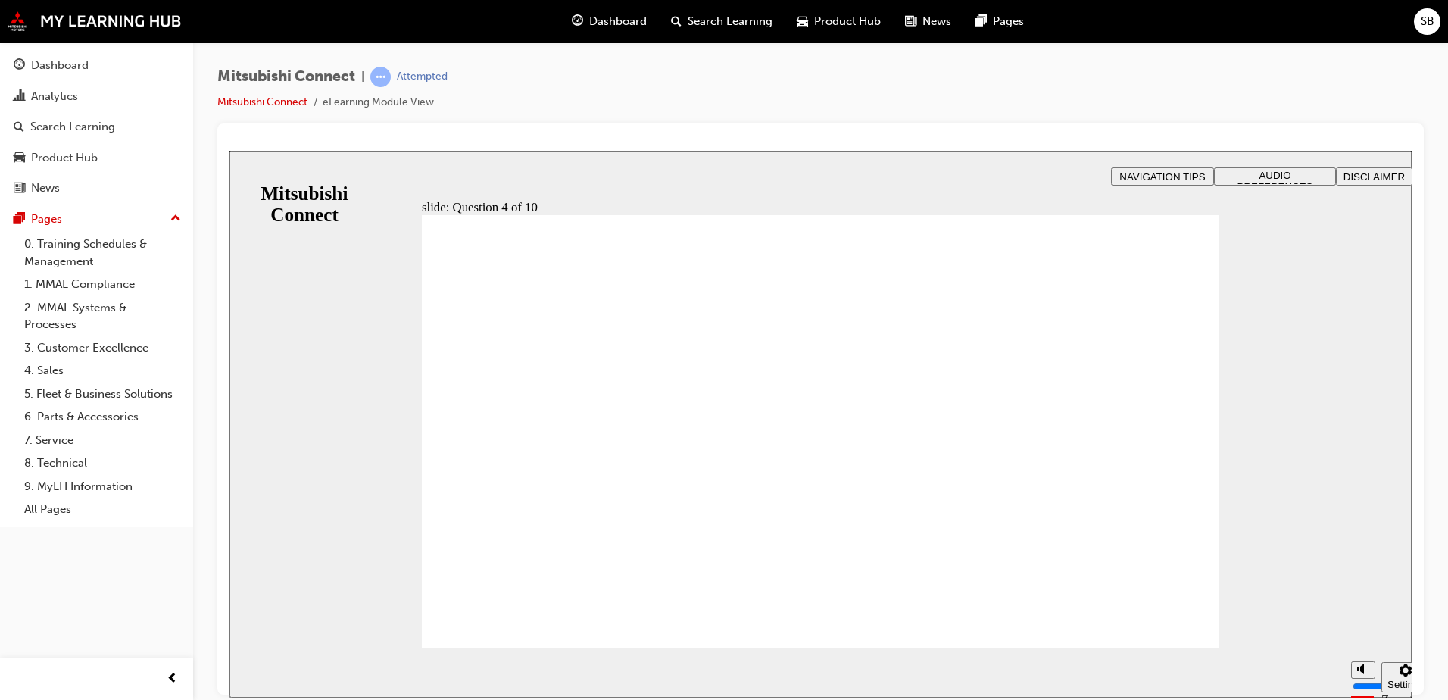
checkbox input "true"
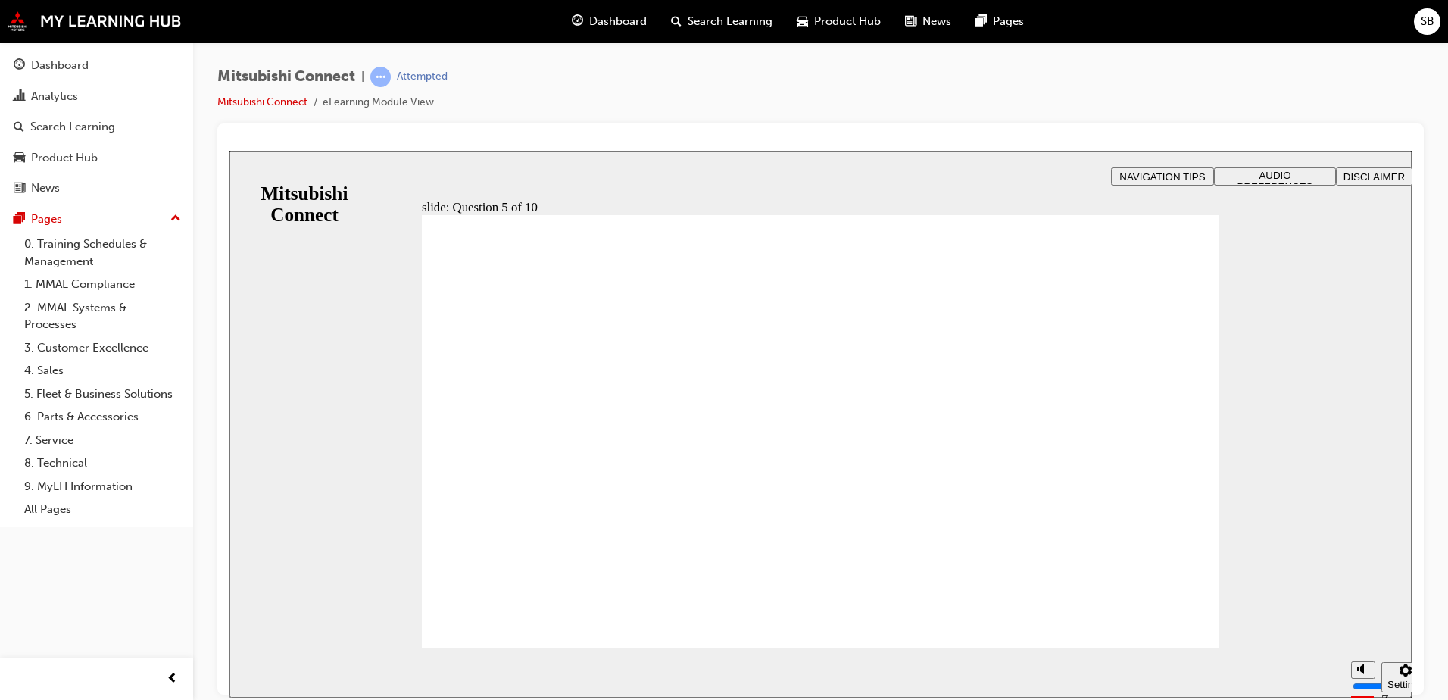
checkbox input "true"
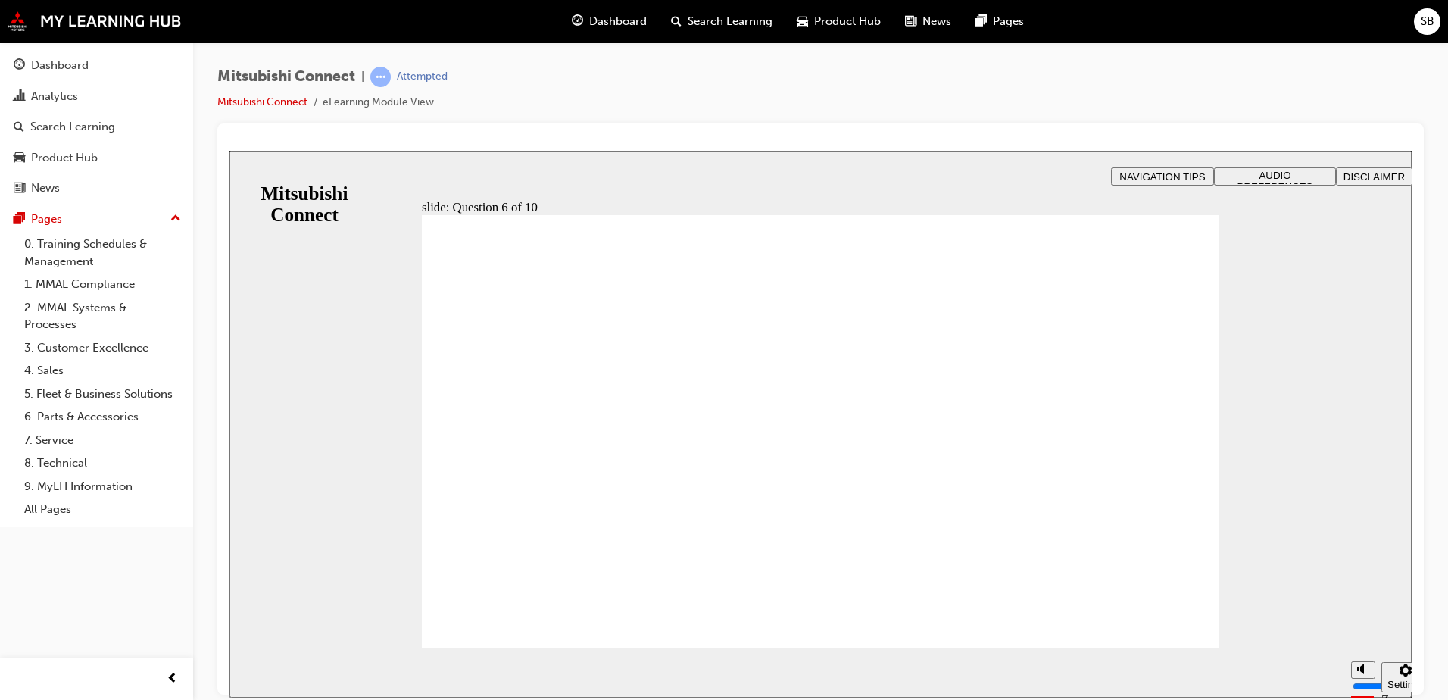
drag, startPoint x: 854, startPoint y: 558, endPoint x: 852, endPoint y: 549, distance: 9.2
checkbox input "true"
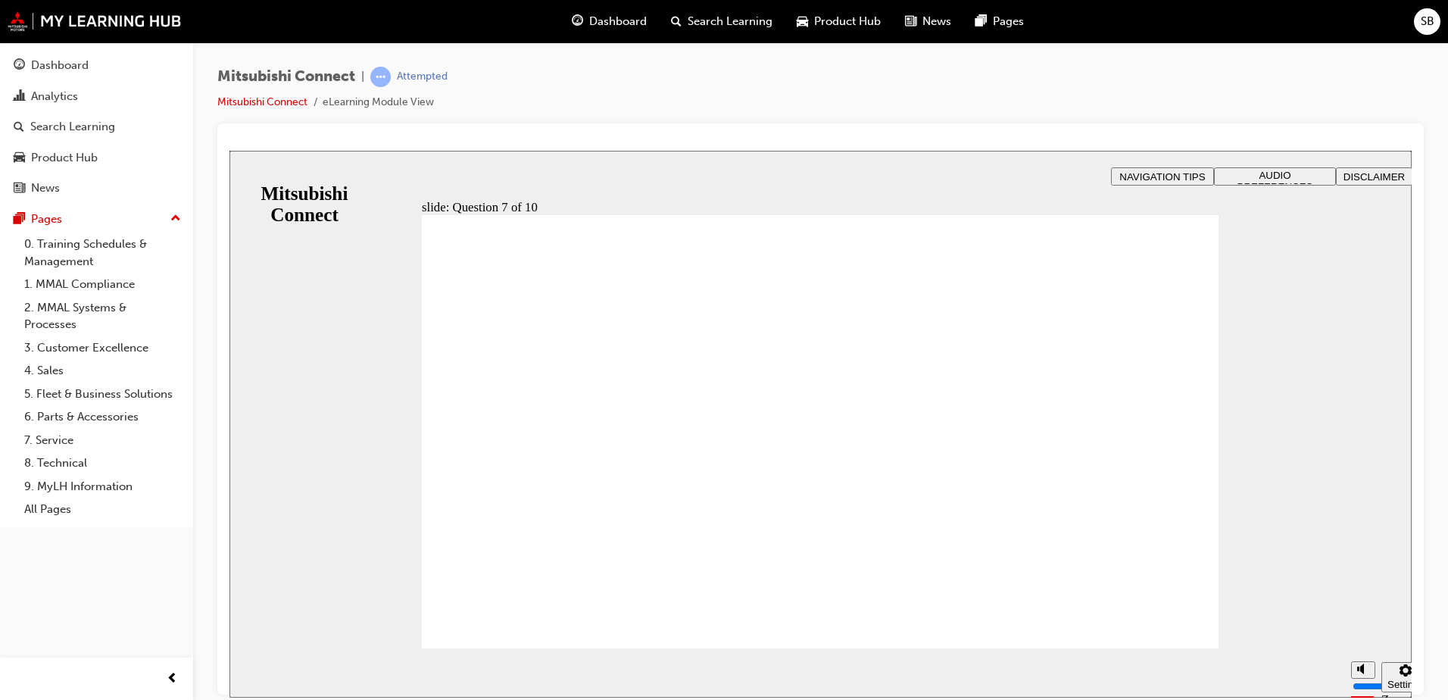
radio input "true"
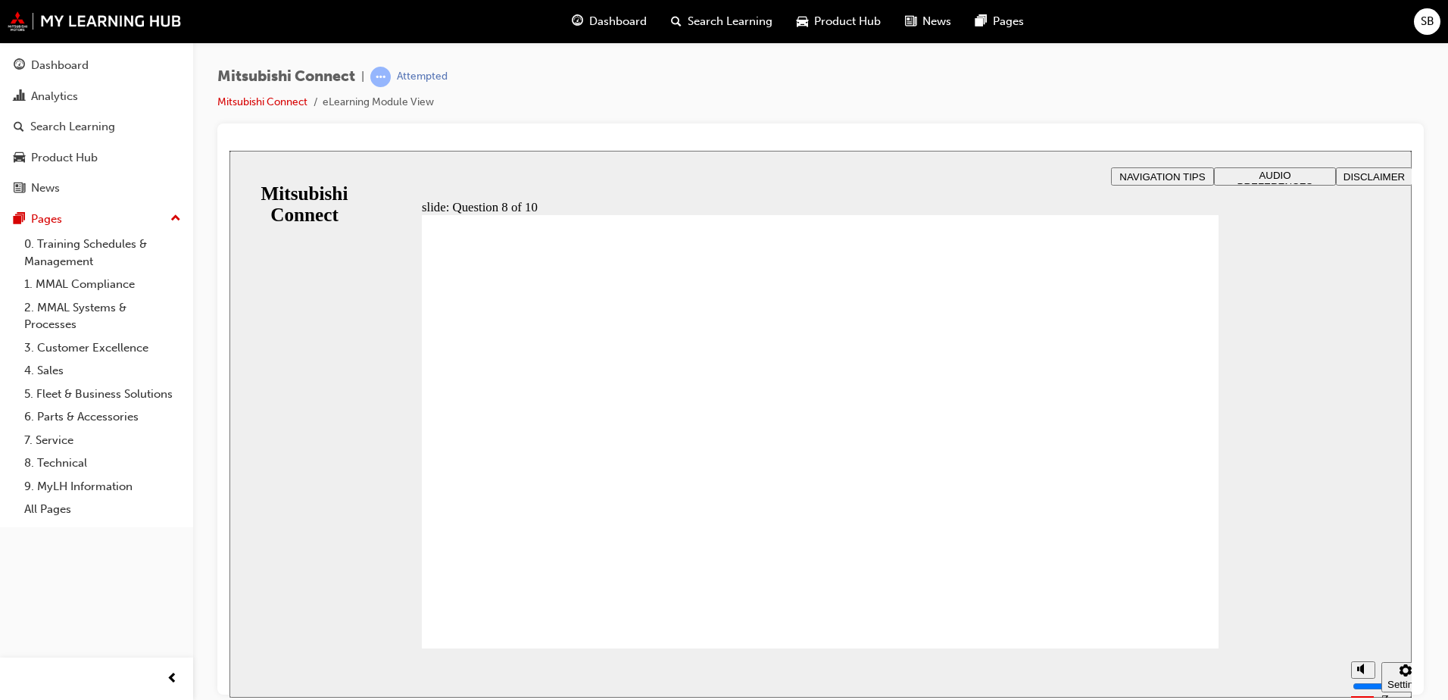
radio input "true"
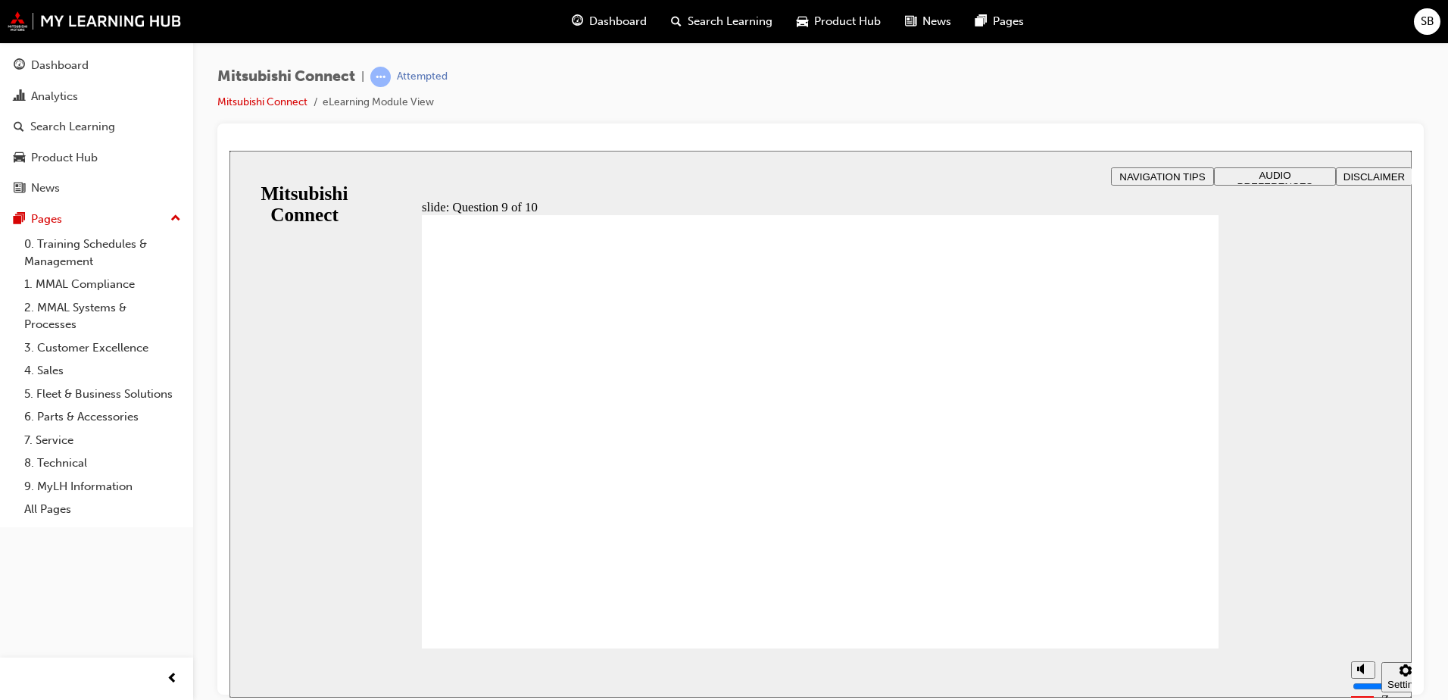
checkbox input "true"
